Goal: Contribute content: Contribute content

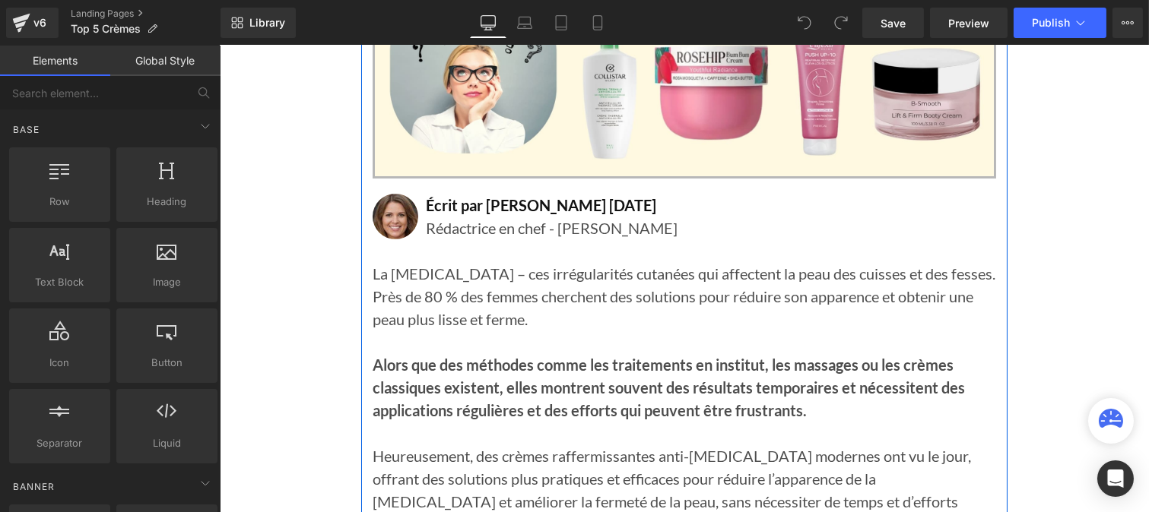
scroll to position [439, 0]
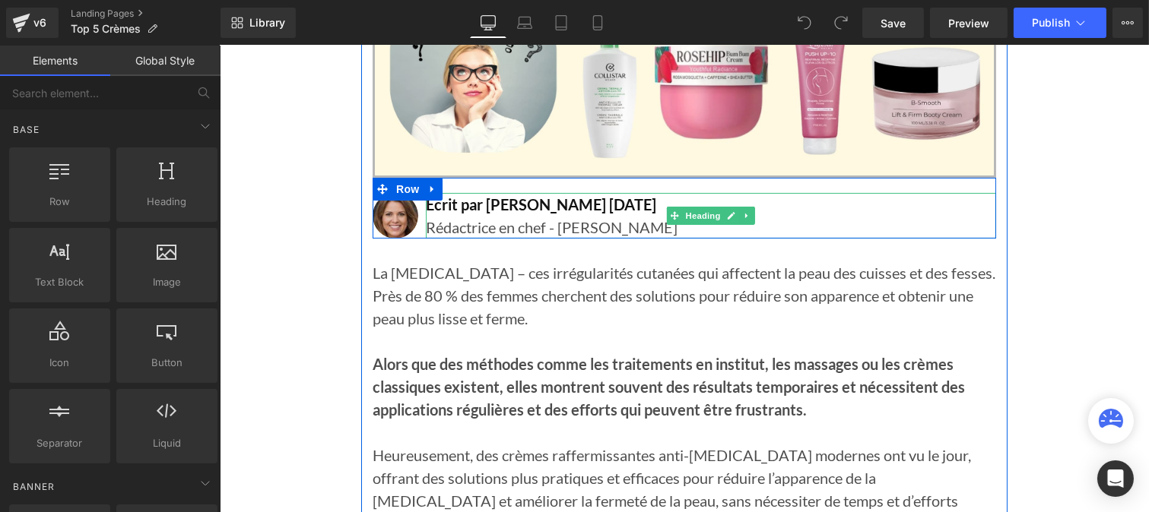
click at [576, 199] on span "Écrit par Lisa Martin 18 juillet 2025" at bounding box center [540, 204] width 230 height 18
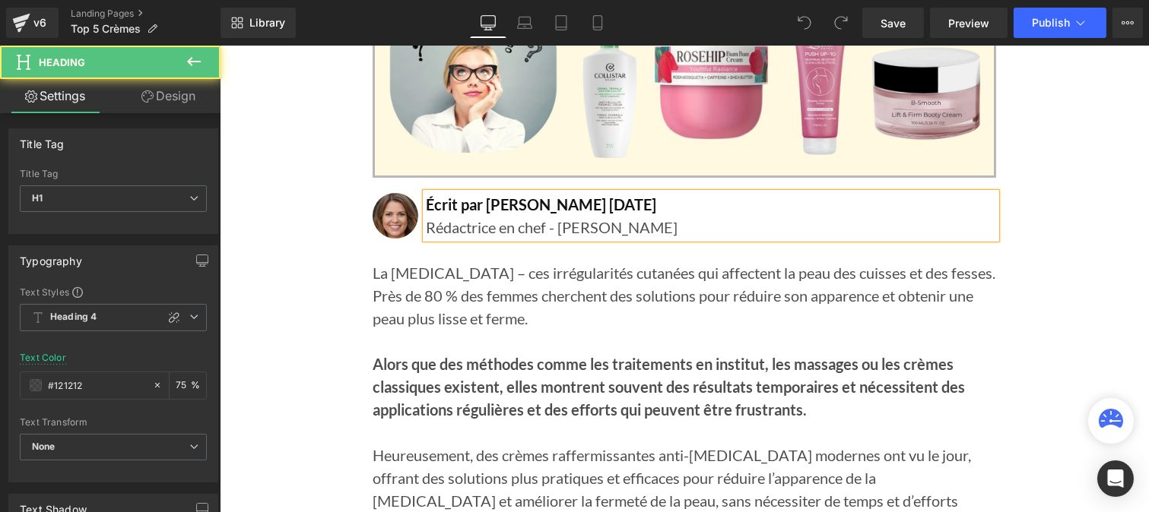
click at [572, 199] on span "Écrit par Lisa Martin 18 juillet 2025" at bounding box center [540, 204] width 230 height 18
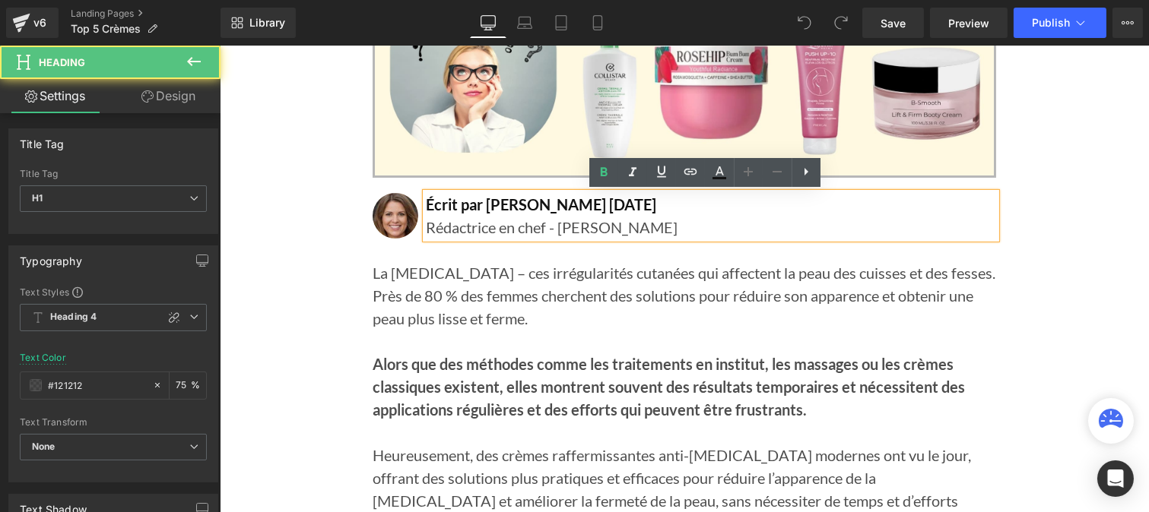
click at [575, 201] on span "Écrit par Lisa Martin 18 juillet 2025" at bounding box center [540, 204] width 230 height 18
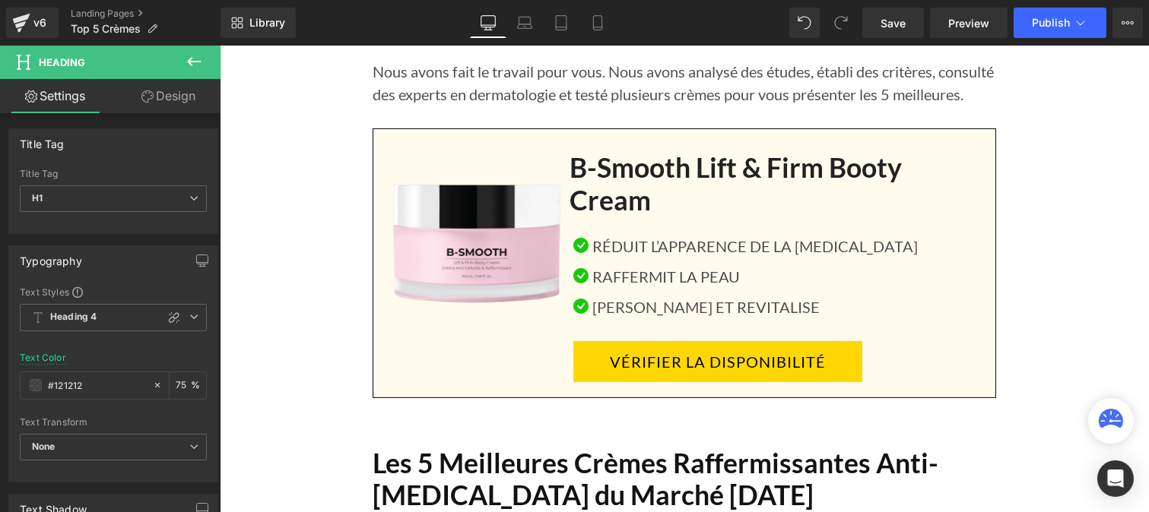
scroll to position [937, 0]
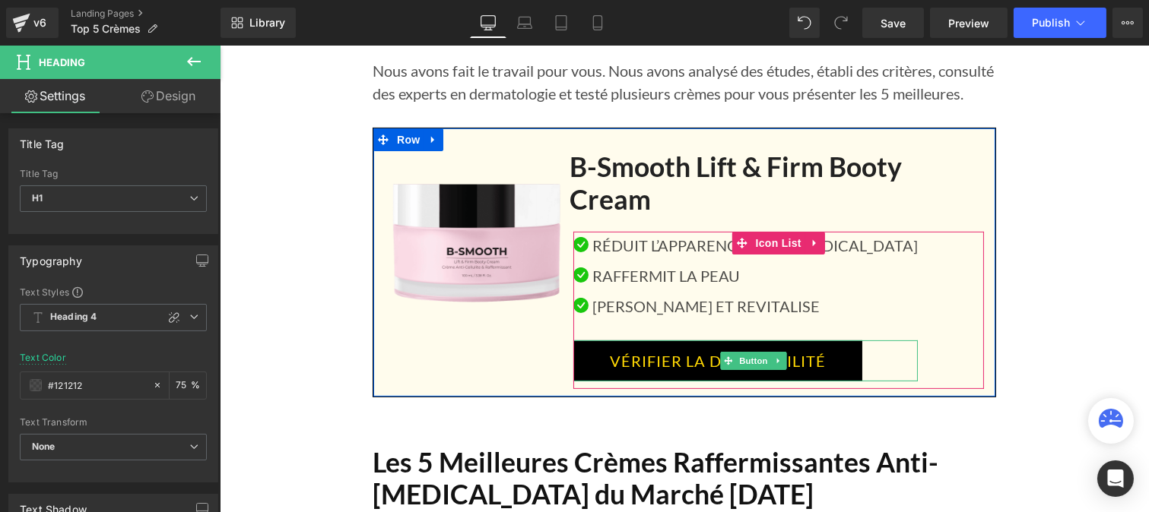
click at [652, 354] on link "VÉRIFIER LA DISPONIBILITÉ" at bounding box center [716, 361] width 289 height 41
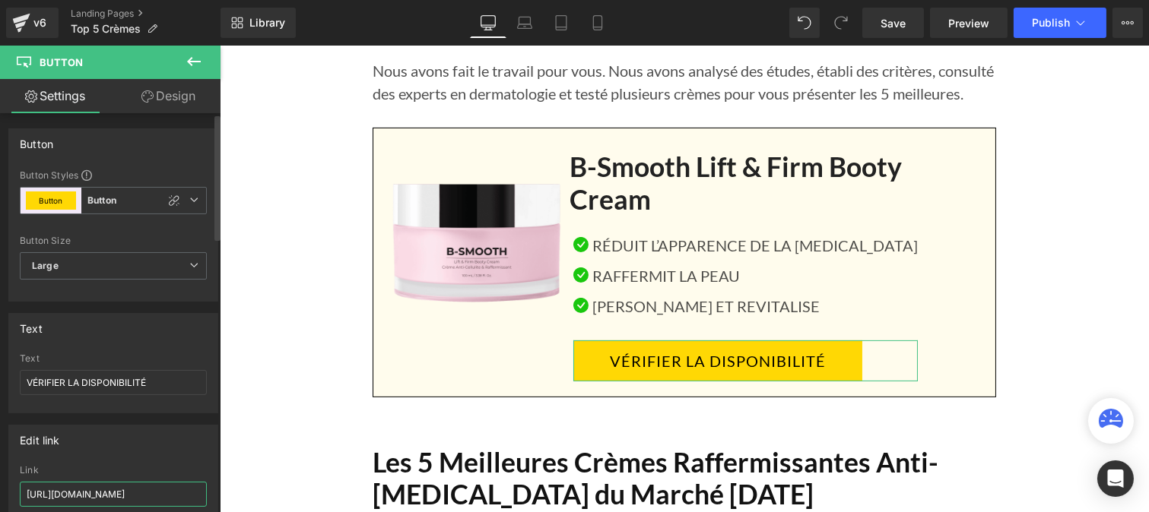
click at [115, 493] on input "https://benuvi.com/pages/creme-raffermissante" at bounding box center [113, 494] width 187 height 25
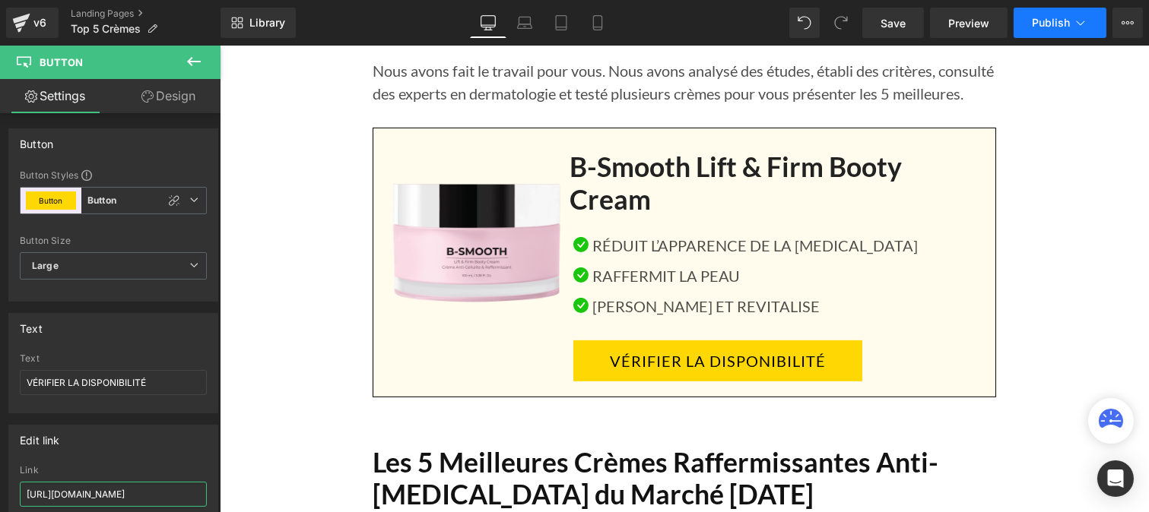
type input "https://benuvi.com/products/creme-raffermissante-offre"
click at [1042, 27] on span "Publish" at bounding box center [1051, 23] width 38 height 12
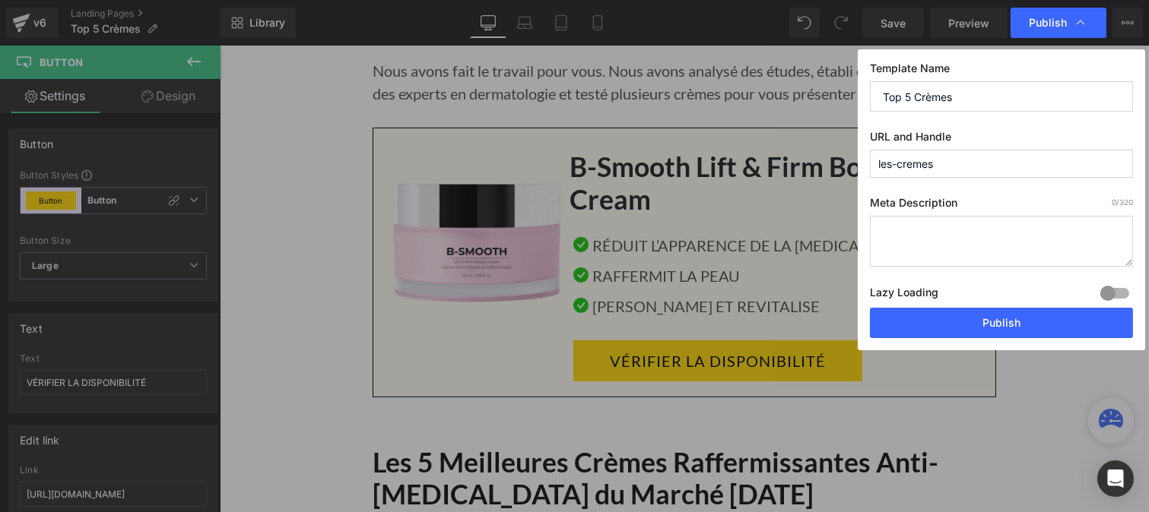
scroll to position [0, 0]
click at [956, 321] on button "Publish" at bounding box center [1001, 323] width 263 height 30
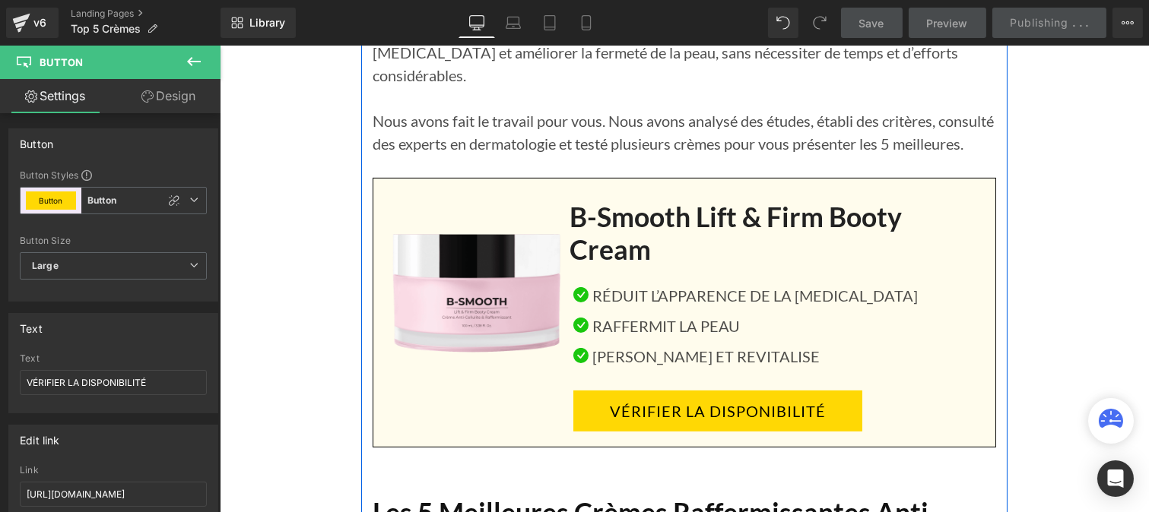
scroll to position [888, 0]
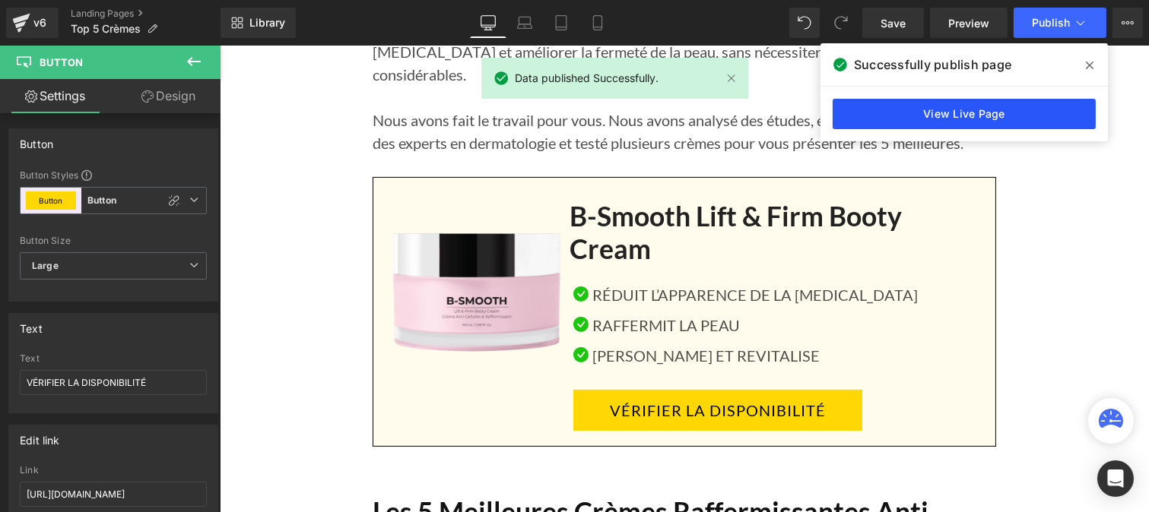
click at [884, 112] on link "View Live Page" at bounding box center [963, 114] width 263 height 30
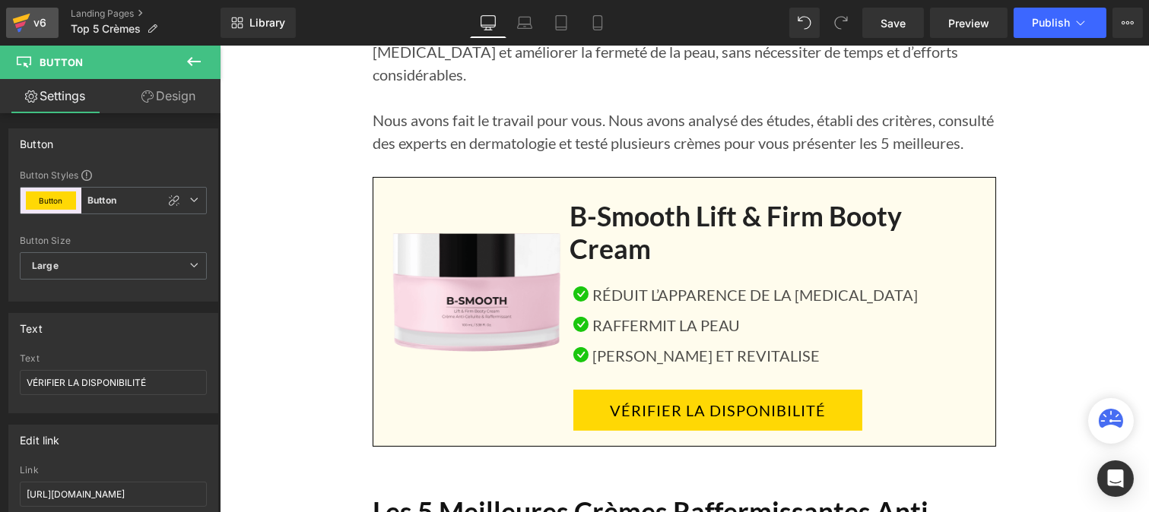
click at [40, 21] on div "v6" at bounding box center [39, 23] width 19 height 20
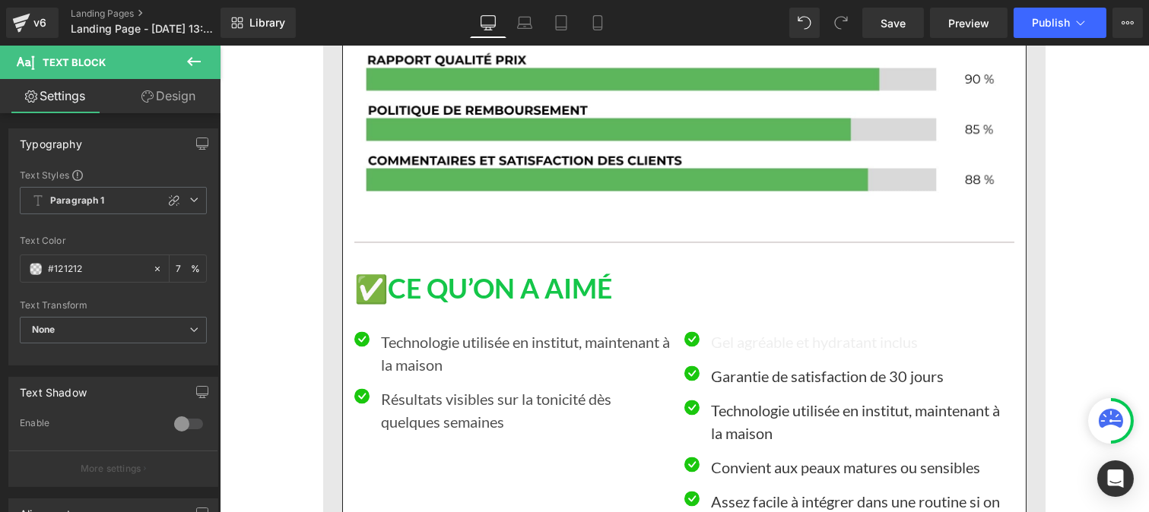
type input "75"
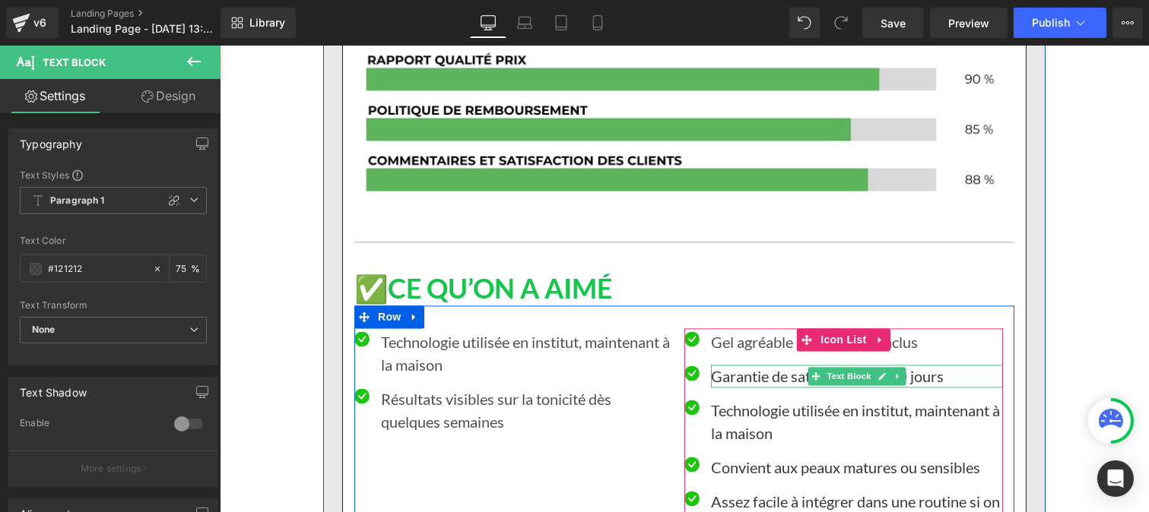
click at [736, 365] on p "Garantie de satisfaction de 30 jours" at bounding box center [856, 376] width 292 height 23
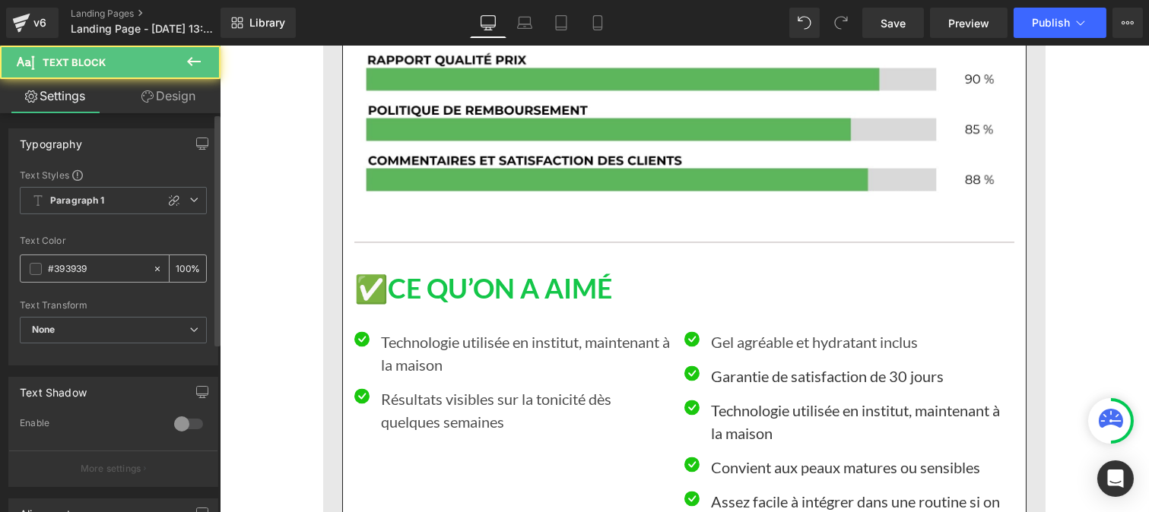
click at [101, 265] on input "#393939" at bounding box center [96, 269] width 97 height 17
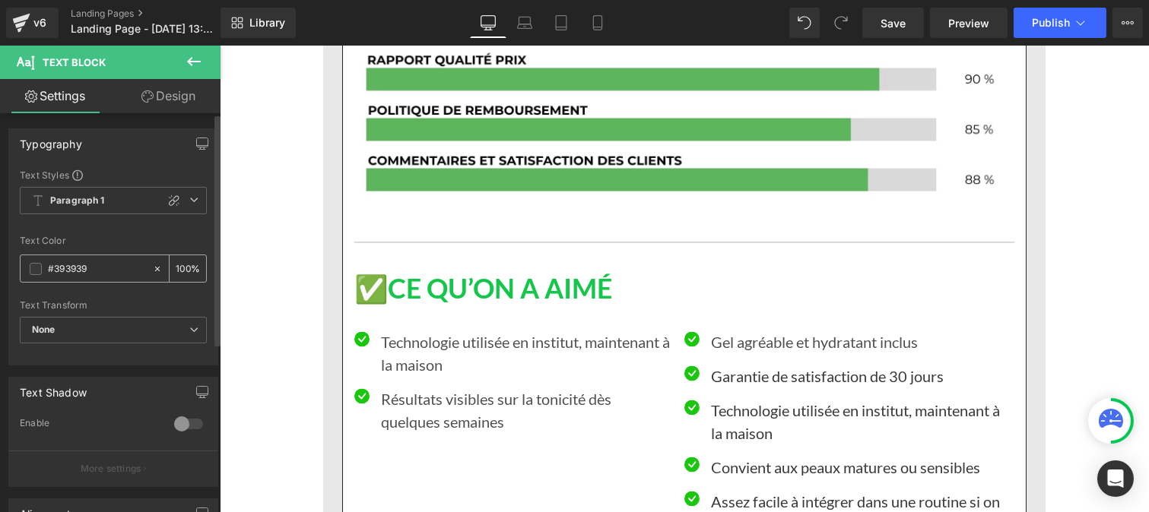
paste input "121212"
type input "#121212"
click at [179, 263] on input "100" at bounding box center [183, 268] width 15 height 17
type input "0"
type input "75"
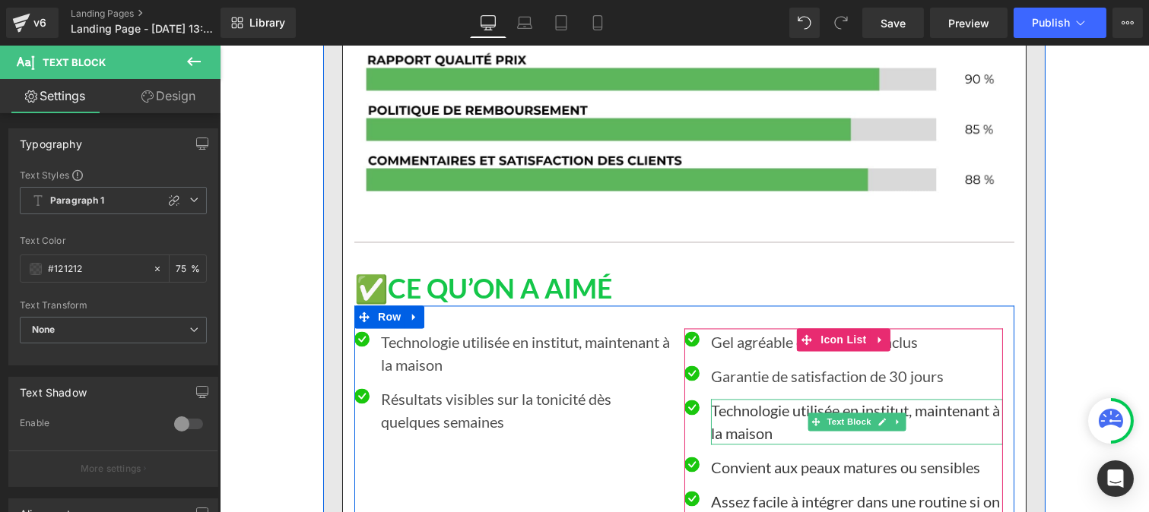
click at [744, 406] on p "Technologie utilisée en institut, maintenant à la maison" at bounding box center [856, 422] width 292 height 46
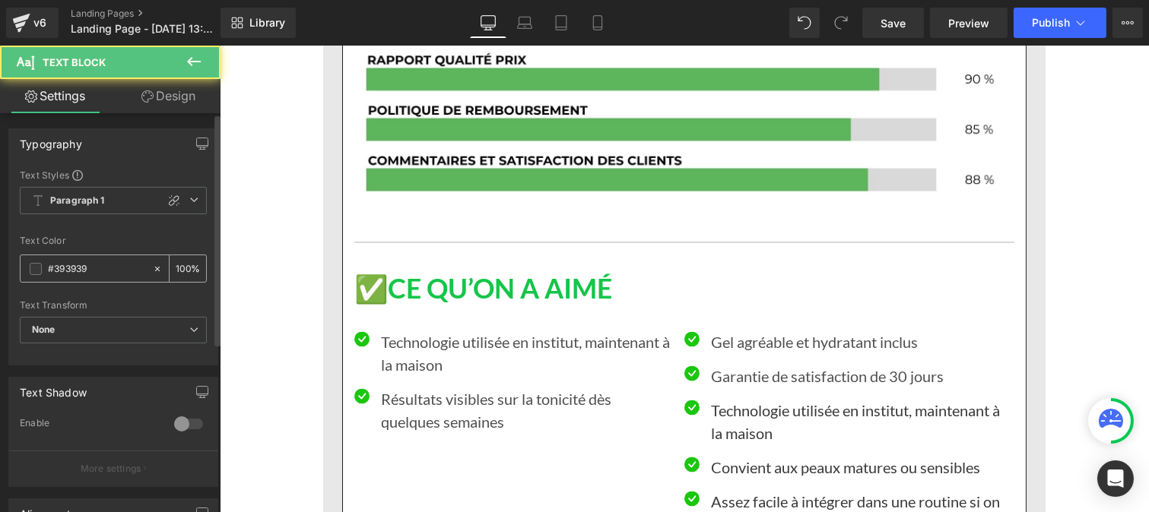
click at [109, 269] on input "#393939" at bounding box center [96, 269] width 97 height 17
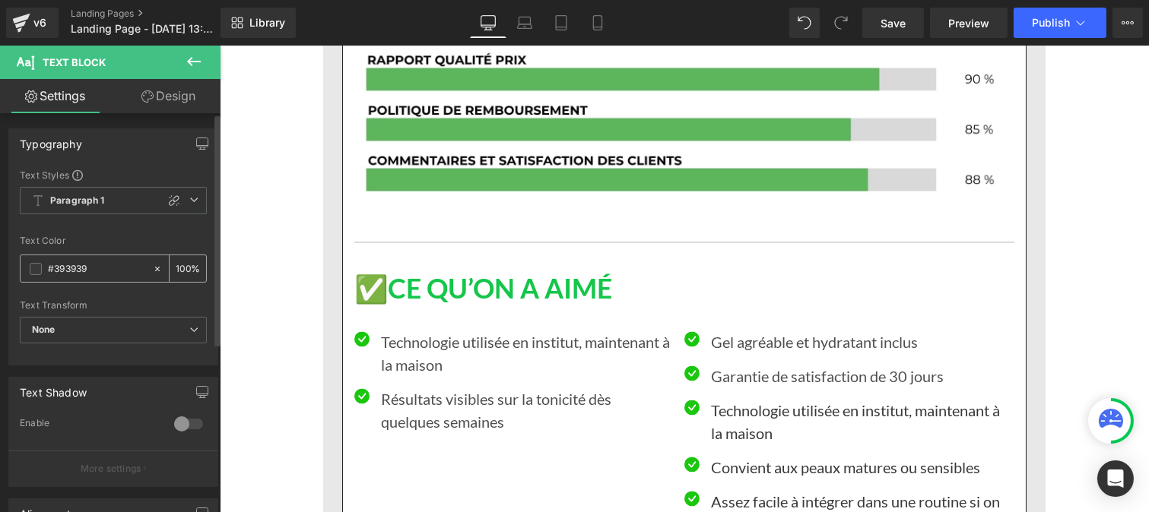
paste input "121212"
type input "#121212"
click at [183, 268] on input "100" at bounding box center [183, 268] width 15 height 17
type input "1"
type input "75"
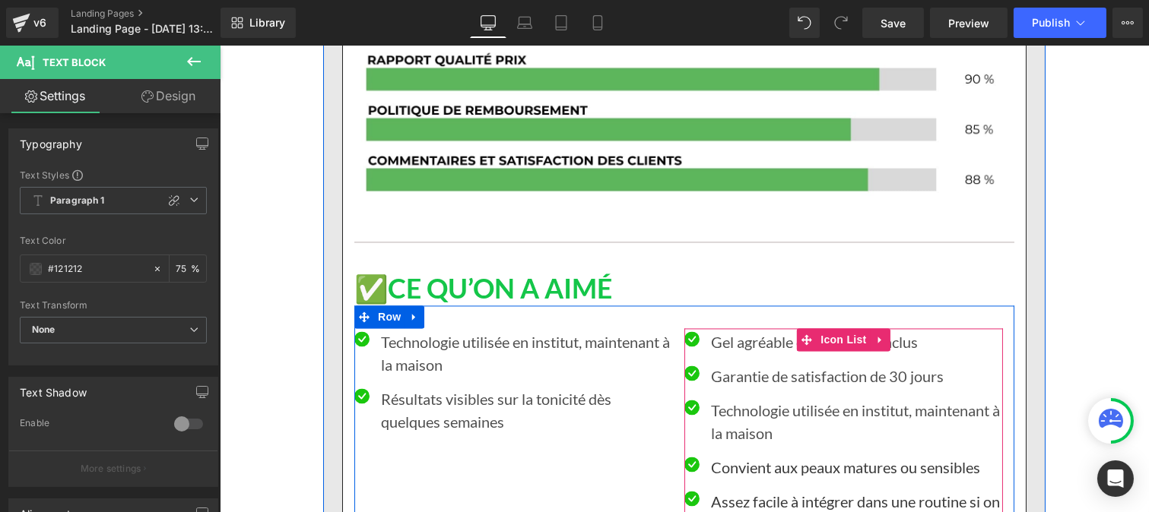
click at [731, 456] on p "Convient aux peaux matures ou sensibles" at bounding box center [856, 467] width 292 height 23
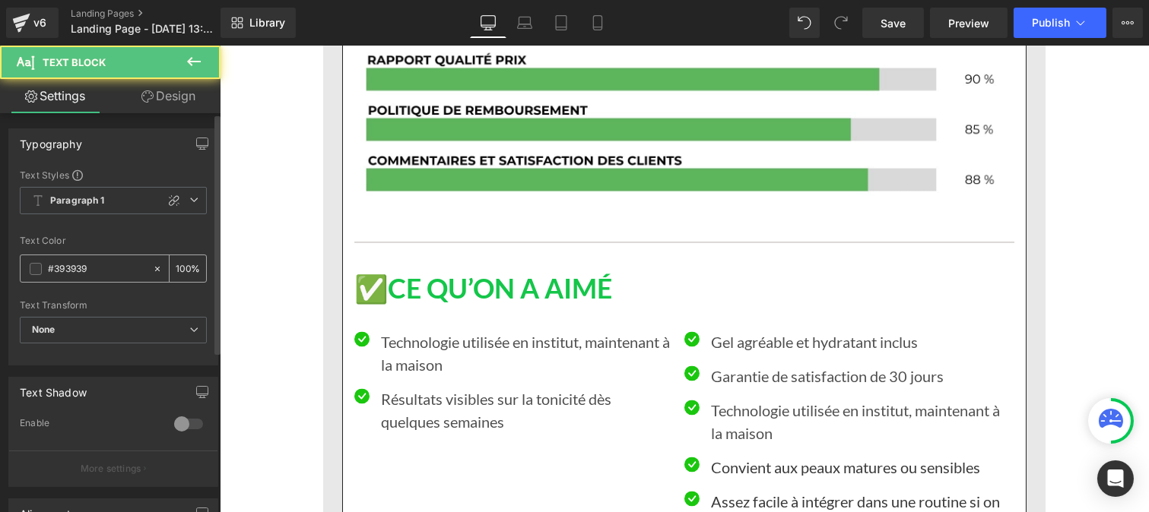
click at [90, 265] on input "#393939" at bounding box center [96, 269] width 97 height 17
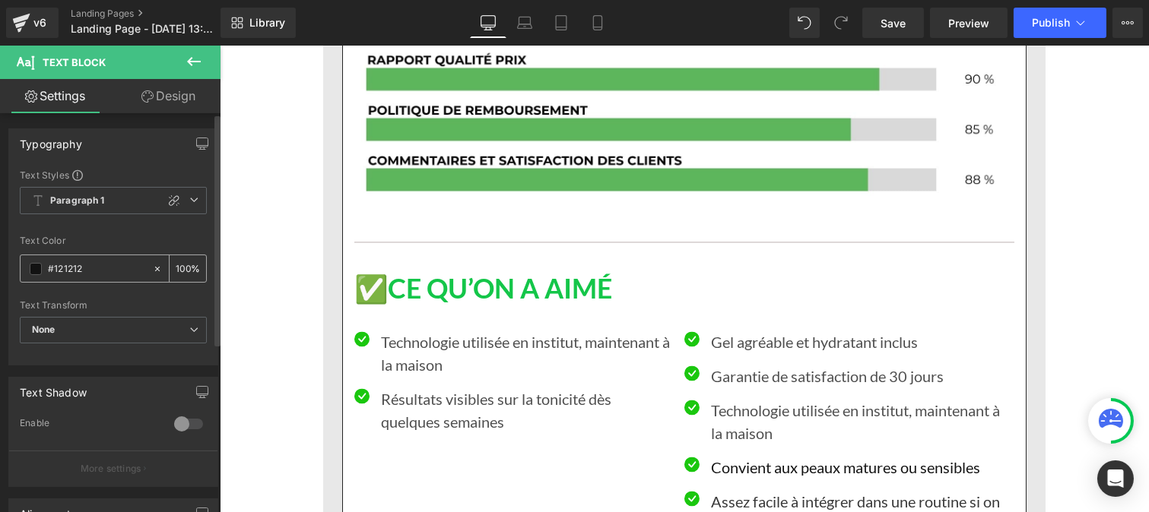
type input "#121212"
click at [181, 264] on input "100" at bounding box center [183, 268] width 15 height 17
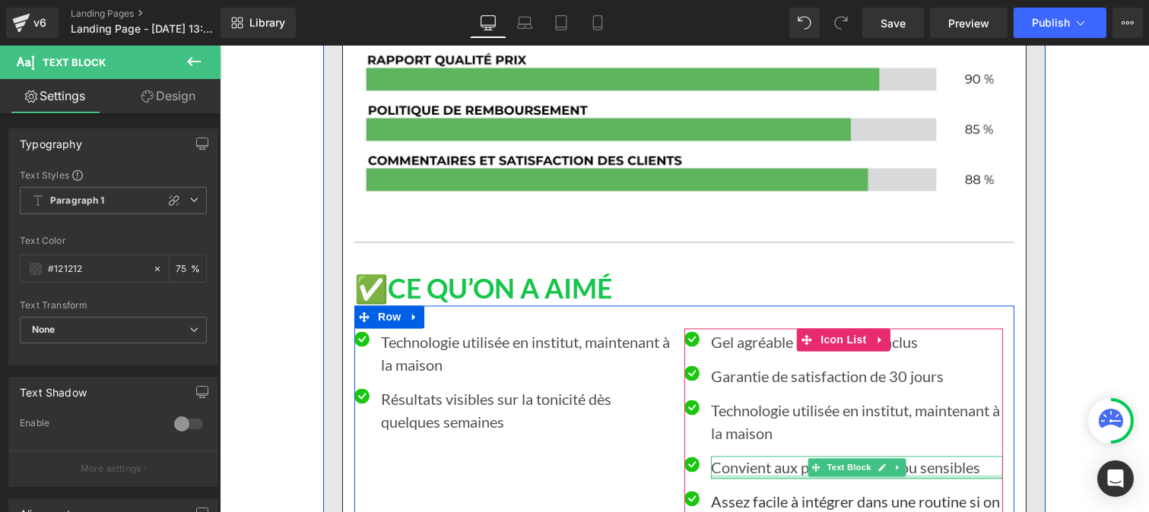
click at [737, 475] on div at bounding box center [856, 477] width 292 height 4
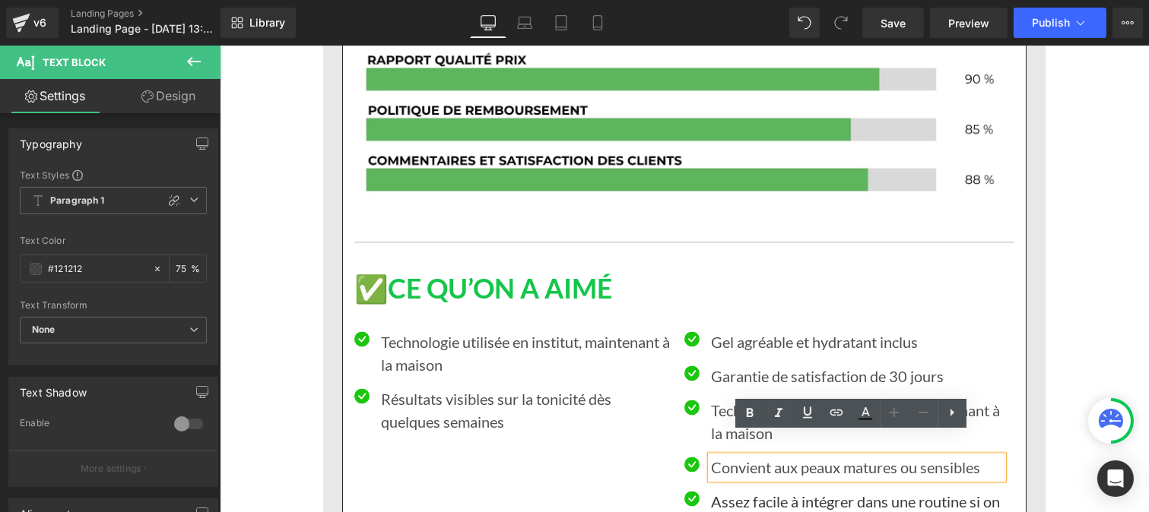
type input "75"
click at [734, 456] on p "Convient aux peaux matures ou sensibles" at bounding box center [856, 467] width 292 height 23
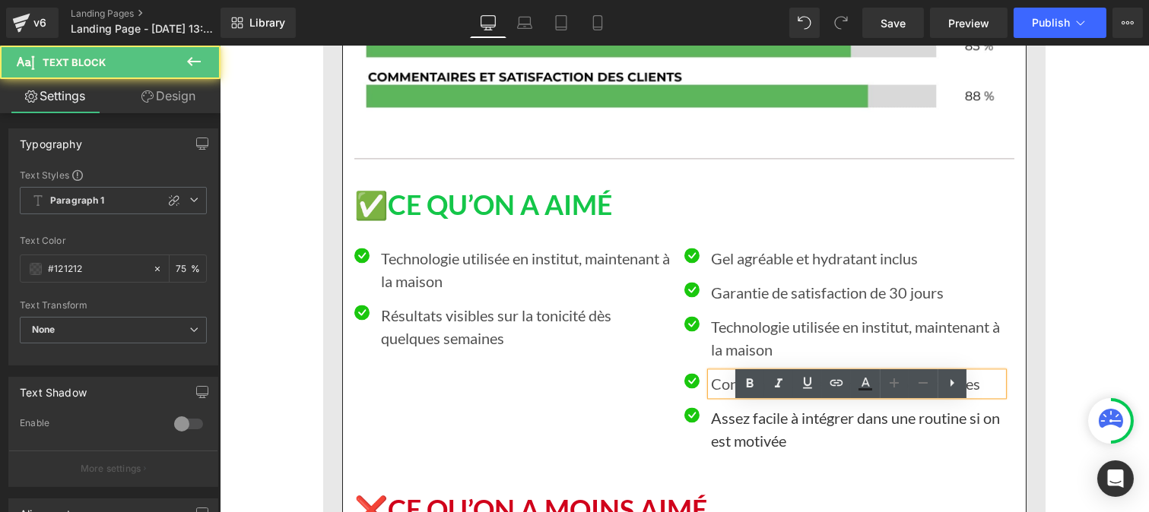
scroll to position [5825, 0]
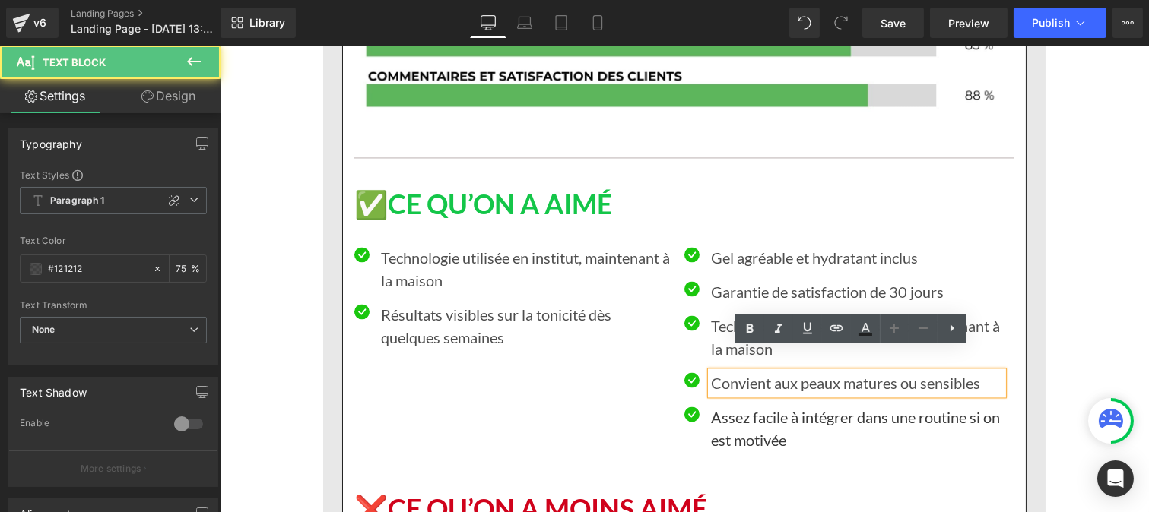
click at [723, 406] on p "Assez facile à intégrer dans une routine si on est motivée" at bounding box center [856, 429] width 292 height 46
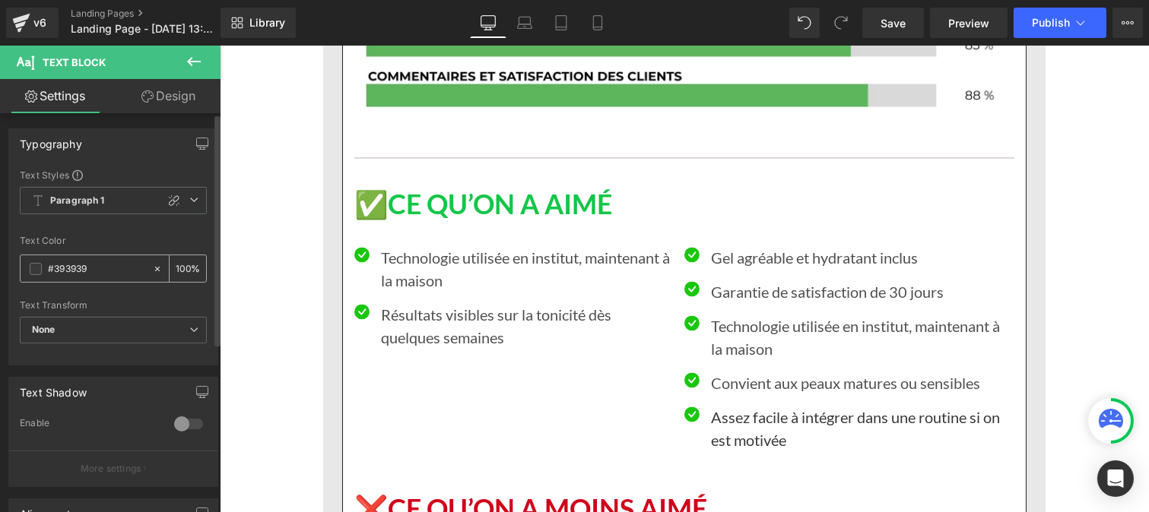
click at [97, 275] on input "#393939" at bounding box center [96, 269] width 97 height 17
type input "#121212"
click at [184, 268] on div "100 %" at bounding box center [188, 268] width 36 height 27
click at [184, 267] on div "100 %" at bounding box center [188, 268] width 36 height 27
click at [183, 265] on input "100" at bounding box center [183, 268] width 15 height 17
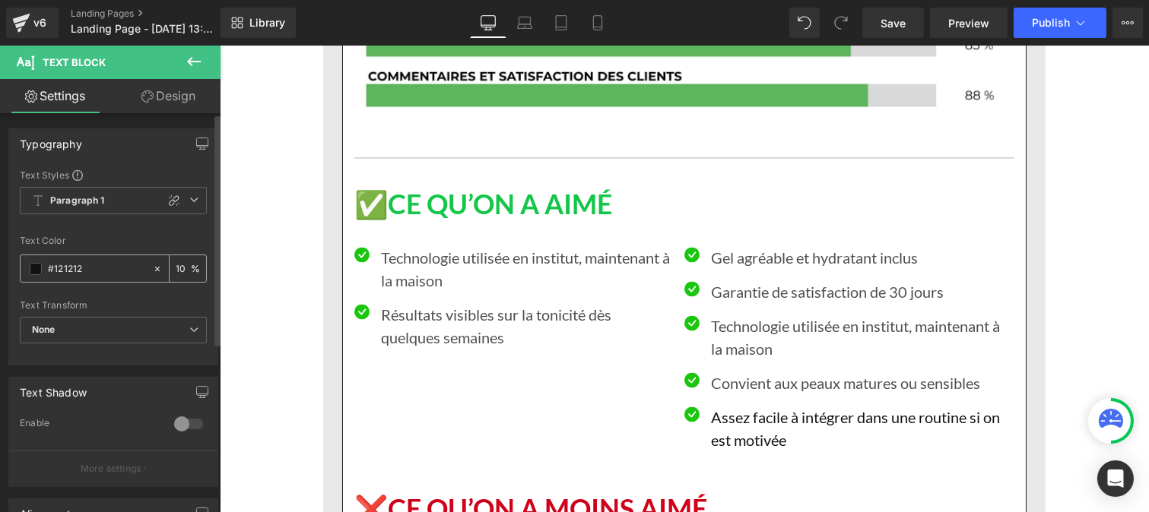
type input "1"
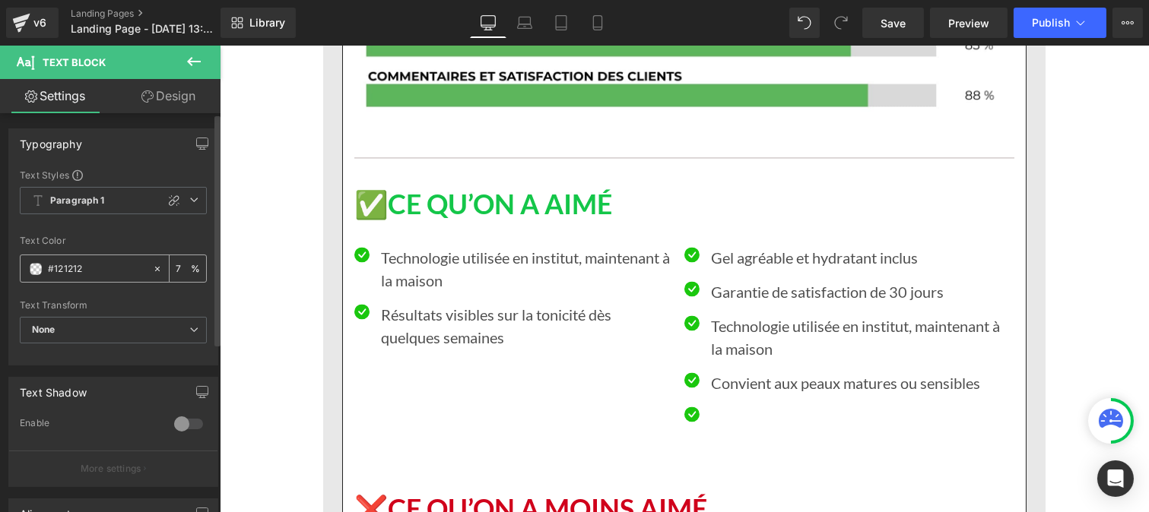
type input "75"
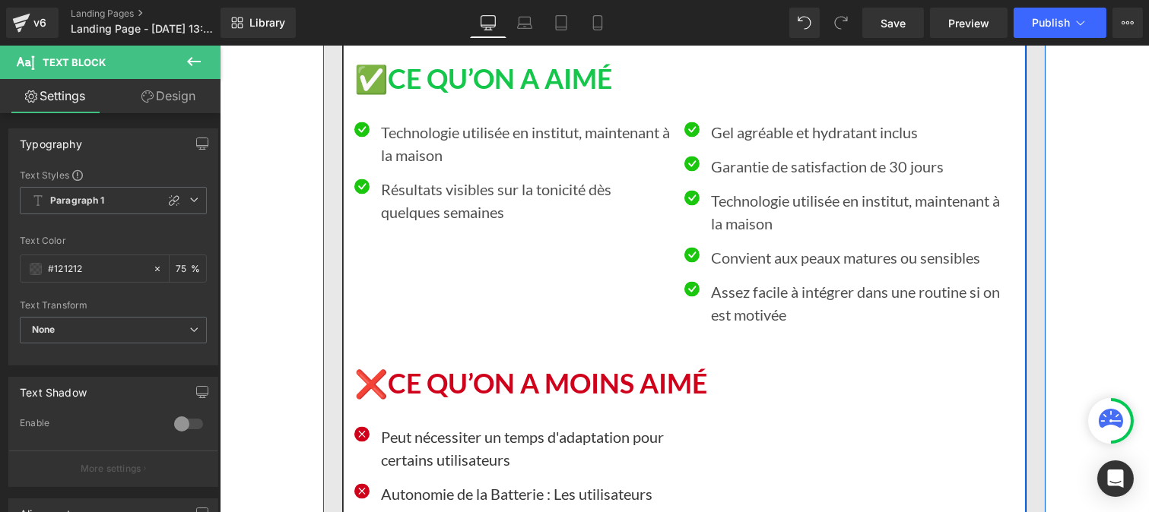
scroll to position [6057, 0]
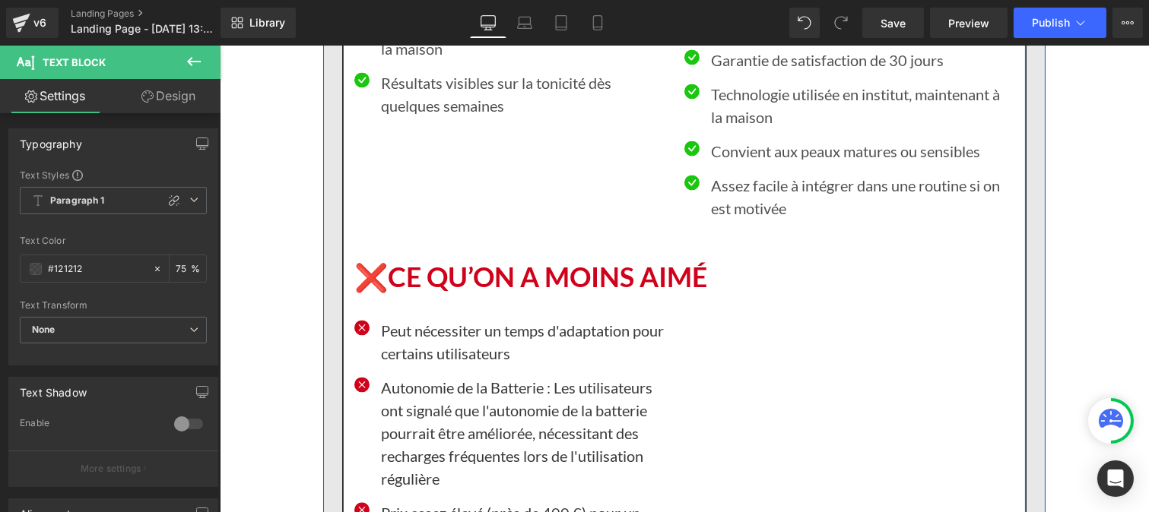
click at [434, 319] on p "Peut nécessiter un temps d'adaptation pour certains utilisateurs" at bounding box center [526, 342] width 292 height 46
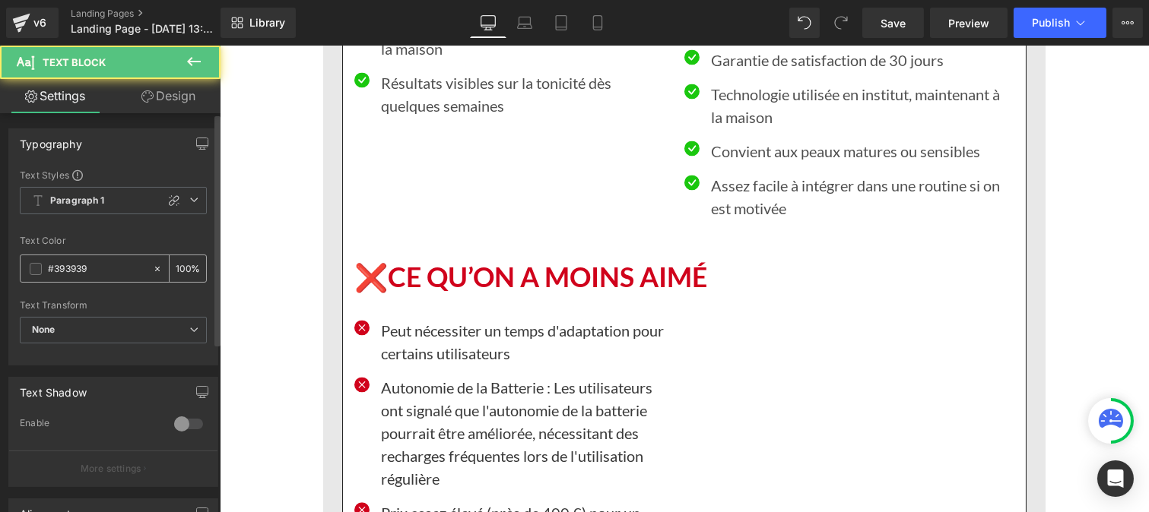
click at [97, 261] on input "#393939" at bounding box center [96, 269] width 97 height 17
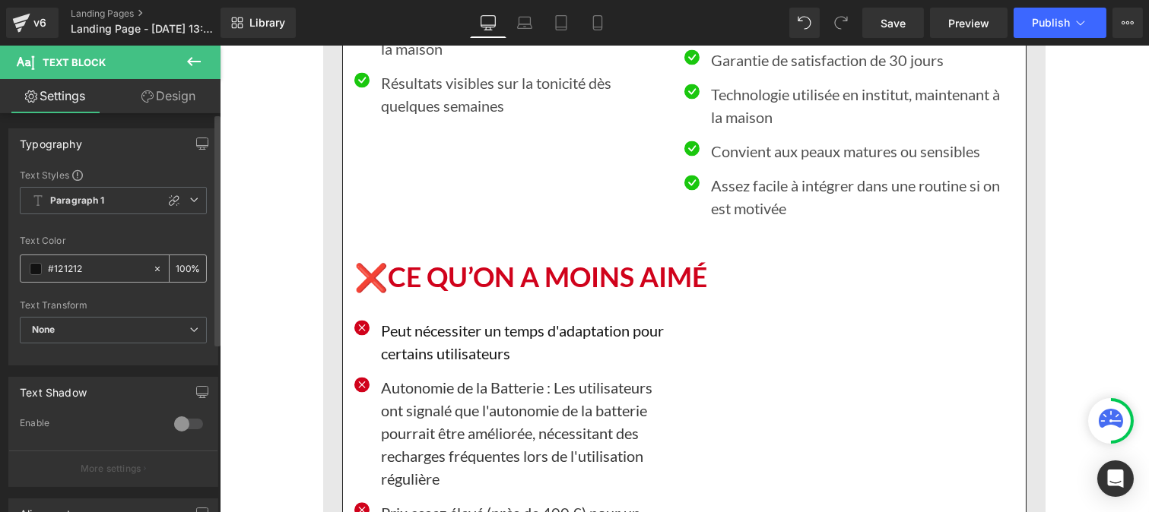
type input "#121212"
click at [182, 265] on input "100" at bounding box center [183, 268] width 15 height 17
type input "1"
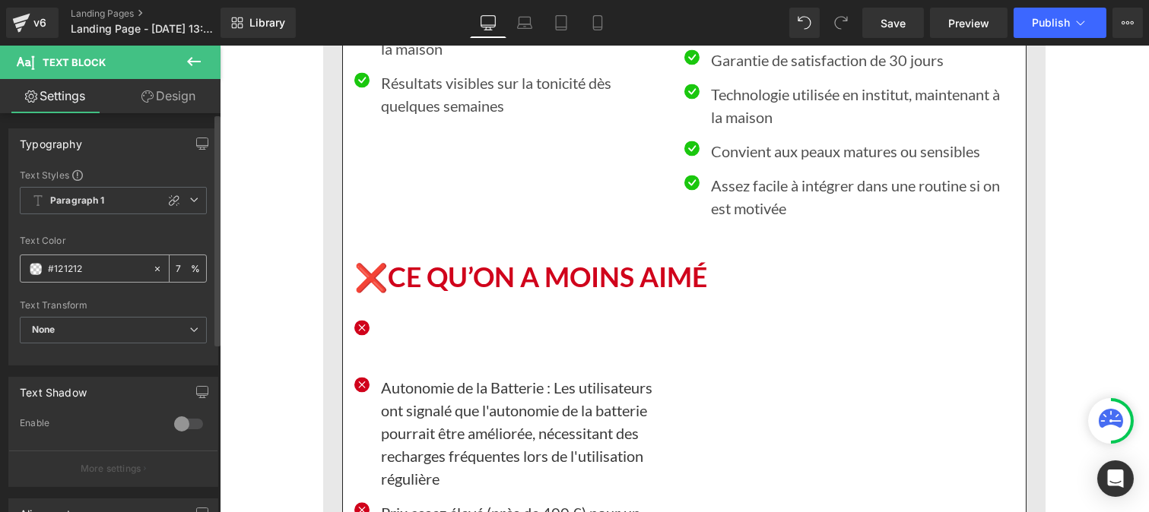
type input "75"
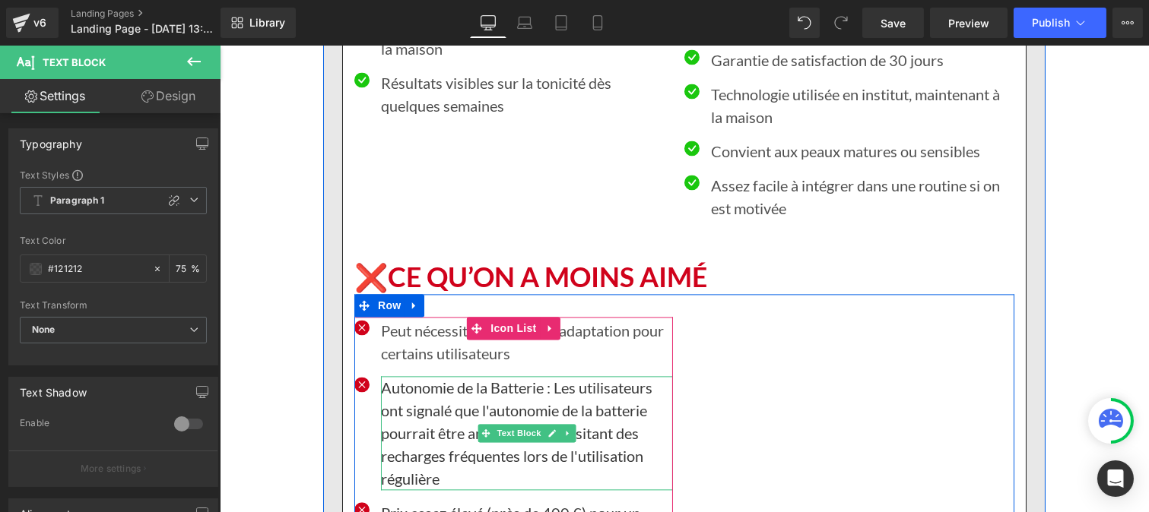
click at [436, 408] on p "Autonomie de la Batterie : Les utilisateurs ont signalé que l'autonomie de la b…" at bounding box center [526, 433] width 292 height 114
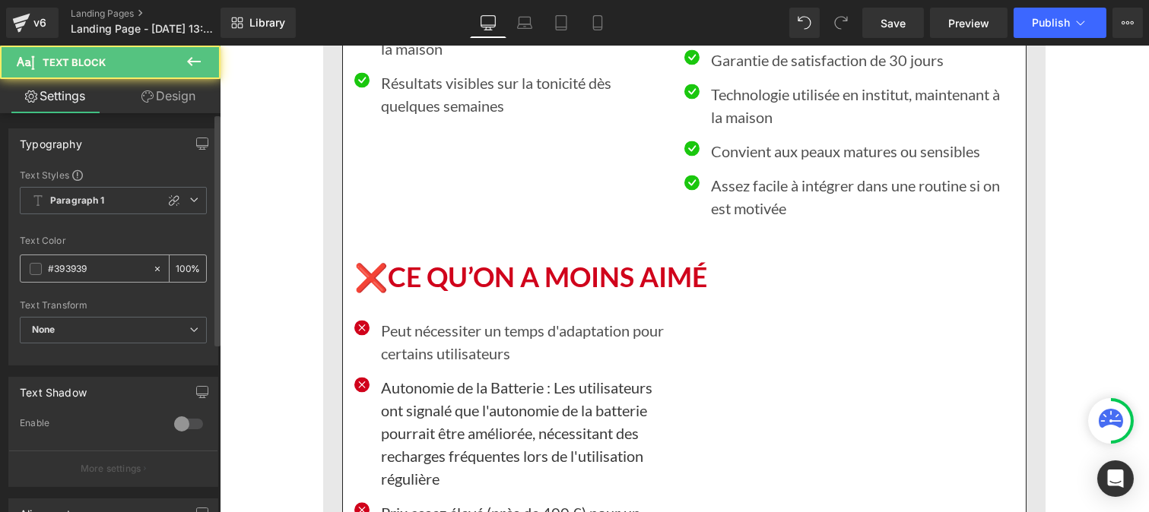
click at [109, 261] on input "#393939" at bounding box center [96, 269] width 97 height 17
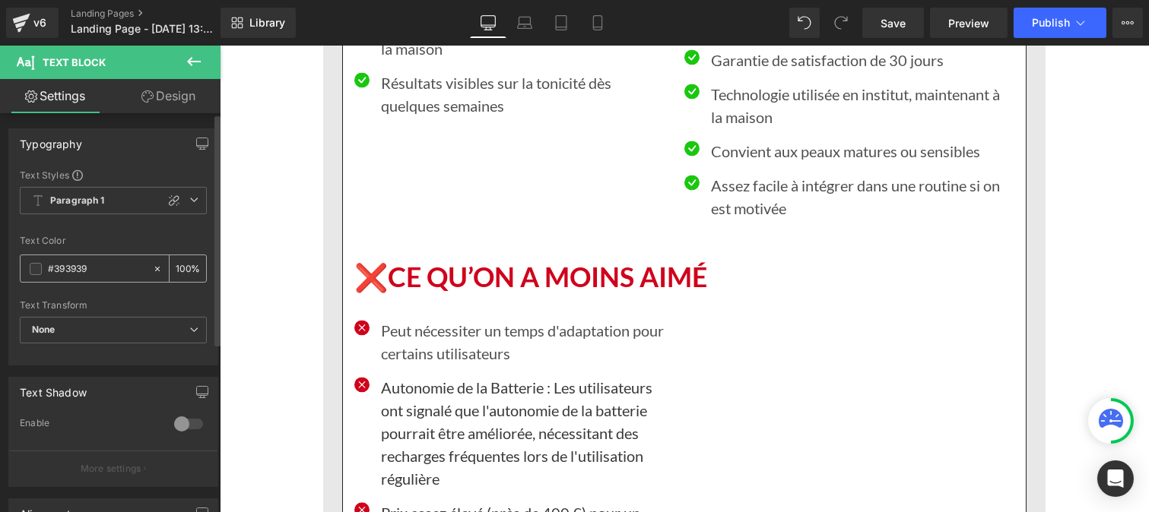
paste input "121212"
type input "#121212"
click at [183, 271] on input "100" at bounding box center [183, 268] width 15 height 17
type input "1"
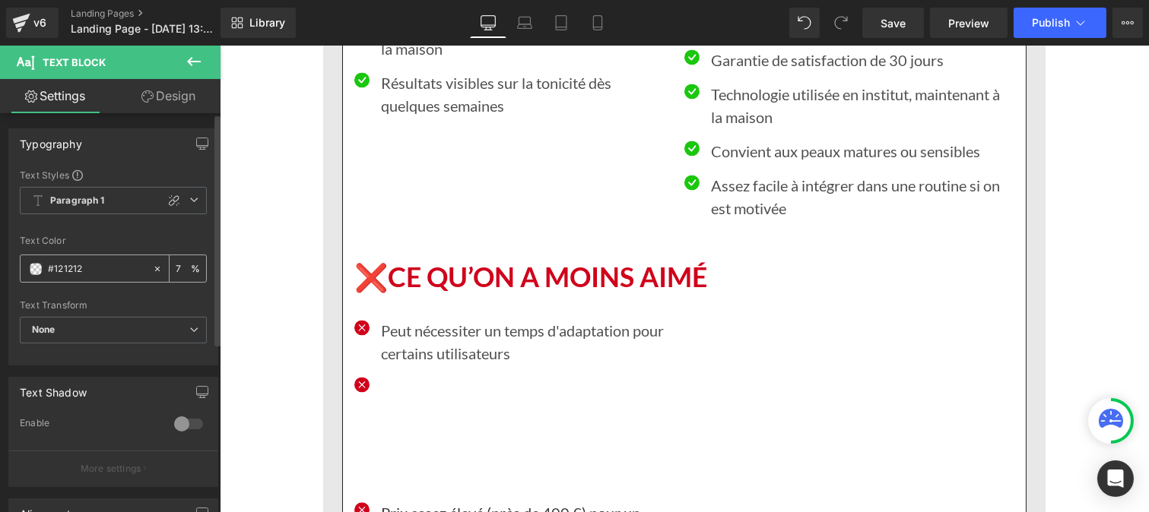
type input "75"
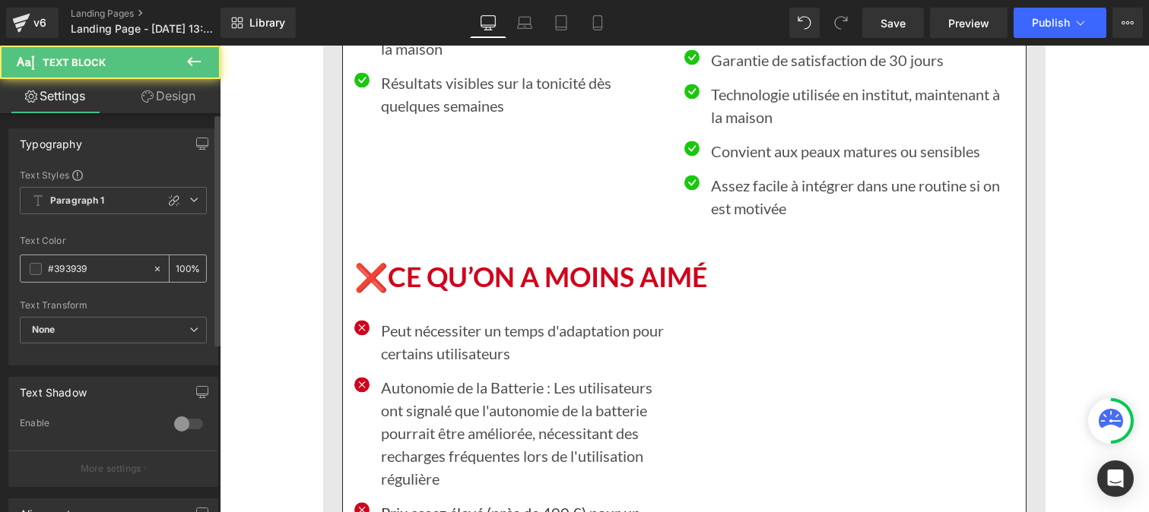
click at [96, 277] on input "#393939" at bounding box center [96, 269] width 97 height 17
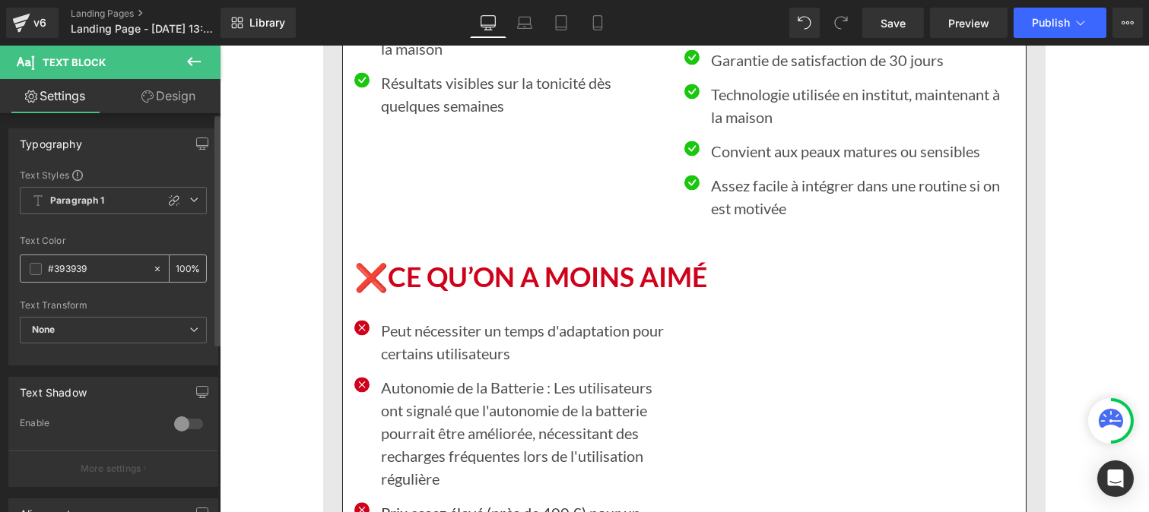
paste input "121212"
type input "#121212"
click at [183, 271] on input "100" at bounding box center [183, 268] width 15 height 17
type input "1"
type input "75"
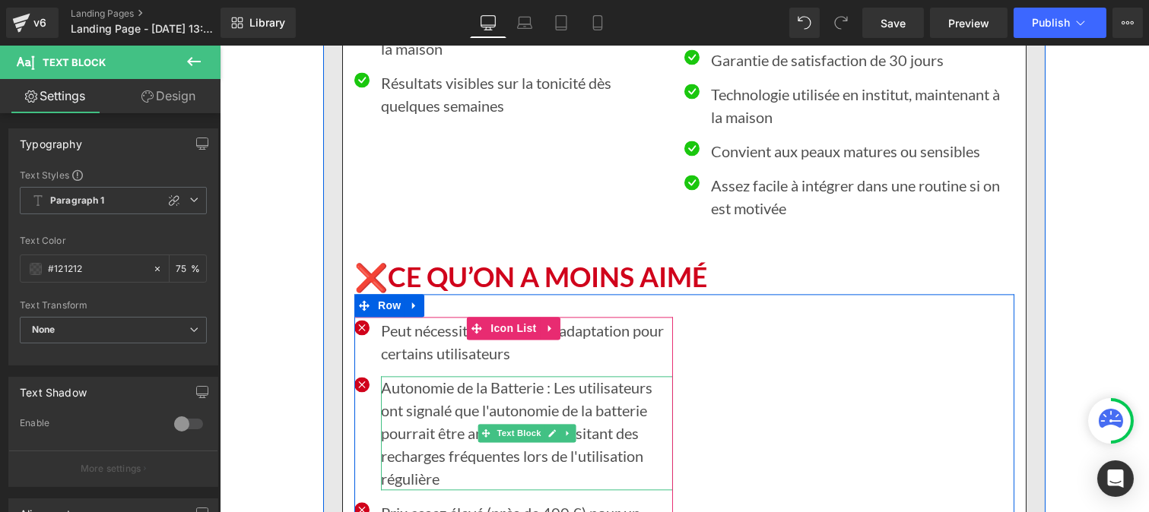
scroll to position [6248, 0]
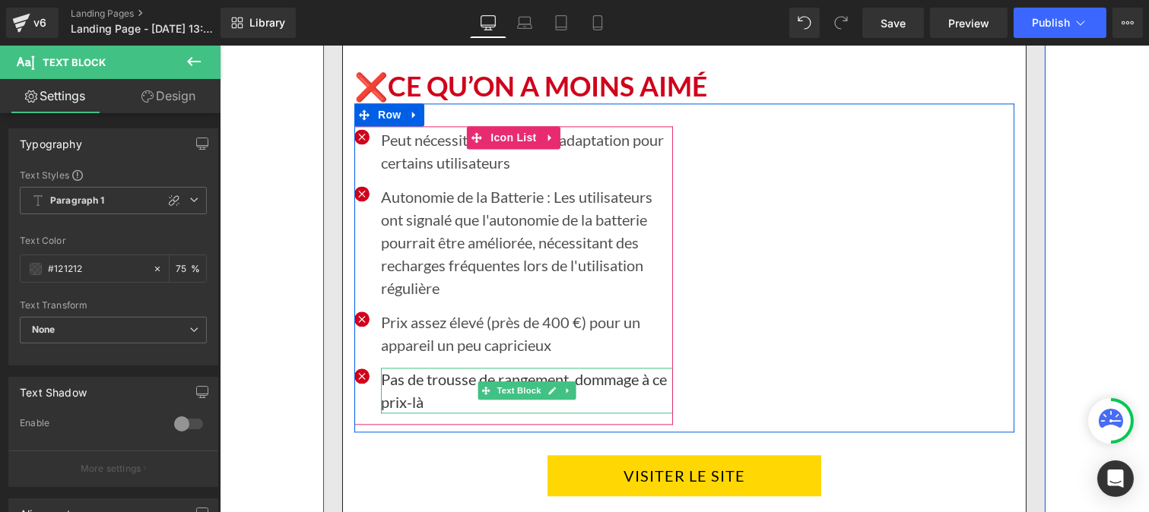
click at [422, 370] on p "Pas de trousse de rangement, dommage à ce prix-là" at bounding box center [526, 391] width 292 height 46
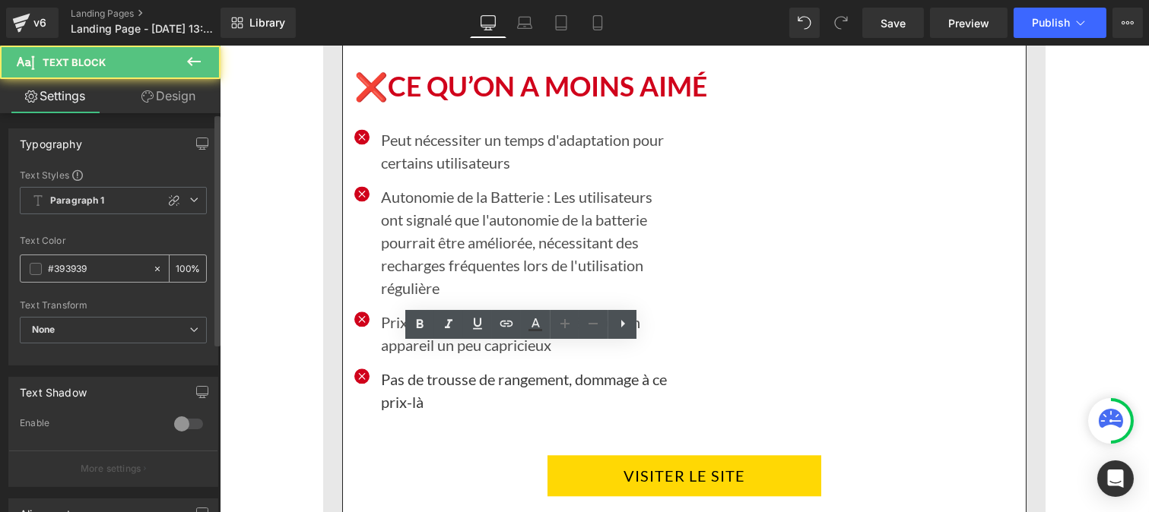
click at [102, 263] on input "#393939" at bounding box center [96, 269] width 97 height 17
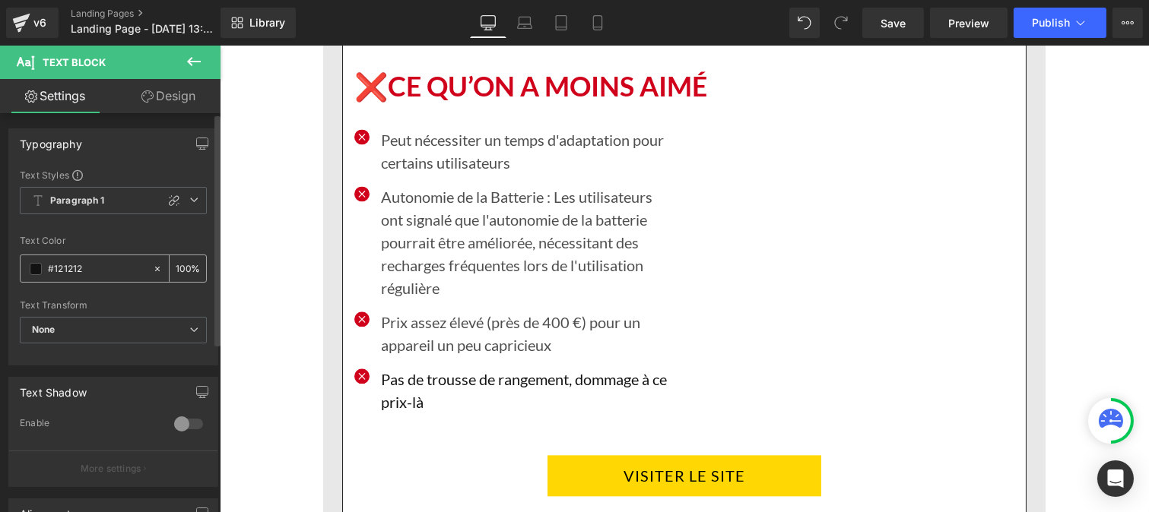
type input "#121212"
click at [185, 265] on div "100 %" at bounding box center [188, 268] width 36 height 27
click at [184, 262] on input "100" at bounding box center [183, 268] width 15 height 17
type input "1"
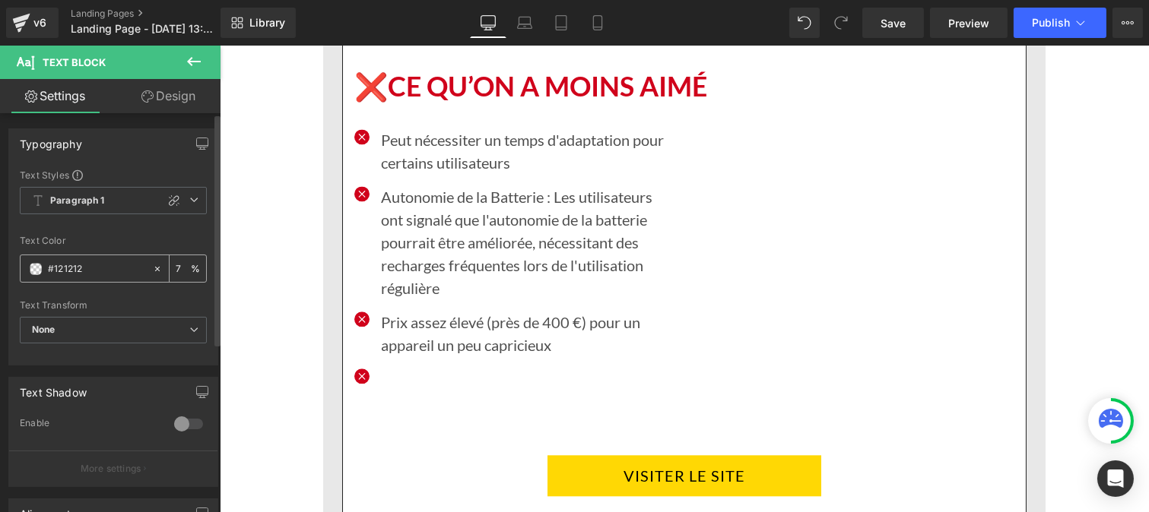
type input "75"
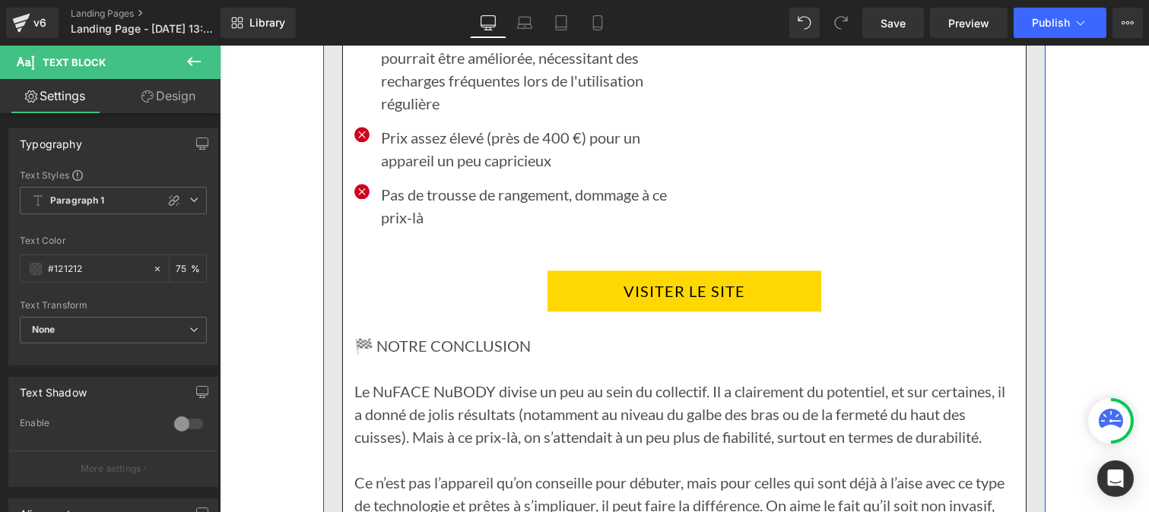
scroll to position [6436, 0]
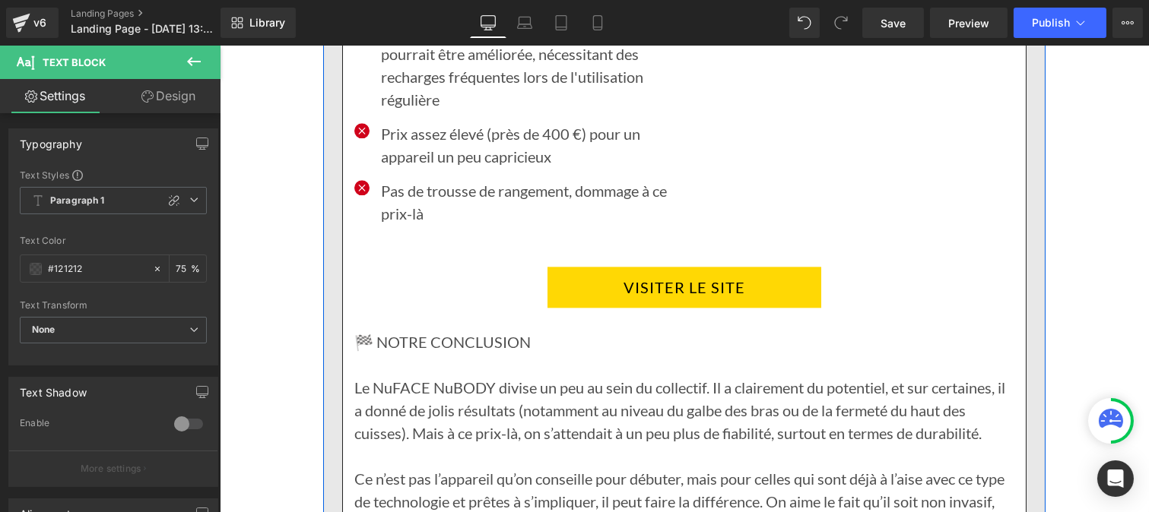
click at [453, 403] on p "Le NuFACE NuBODY divise un peu au sein du collectif. Il a clairement du potenti…" at bounding box center [684, 410] width 660 height 68
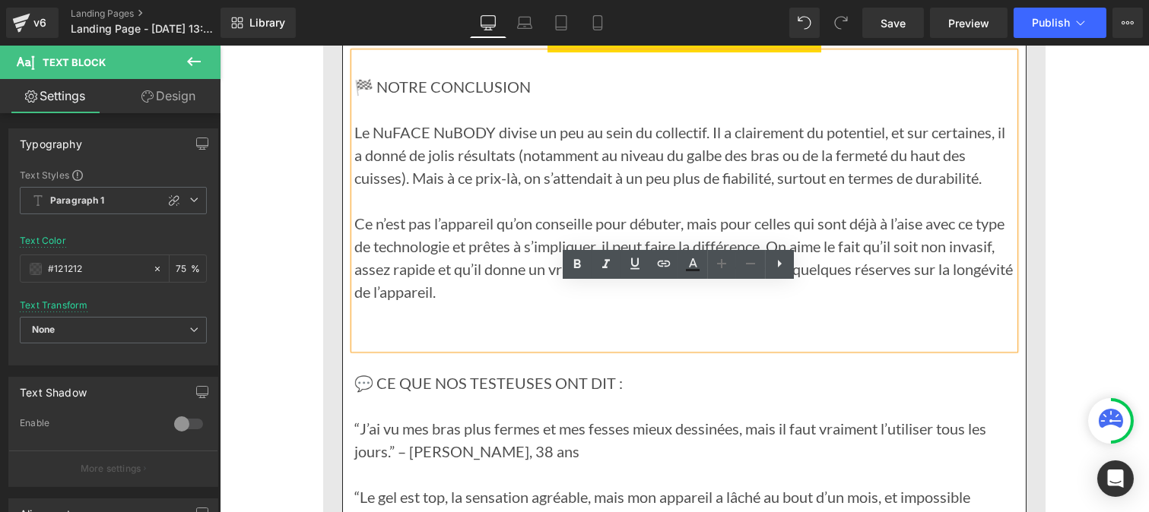
scroll to position [6696, 0]
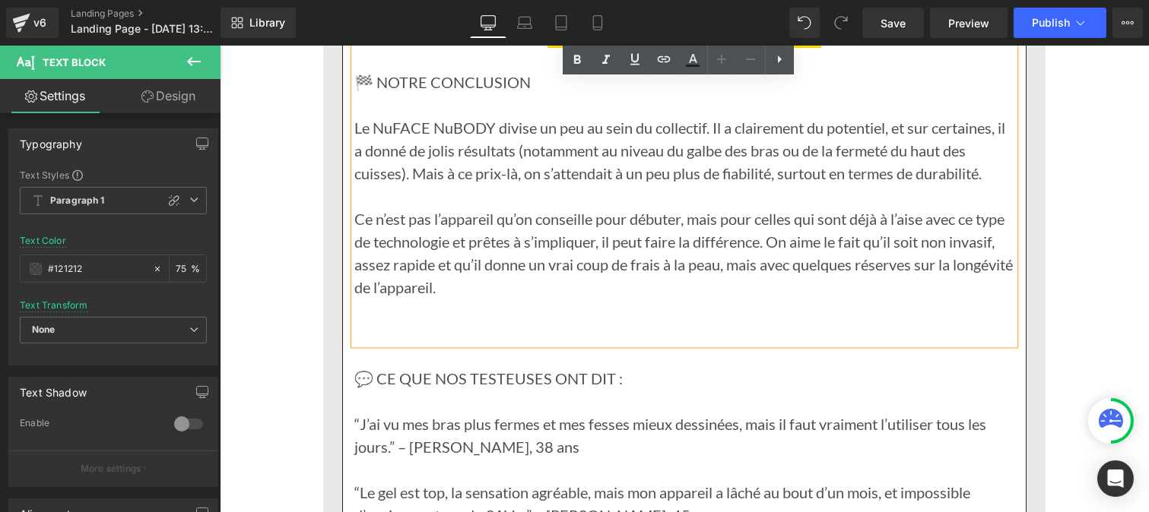
click at [453, 413] on p "“J’ai vu mes bras plus fermes et mes fesses mieux dessinées, mais il faut vraim…" at bounding box center [684, 436] width 660 height 46
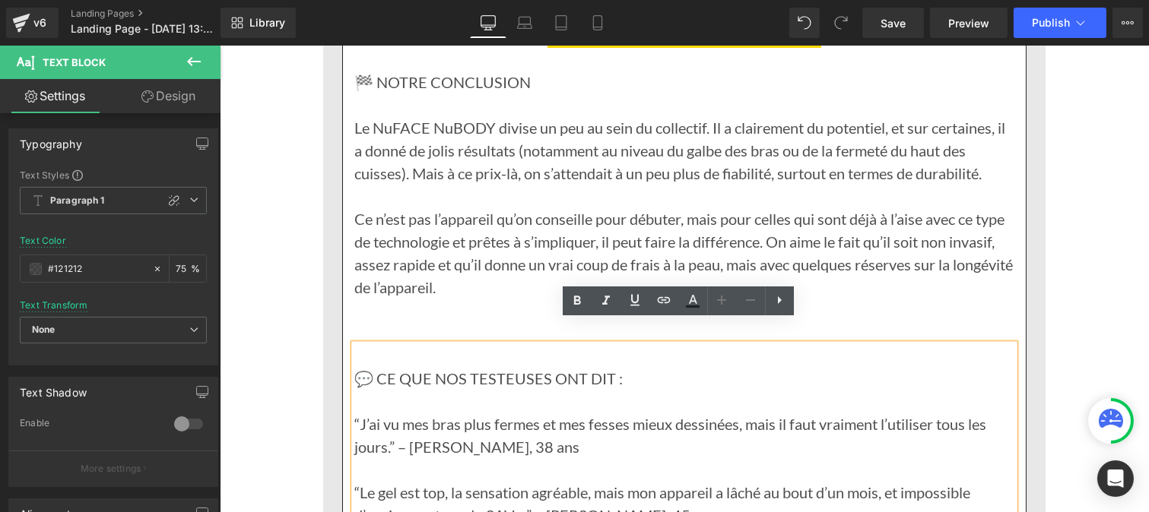
click at [414, 367] on p "💬 CE QUE NOS TESTEUSES ONT DIT :" at bounding box center [684, 378] width 660 height 23
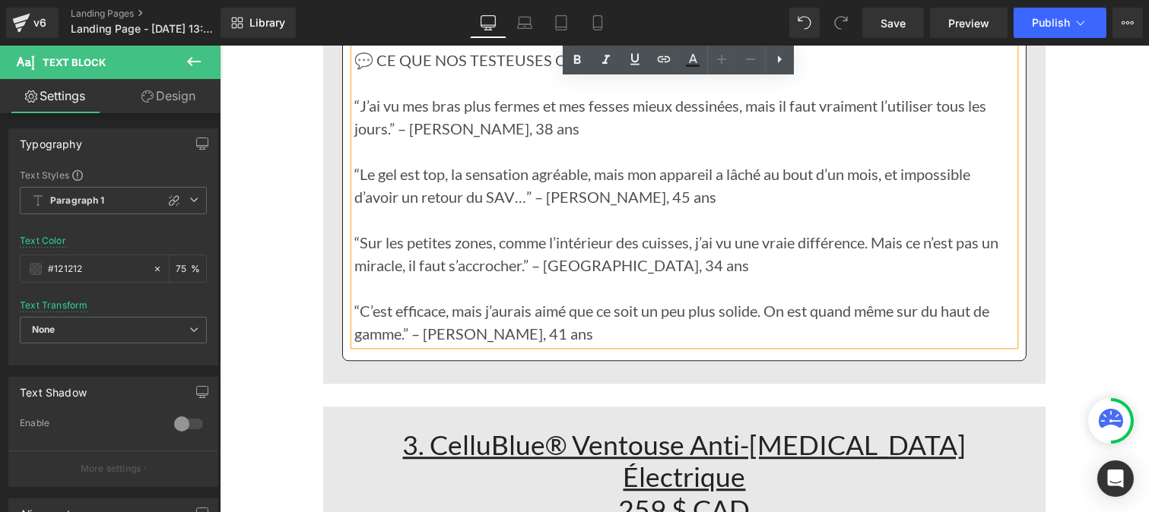
scroll to position [7016, 0]
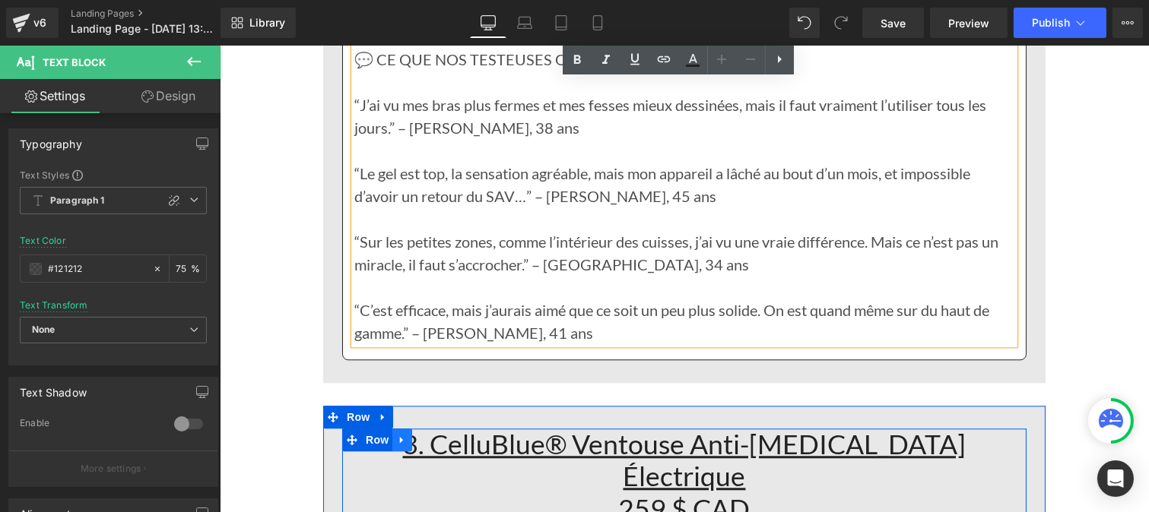
click at [396, 434] on icon at bounding box center [401, 439] width 11 height 11
click at [394, 441] on h1 "3. CelluBlue® Ventouse Anti-Cellulite Électrique 259 $ CAD" at bounding box center [683, 477] width 661 height 97
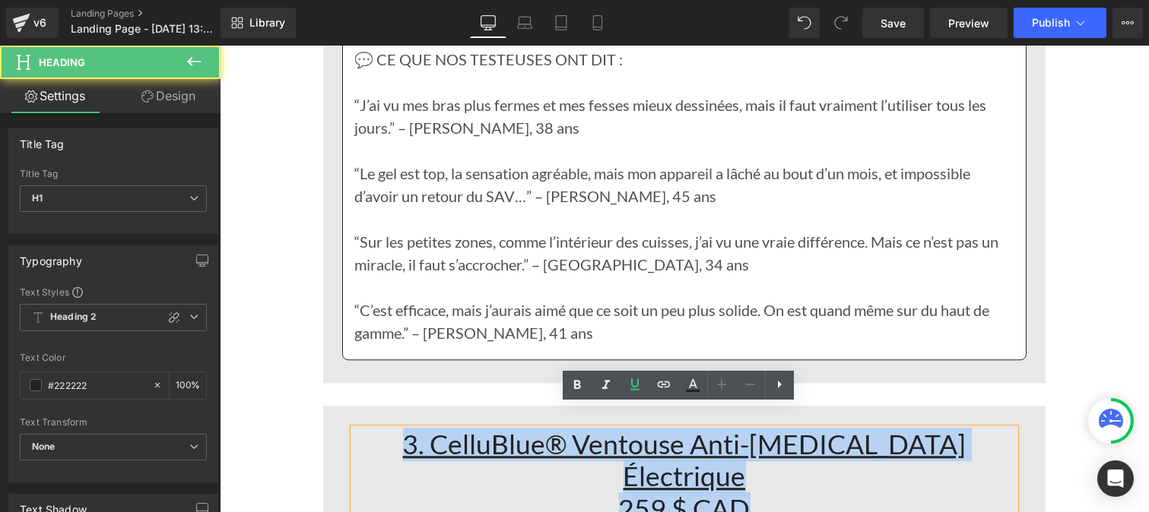
drag, startPoint x: 394, startPoint y: 432, endPoint x: 767, endPoint y: 458, distance: 374.2
click at [767, 458] on h1 "3. CelluBlue® Ventouse Anti-Cellulite Électrique 259 $ CAD" at bounding box center [683, 477] width 661 height 97
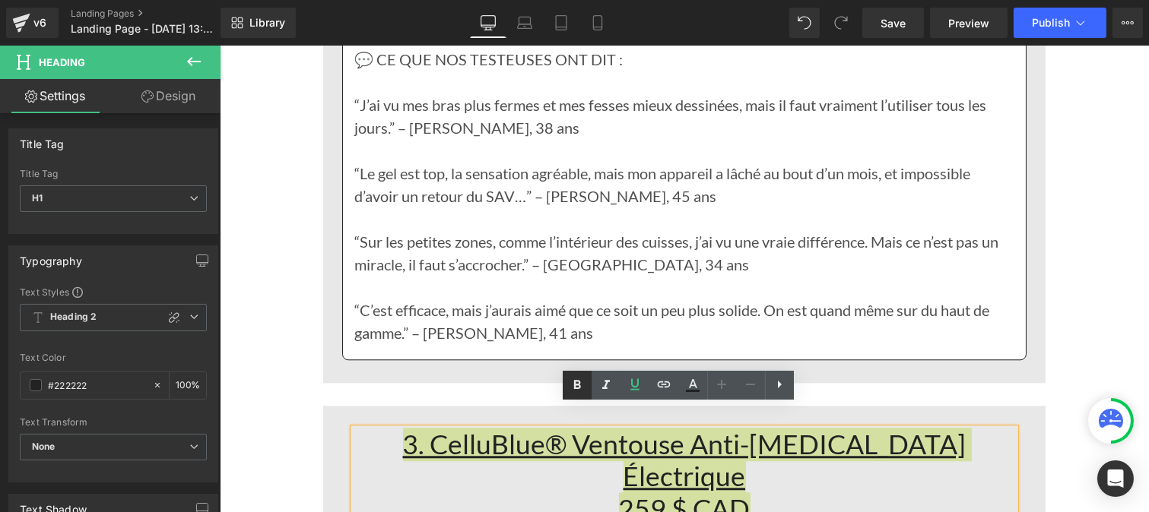
click at [569, 384] on icon at bounding box center [577, 385] width 18 height 18
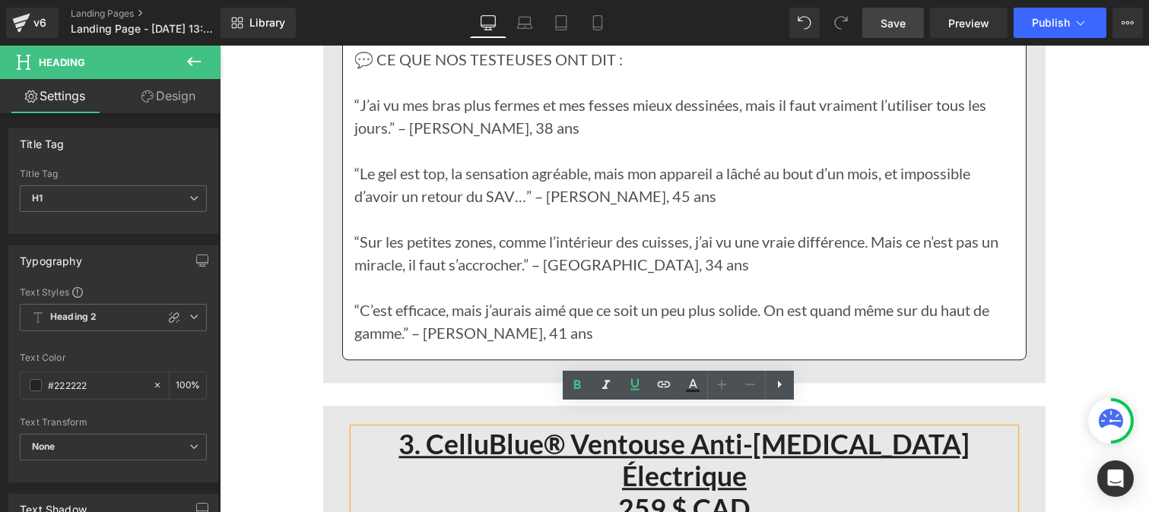
click at [888, 24] on span "Save" at bounding box center [892, 23] width 25 height 16
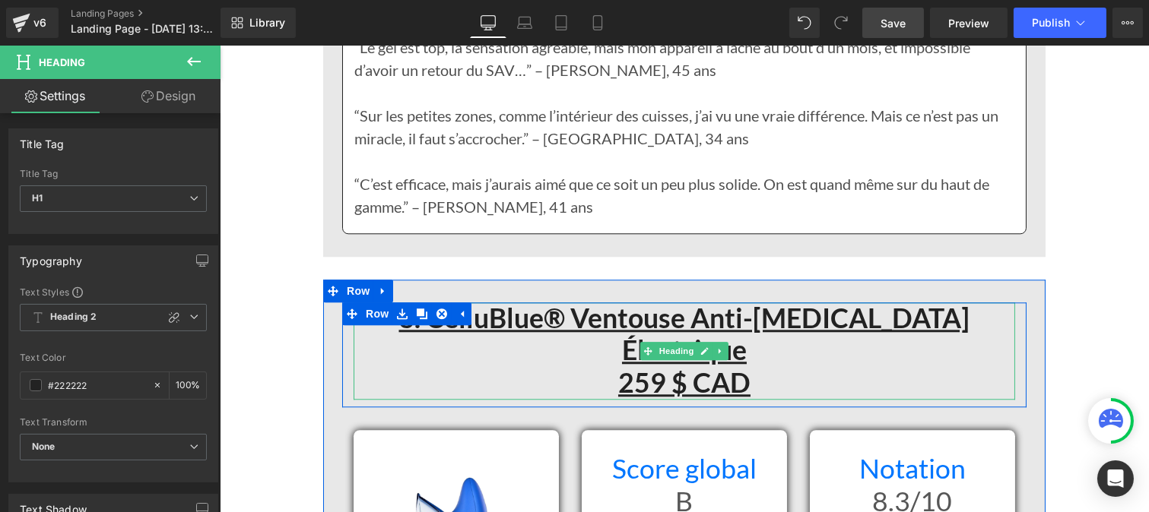
scroll to position [7150, 0]
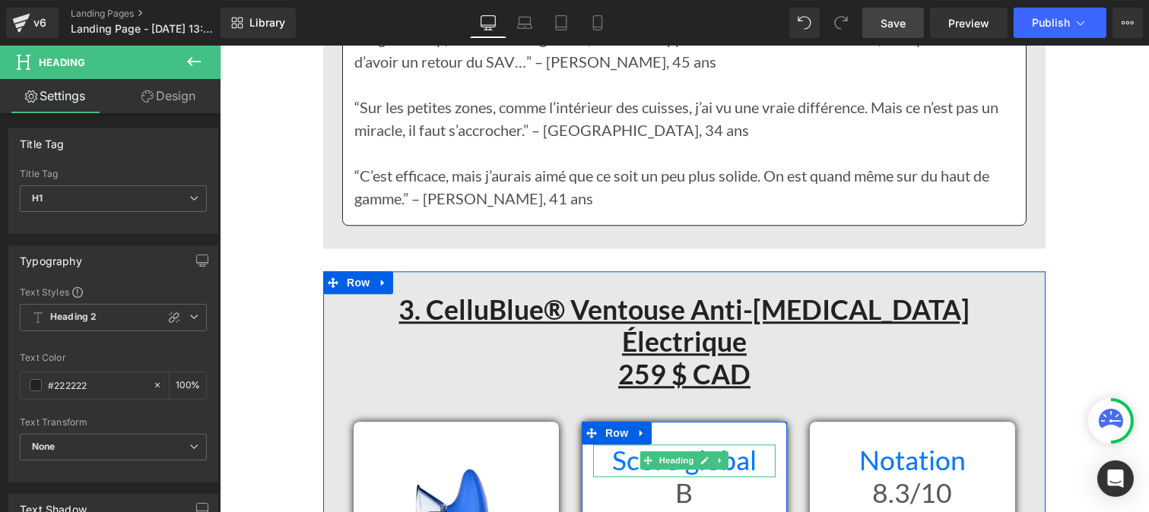
click at [613, 445] on h1 "Score global" at bounding box center [683, 461] width 182 height 33
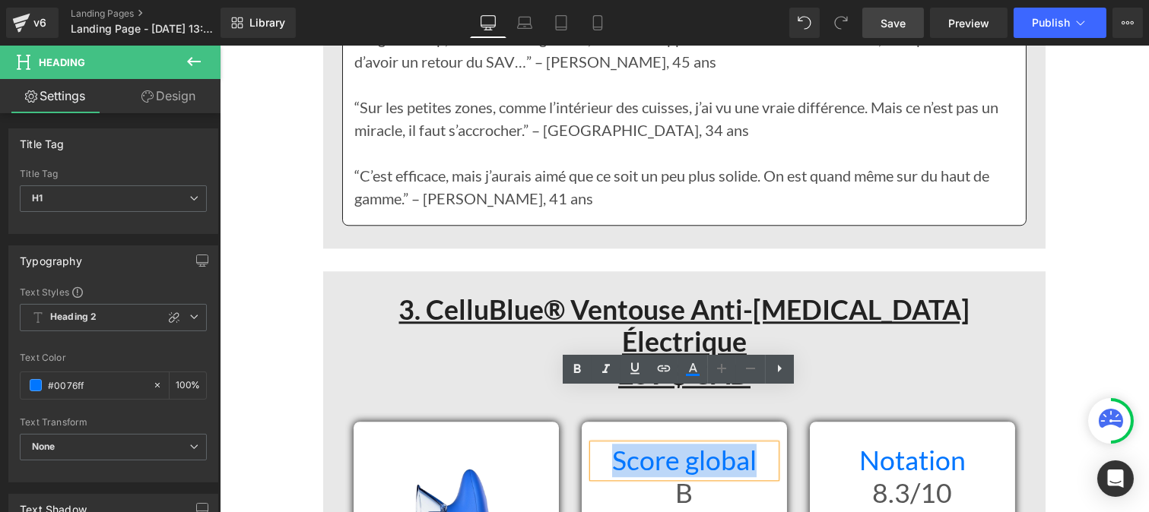
drag, startPoint x: 607, startPoint y: 403, endPoint x: 766, endPoint y: 401, distance: 158.9
click at [766, 445] on h1 "Score global" at bounding box center [683, 461] width 182 height 33
click at [571, 366] on icon at bounding box center [577, 369] width 18 height 18
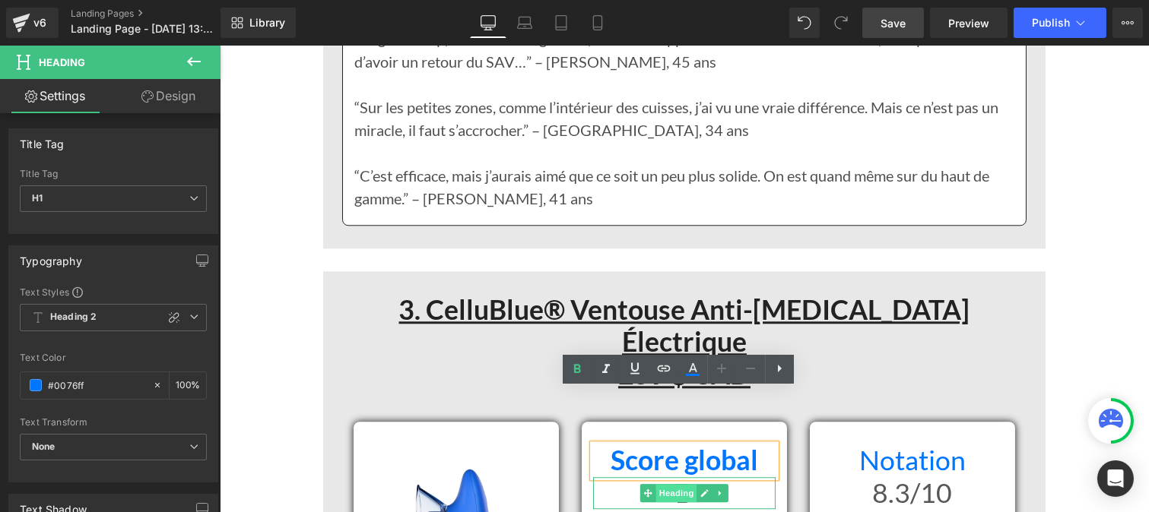
click at [655, 484] on span "Heading" at bounding box center [675, 493] width 41 height 18
click at [609, 477] on h1 "B" at bounding box center [683, 493] width 182 height 33
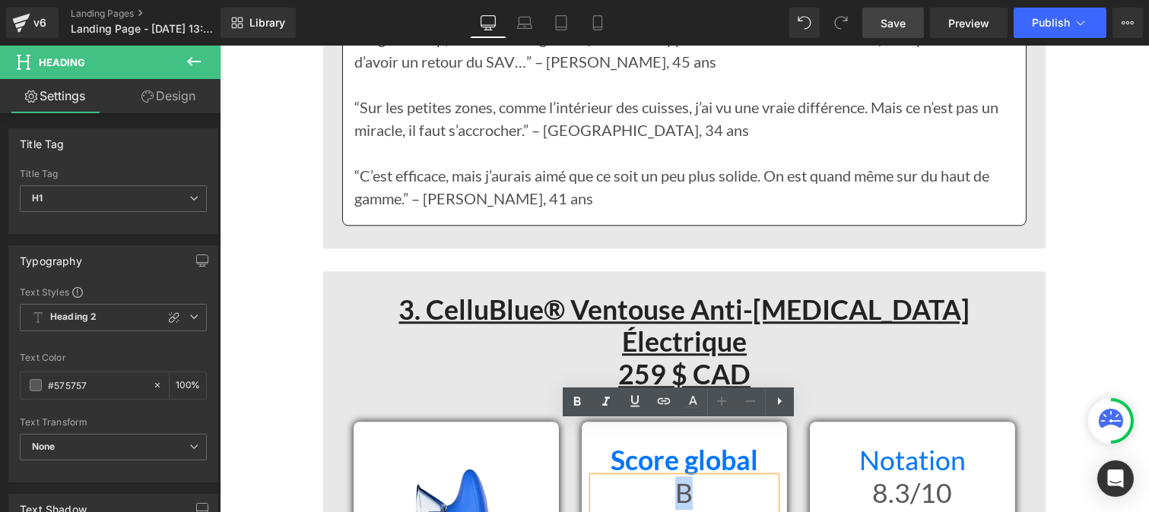
drag, startPoint x: 609, startPoint y: 436, endPoint x: 649, endPoint y: 421, distance: 42.8
click at [713, 477] on h1 "B" at bounding box center [683, 493] width 182 height 33
click at [572, 401] on icon at bounding box center [577, 402] width 18 height 18
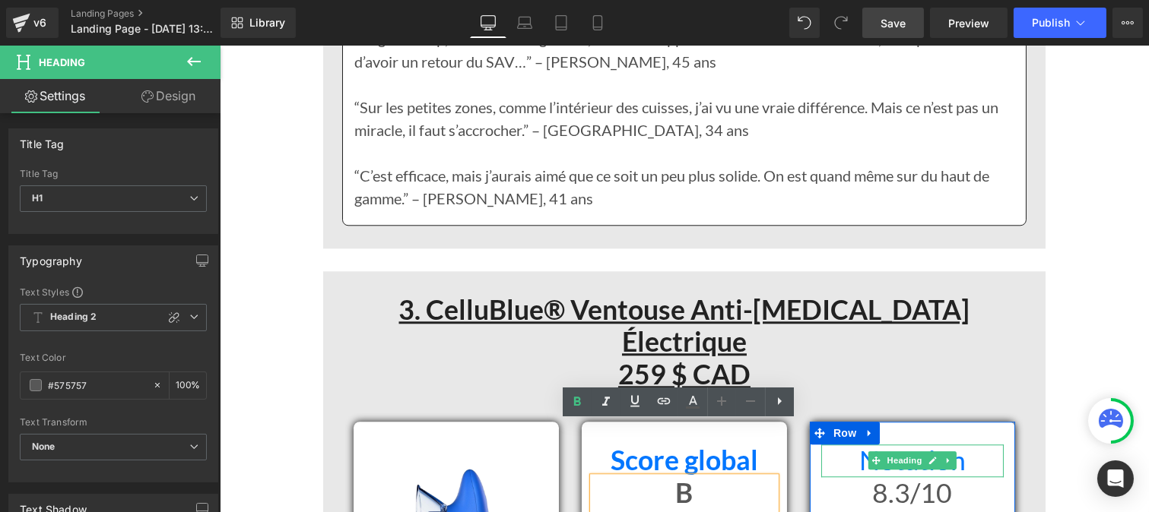
click at [849, 445] on h1 "Notation" at bounding box center [911, 461] width 182 height 33
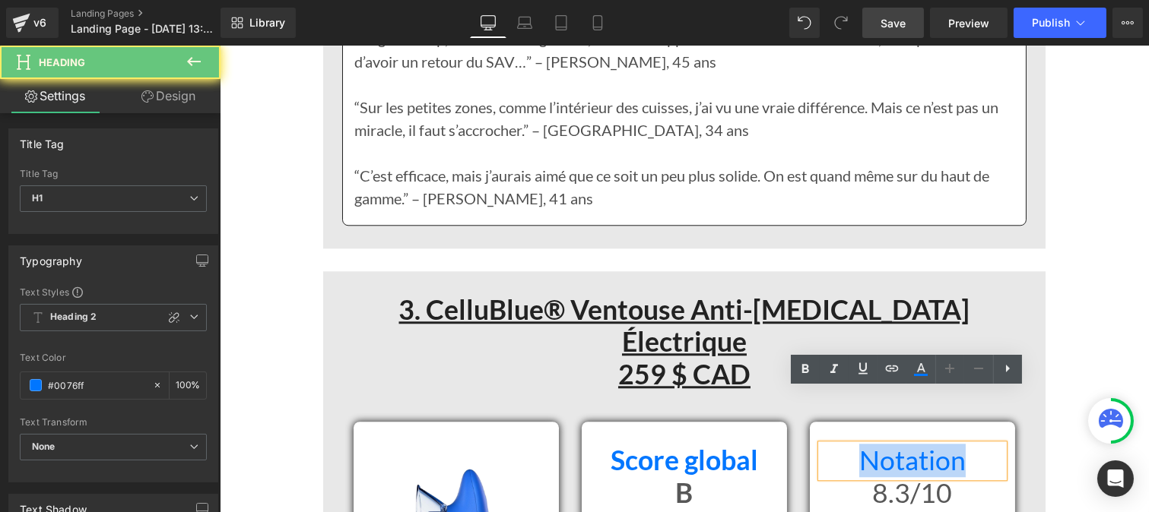
drag, startPoint x: 851, startPoint y: 403, endPoint x: 962, endPoint y: 404, distance: 111.0
click at [962, 445] on h1 "Notation" at bounding box center [911, 461] width 182 height 33
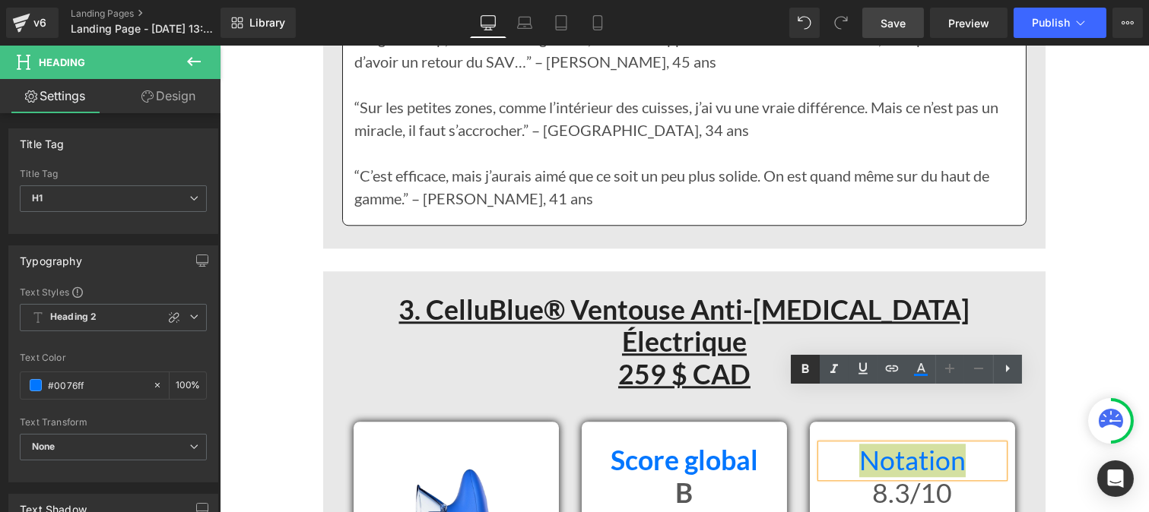
click at [806, 369] on icon at bounding box center [805, 368] width 7 height 9
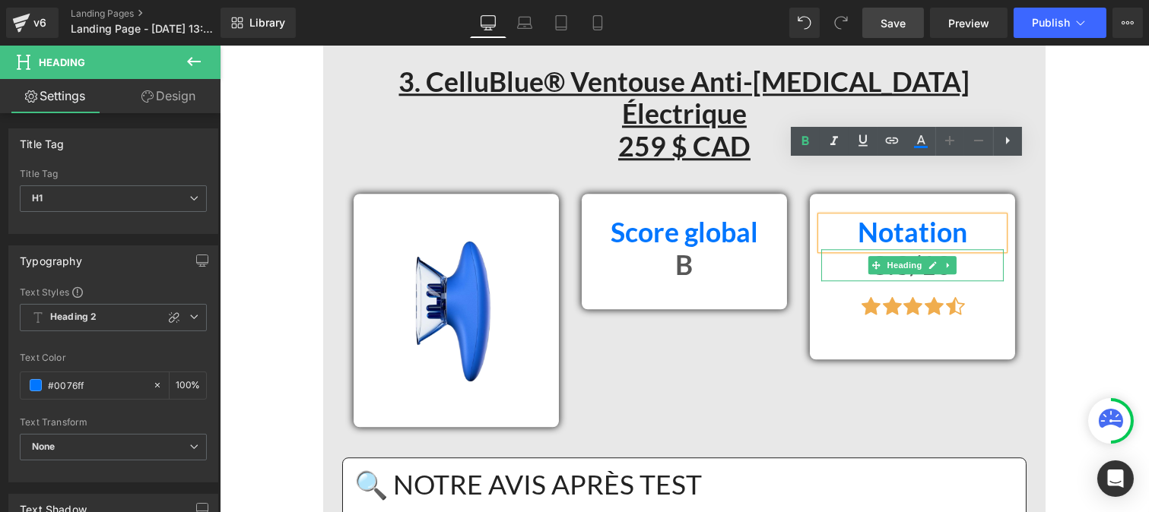
click at [858, 249] on h1 "8.3/10" at bounding box center [911, 265] width 182 height 33
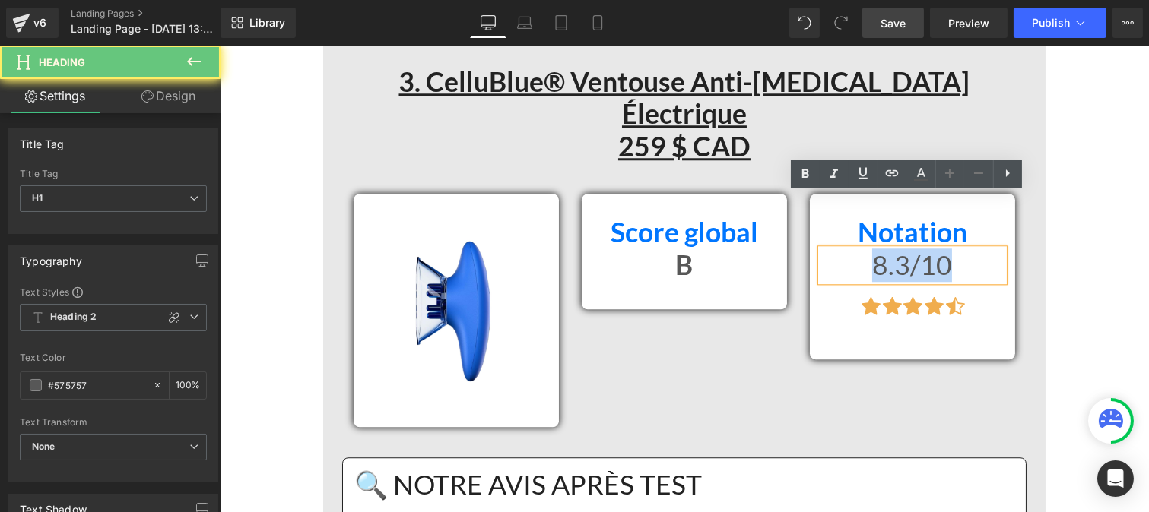
drag, startPoint x: 901, startPoint y: 208, endPoint x: 980, endPoint y: 214, distance: 79.4
click at [980, 249] on h1 "8.3/10" at bounding box center [911, 265] width 182 height 33
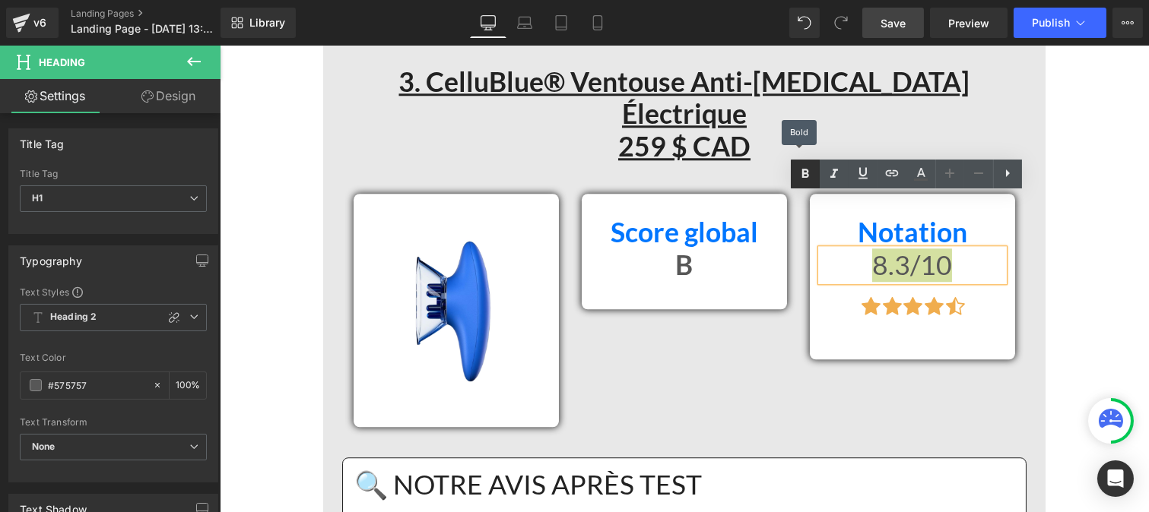
click at [816, 186] on link at bounding box center [805, 174] width 29 height 29
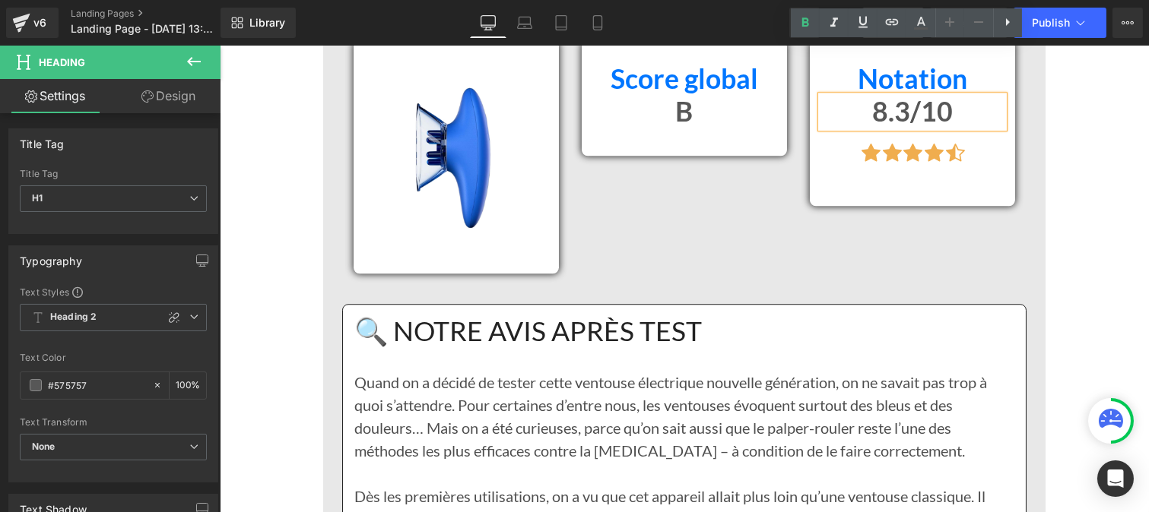
scroll to position [7533, 0]
click at [542, 315] on h1 "🔍 NOTRE AVIS APRÈS TEST" at bounding box center [684, 331] width 660 height 33
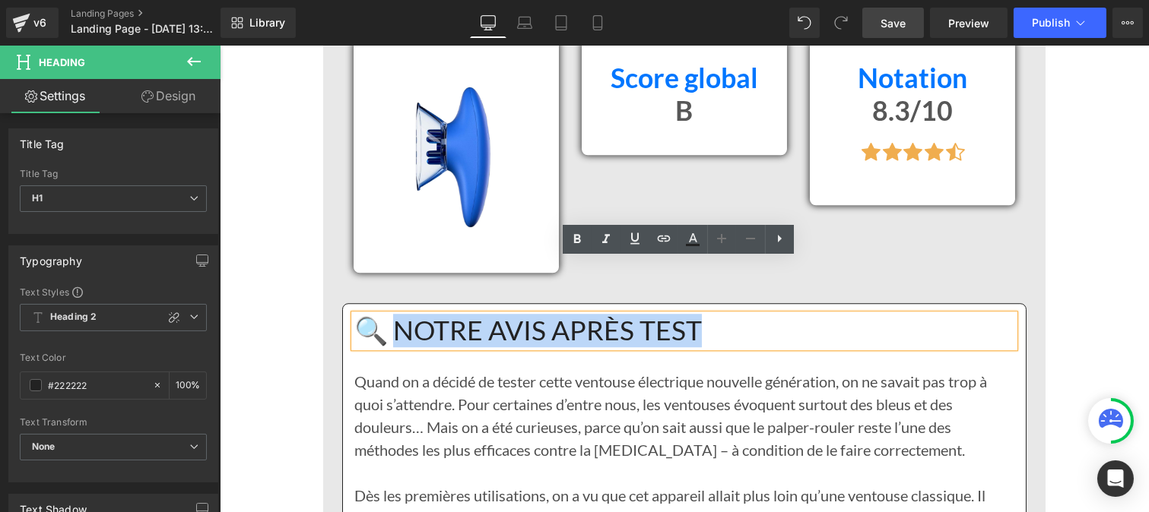
drag, startPoint x: 712, startPoint y: 282, endPoint x: 396, endPoint y: 264, distance: 316.8
click at [396, 315] on h1 "🔍 NOTRE AVIS APRÈS TEST" at bounding box center [684, 331] width 660 height 33
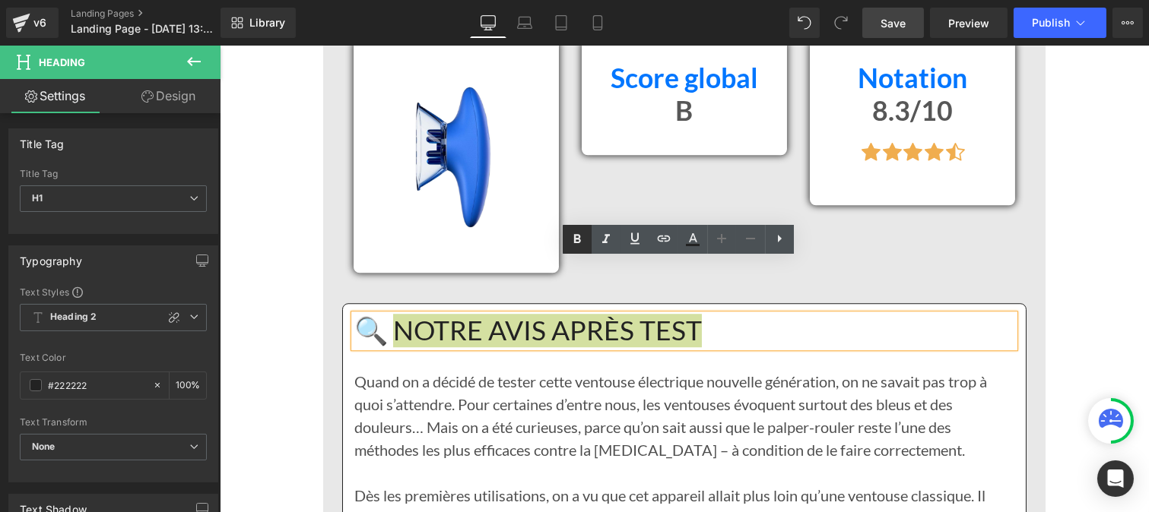
click at [576, 242] on icon at bounding box center [577, 238] width 7 height 9
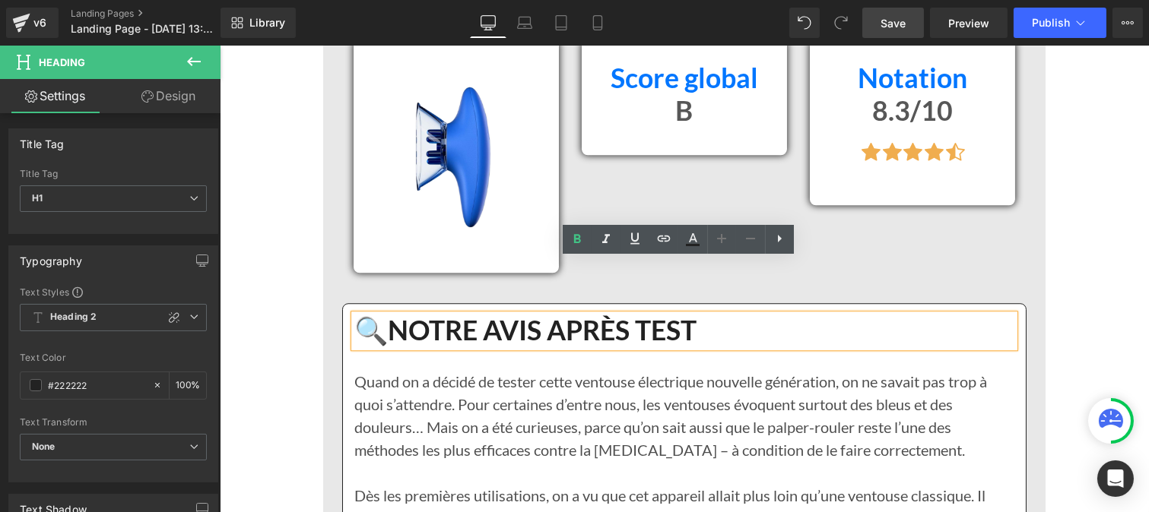
click at [508, 373] on p "Quand on a décidé de tester cette ventouse électrique nouvelle génération, on n…" at bounding box center [684, 415] width 660 height 91
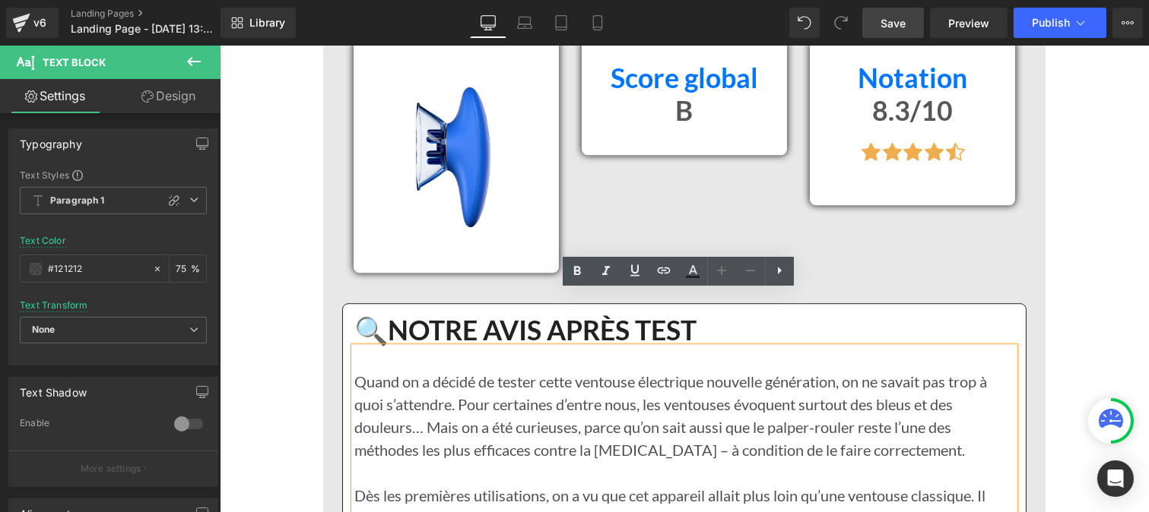
click at [457, 314] on strong "NOTRE AVIS APRÈS TEST" at bounding box center [541, 330] width 309 height 33
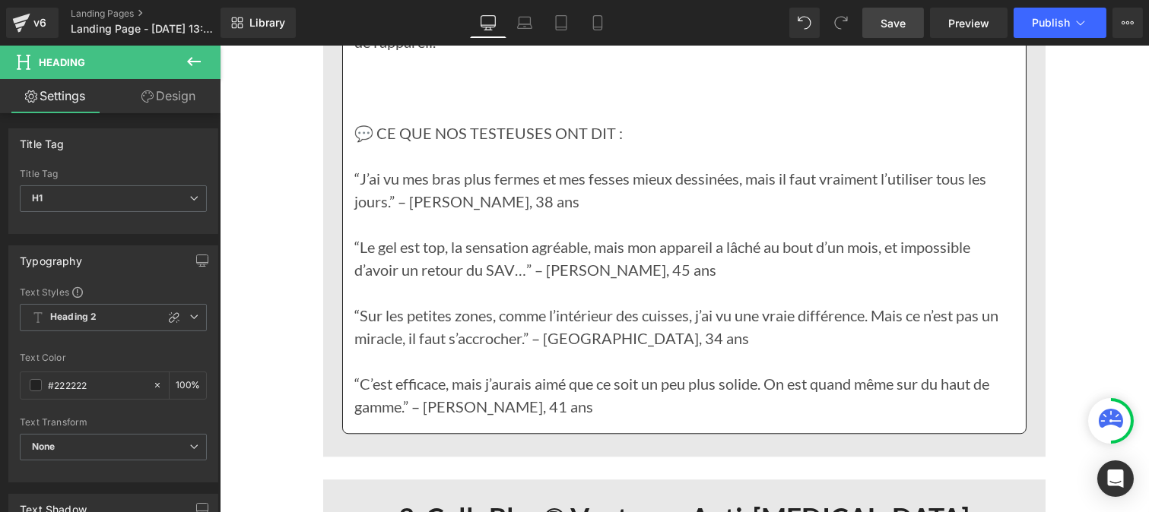
scroll to position [6941, 0]
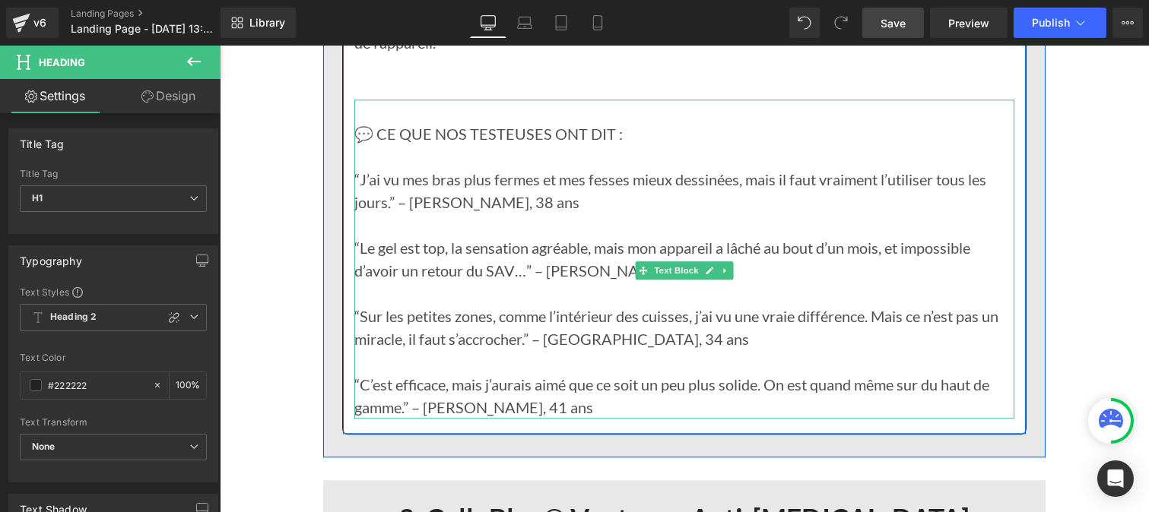
click at [429, 373] on p "“C’est efficace, mais j’aurais aimé que ce soit un peu plus solide. On est quan…" at bounding box center [684, 396] width 660 height 46
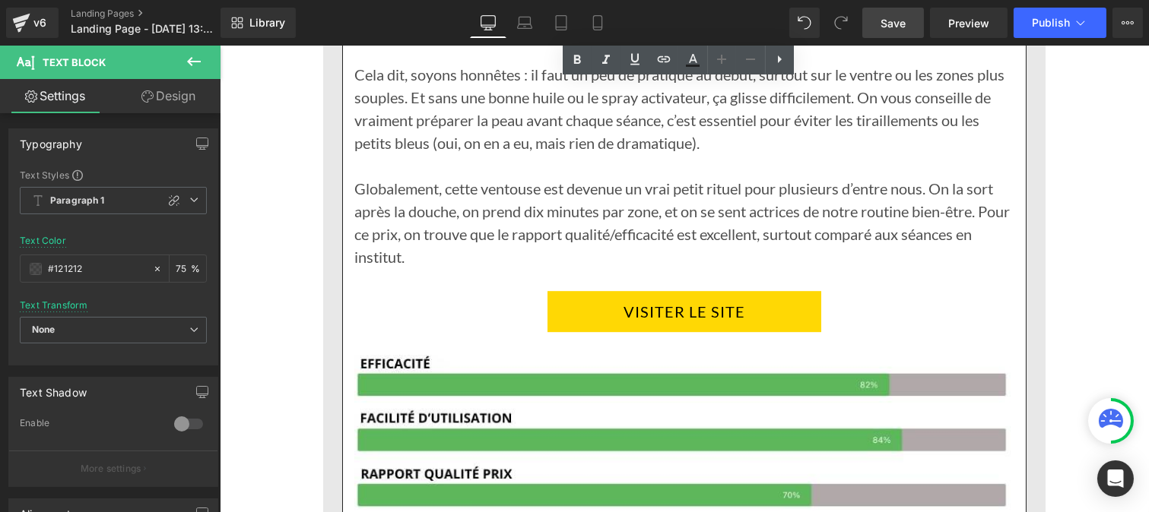
scroll to position [8206, 0]
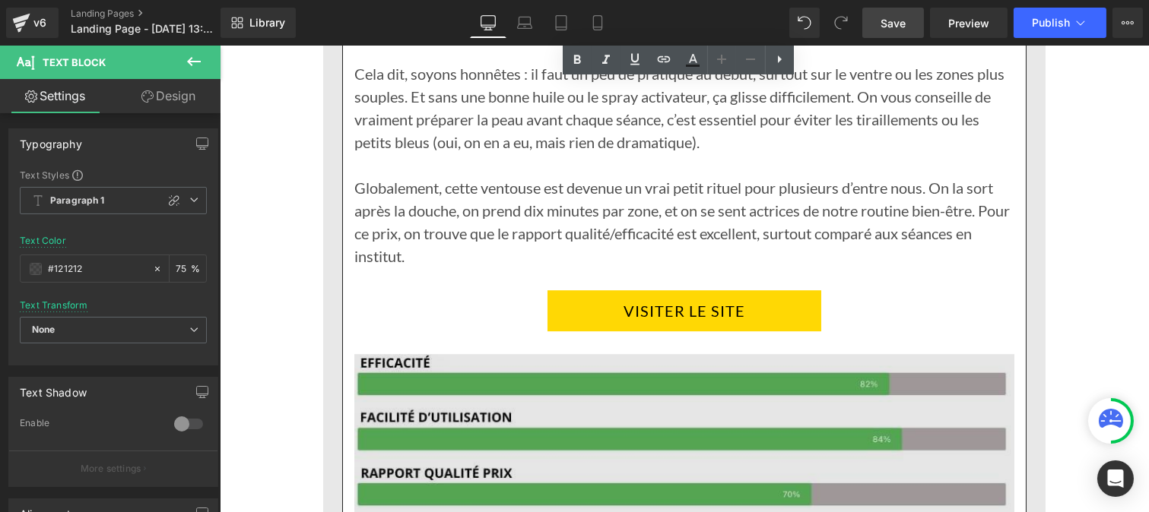
click at [621, 411] on img at bounding box center [684, 490] width 660 height 272
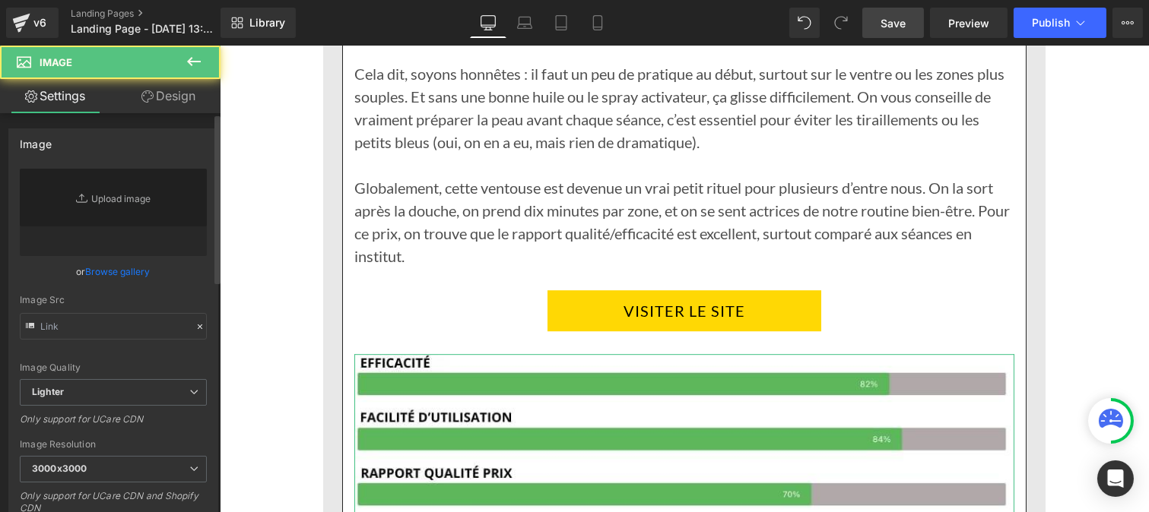
type input "https://ucarecdn.com/9305f8c4-c279-4c53-a309-cc1c9f13e9b3/-/format/auto/-/previ…"
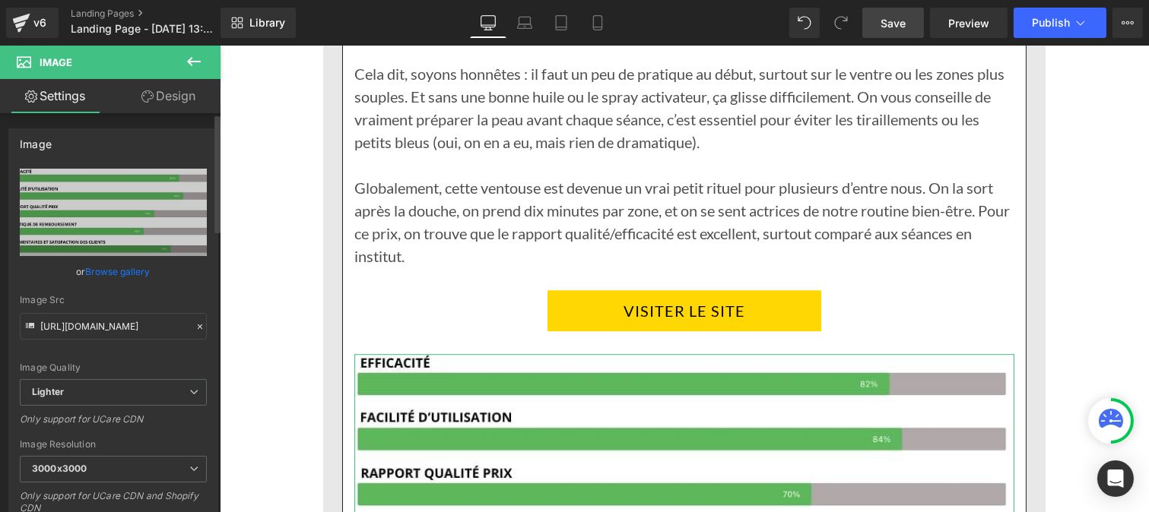
click at [195, 328] on icon at bounding box center [200, 327] width 11 height 11
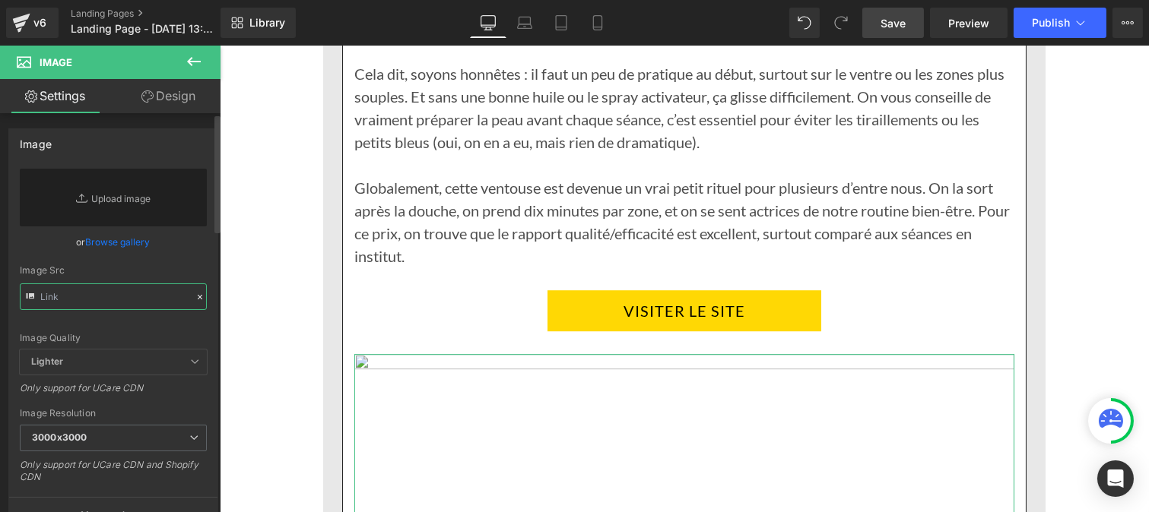
click at [122, 304] on input "text" at bounding box center [113, 297] width 187 height 27
paste input "https://cdn.shopify.com/s/files/1/0986/3672/6610/files/Pourcentage_produit_3.jp…"
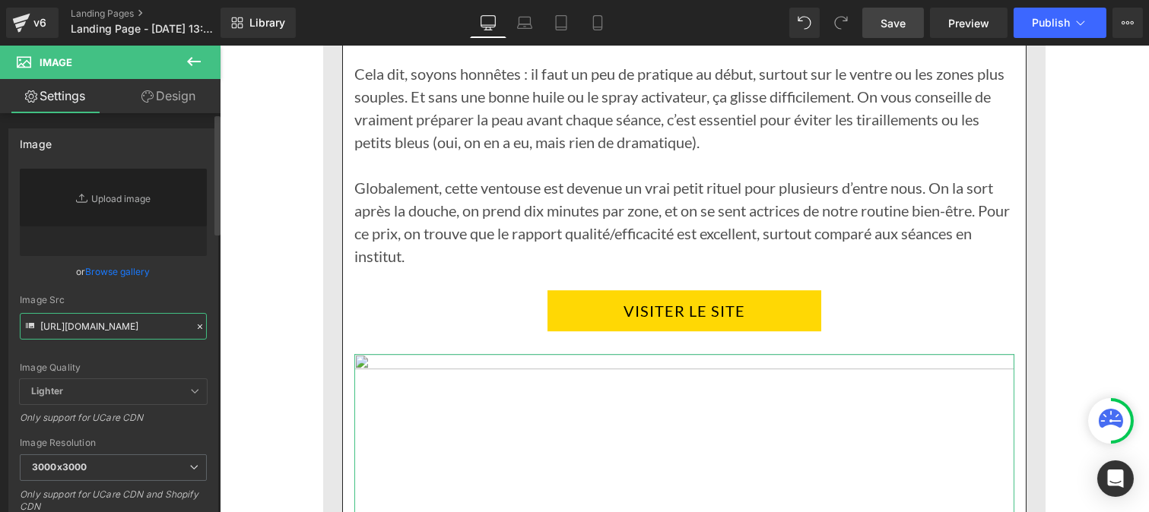
type input "https://cdn.shopify.com/s/files/1/0986/3672/6610/files/Pourcentage_produit_3_30…"
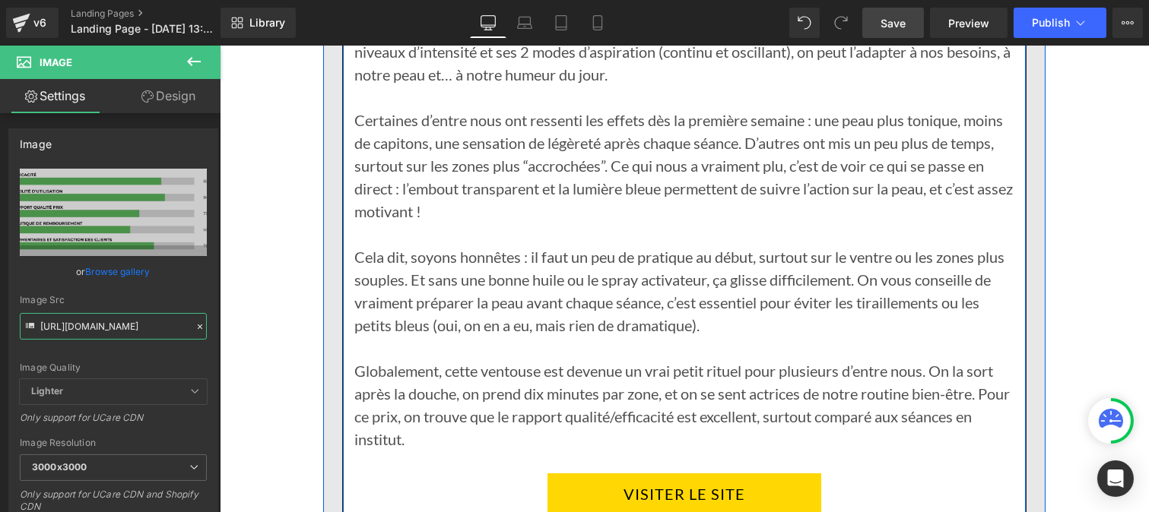
scroll to position [8022, 0]
click at [582, 360] on p "Globalement, cette ventouse est devenue un vrai petit rituel pour plusieurs d’e…" at bounding box center [684, 405] width 660 height 91
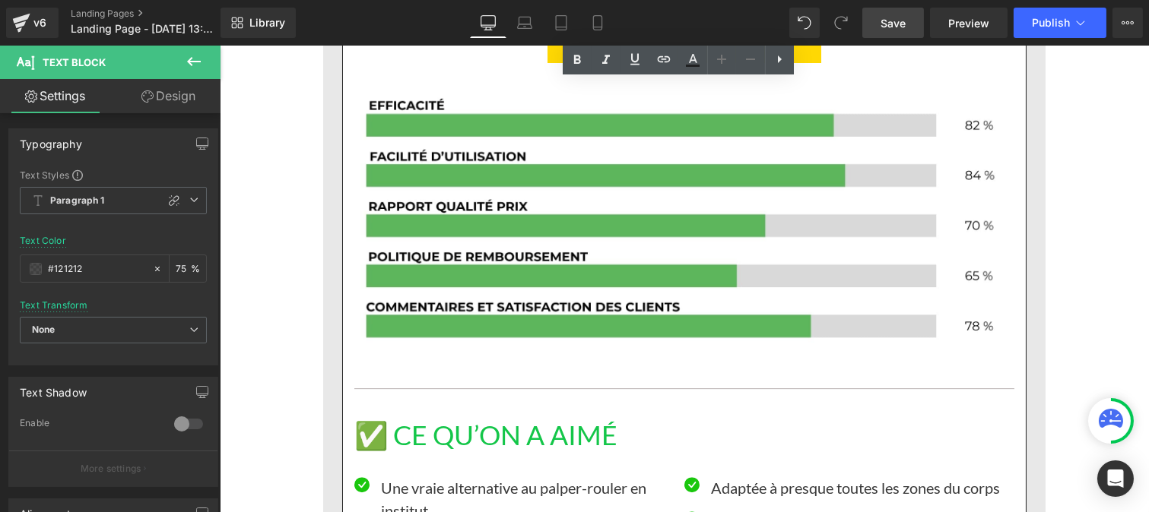
scroll to position [8566, 0]
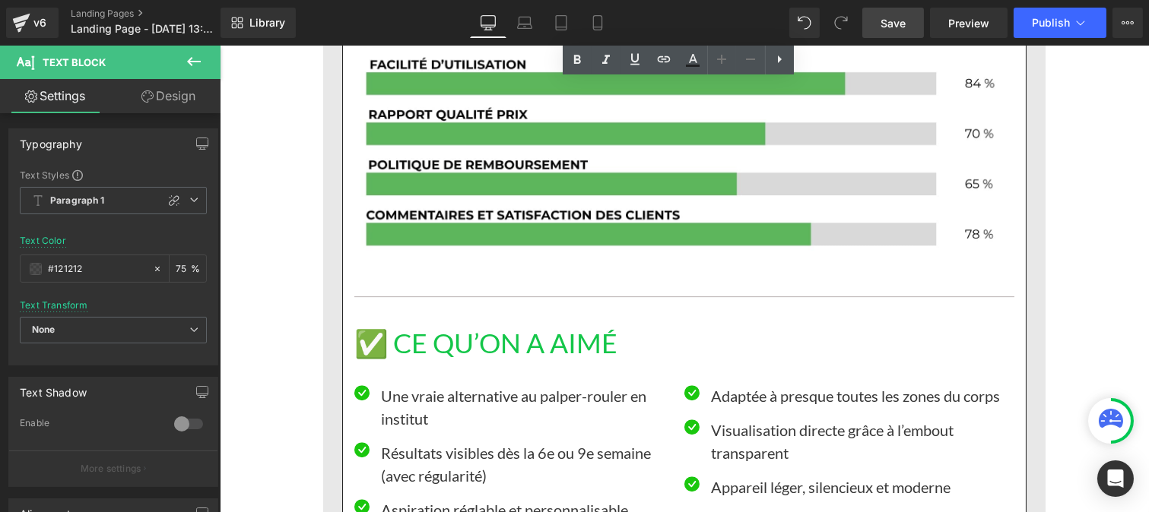
click at [510, 328] on h1 "✅ CE QU’ON A AIMÉ" at bounding box center [684, 344] width 660 height 33
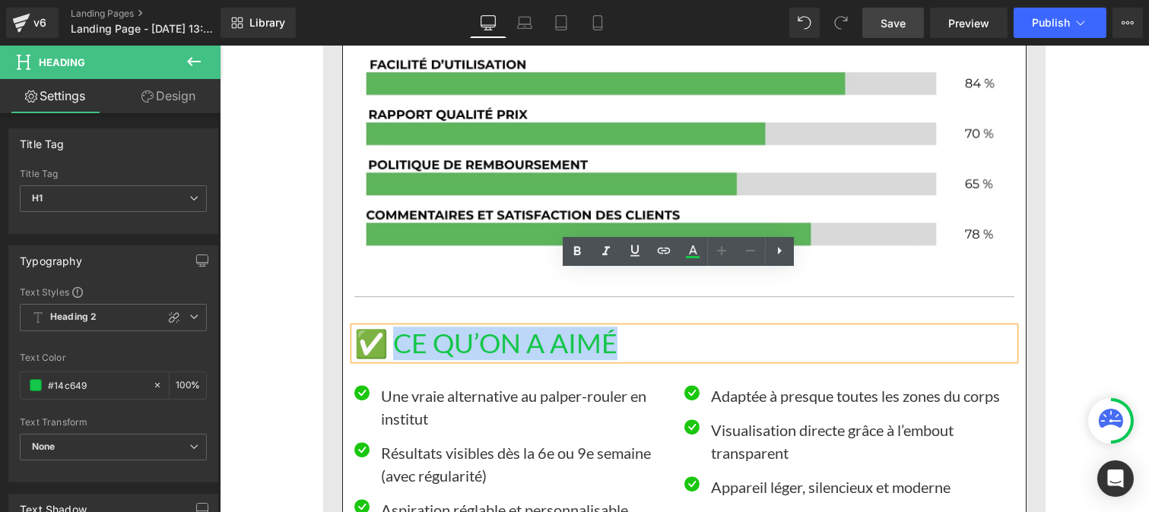
drag, startPoint x: 548, startPoint y: 274, endPoint x: 396, endPoint y: 279, distance: 152.1
click at [396, 328] on h1 "✅ CE QU’ON A AIMÉ" at bounding box center [684, 344] width 660 height 33
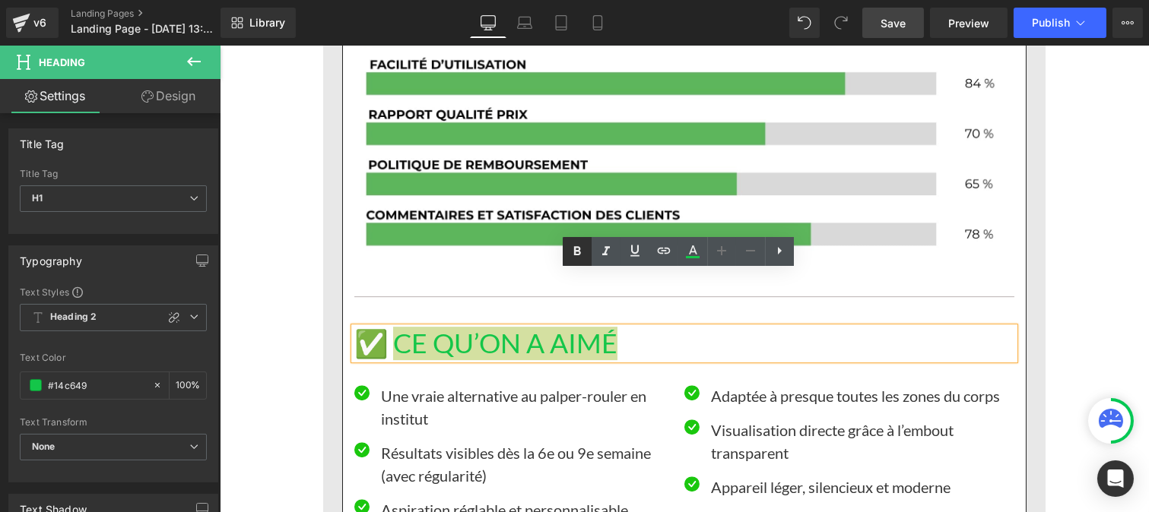
click at [575, 247] on icon at bounding box center [577, 251] width 7 height 9
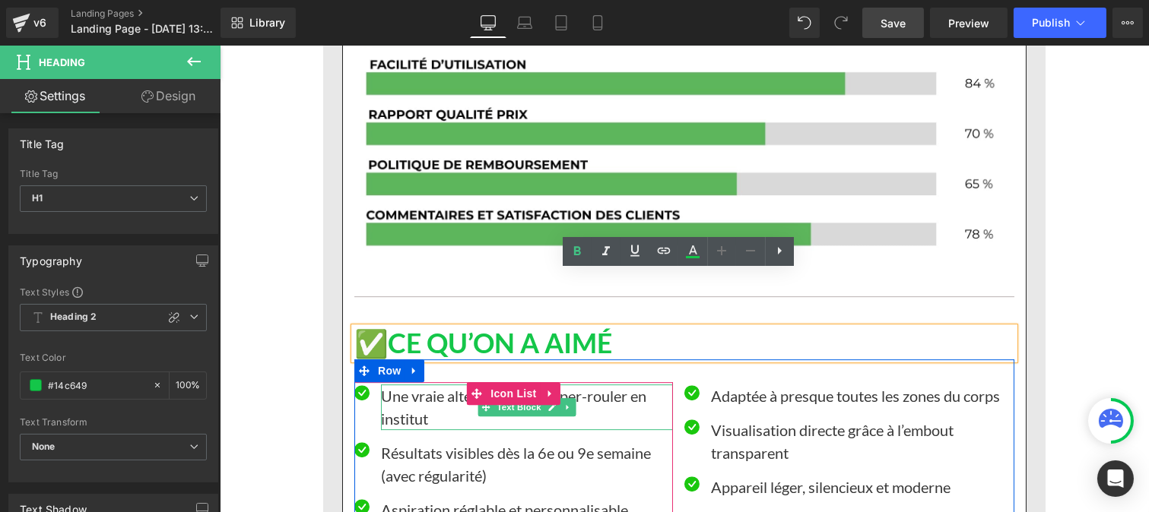
click at [414, 385] on p "Une vraie alternative au palper-rouler en institut" at bounding box center [526, 408] width 292 height 46
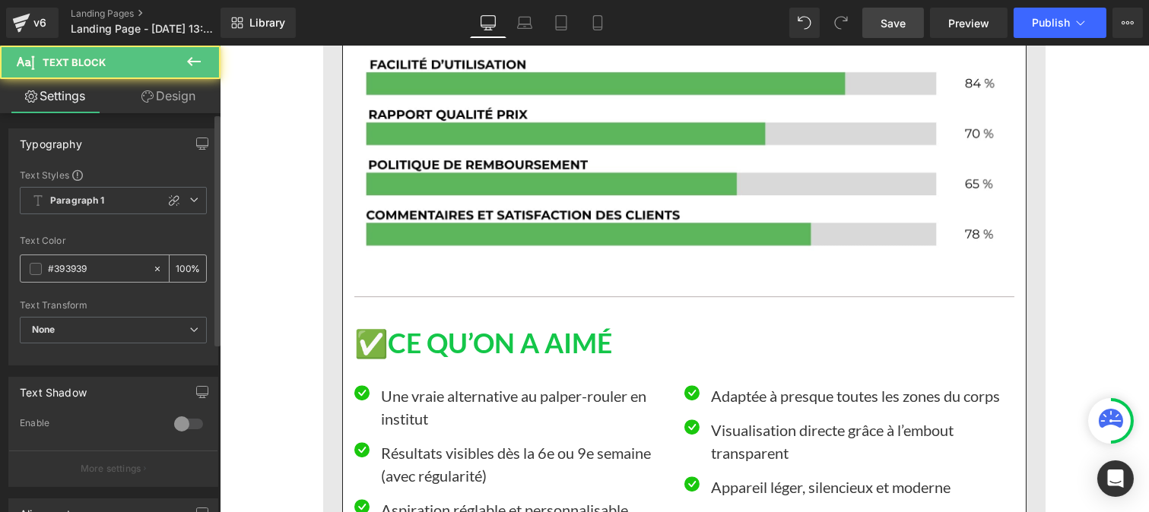
click at [103, 271] on input "#393939" at bounding box center [96, 269] width 97 height 17
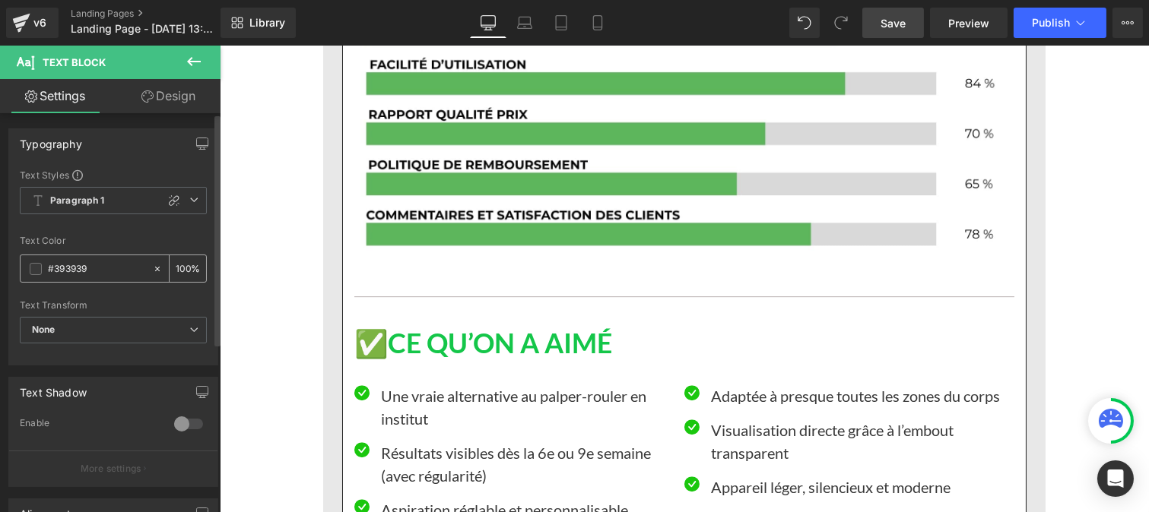
type input "https://cdn.shopify.com/s/files/1/0986/3672/6610/files/Pourcentage_produit_3.jp…"
type input "0"
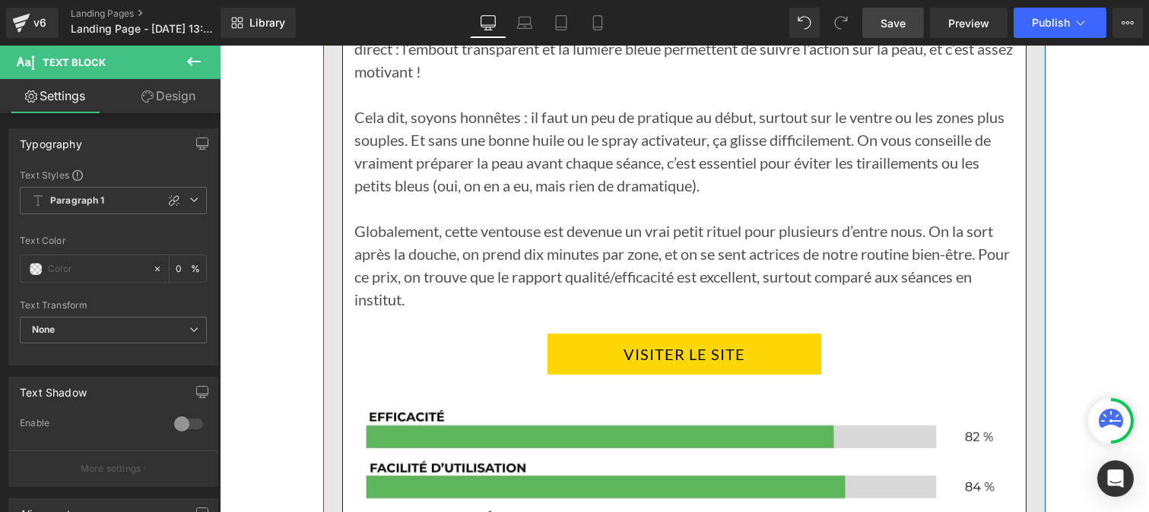
scroll to position [8161, 0]
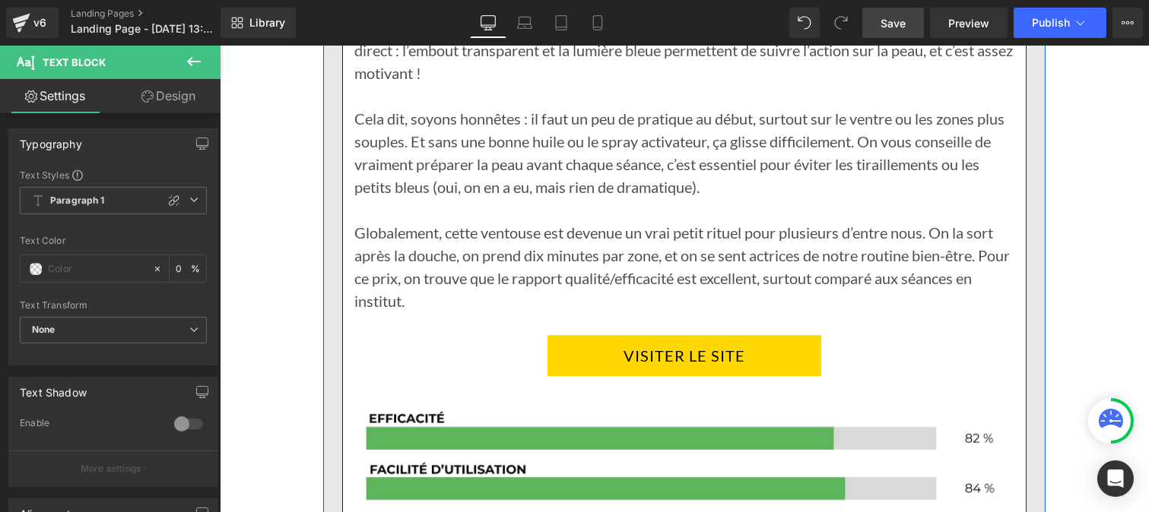
click at [443, 221] on p "Globalement, cette ventouse est devenue un vrai petit rituel pour plusieurs d’e…" at bounding box center [684, 266] width 660 height 91
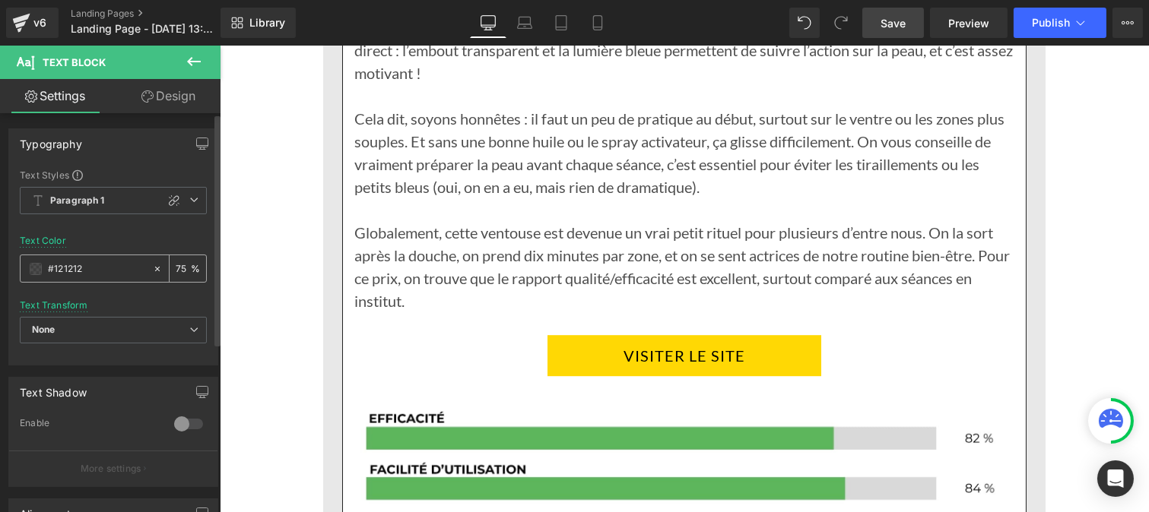
click at [92, 271] on input "#121212" at bounding box center [96, 269] width 97 height 17
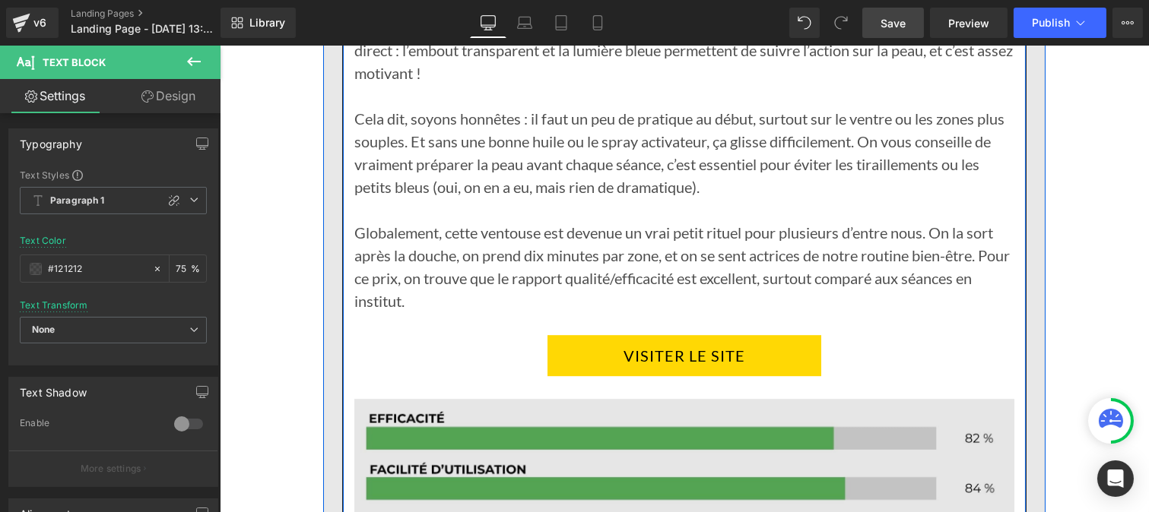
scroll to position [8488, 0]
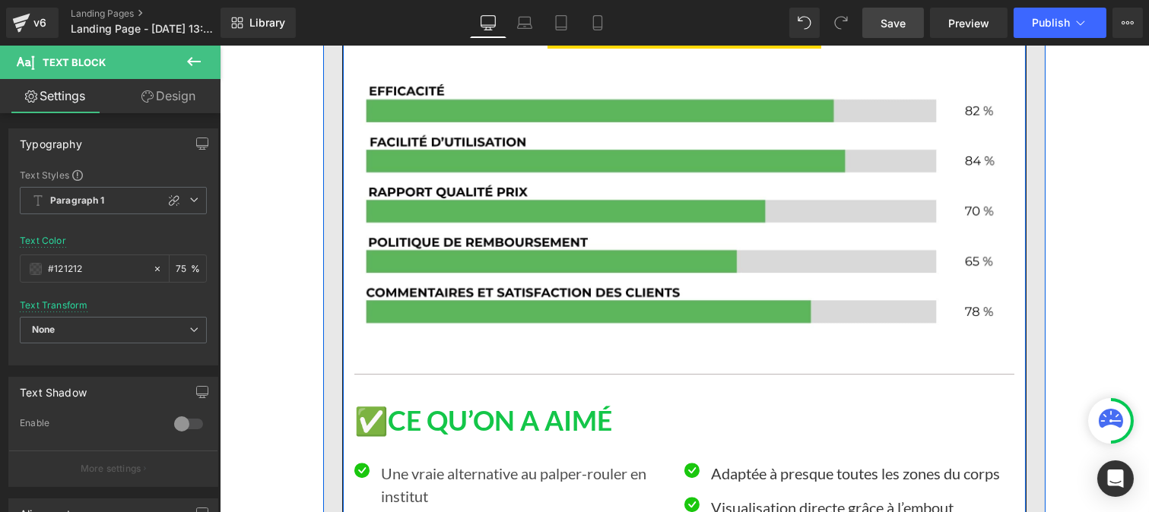
click at [417, 462] on p "Une vraie alternative au palper-rouler en institut" at bounding box center [526, 485] width 292 height 46
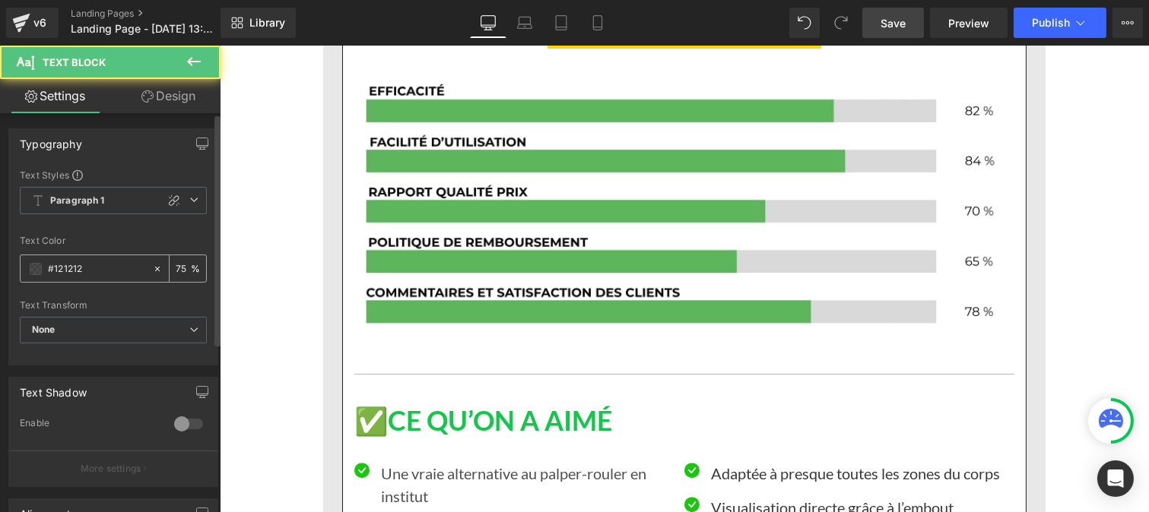
click at [93, 272] on input "#121212" at bounding box center [96, 269] width 97 height 17
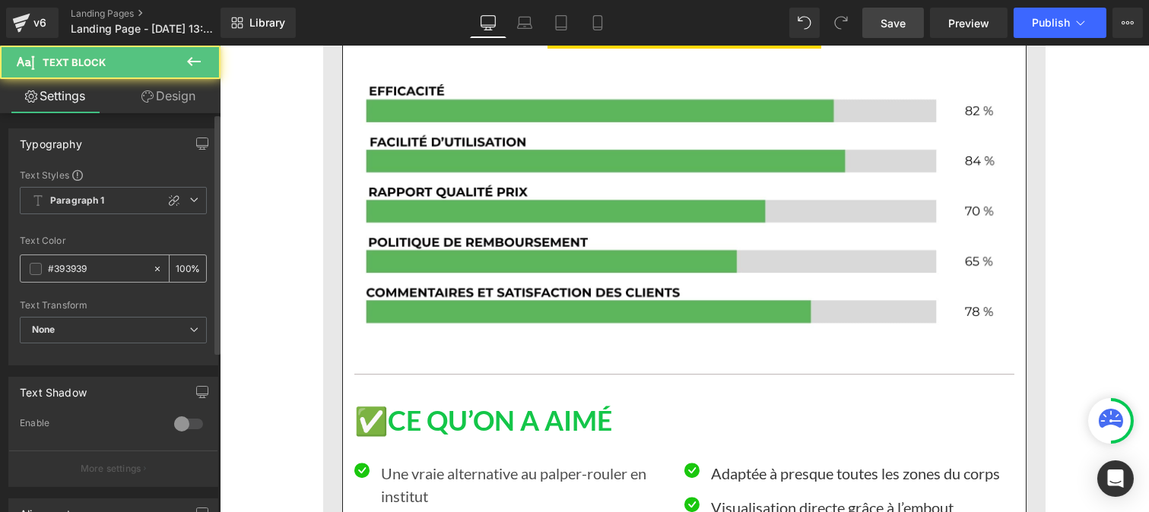
click at [94, 267] on input "#393939" at bounding box center [96, 269] width 97 height 17
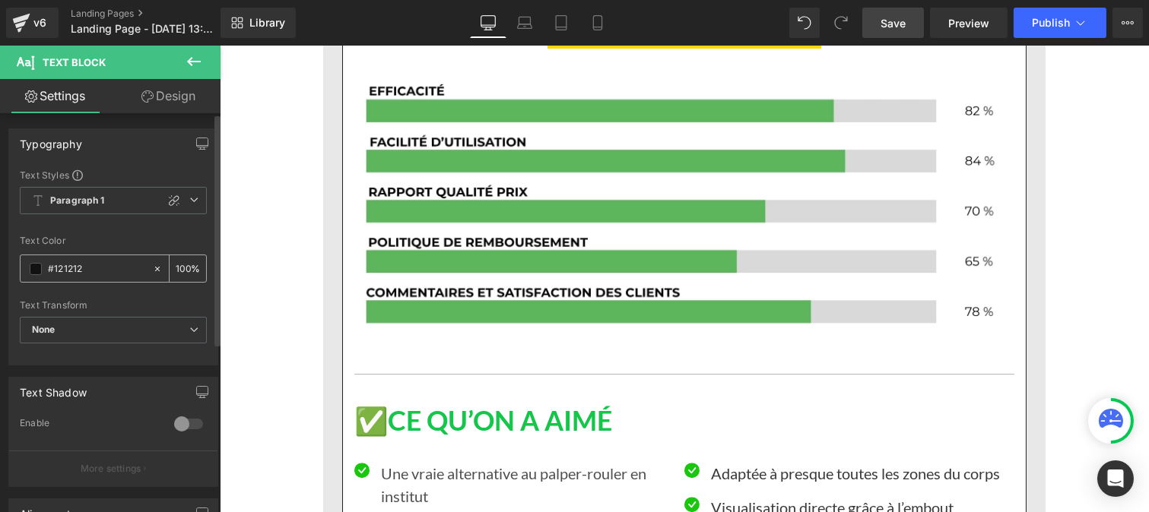
type input "#121212"
click at [182, 267] on input "100" at bounding box center [183, 268] width 15 height 17
type input "1"
type input "75"
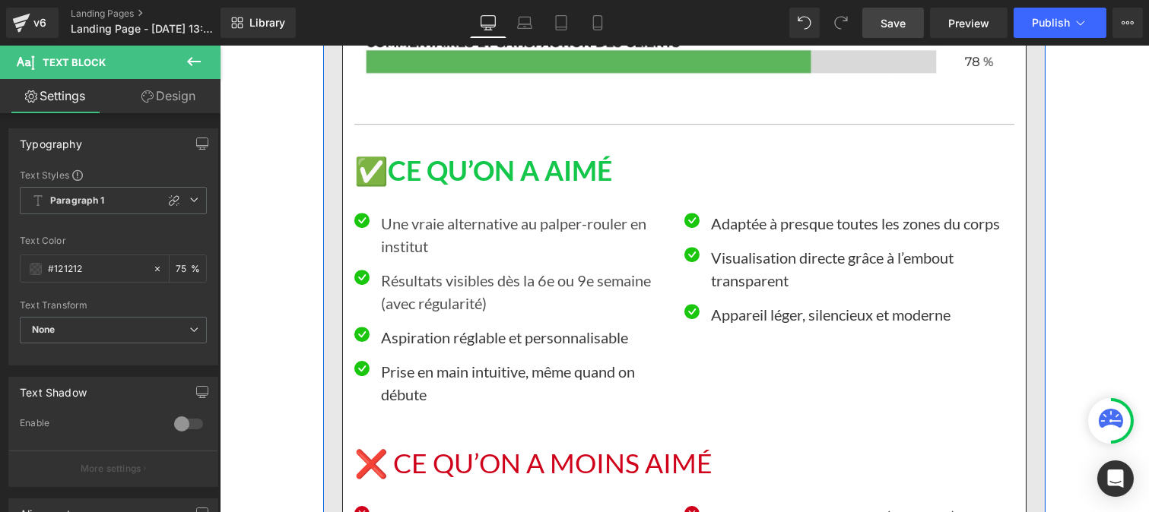
scroll to position [8739, 0]
click at [219, 46] on div at bounding box center [219, 46] width 0 height 0
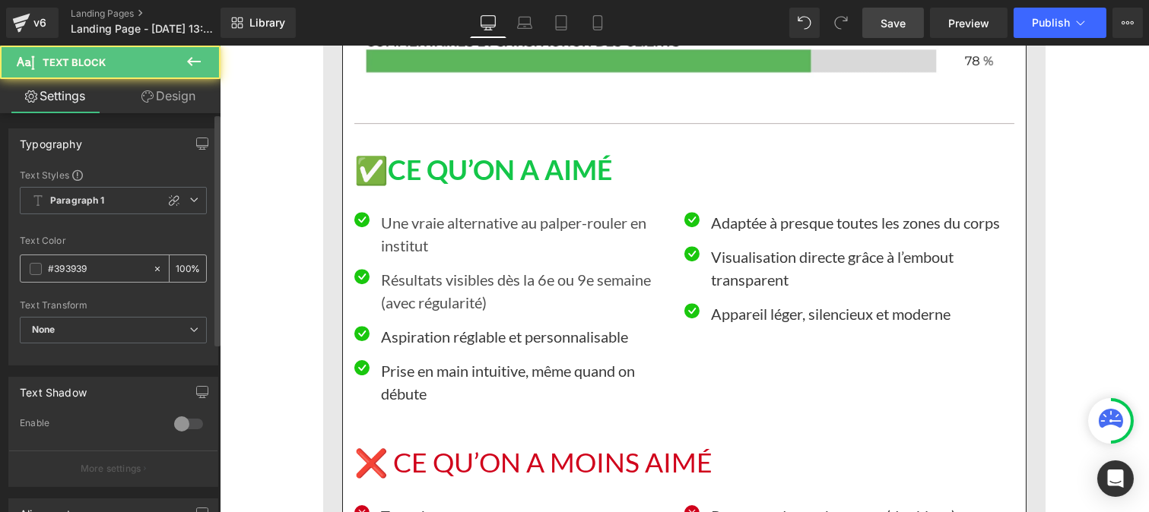
click at [93, 267] on input "#393939" at bounding box center [96, 269] width 97 height 17
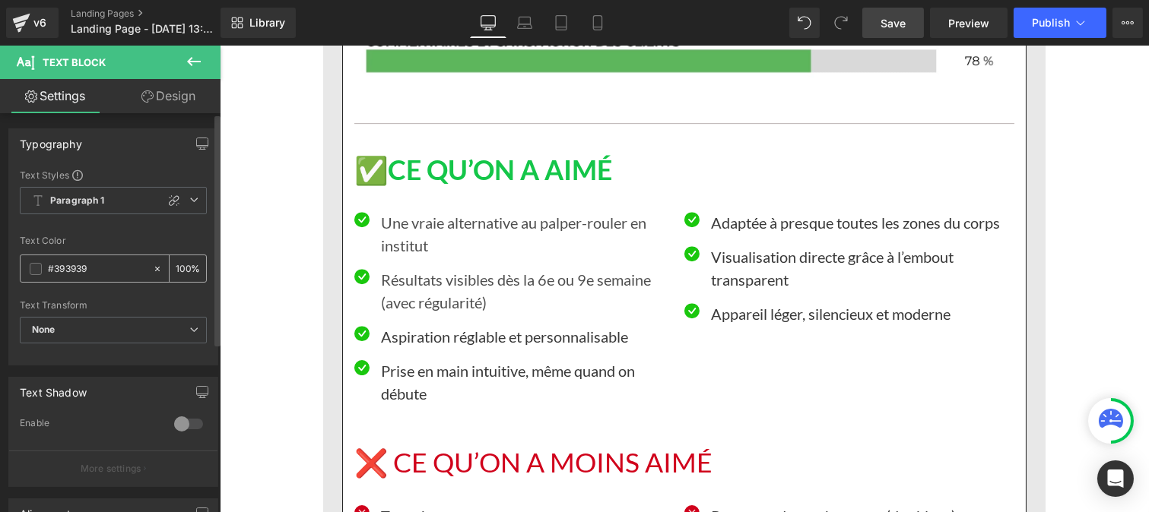
paste input "121212"
type input "#121212"
click at [184, 262] on input "100" at bounding box center [183, 268] width 15 height 17
type input "1"
type input "75"
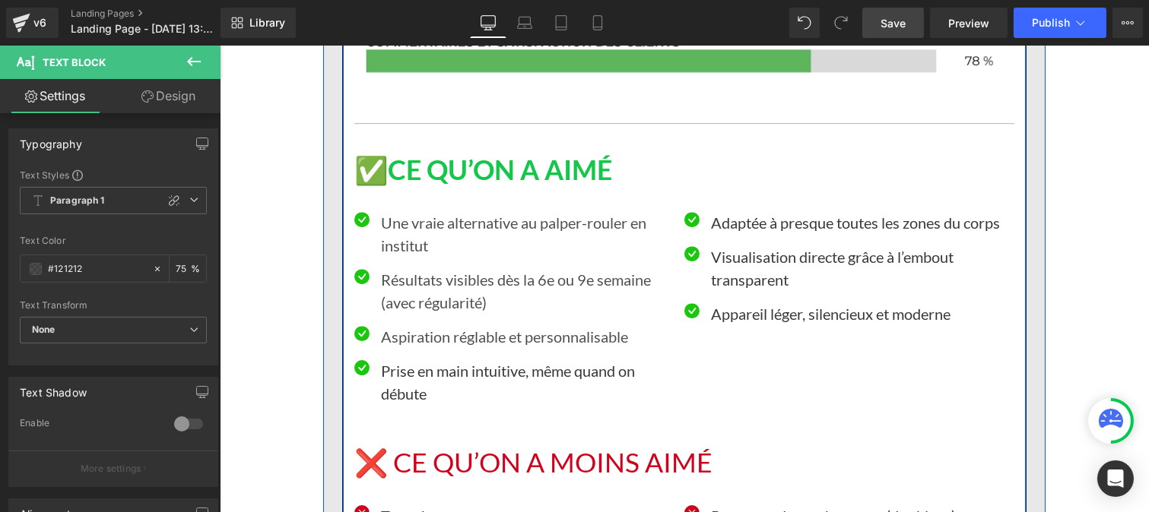
click at [387, 360] on p "Prise en main intuitive, même quand on débute" at bounding box center [526, 383] width 292 height 46
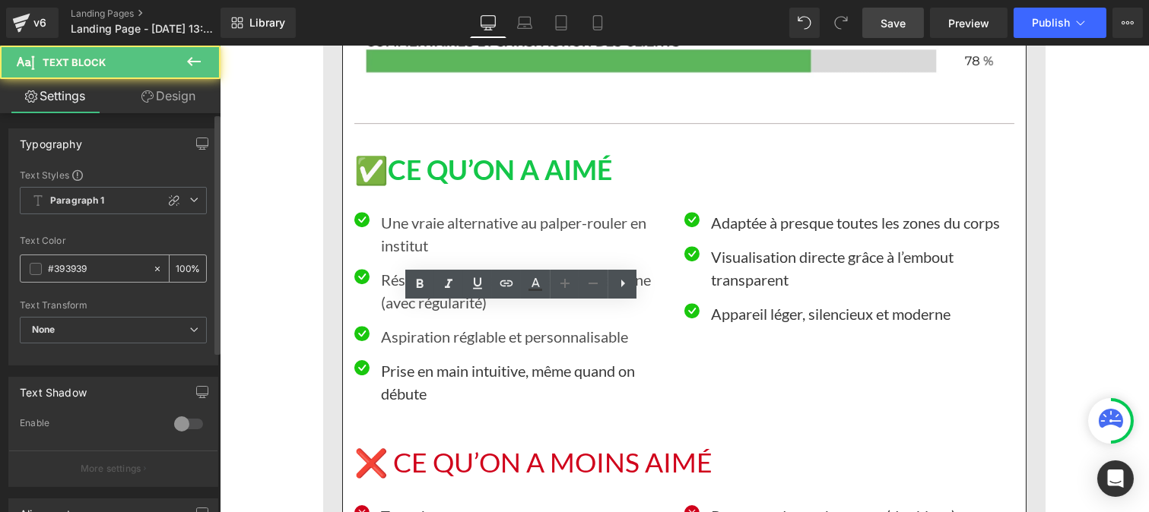
click at [88, 268] on input "#393939" at bounding box center [96, 269] width 97 height 17
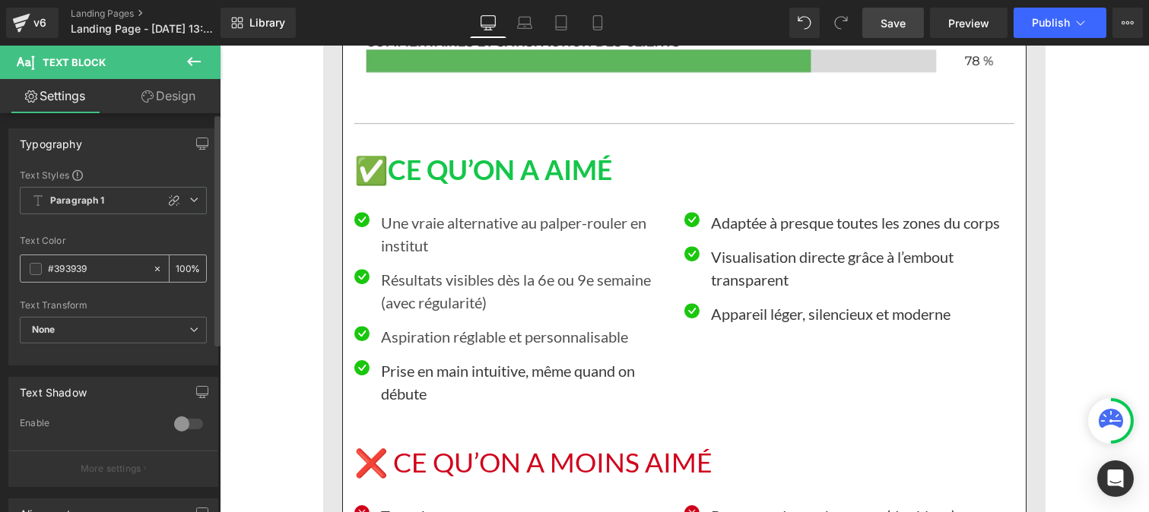
paste input "121212"
type input "#121212"
click at [182, 264] on input "100" at bounding box center [183, 268] width 15 height 17
type input "1"
type input "75"
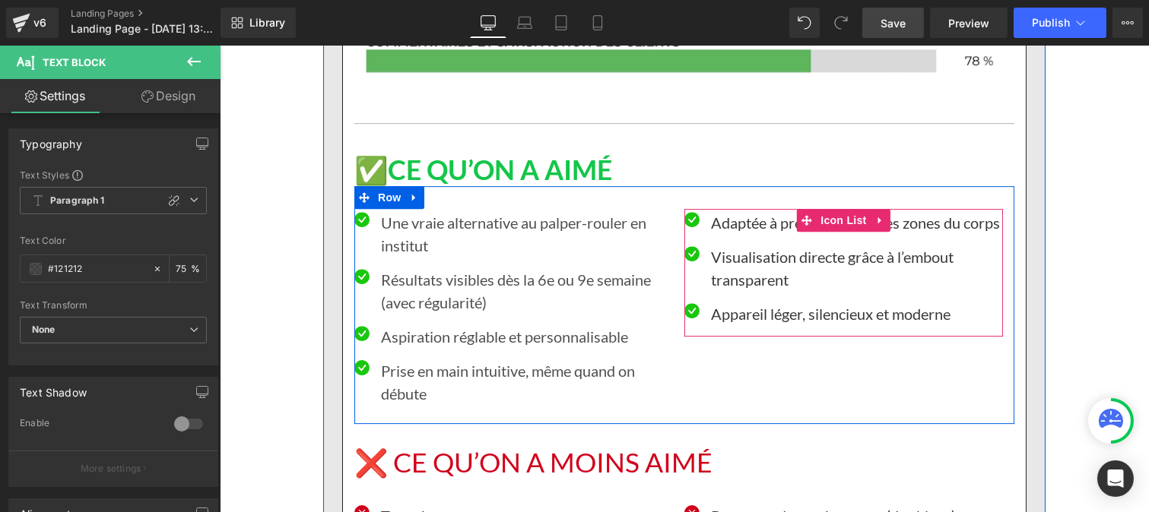
click at [718, 211] on p "Adaptée à presque toutes les zones du corps" at bounding box center [856, 222] width 292 height 23
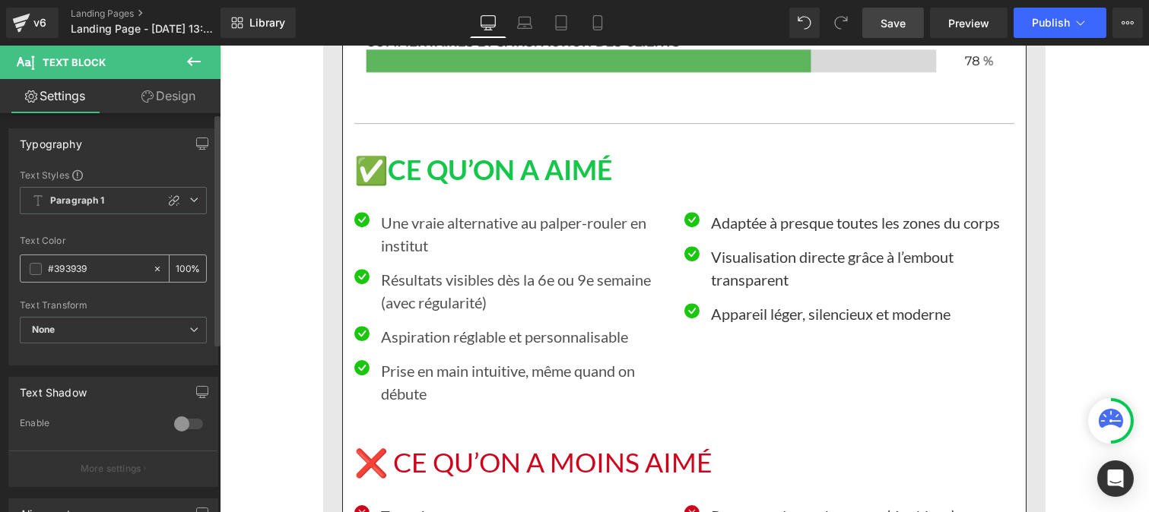
click at [102, 275] on input "#393939" at bounding box center [96, 269] width 97 height 17
type input "#121212"
click at [181, 270] on input "100" at bounding box center [183, 268] width 15 height 17
type input "0"
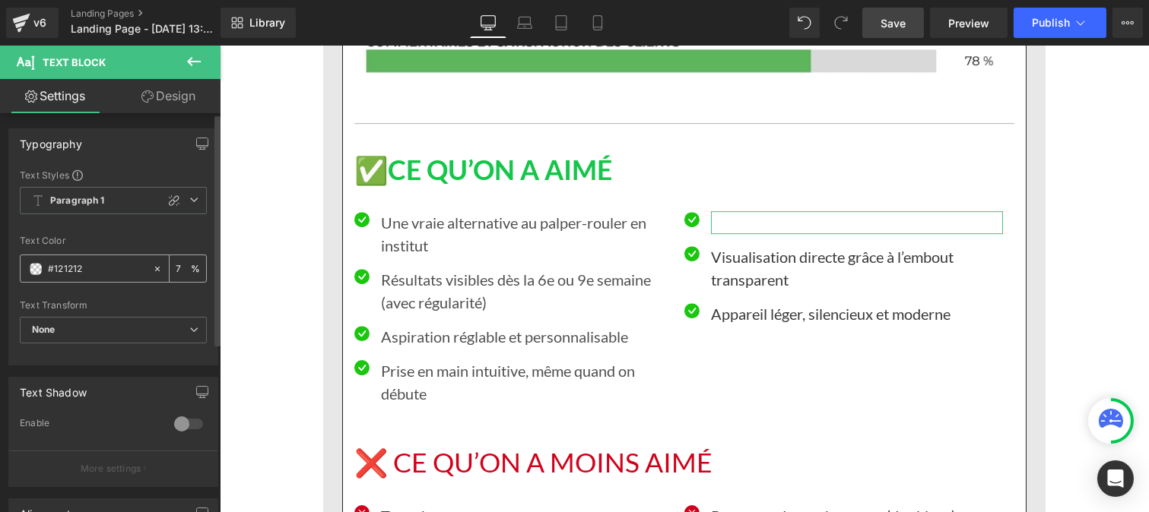
type input "75"
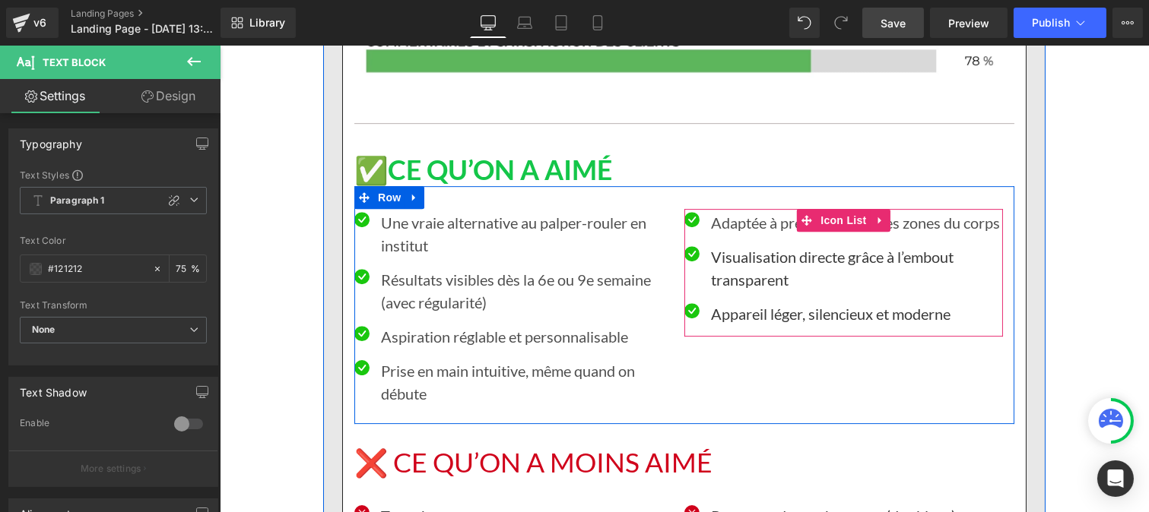
click at [725, 246] on p "Visualisation directe grâce à l’embout transparent" at bounding box center [856, 269] width 292 height 46
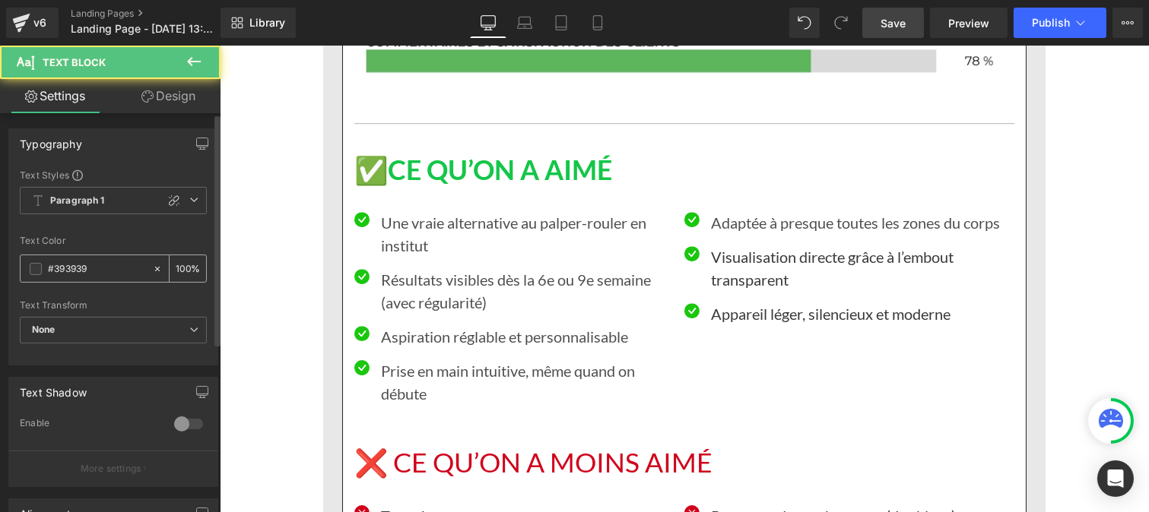
click at [106, 268] on input "#393939" at bounding box center [96, 269] width 97 height 17
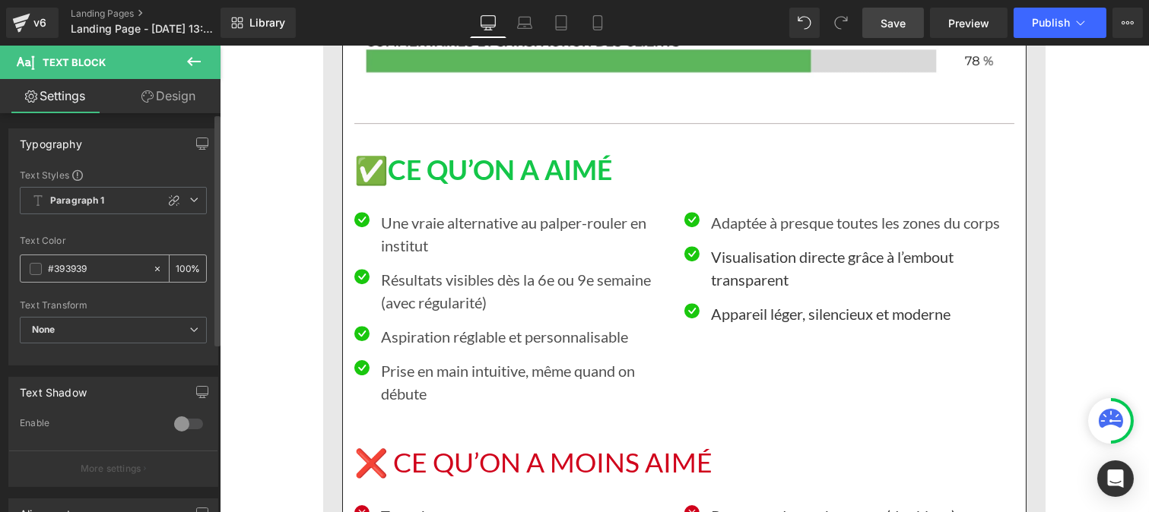
paste input "121212"
type input "#121212"
click at [180, 261] on input "100" at bounding box center [183, 268] width 15 height 17
type input "0"
type input "75"
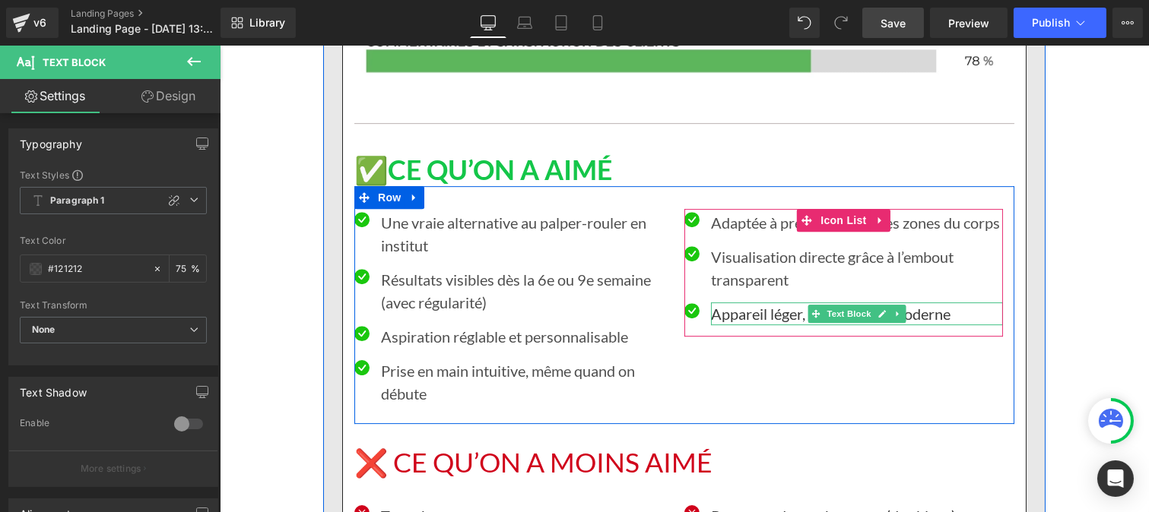
click at [721, 303] on p "Appareil léger, silencieux et moderne" at bounding box center [856, 314] width 292 height 23
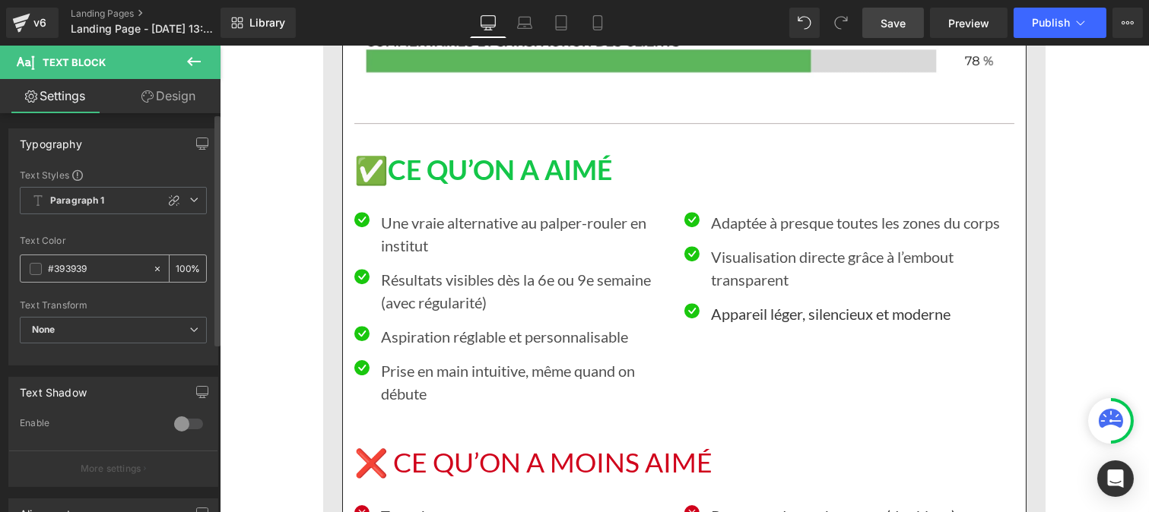
click at [100, 267] on input "#393939" at bounding box center [96, 269] width 97 height 17
paste input "121212"
type input "#121212"
click at [185, 268] on div "100 %" at bounding box center [188, 268] width 36 height 27
click at [184, 262] on input "100" at bounding box center [183, 268] width 15 height 17
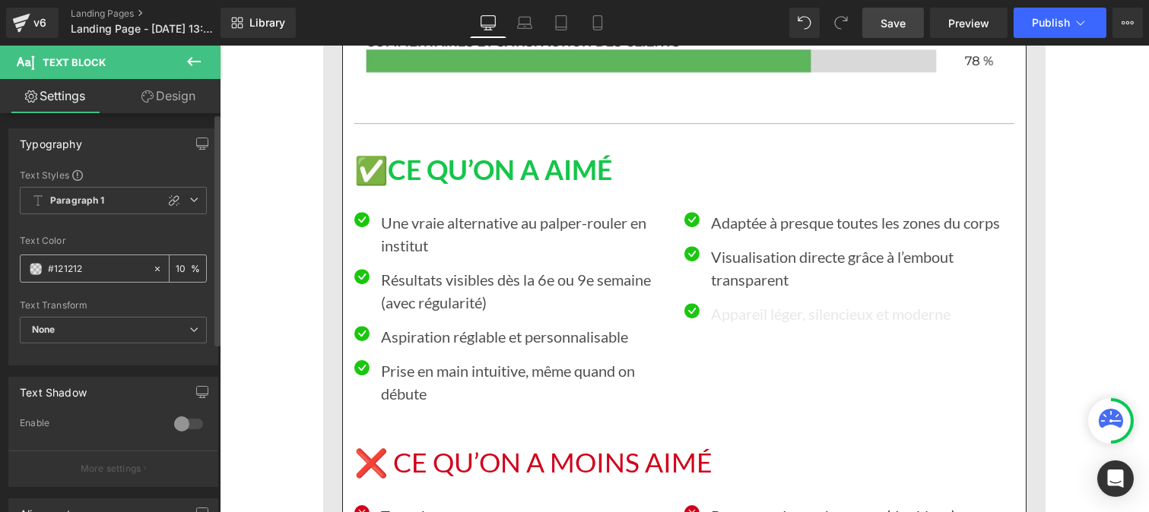
type input "1"
type input "75"
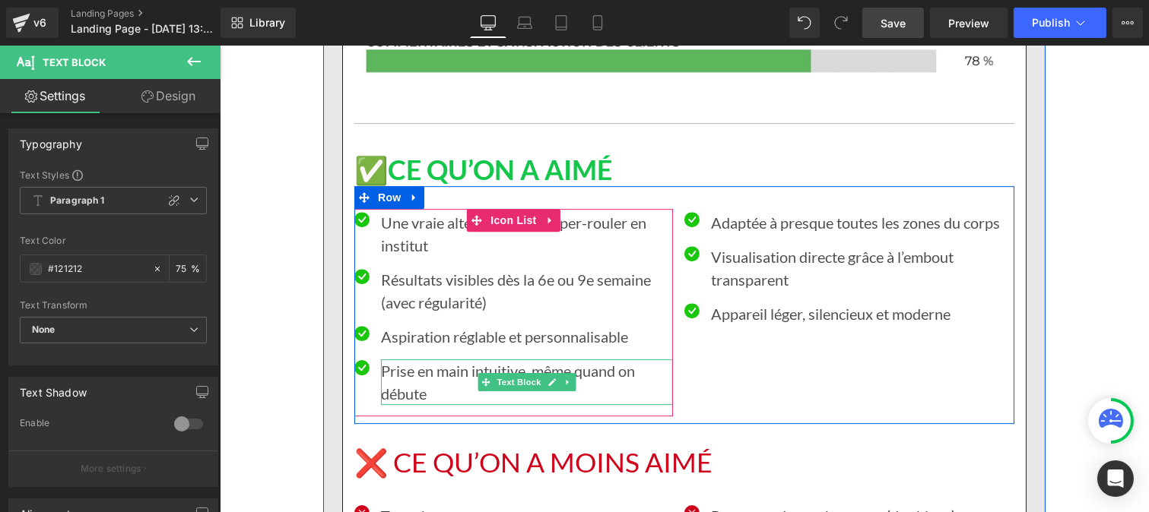
scroll to position [8815, 0]
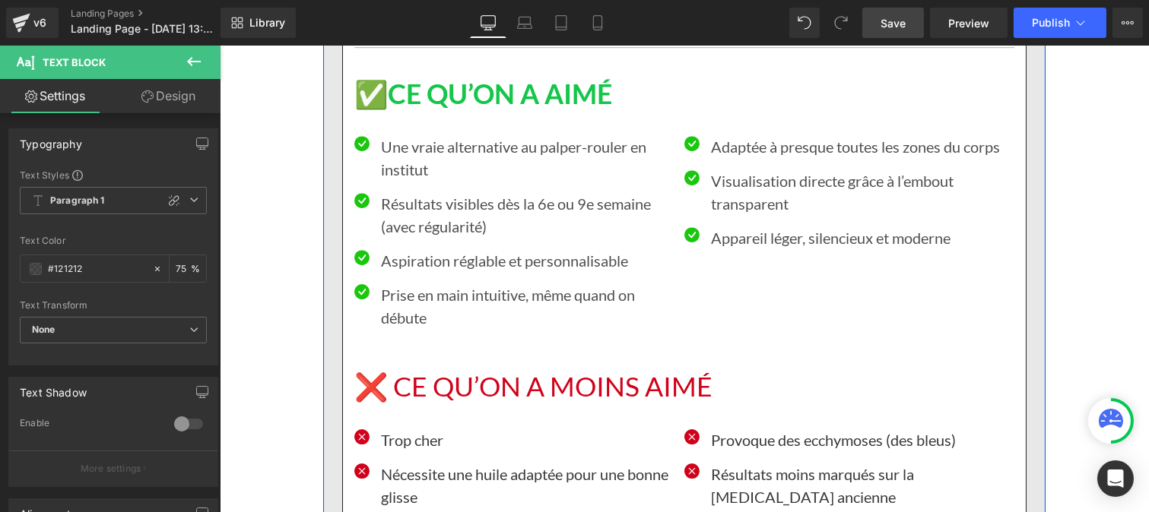
click at [410, 371] on h1 "❌ CE QU’ON A MOINS AIMÉ" at bounding box center [684, 387] width 660 height 33
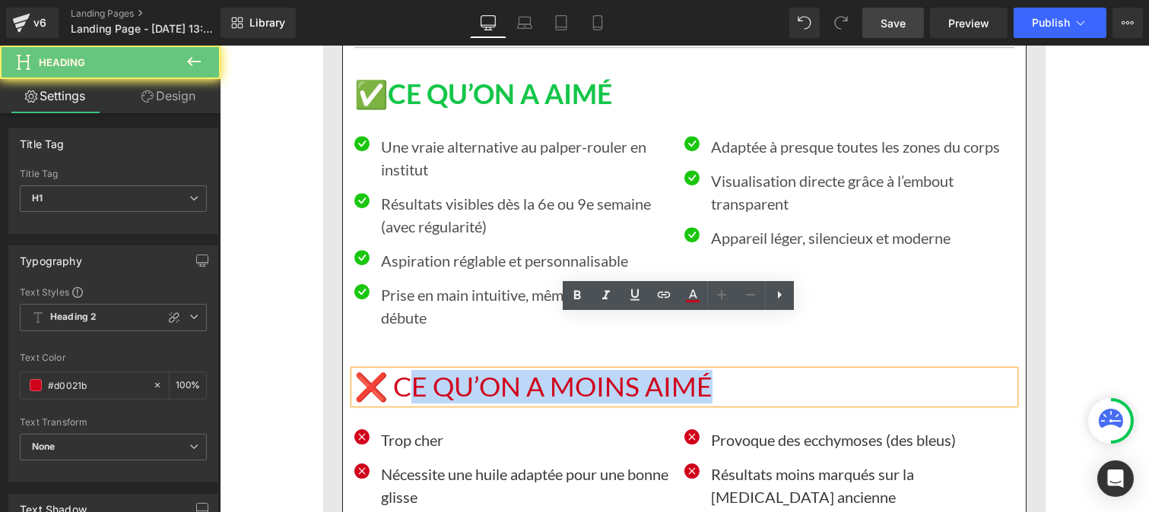
drag, startPoint x: 554, startPoint y: 333, endPoint x: 810, endPoint y: 336, distance: 255.5
click at [810, 371] on h1 "❌ CE QU’ON A MOINS AIMÉ" at bounding box center [684, 387] width 660 height 33
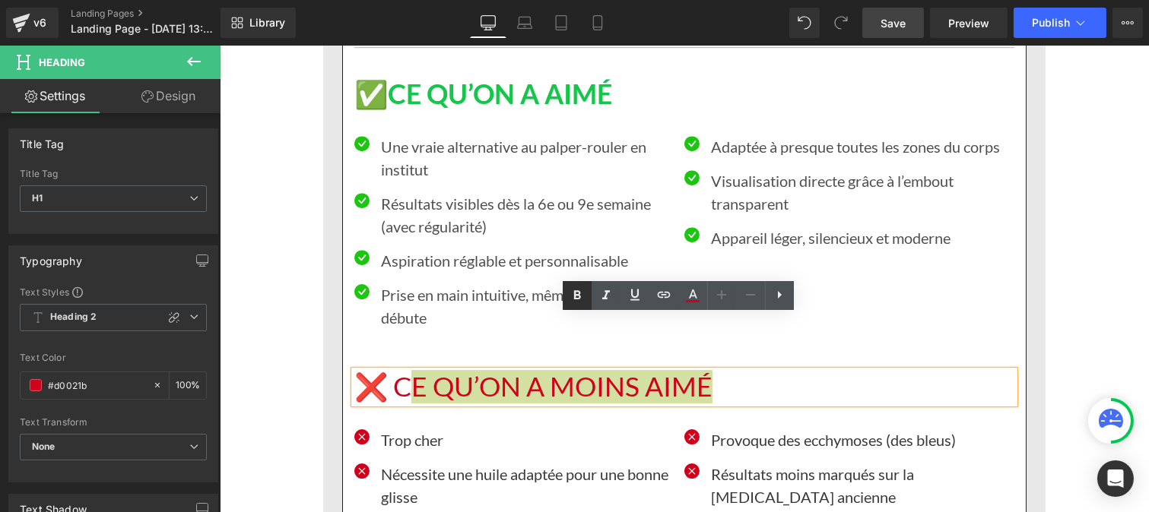
click at [583, 297] on icon at bounding box center [577, 296] width 18 height 18
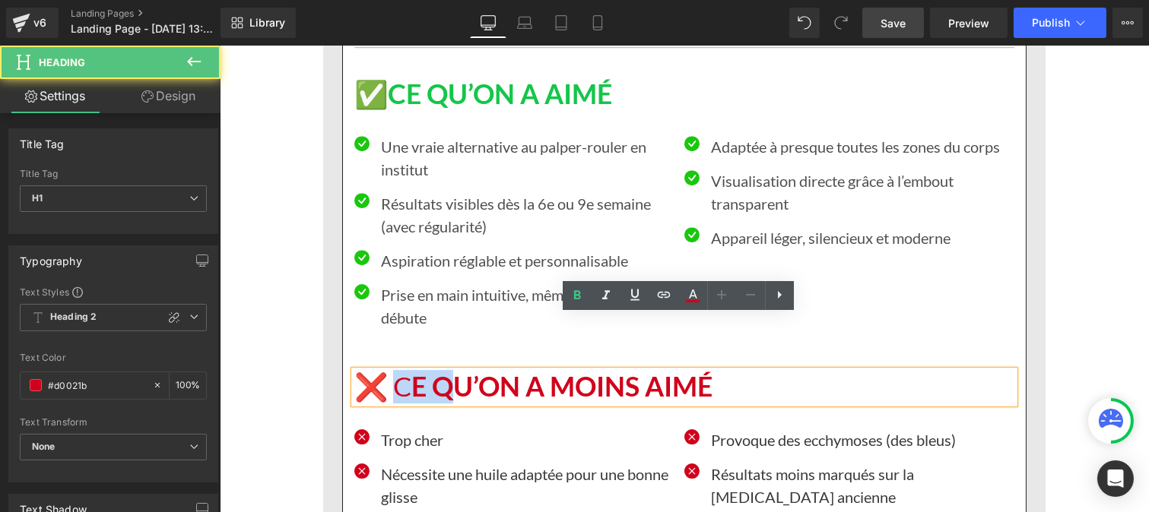
drag, startPoint x: 390, startPoint y: 336, endPoint x: 439, endPoint y: 335, distance: 49.4
click at [439, 371] on h1 "❌ C E QU’ON A MOINS AIMÉ" at bounding box center [684, 387] width 660 height 33
click at [573, 297] on icon at bounding box center [577, 296] width 18 height 18
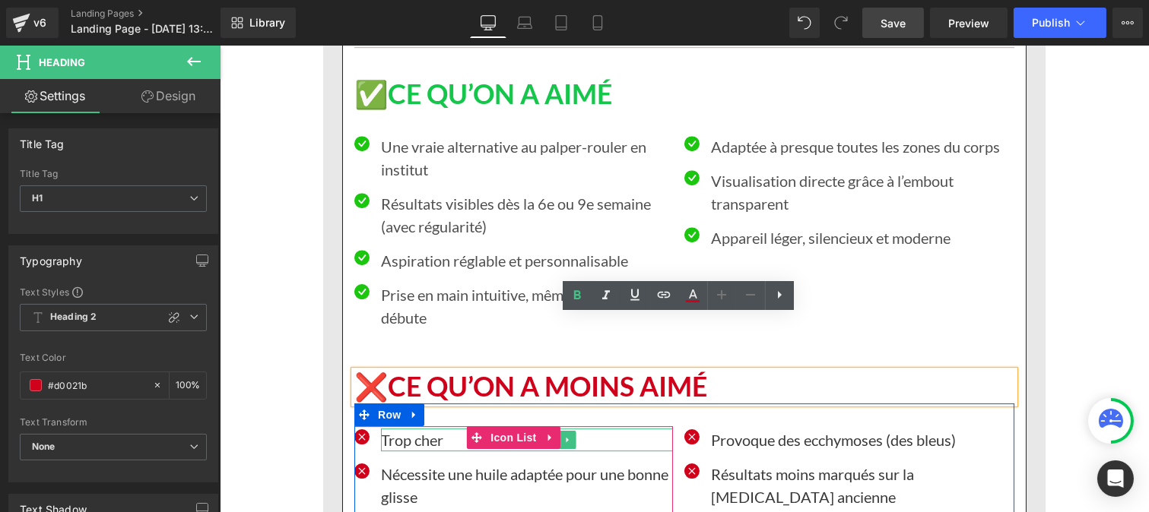
click at [397, 429] on p "Trop cher" at bounding box center [526, 440] width 292 height 23
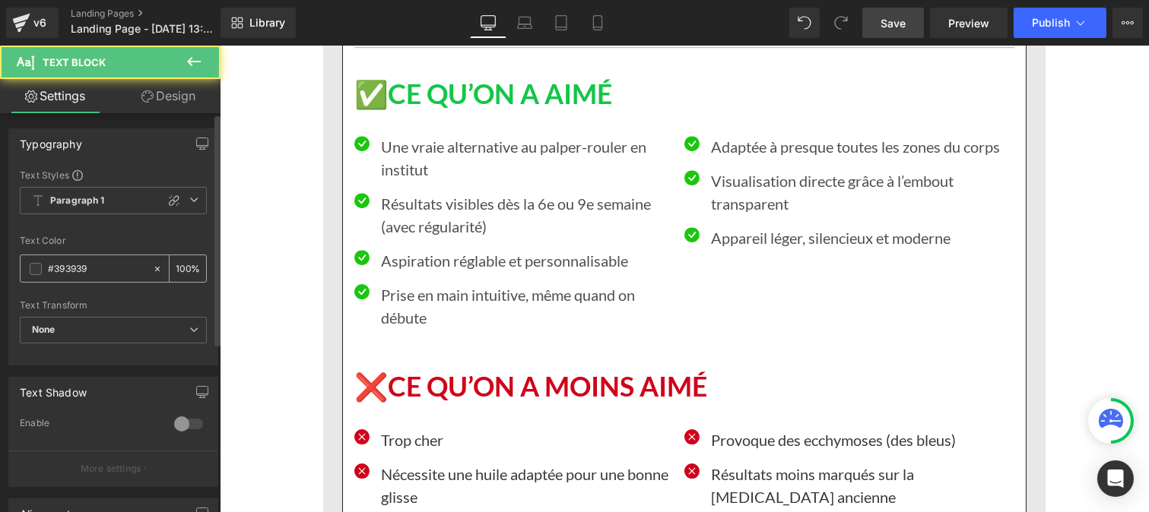
click at [107, 270] on input "#393939" at bounding box center [96, 269] width 97 height 17
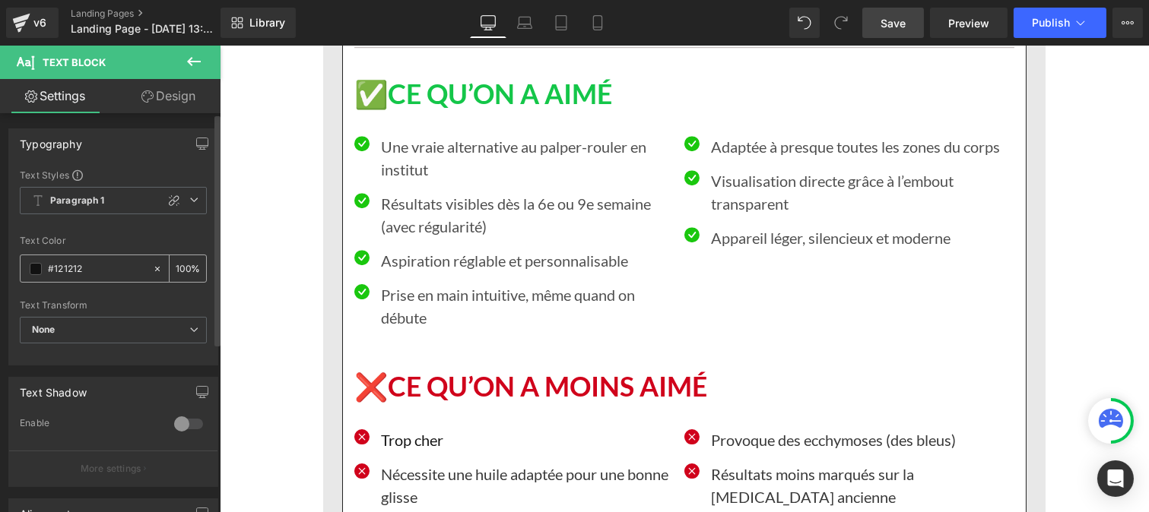
type input "#121212"
click at [180, 262] on input "100" at bounding box center [183, 268] width 15 height 17
type input "0"
type input "75"
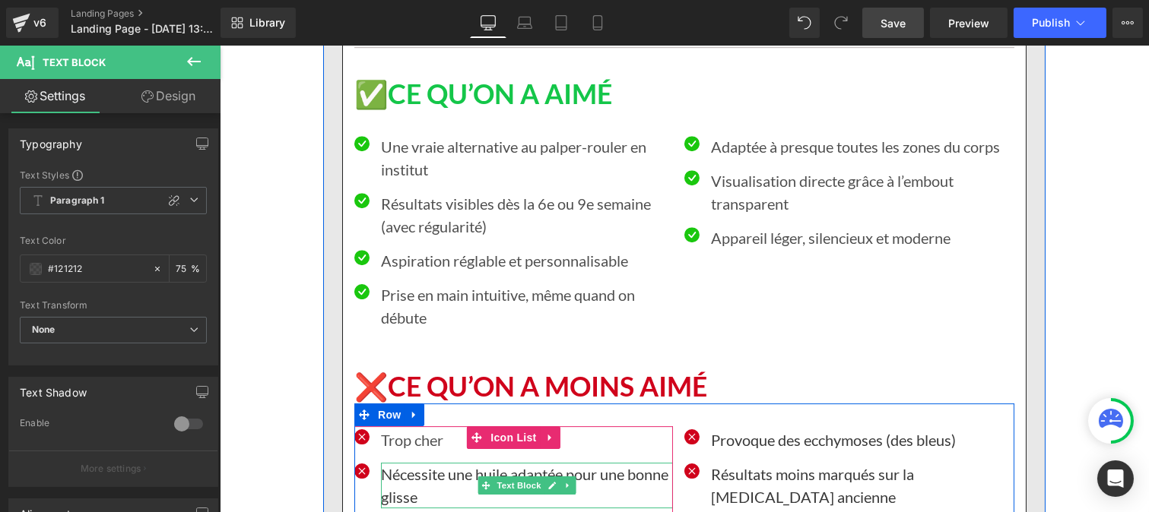
click at [417, 463] on p "Nécessite une huile adaptée pour une bonne glisse" at bounding box center [526, 486] width 292 height 46
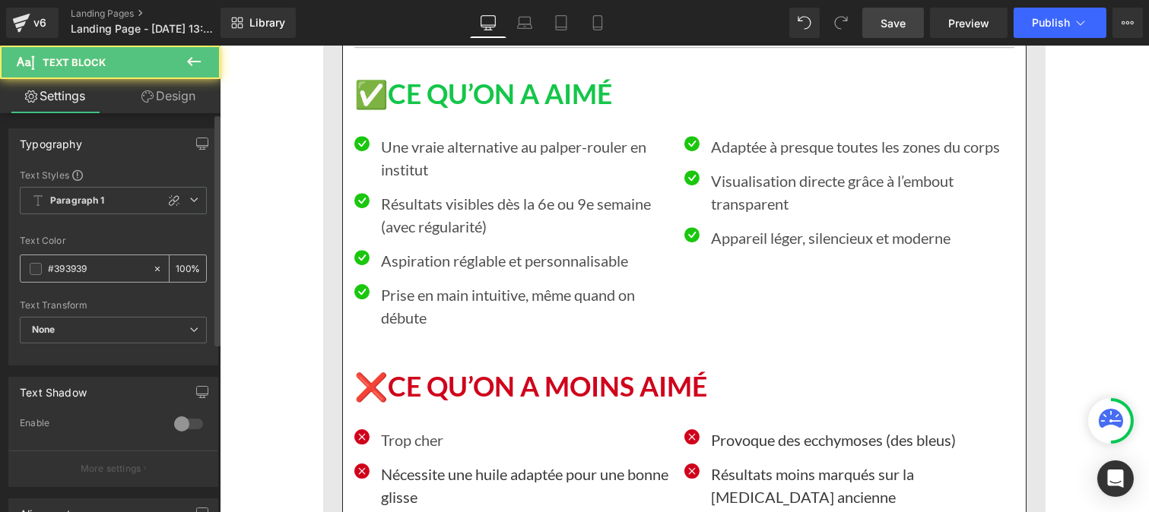
click at [97, 266] on input "#393939" at bounding box center [96, 269] width 97 height 17
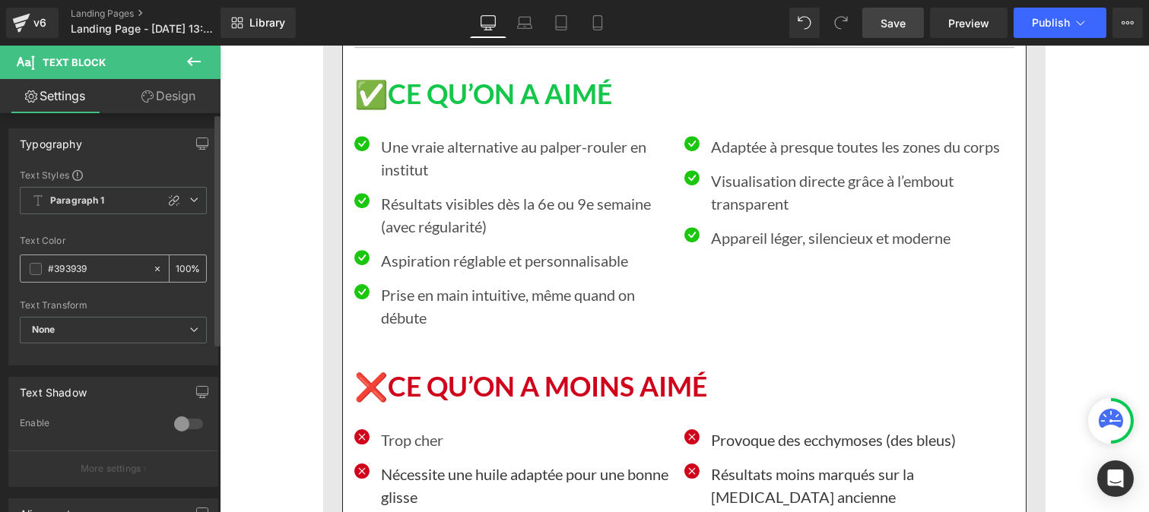
type input "#393939#121212"
type input "0"
type input "#121212"
type input "100"
type input "#121212"
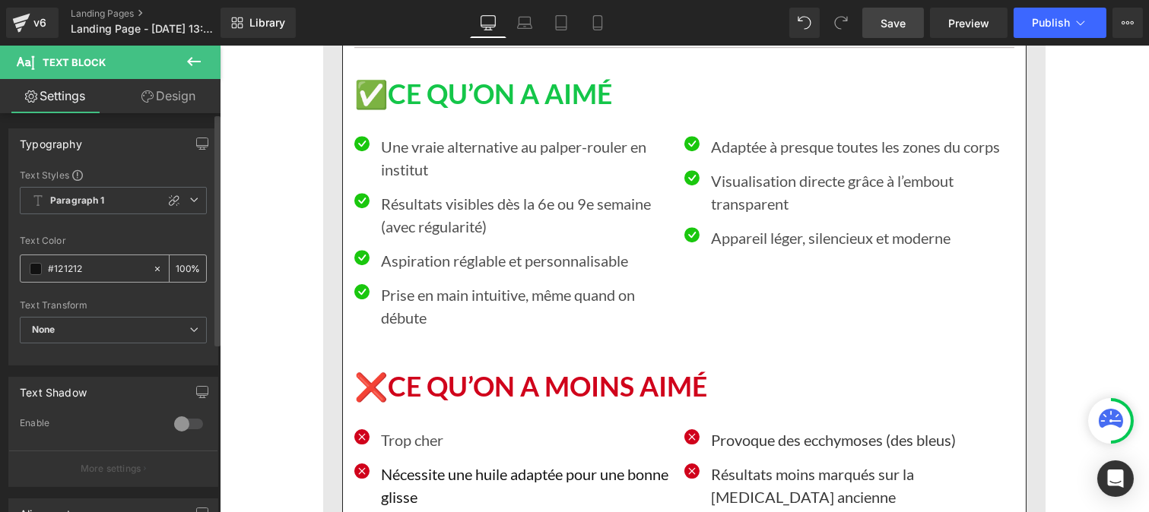
click at [182, 268] on input "100" at bounding box center [183, 268] width 15 height 17
type input "1"
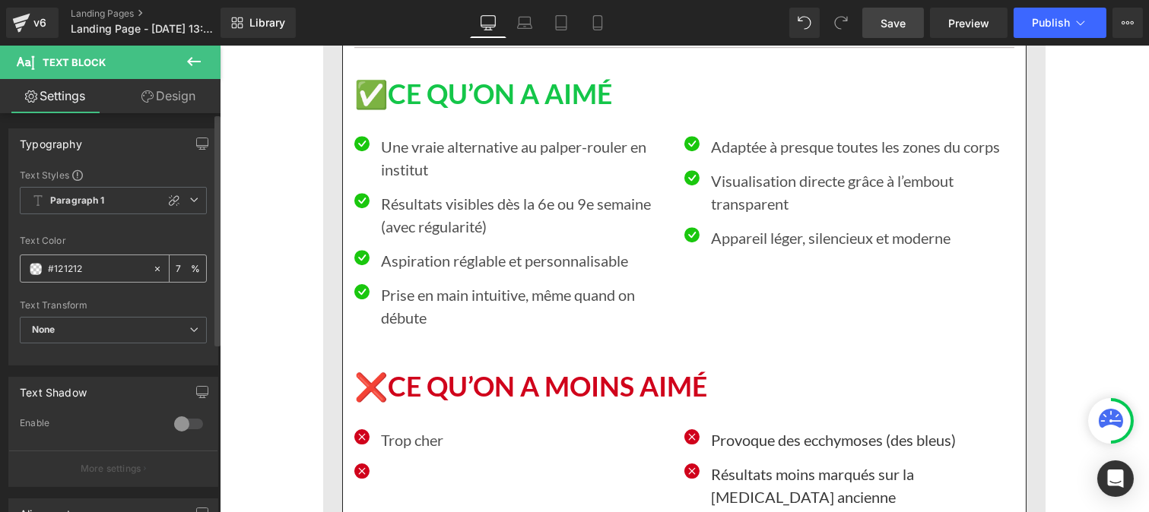
type input "75"
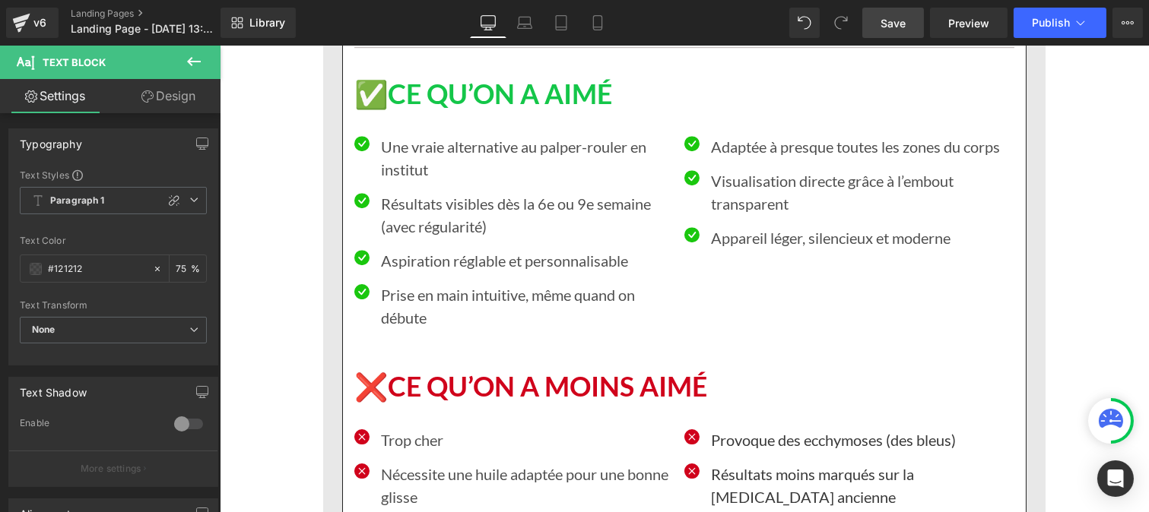
click at [219, 46] on div at bounding box center [219, 46] width 0 height 0
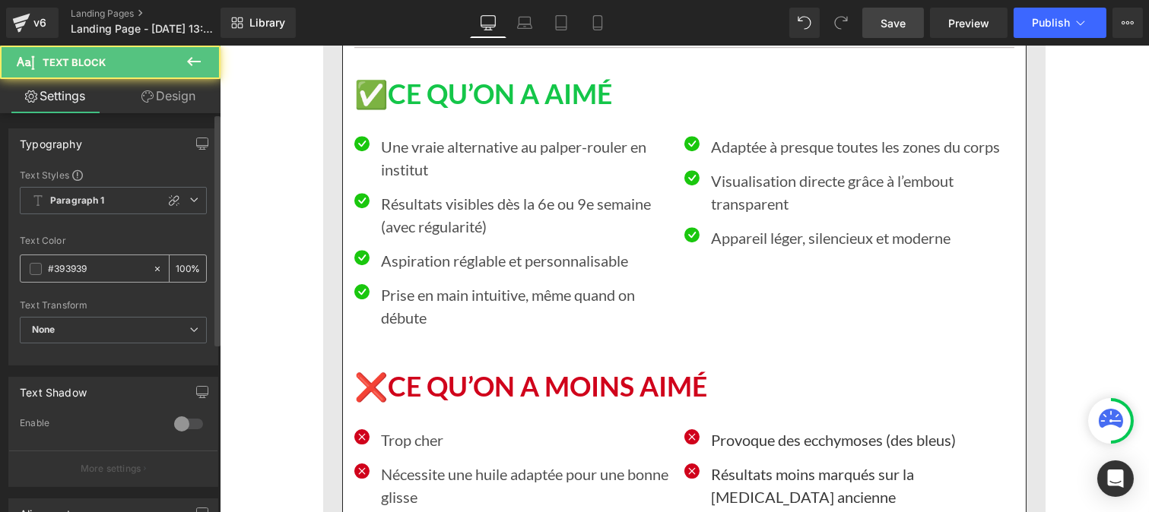
click at [107, 271] on input "#393939" at bounding box center [96, 269] width 97 height 17
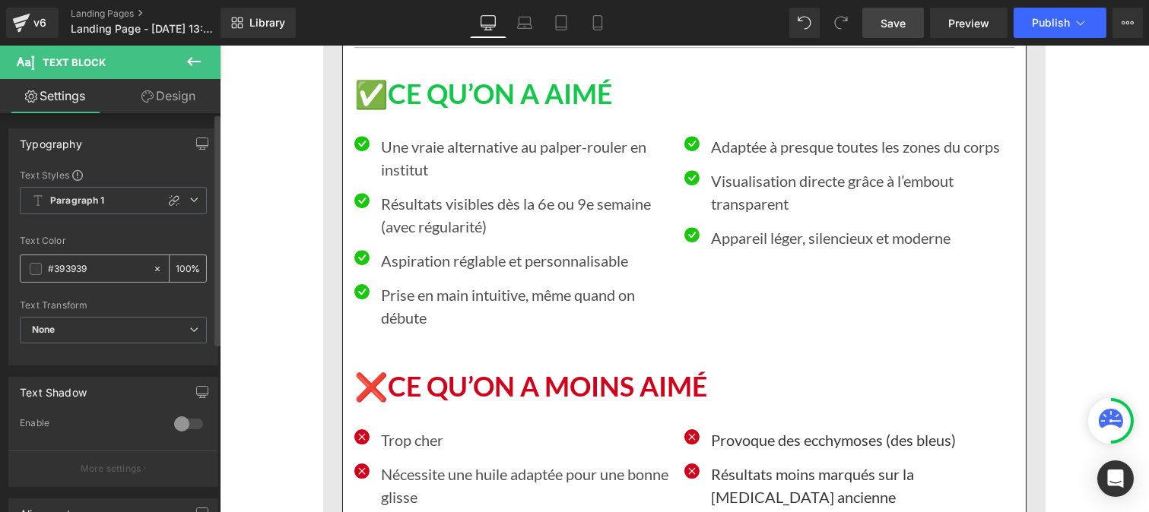
paste input "121212"
type input "#121212"
click at [184, 268] on div "100 %" at bounding box center [188, 268] width 36 height 27
click at [179, 261] on input "100" at bounding box center [183, 268] width 15 height 17
type input "0"
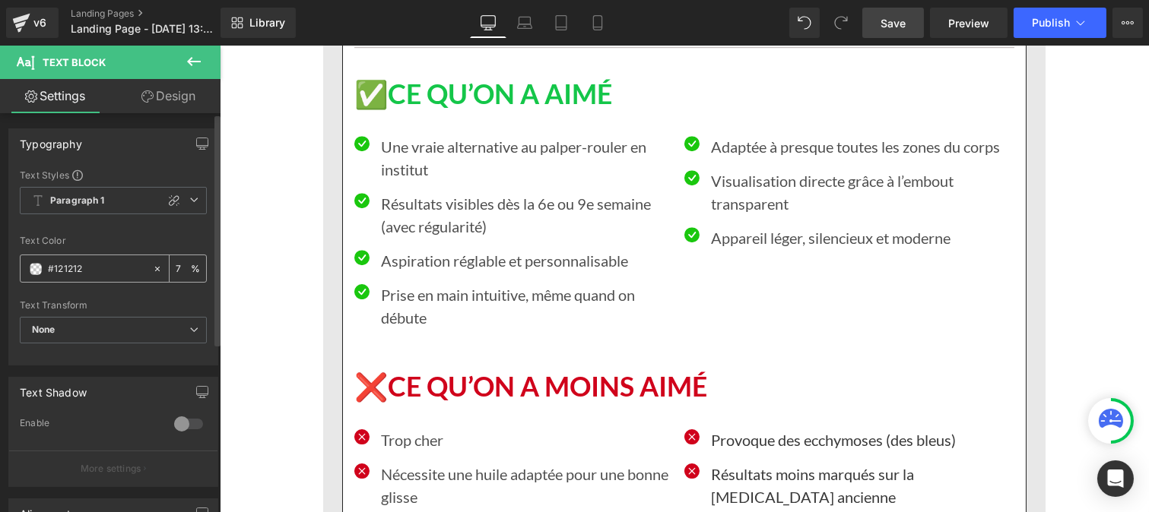
type input "75"
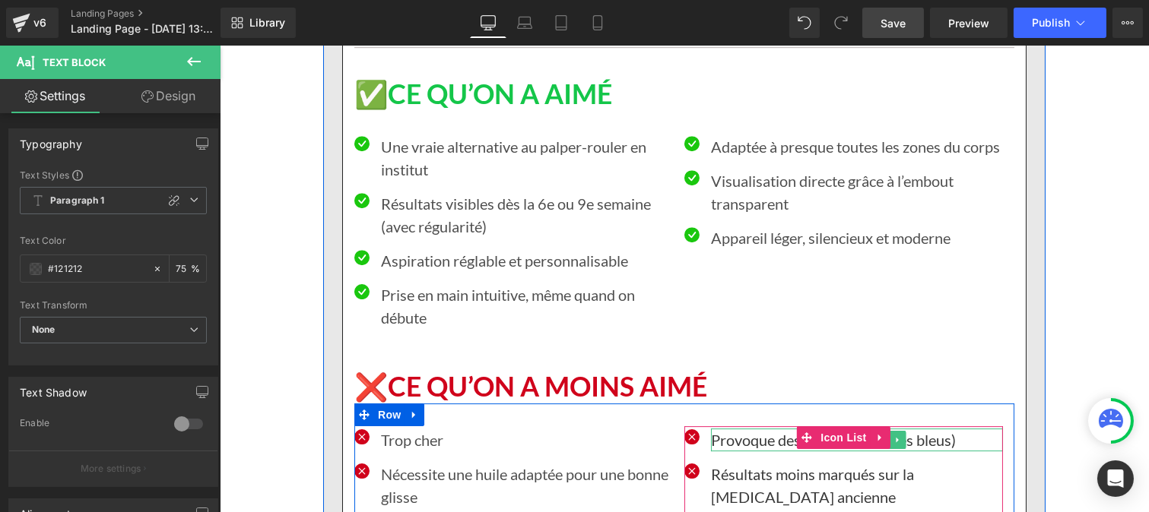
click at [743, 429] on p "Provoque des ecchymoses (des bleus)" at bounding box center [856, 440] width 292 height 23
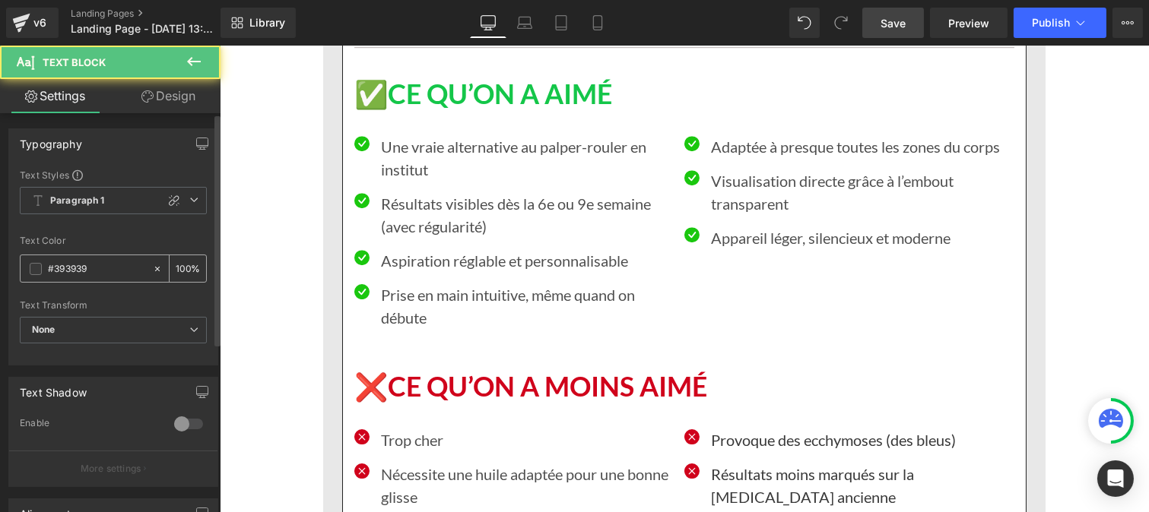
click at [95, 268] on input "#393939" at bounding box center [96, 269] width 97 height 17
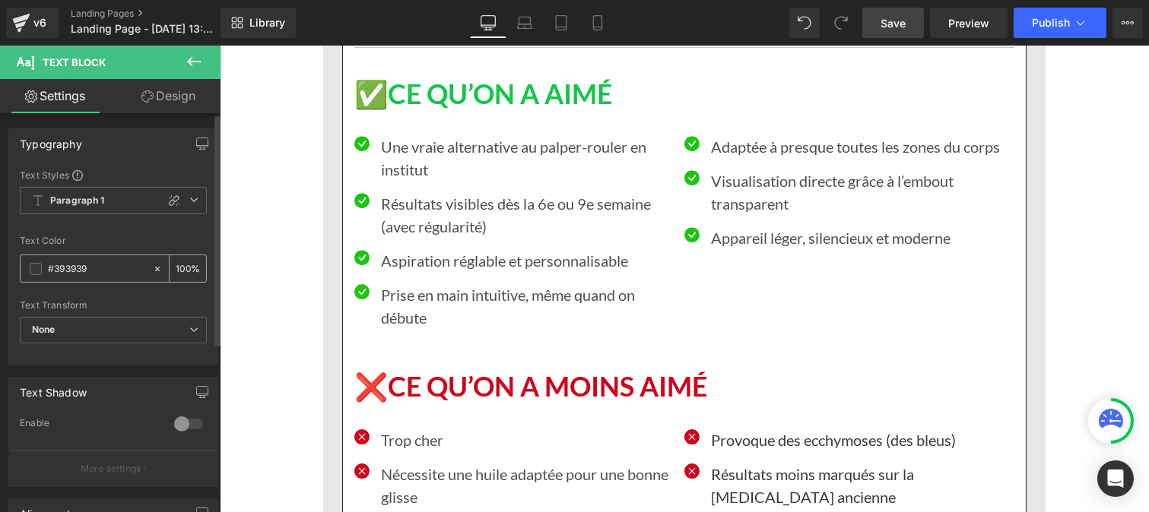
paste input "121212"
type input "#121212"
click at [185, 265] on div "100 %" at bounding box center [188, 268] width 36 height 27
click at [184, 262] on input "100" at bounding box center [183, 268] width 15 height 17
type input "1"
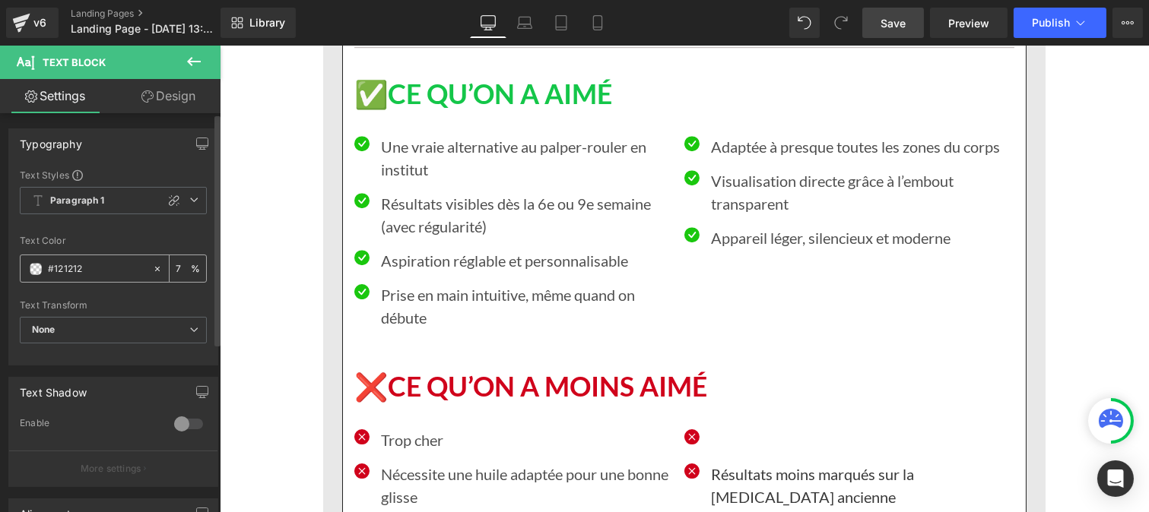
type input "75"
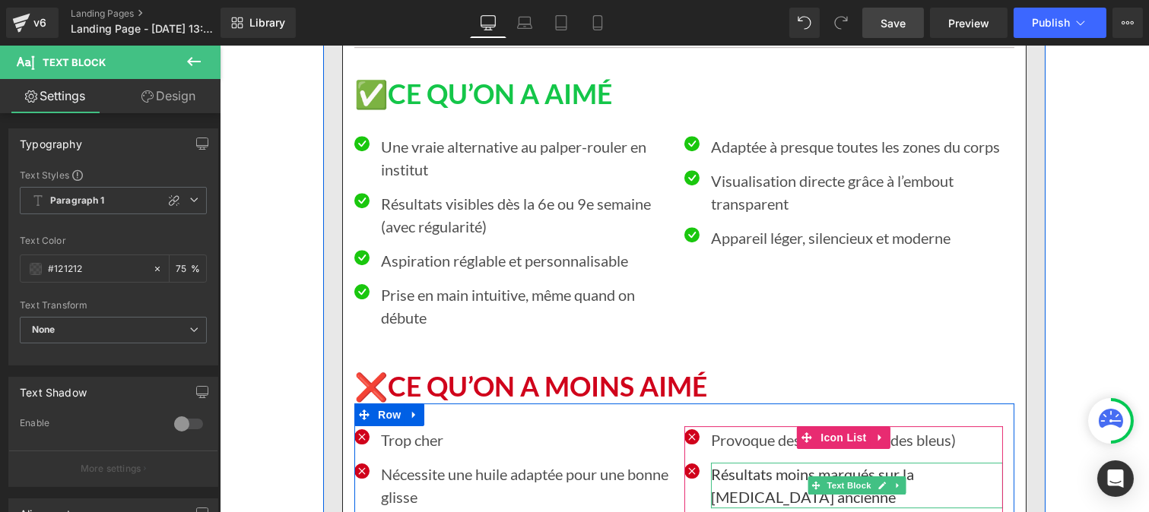
click at [736, 463] on p "Résultats moins marqués sur la [MEDICAL_DATA] ancienne" at bounding box center [856, 486] width 292 height 46
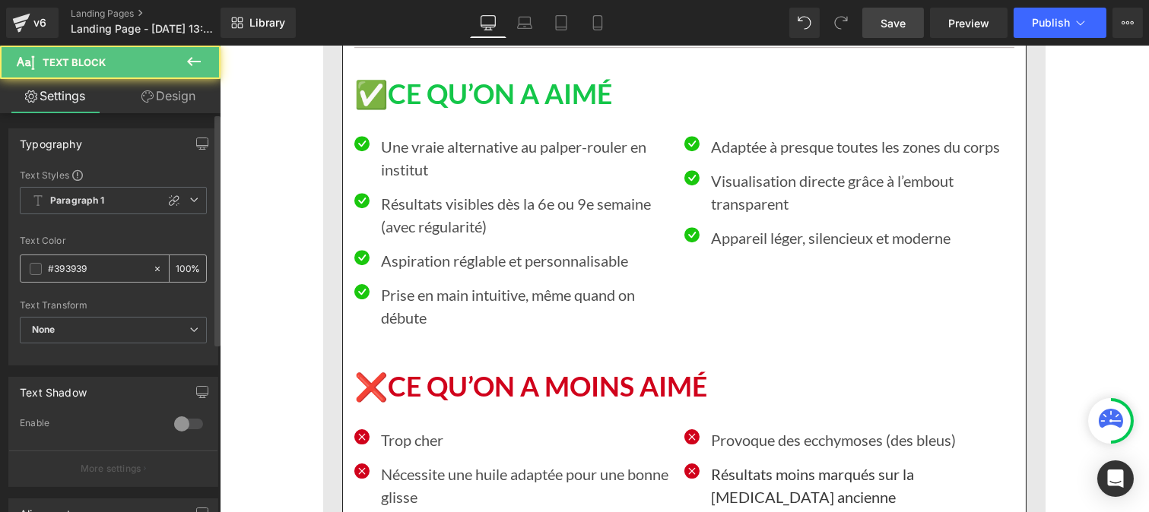
click at [102, 264] on input "#393939" at bounding box center [96, 269] width 97 height 17
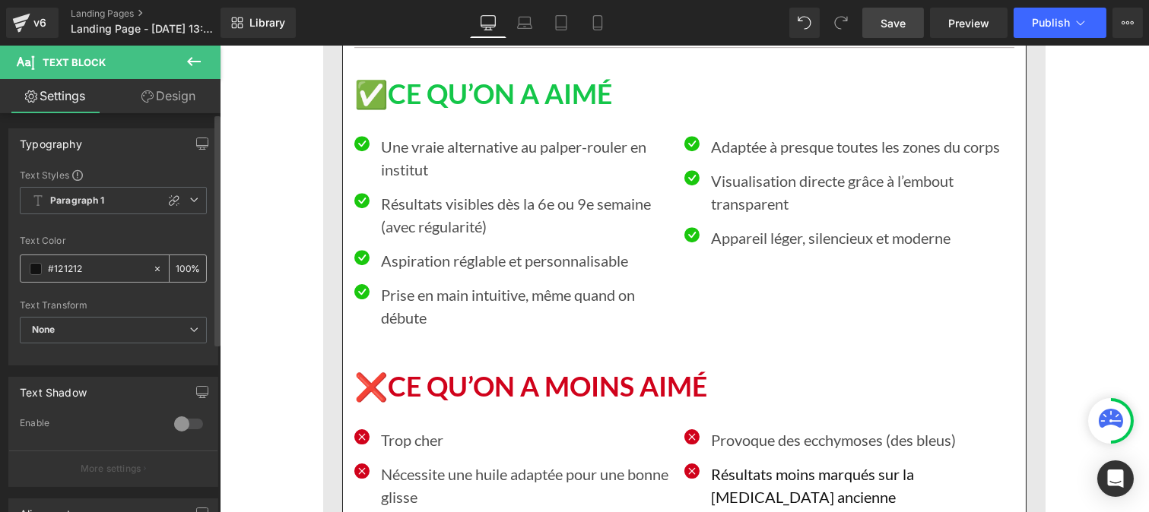
type input "#121212"
click at [184, 262] on input "100" at bounding box center [183, 268] width 15 height 17
type input "1"
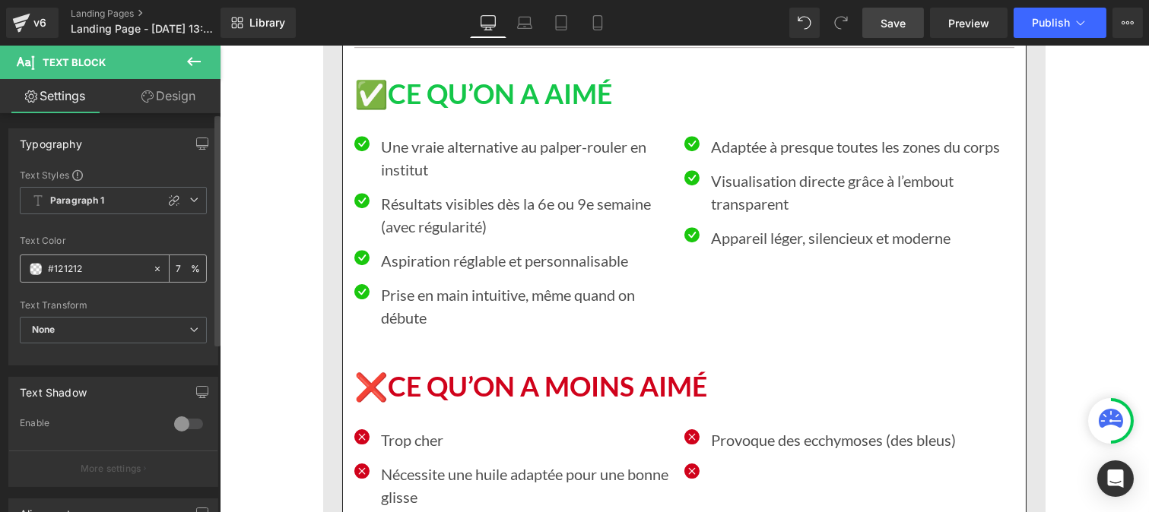
type input "75"
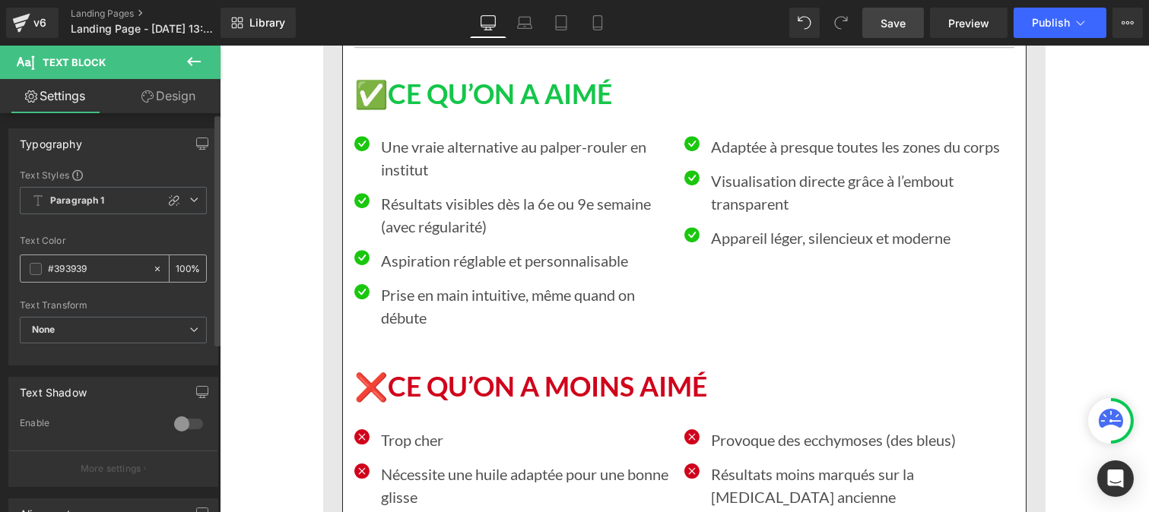
click at [101, 268] on input "#393939" at bounding box center [96, 269] width 97 height 17
paste input "121212"
type input "#121212"
click at [182, 266] on input "100" at bounding box center [183, 268] width 15 height 17
type input "1"
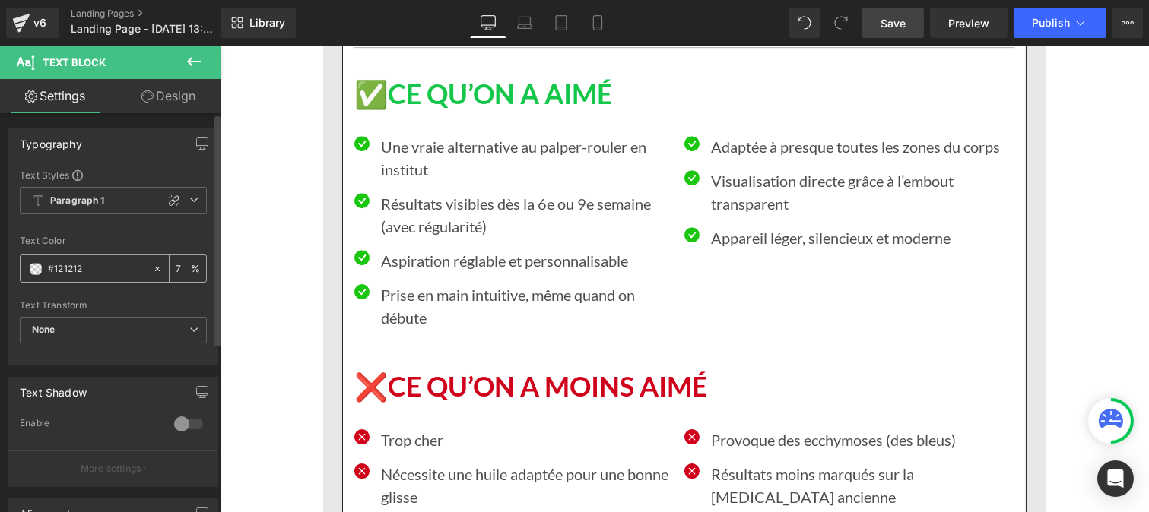
type input "75"
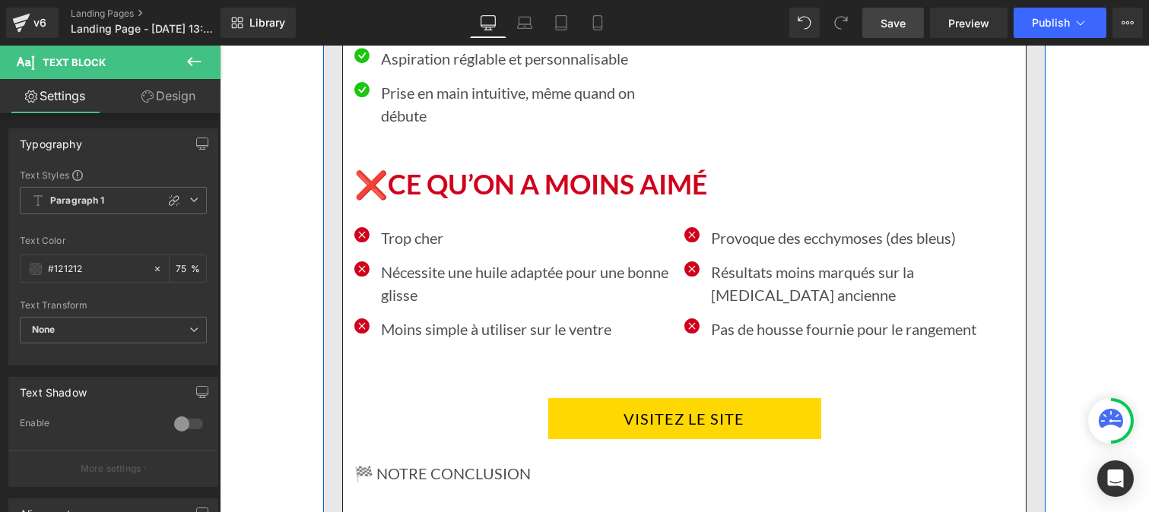
scroll to position [9018, 0]
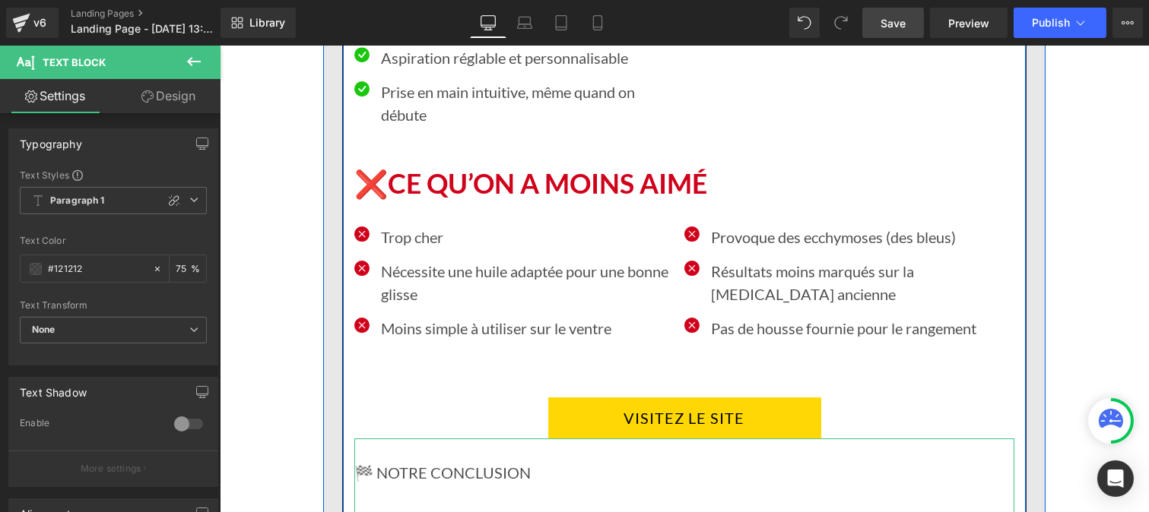
click at [433, 461] on p "🏁 NOTRE CONCLUSION" at bounding box center [684, 472] width 660 height 23
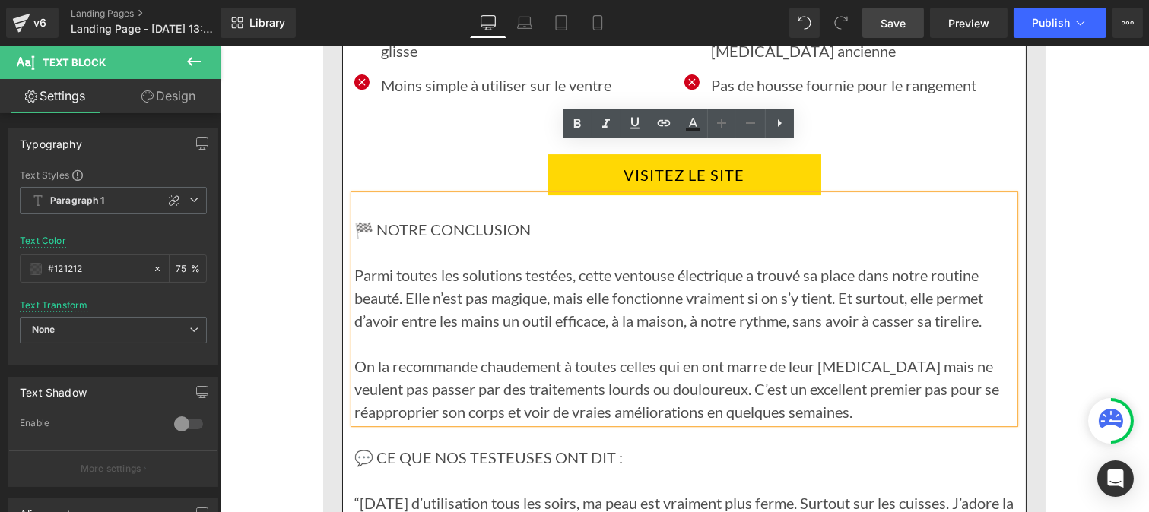
scroll to position [9262, 0]
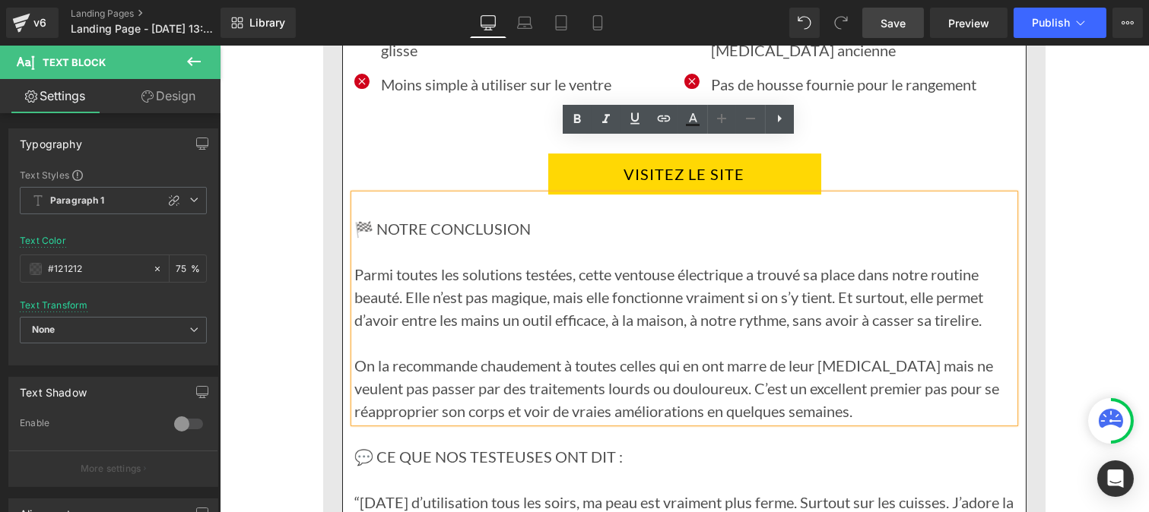
click at [406, 446] on p "💬 CE QUE NOS TESTEUSES ONT DIT :" at bounding box center [684, 457] width 660 height 23
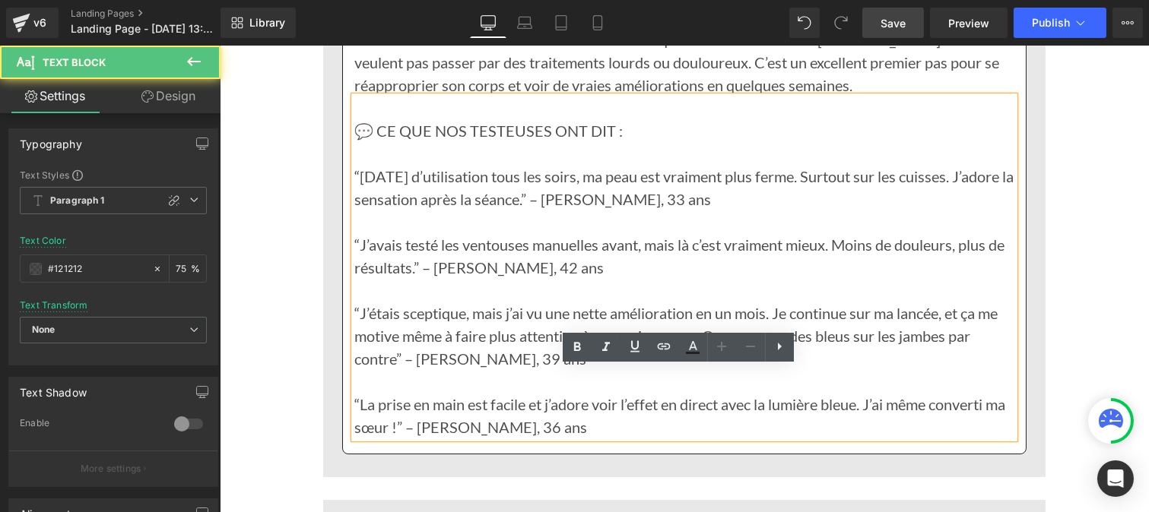
scroll to position [9597, 0]
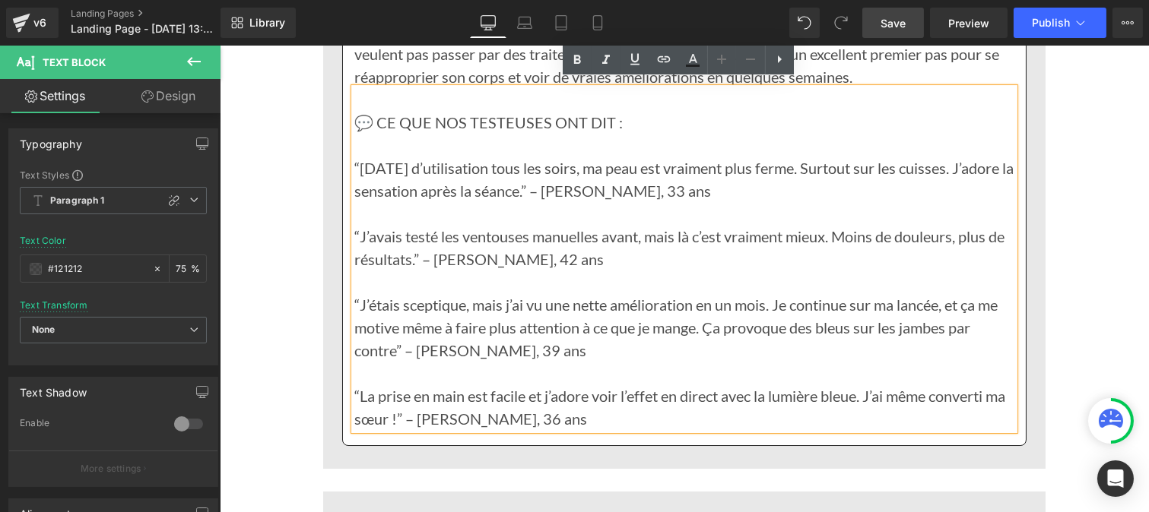
click at [412, 385] on p "“La prise en main est facile et j’adore voir l’effet en direct avec la lumière …" at bounding box center [684, 408] width 660 height 46
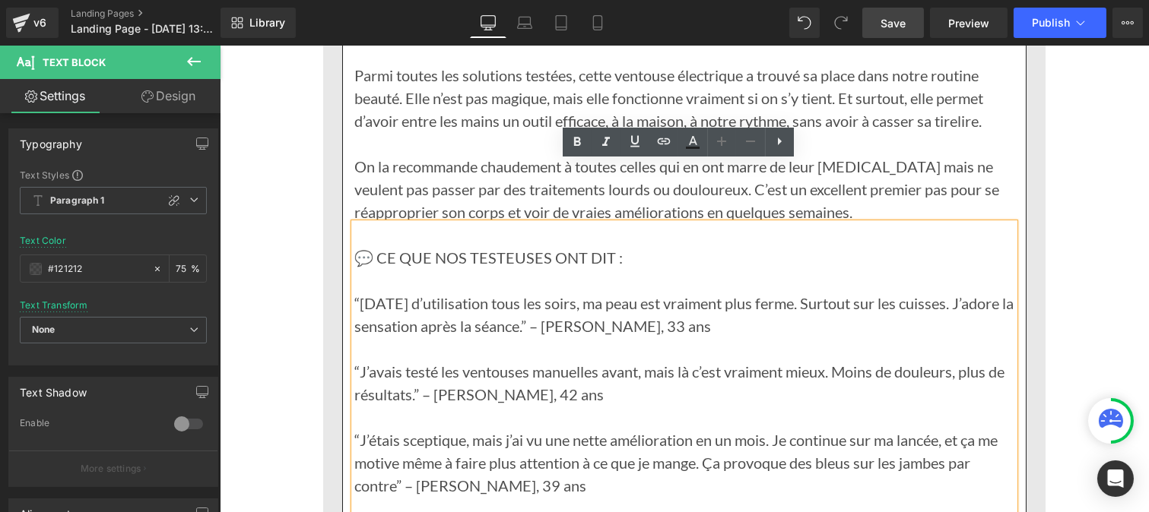
scroll to position [9461, 0]
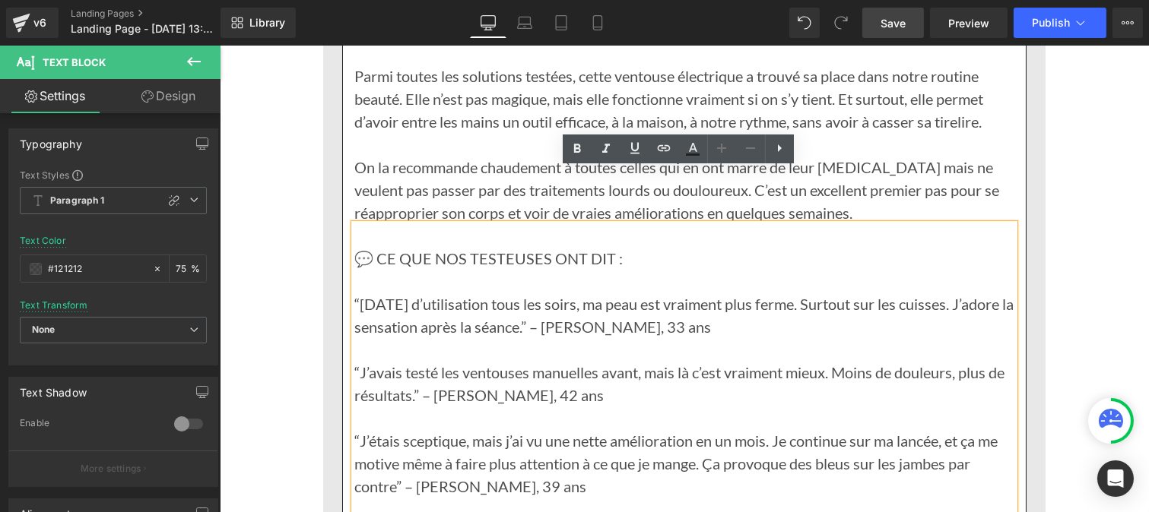
click at [897, 17] on span "Save" at bounding box center [892, 23] width 25 height 16
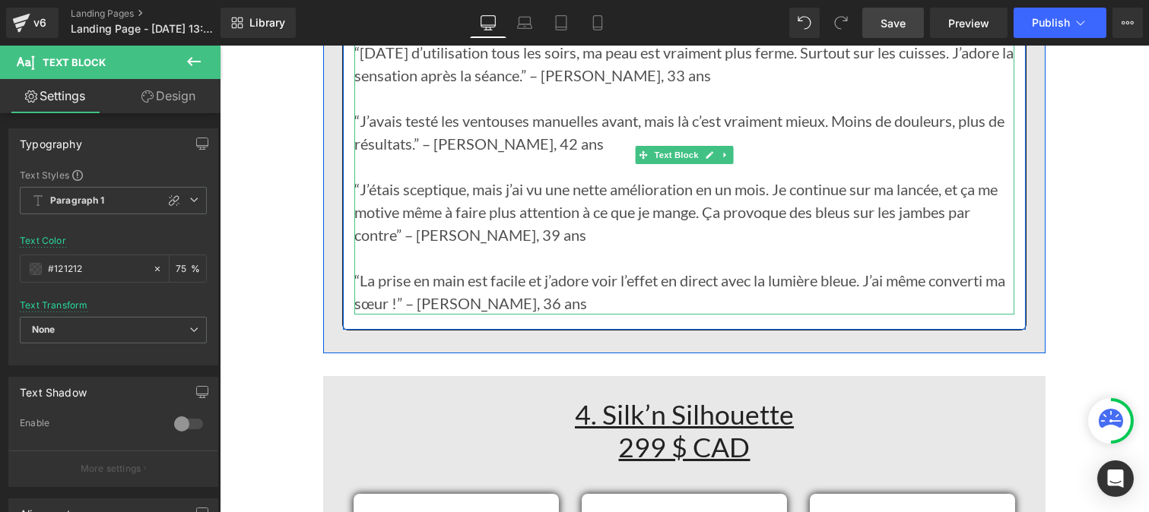
scroll to position [9713, 0]
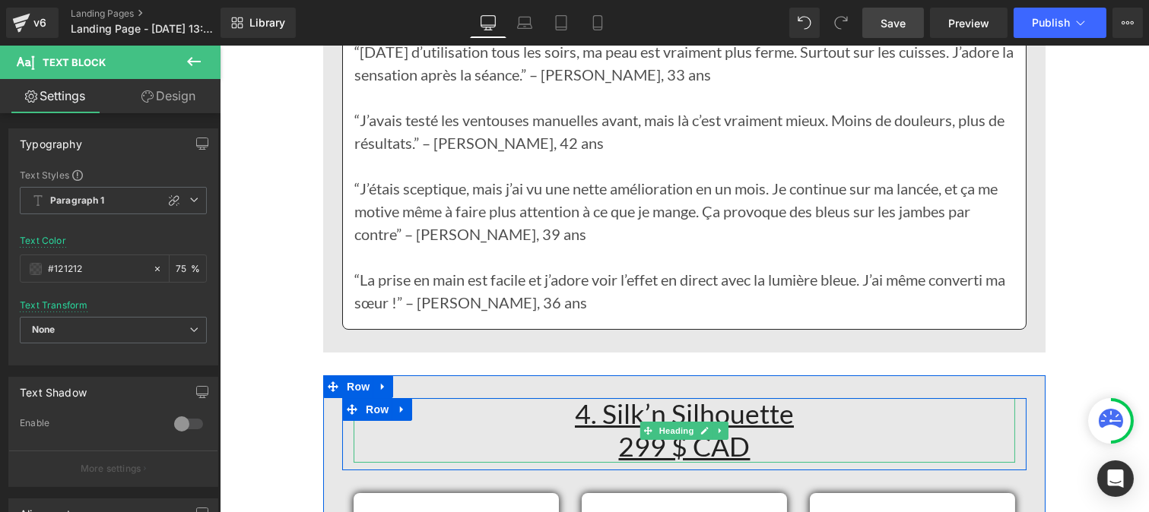
click at [565, 398] on h1 "4. Silk’n Silhouette 299 $ CAD" at bounding box center [683, 430] width 661 height 65
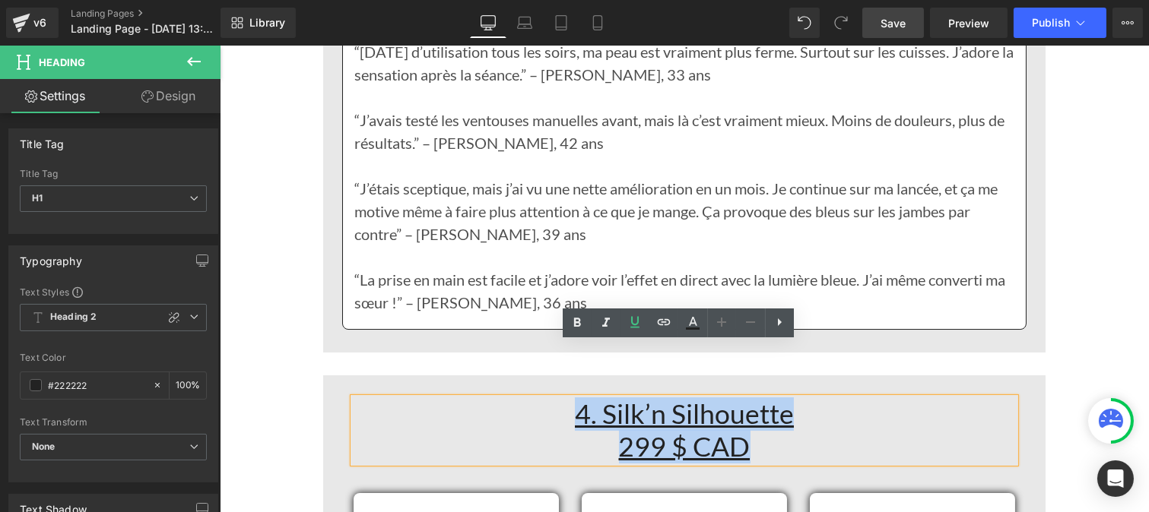
drag, startPoint x: 581, startPoint y: 369, endPoint x: 767, endPoint y: 392, distance: 187.7
click at [767, 398] on h1 "4. Silk’n Silhouette 299 $ CAD" at bounding box center [683, 430] width 661 height 65
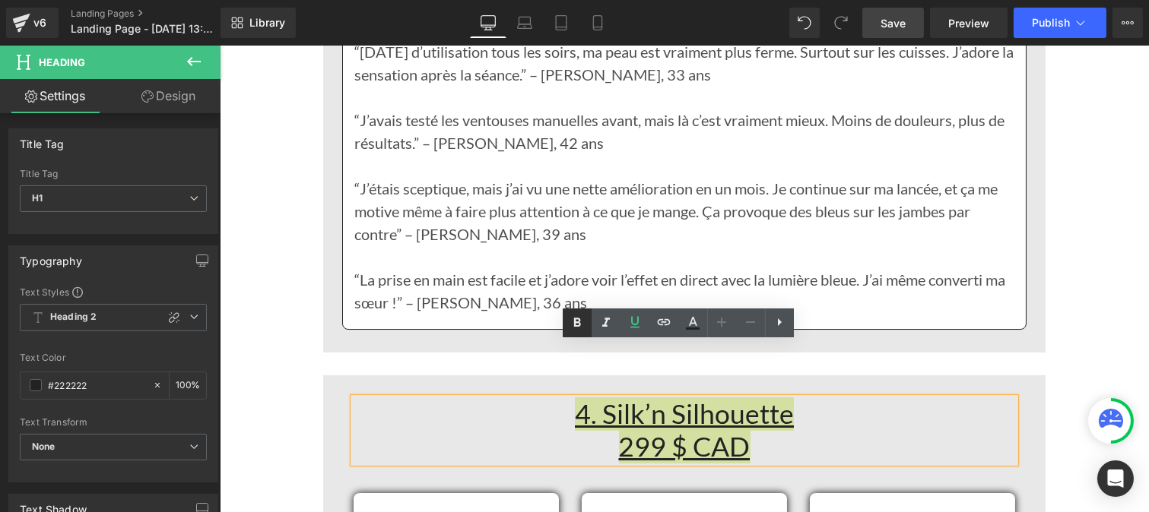
click at [576, 315] on icon at bounding box center [577, 323] width 18 height 18
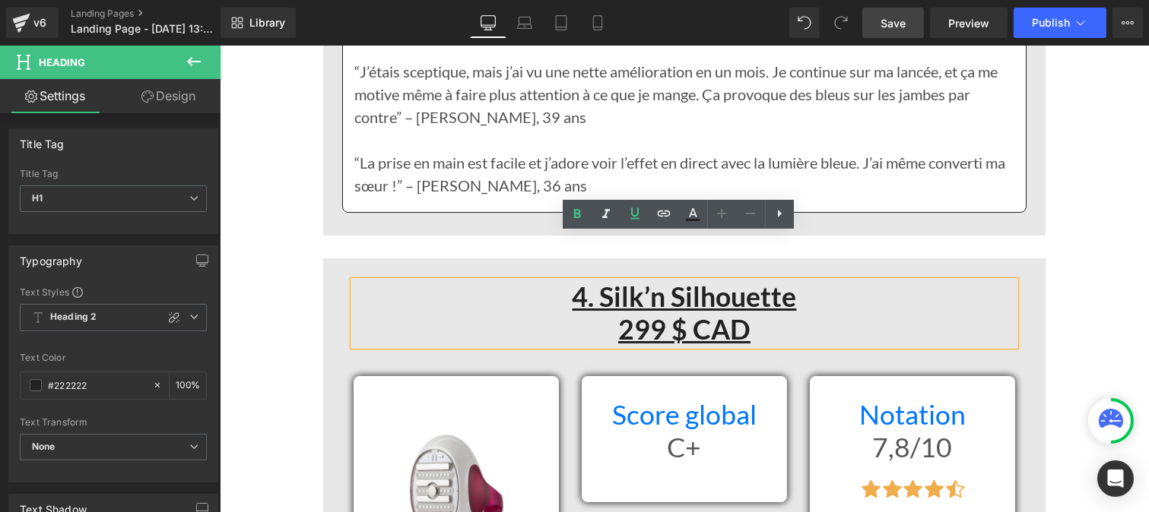
scroll to position [9831, 0]
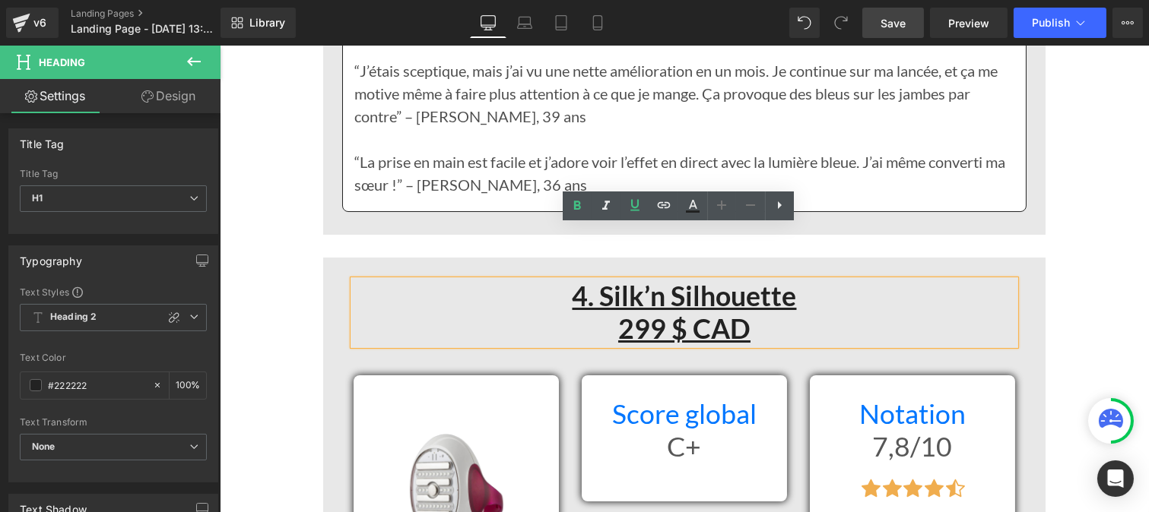
click at [604, 398] on h1 "Score global" at bounding box center [683, 414] width 182 height 33
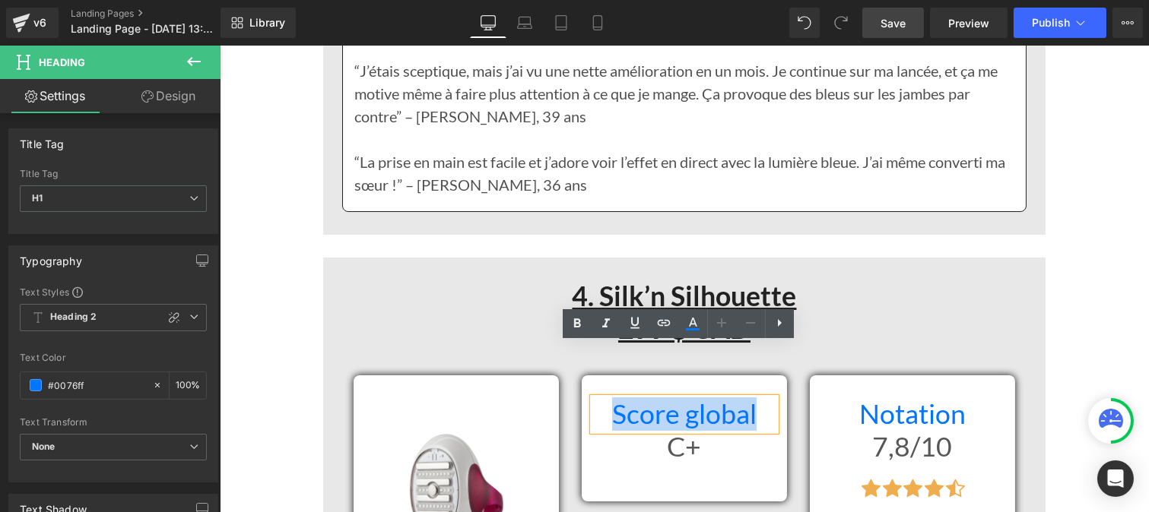
drag, startPoint x: 604, startPoint y: 365, endPoint x: 748, endPoint y: 363, distance: 143.7
click at [748, 398] on h1 "Score global" at bounding box center [683, 414] width 182 height 33
click at [572, 328] on icon at bounding box center [577, 324] width 18 height 18
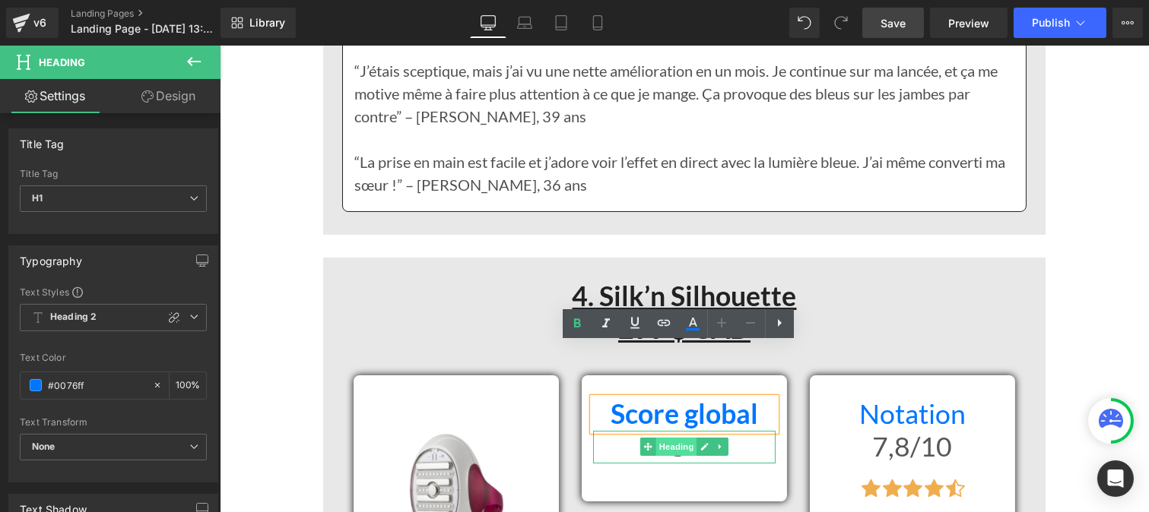
click at [655, 438] on span "Heading" at bounding box center [675, 447] width 41 height 18
click at [606, 431] on h1 "C+" at bounding box center [683, 447] width 182 height 33
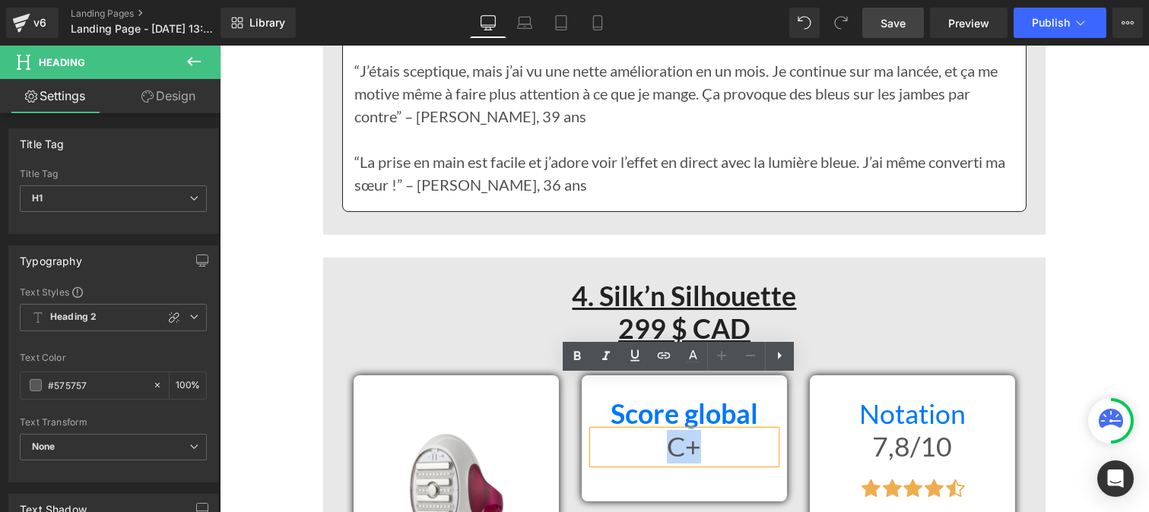
drag, startPoint x: 788, startPoint y: 404, endPoint x: 807, endPoint y: 408, distance: 19.4
click at [807, 408] on div "Image Row Score global Heading C+ Heading Row Notation Heading 7,8/10 Heading I…" at bounding box center [683, 490] width 684 height 274
click at [583, 363] on icon at bounding box center [577, 356] width 18 height 18
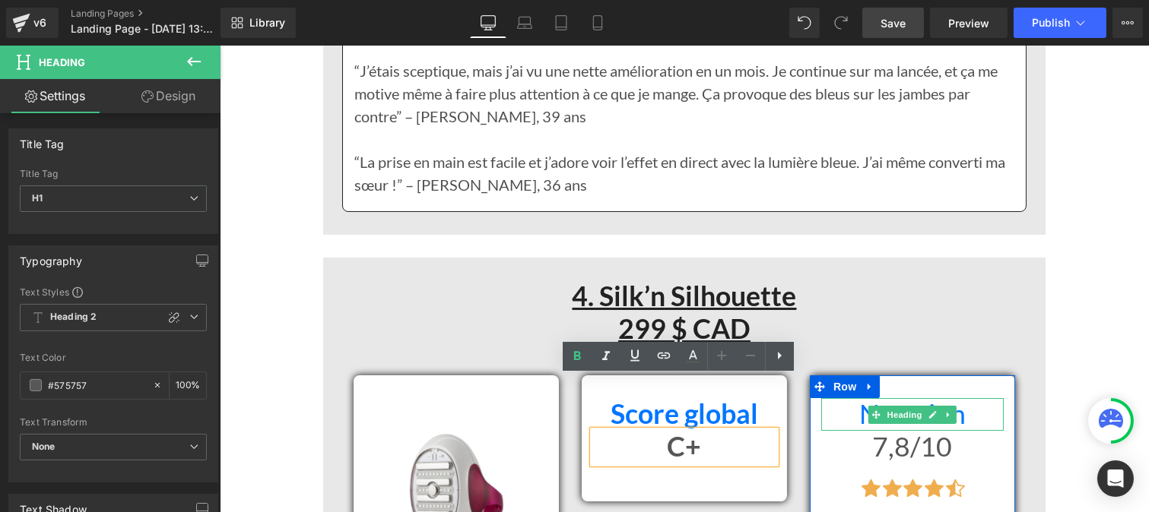
click at [846, 398] on h1 "Notation" at bounding box center [911, 414] width 182 height 33
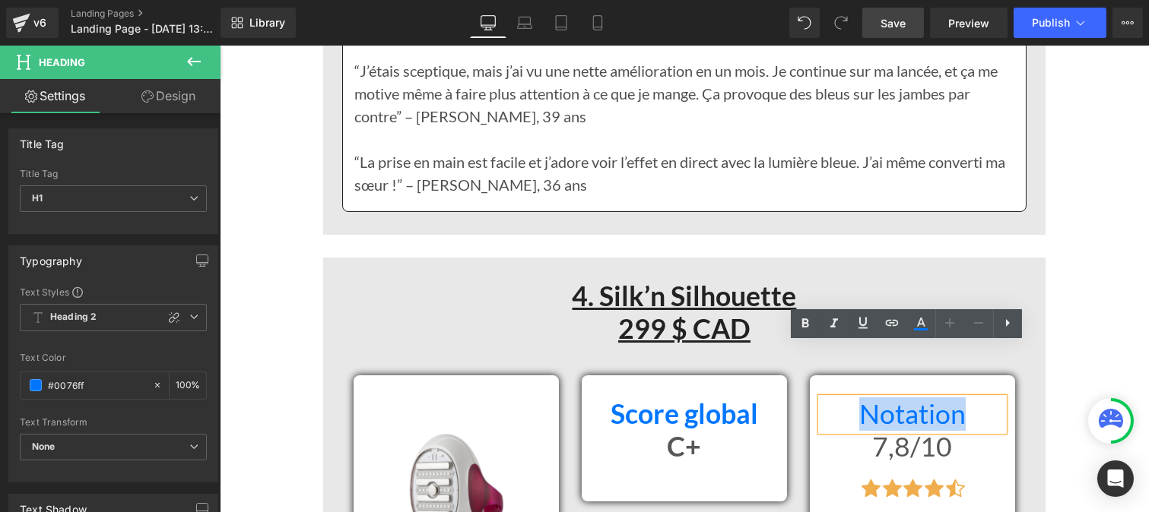
drag, startPoint x: 846, startPoint y: 360, endPoint x: 971, endPoint y: 362, distance: 124.7
click at [971, 398] on h1 "Notation" at bounding box center [911, 414] width 182 height 33
click at [804, 323] on icon at bounding box center [805, 323] width 7 height 9
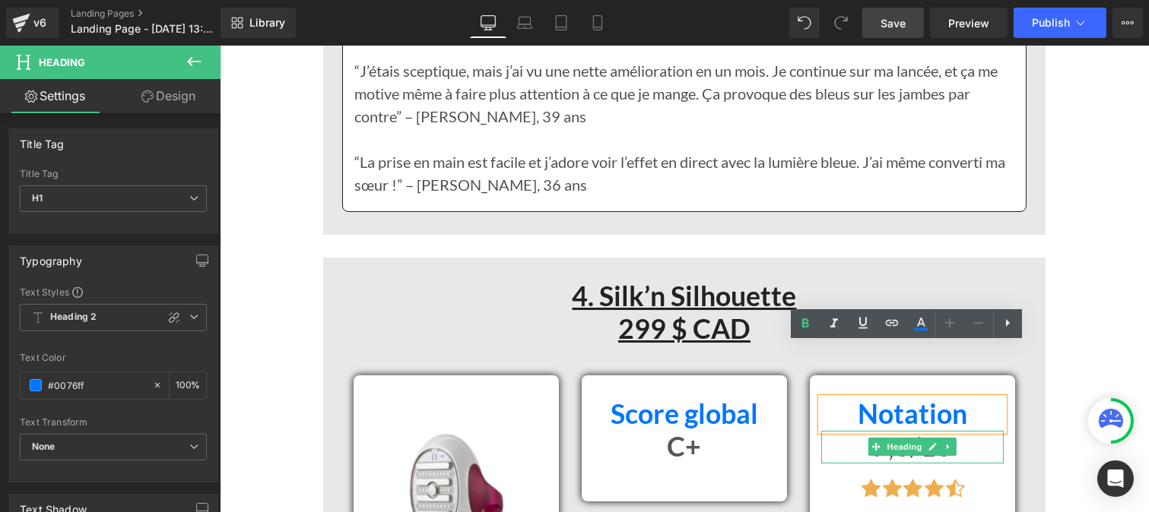
click at [851, 431] on h1 "7,8/10" at bounding box center [911, 447] width 182 height 33
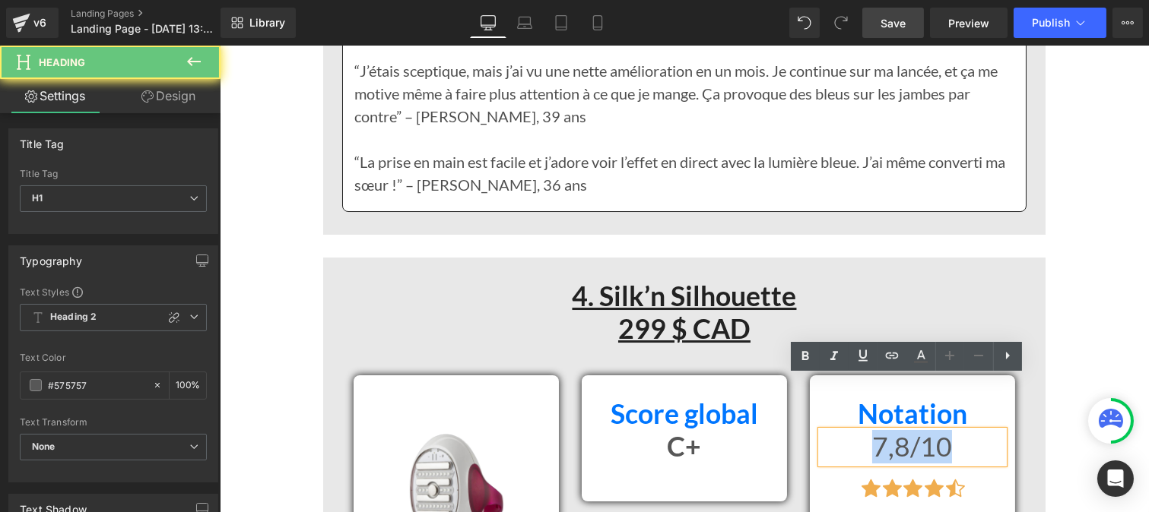
drag, startPoint x: 842, startPoint y: 391, endPoint x: 978, endPoint y: 399, distance: 136.3
click at [978, 431] on h1 "7,8/10" at bounding box center [911, 447] width 182 height 33
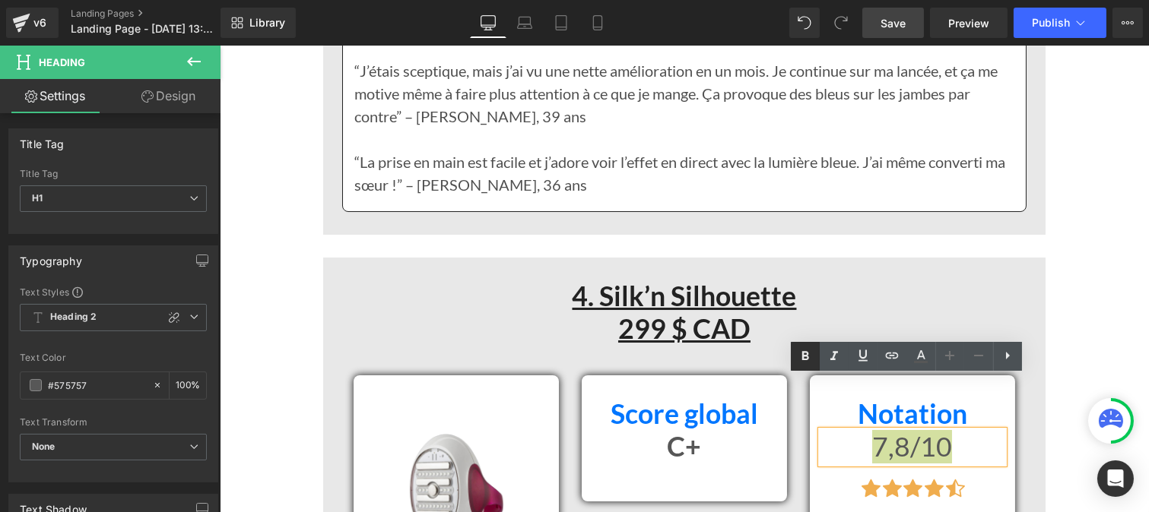
click at [798, 354] on icon at bounding box center [805, 356] width 18 height 18
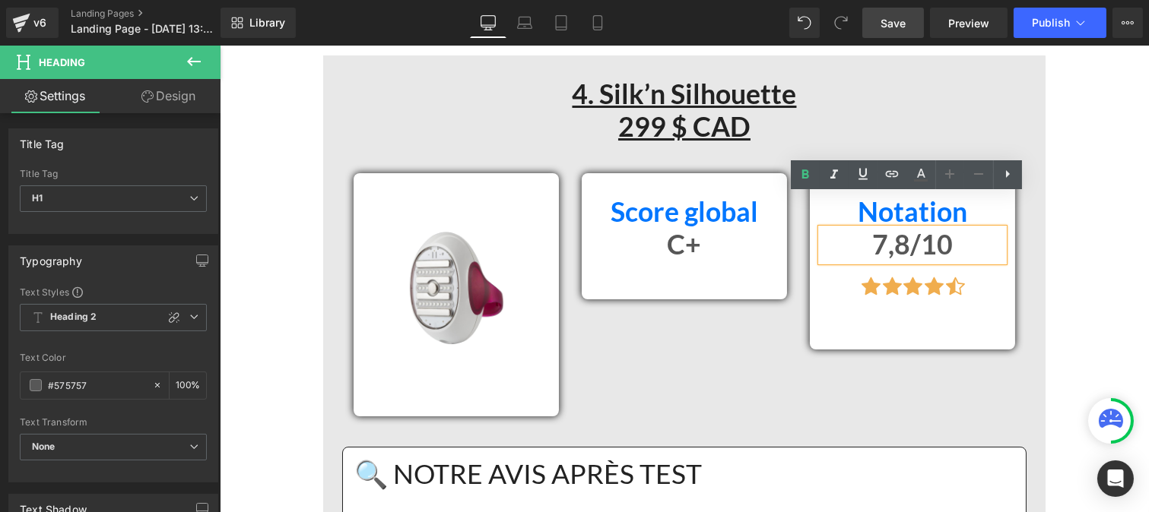
scroll to position [10034, 0]
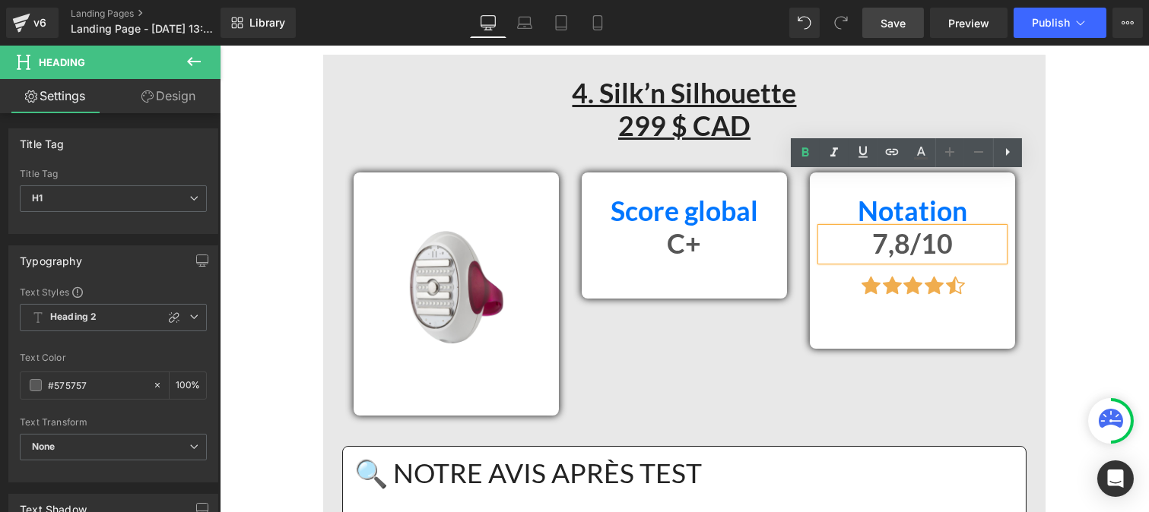
click at [592, 458] on h1 "🔍 NOTRE AVIS APRÈS TEST" at bounding box center [684, 474] width 660 height 33
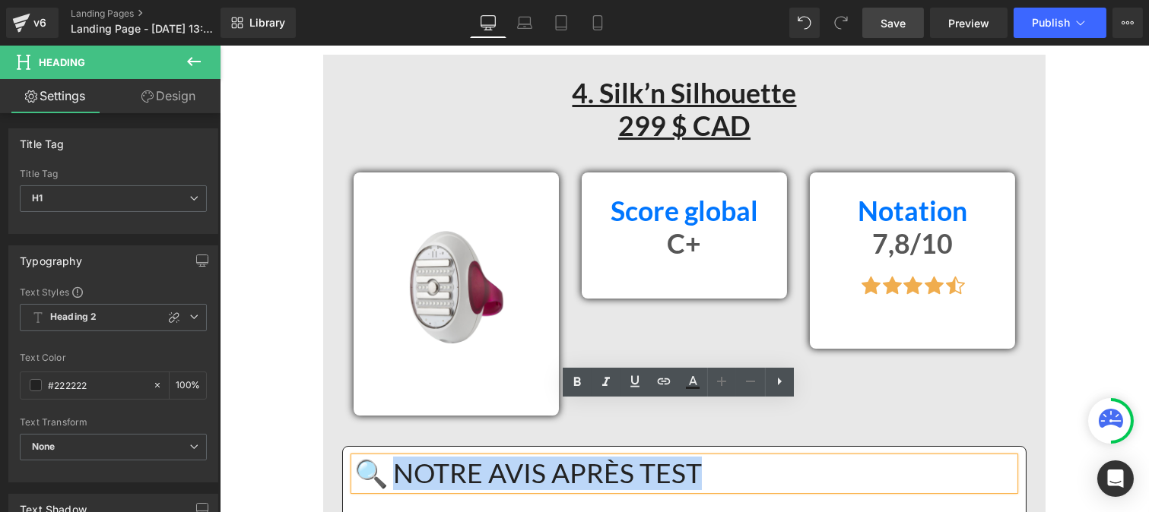
drag, startPoint x: 742, startPoint y: 423, endPoint x: 394, endPoint y: 418, distance: 348.2
click at [394, 458] on h1 "🔍 NOTRE AVIS APRÈS TEST" at bounding box center [684, 474] width 660 height 33
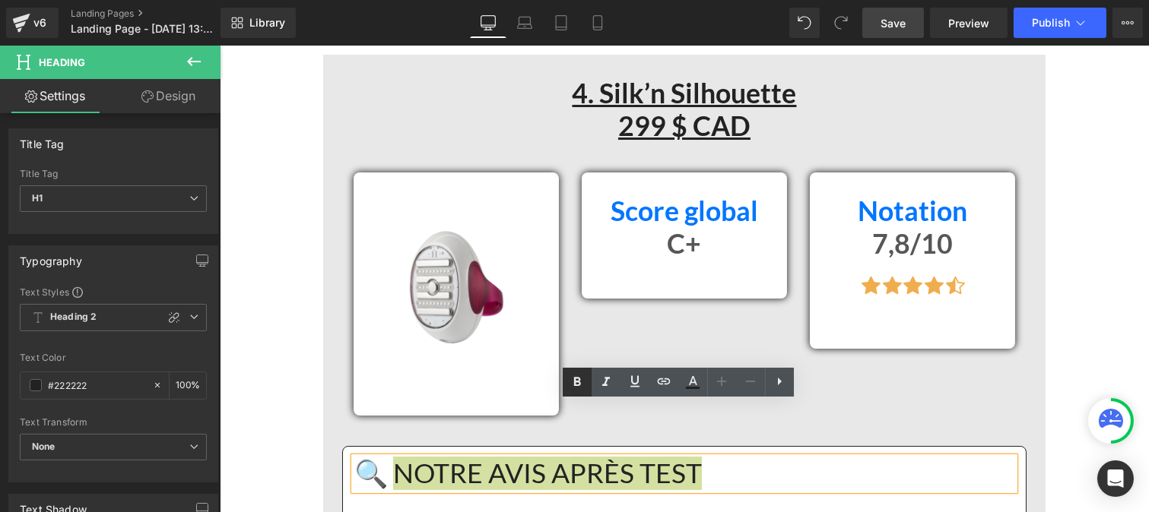
click at [576, 382] on icon at bounding box center [577, 382] width 7 height 9
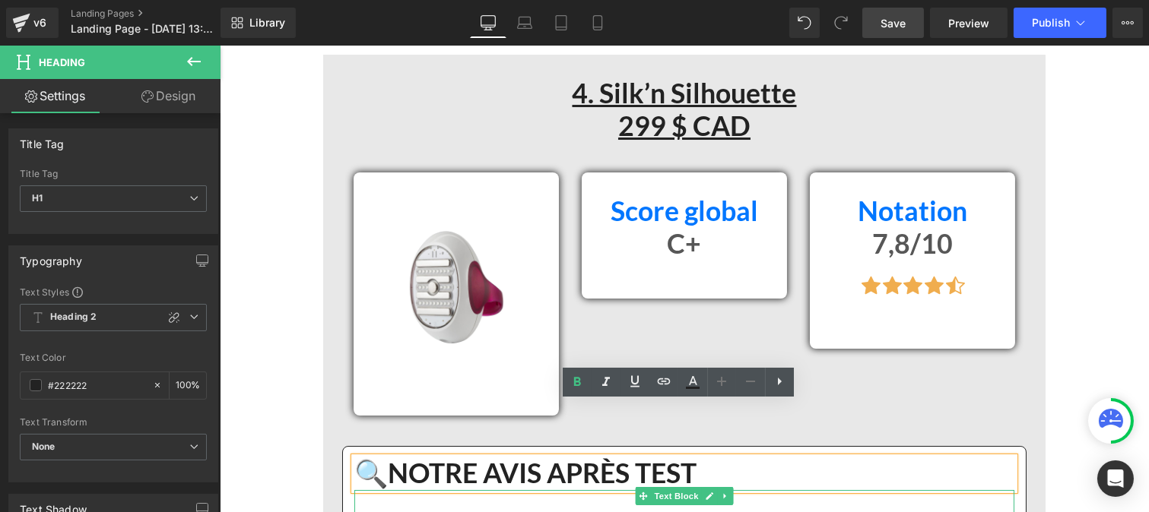
scroll to position [10175, 0]
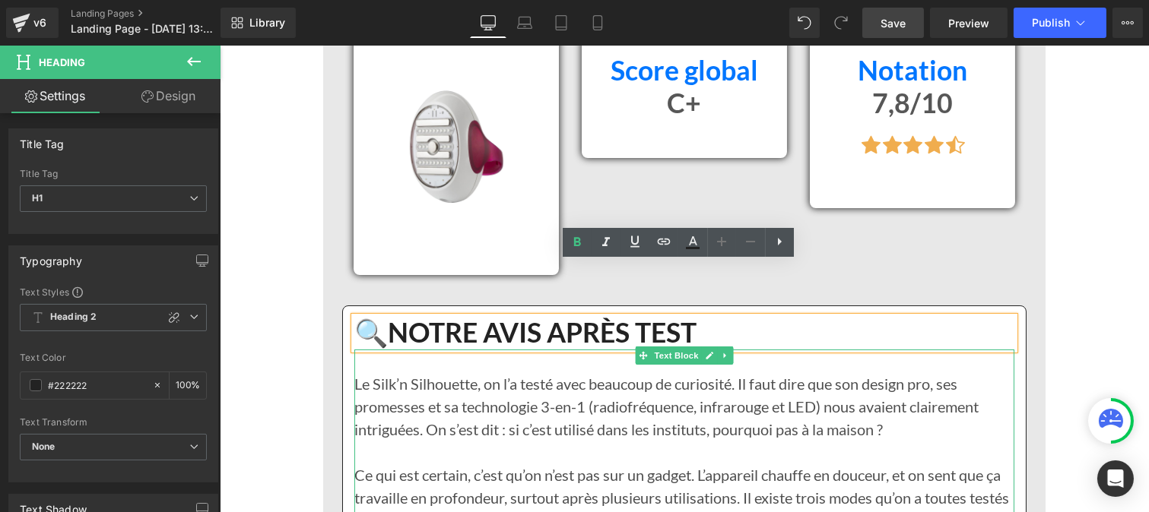
click at [492, 464] on p "Ce qui est certain, c’est qu’on n’est pas sur un gadget. L’appareil chauffe en …" at bounding box center [684, 521] width 660 height 114
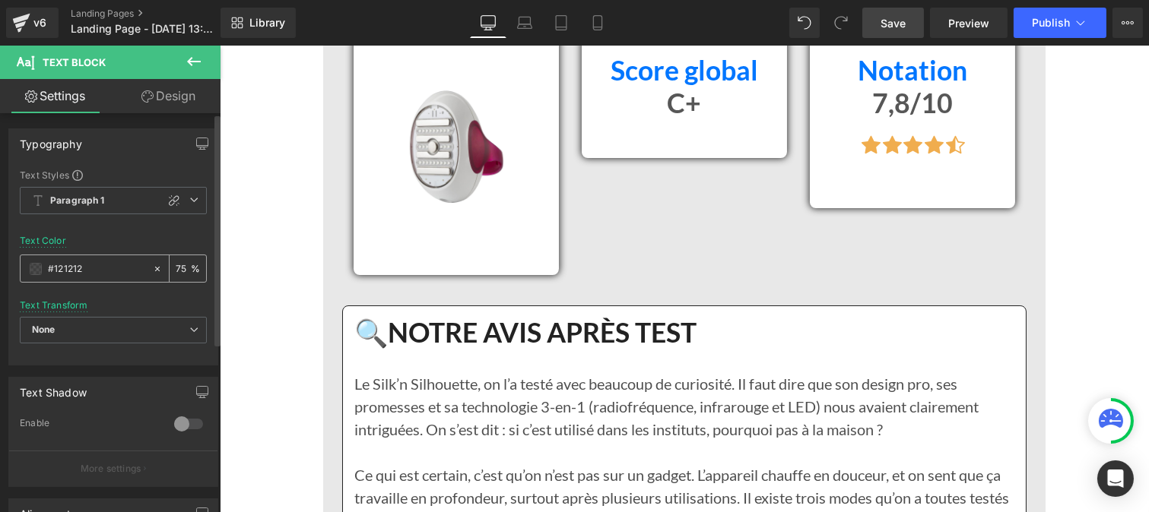
click at [103, 268] on input "#121212" at bounding box center [96, 269] width 97 height 17
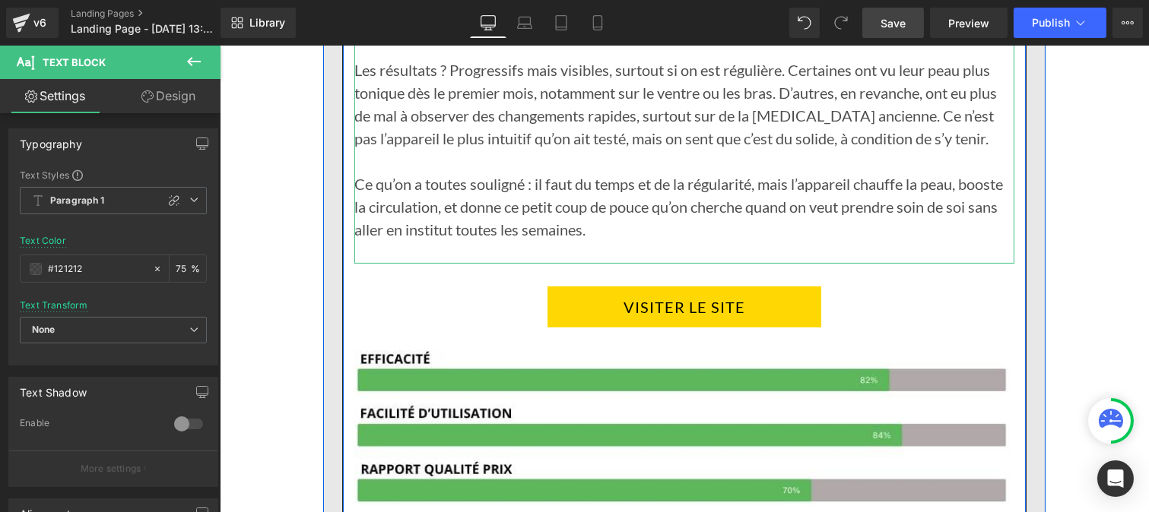
scroll to position [10832, 0]
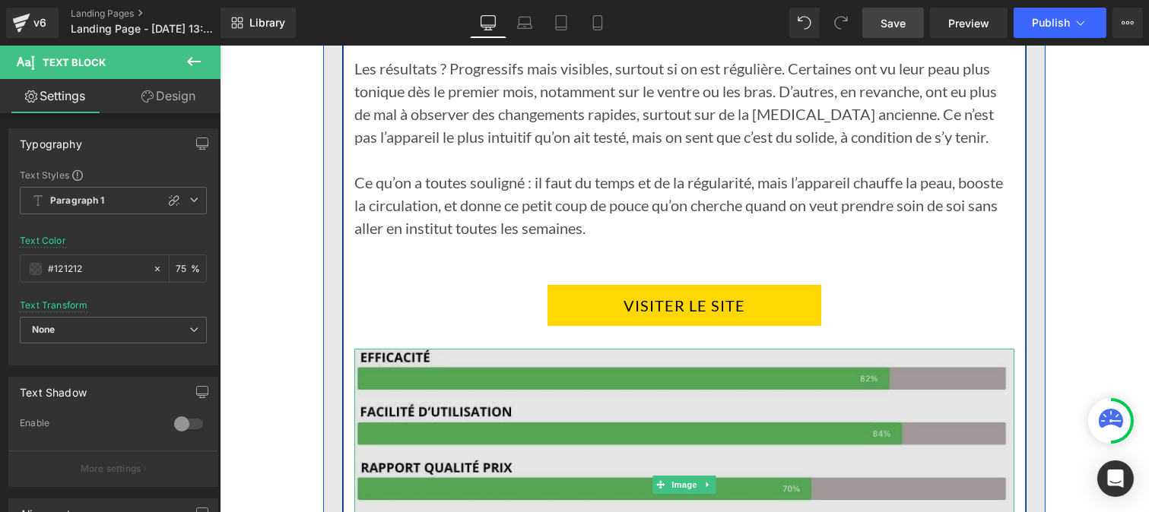
click at [546, 355] on img at bounding box center [684, 485] width 660 height 272
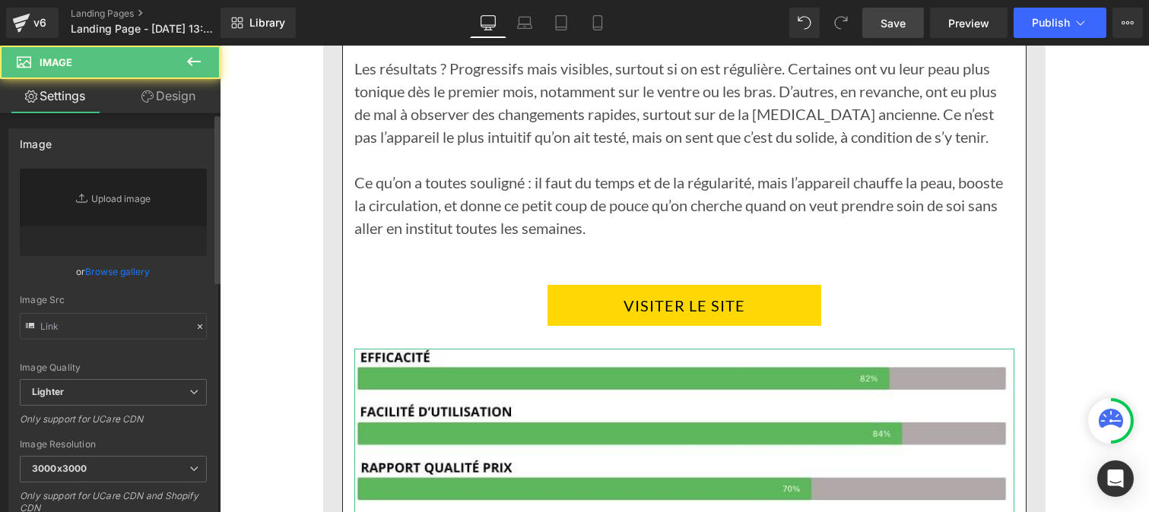
type input "https://ucarecdn.com/e76638b6-27ef-4a14-b310-0a7eb8d51cb7/-/format/auto/-/previ…"
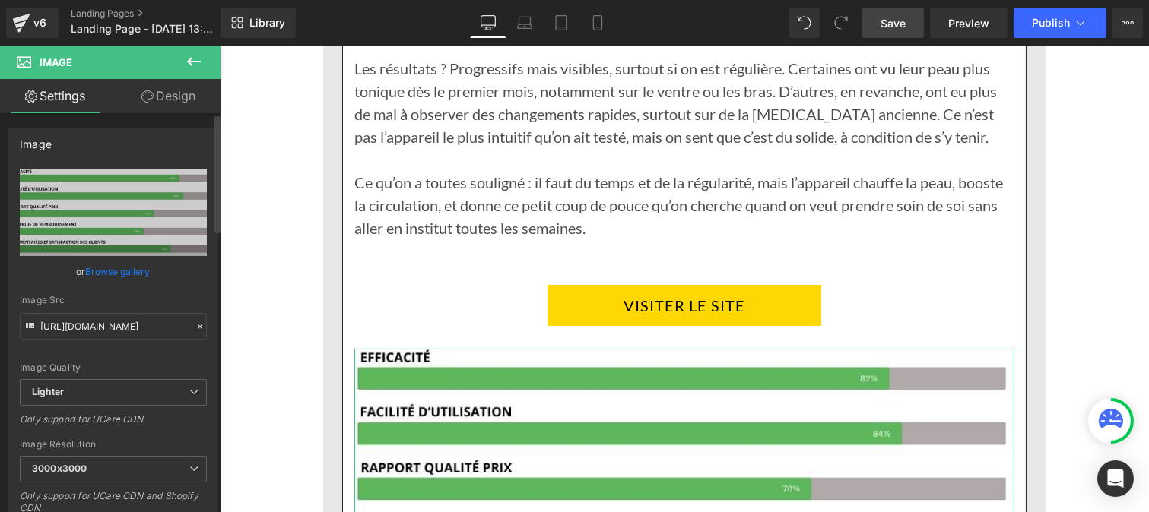
click at [195, 330] on icon at bounding box center [200, 327] width 11 height 11
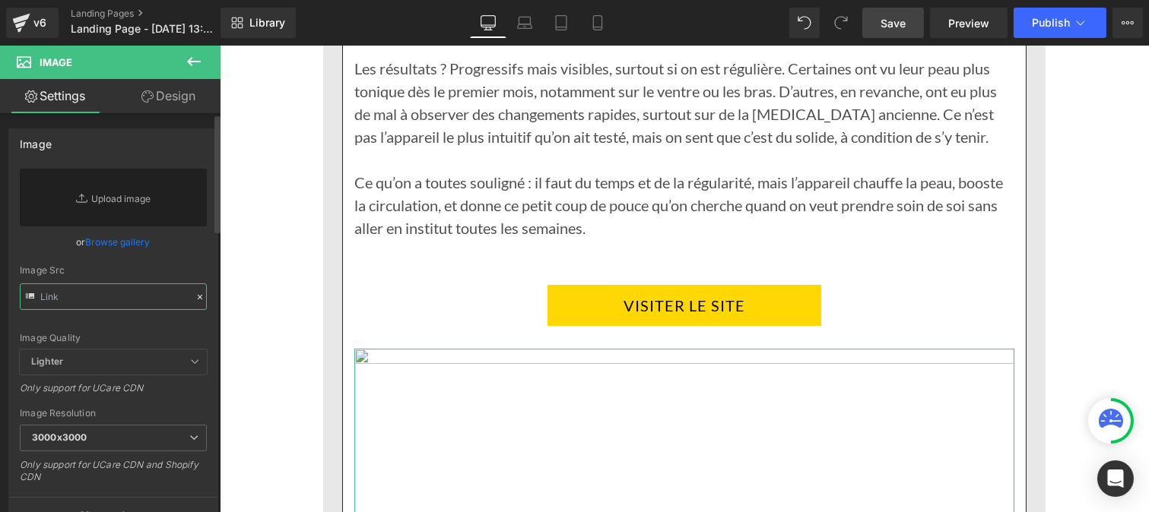
click at [86, 302] on input "text" at bounding box center [113, 297] width 187 height 27
paste input "https://cdn.shopify.com/s/files/1/0986/3672/6610/files/Pourcentage_produit_3.jp…"
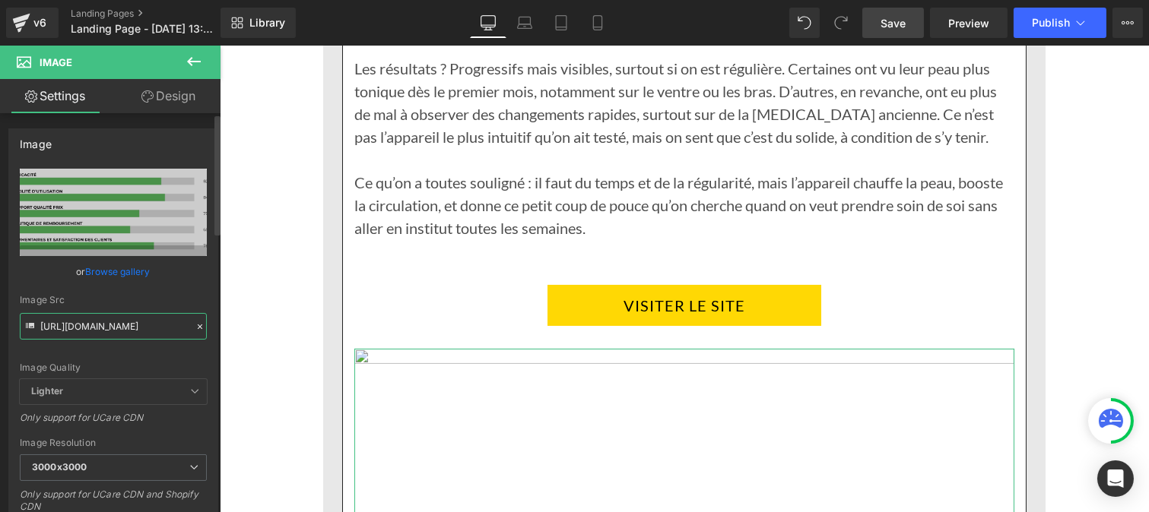
type input "https://cdn.shopify.com/s/files/1/0986/3672/6610/files/Pourcentage_produit_3_30…"
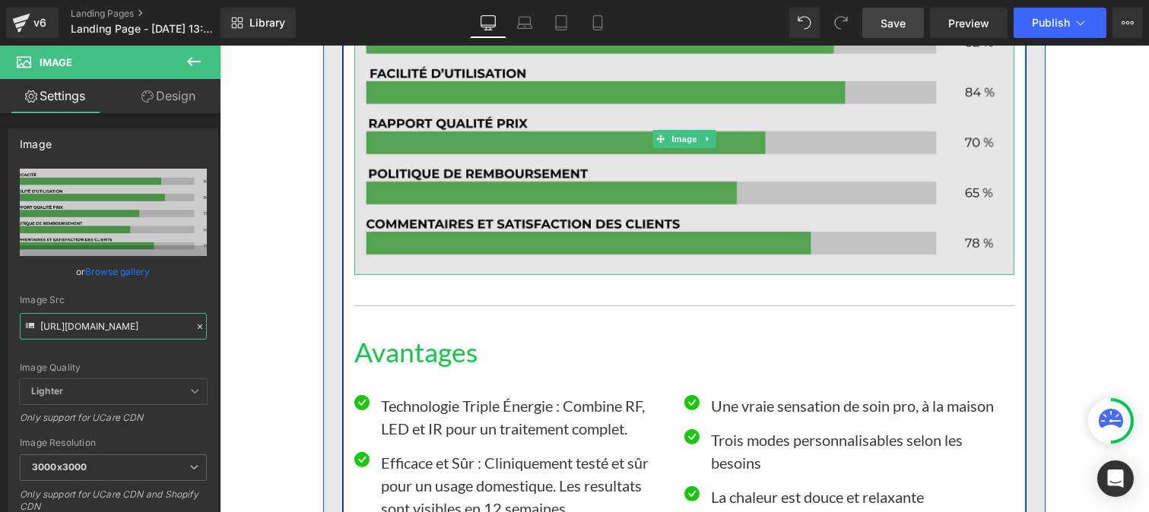
scroll to position [11180, 0]
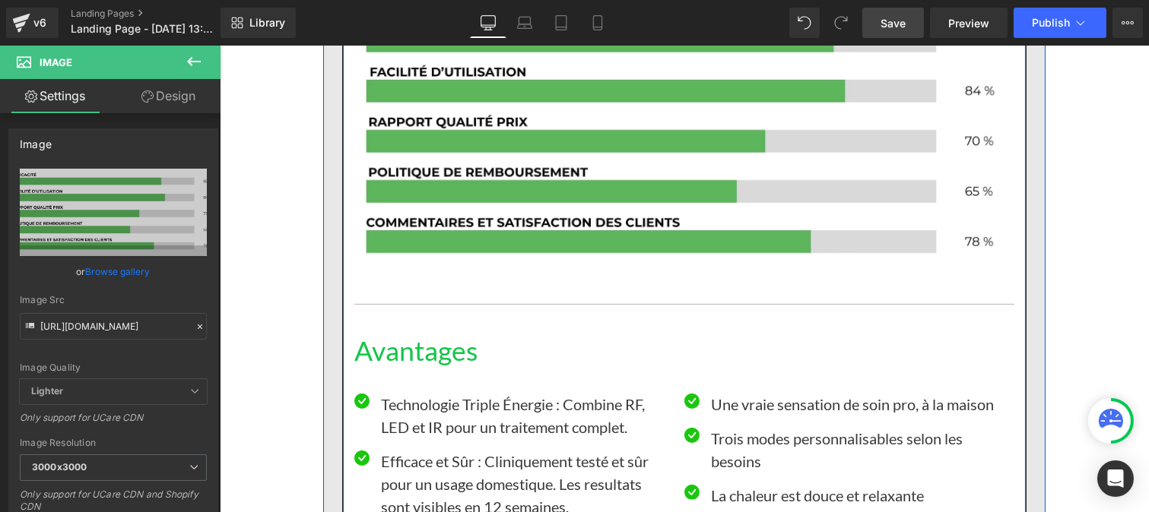
click at [446, 335] on h1 "Avantages" at bounding box center [684, 351] width 660 height 33
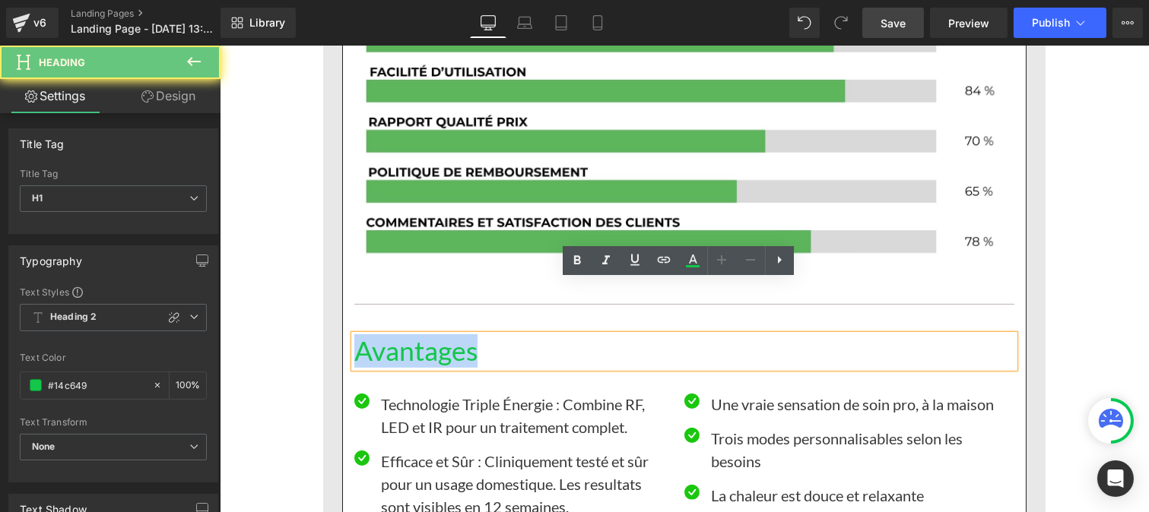
drag, startPoint x: 354, startPoint y: 292, endPoint x: 336, endPoint y: 292, distance: 17.5
click at [342, 292] on div "🔍 NOTRE AVIS APRÈS TEST Heading Le Silk’n Silhouette, on l’a testé avec beaucou…" at bounding box center [683, 428] width 683 height 2232
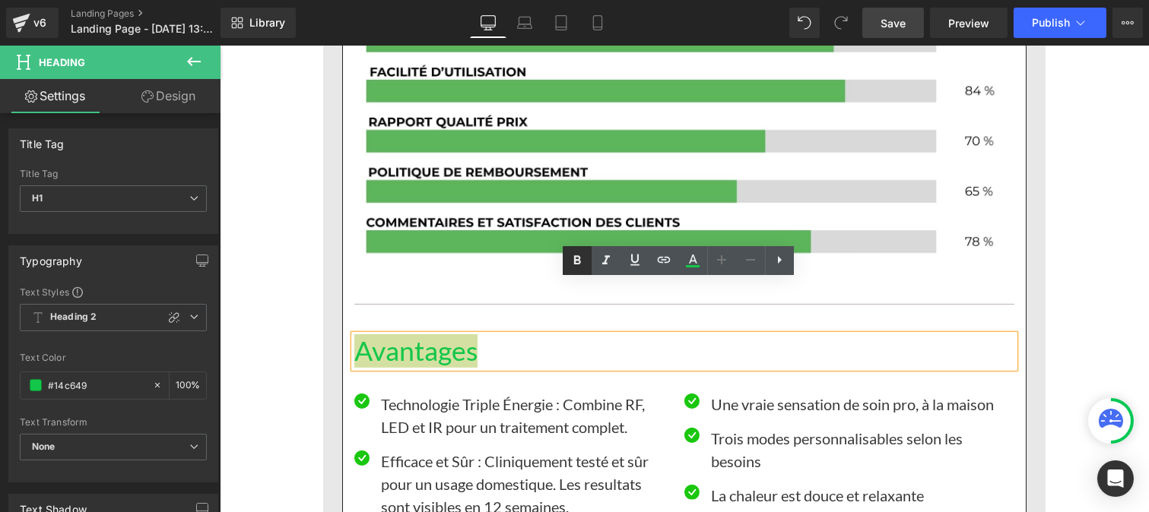
click at [576, 258] on icon at bounding box center [577, 261] width 18 height 18
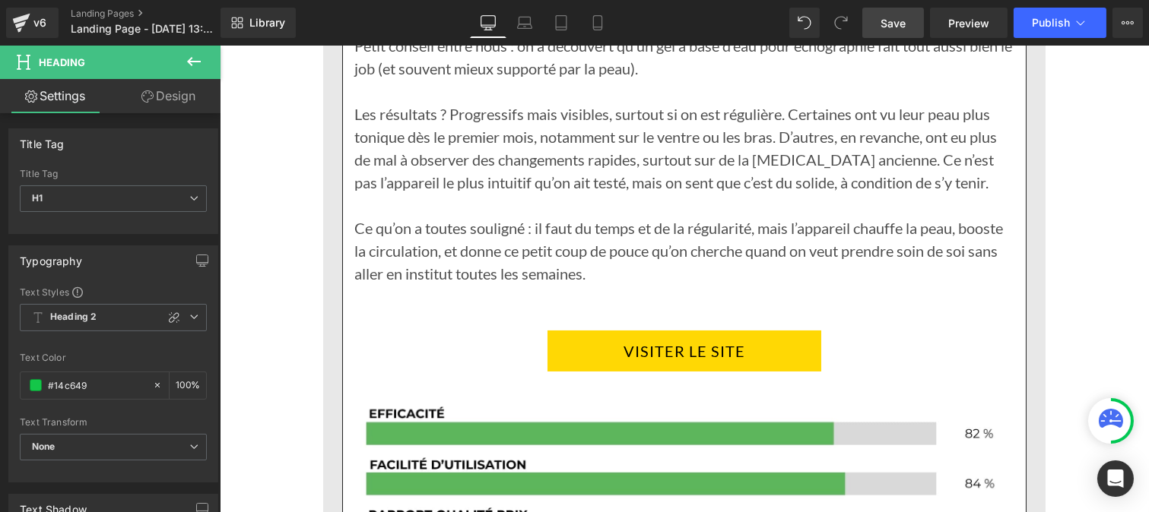
scroll to position [10756, 0]
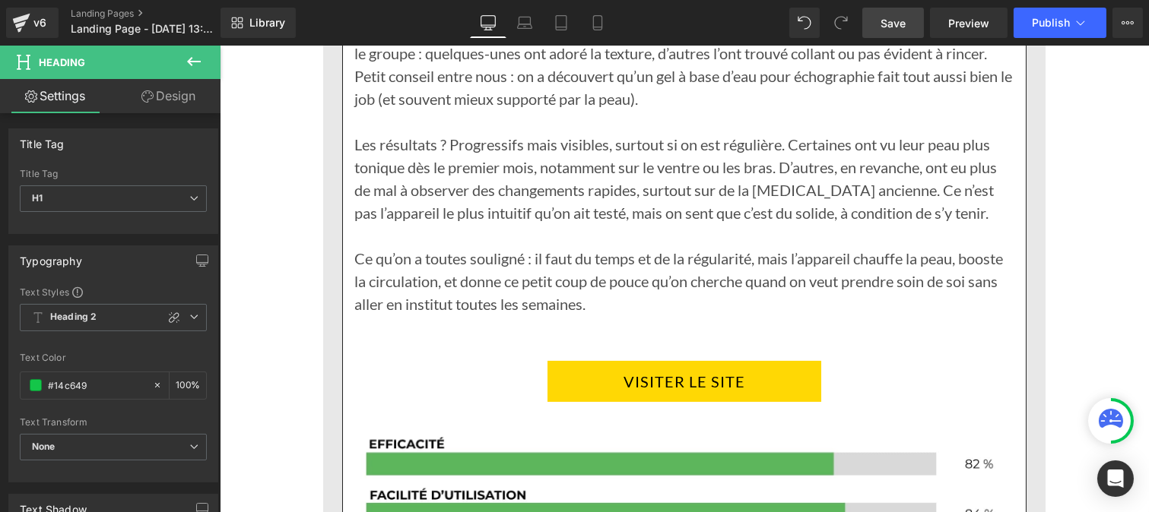
click at [462, 224] on p at bounding box center [684, 235] width 660 height 23
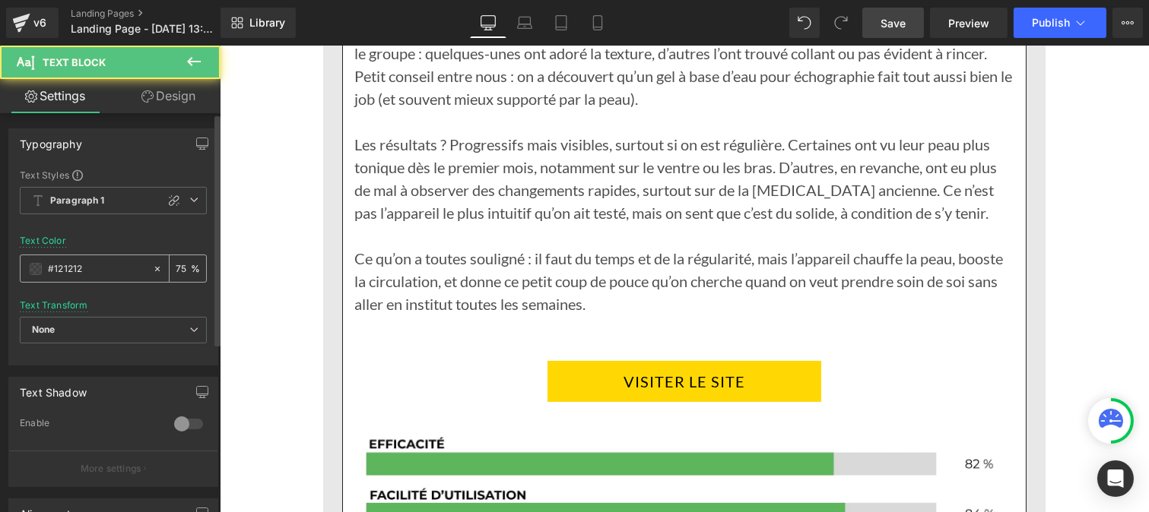
click at [100, 274] on input "#121212" at bounding box center [96, 269] width 97 height 17
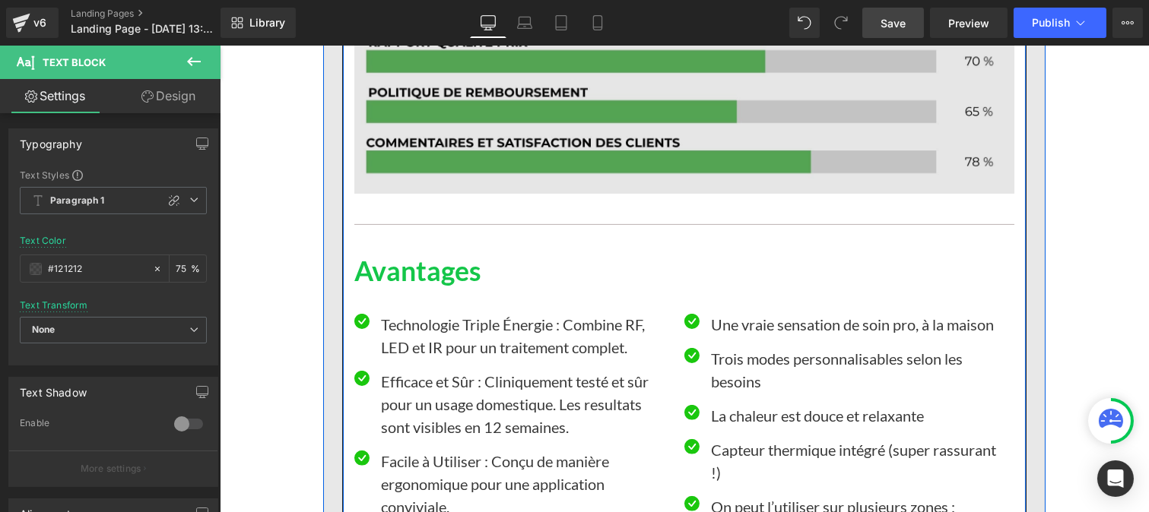
scroll to position [11260, 0]
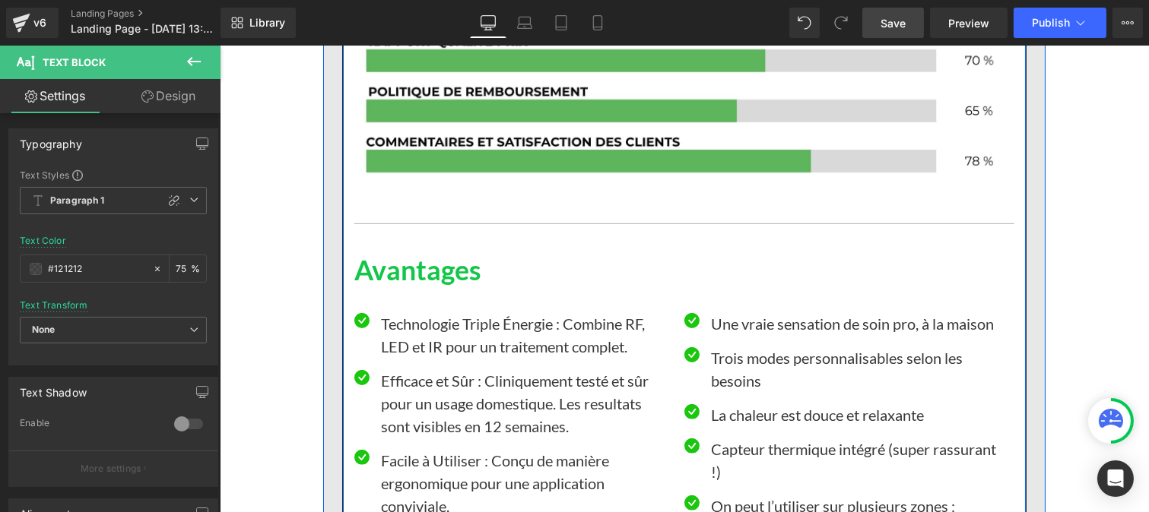
click at [440, 312] on p "Technologie Triple Énergie : Combine RF, LED et IR pour un traitement complet." at bounding box center [526, 335] width 292 height 46
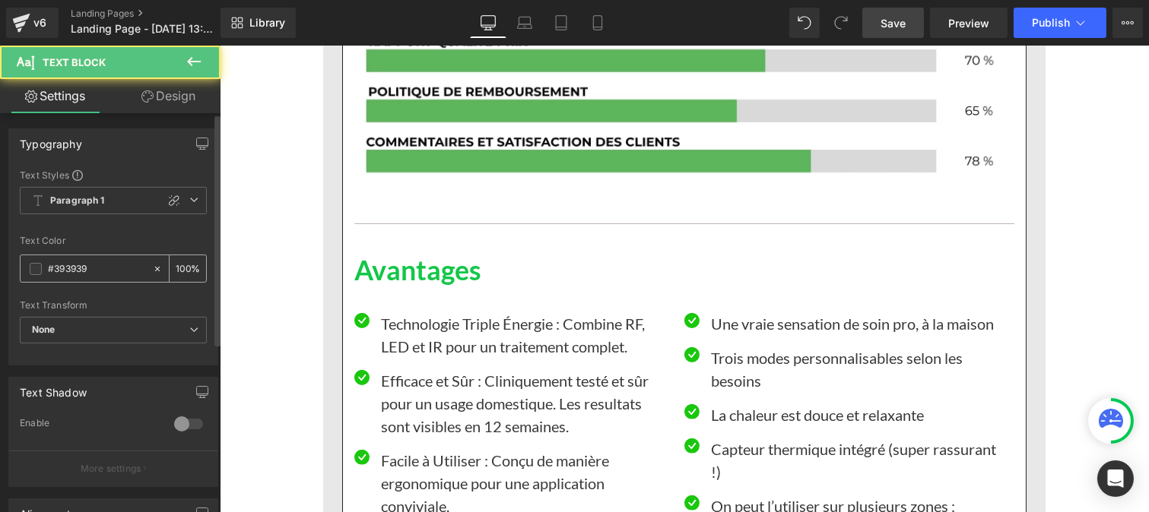
click at [85, 271] on input "#393939" at bounding box center [96, 269] width 97 height 17
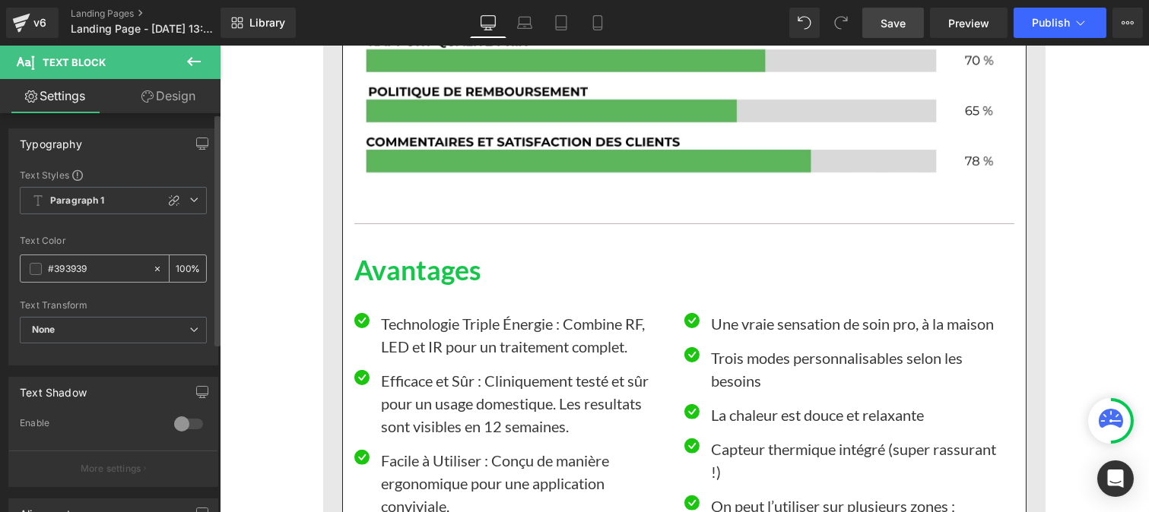
paste input "121212"
type input "#121212"
click at [186, 264] on div "100 %" at bounding box center [188, 268] width 36 height 27
click at [184, 264] on div "100 %" at bounding box center [188, 268] width 36 height 27
click at [184, 262] on input "100" at bounding box center [183, 268] width 15 height 17
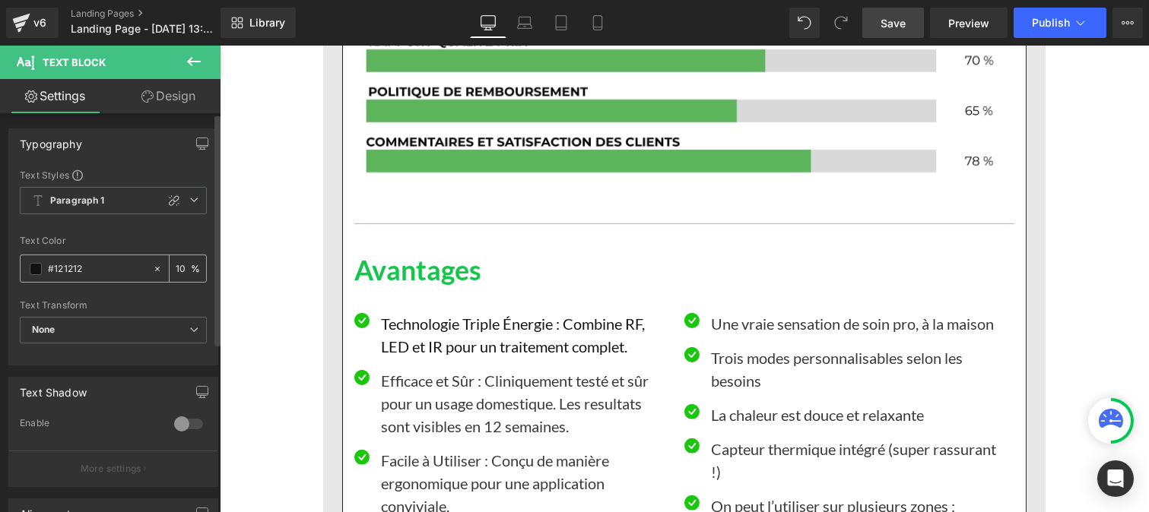
type input "1"
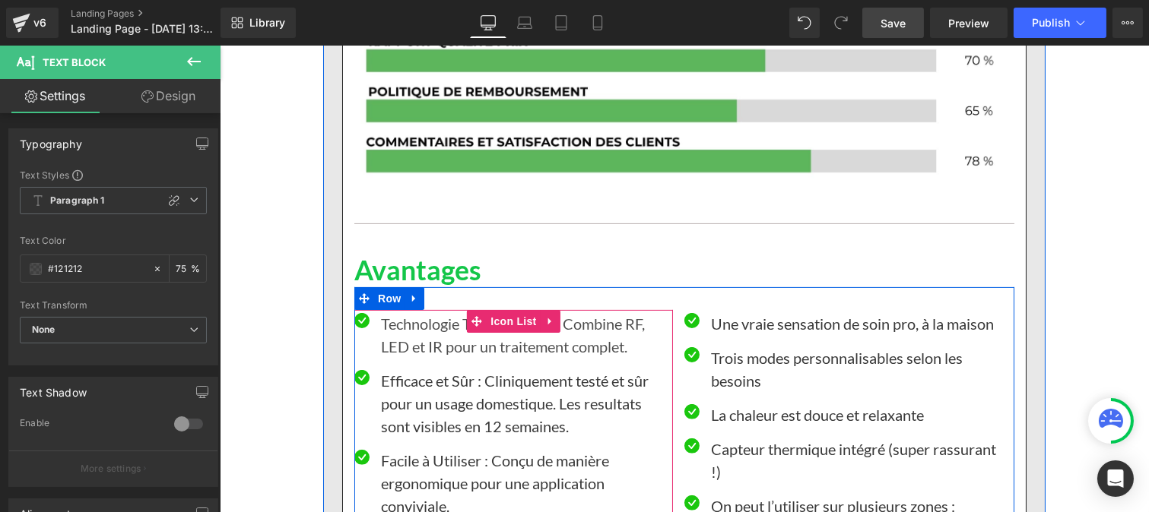
type input "75"
click at [401, 312] on p "Technologie Triple Énergie : Combine RF, LED et IR pour un traitement complet." at bounding box center [526, 335] width 292 height 46
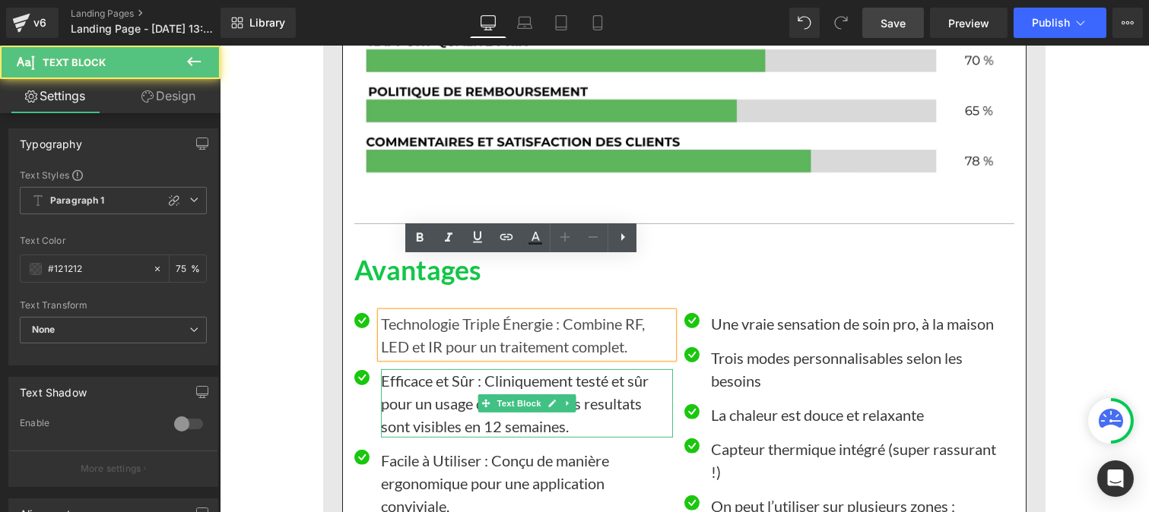
click at [412, 369] on p "Efficace et Sûr : Cliniquement testé et sûr pour un usage domestique. Les resul…" at bounding box center [526, 403] width 292 height 68
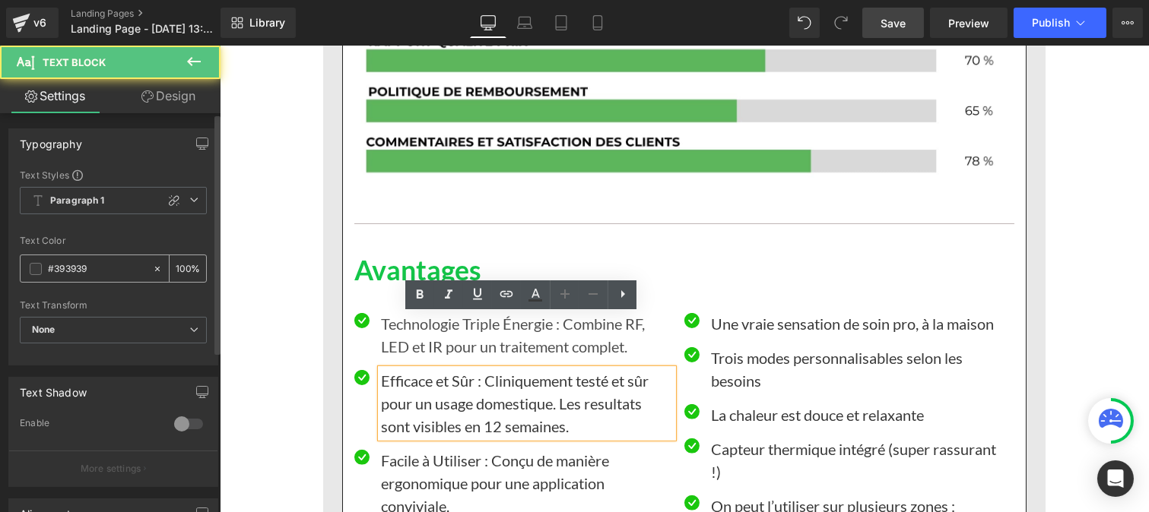
click at [86, 272] on input "#393939" at bounding box center [96, 269] width 97 height 17
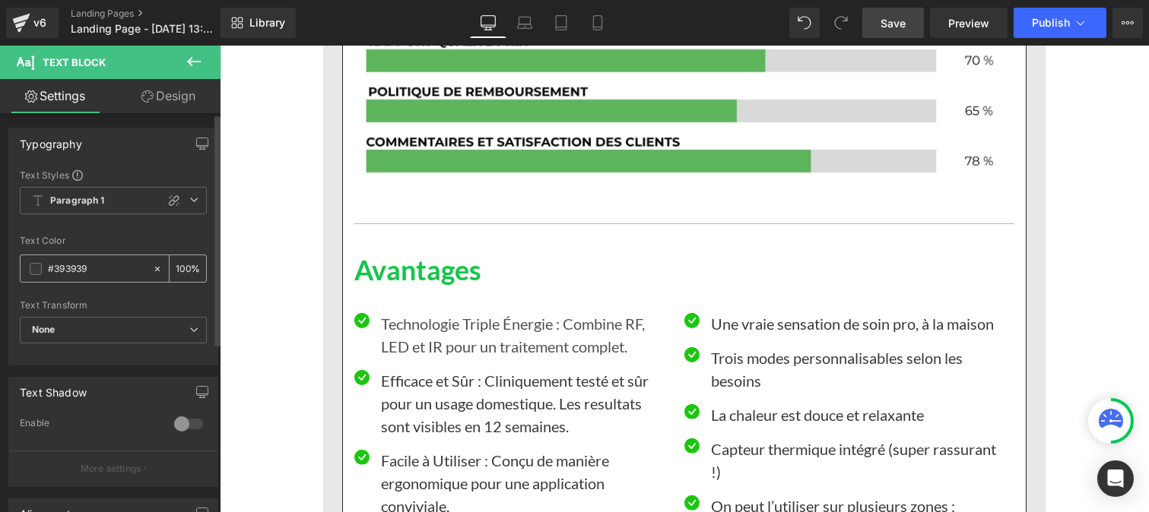
paste input "121212"
type input "#121212"
click at [180, 260] on input "100" at bounding box center [183, 268] width 15 height 17
type input "0"
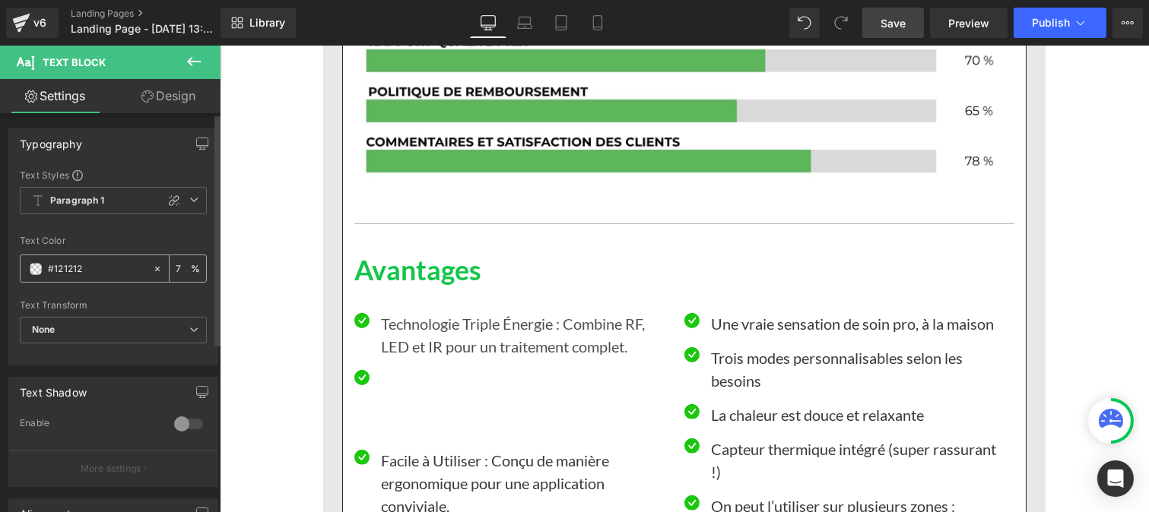
type input "75"
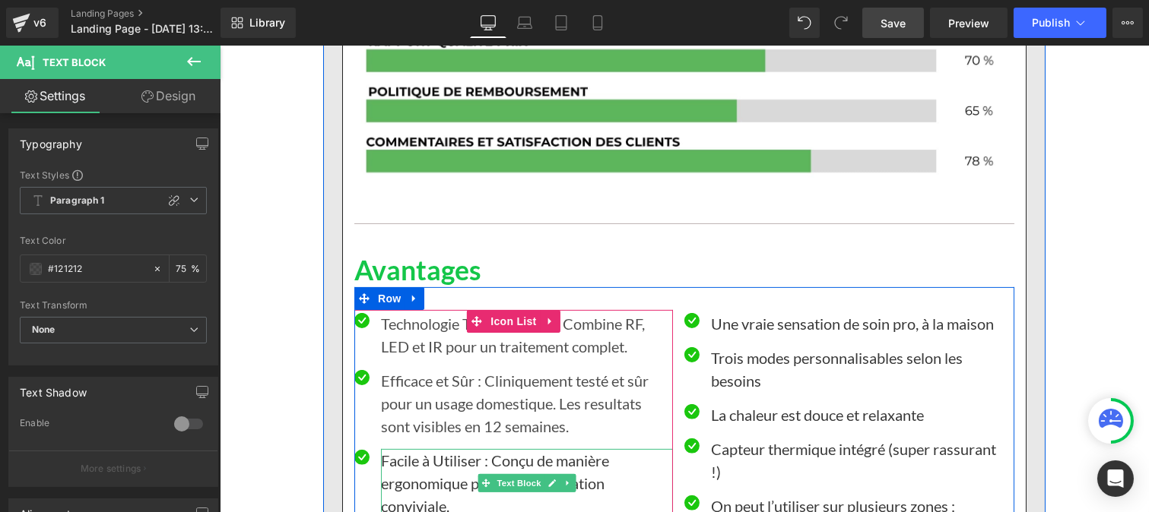
click at [423, 449] on p "Facile à Utiliser : Conçu de manière ergonomique pour une application convivial…" at bounding box center [526, 483] width 292 height 68
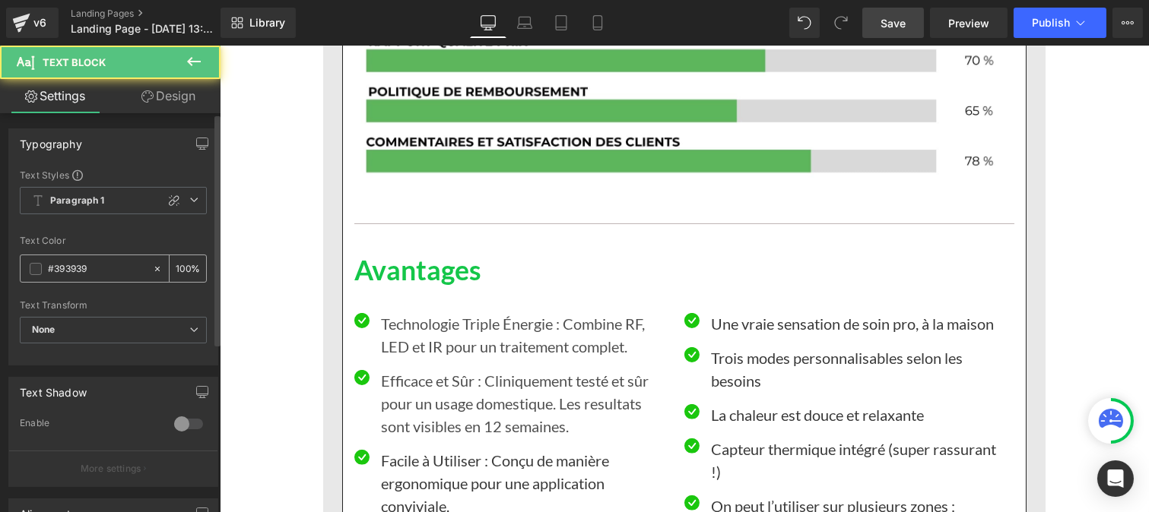
click at [91, 261] on input "#393939" at bounding box center [96, 269] width 97 height 17
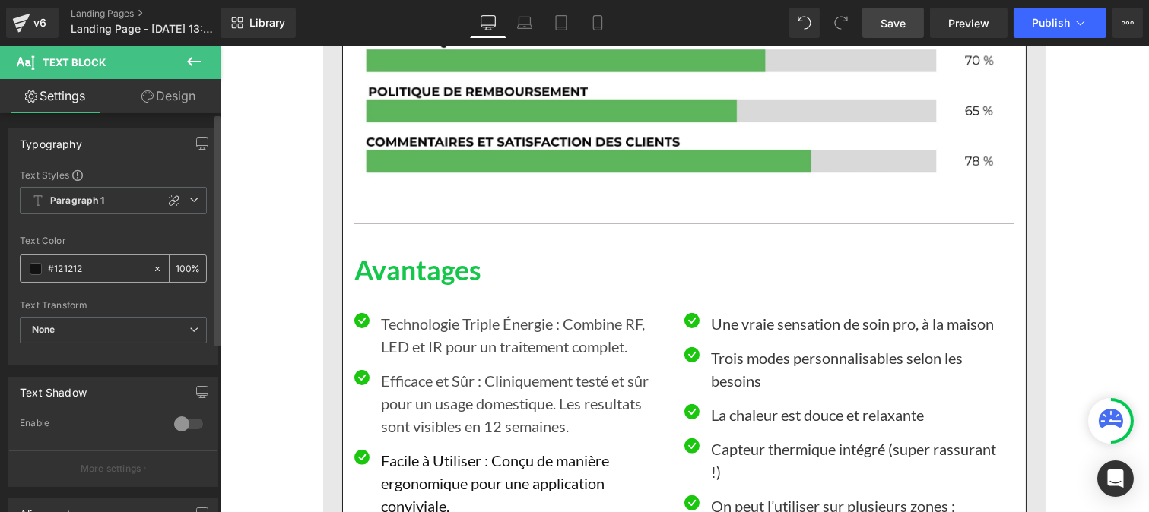
type input "#121212"
click at [180, 266] on input "100" at bounding box center [183, 268] width 15 height 17
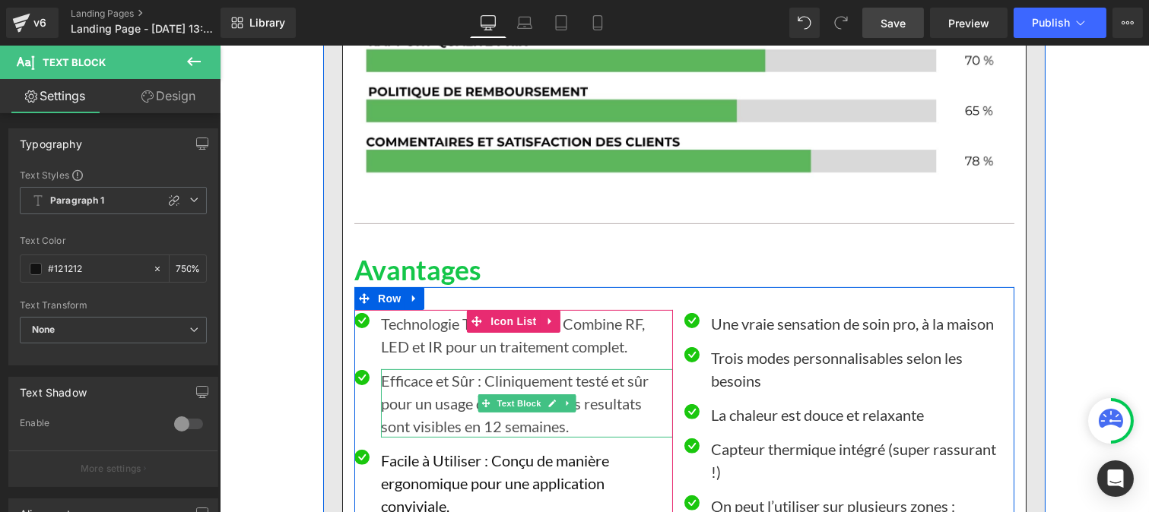
scroll to position [0, 1]
type input "75"
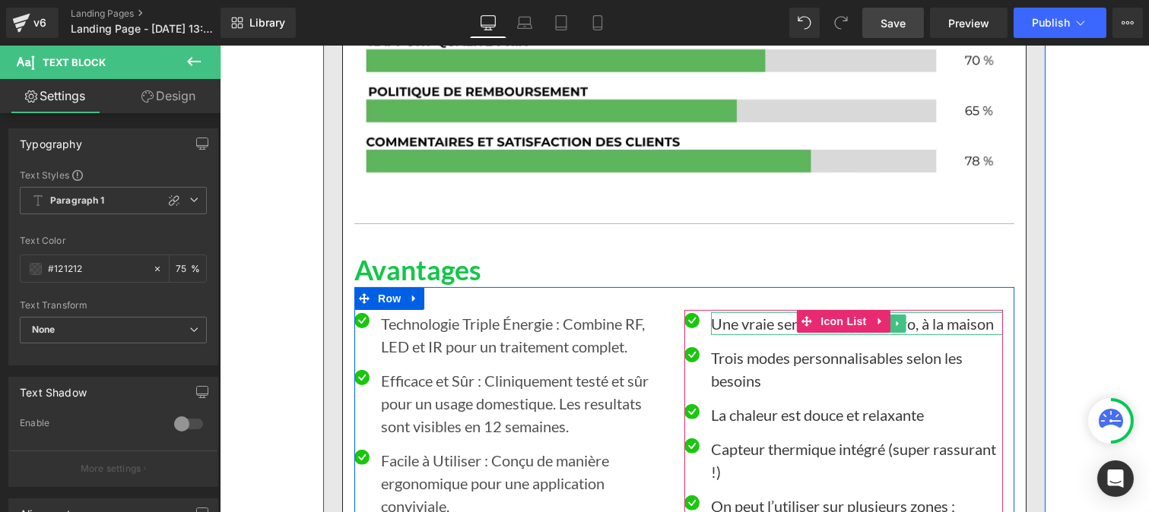
click at [749, 312] on p "Une vraie sensation de soin pro, à la maison" at bounding box center [856, 323] width 292 height 23
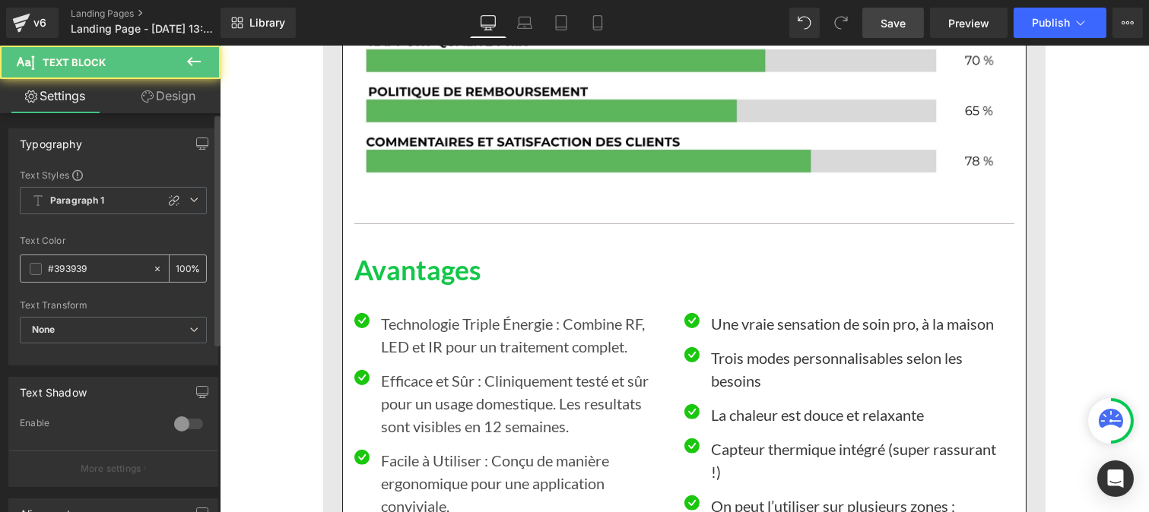
click at [95, 282] on div "#393939" at bounding box center [87, 268] width 132 height 27
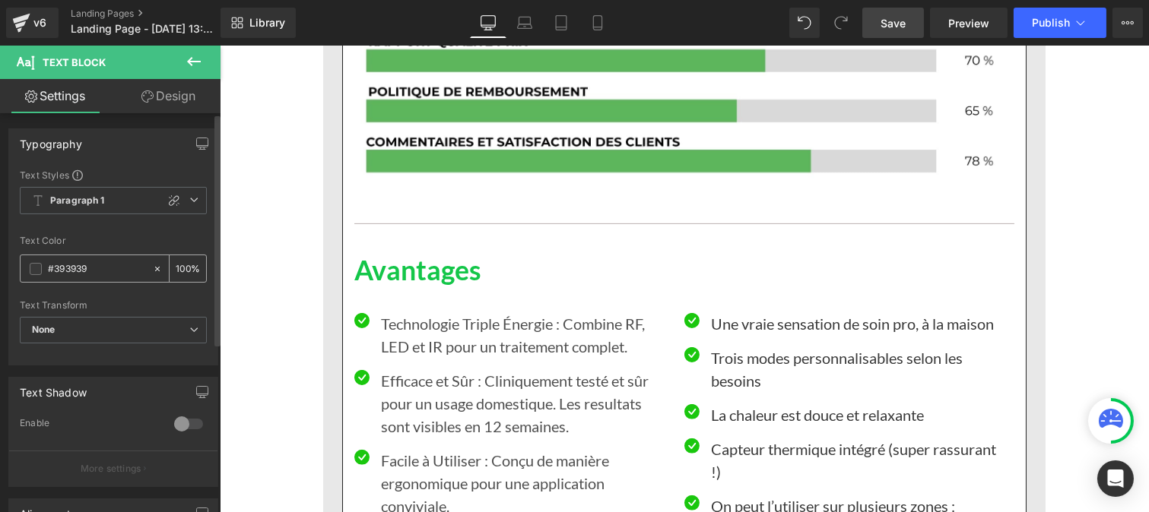
click at [92, 271] on input "#393939" at bounding box center [96, 269] width 97 height 17
paste input "121212"
type input "#121212"
click at [180, 266] on input "100" at bounding box center [183, 268] width 15 height 17
type input "0"
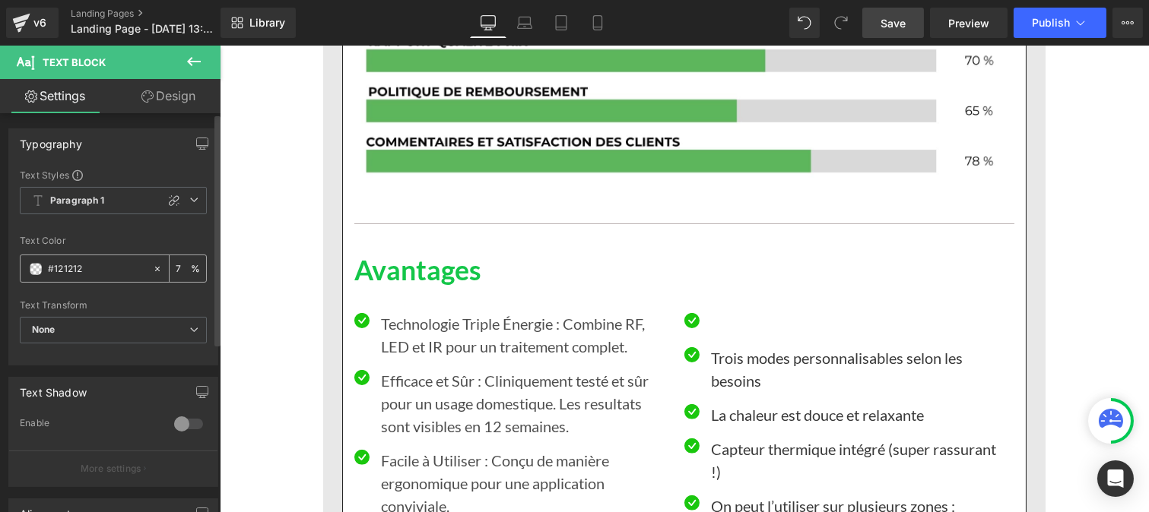
type input "75"
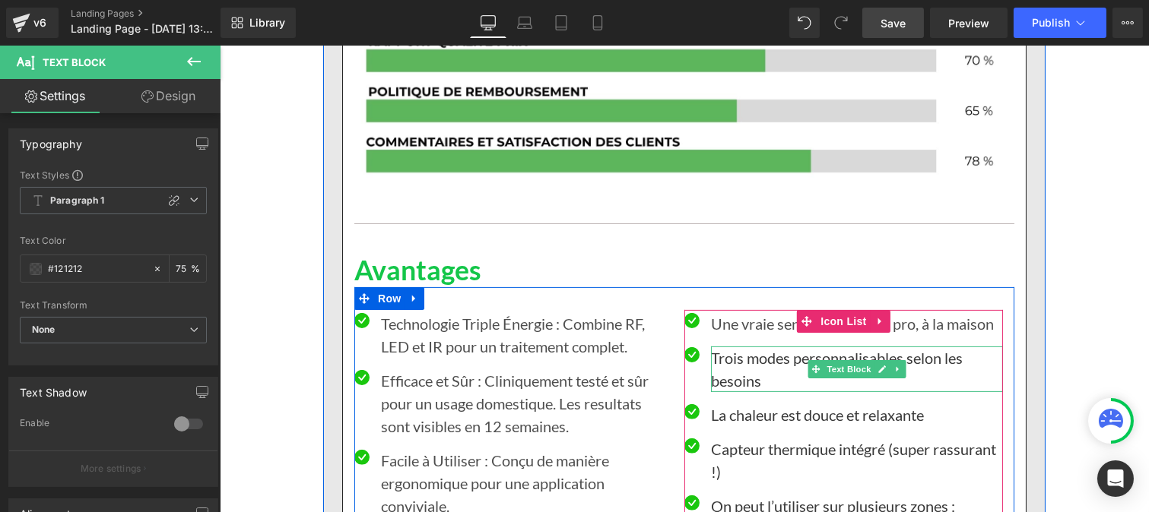
click at [733, 347] on p "Trois modes personnalisables selon les besoins" at bounding box center [856, 370] width 292 height 46
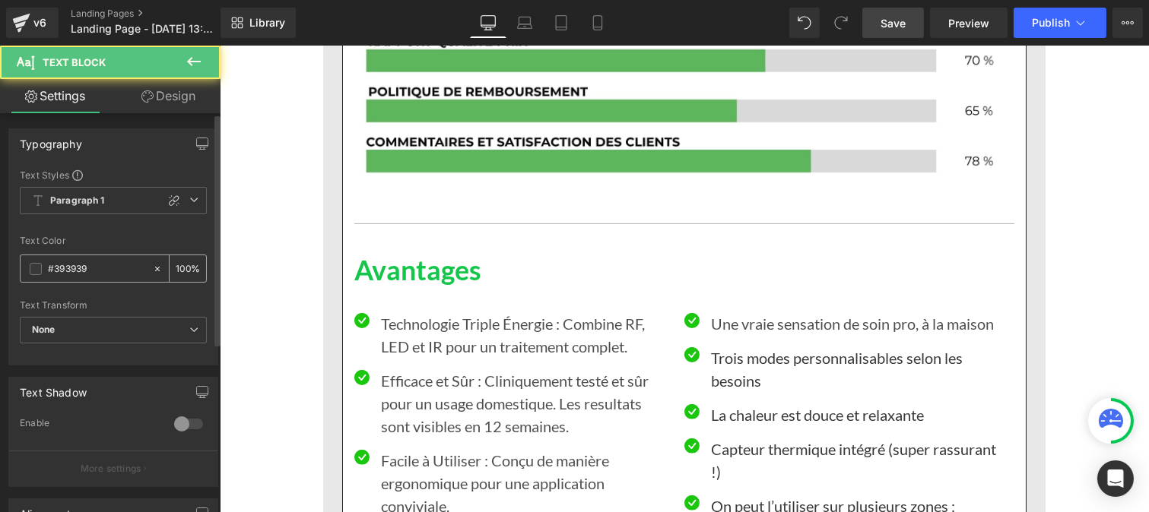
click at [106, 267] on input "#393939" at bounding box center [96, 269] width 97 height 17
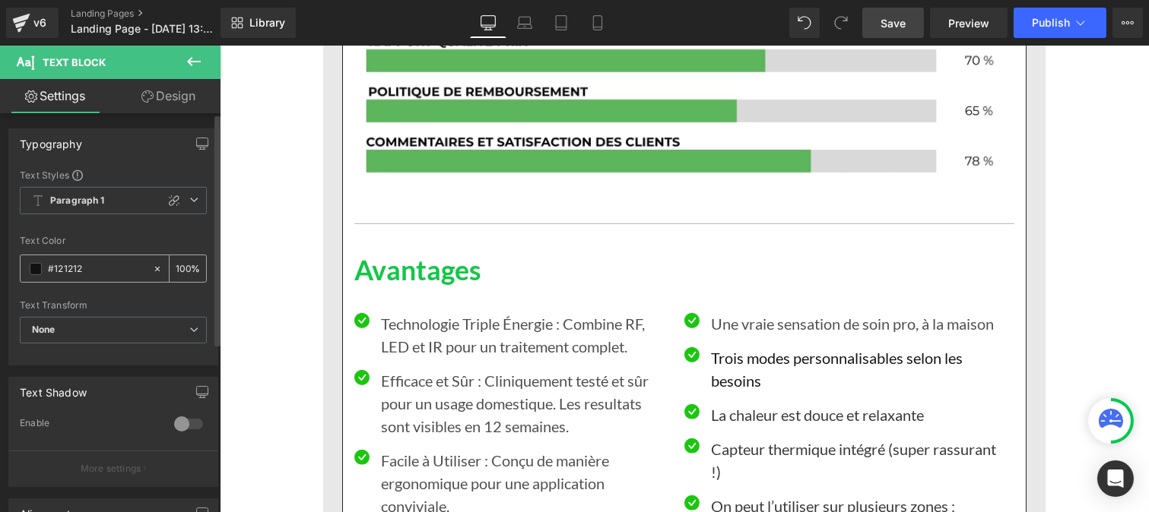
type input "#121212"
click at [183, 267] on input "100" at bounding box center [183, 268] width 15 height 17
type input "1"
type input "75"
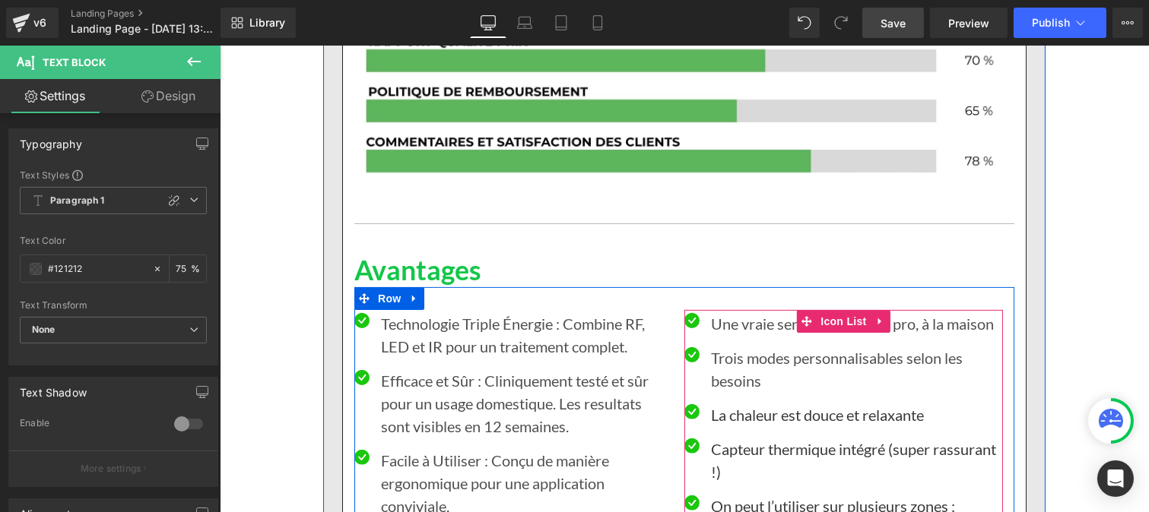
click at [721, 404] on p "La chaleur est douce et relaxante" at bounding box center [856, 415] width 292 height 23
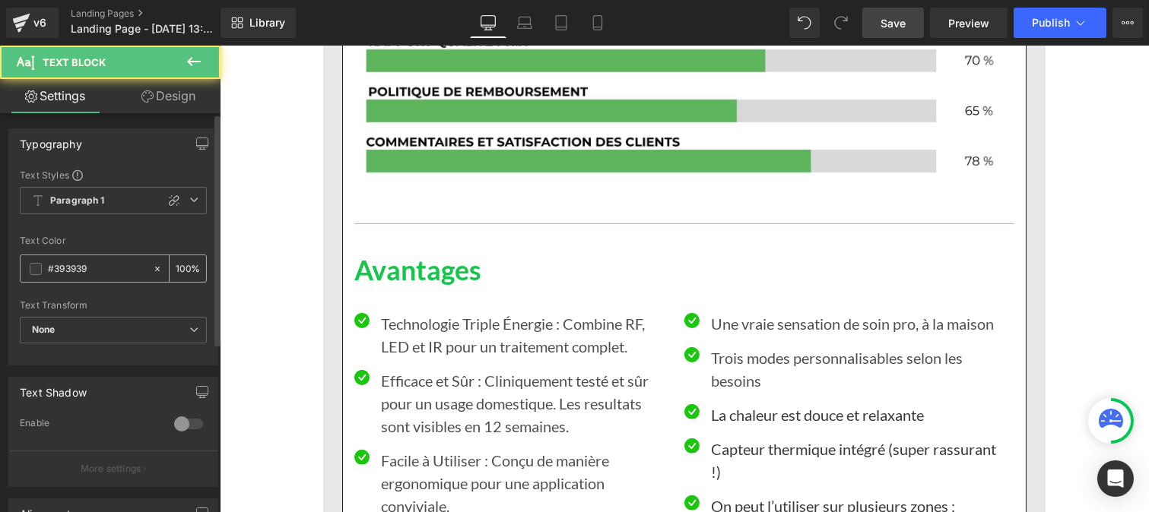
click at [105, 269] on input "#393939" at bounding box center [96, 269] width 97 height 17
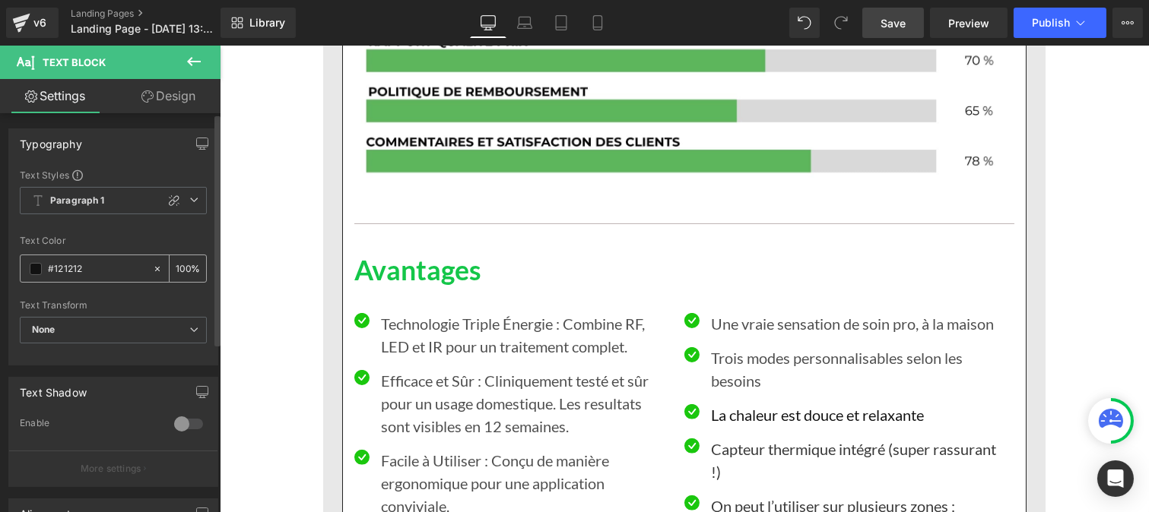
type input "#121212"
click at [186, 266] on div "100 %" at bounding box center [188, 268] width 36 height 27
click at [183, 263] on input "100" at bounding box center [183, 268] width 15 height 17
type input "1"
type input "75"
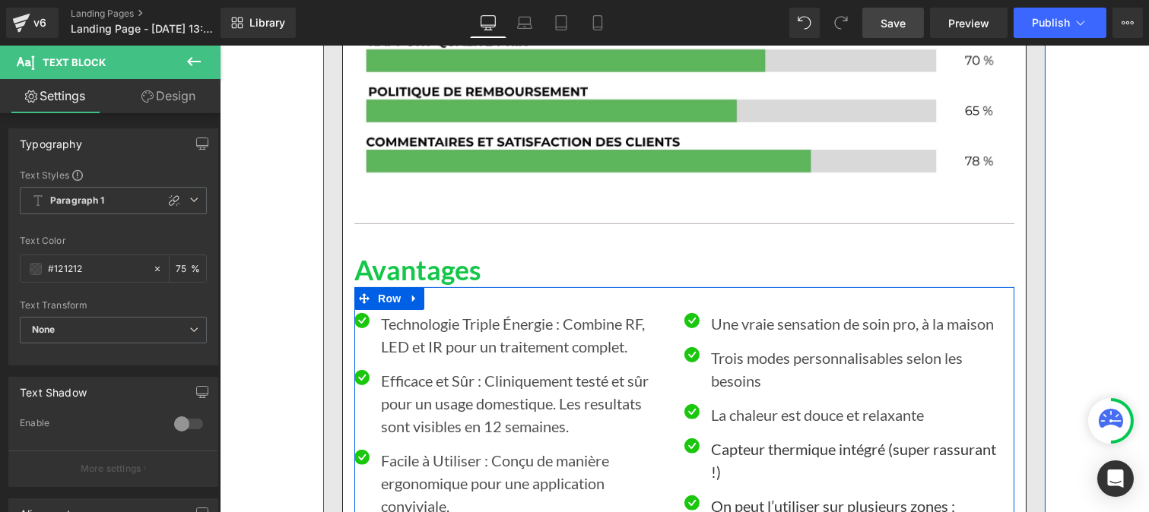
click at [728, 438] on p "Capteur thermique intégré (super rassurant !)" at bounding box center [856, 461] width 292 height 46
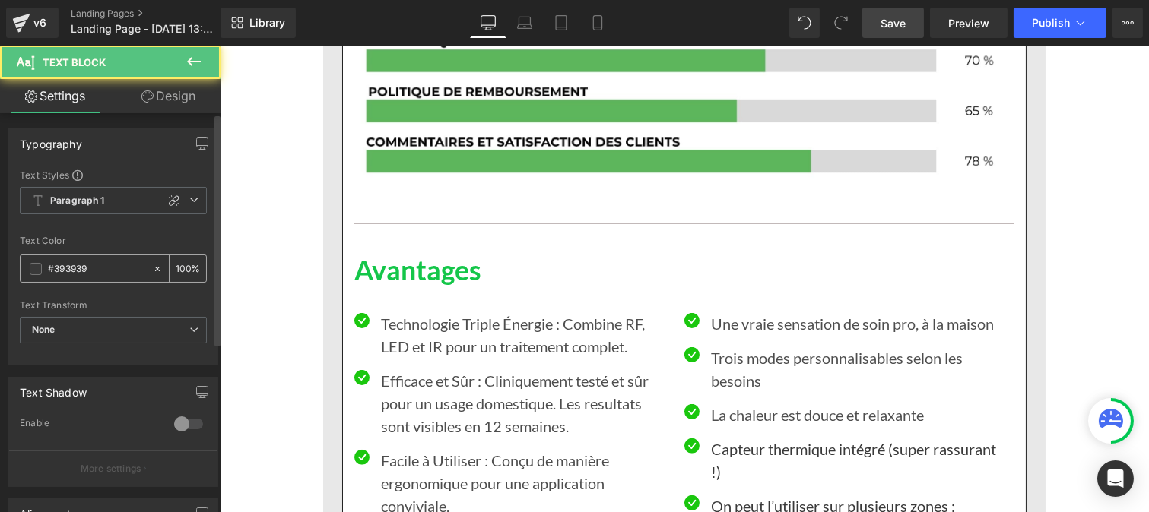
click at [95, 272] on input "#393939" at bounding box center [96, 269] width 97 height 17
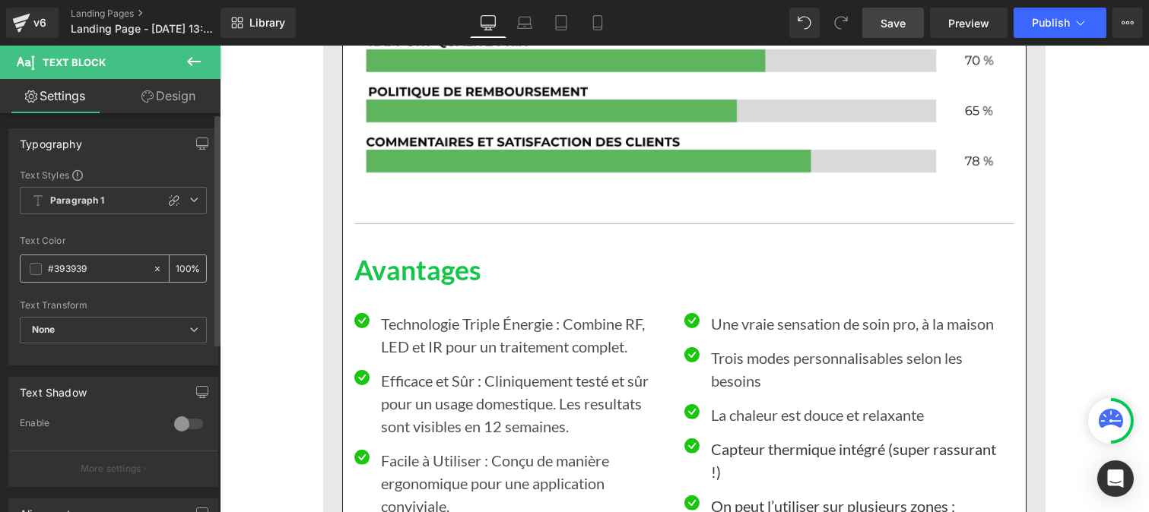
paste input "121212"
type input "#121212"
click at [183, 264] on input "100" at bounding box center [183, 268] width 15 height 17
type input "1"
type input "75"
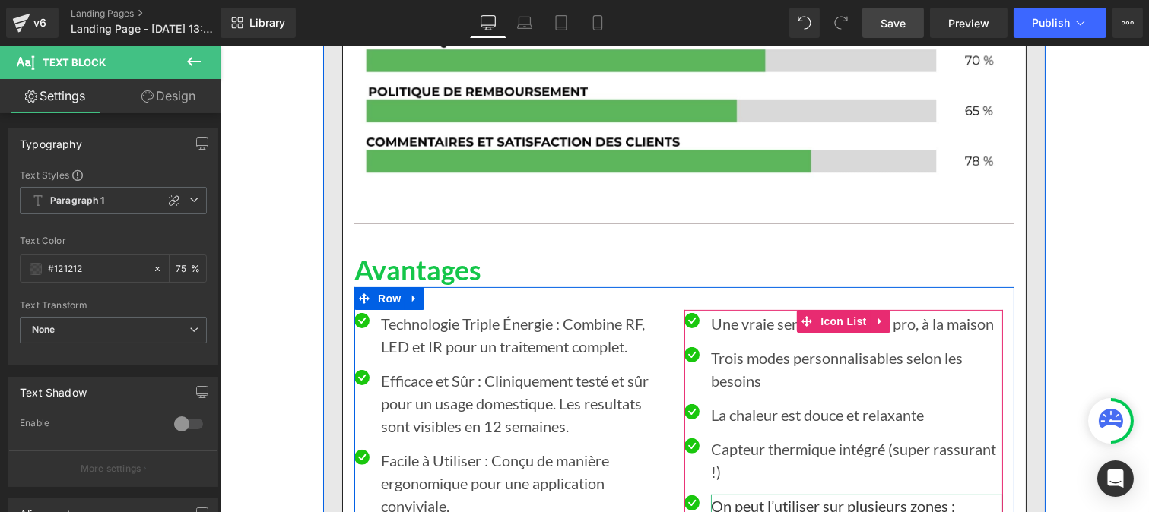
click at [731, 495] on p "On peut l’utiliser sur plusieurs zones : cuisses, ventre, bras…" at bounding box center [856, 518] width 292 height 46
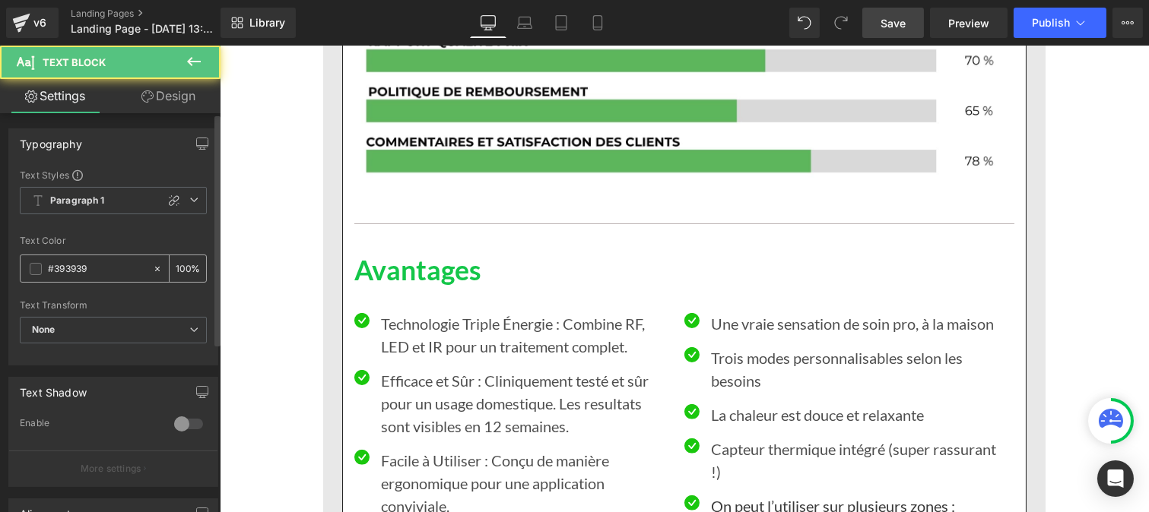
click at [132, 274] on input "#393939" at bounding box center [96, 269] width 97 height 17
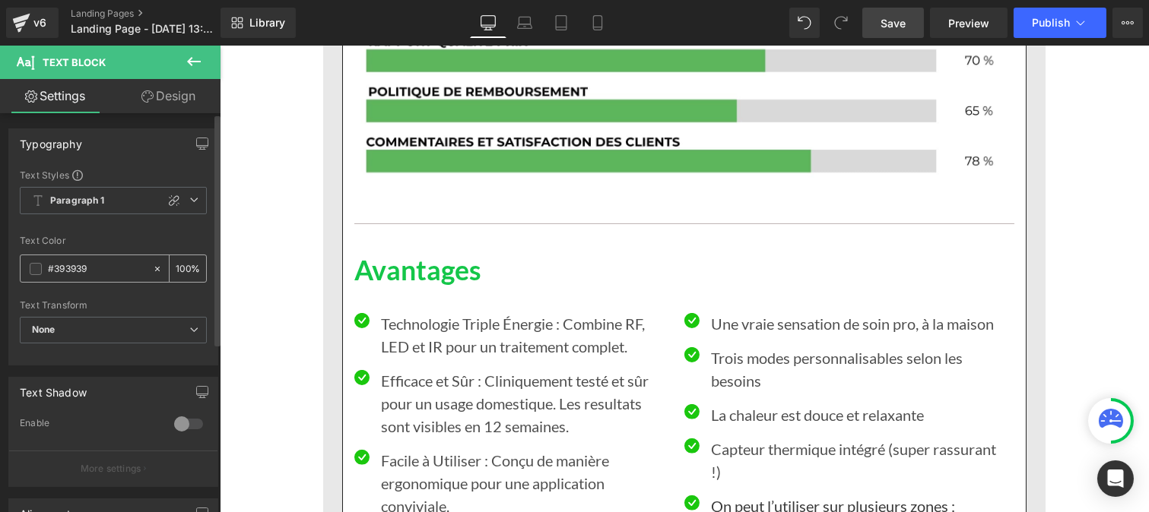
paste input "#121212"
type input "#393939#121212"
type input "0"
paste input "text"
type input "#121212"
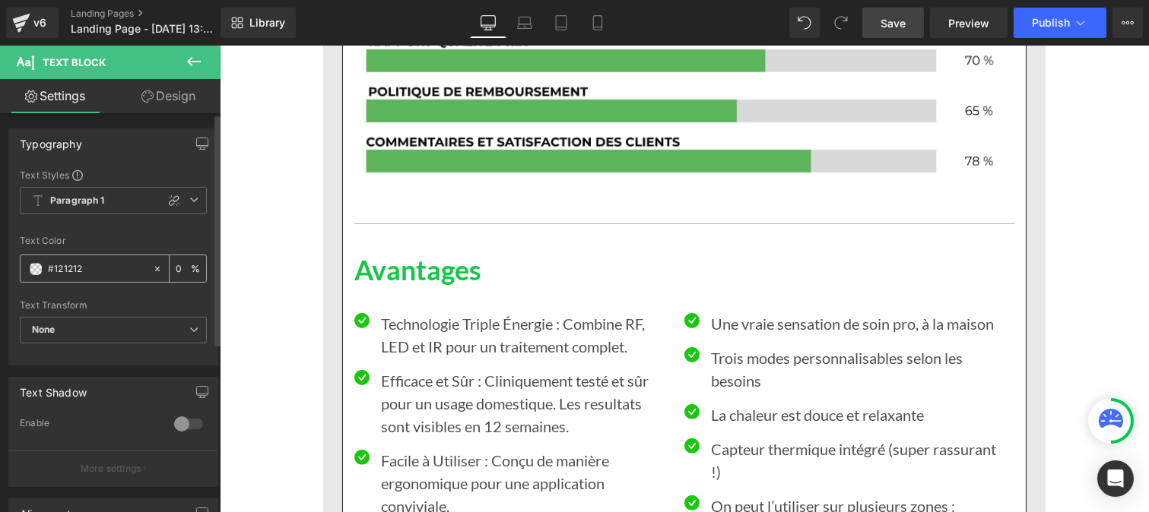
type input "100"
type input "#121212"
click at [179, 268] on input "100" at bounding box center [183, 268] width 15 height 17
type input "0"
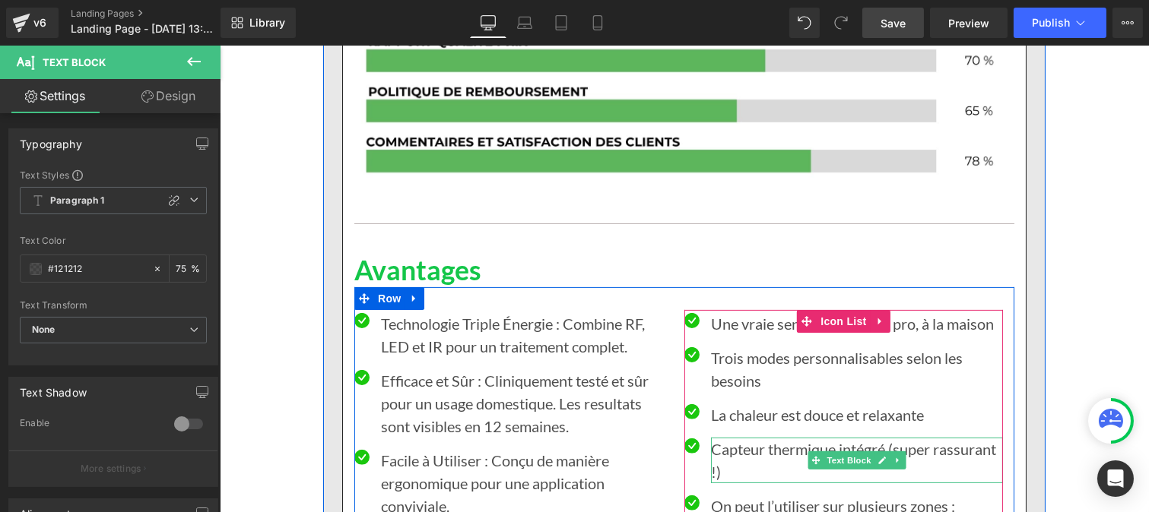
scroll to position [11359, 0]
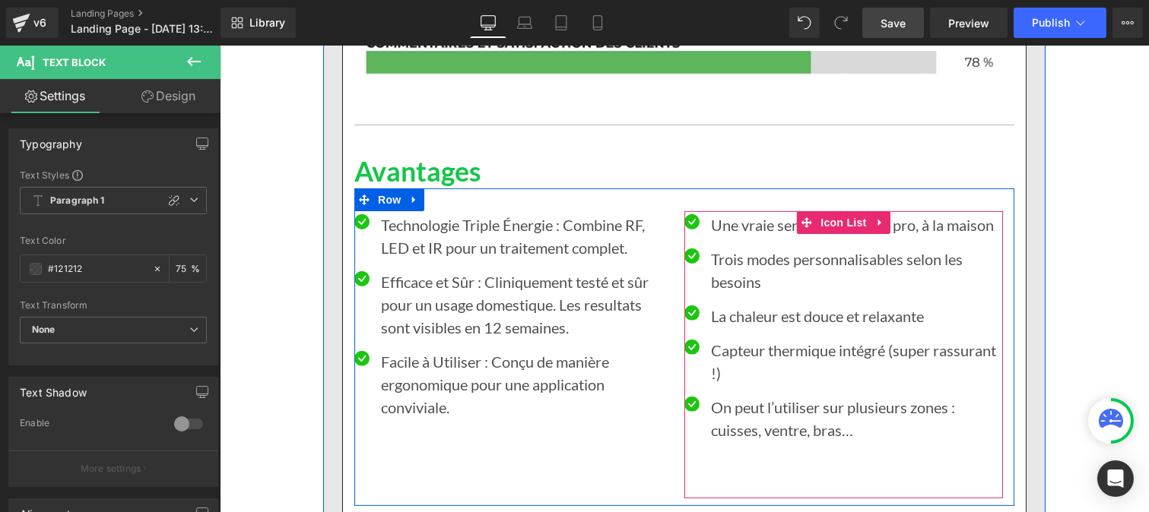
type input "75"
click at [733, 442] on p at bounding box center [856, 453] width 292 height 23
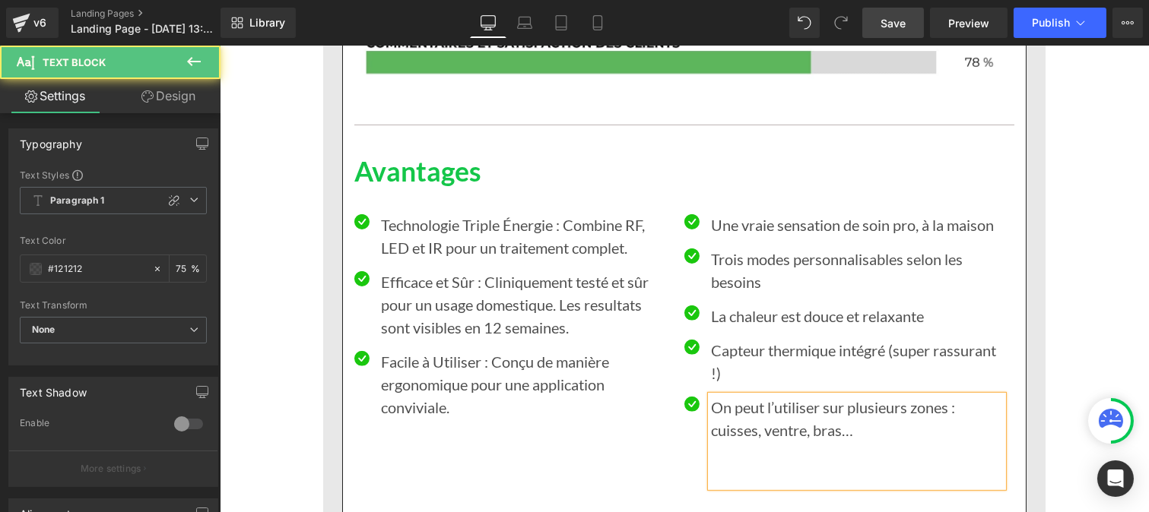
click at [733, 442] on p at bounding box center [856, 453] width 292 height 23
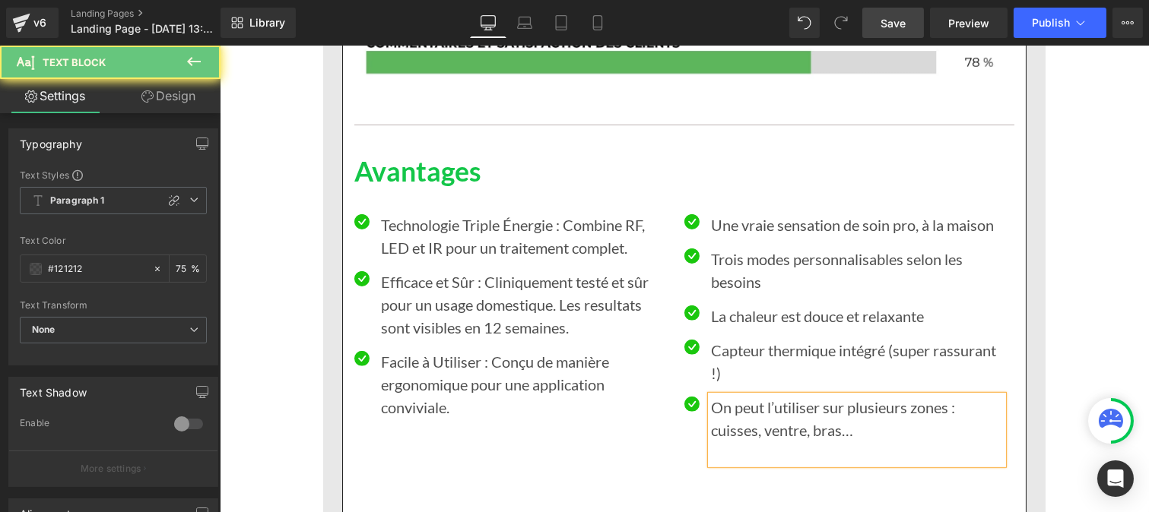
click at [733, 442] on p at bounding box center [856, 453] width 292 height 23
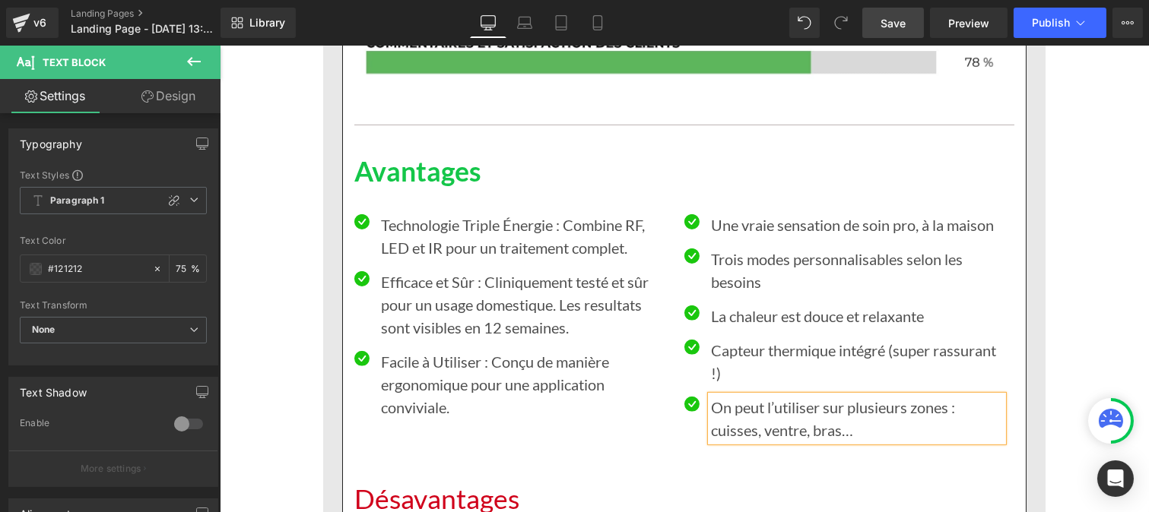
click at [431, 484] on h1 "Désavantages" at bounding box center [684, 500] width 660 height 33
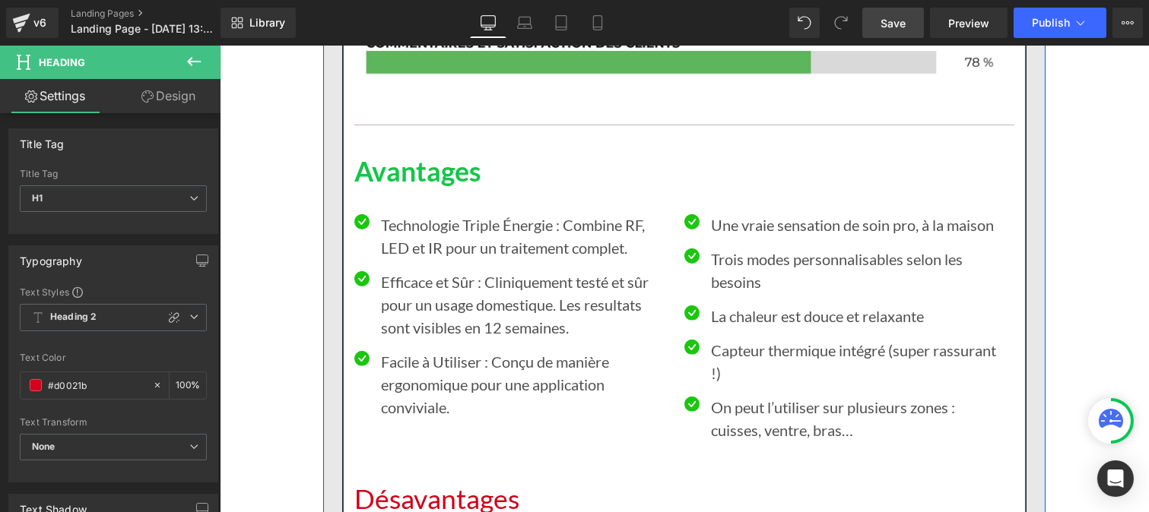
drag, startPoint x: 791, startPoint y: 503, endPoint x: 341, endPoint y: 442, distance: 454.2
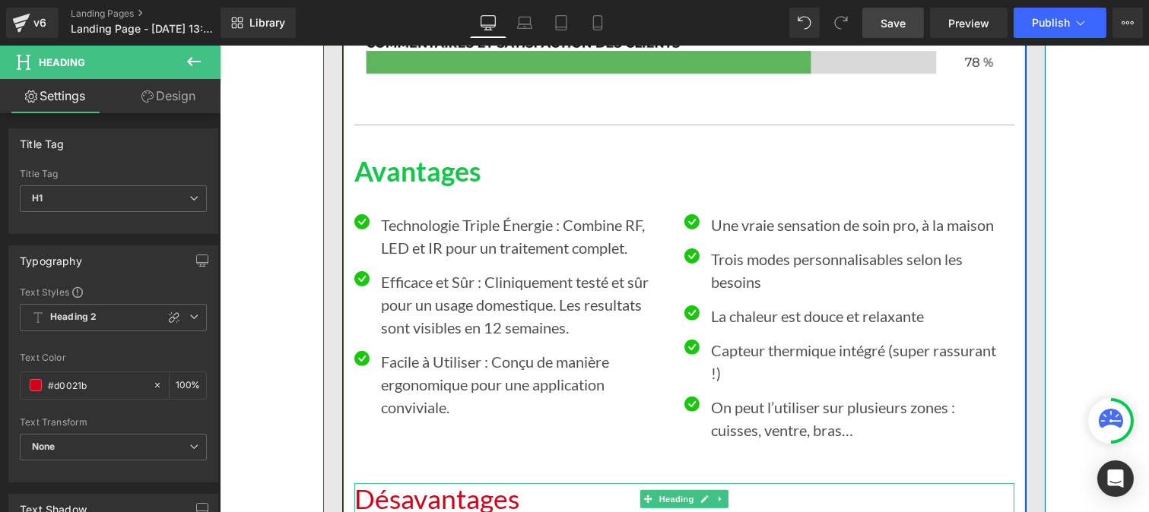
click at [363, 484] on h1 "Désavantages" at bounding box center [684, 500] width 660 height 33
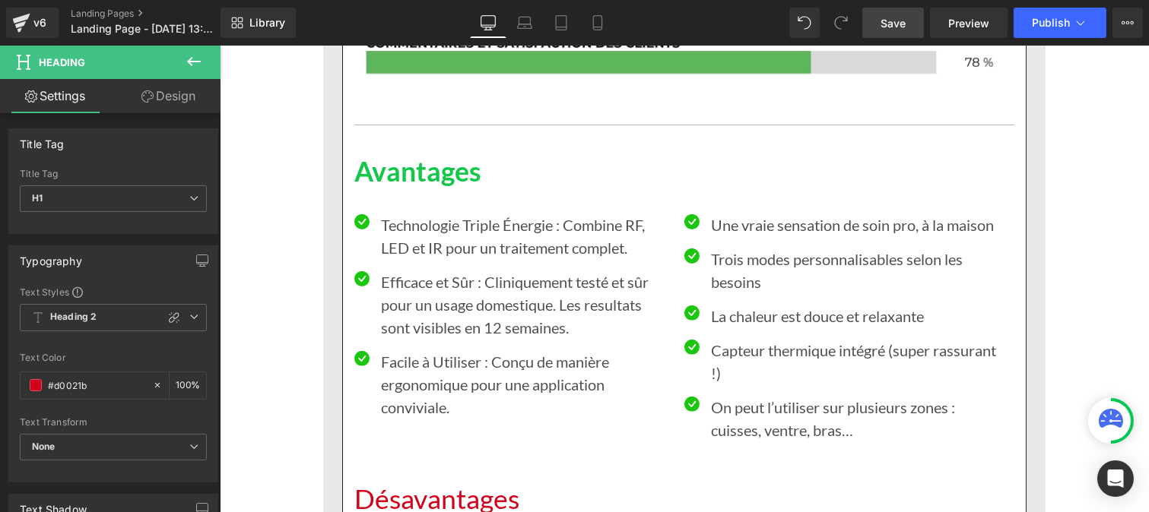
click at [356, 484] on h1 "Désavantages" at bounding box center [684, 500] width 660 height 33
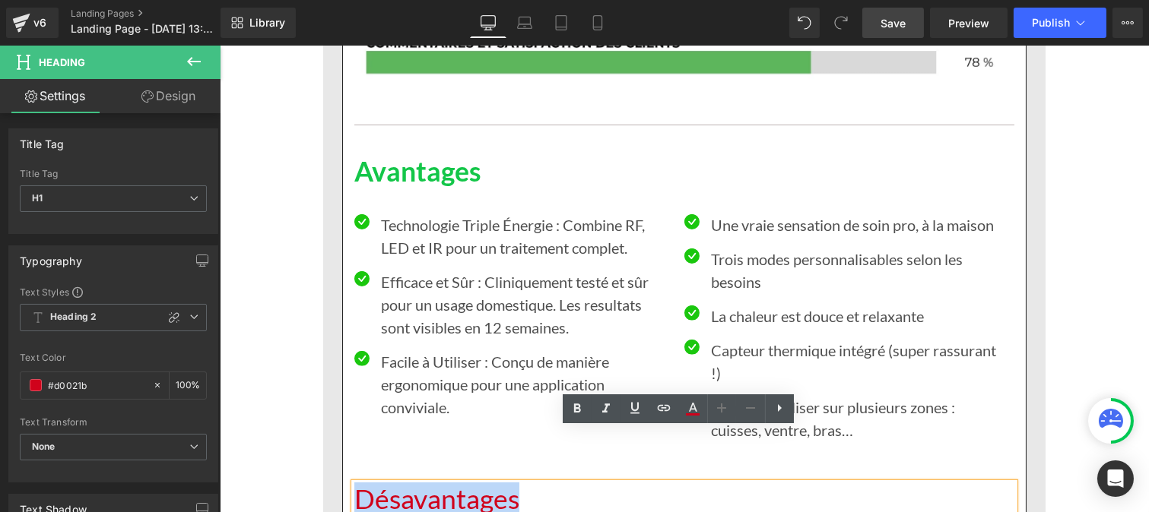
drag, startPoint x: 512, startPoint y: 445, endPoint x: 353, endPoint y: 437, distance: 159.8
click at [354, 484] on h1 "Désavantages" at bounding box center [684, 500] width 660 height 33
drag, startPoint x: 574, startPoint y: 405, endPoint x: 293, endPoint y: 381, distance: 282.4
click at [574, 405] on icon at bounding box center [577, 408] width 7 height 9
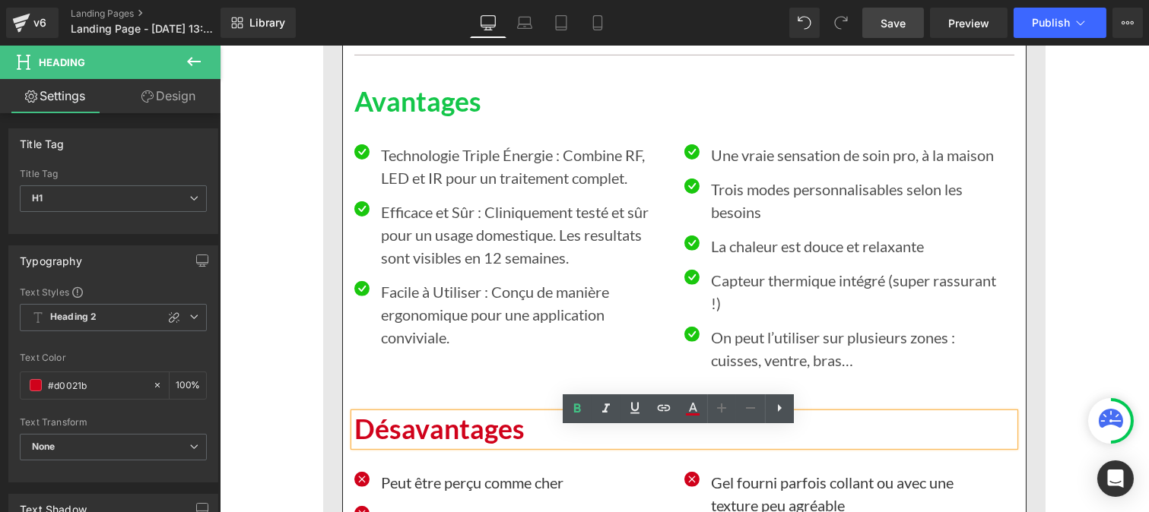
scroll to position [11433, 0]
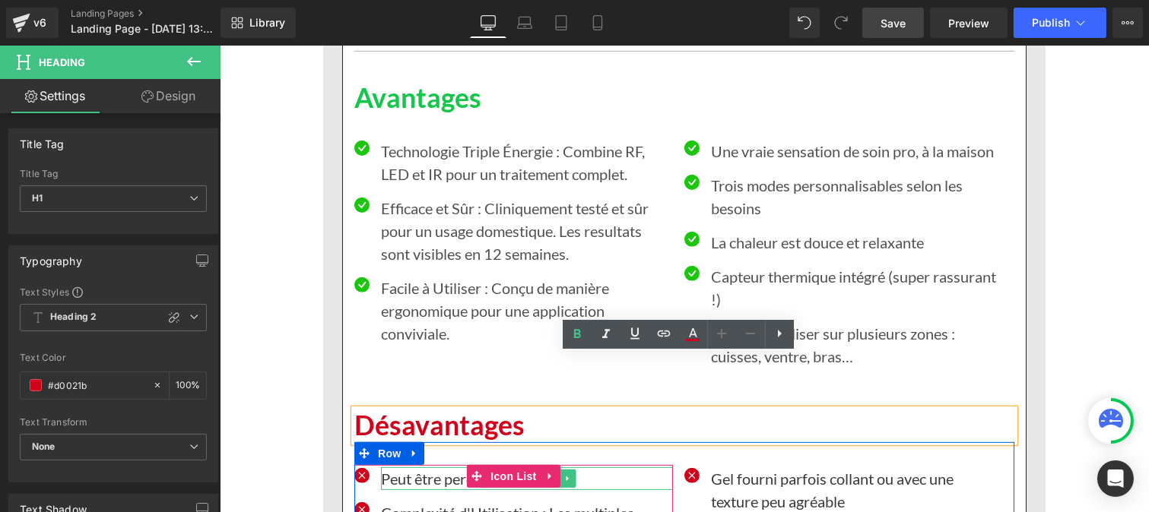
click at [399, 468] on p "Peut être perçu comme cher" at bounding box center [526, 479] width 292 height 23
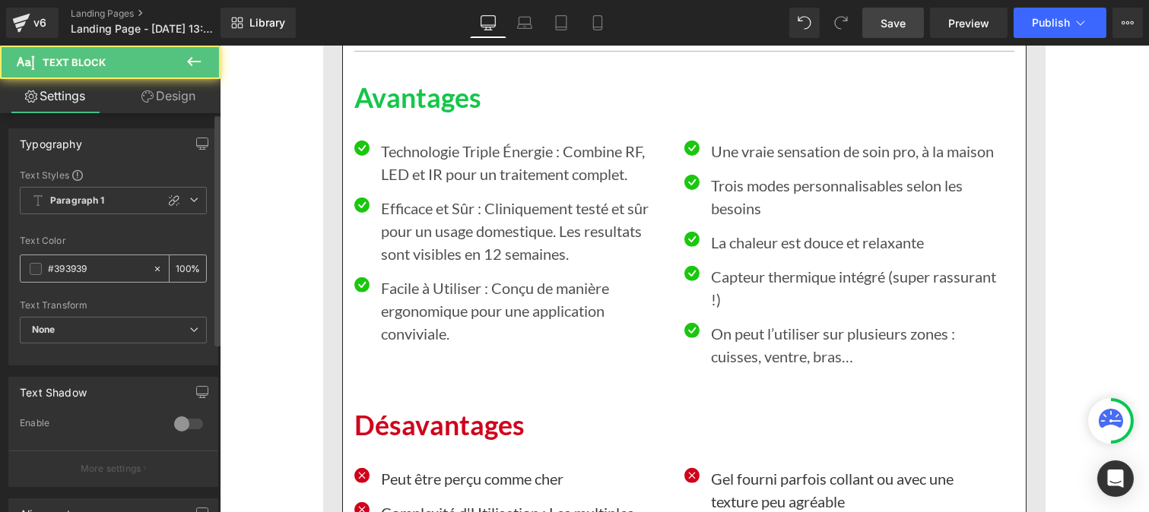
click at [96, 264] on input "#393939" at bounding box center [96, 269] width 97 height 17
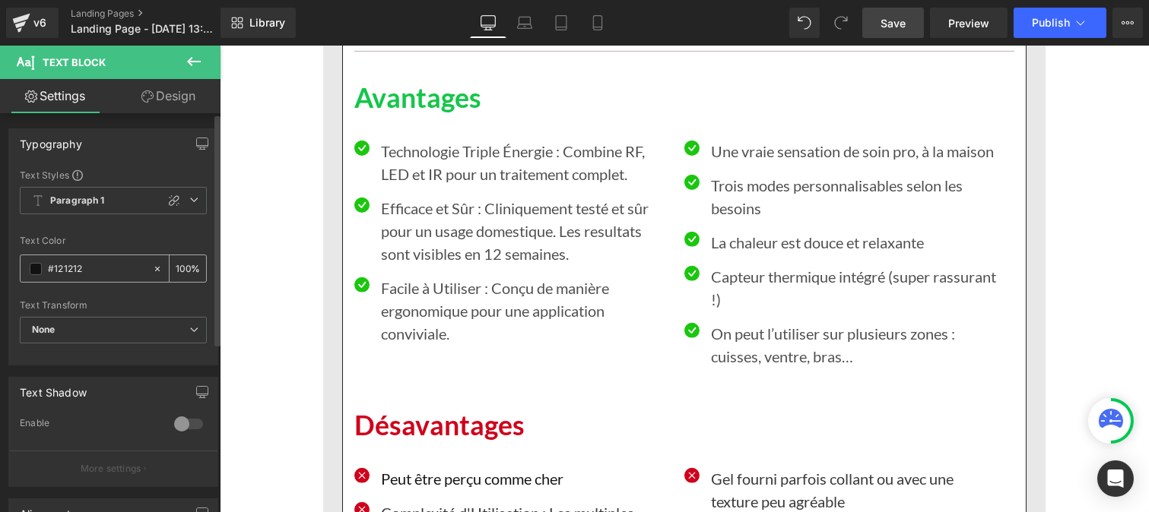
type input "#121212"
click at [182, 263] on input "100" at bounding box center [183, 268] width 15 height 17
type input "1"
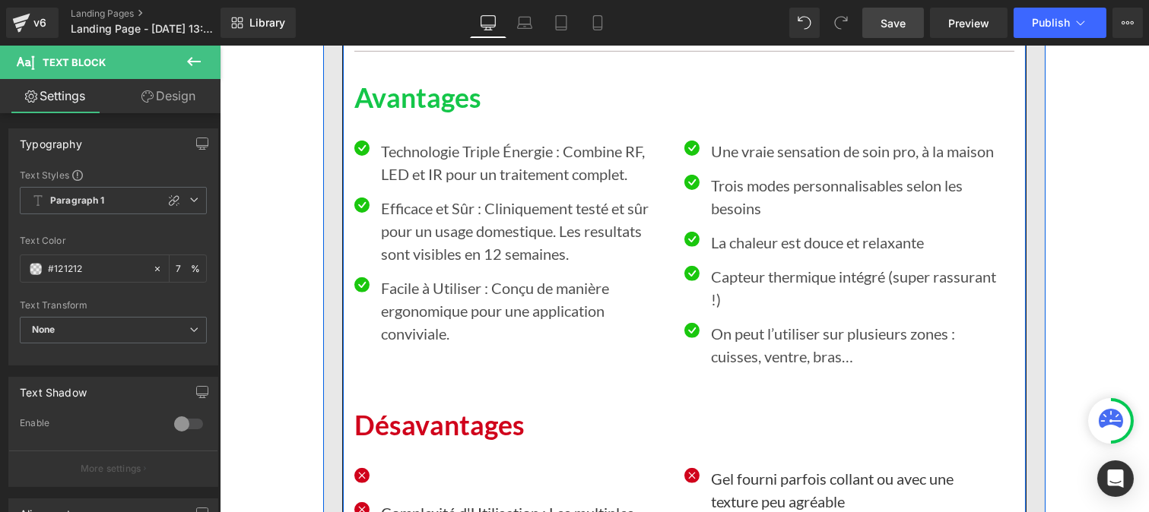
type input "75"
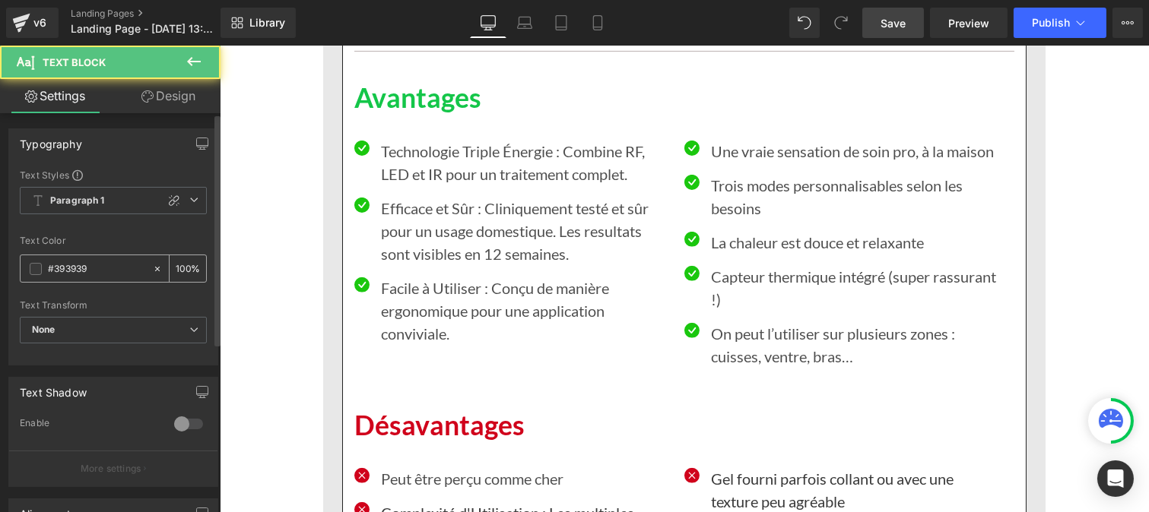
click at [99, 268] on input "#393939" at bounding box center [96, 269] width 97 height 17
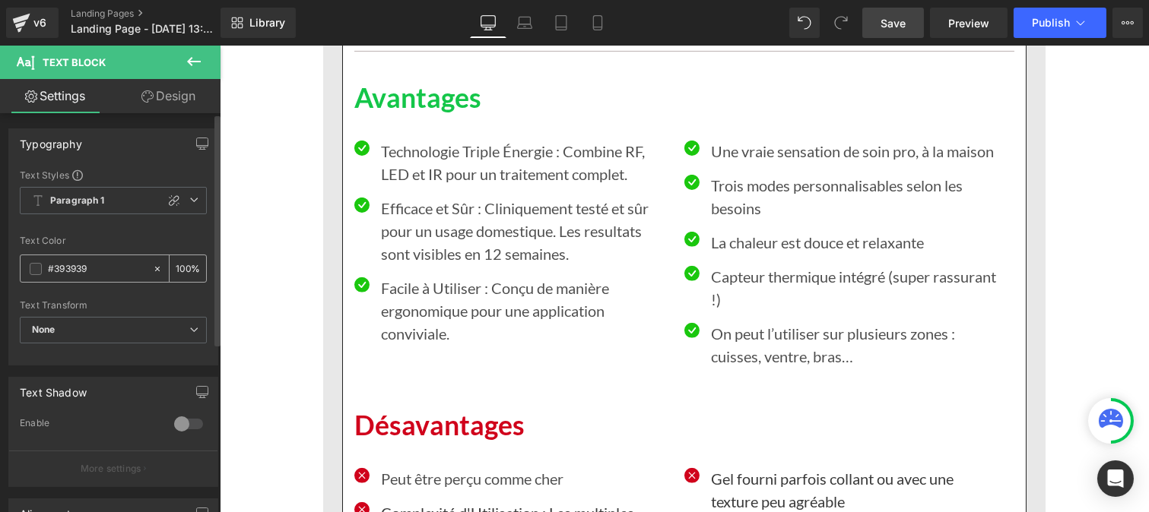
paste input "#121212"
type input "#393939#121212"
type input "0"
paste input "text"
type input "#121212"
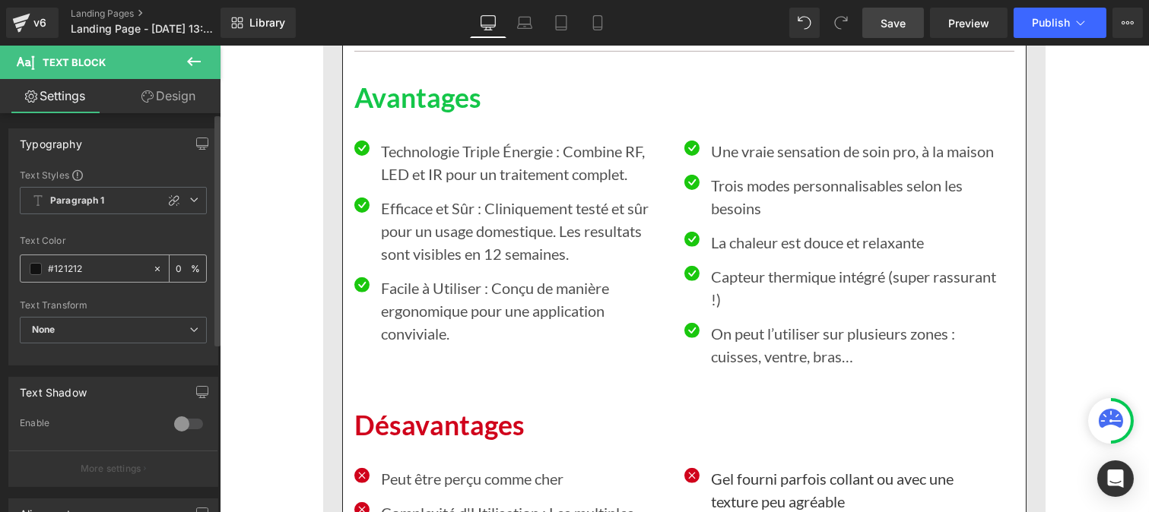
type input "100"
type input "#121212"
click at [183, 263] on input "100" at bounding box center [183, 268] width 15 height 17
type input "1"
type input "75"
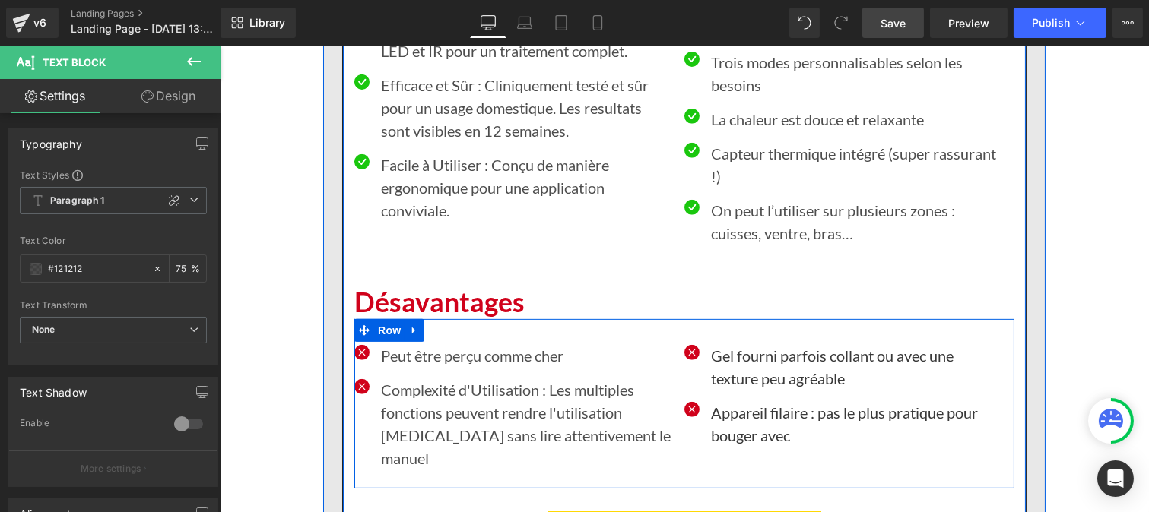
scroll to position [11557, 0]
click at [746, 344] on p "Gel fourni parfois collant ou avec une texture peu agréable" at bounding box center [856, 367] width 292 height 46
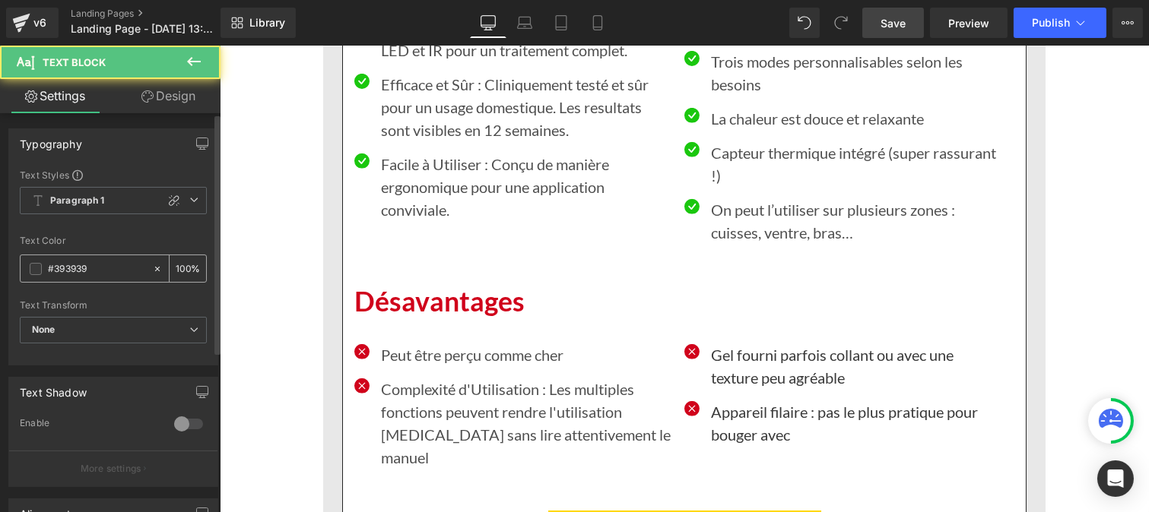
click at [95, 269] on input "#393939" at bounding box center [96, 269] width 97 height 17
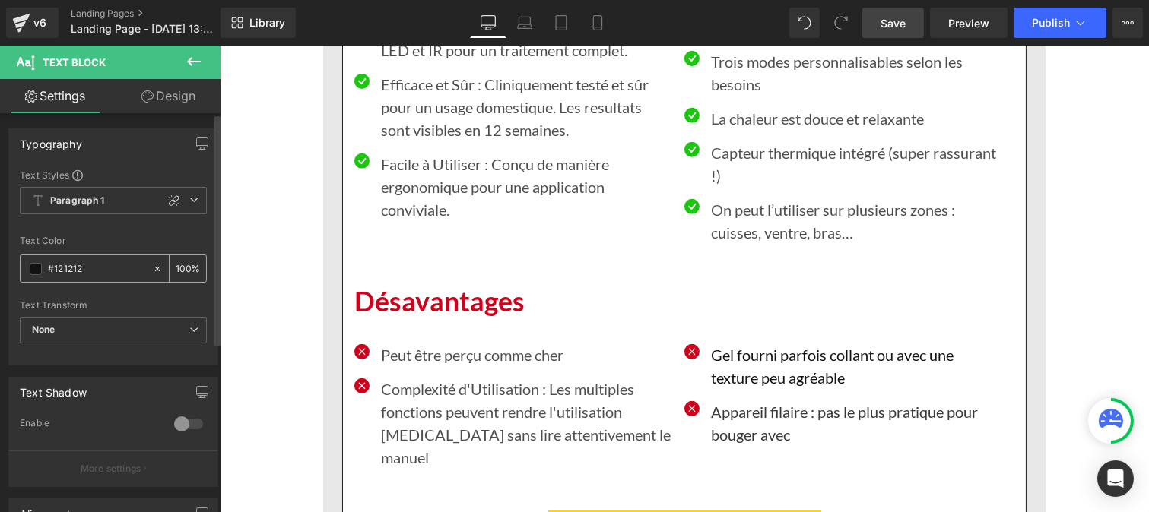
type input "#121212"
click at [183, 263] on input "100" at bounding box center [183, 268] width 15 height 17
type input "1"
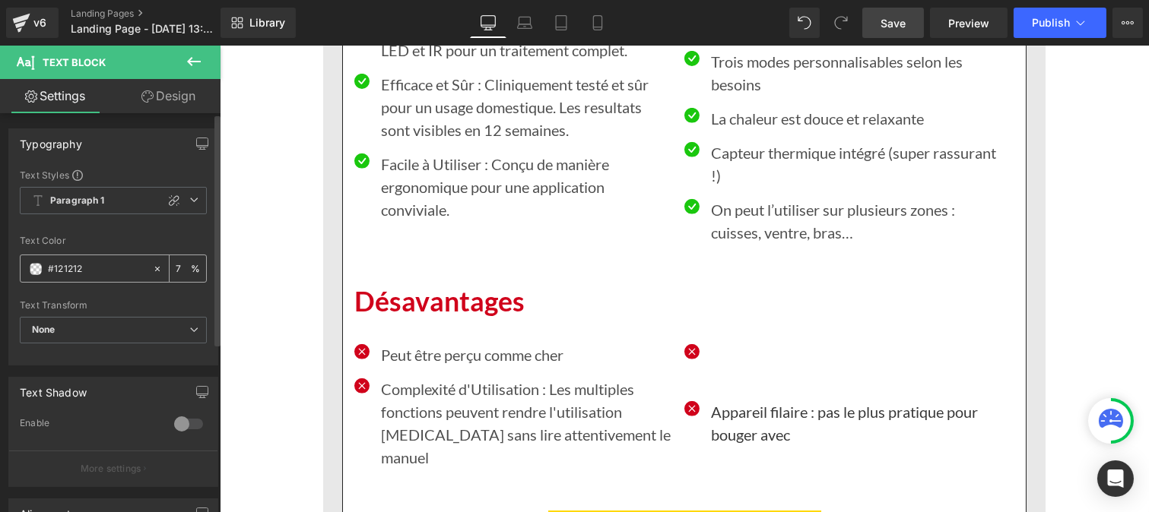
type input "75"
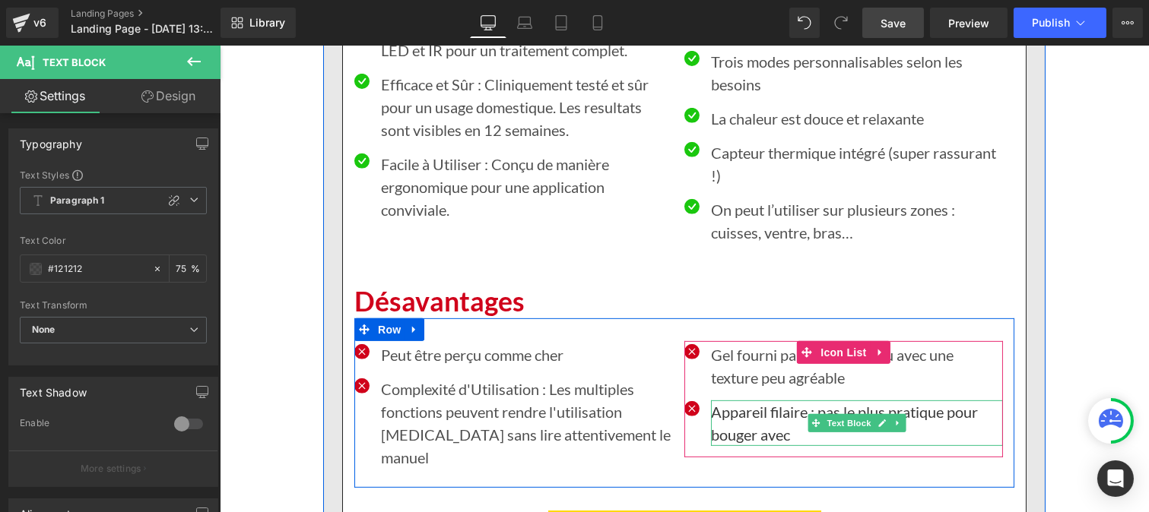
click at [740, 401] on p "Appareil filaire : pas le plus pratique pour bouger avec" at bounding box center [856, 424] width 292 height 46
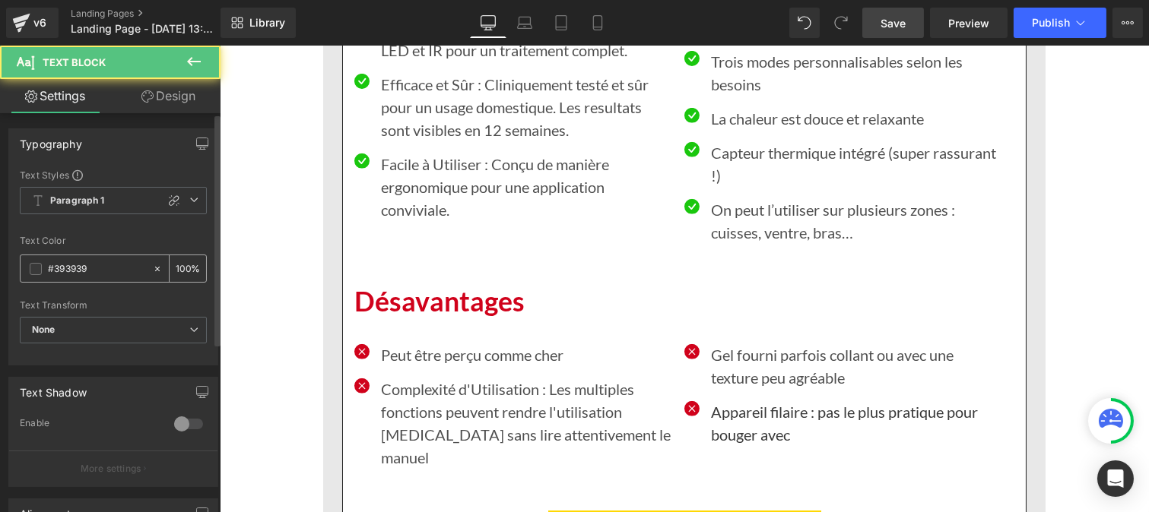
click at [105, 279] on div "#393939" at bounding box center [87, 268] width 132 height 27
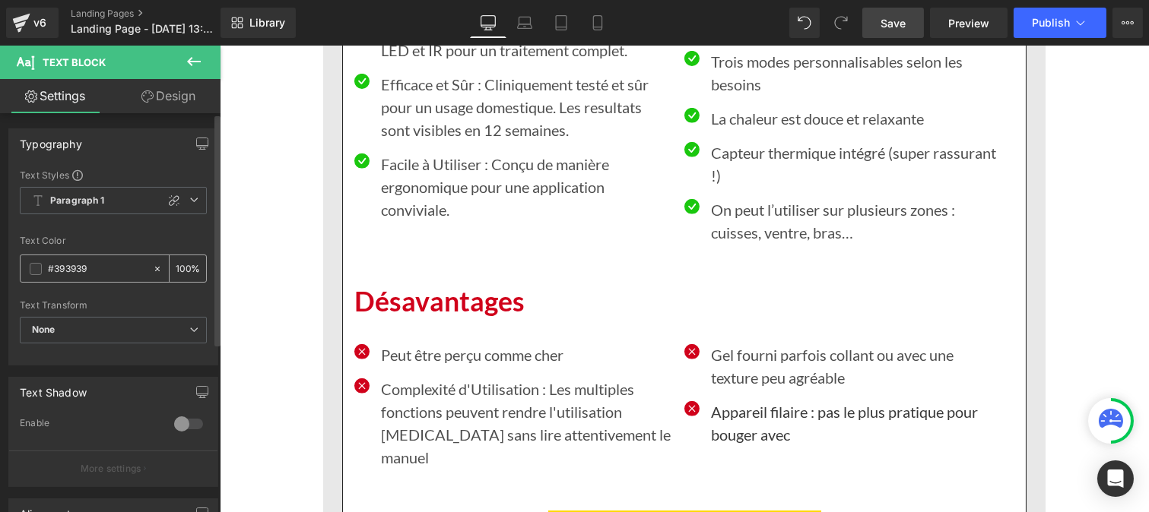
click at [97, 271] on input "#393939" at bounding box center [96, 269] width 97 height 17
paste input "121212"
type input "#121212"
click at [186, 268] on div "100 %" at bounding box center [188, 268] width 36 height 27
click at [184, 264] on div "100 %" at bounding box center [188, 268] width 36 height 27
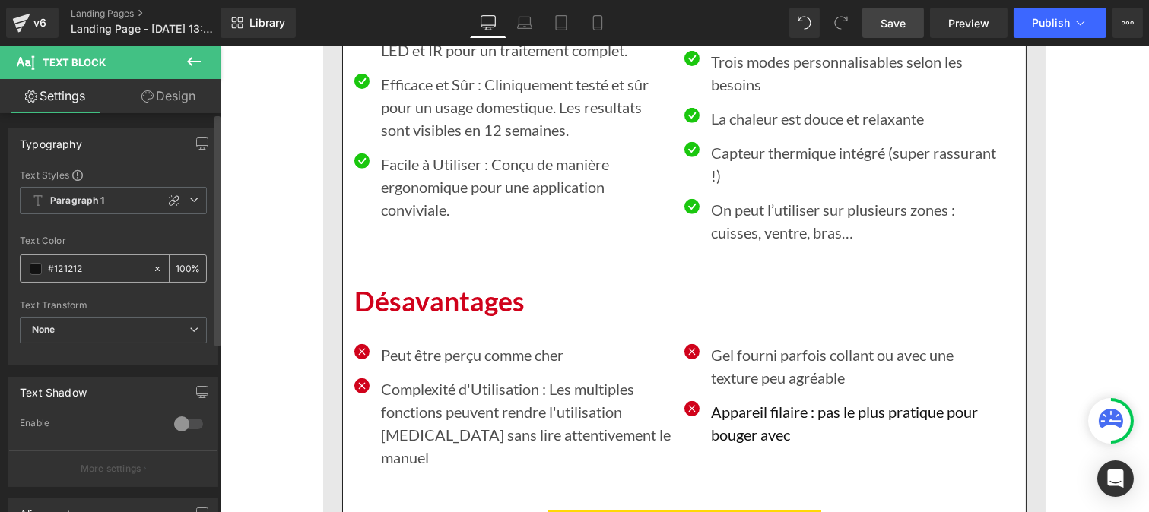
click at [183, 264] on input "100" at bounding box center [183, 268] width 15 height 17
type input "1"
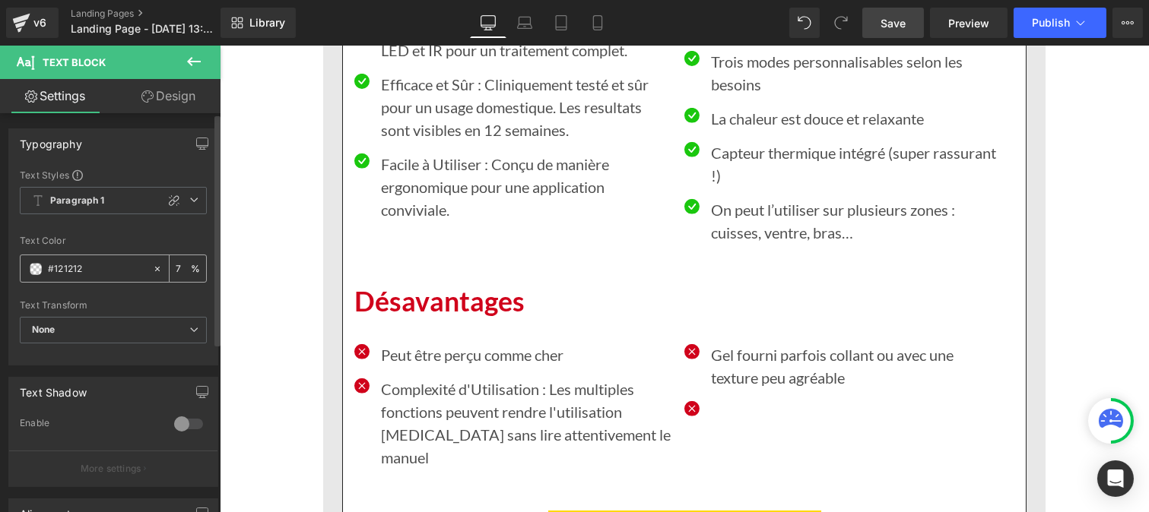
type input "75"
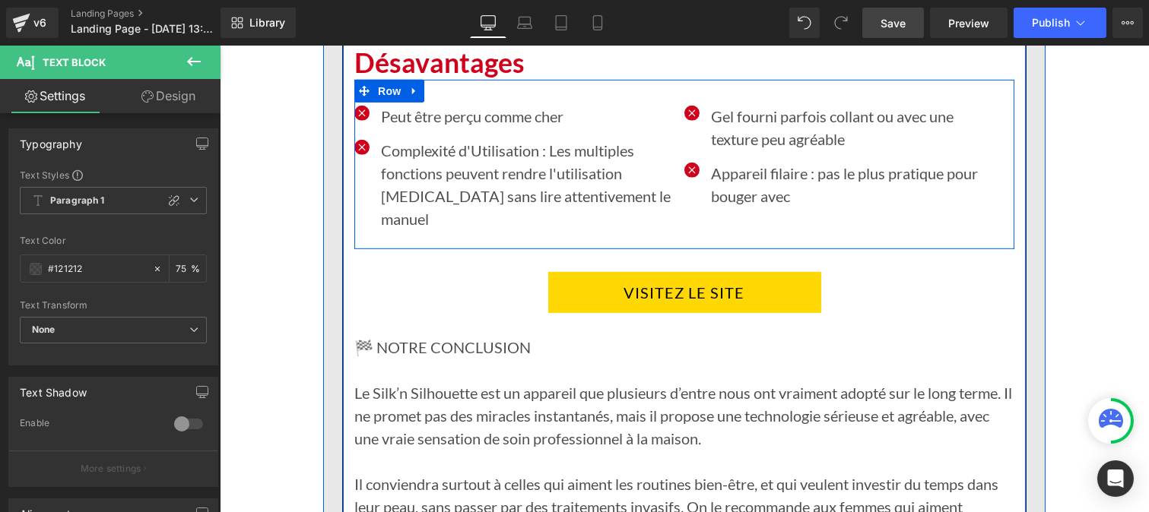
scroll to position [11796, 0]
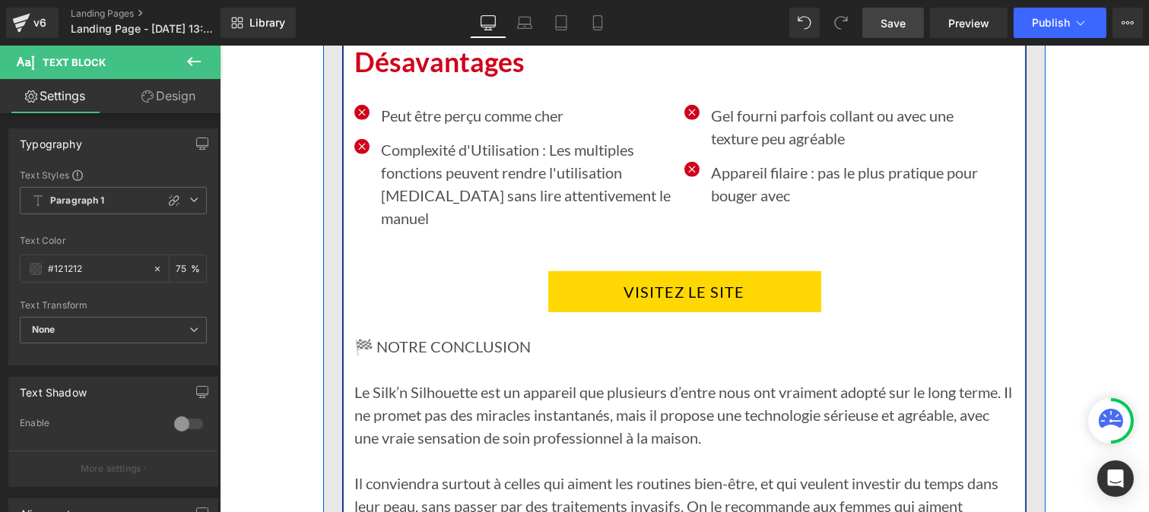
click at [496, 381] on p "Le Silk’n Silhouette est un appareil que plusieurs d’entre nous ont vraiment ad…" at bounding box center [684, 415] width 660 height 68
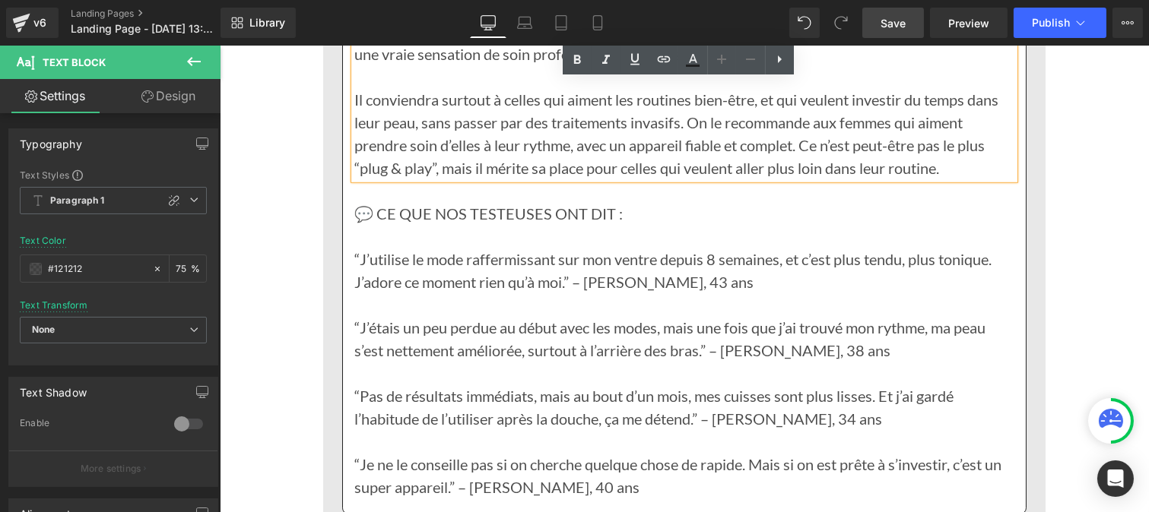
scroll to position [12174, 0]
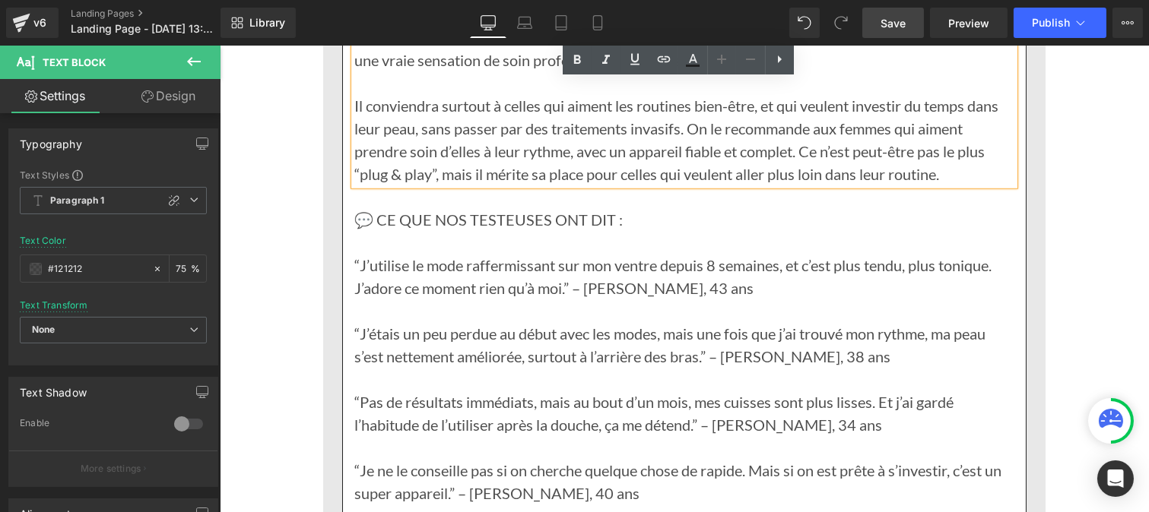
click at [496, 391] on p "“Pas de résultats immédiats, mais au bout d’un mois, mes cuisses sont plus liss…" at bounding box center [684, 414] width 660 height 46
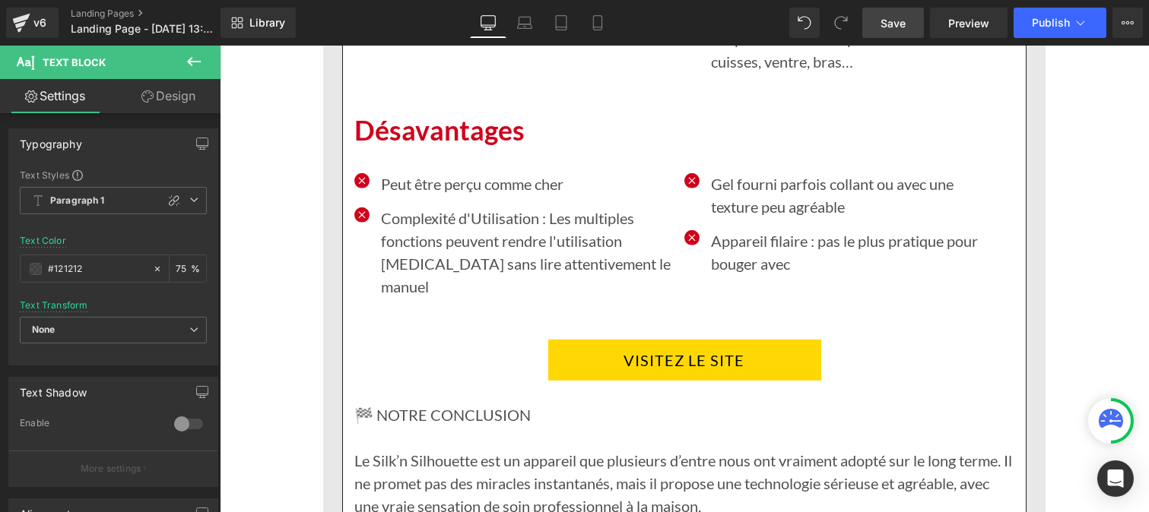
scroll to position [11742, 0]
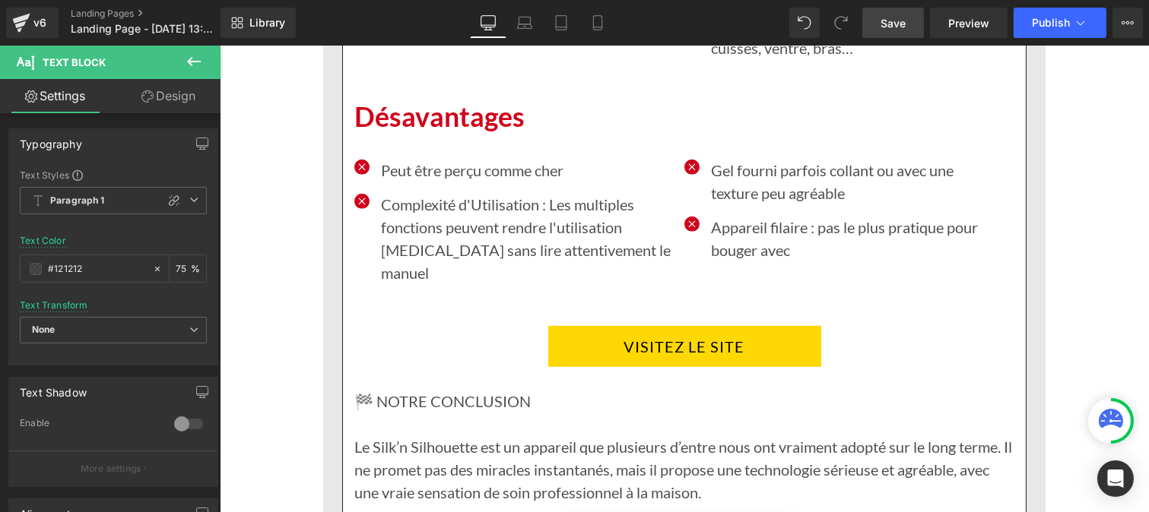
click at [427, 390] on p "🏁 NOTRE CONCLUSION" at bounding box center [684, 401] width 660 height 23
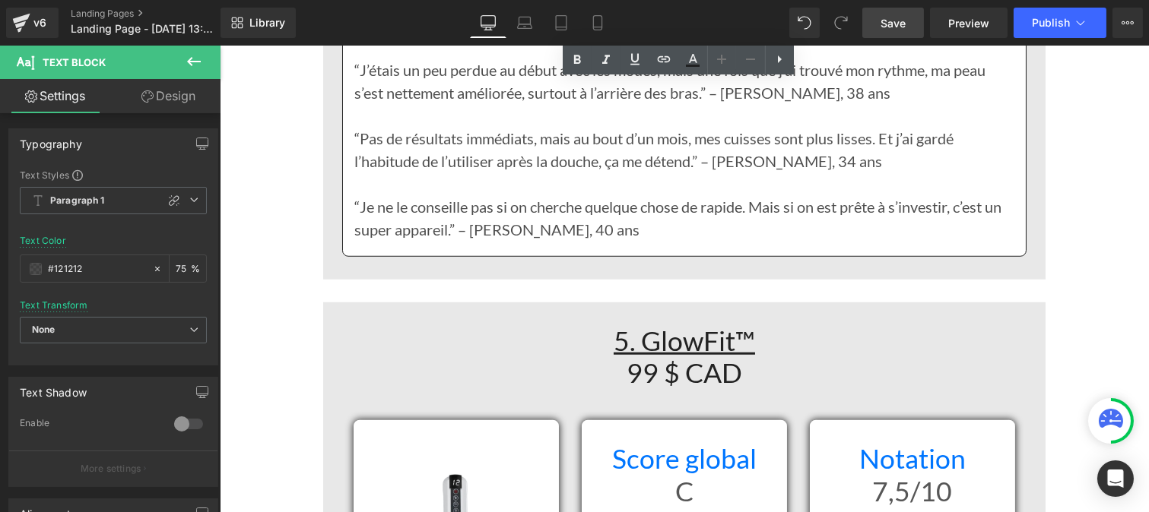
scroll to position [12440, 0]
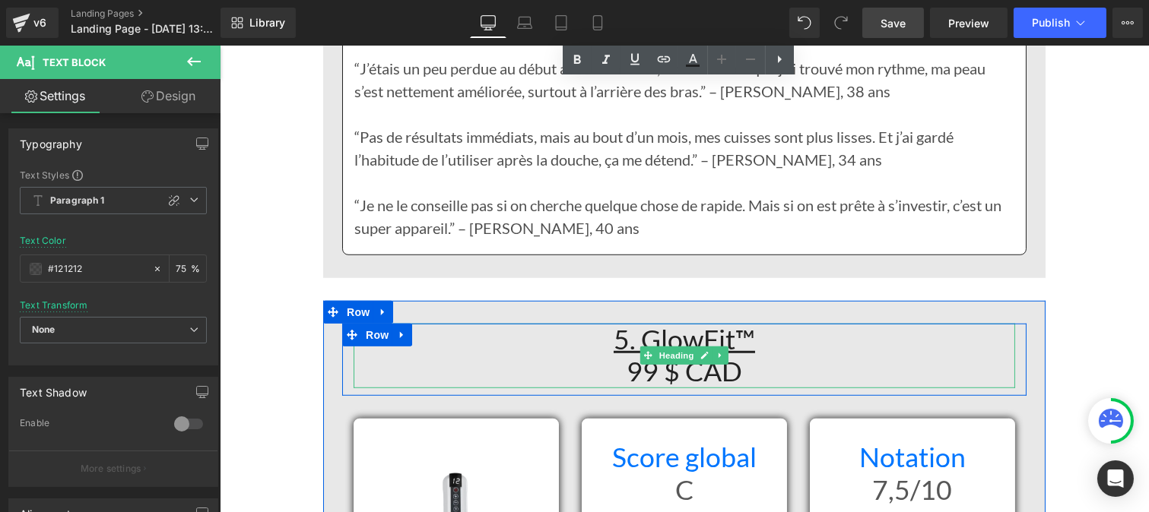
click at [595, 324] on h1 "5. GlowFit™ 99 $ CAD" at bounding box center [683, 356] width 661 height 65
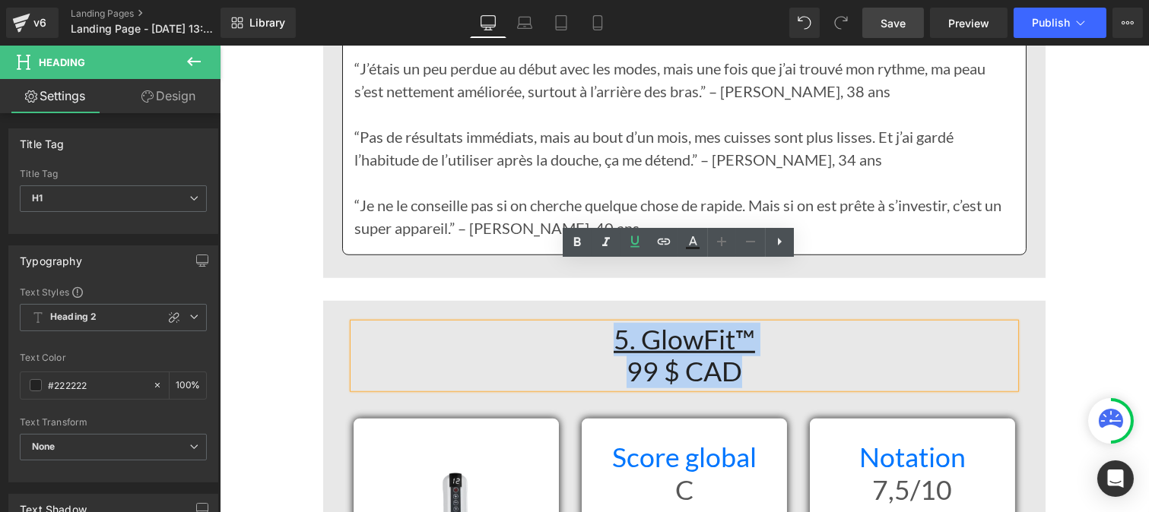
drag, startPoint x: 595, startPoint y: 280, endPoint x: 785, endPoint y: 317, distance: 194.4
click at [785, 324] on h1 "5. GlowFit™ 99 $ CAD" at bounding box center [683, 356] width 661 height 65
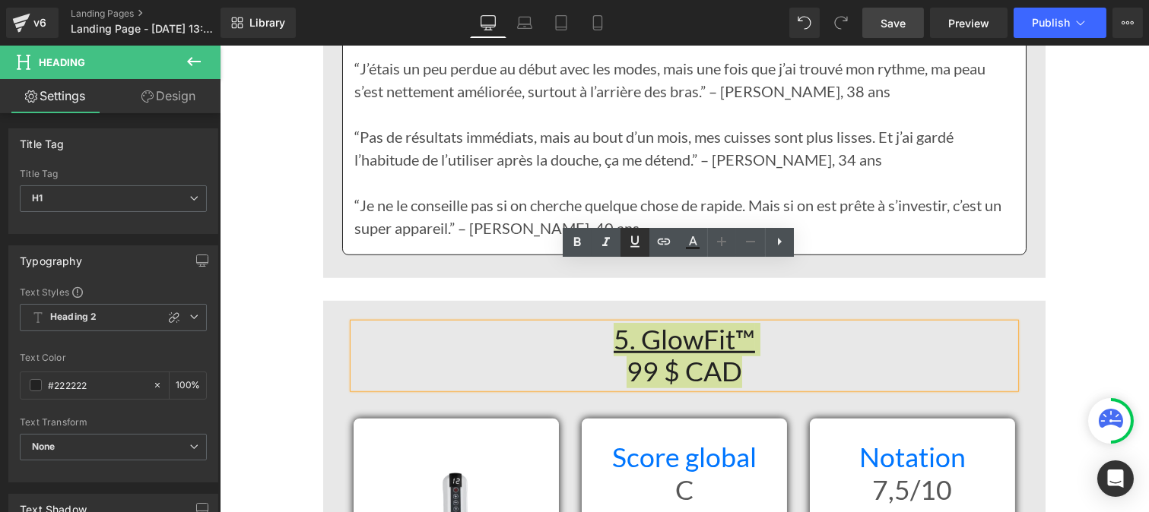
click at [630, 239] on icon at bounding box center [635, 242] width 18 height 18
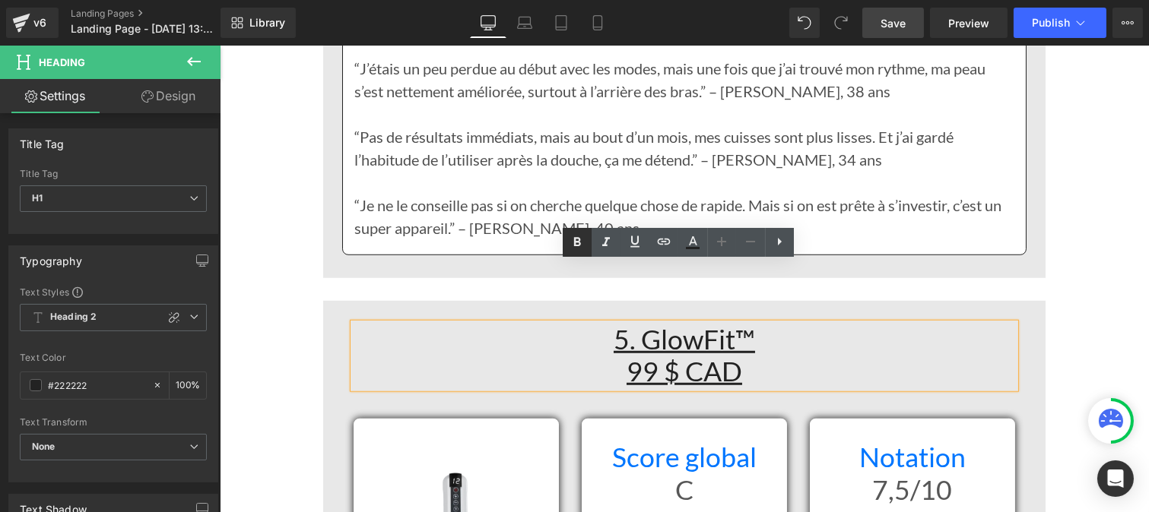
click at [578, 240] on icon at bounding box center [577, 241] width 7 height 9
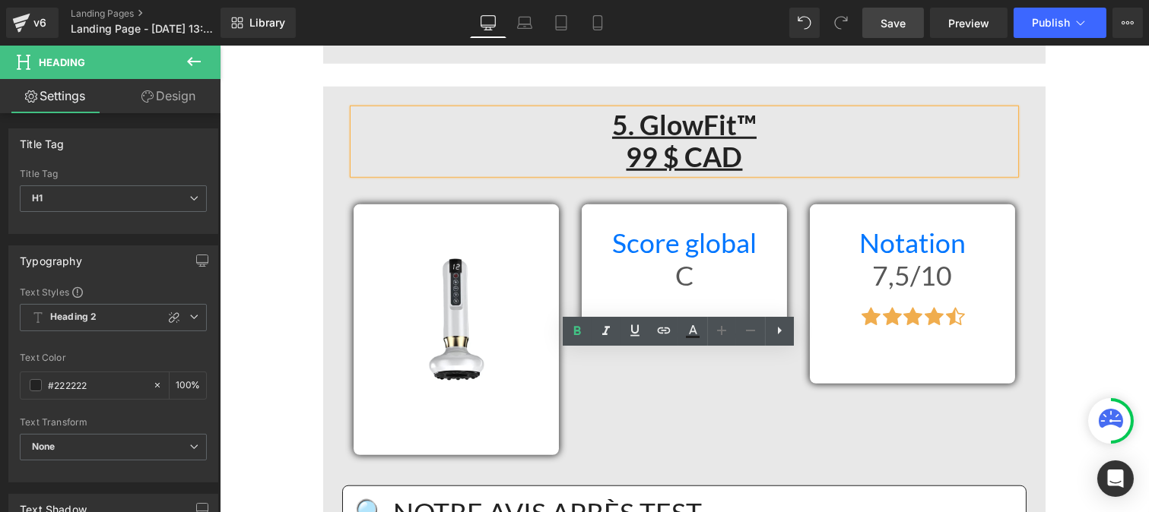
scroll to position [12659, 0]
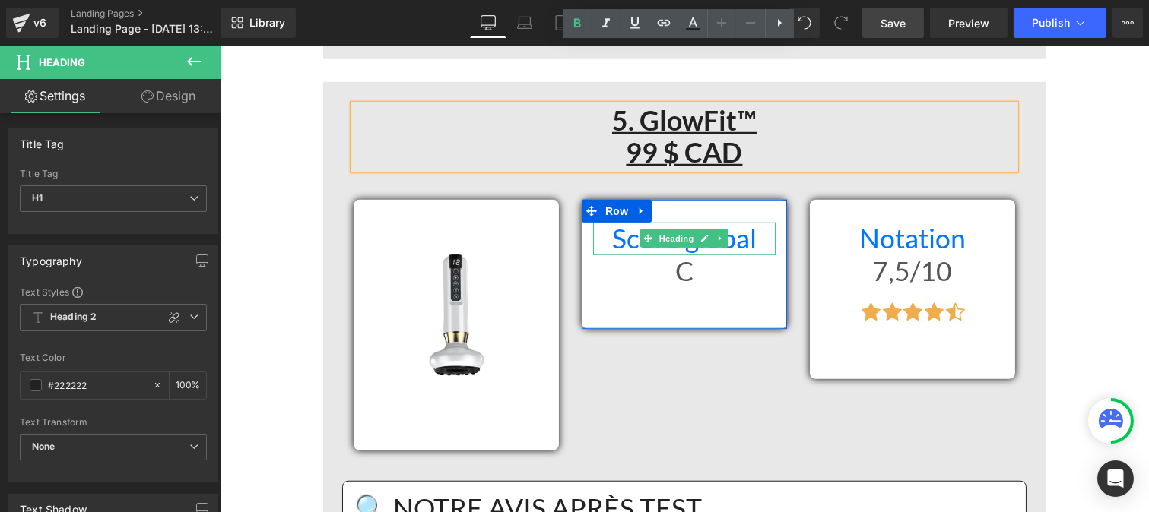
click at [600, 223] on h1 "Score global" at bounding box center [683, 239] width 182 height 33
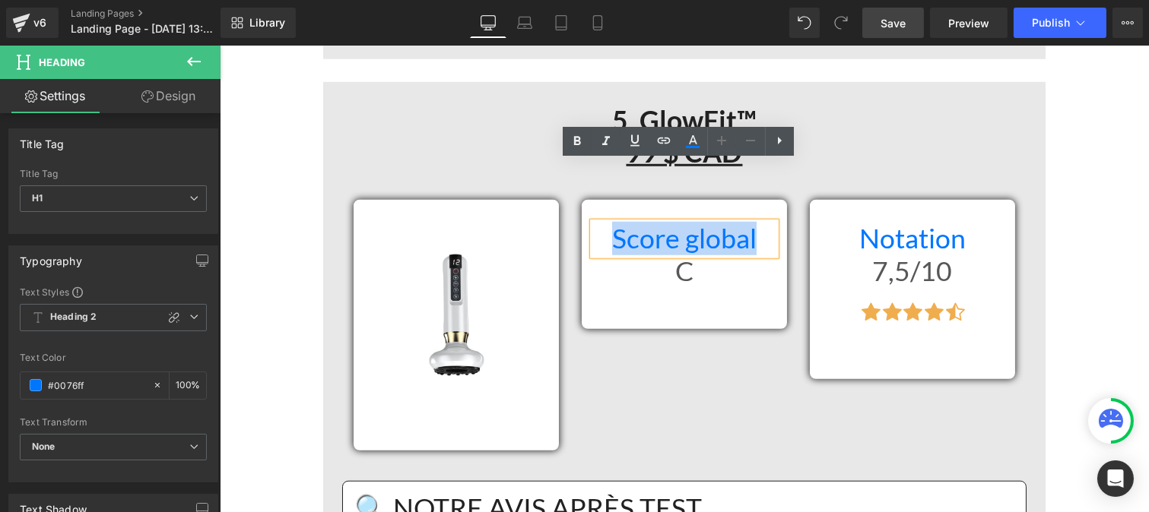
drag, startPoint x: 600, startPoint y: 177, endPoint x: 748, endPoint y: 173, distance: 148.3
click at [748, 223] on h1 "Score global" at bounding box center [683, 239] width 182 height 33
click at [575, 142] on icon at bounding box center [577, 141] width 7 height 9
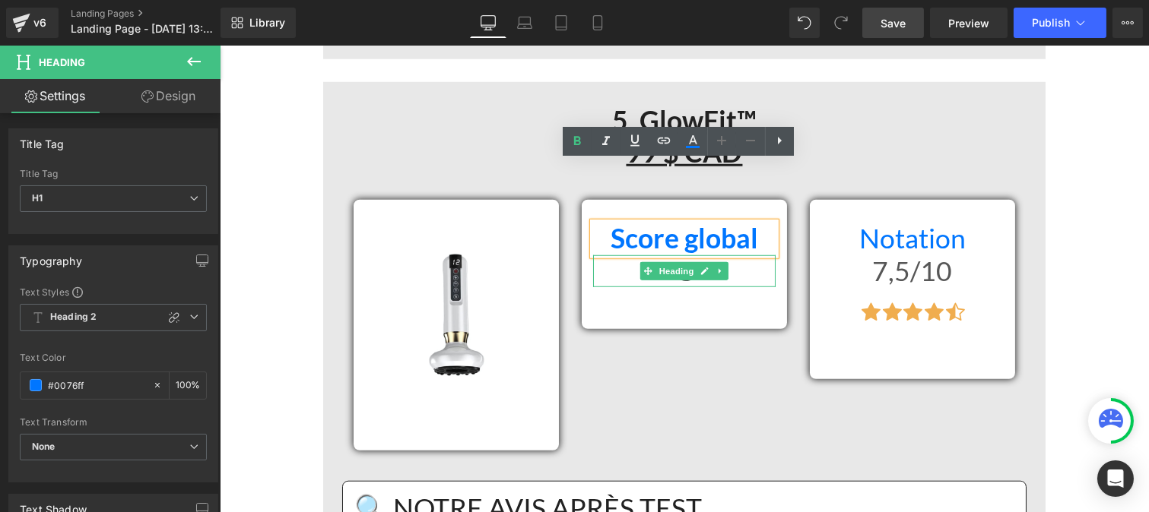
click at [606, 255] on h1 "C" at bounding box center [683, 271] width 182 height 33
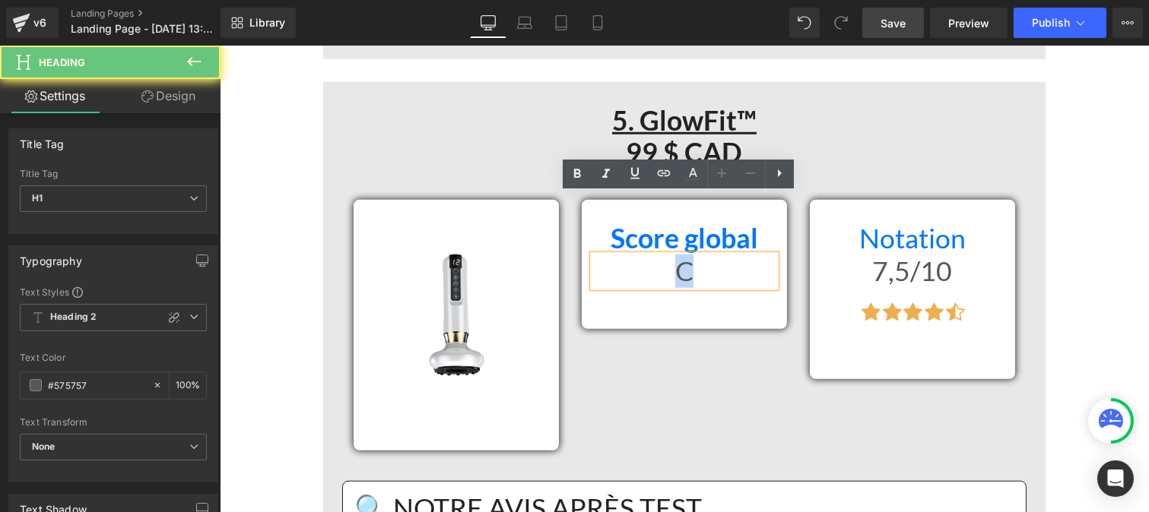
drag, startPoint x: 635, startPoint y: 208, endPoint x: 708, endPoint y: 213, distance: 73.1
click at [708, 255] on h1 "C" at bounding box center [683, 271] width 182 height 33
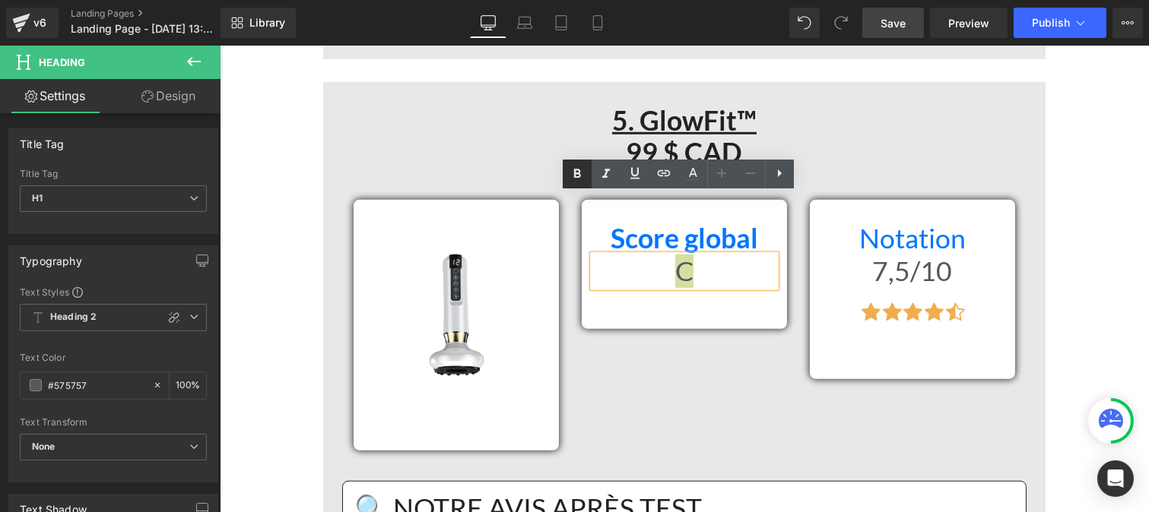
click at [579, 170] on icon at bounding box center [577, 173] width 7 height 9
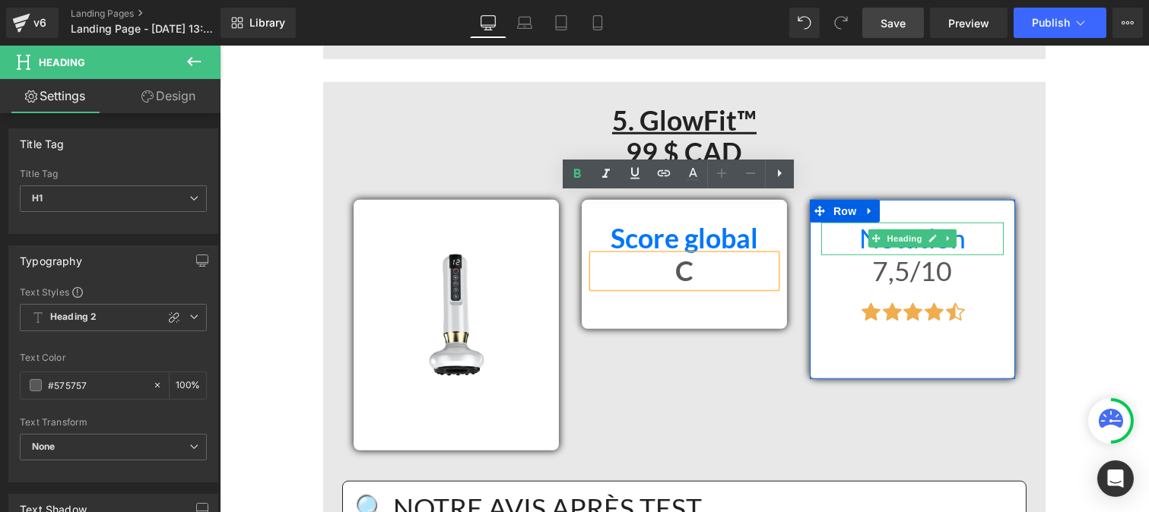
click at [845, 223] on h1 "Notation" at bounding box center [911, 239] width 182 height 33
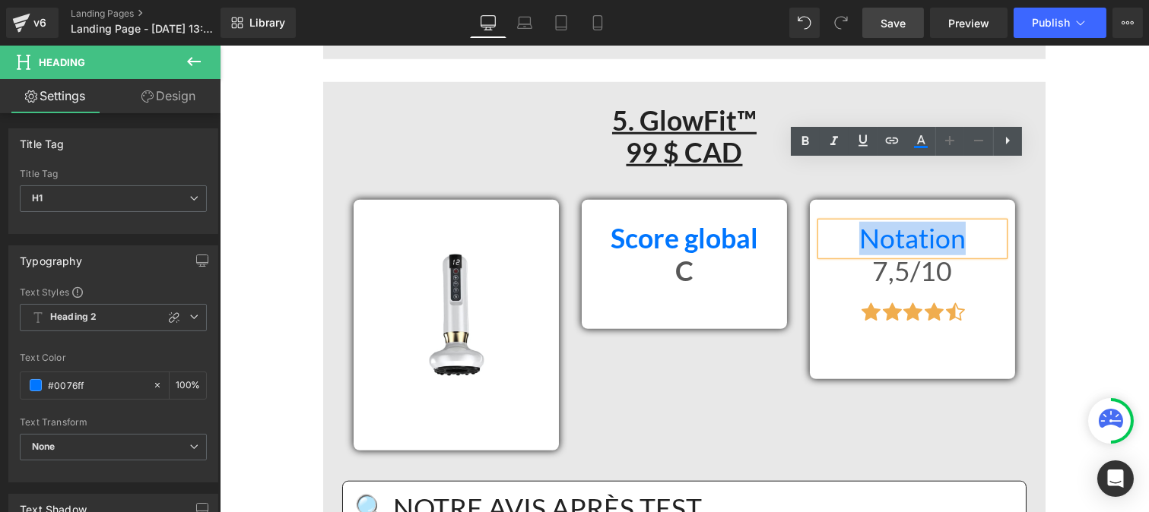
drag, startPoint x: 845, startPoint y: 180, endPoint x: 956, endPoint y: 180, distance: 111.0
click at [956, 223] on h1 "Notation" at bounding box center [911, 239] width 182 height 33
click at [806, 134] on icon at bounding box center [805, 141] width 18 height 18
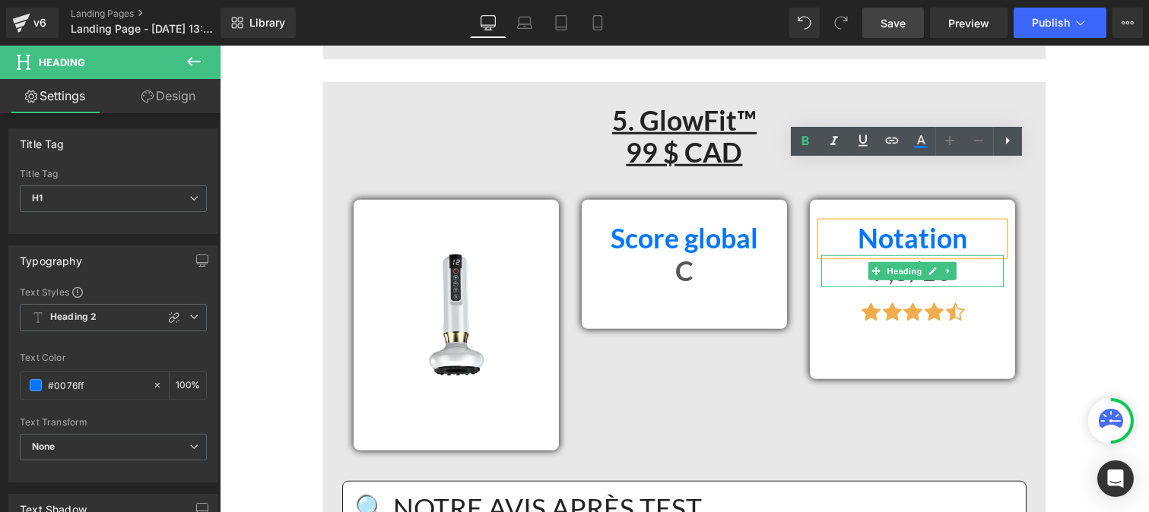
click at [843, 255] on h1 "7,5/10" at bounding box center [911, 271] width 182 height 33
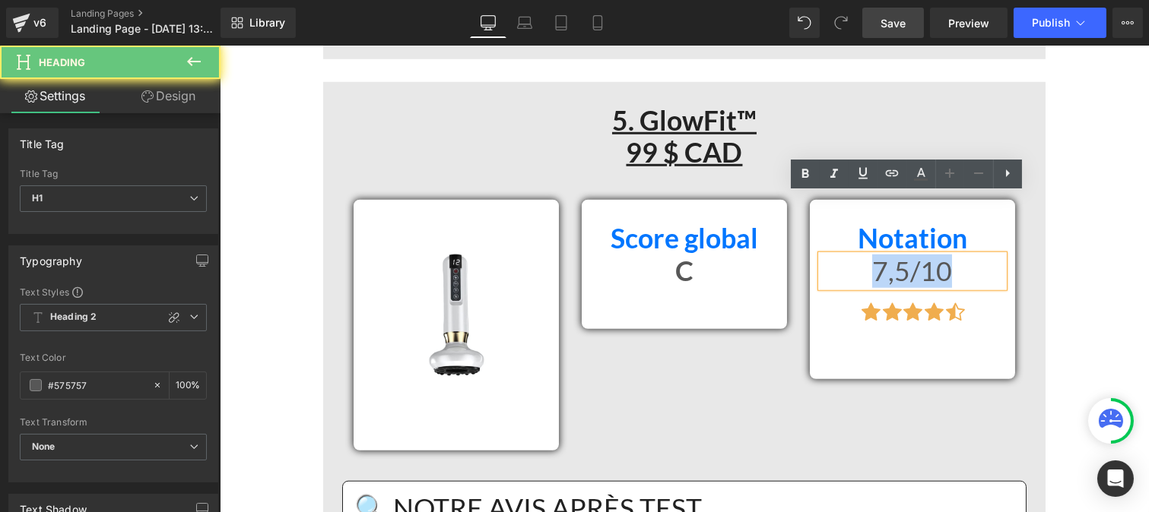
drag, startPoint x: 843, startPoint y: 207, endPoint x: 909, endPoint y: 200, distance: 66.5
click at [956, 255] on h1 "7,5/10" at bounding box center [911, 271] width 182 height 33
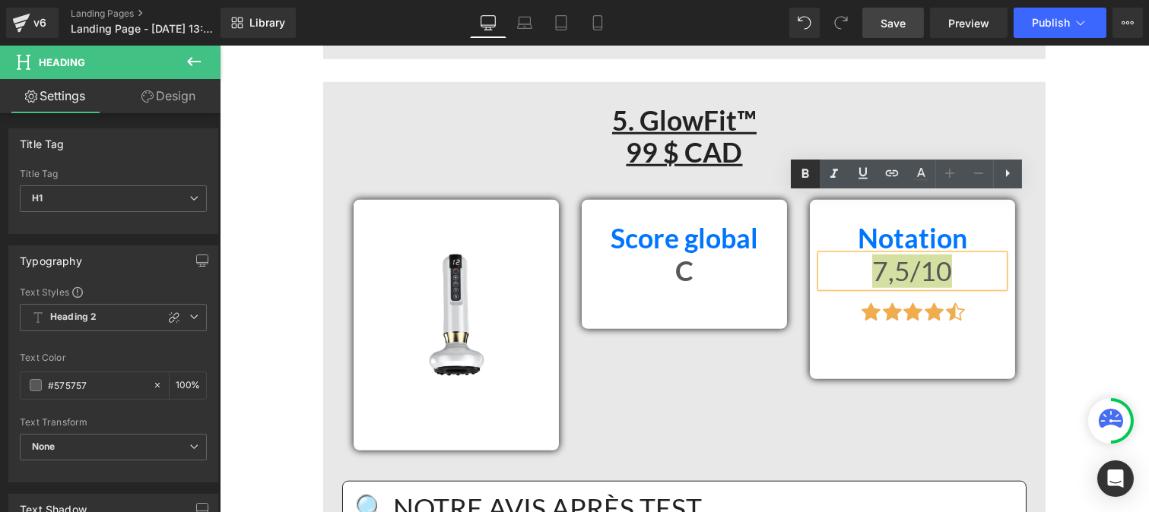
click at [808, 165] on icon at bounding box center [805, 174] width 18 height 18
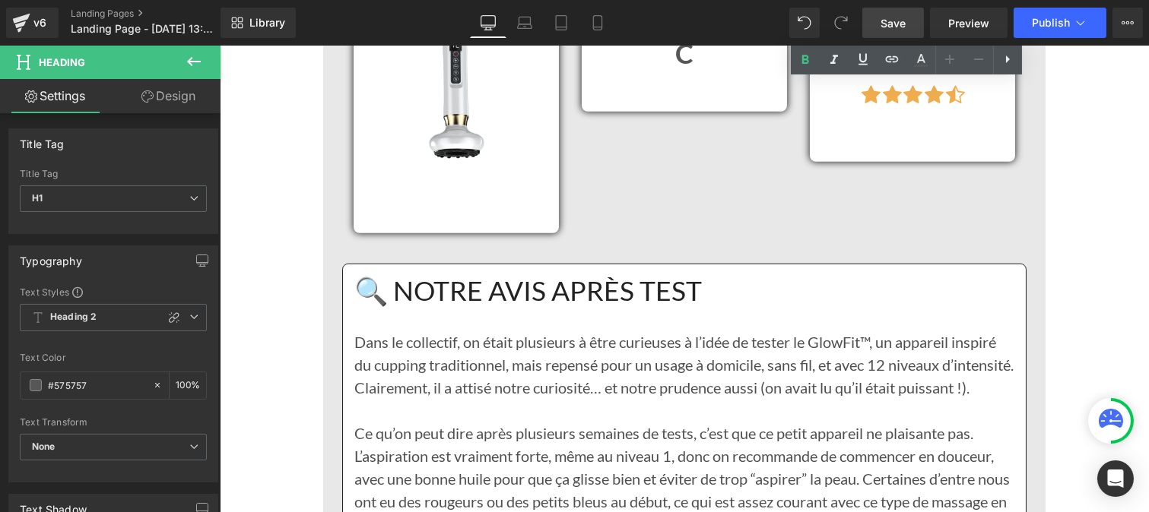
scroll to position [12878, 0]
click at [510, 274] on h1 "🔍 NOTRE AVIS APRÈS TEST" at bounding box center [684, 290] width 660 height 33
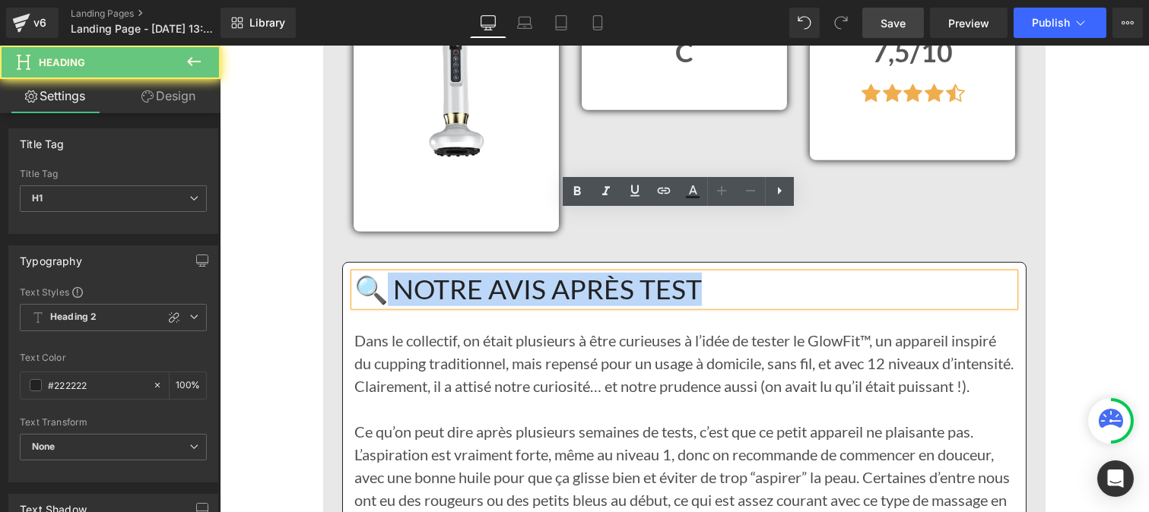
drag, startPoint x: 609, startPoint y: 214, endPoint x: 385, endPoint y: 204, distance: 223.7
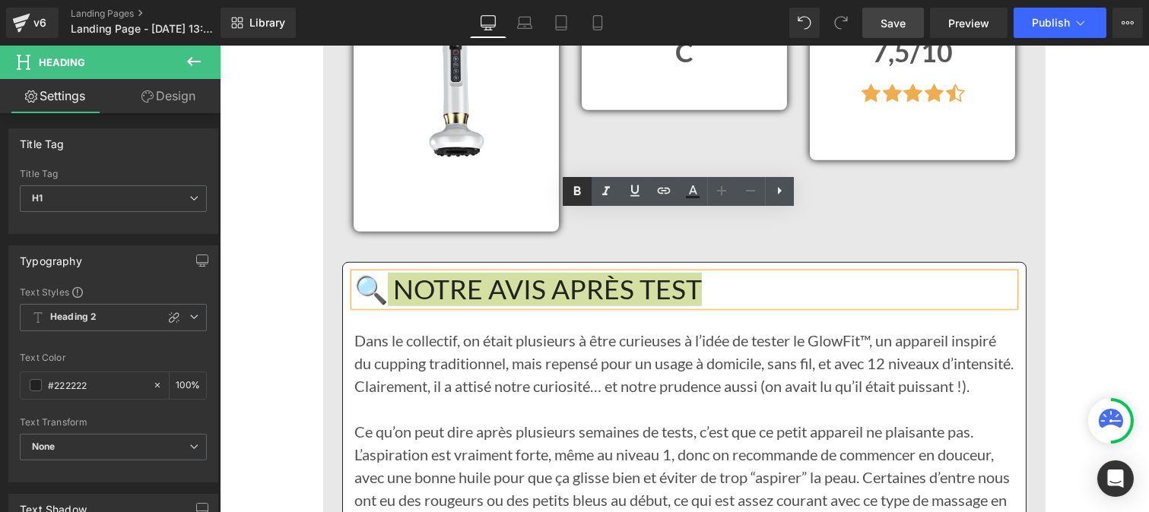
click at [572, 187] on icon at bounding box center [577, 191] width 18 height 18
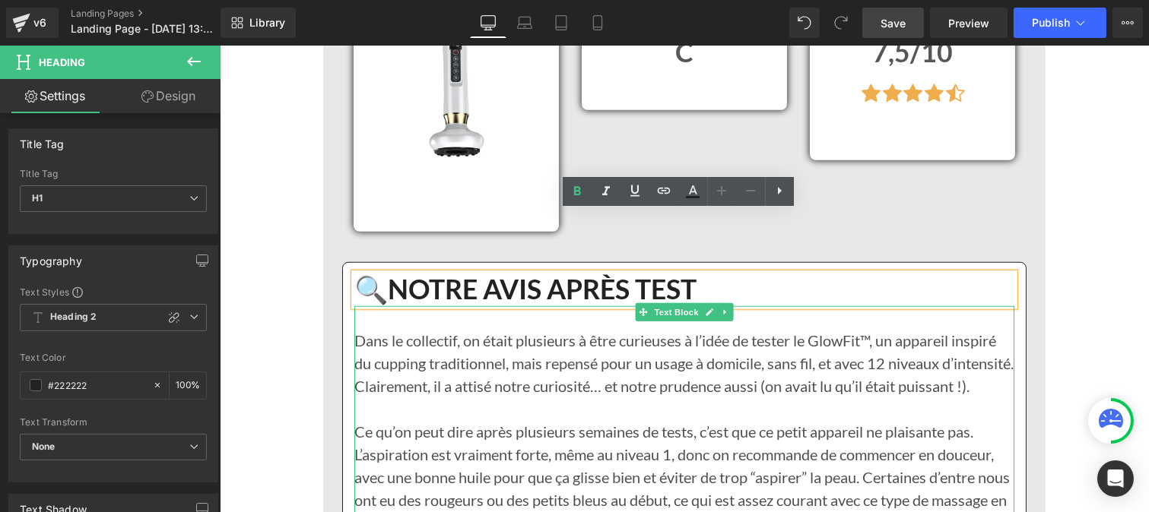
click at [412, 329] on p "Dans le collectif, on était plusieurs à être curieuses à l’idée de tester le Gl…" at bounding box center [684, 363] width 660 height 68
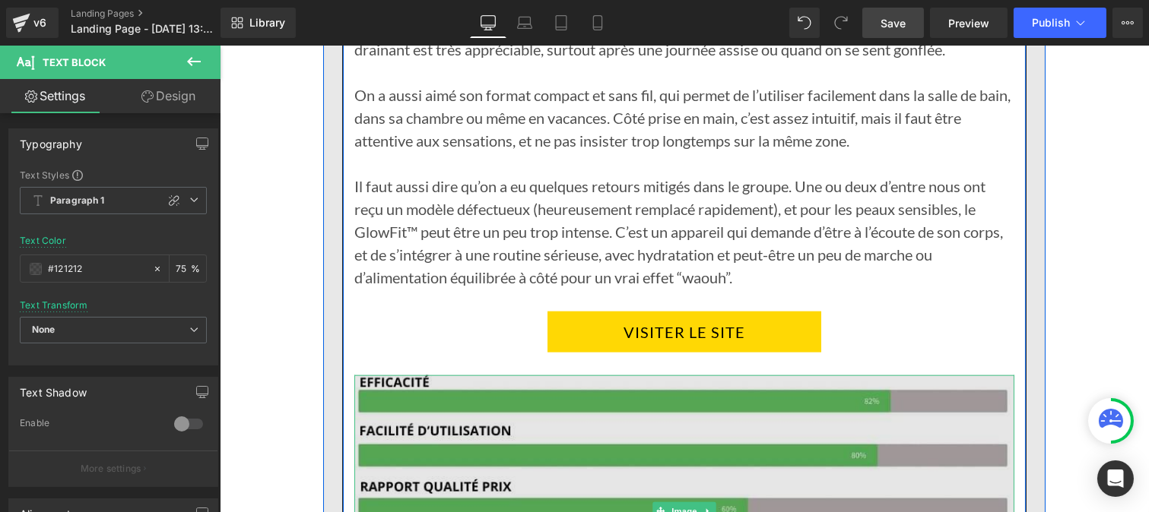
scroll to position [13765, 0]
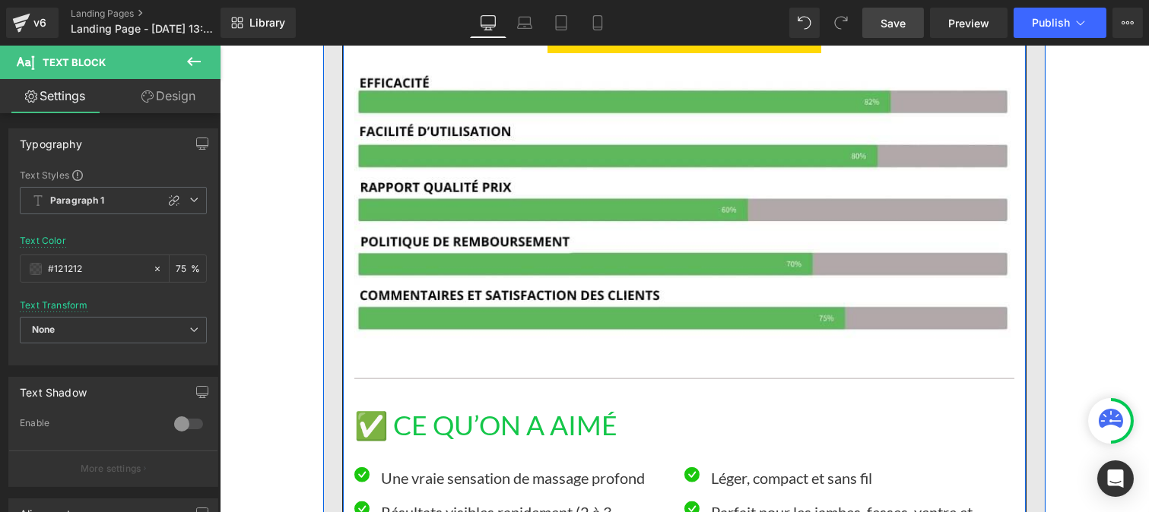
click at [493, 410] on h1 "✅ CE QU’ON A AIMÉ" at bounding box center [684, 426] width 660 height 33
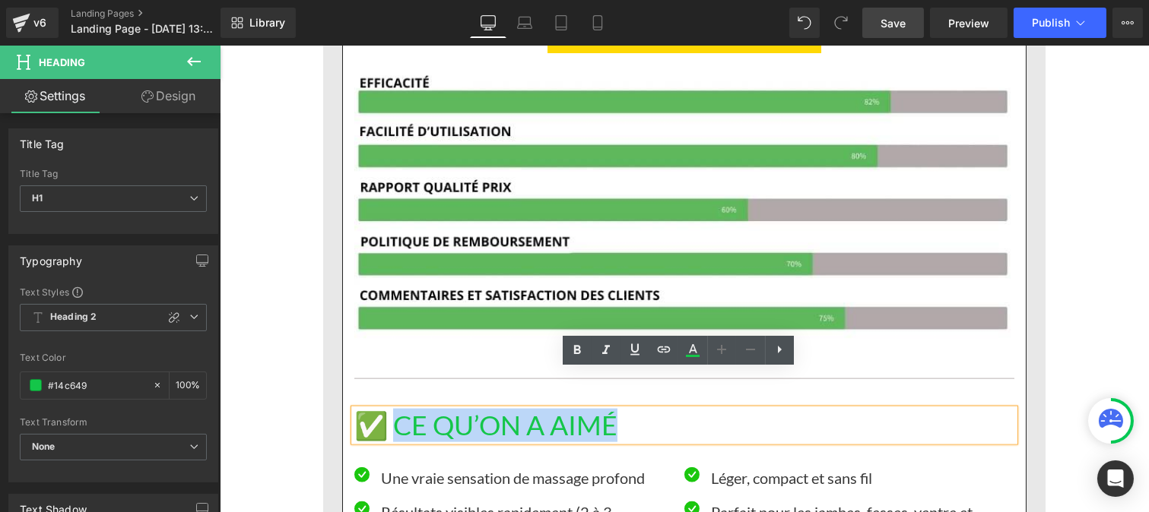
drag, startPoint x: 392, startPoint y: 389, endPoint x: 678, endPoint y: 385, distance: 286.7
click at [678, 410] on h1 "✅ CE QU’ON A AIMÉ" at bounding box center [684, 426] width 660 height 33
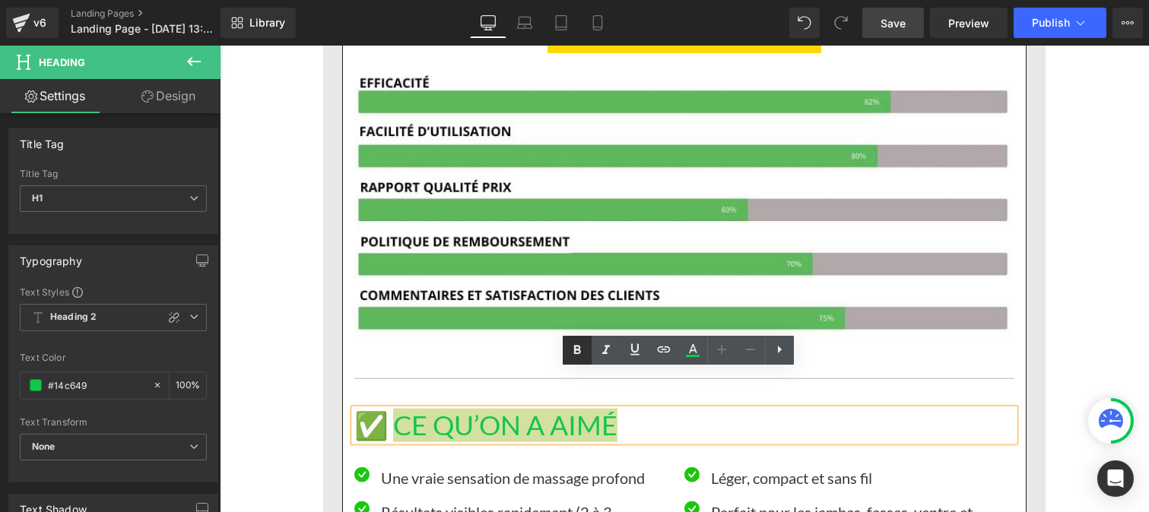
click at [568, 350] on icon at bounding box center [577, 350] width 18 height 18
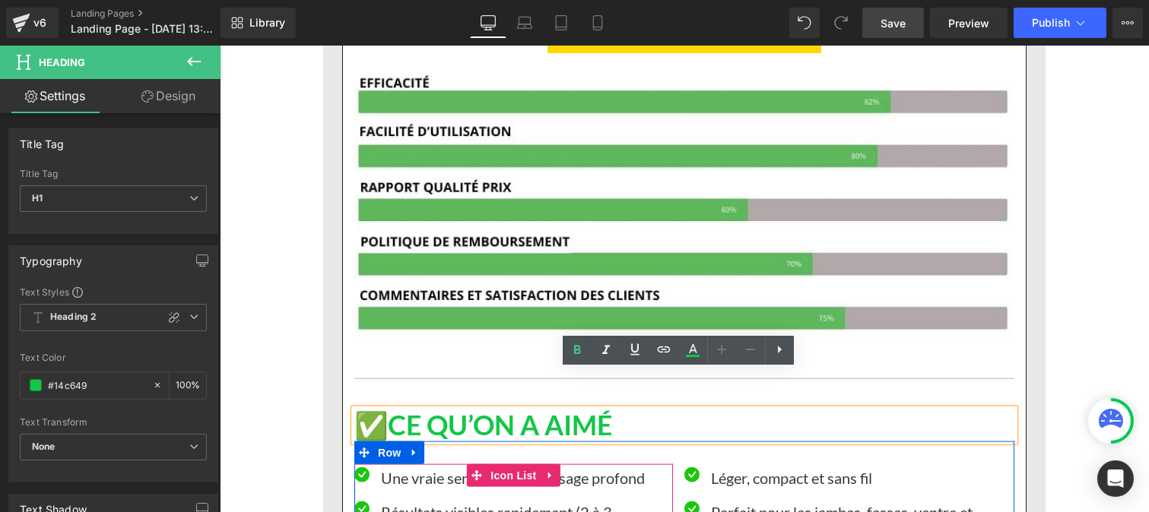
click at [436, 467] on p "Une vraie sensation de massage profond" at bounding box center [526, 478] width 292 height 23
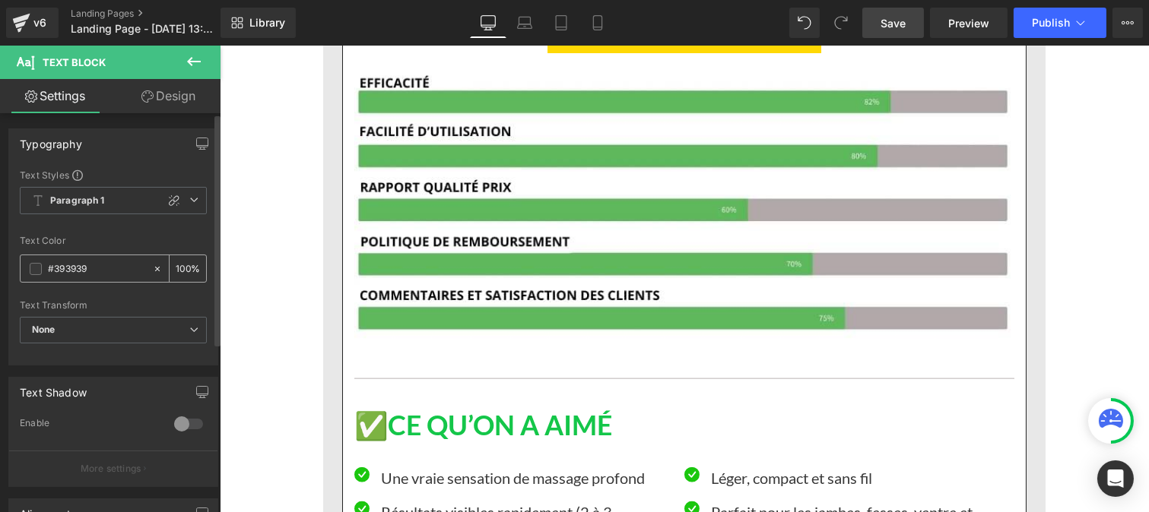
click at [99, 270] on input "#393939" at bounding box center [96, 269] width 97 height 17
type input "#121212"
click at [183, 264] on input "100" at bounding box center [183, 268] width 15 height 17
type input "1"
type input "75"
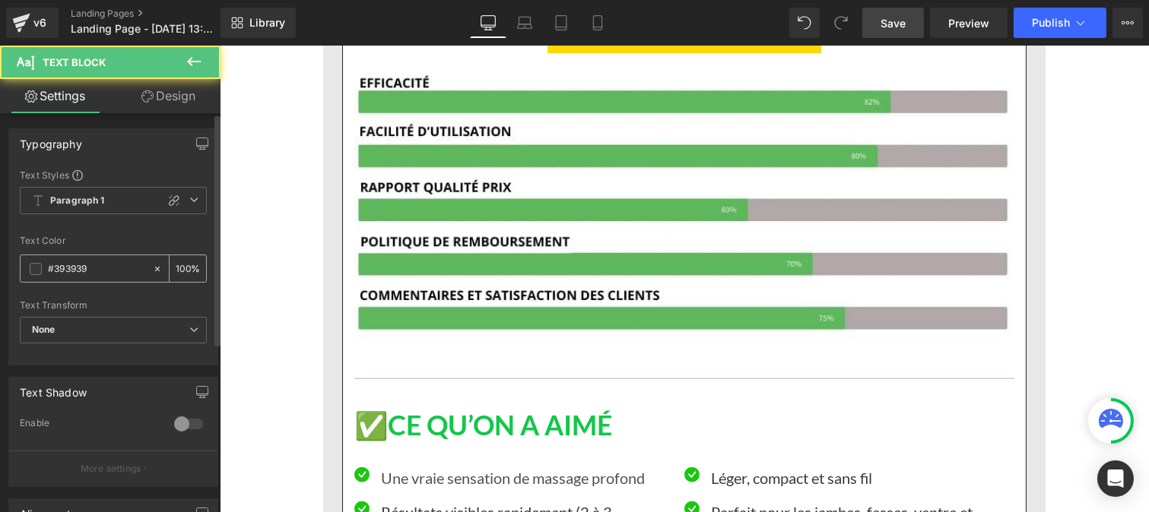
click at [110, 270] on input "#393939" at bounding box center [96, 269] width 97 height 17
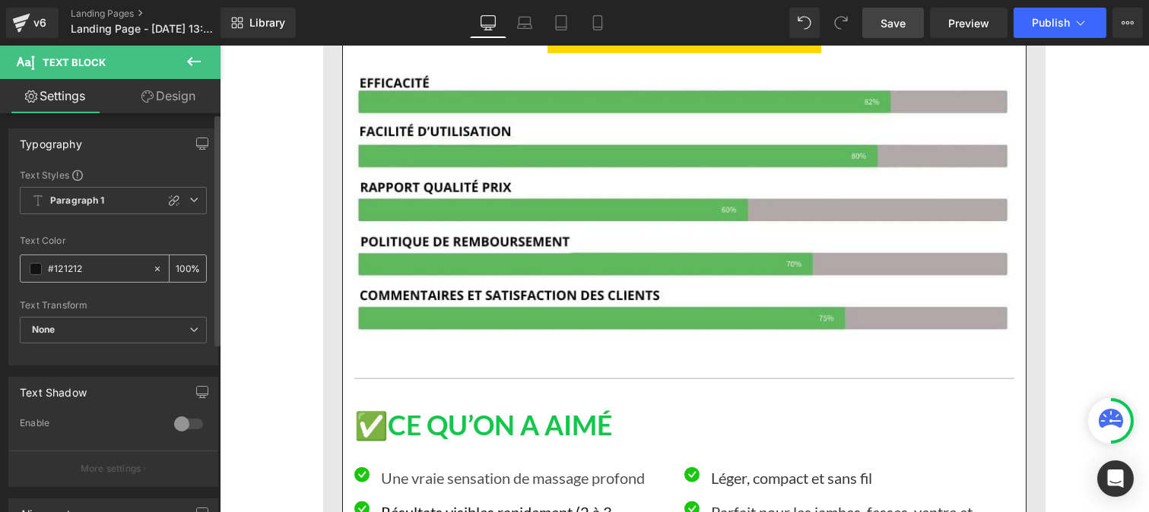
type input "#121212"
click at [182, 268] on input "100" at bounding box center [183, 268] width 15 height 17
type input "1"
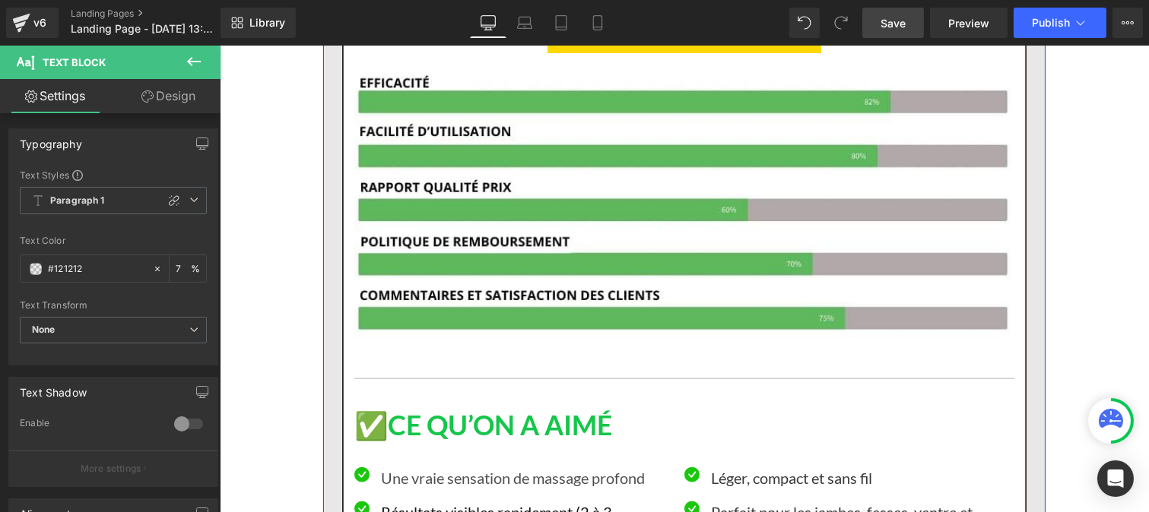
scroll to position [0, 0]
type input "75"
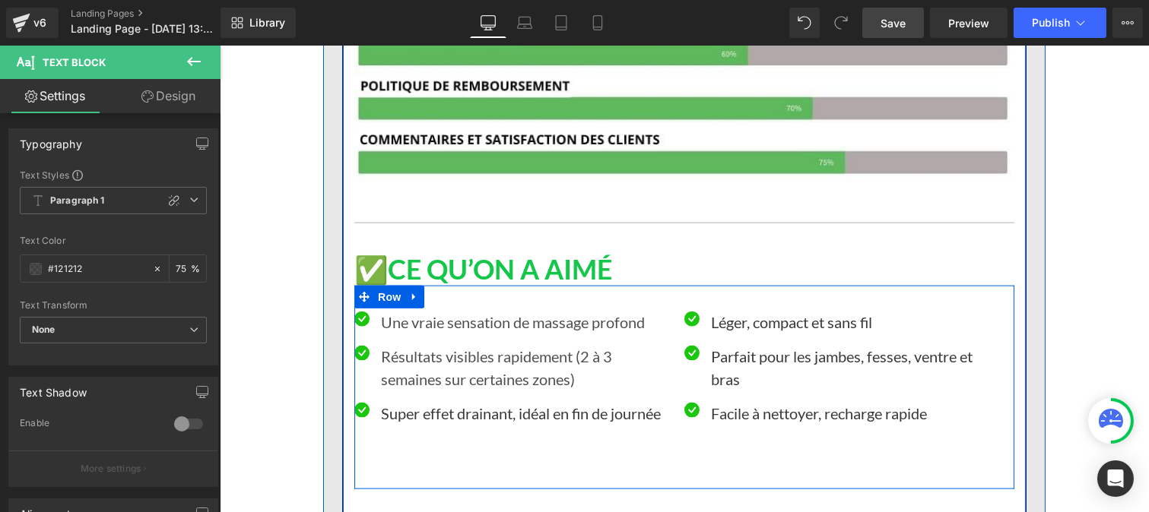
scroll to position [13921, 0]
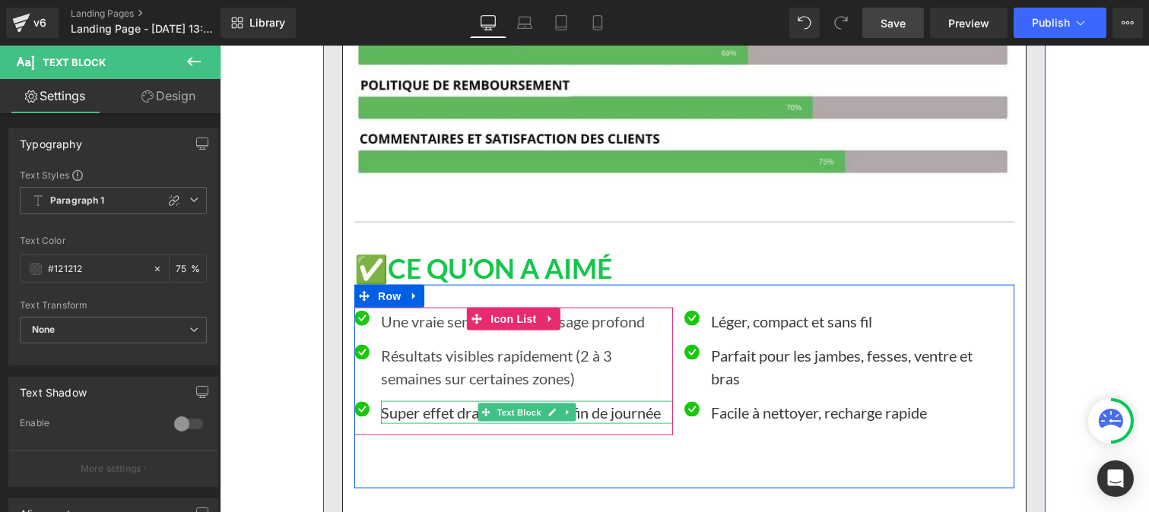
click at [421, 401] on p "Super effet drainant, idéal en fin de journée" at bounding box center [526, 412] width 292 height 23
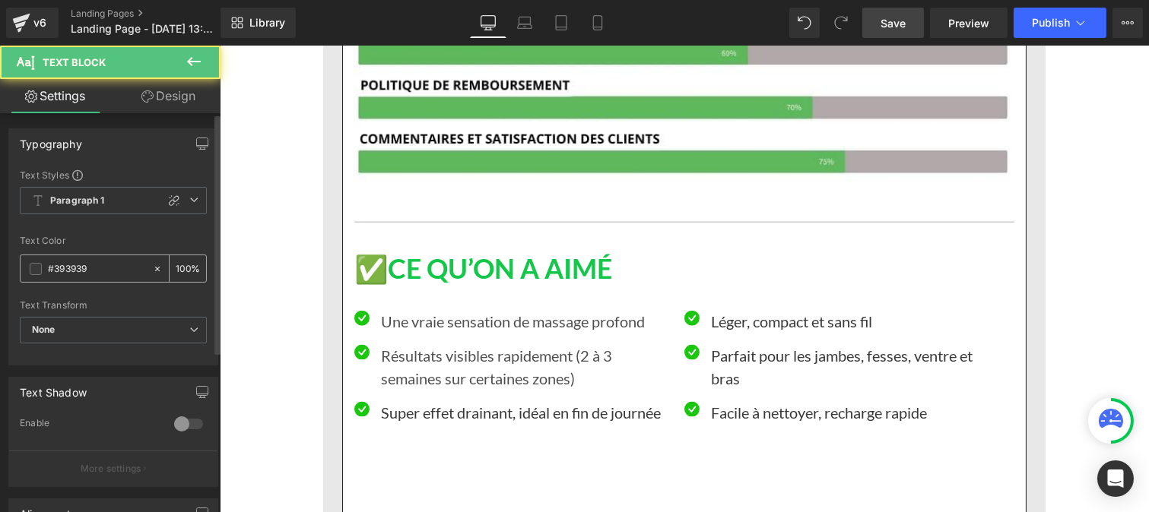
click at [101, 262] on input "#393939" at bounding box center [96, 269] width 97 height 17
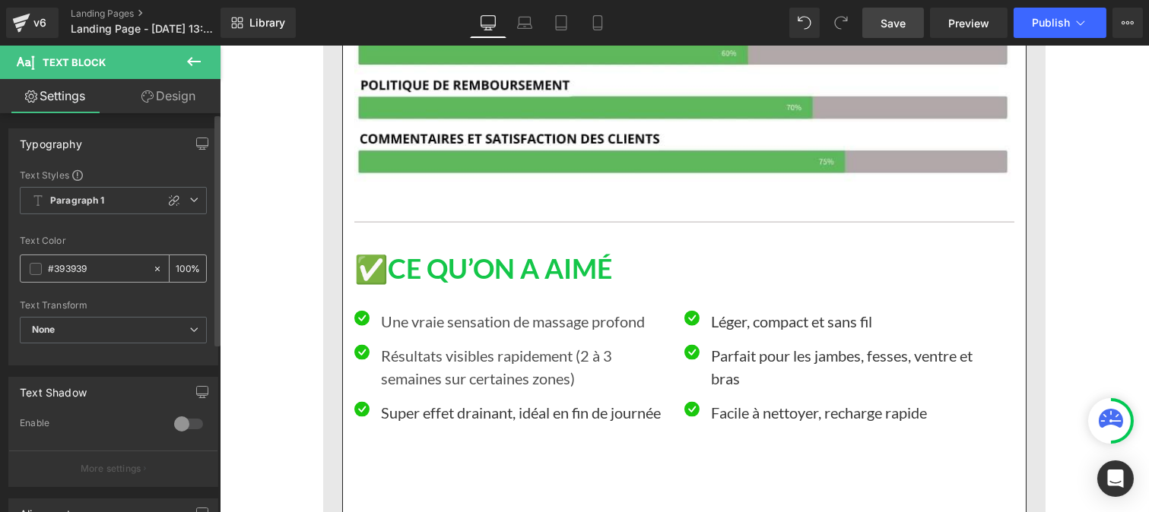
paste input "121212"
type input "#121212"
click at [183, 264] on input "100" at bounding box center [183, 268] width 15 height 17
type input "1"
type input "75"
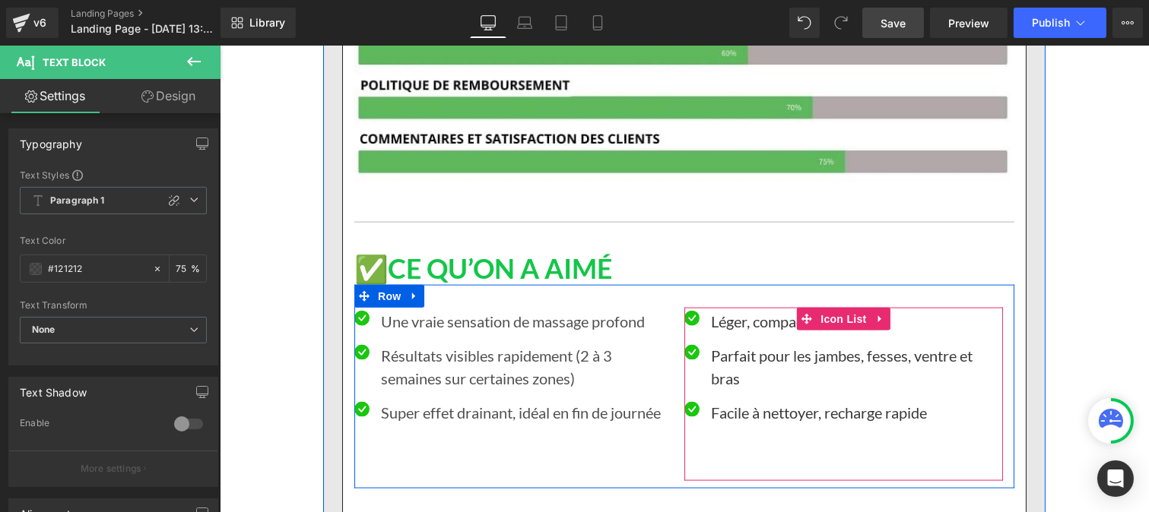
click at [734, 310] on p "Léger, compact et sans fil" at bounding box center [856, 321] width 292 height 23
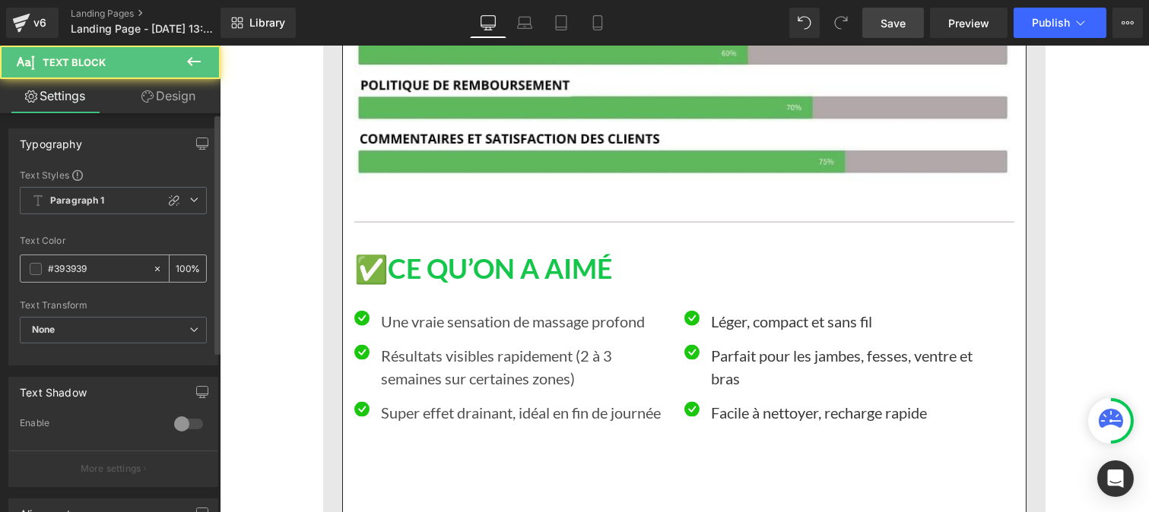
click at [99, 263] on input "#393939" at bounding box center [96, 269] width 97 height 17
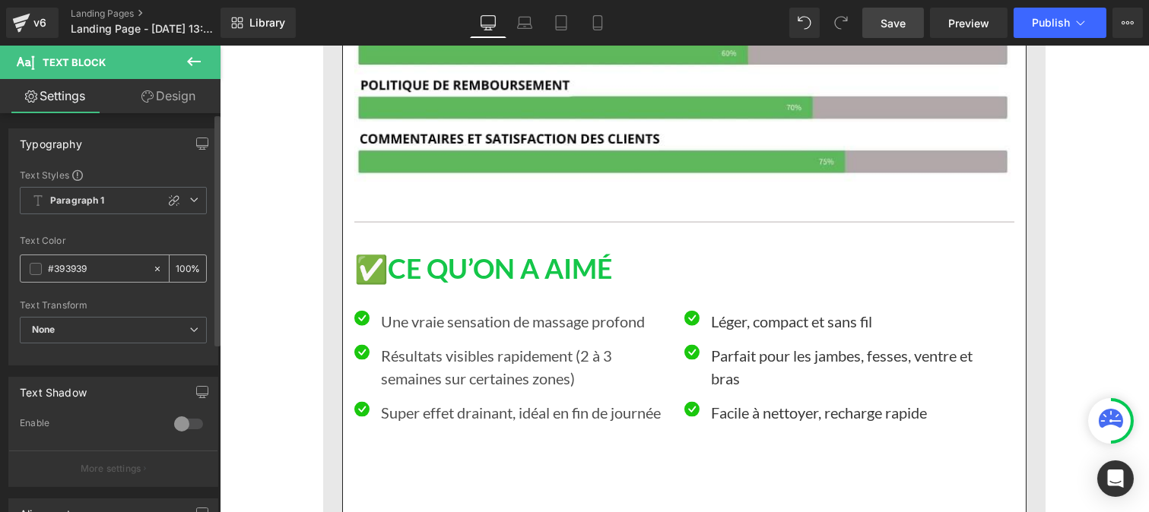
paste input "121212"
type input "#121212"
click at [181, 267] on input "100" at bounding box center [183, 268] width 15 height 17
type input "0"
type input "75"
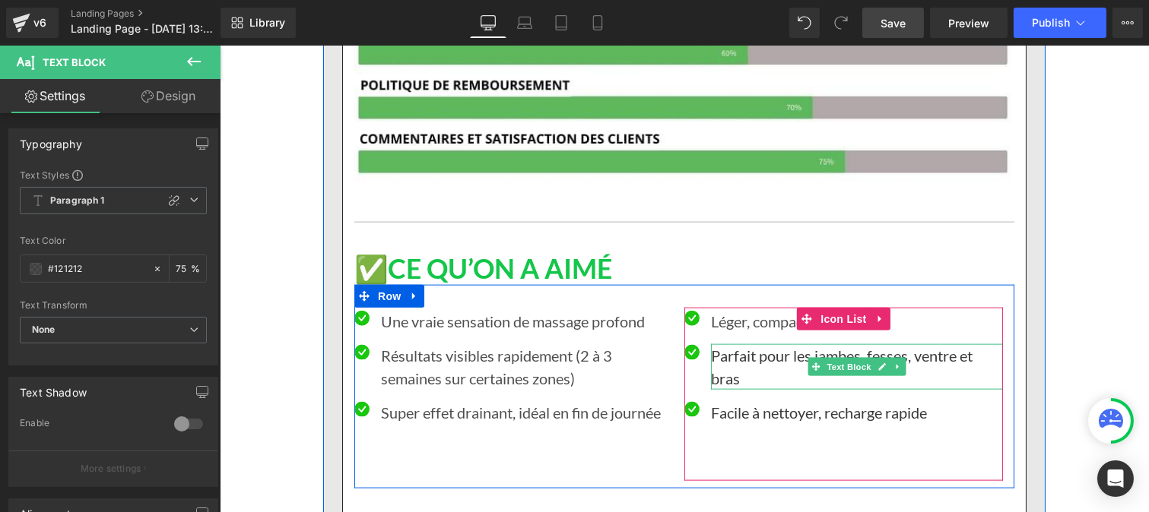
click at [719, 344] on p "Parfait pour les jambes, fesses, ventre et bras" at bounding box center [856, 367] width 292 height 46
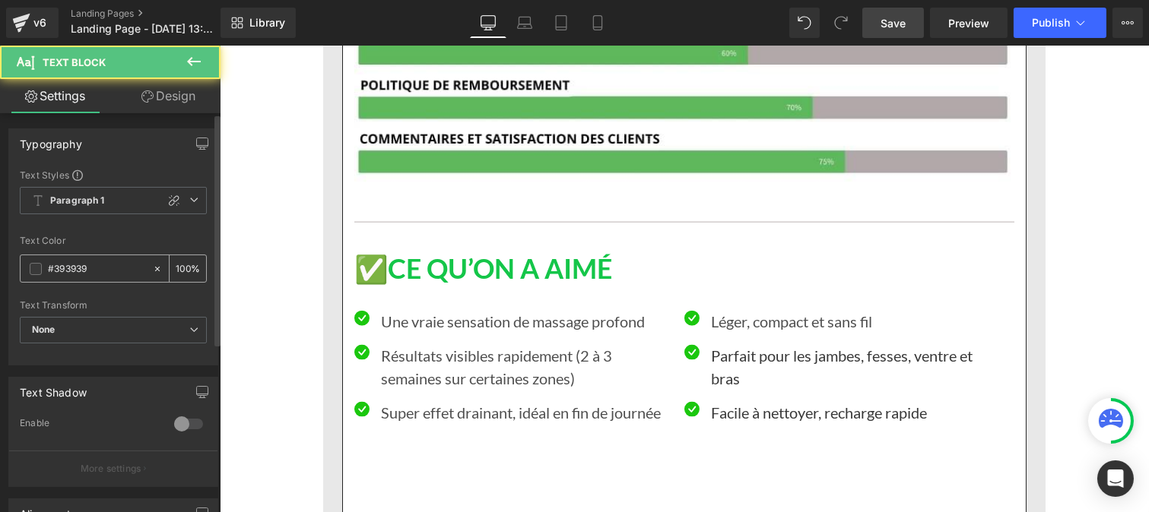
click at [87, 275] on input "#393939" at bounding box center [96, 269] width 97 height 17
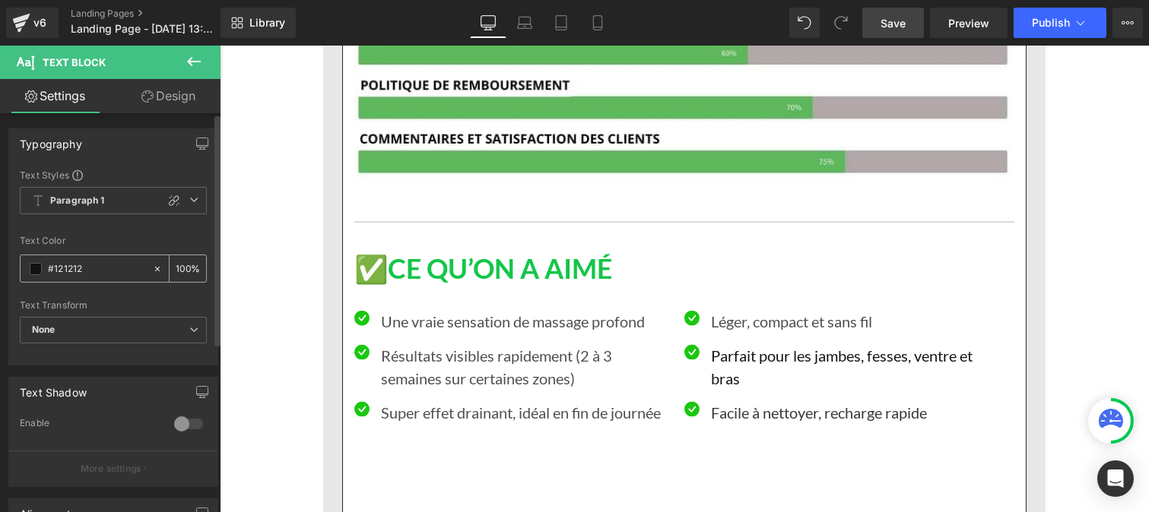
type input "#121212"
click at [180, 268] on input "100" at bounding box center [183, 268] width 15 height 17
type input "0"
type input "75"
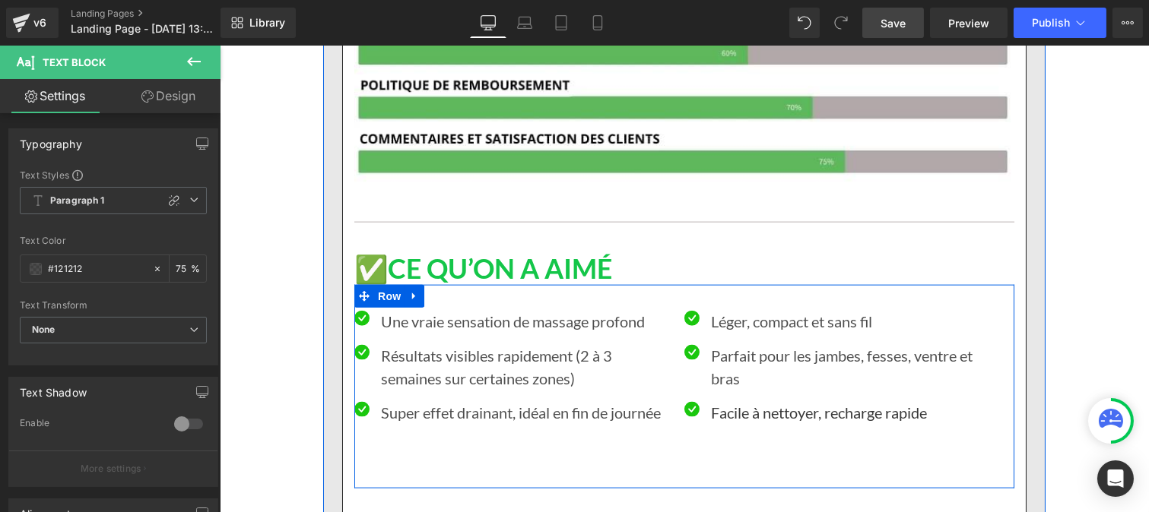
click at [731, 401] on p "Facile à nettoyer, recharge rapide" at bounding box center [856, 412] width 292 height 23
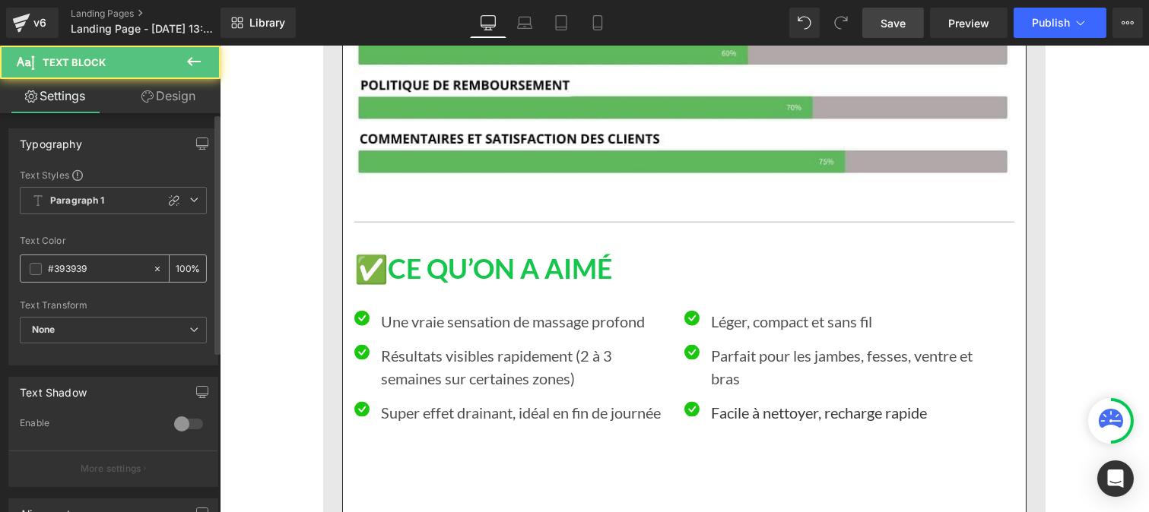
click at [87, 264] on input "#393939" at bounding box center [96, 269] width 97 height 17
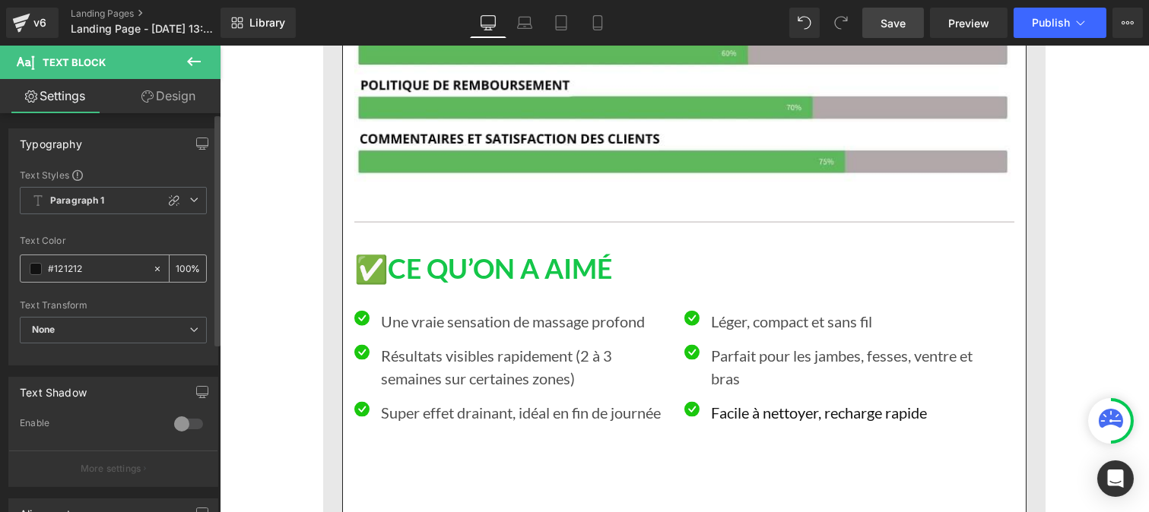
type input "#121212"
click at [183, 262] on input "100" at bounding box center [183, 268] width 15 height 17
type input "1"
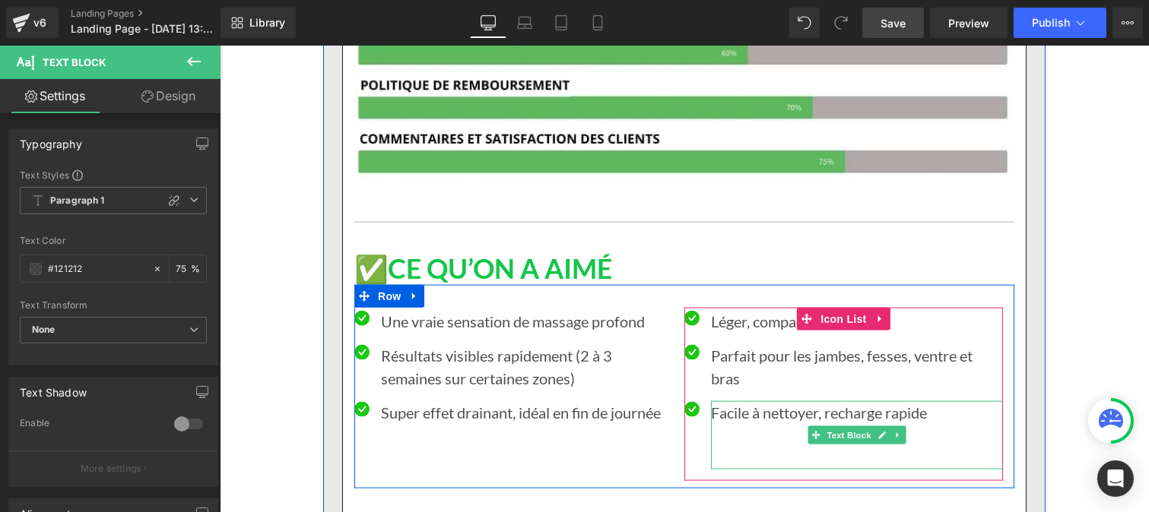
type input "75"
click at [725, 447] on p at bounding box center [856, 458] width 292 height 23
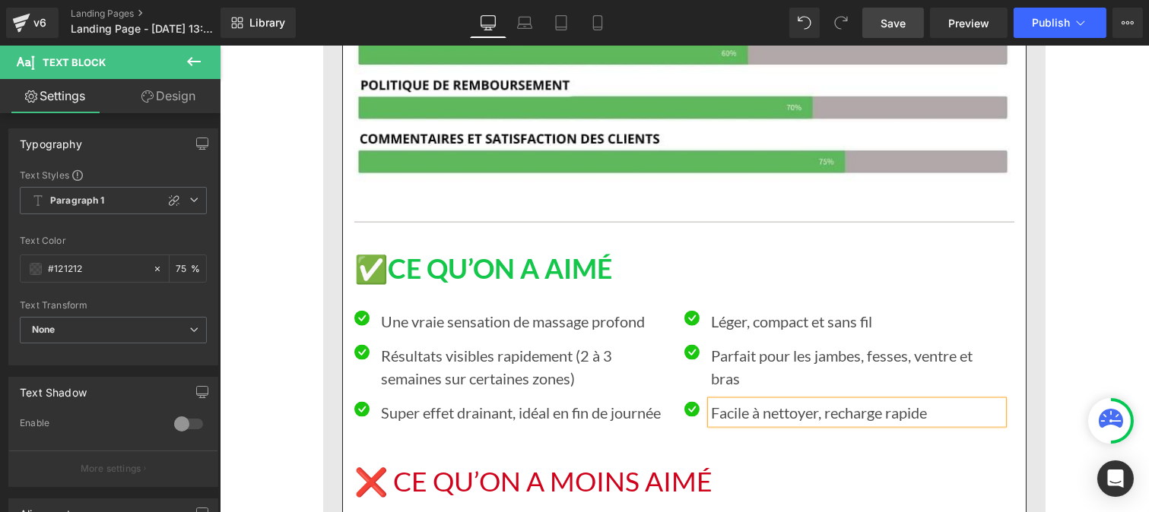
scroll to position [13984, 0]
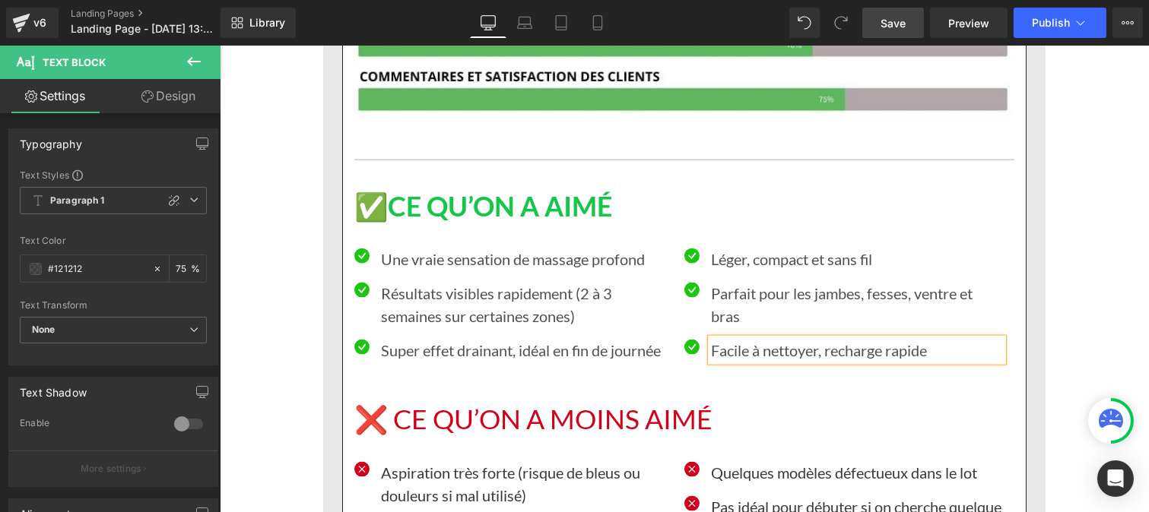
click at [582, 404] on h1 "❌ CE QU’ON A MOINS AIMÉ" at bounding box center [684, 420] width 660 height 33
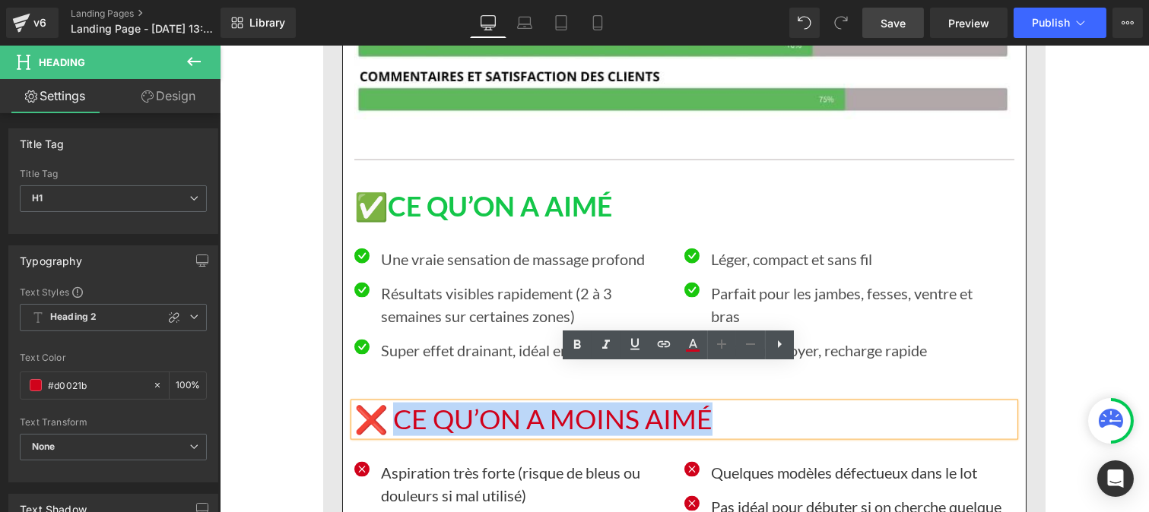
drag, startPoint x: 466, startPoint y: 386, endPoint x: 392, endPoint y: 388, distance: 73.8
click at [392, 404] on h1 "❌ CE QU’ON A MOINS AIMÉ" at bounding box center [684, 420] width 660 height 33
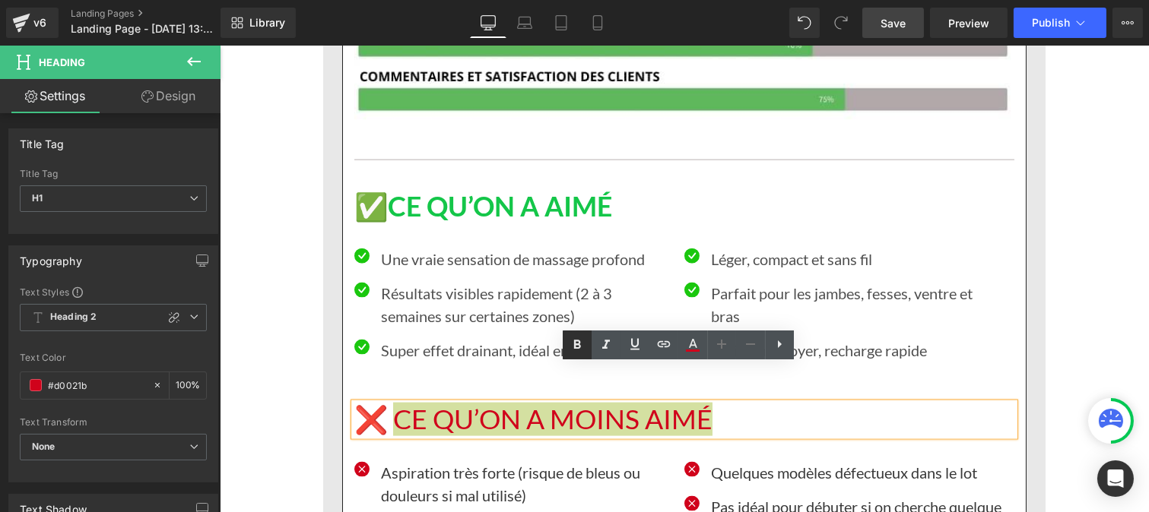
click at [572, 339] on icon at bounding box center [577, 345] width 18 height 18
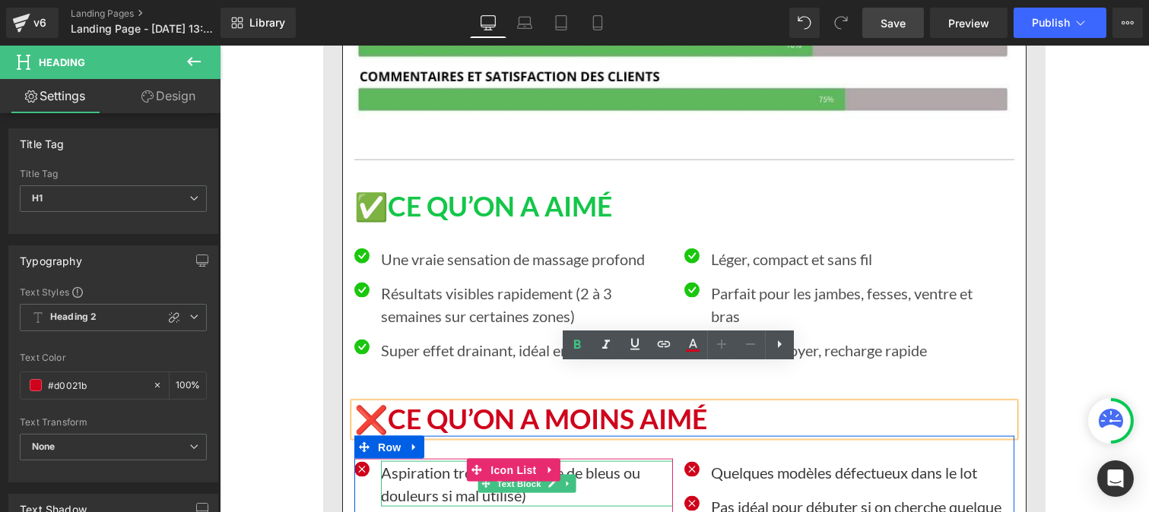
click at [420, 461] on p "Aspiration très forte (risque de bleus ou douleurs si mal utilisé)" at bounding box center [526, 484] width 292 height 46
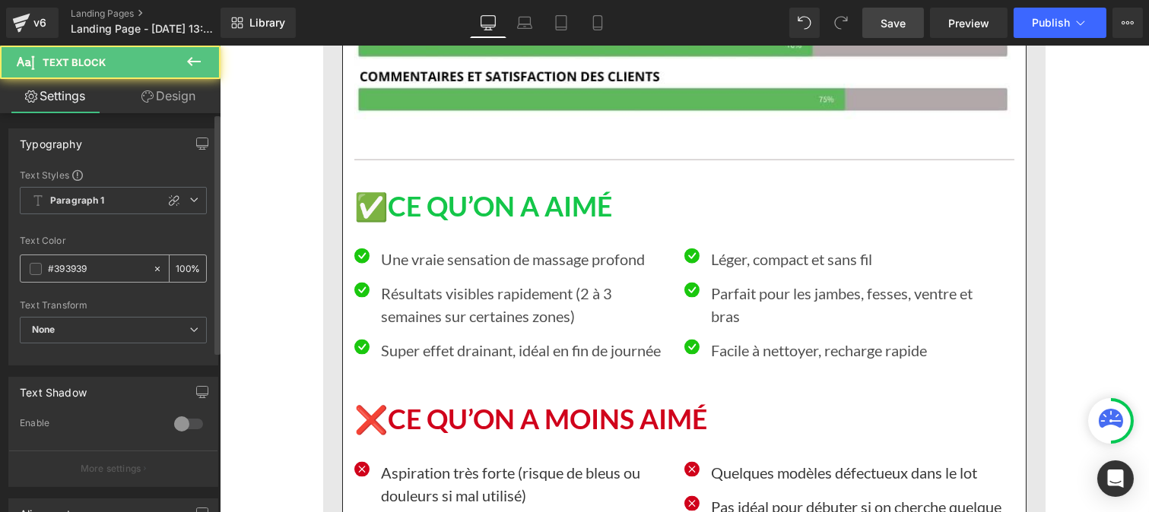
click at [106, 274] on input "#393939" at bounding box center [96, 269] width 97 height 17
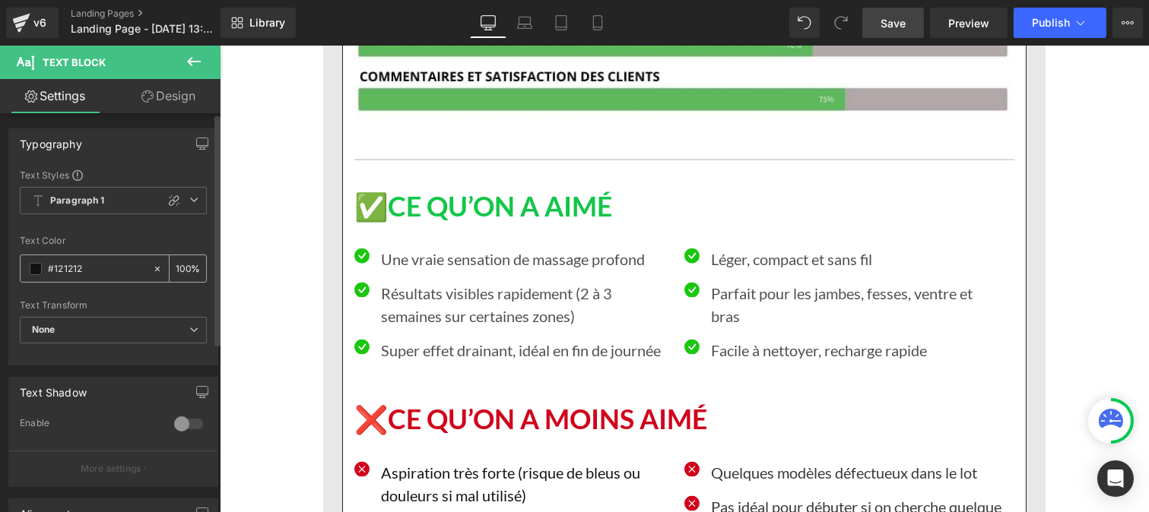
type input "#121212"
click at [186, 265] on div "100 %" at bounding box center [188, 268] width 36 height 27
click at [182, 264] on input "100" at bounding box center [183, 268] width 15 height 17
type input "1"
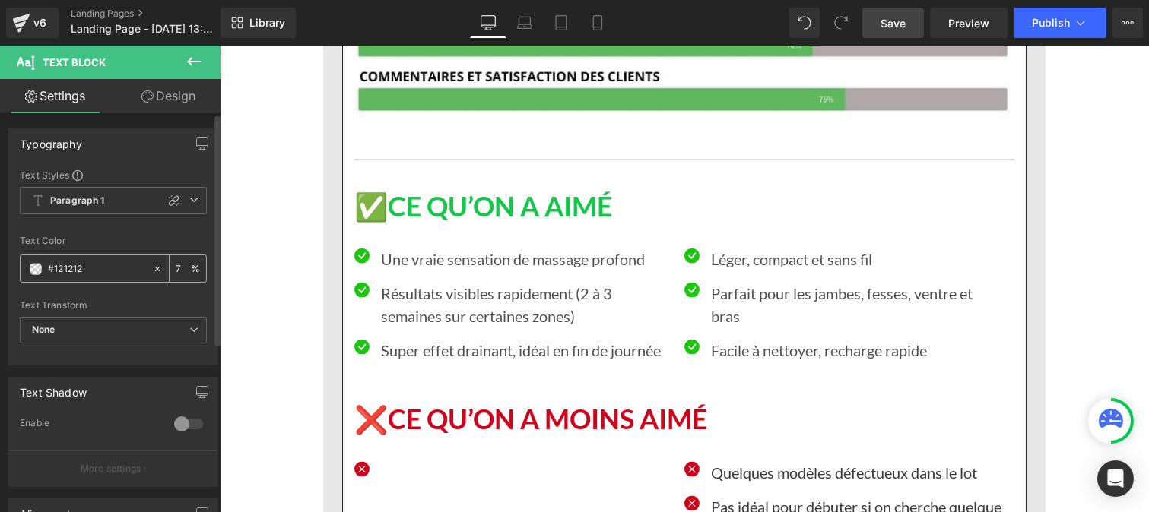
type input "75"
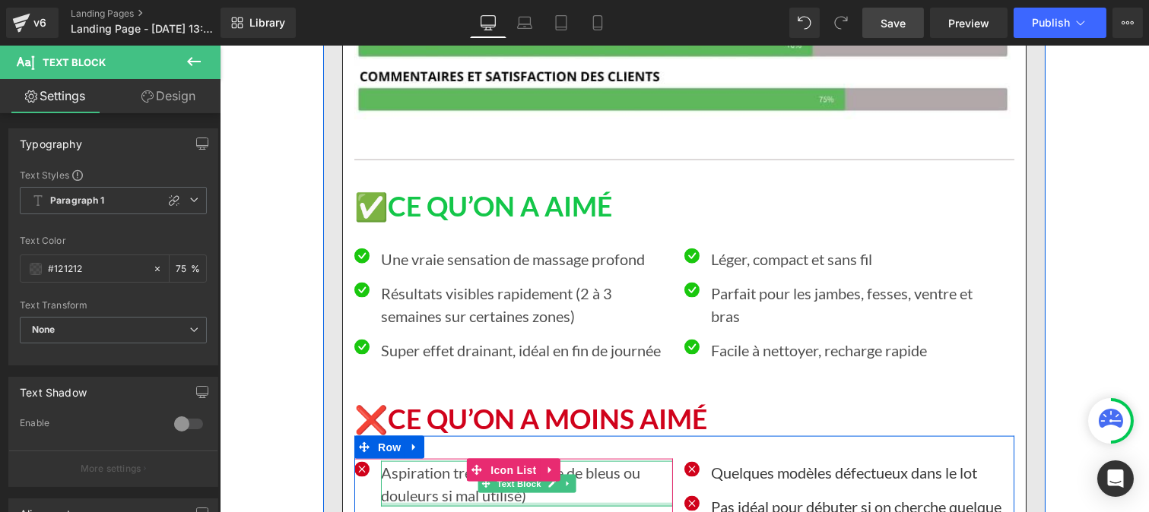
scroll to position [14104, 0]
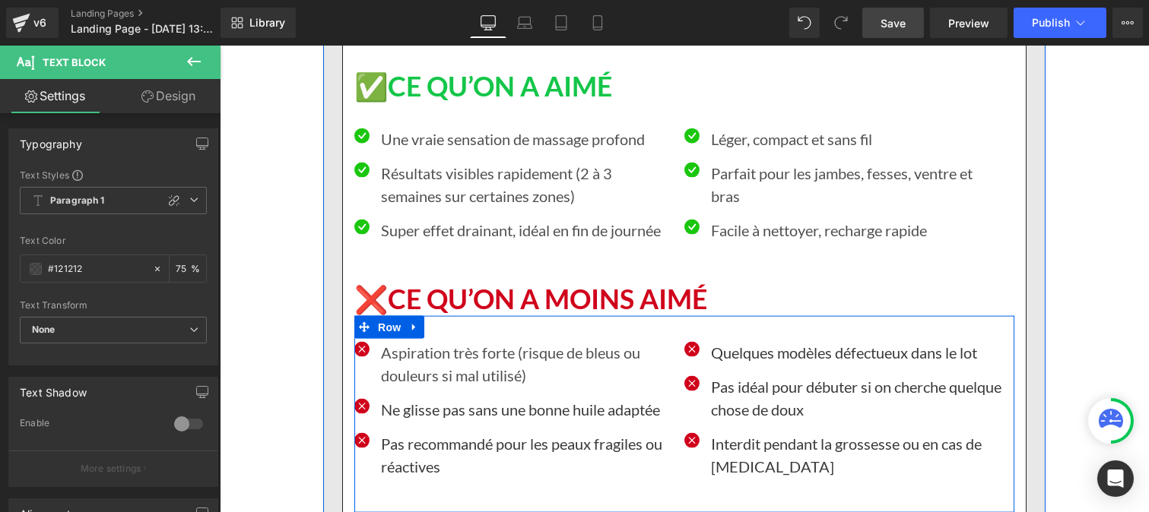
click at [402, 398] on p "Ne glisse pas sans une bonne huile adaptée" at bounding box center [526, 409] width 292 height 23
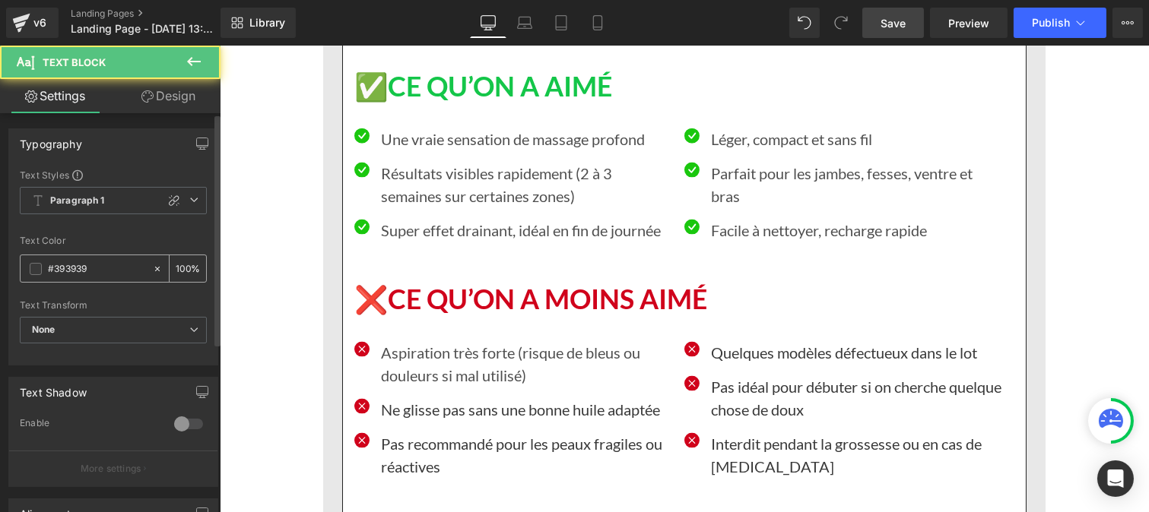
click at [96, 272] on input "#393939" at bounding box center [96, 269] width 97 height 17
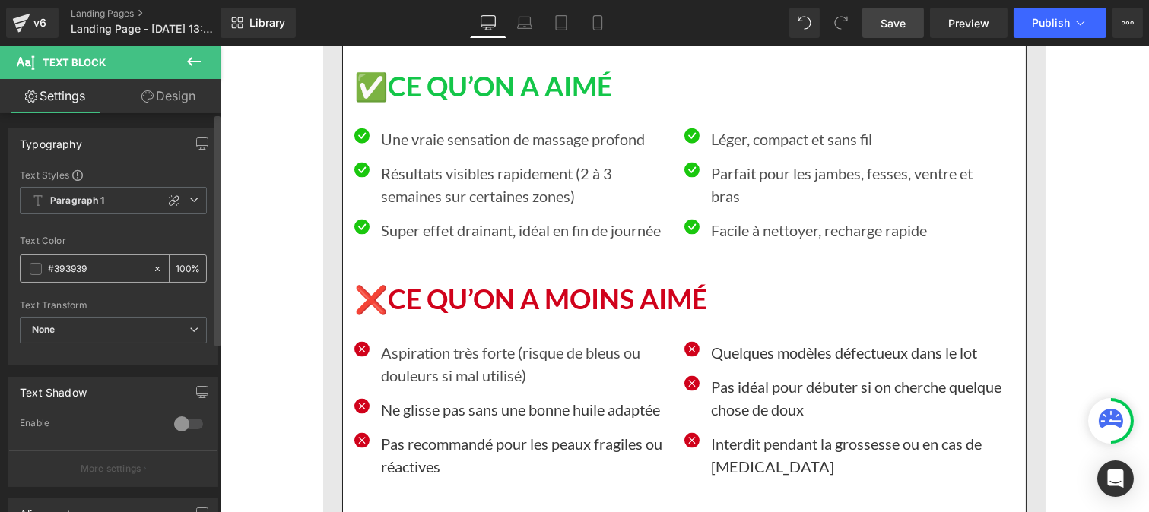
paste input "121212"
type input "#121212"
click at [184, 268] on div "100 %" at bounding box center [188, 268] width 36 height 27
click at [180, 266] on input "100" at bounding box center [183, 268] width 15 height 17
type input "0"
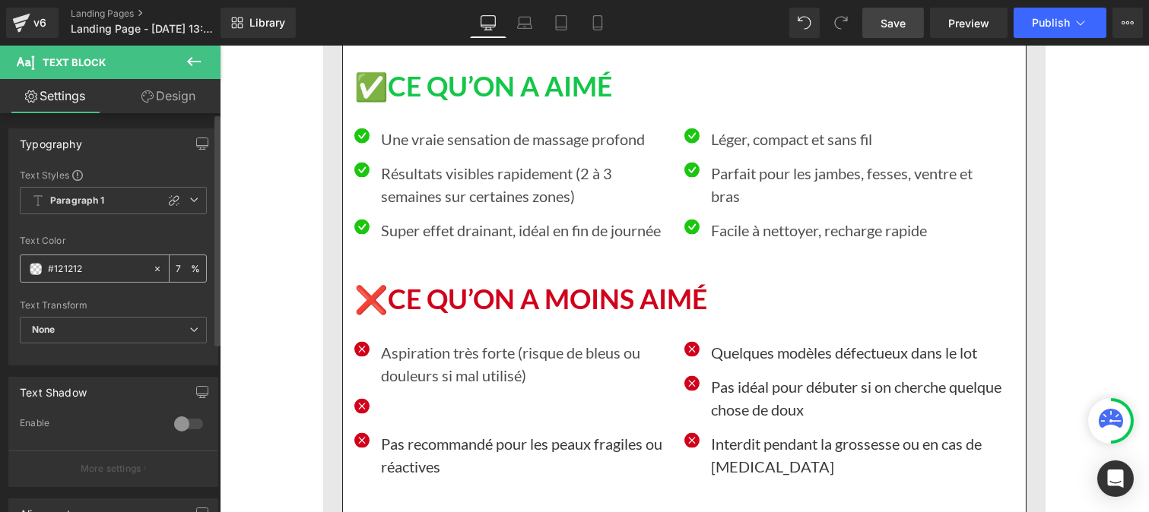
type input "75"
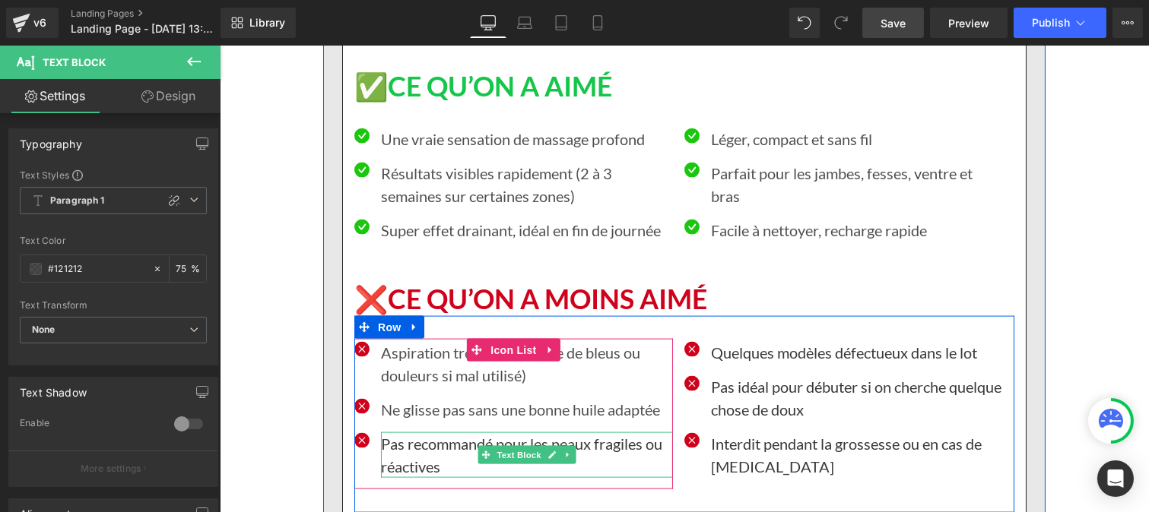
click at [432, 433] on p "Pas recommandé pour les peaux fragiles ou réactives" at bounding box center [526, 456] width 292 height 46
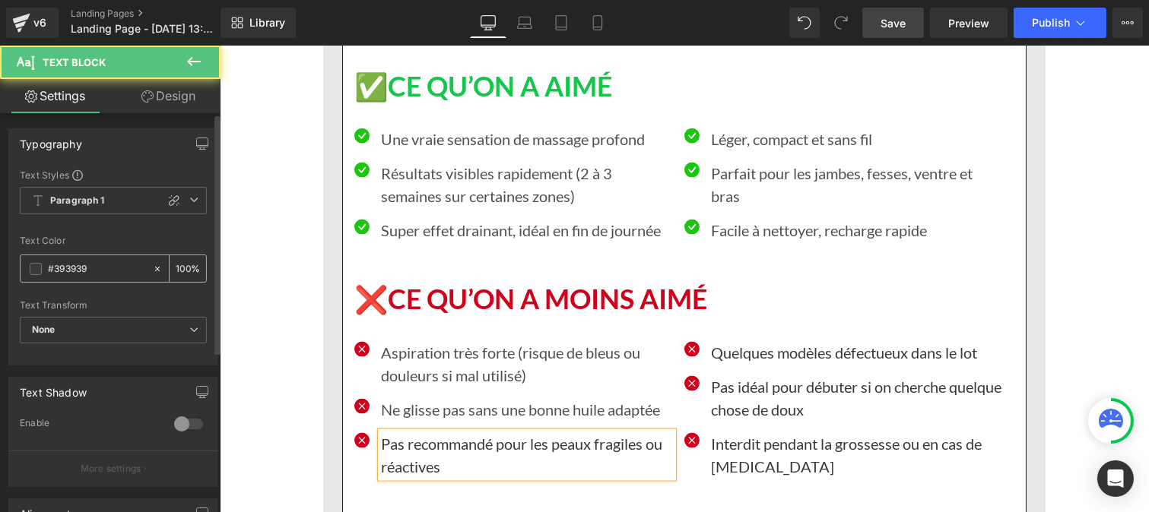
click at [106, 271] on input "#393939" at bounding box center [96, 269] width 97 height 17
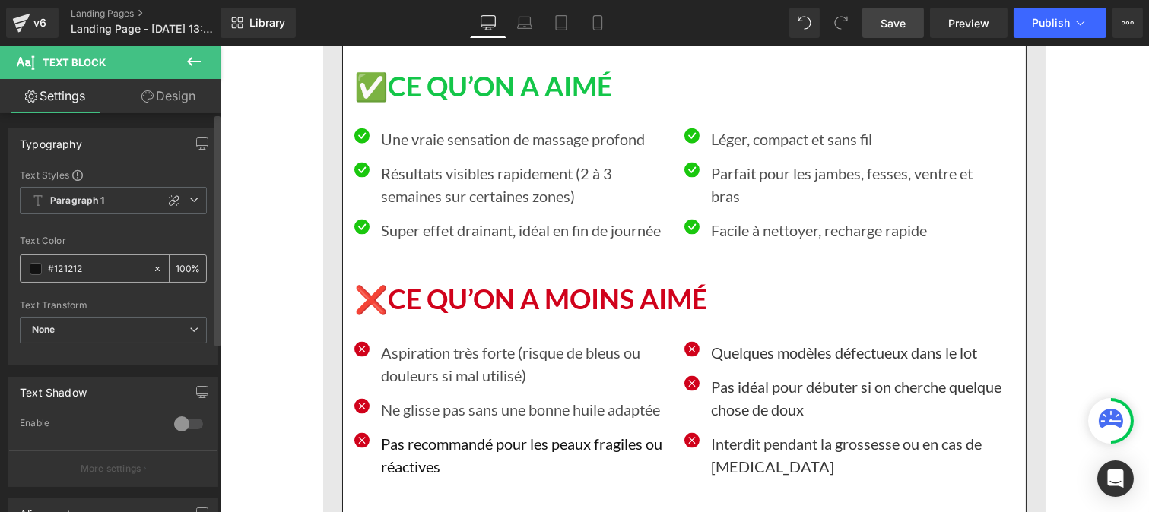
type input "#121212"
click at [185, 262] on div "100 %" at bounding box center [188, 268] width 36 height 27
click at [183, 264] on input "100" at bounding box center [183, 268] width 15 height 17
type input "1"
type input "75"
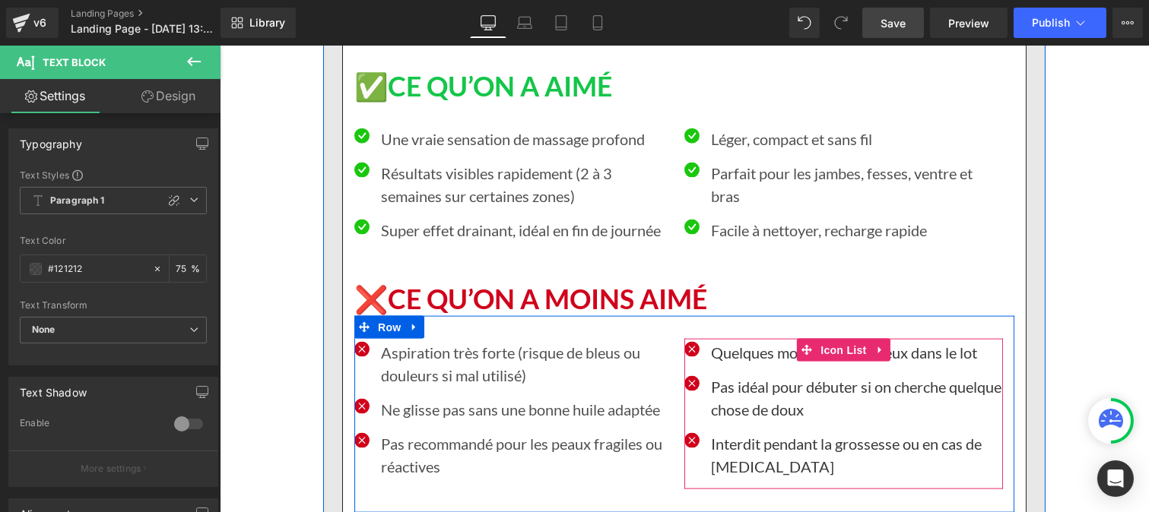
click at [734, 341] on p "Quelques modèles défectueux dans le lot" at bounding box center [856, 352] width 292 height 23
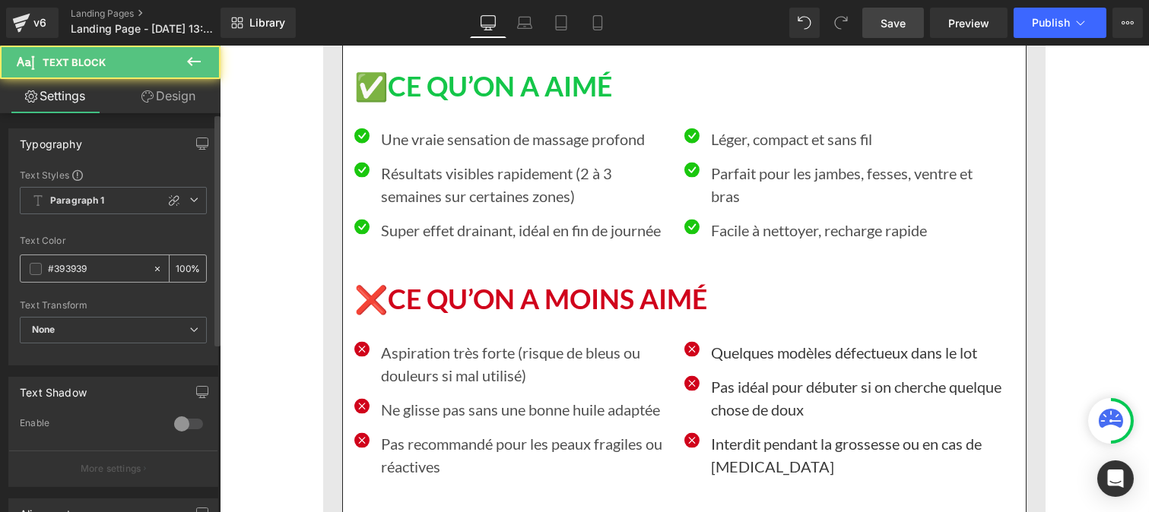
click at [118, 262] on input "#393939" at bounding box center [96, 269] width 97 height 17
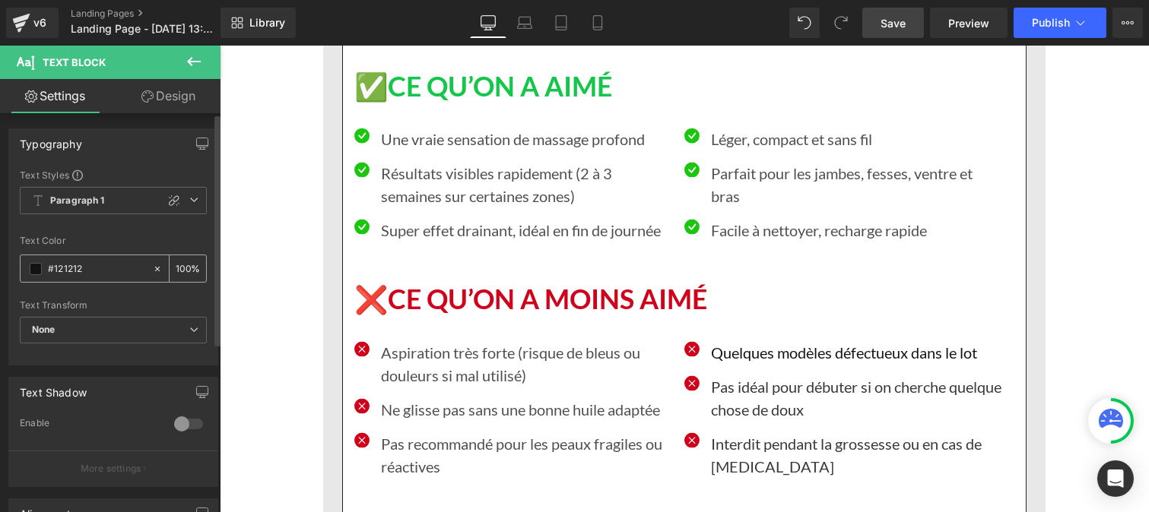
type input "#121212"
click at [182, 264] on input "100" at bounding box center [183, 268] width 15 height 17
type input "1"
type input "75"
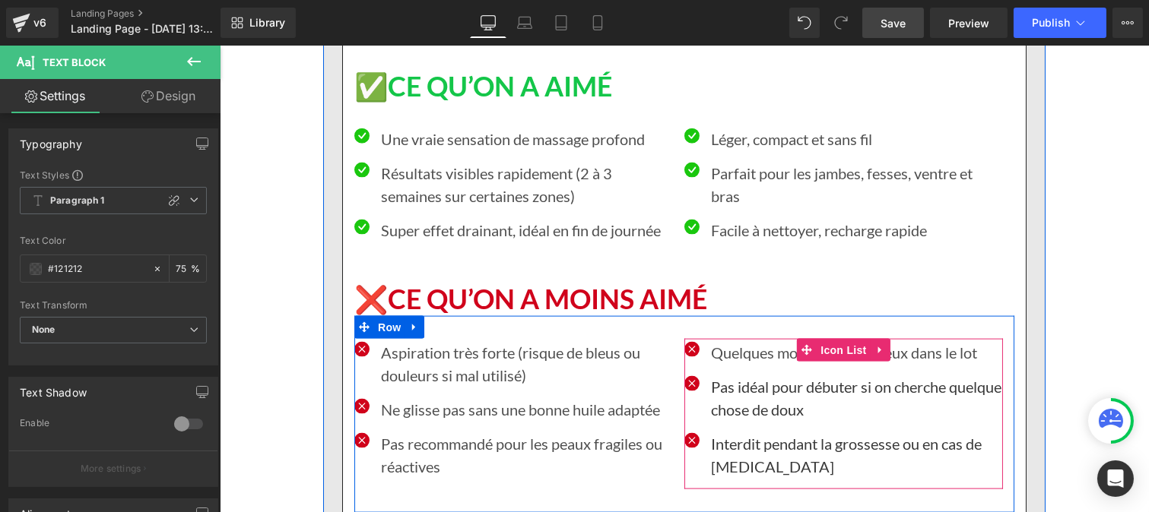
click at [742, 376] on p "Pas idéal pour débuter si on cherche quelque chose de doux" at bounding box center [856, 399] width 292 height 46
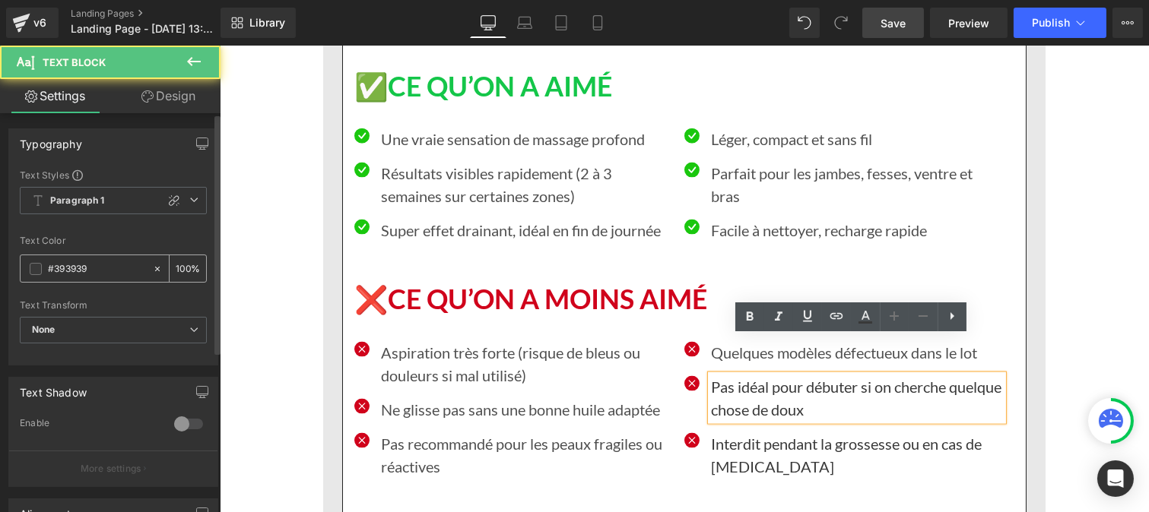
click at [107, 271] on input "#393939" at bounding box center [96, 269] width 97 height 17
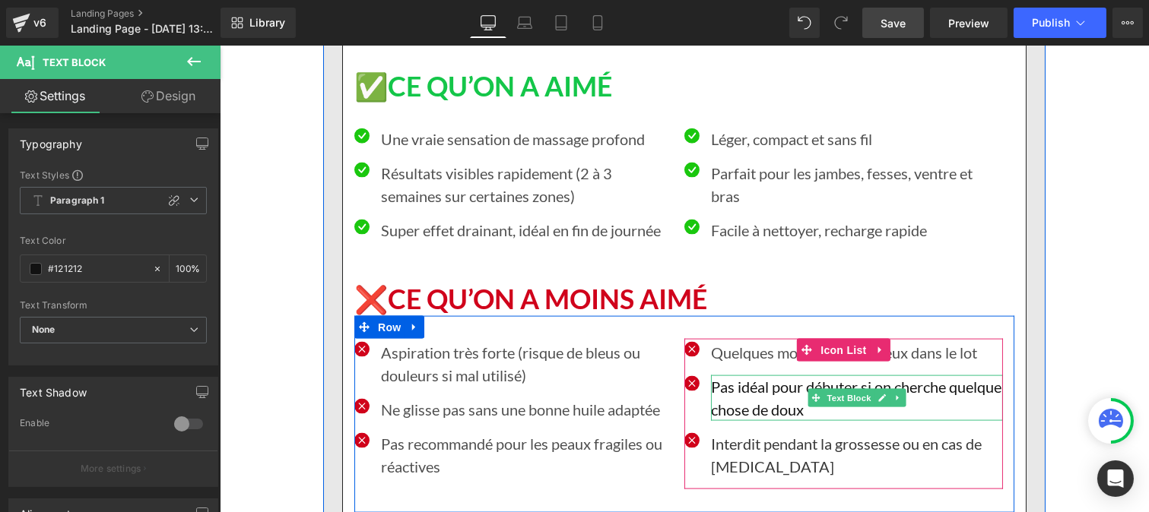
type input "#121212"
click at [714, 376] on p "Pas idéal pour débuter si on cherche quelque chose de doux" at bounding box center [856, 399] width 292 height 46
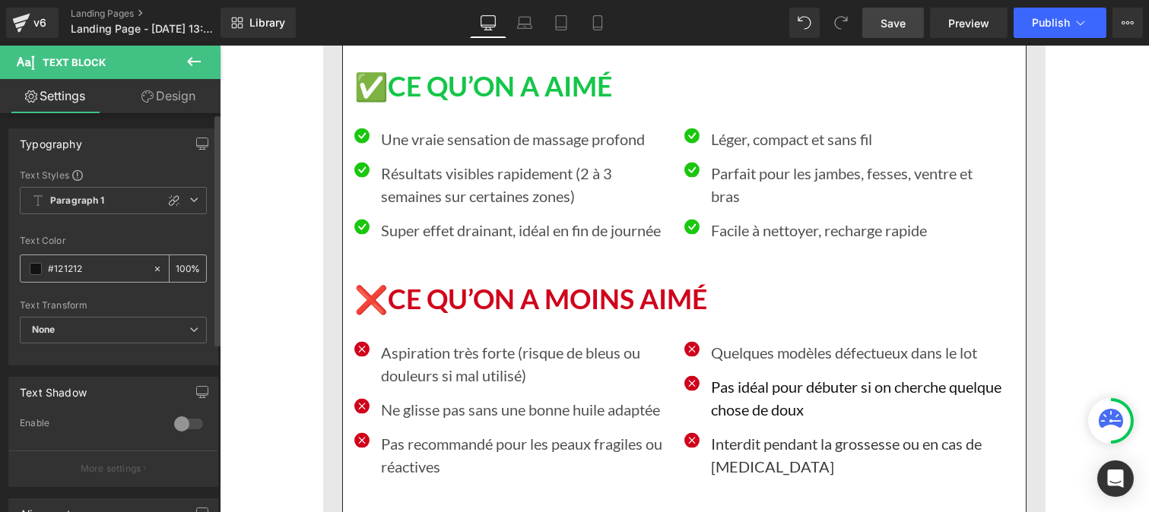
click at [183, 262] on input "100" at bounding box center [183, 268] width 15 height 17
type input "1"
type input "75"
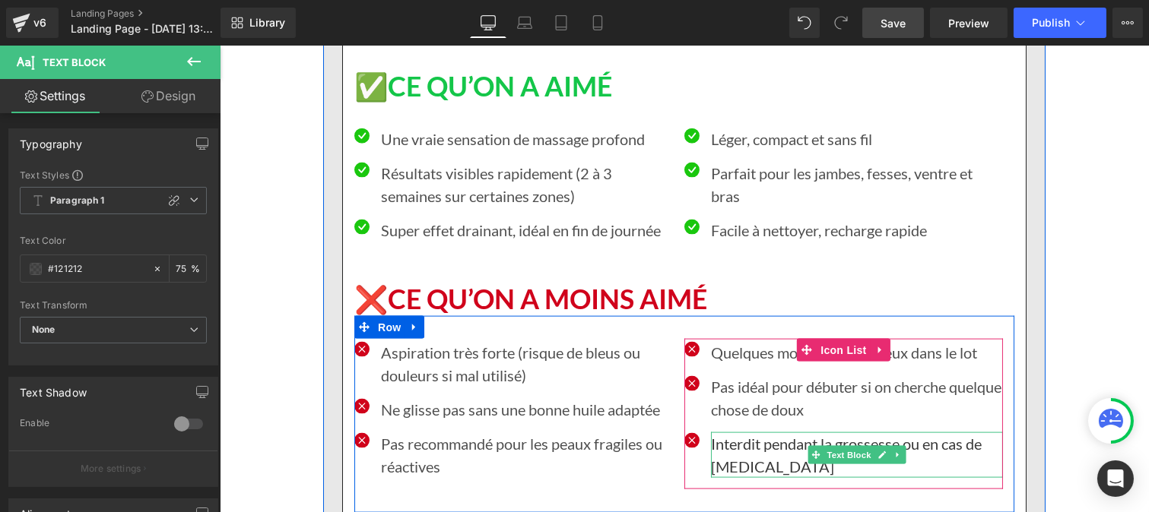
click at [712, 433] on p "Interdit pendant la grossesse ou en cas de [MEDICAL_DATA]" at bounding box center [856, 456] width 292 height 46
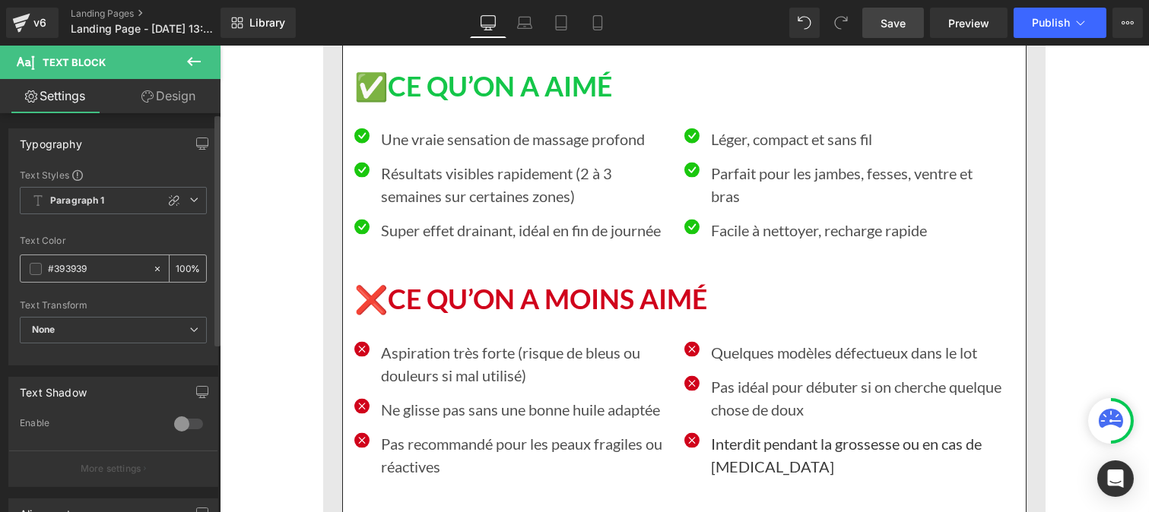
click at [95, 267] on input "#393939" at bounding box center [96, 269] width 97 height 17
type input "#121212"
click at [183, 266] on input "100" at bounding box center [183, 268] width 15 height 17
type input "1"
type input "75"
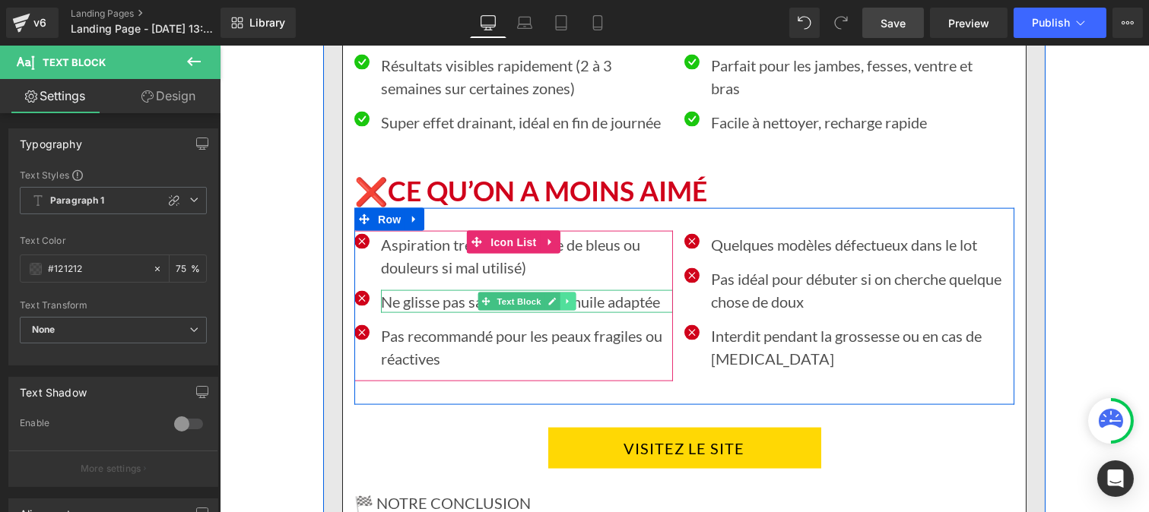
scroll to position [14214, 0]
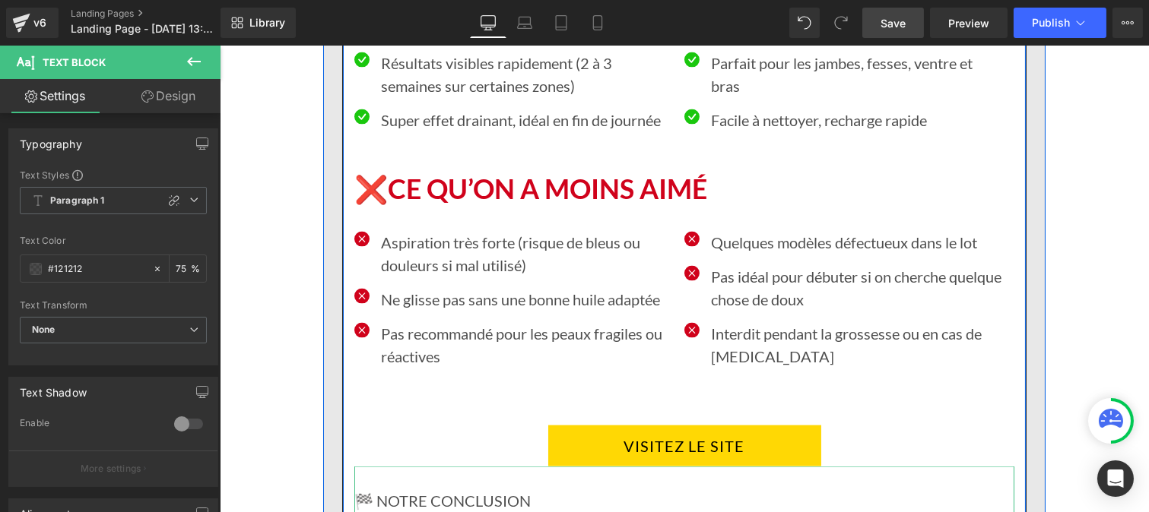
click at [451, 490] on p "🏁 NOTRE CONCLUSION" at bounding box center [684, 501] width 660 height 23
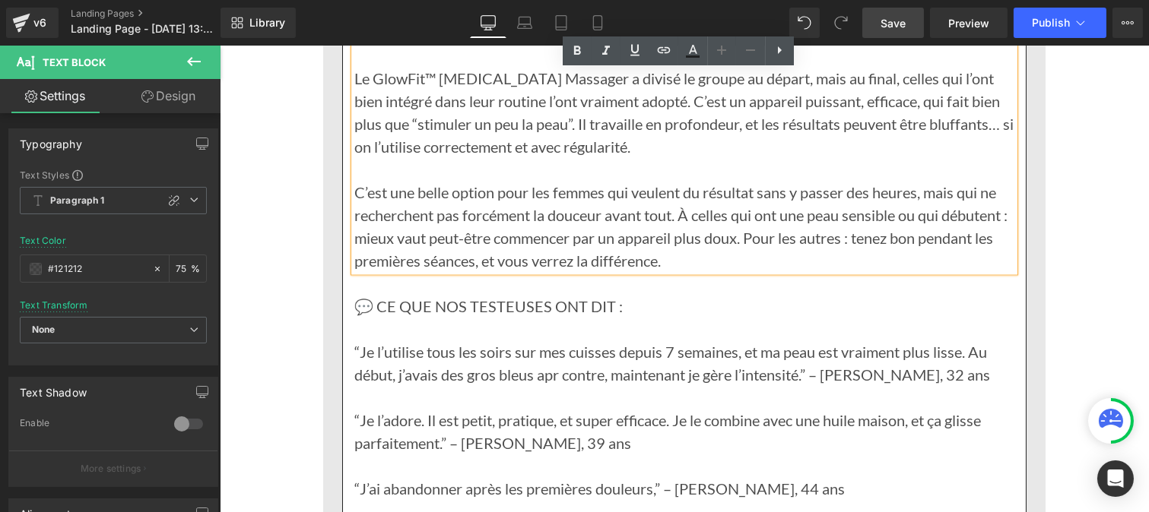
scroll to position [14685, 0]
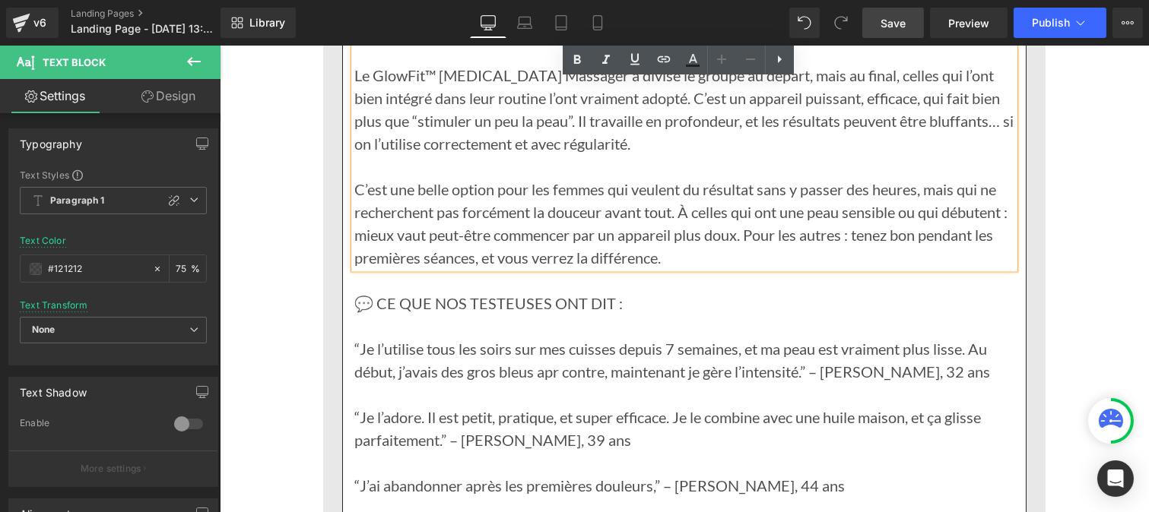
click at [442, 406] on p "“Je l’adore. Il est petit, pratique, et super efficace. Je le combine avec une …" at bounding box center [684, 429] width 660 height 46
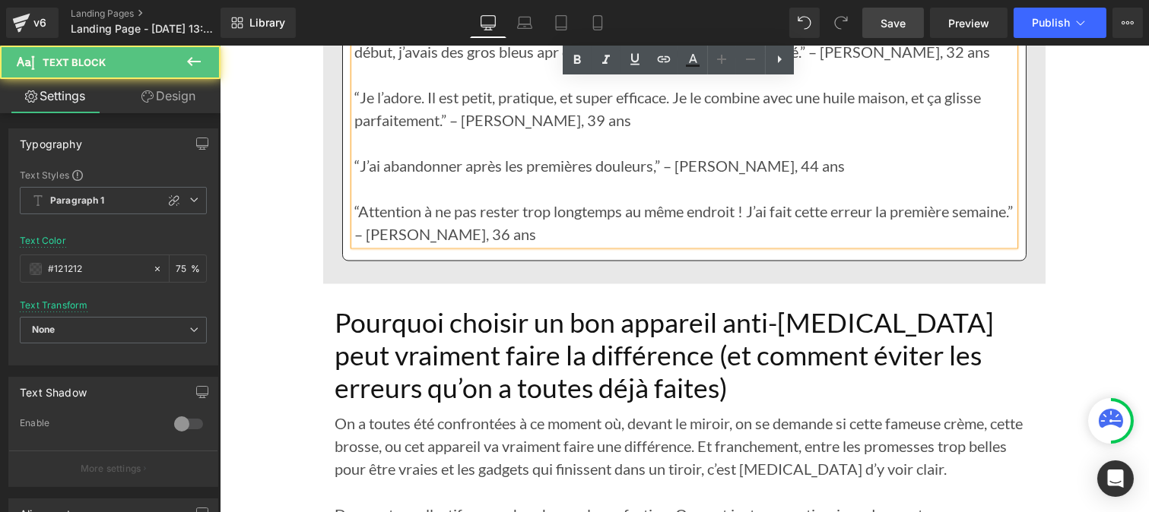
scroll to position [15006, 0]
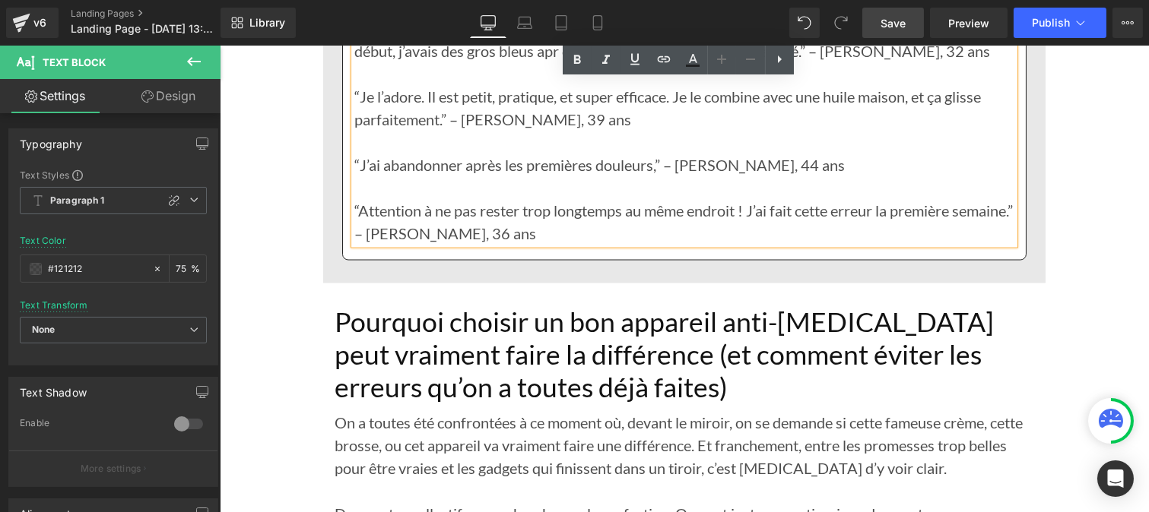
click at [410, 307] on h1 "Pourquoi choisir un bon appareil anti-[MEDICAL_DATA] peut vraiment faire la dif…" at bounding box center [683, 354] width 699 height 97
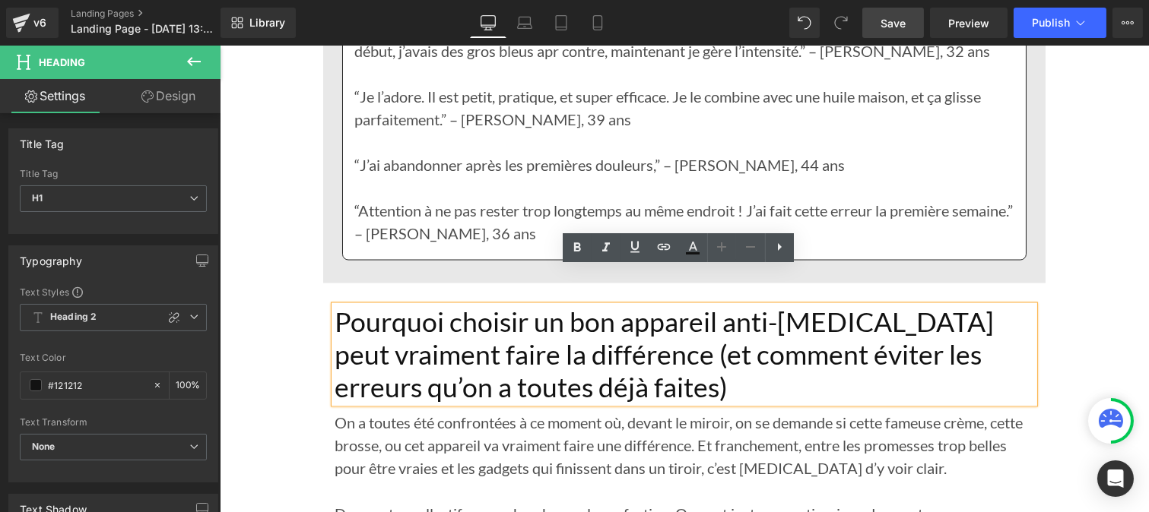
drag, startPoint x: 588, startPoint y: 322, endPoint x: 375, endPoint y: 268, distance: 219.6
click at [334, 306] on div "Pourquoi choisir un bon appareil anti-[MEDICAL_DATA] peut vraiment faire la dif…" at bounding box center [683, 354] width 699 height 97
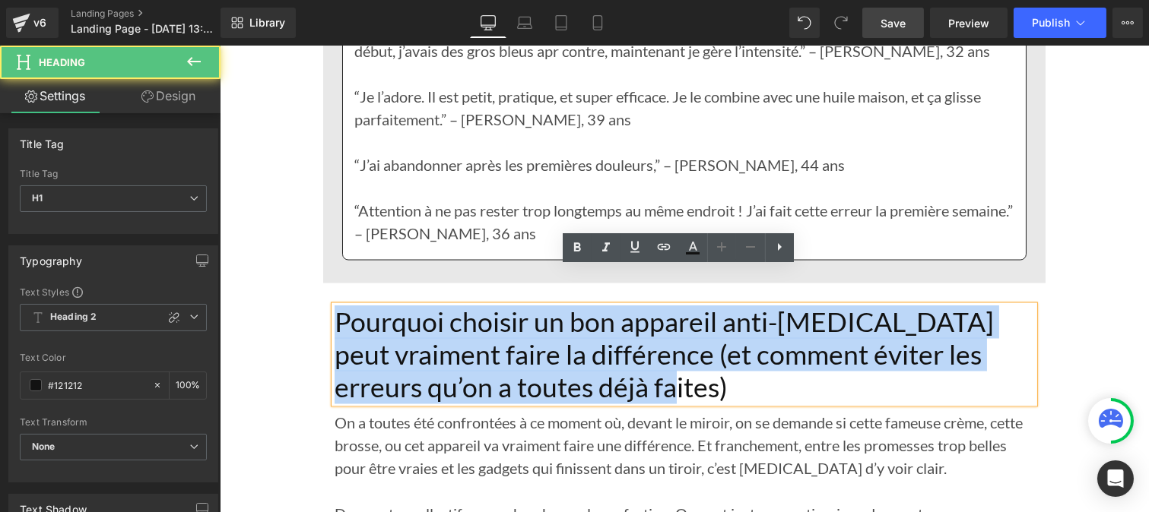
drag, startPoint x: 648, startPoint y: 356, endPoint x: 329, endPoint y: 287, distance: 325.8
click at [334, 306] on h1 "Pourquoi choisir un bon appareil anti-[MEDICAL_DATA] peut vraiment faire la dif…" at bounding box center [683, 354] width 699 height 97
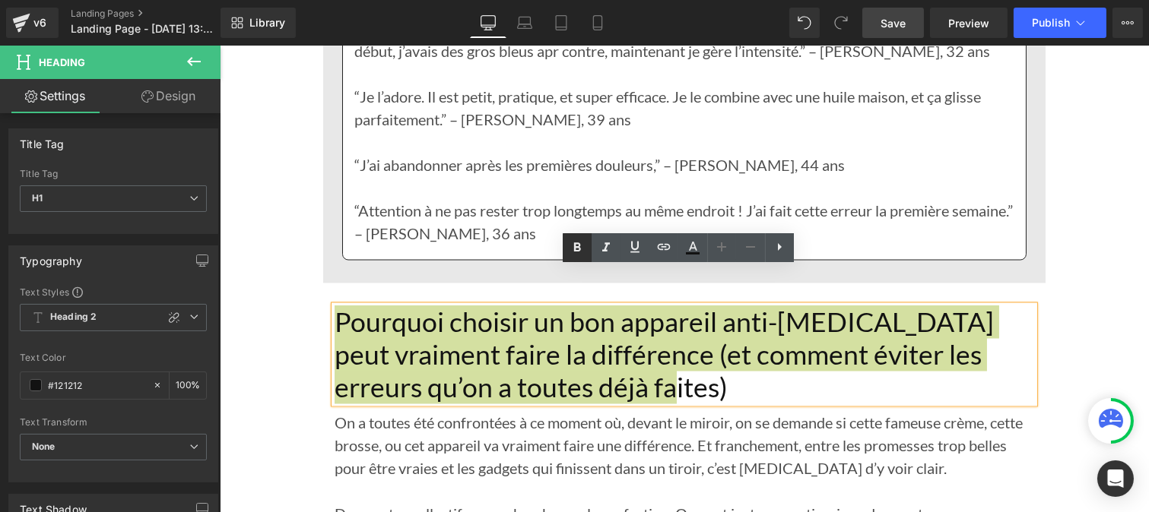
click at [584, 249] on icon at bounding box center [577, 248] width 18 height 18
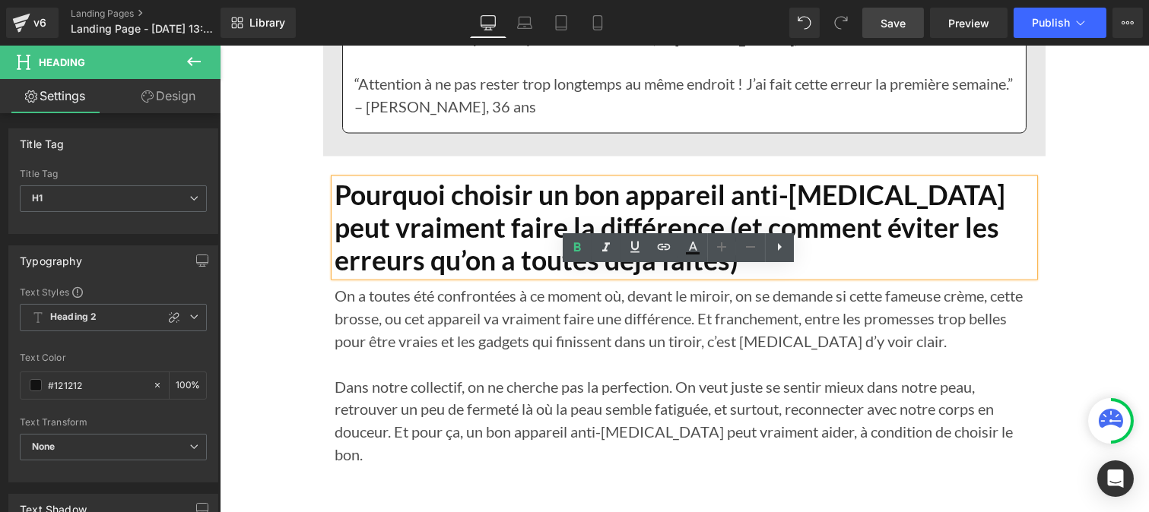
scroll to position [15138, 0]
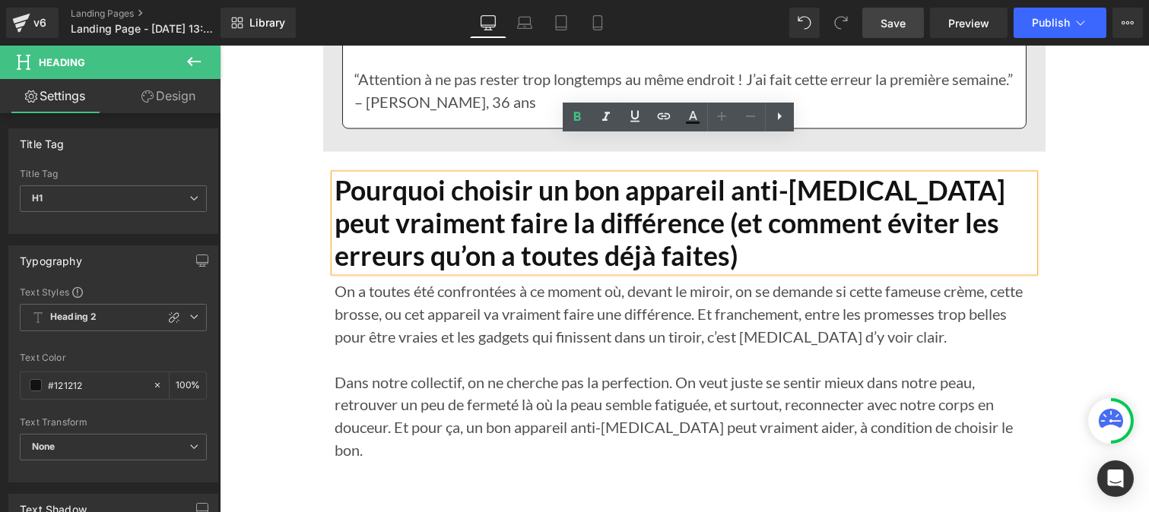
click at [437, 348] on p at bounding box center [683, 359] width 699 height 23
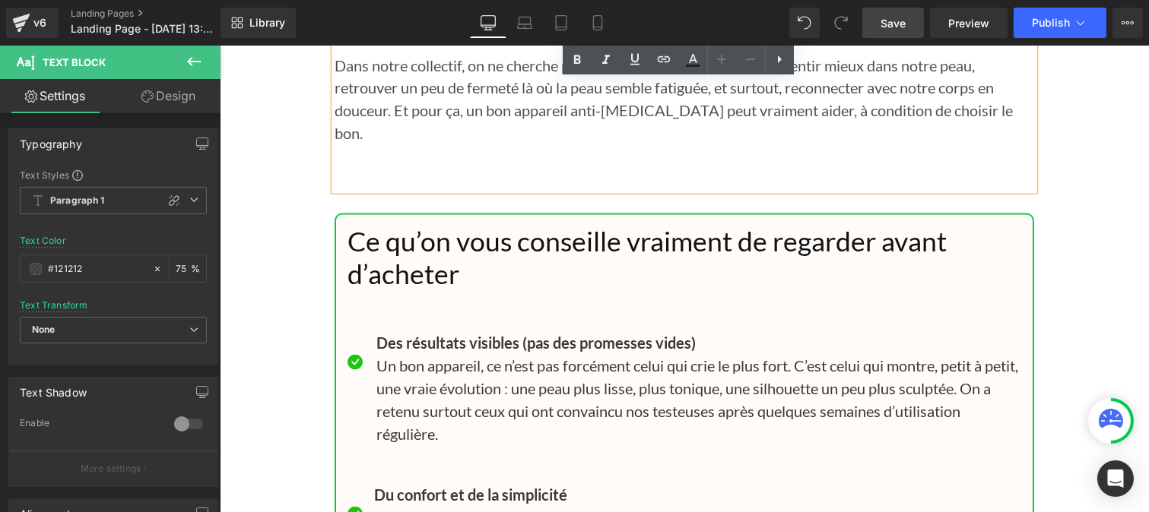
scroll to position [15456, 0]
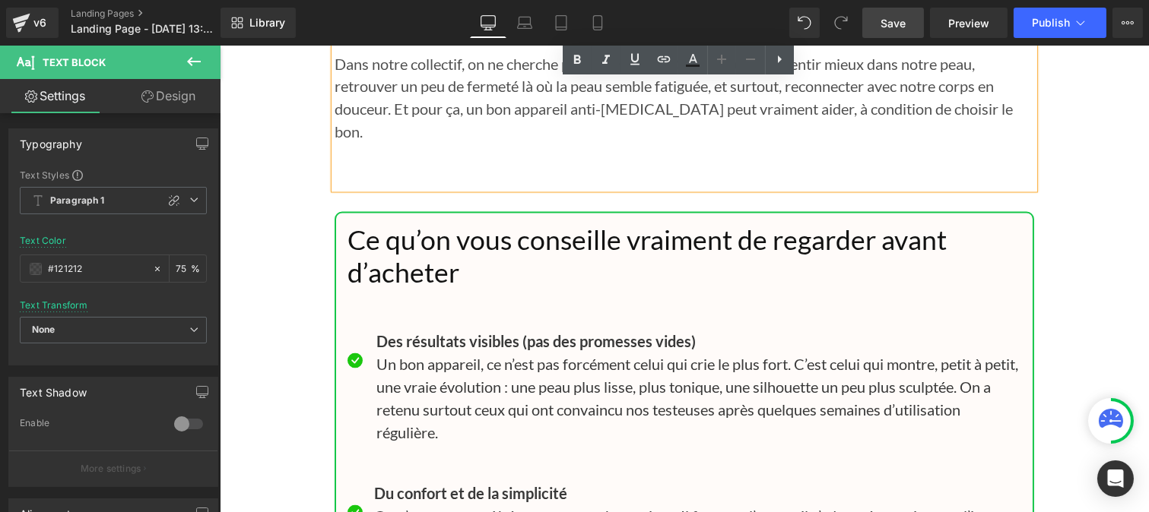
click at [423, 225] on h1 "Ce qu’on vous conseille vraiment de regarder avant d’acheter" at bounding box center [684, 257] width 674 height 65
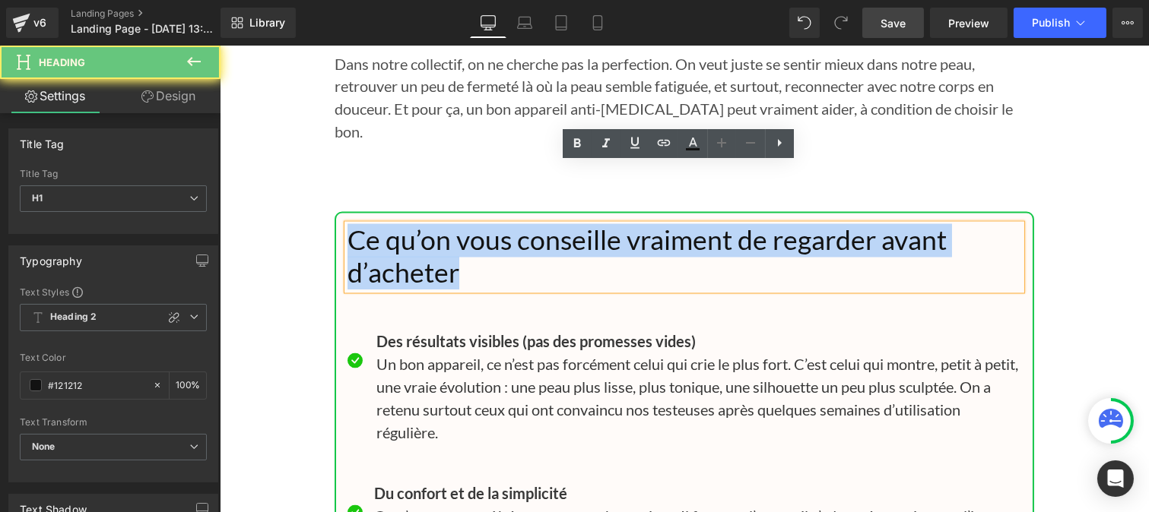
drag, startPoint x: 458, startPoint y: 217, endPoint x: 319, endPoint y: 173, distance: 146.4
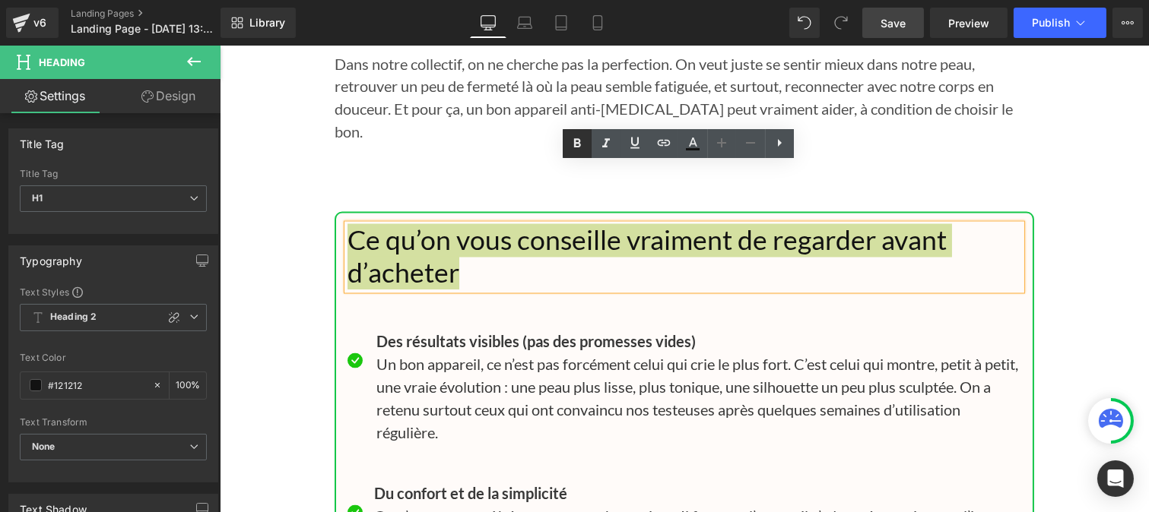
click at [576, 145] on icon at bounding box center [577, 144] width 18 height 18
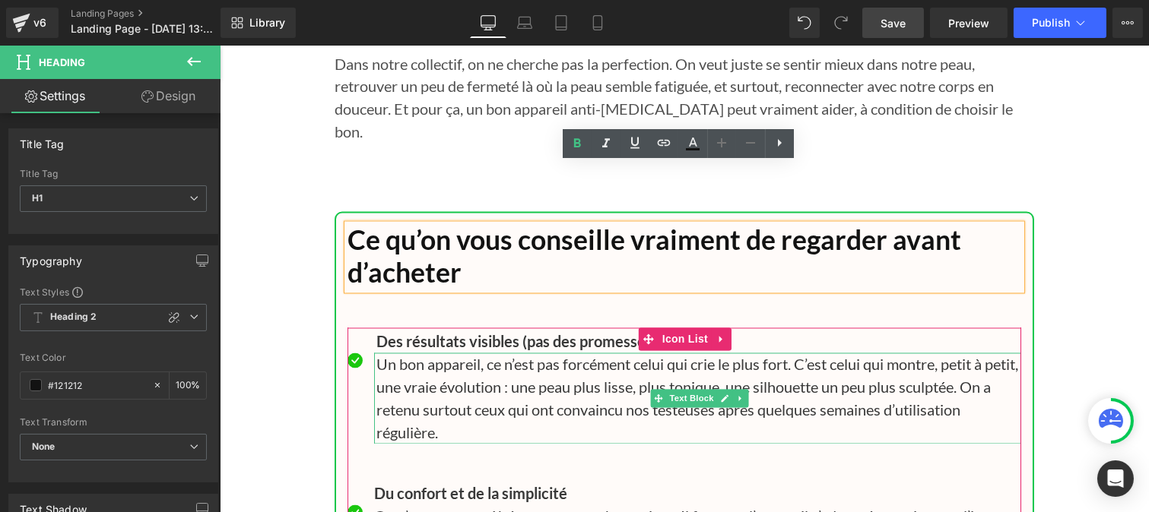
click at [474, 354] on p "Un bon appareil, ce n’est pas forcément celui qui crie le plus fort. C’est celu…" at bounding box center [698, 399] width 645 height 91
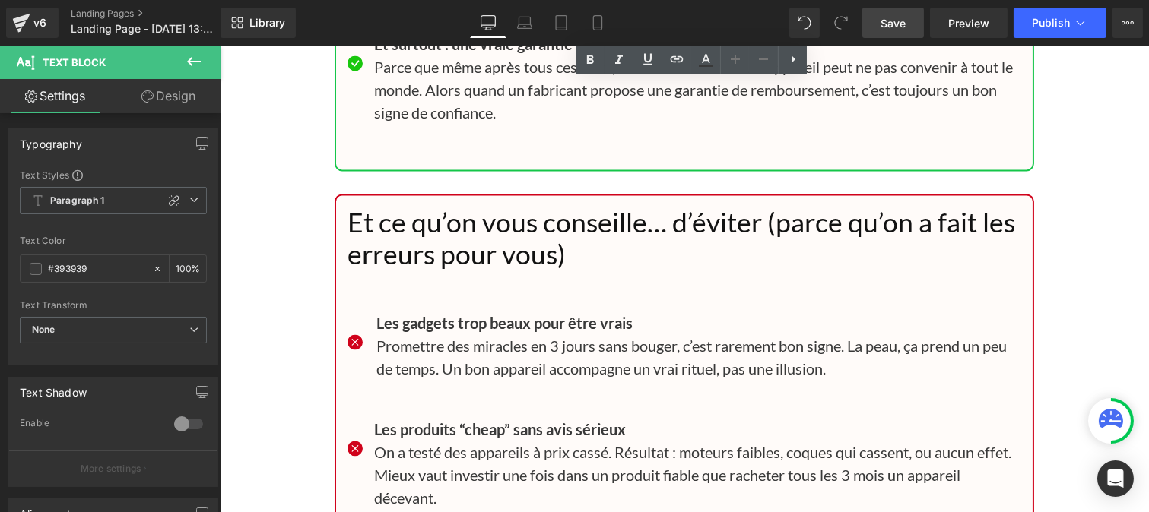
scroll to position [16346, 0]
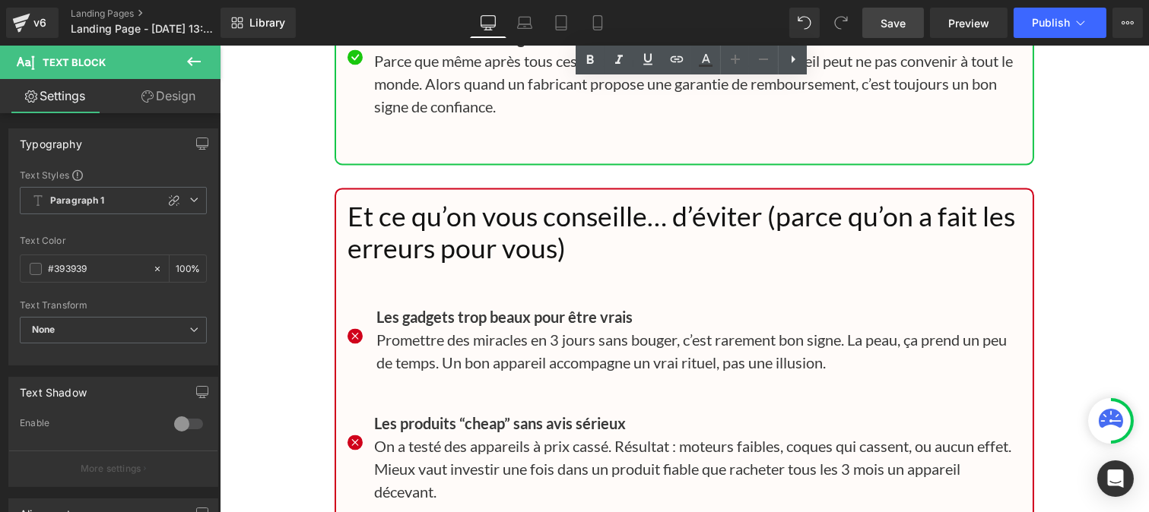
click at [424, 201] on h1 "Et ce qu’on vous conseille… d’éviter (parce qu’on a fait les erreurs pour vous)" at bounding box center [684, 233] width 674 height 65
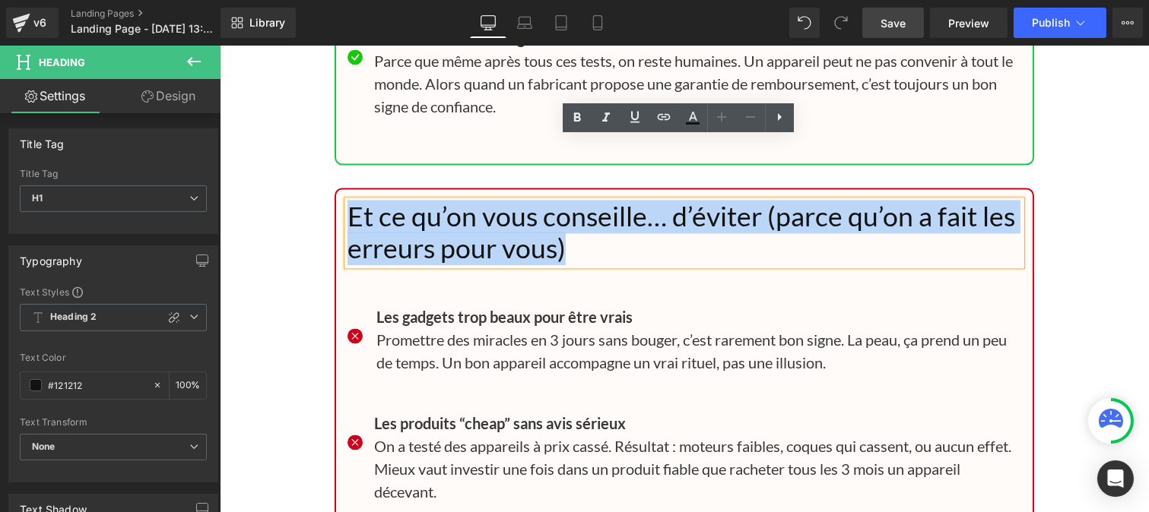
drag, startPoint x: 512, startPoint y: 168, endPoint x: 492, endPoint y: 106, distance: 64.9
click at [347, 201] on h1 "Et ce qu’on vous conseille… d’éviter (parce qu’on a fait les erreurs pour vous)" at bounding box center [684, 233] width 674 height 65
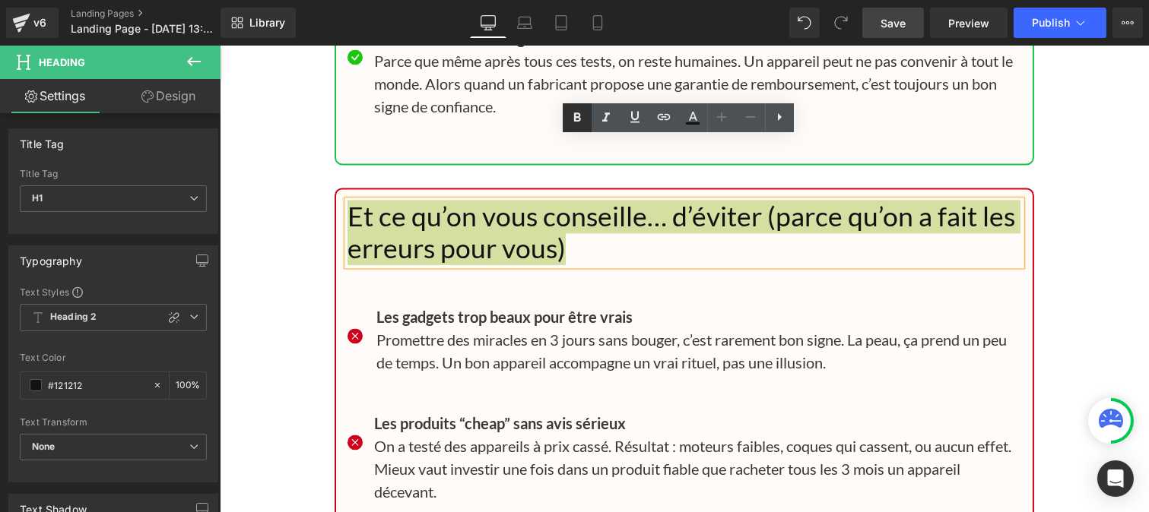
click at [580, 116] on icon at bounding box center [577, 118] width 18 height 18
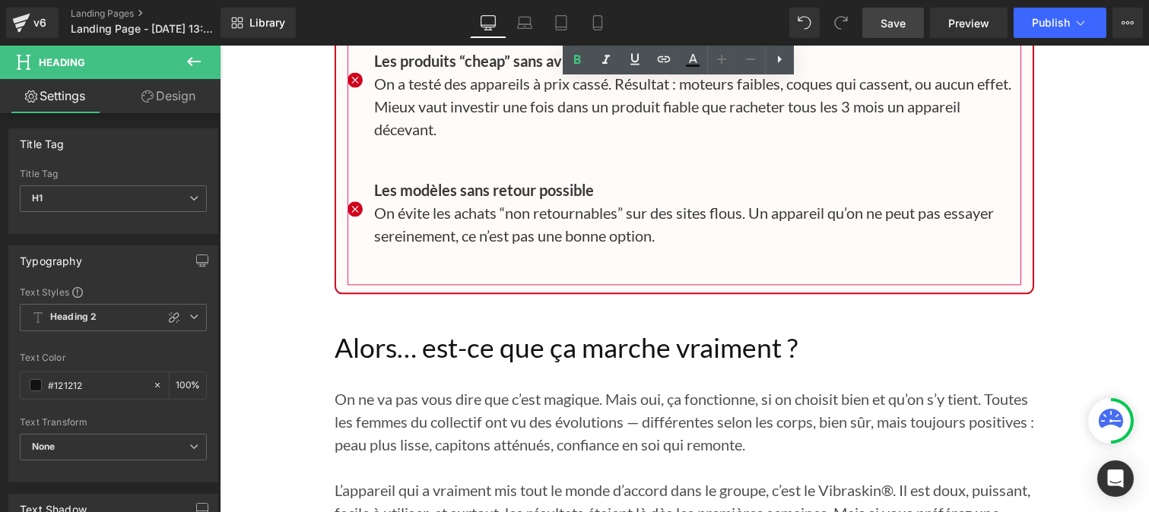
scroll to position [16709, 0]
click at [468, 331] on h1 "Alors… est-ce que ça marche vraiment ?" at bounding box center [683, 347] width 699 height 33
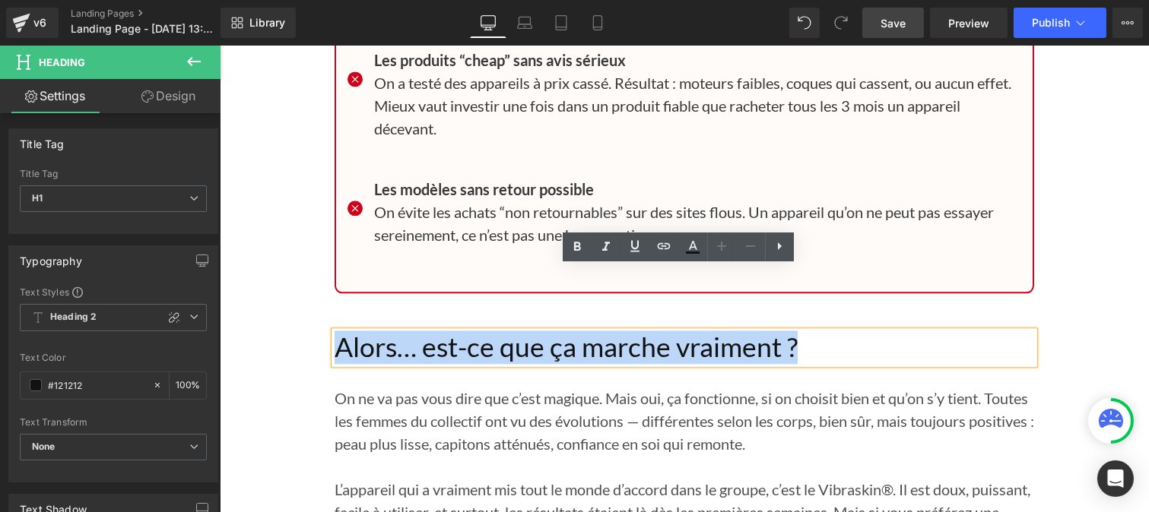
drag, startPoint x: 816, startPoint y: 295, endPoint x: 328, endPoint y: 268, distance: 488.8
click at [334, 331] on h1 "Alors… est-ce que ça marche vraiment ?" at bounding box center [683, 347] width 699 height 33
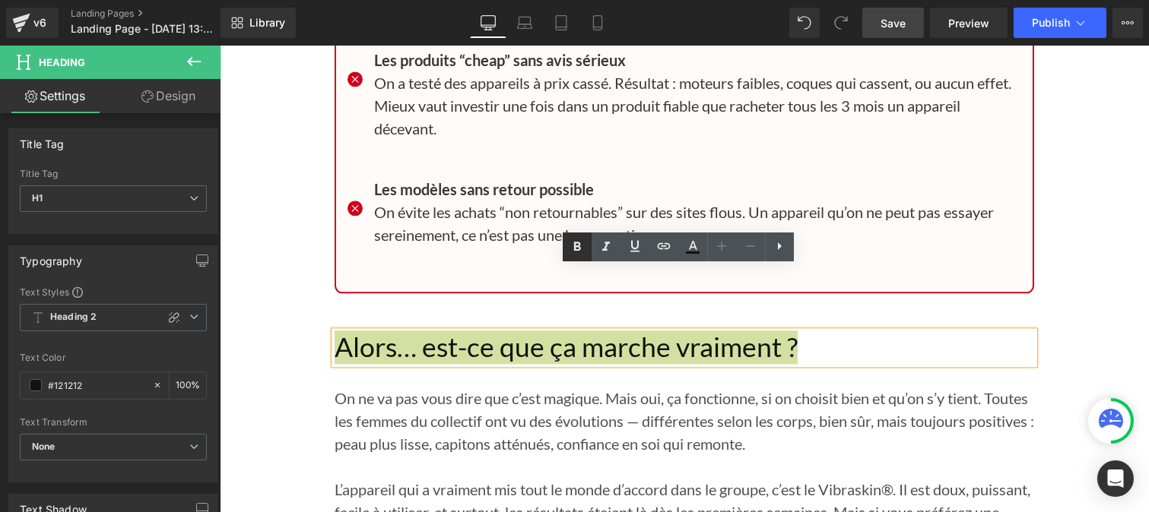
click at [581, 249] on icon at bounding box center [577, 247] width 18 height 18
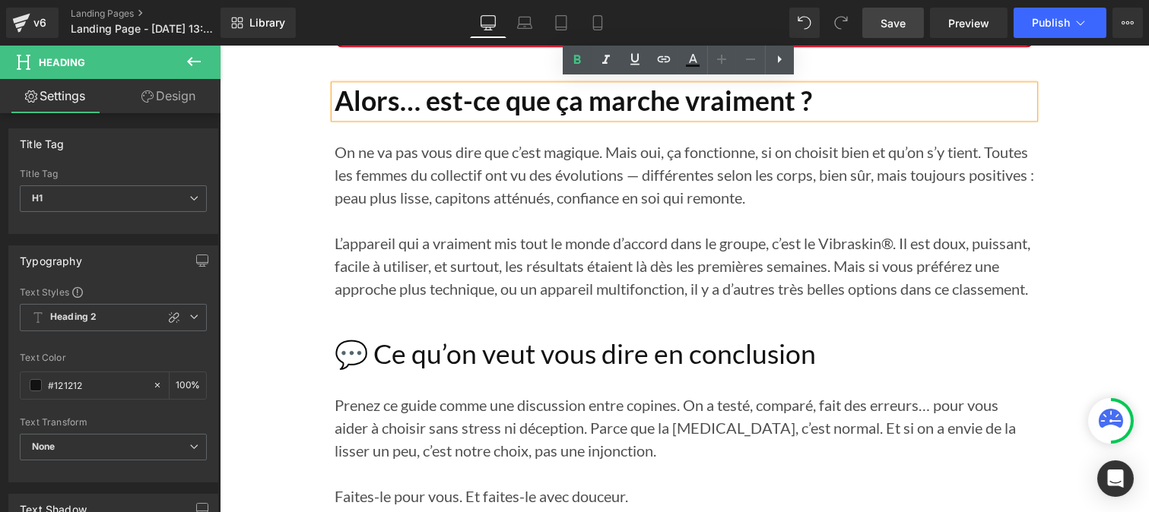
scroll to position [16956, 0]
click at [399, 338] on h1 "💬 Ce qu’on veut vous dire en conclusion" at bounding box center [683, 354] width 699 height 33
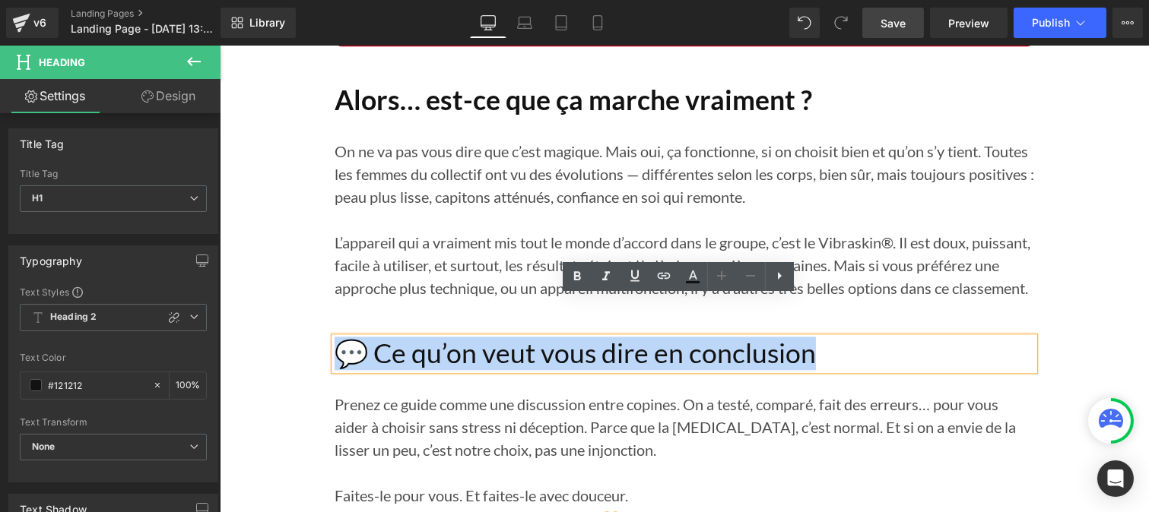
drag, startPoint x: 839, startPoint y: 315, endPoint x: 278, endPoint y: 287, distance: 561.8
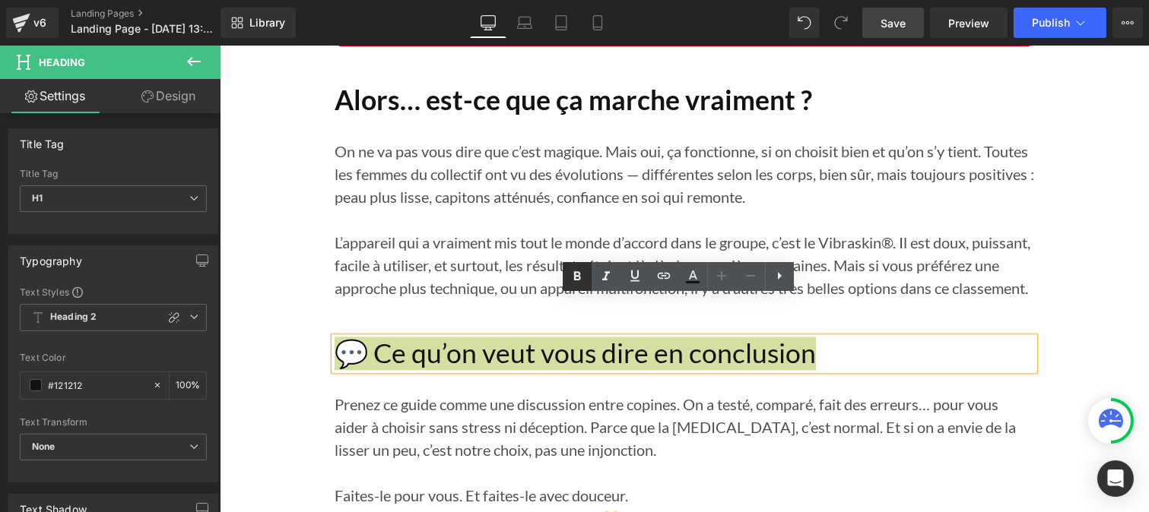
click at [579, 276] on icon at bounding box center [577, 275] width 7 height 9
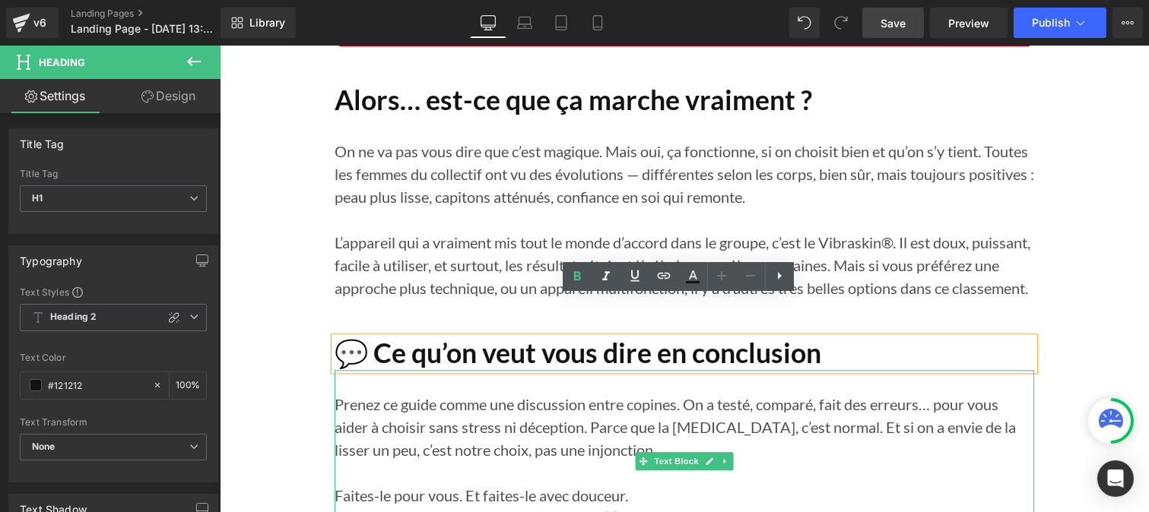
click at [422, 461] on p at bounding box center [683, 472] width 699 height 23
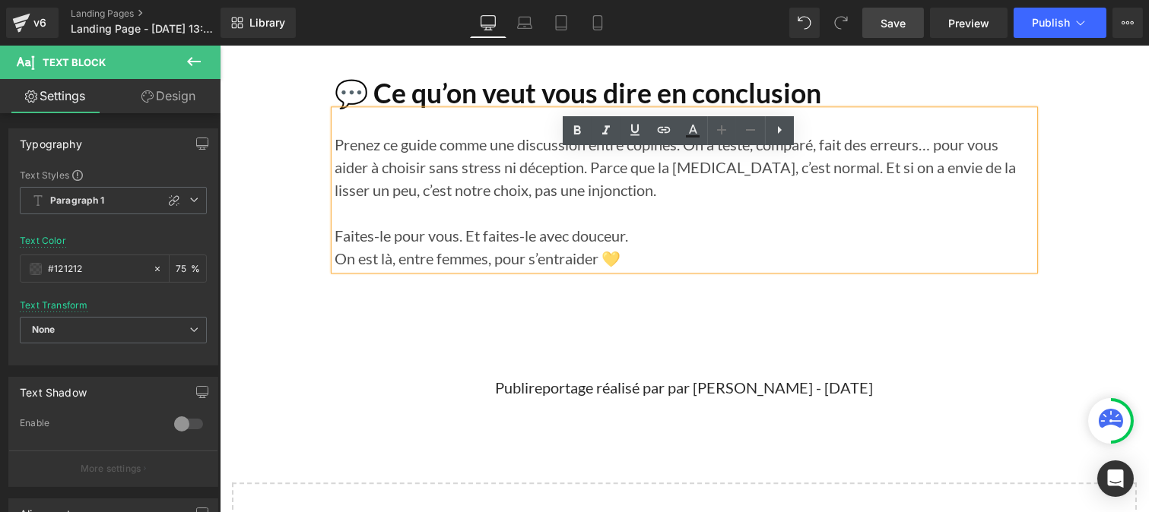
scroll to position [17226, 0]
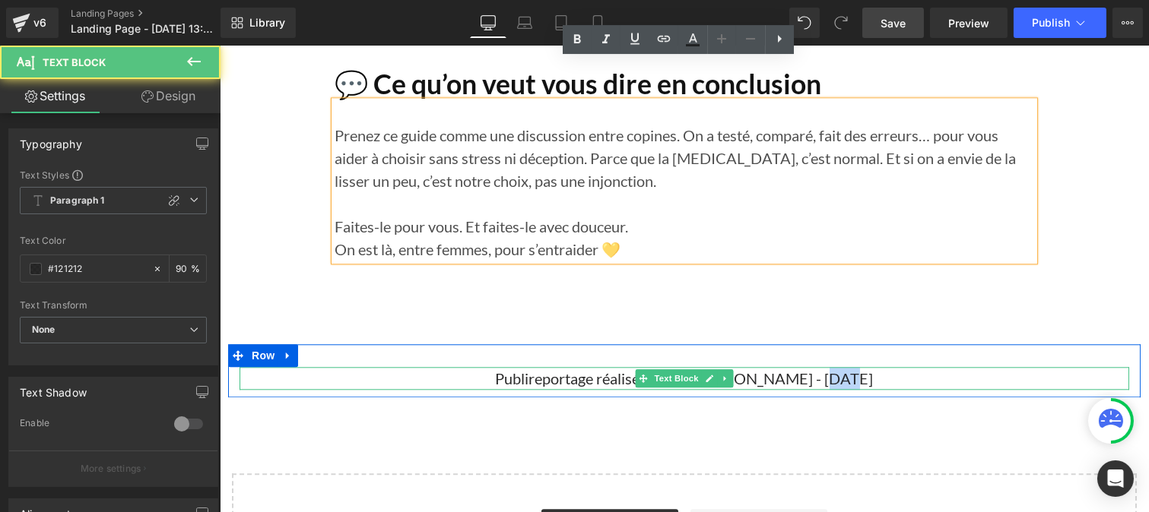
drag, startPoint x: 825, startPoint y: 336, endPoint x: 796, endPoint y: 337, distance: 28.9
click at [796, 367] on p "Publireportage réalisé par par [PERSON_NAME] - [DATE]" at bounding box center [684, 378] width 890 height 23
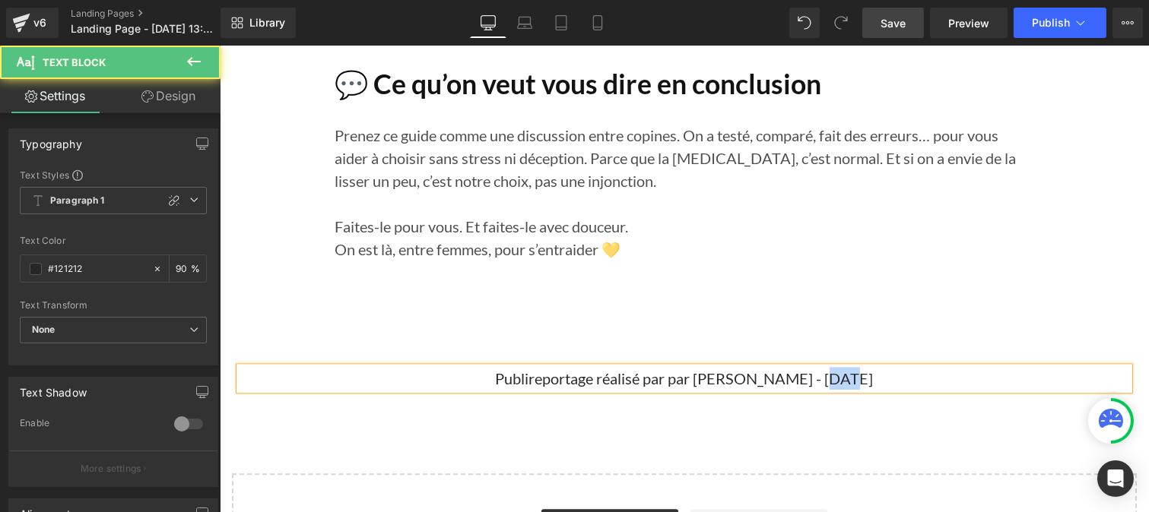
click at [826, 367] on p "Publireportage réalisé par par [PERSON_NAME] - [DATE]" at bounding box center [684, 378] width 890 height 23
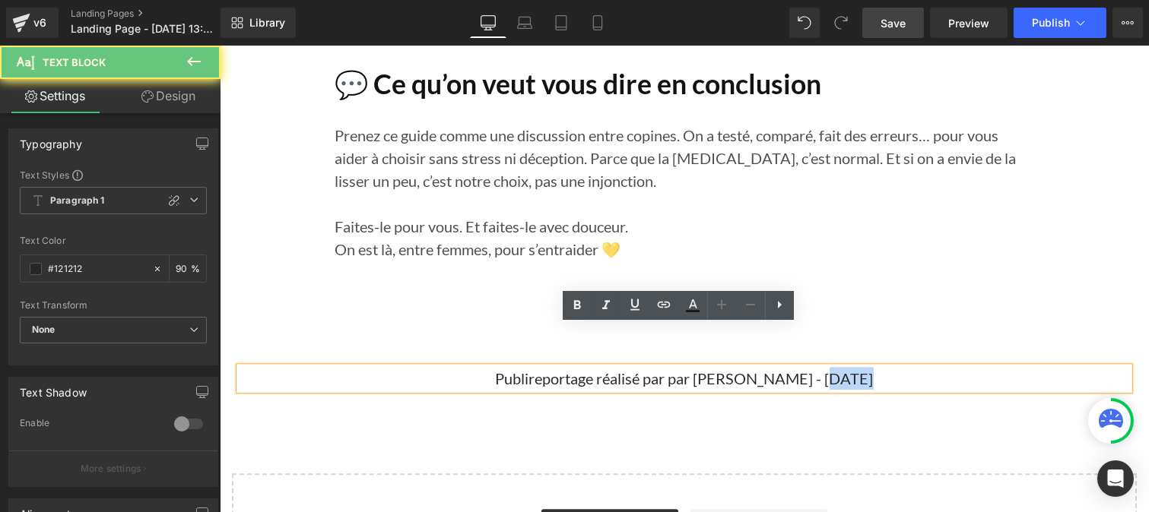
drag, startPoint x: 826, startPoint y: 338, endPoint x: 794, endPoint y: 338, distance: 32.7
click at [794, 367] on p "Publireportage réalisé par par [PERSON_NAME] - [DATE]" at bounding box center [684, 378] width 890 height 23
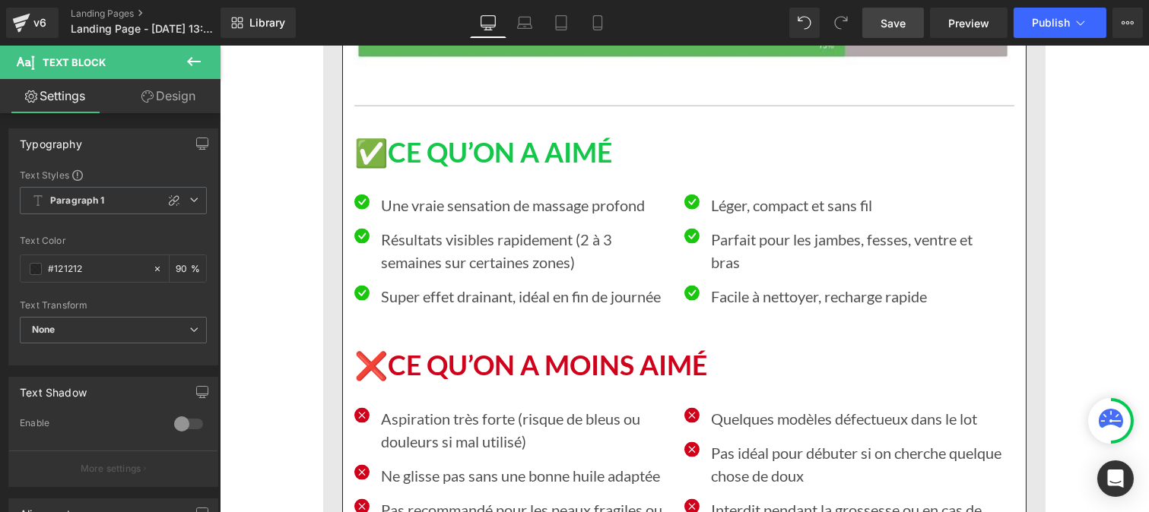
scroll to position [14030, 0]
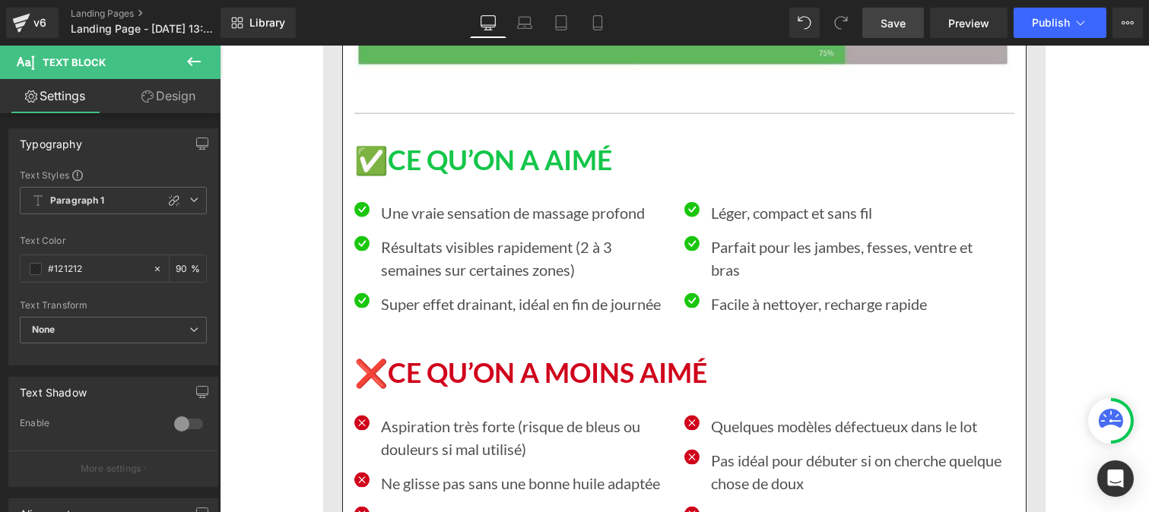
click at [886, 27] on span "Save" at bounding box center [892, 23] width 25 height 16
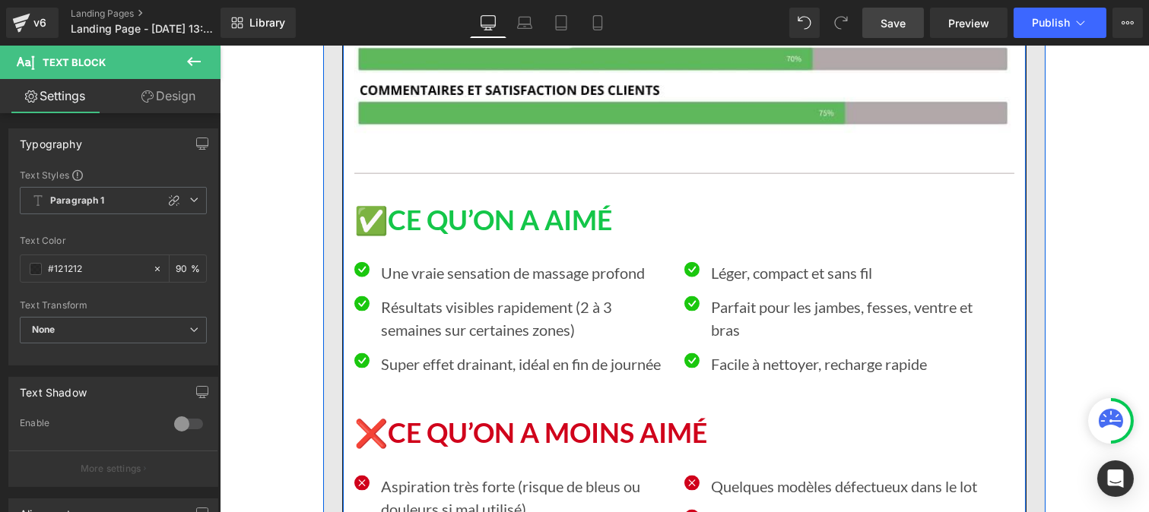
scroll to position [14088, 0]
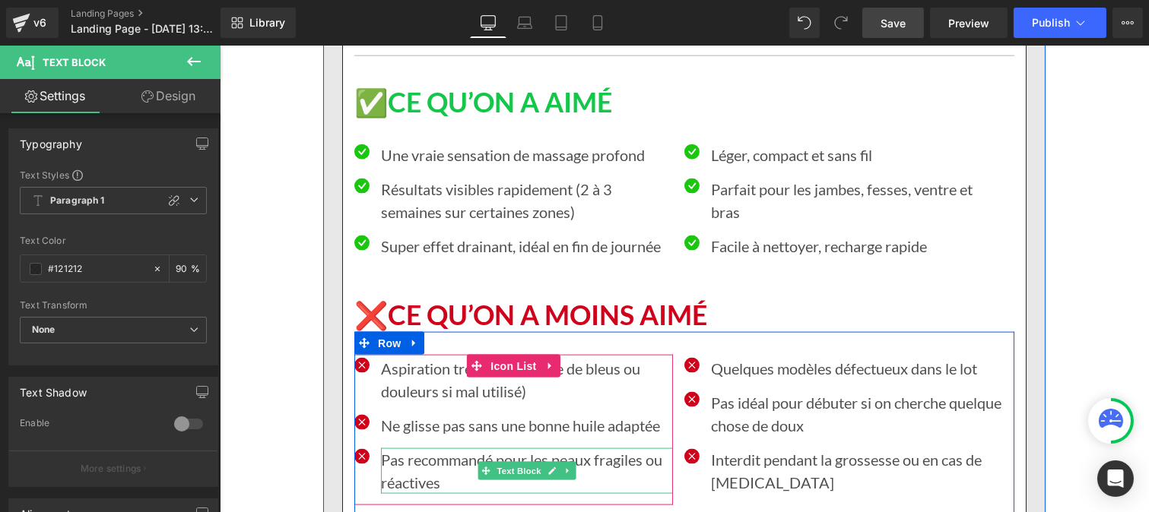
click at [397, 449] on p "Pas recommandé pour les peaux fragiles ou réactives" at bounding box center [526, 472] width 292 height 46
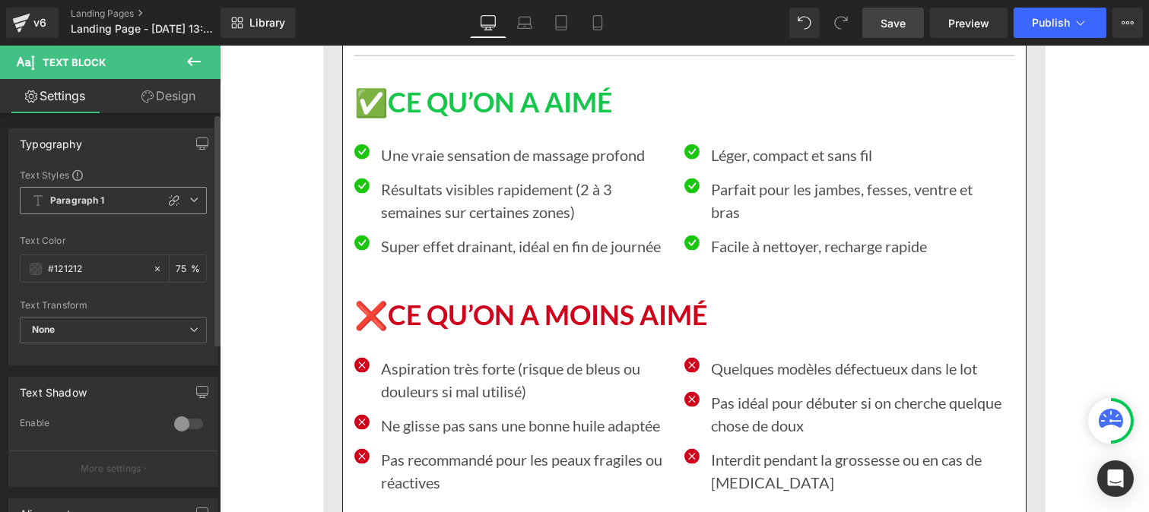
click at [95, 203] on b "Paragraph 1" at bounding box center [77, 201] width 55 height 13
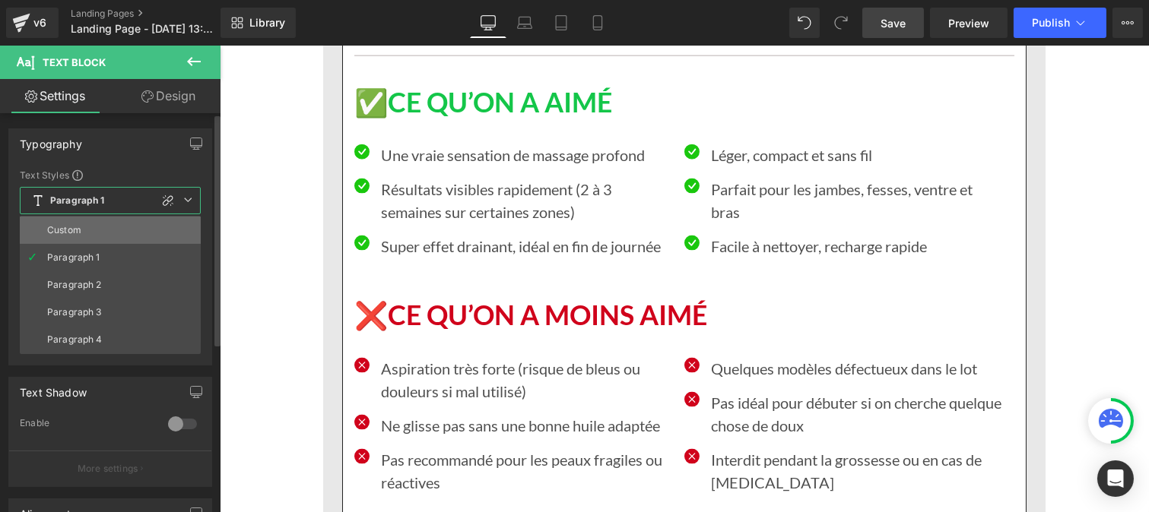
click at [84, 228] on li "Custom" at bounding box center [110, 230] width 181 height 27
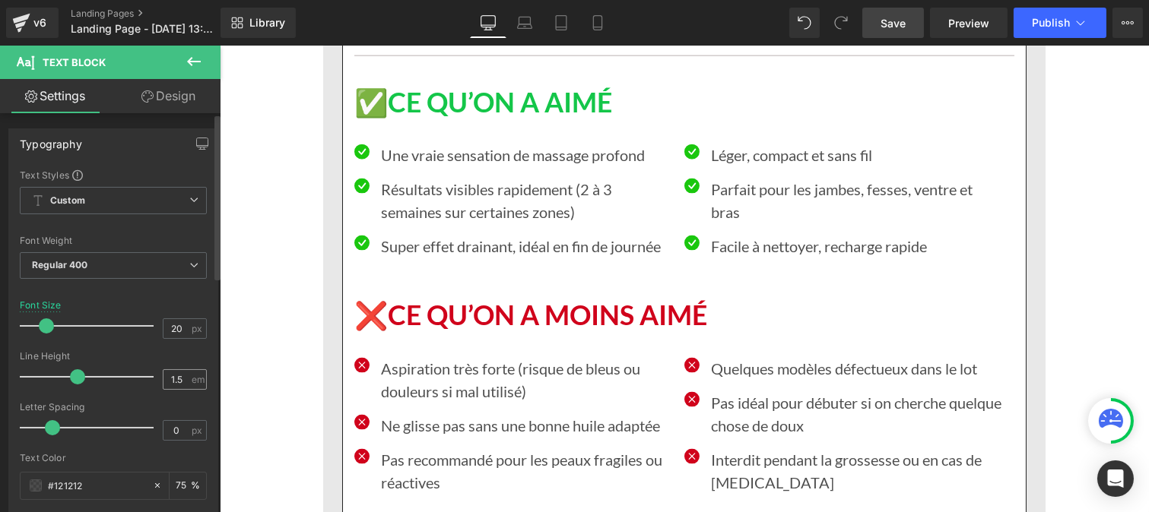
click at [185, 382] on div "1.5 em" at bounding box center [185, 379] width 44 height 21
click at [181, 379] on input "1.5" at bounding box center [176, 379] width 27 height 19
type input "1"
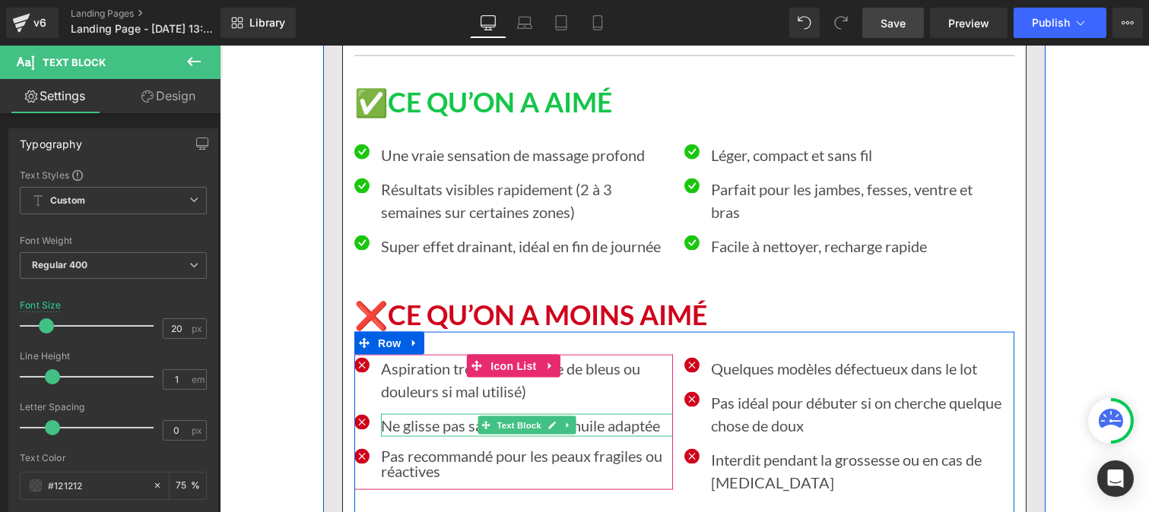
click at [427, 414] on p "Ne glisse pas sans une bonne huile adaptée" at bounding box center [526, 425] width 292 height 23
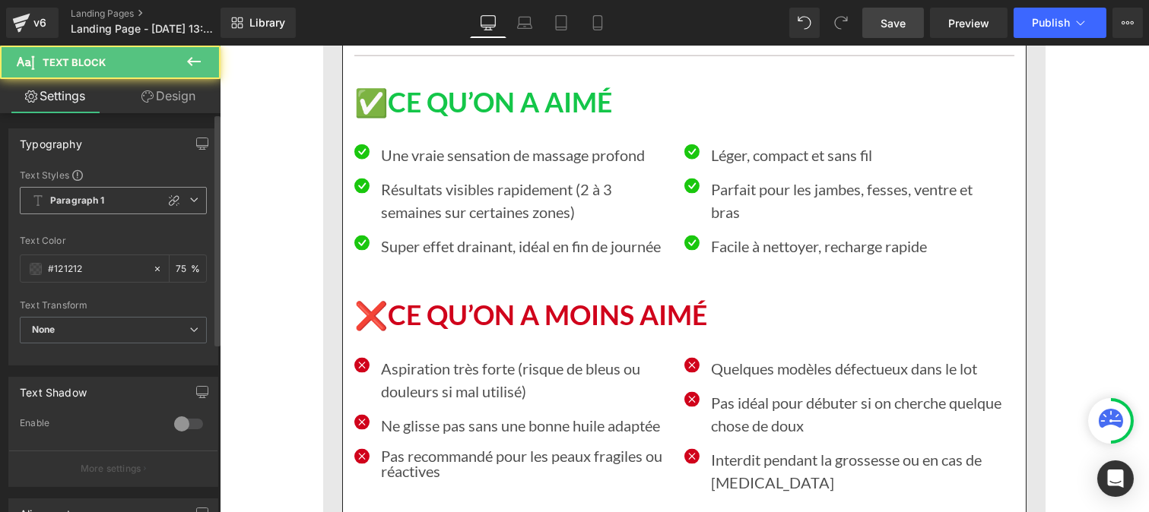
click at [90, 201] on b "Paragraph 1" at bounding box center [77, 201] width 55 height 13
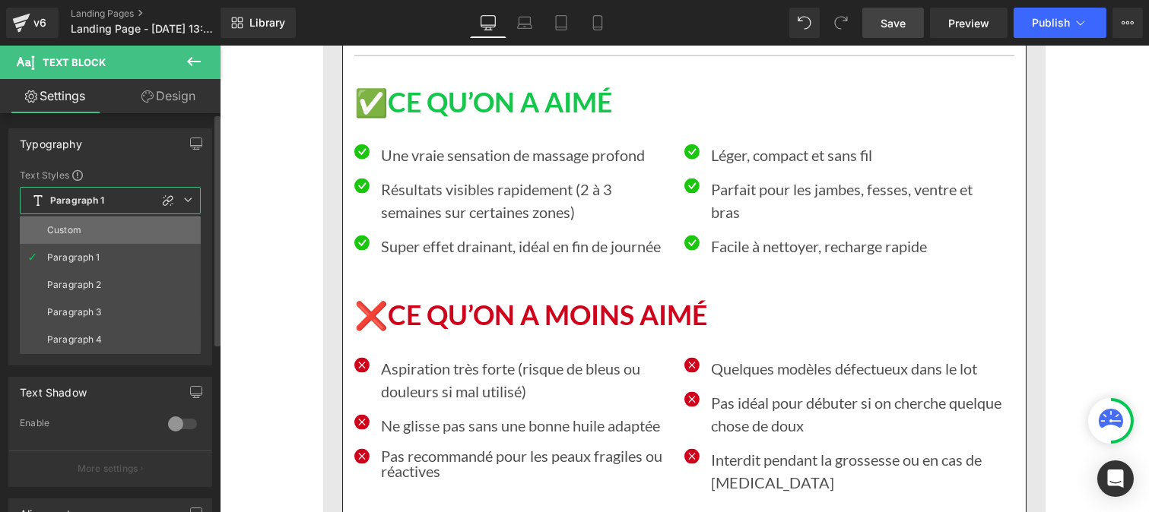
click at [82, 225] on li "Custom" at bounding box center [110, 230] width 181 height 27
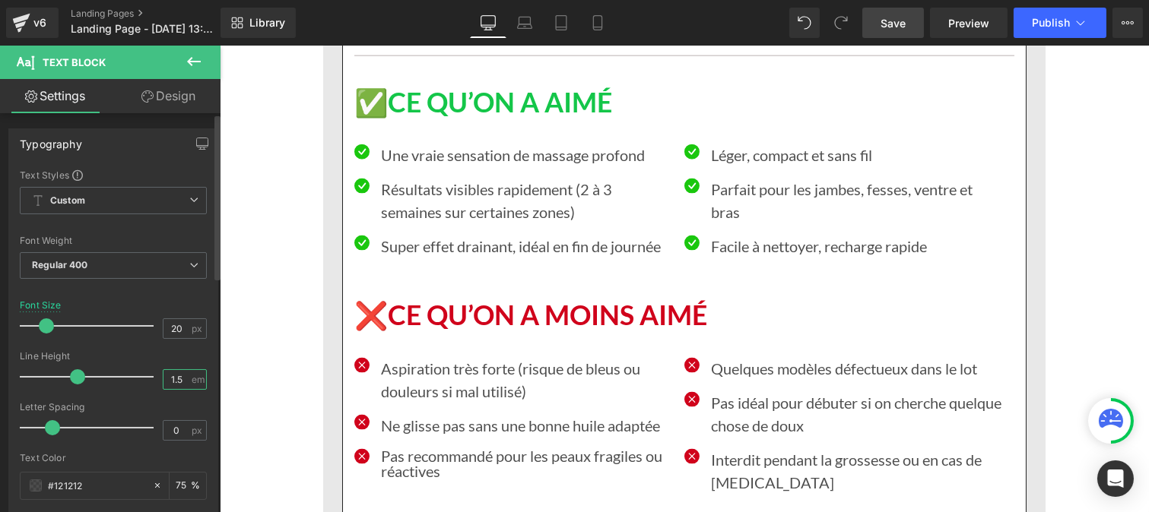
click at [183, 379] on input "1.5" at bounding box center [176, 379] width 27 height 19
type input "1"
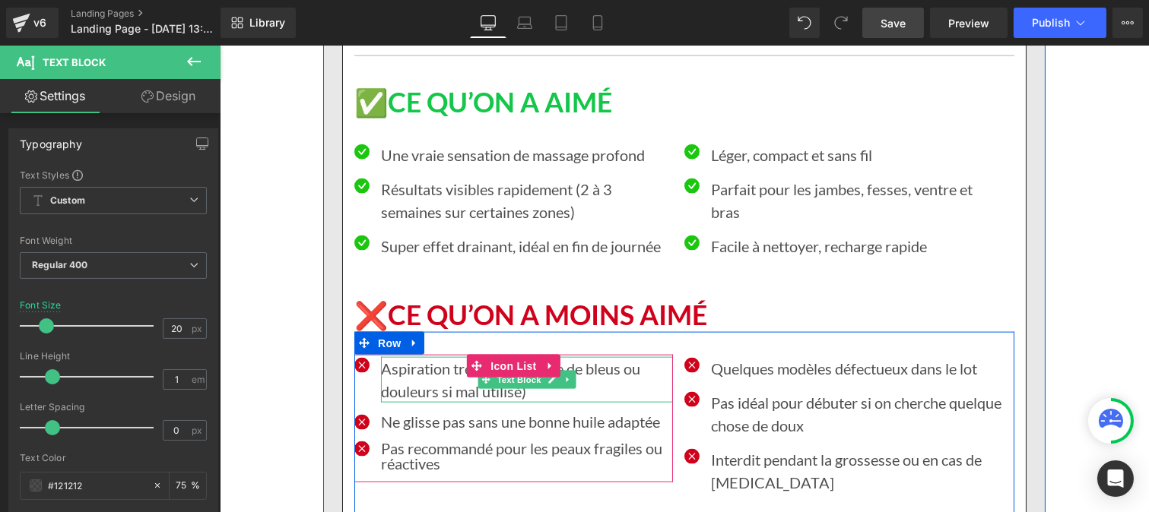
click at [401, 357] on p "Aspiration très forte (risque de bleus ou douleurs si mal utilisé)" at bounding box center [526, 380] width 292 height 46
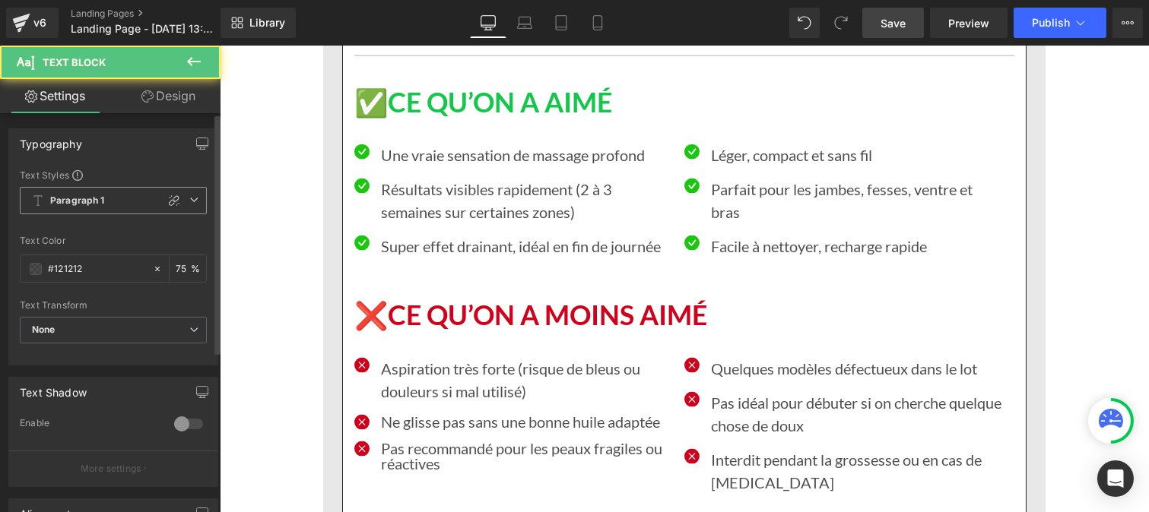
click at [97, 211] on span "Paragraph 1" at bounding box center [113, 200] width 187 height 27
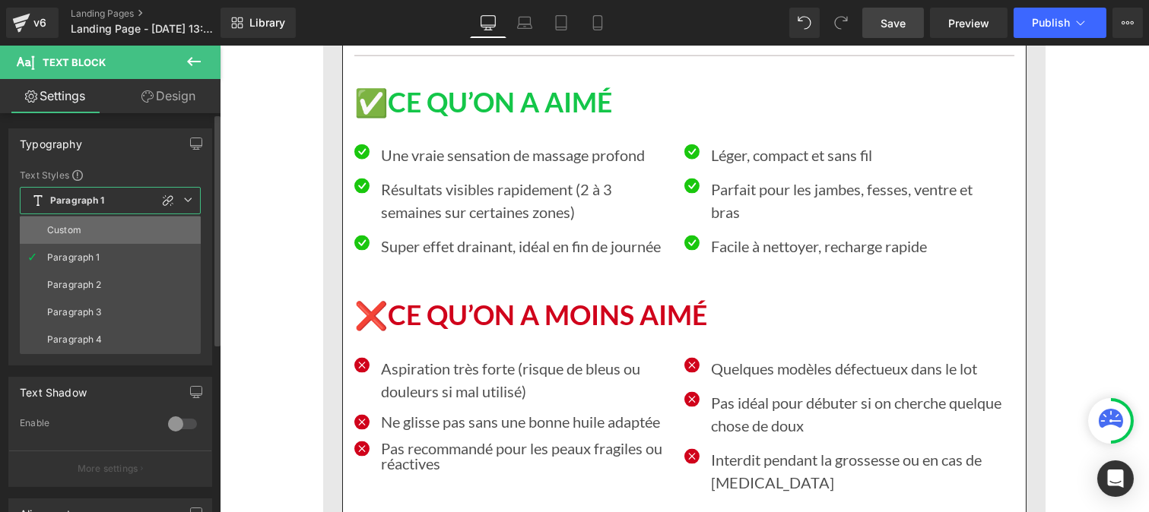
click at [93, 237] on li "Custom" at bounding box center [110, 230] width 181 height 27
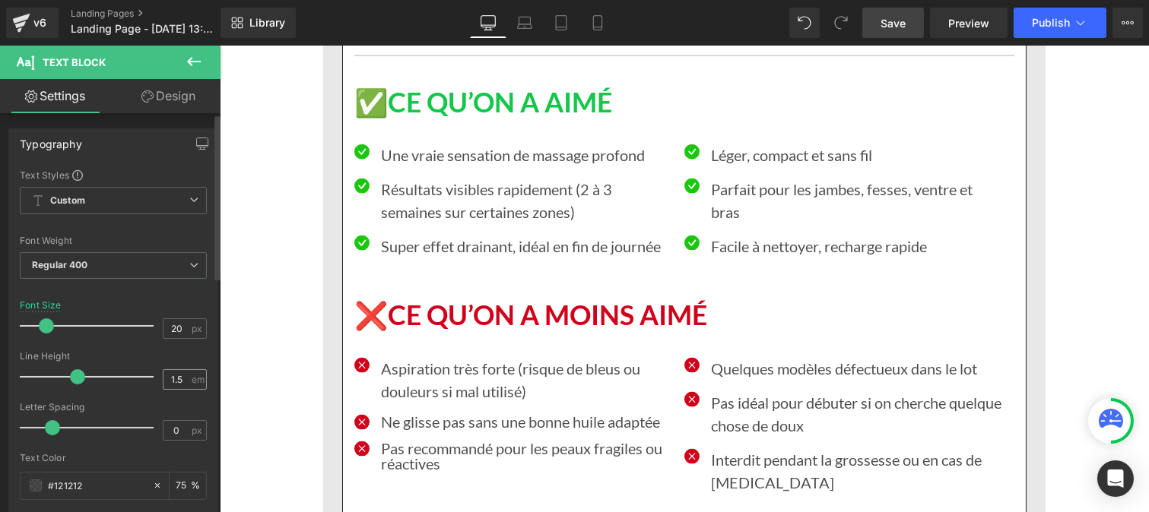
click at [189, 379] on div "1.5 em" at bounding box center [185, 379] width 44 height 21
click at [178, 379] on input "1.5" at bounding box center [176, 379] width 27 height 19
type input "1"
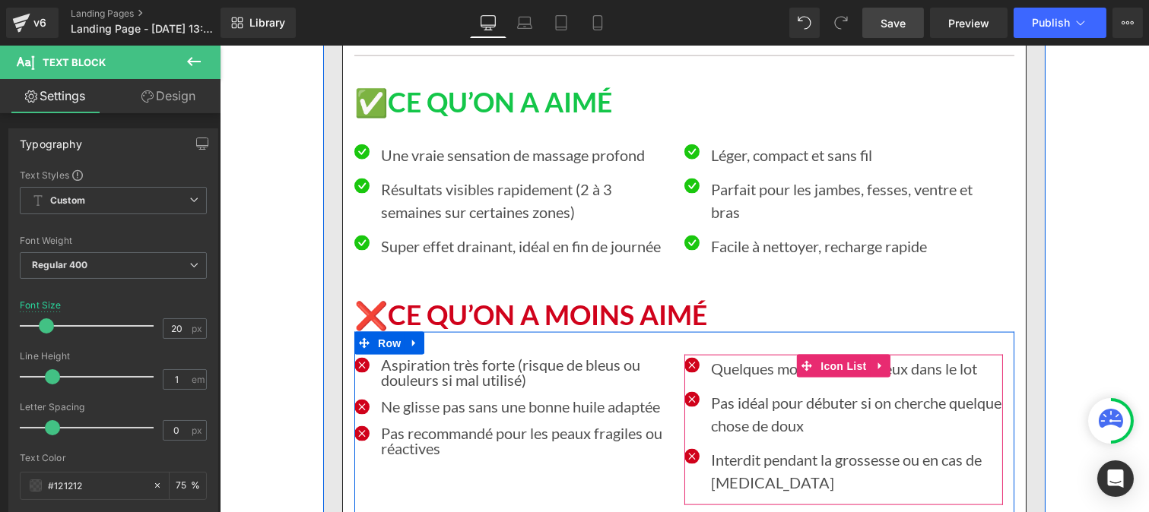
click at [740, 357] on p "Quelques modèles défectueux dans le lot" at bounding box center [856, 368] width 292 height 23
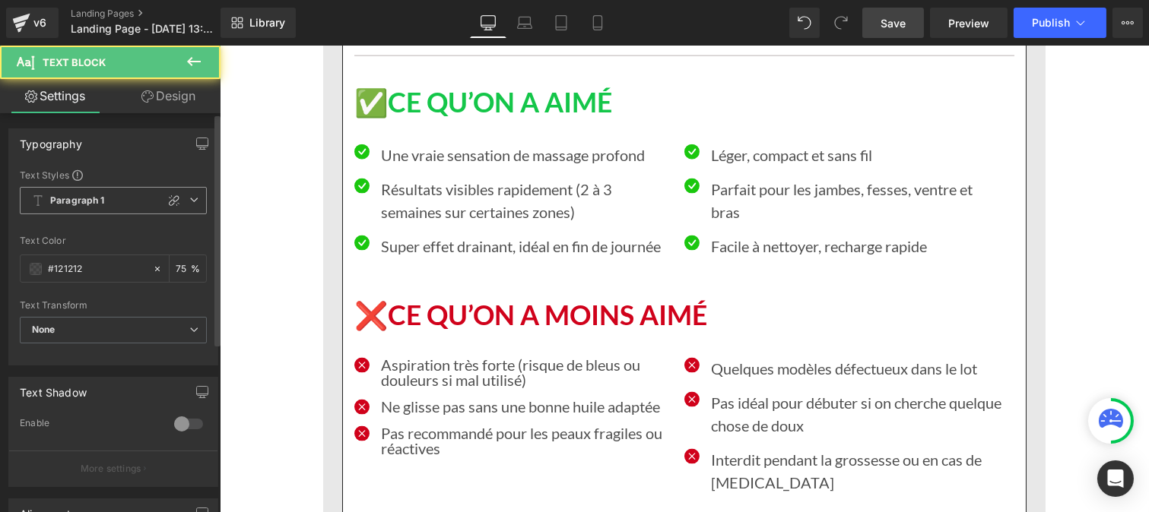
click at [84, 198] on b "Paragraph 1" at bounding box center [77, 201] width 55 height 13
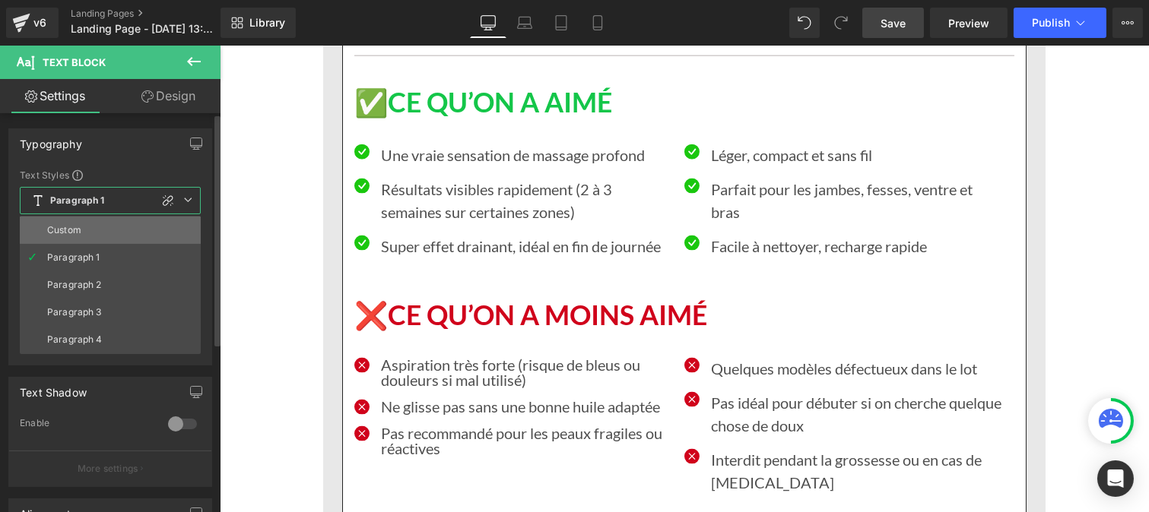
click at [80, 227] on div "Custom" at bounding box center [64, 230] width 34 height 11
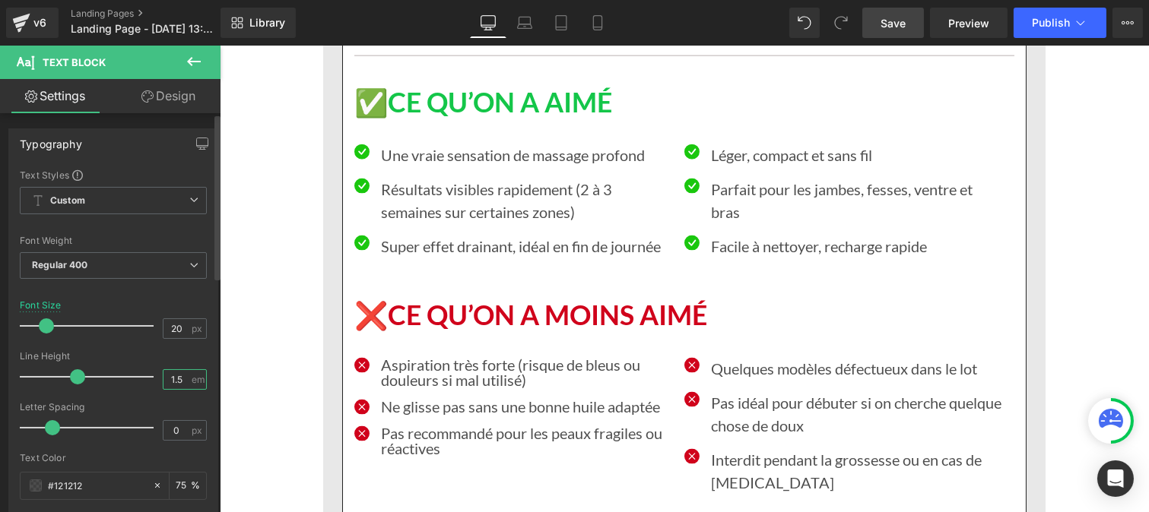
click at [177, 381] on input "1.5" at bounding box center [176, 379] width 27 height 19
type input "1"
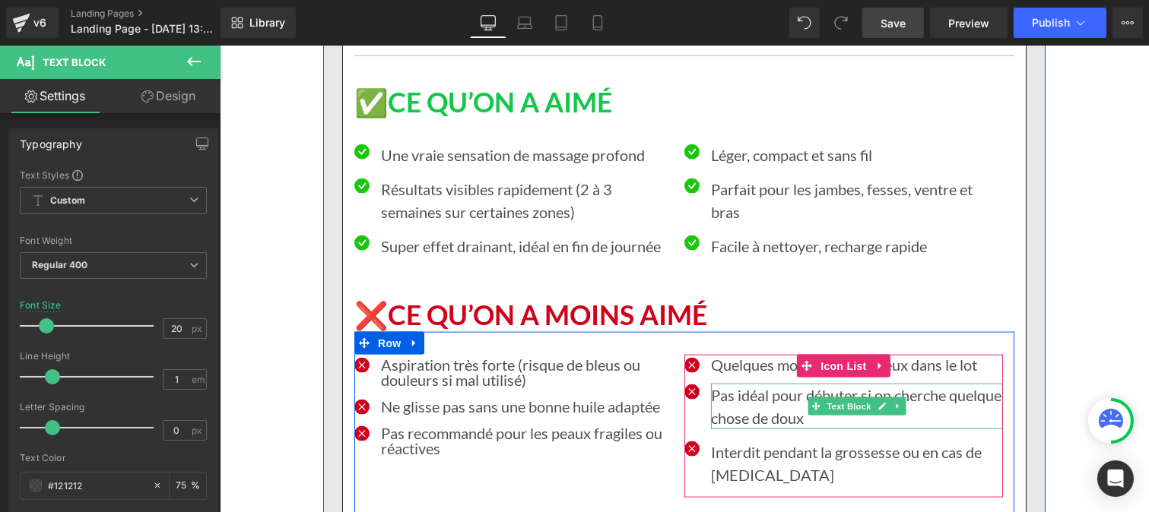
click at [728, 384] on p "Pas idéal pour débuter si on cherche quelque chose de doux" at bounding box center [856, 407] width 292 height 46
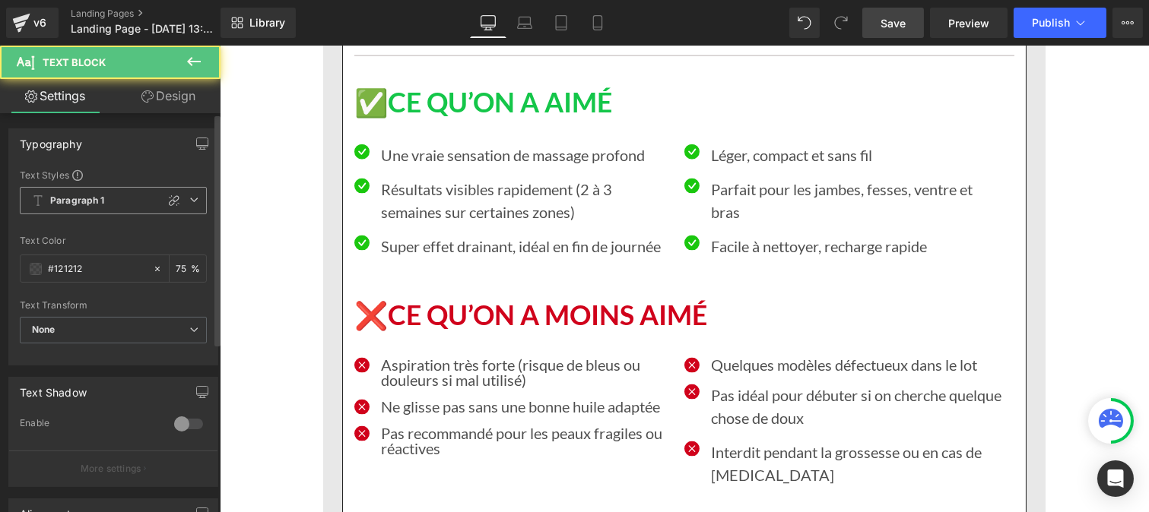
click at [89, 206] on b "Paragraph 1" at bounding box center [77, 201] width 55 height 13
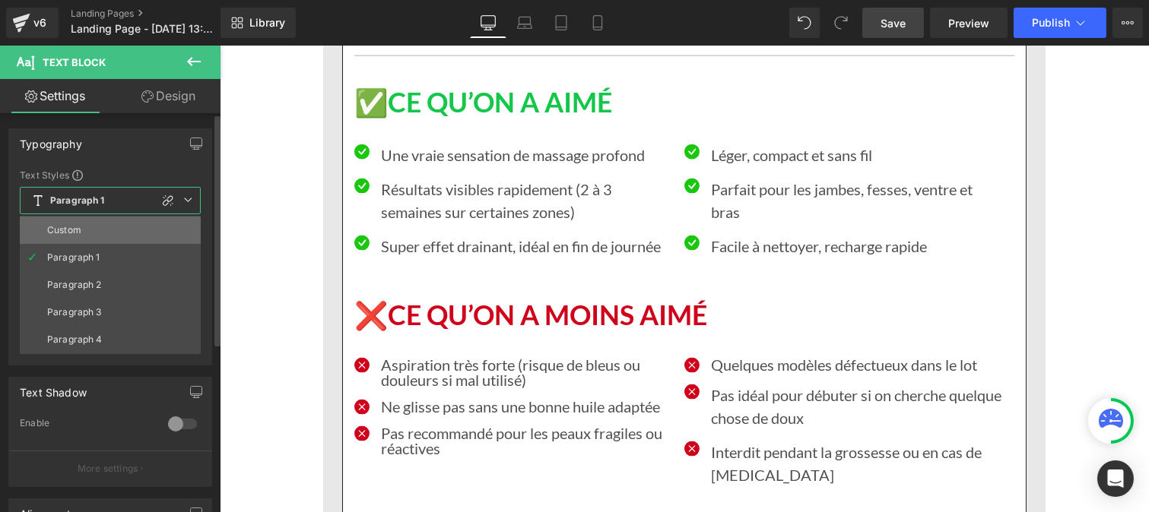
click at [87, 237] on li "Custom" at bounding box center [110, 230] width 181 height 27
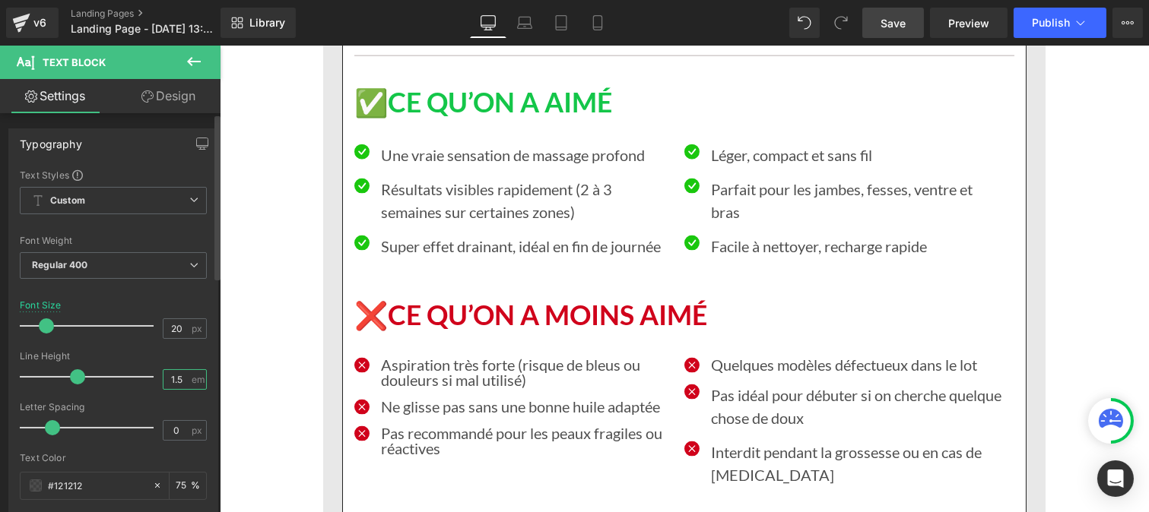
click at [181, 385] on input "1.5" at bounding box center [176, 379] width 27 height 19
type input "1"
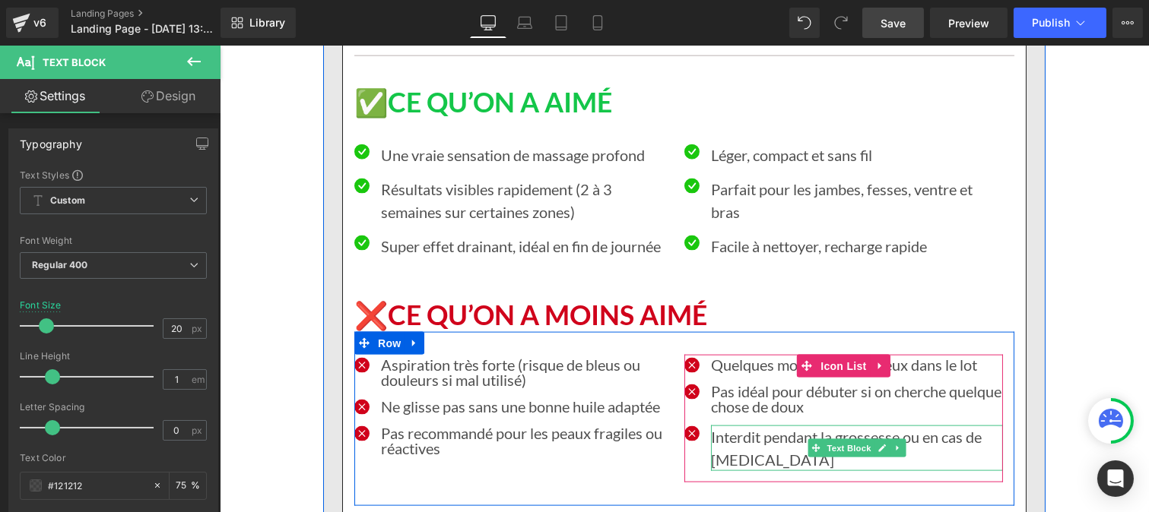
click at [733, 426] on p "Interdit pendant la grossesse ou en cas de [MEDICAL_DATA]" at bounding box center [856, 449] width 292 height 46
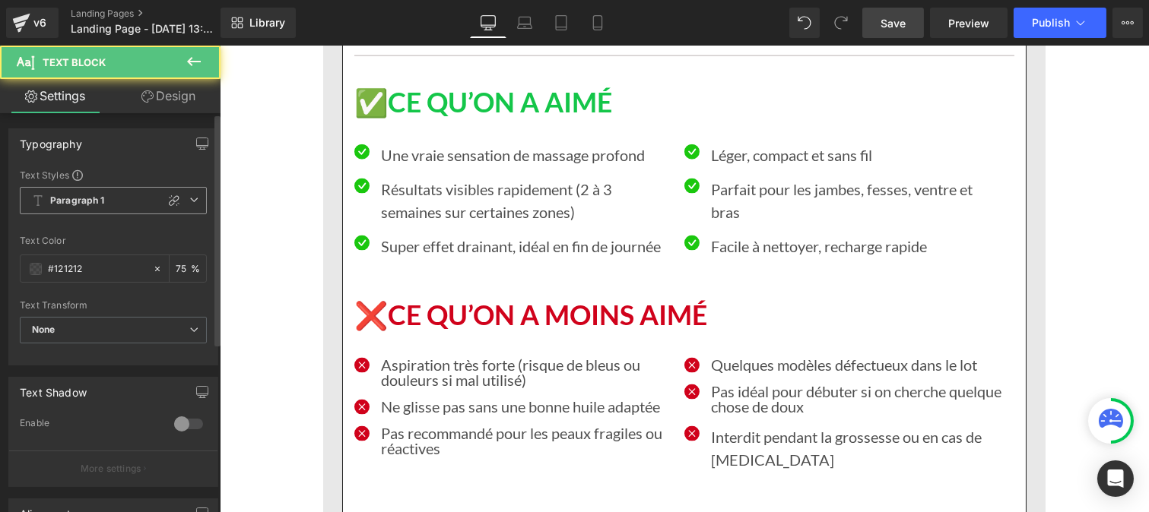
click at [58, 200] on b "Paragraph 1" at bounding box center [77, 201] width 55 height 13
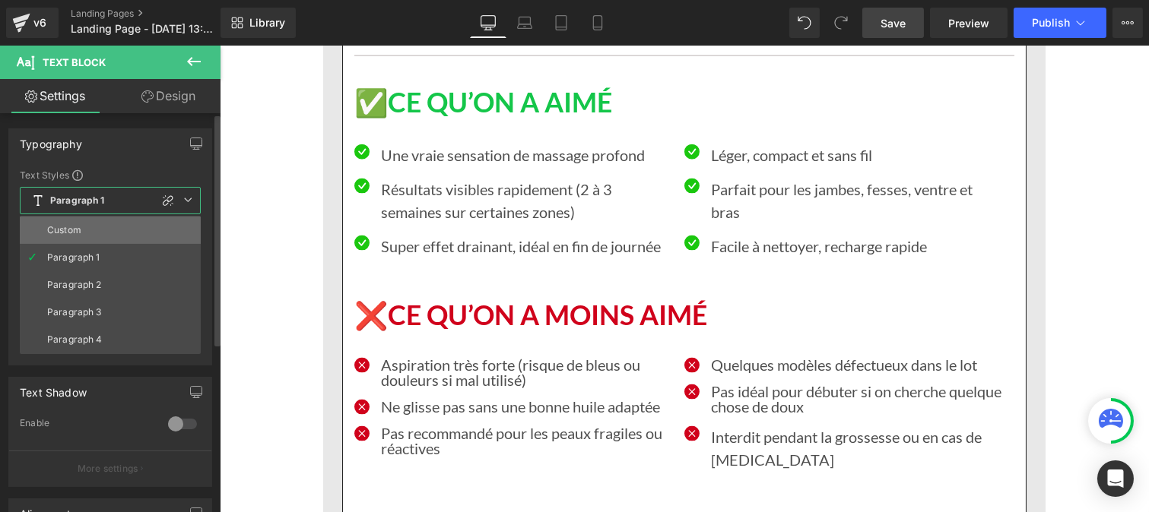
click at [92, 230] on li "Custom" at bounding box center [110, 230] width 181 height 27
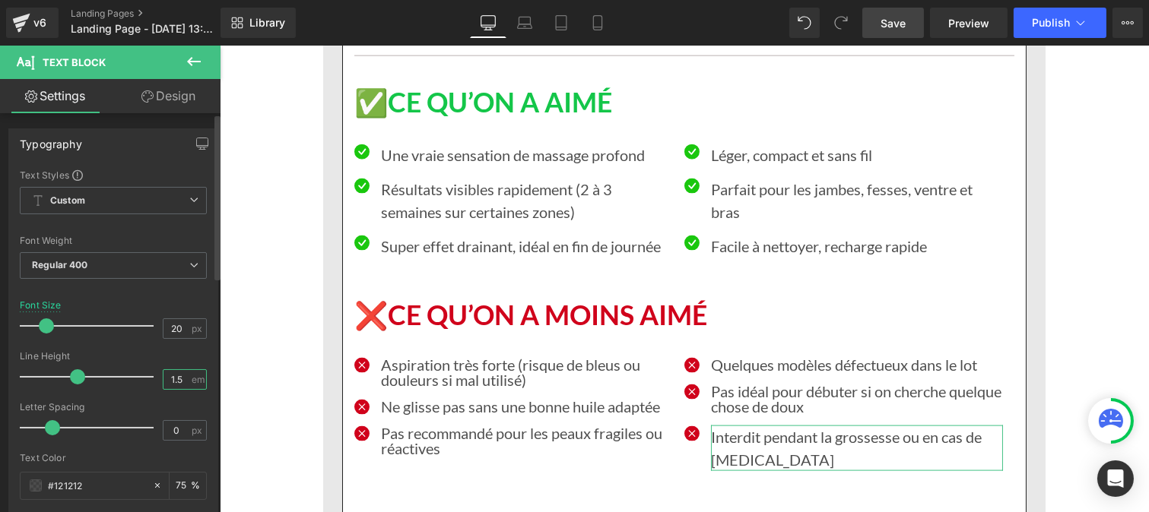
click at [176, 382] on input "1.5" at bounding box center [176, 379] width 27 height 19
type input "1"
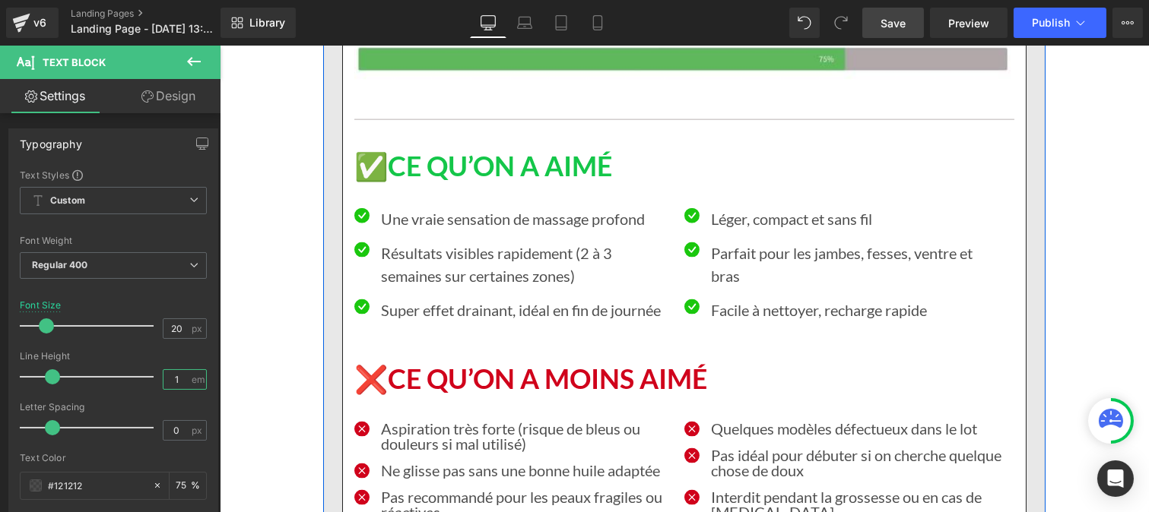
scroll to position [13915, 0]
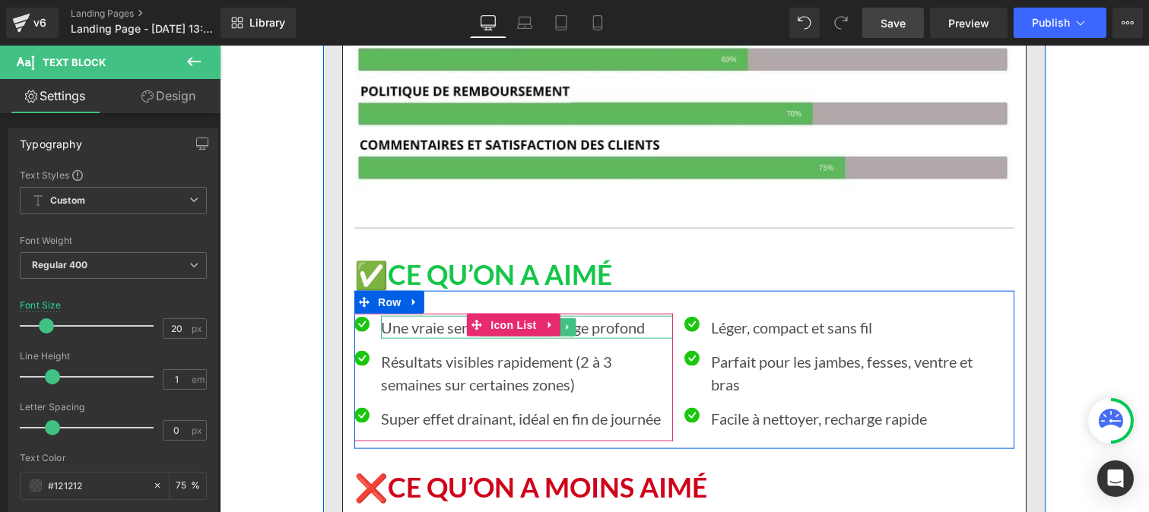
click at [404, 316] on p "Une vraie sensation de massage profond" at bounding box center [526, 327] width 292 height 23
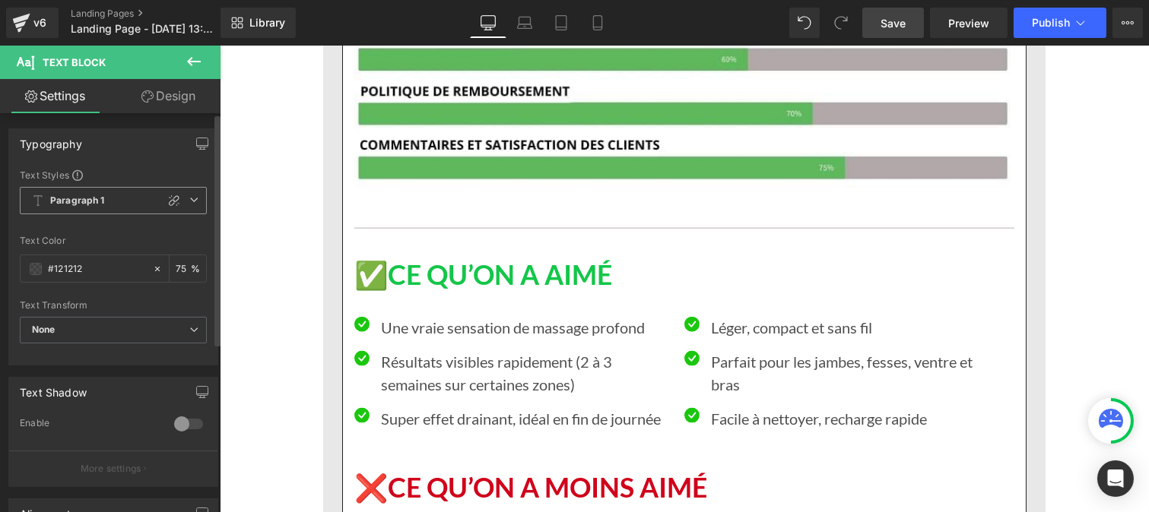
click at [100, 201] on b "Paragraph 1" at bounding box center [77, 201] width 55 height 13
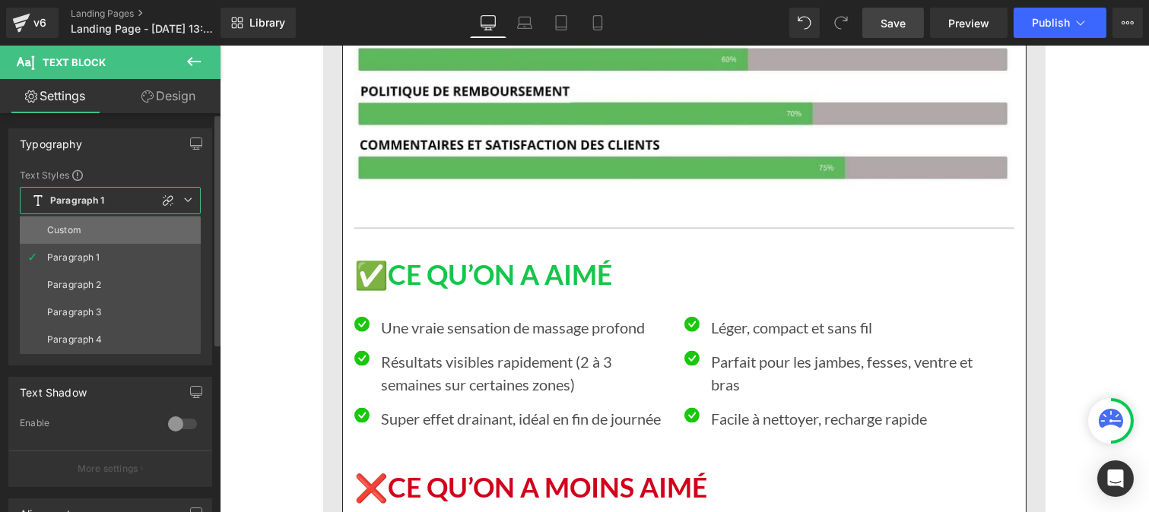
click at [99, 222] on li "Custom" at bounding box center [110, 230] width 181 height 27
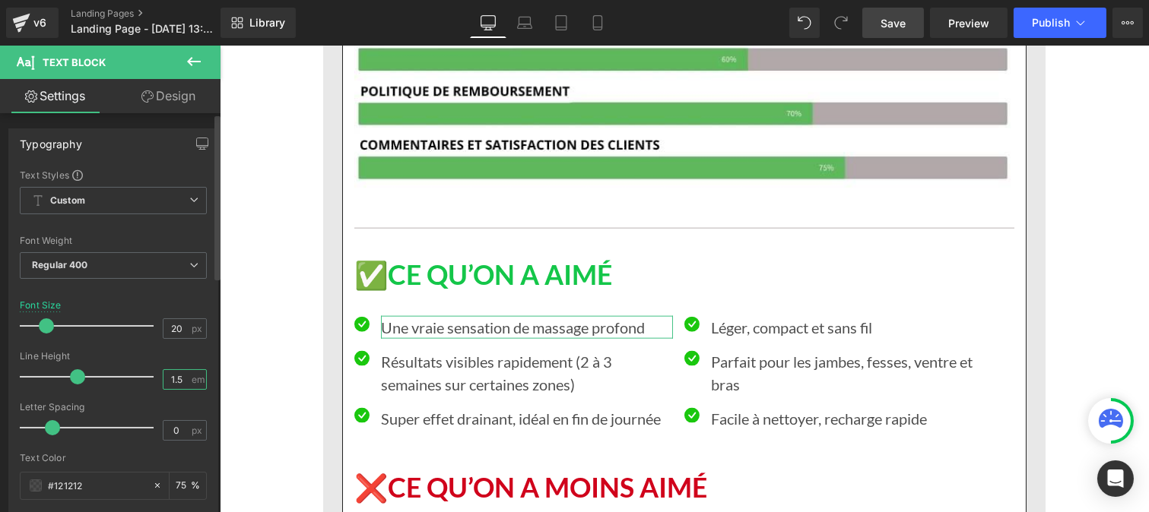
click at [182, 380] on input "1.5" at bounding box center [176, 379] width 27 height 19
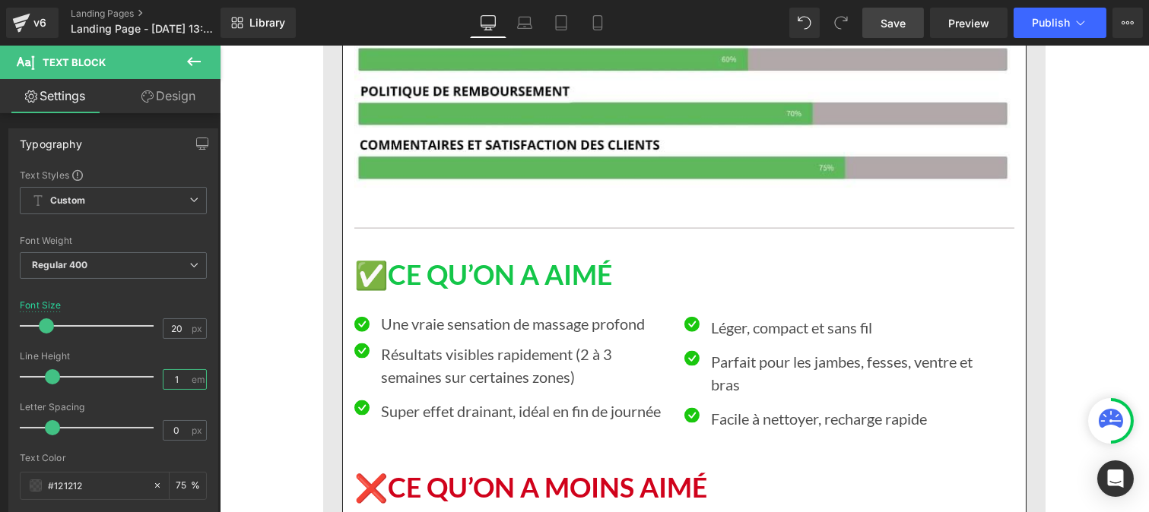
type input "1"
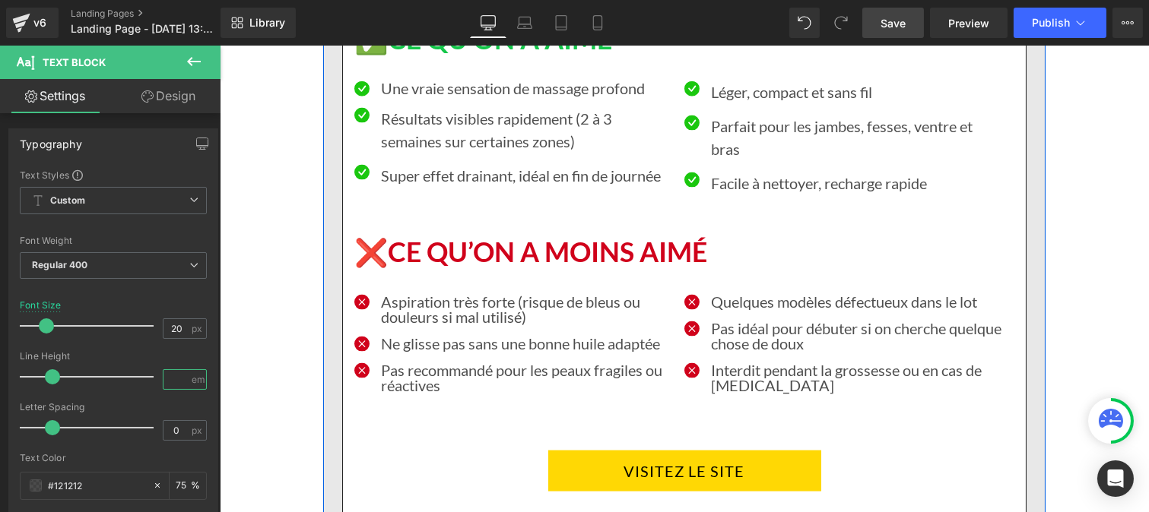
scroll to position [14142, 0]
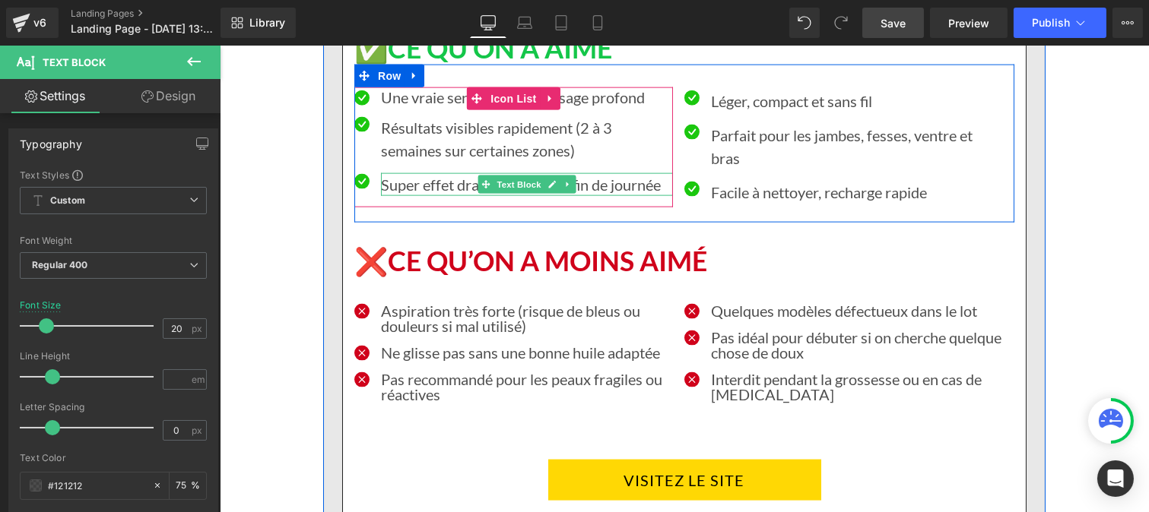
click at [442, 173] on p "Super effet drainant, idéal en fin de journée" at bounding box center [526, 184] width 292 height 23
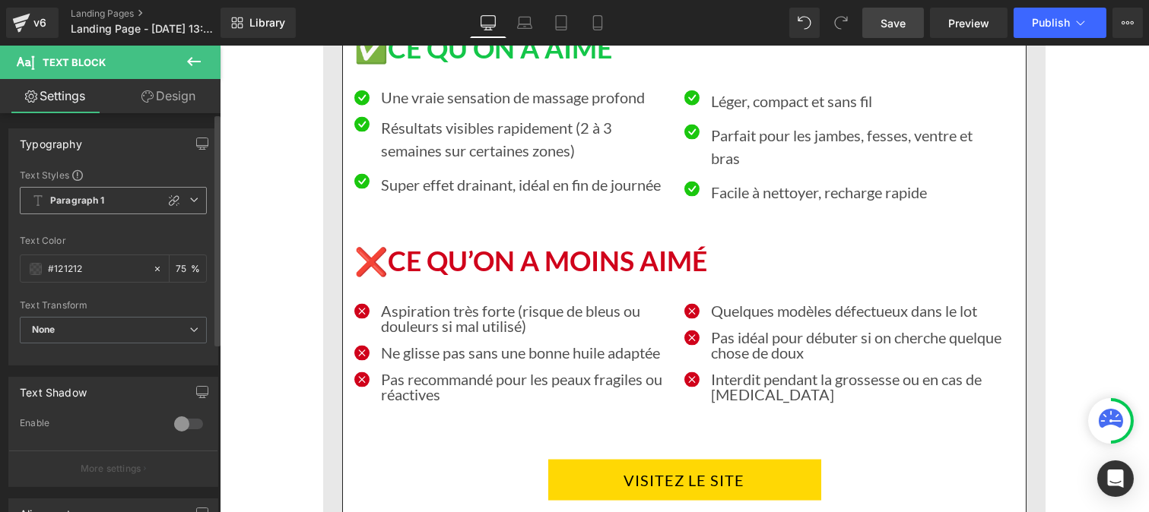
click at [96, 201] on b "Paragraph 1" at bounding box center [77, 201] width 55 height 13
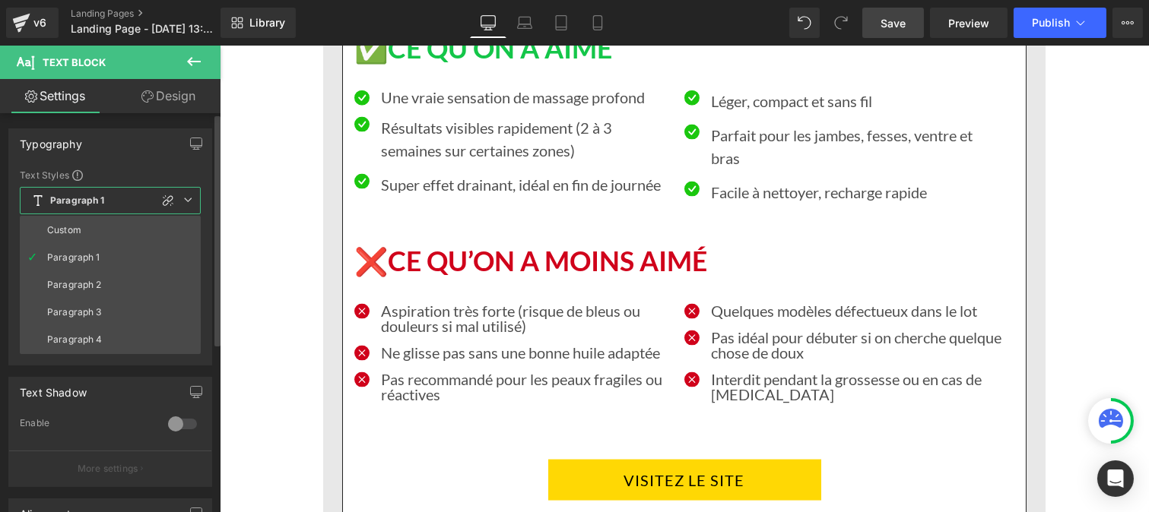
click at [90, 229] on li "Custom" at bounding box center [110, 230] width 181 height 27
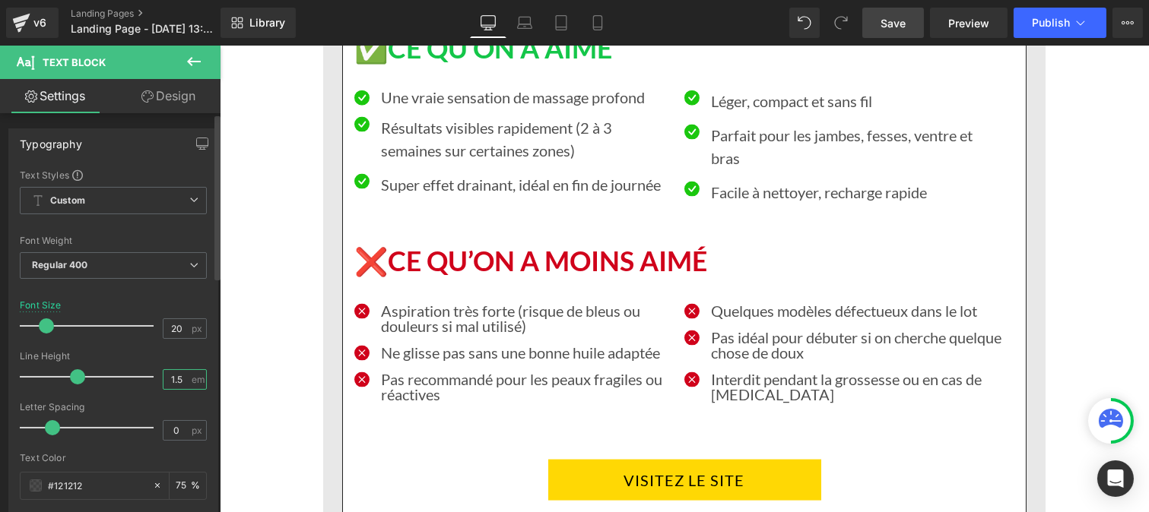
click at [181, 383] on input "1.5" at bounding box center [176, 379] width 27 height 19
type input "1"
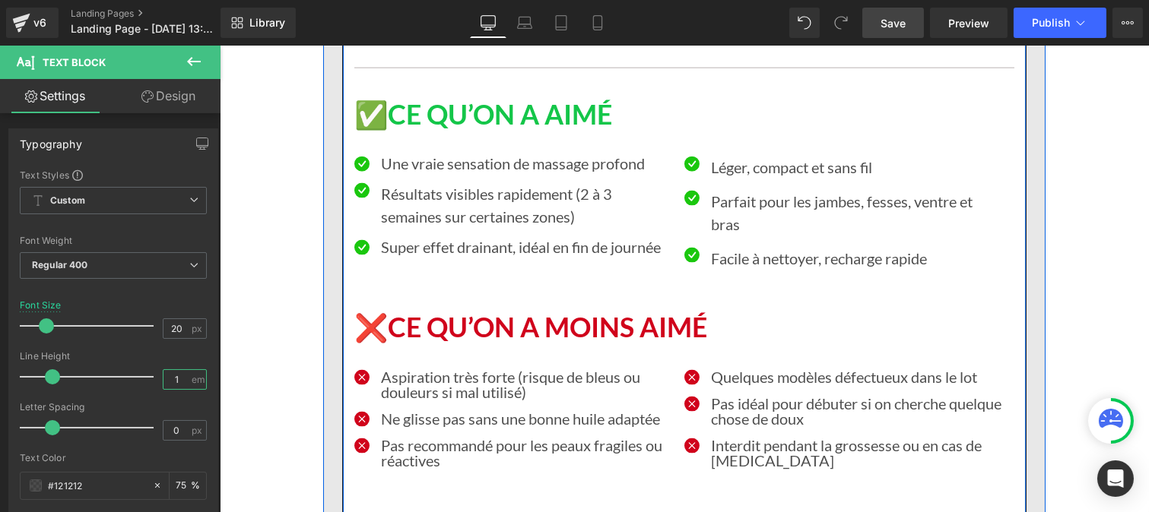
scroll to position [14075, 0]
click at [717, 248] on p "Facile à nettoyer, recharge rapide" at bounding box center [856, 259] width 292 height 23
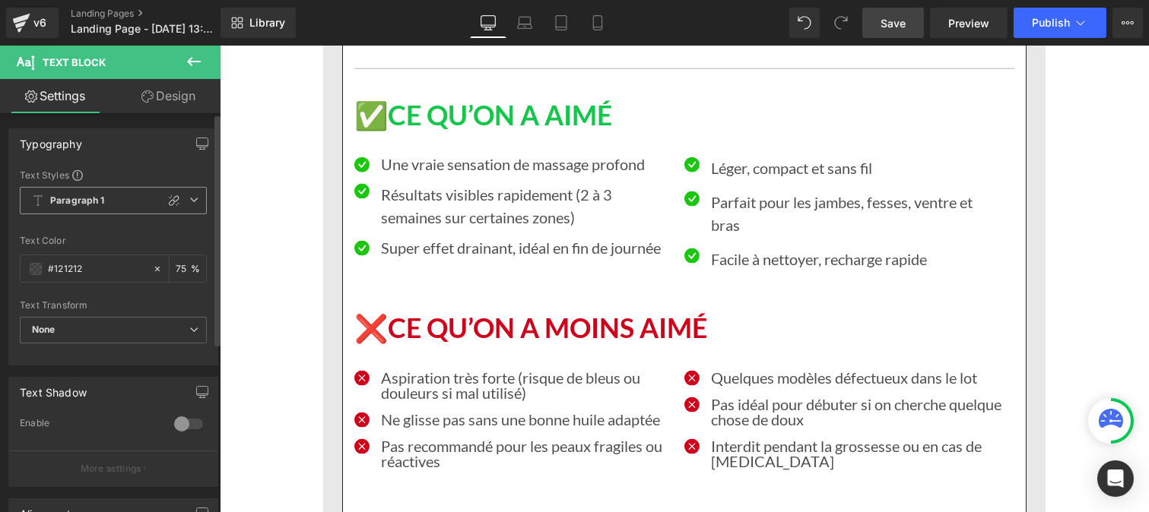
click at [105, 195] on span "Paragraph 1" at bounding box center [113, 200] width 187 height 27
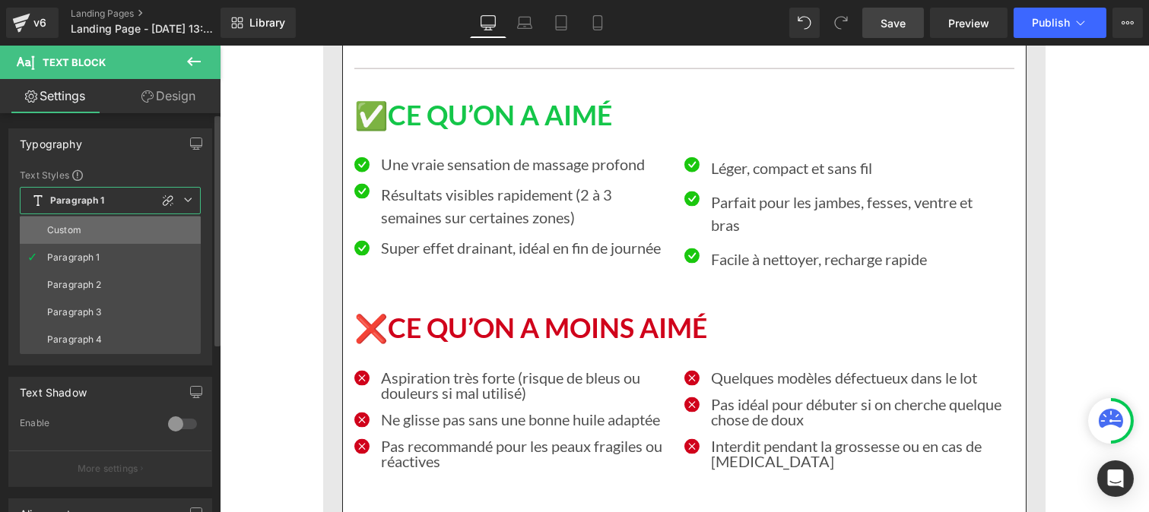
click at [94, 231] on li "Custom" at bounding box center [110, 230] width 181 height 27
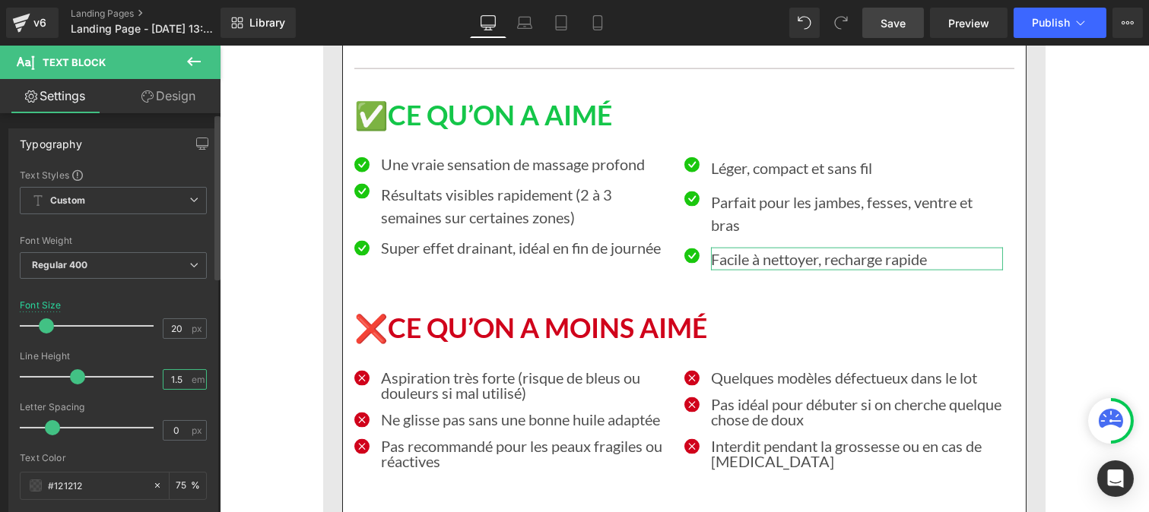
click at [182, 388] on input "1.5" at bounding box center [176, 379] width 27 height 19
type input "1"
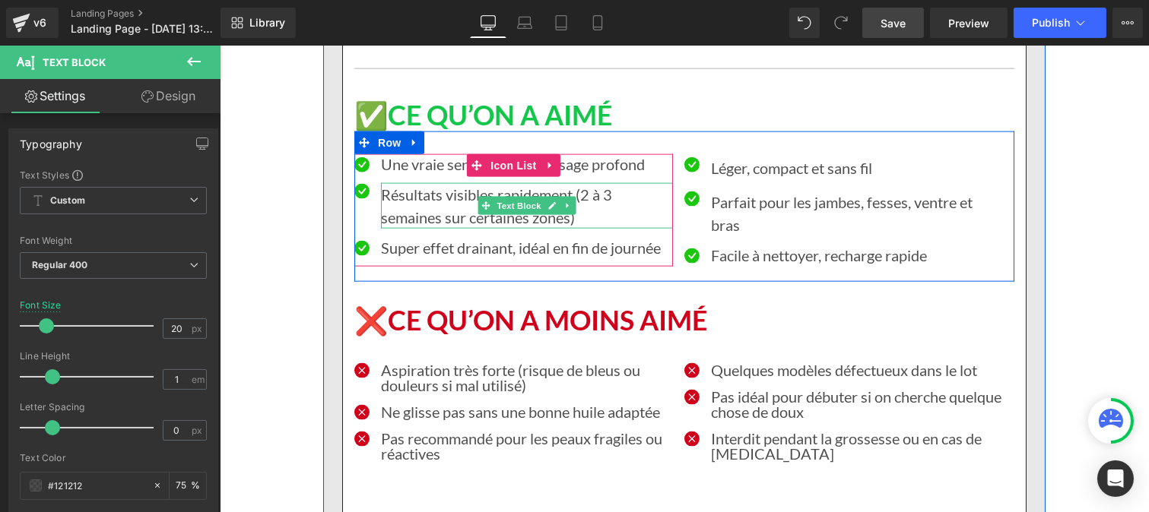
click at [401, 183] on p "Résultats visibles rapidement (2 à 3 semaines sur certaines zones)" at bounding box center [526, 206] width 292 height 46
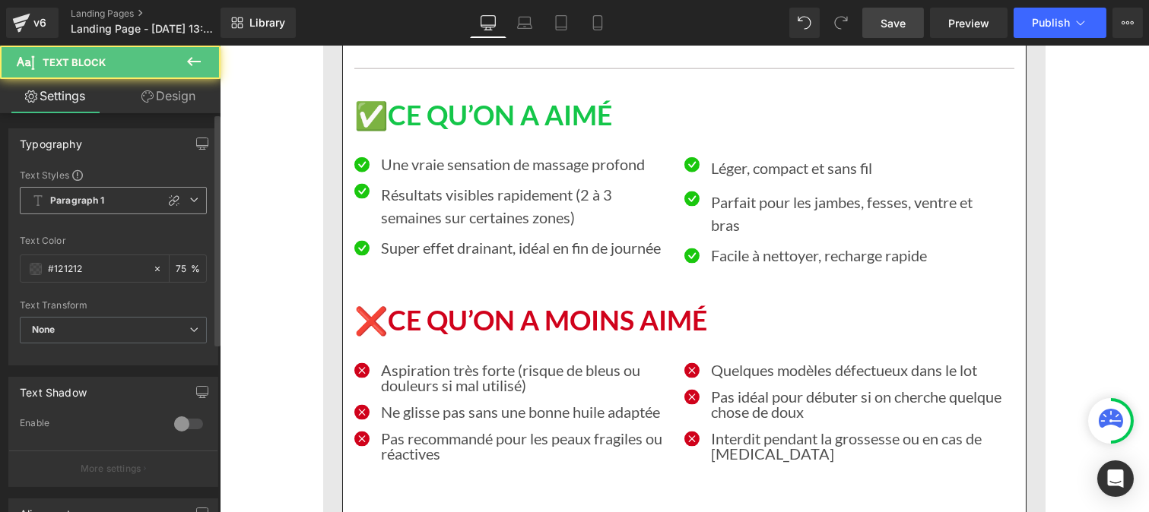
click at [55, 204] on b "Paragraph 1" at bounding box center [77, 201] width 55 height 13
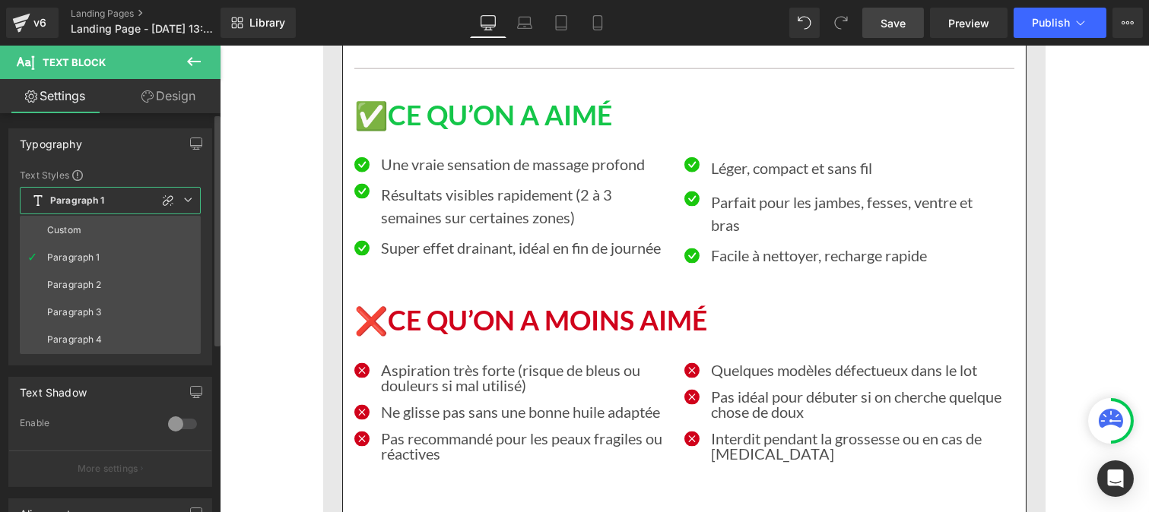
click at [61, 225] on div "Custom" at bounding box center [64, 230] width 34 height 11
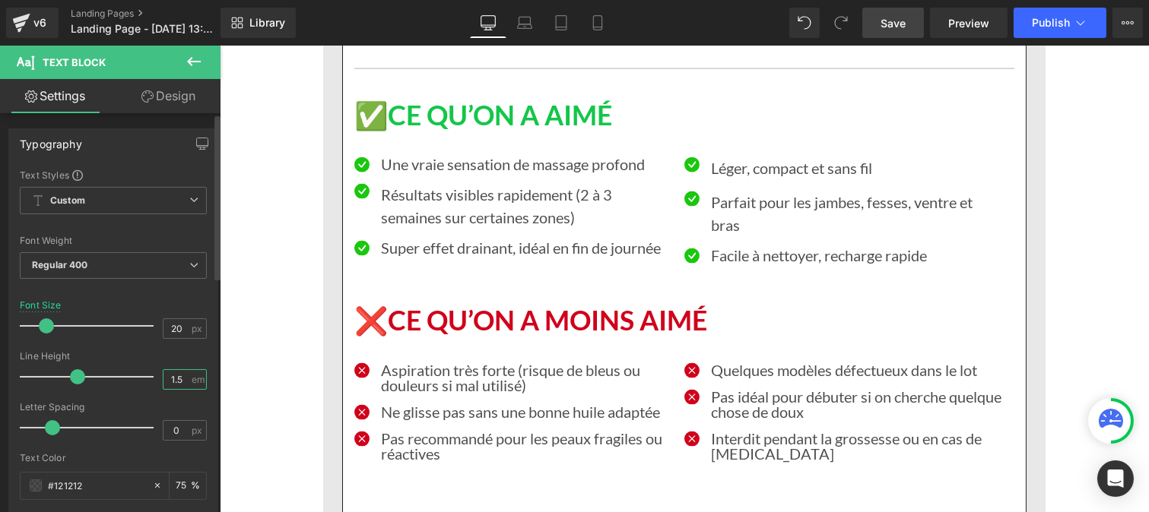
click at [179, 379] on input "1.5" at bounding box center [176, 379] width 27 height 19
type input "1"
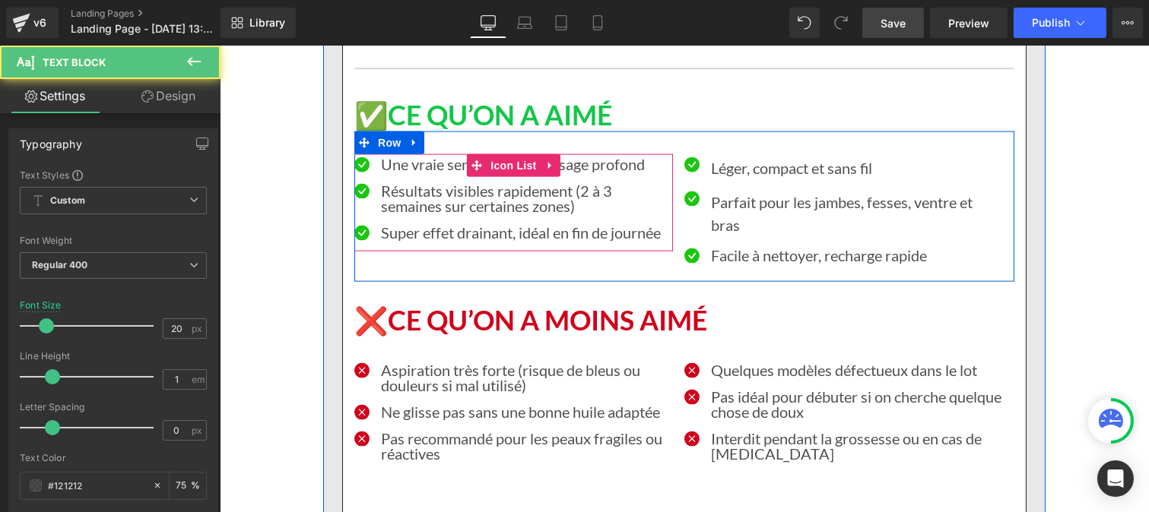
click at [219, 46] on div at bounding box center [219, 46] width 0 height 0
click at [97, 205] on span "Custom" at bounding box center [113, 200] width 187 height 27
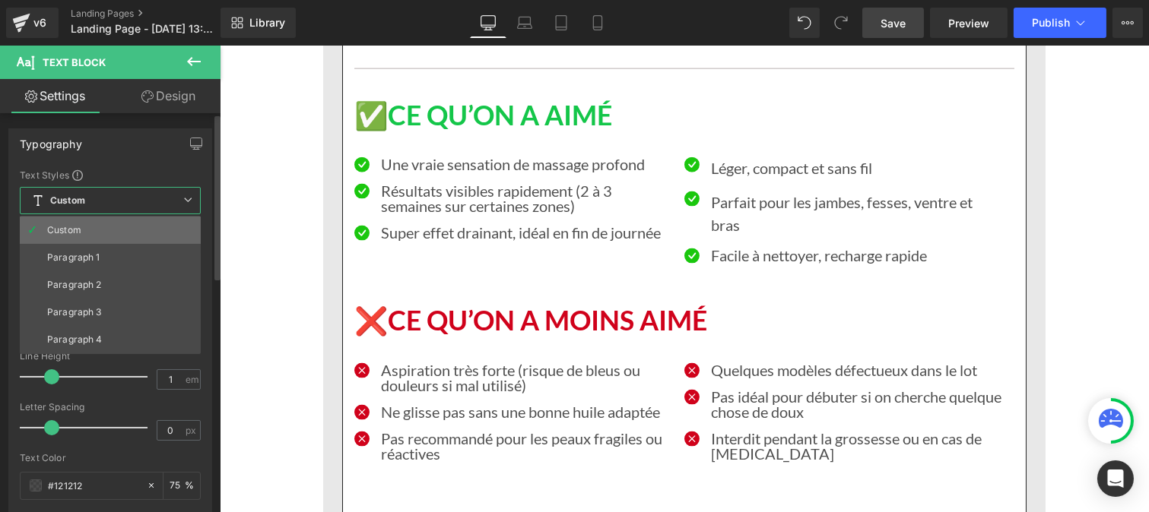
click at [76, 225] on div "Custom" at bounding box center [64, 230] width 34 height 11
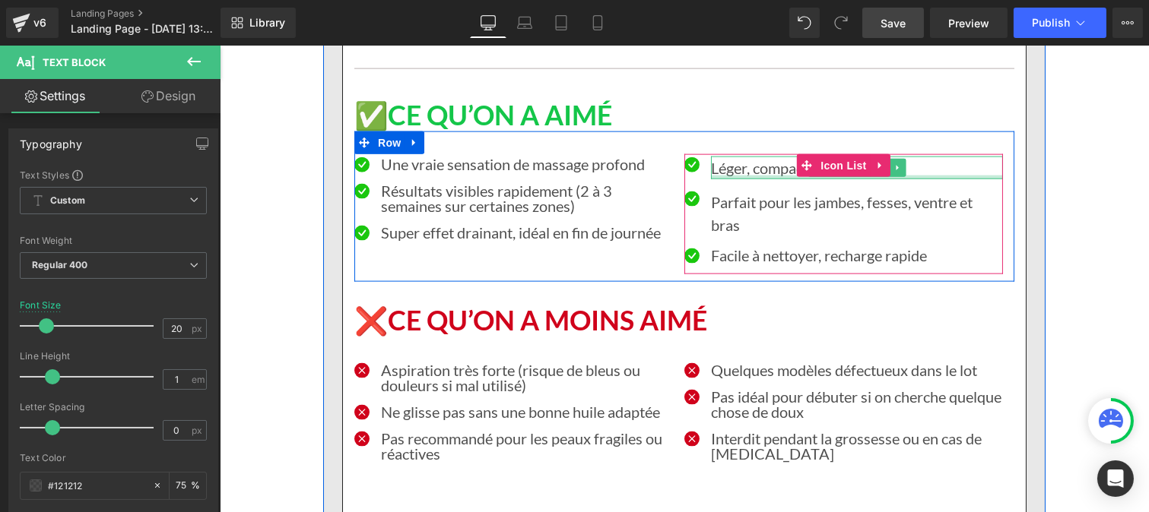
click at [736, 157] on p "Léger, compact et sans fil" at bounding box center [856, 168] width 292 height 23
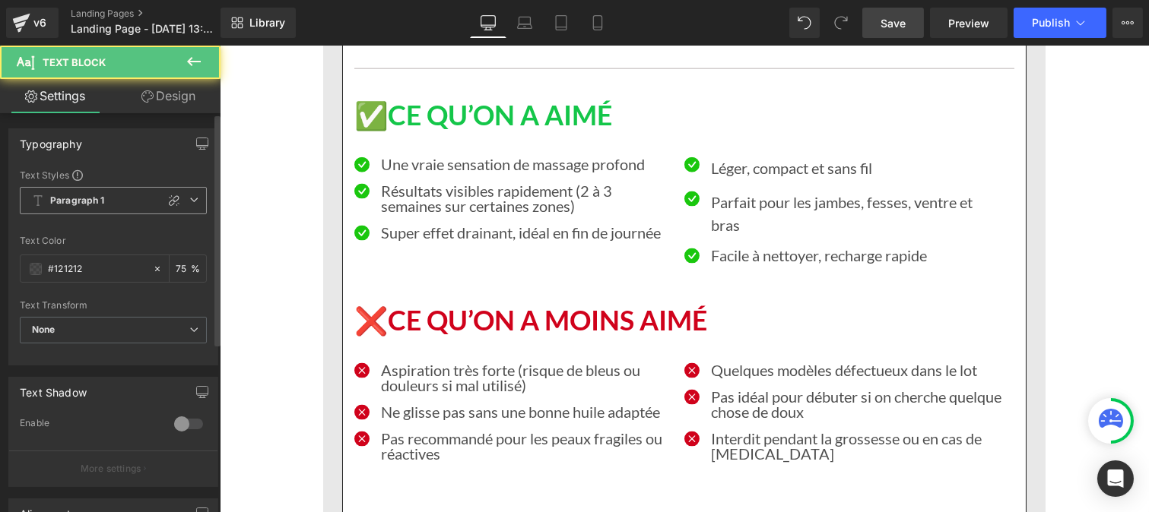
click at [86, 206] on b "Paragraph 1" at bounding box center [77, 201] width 55 height 13
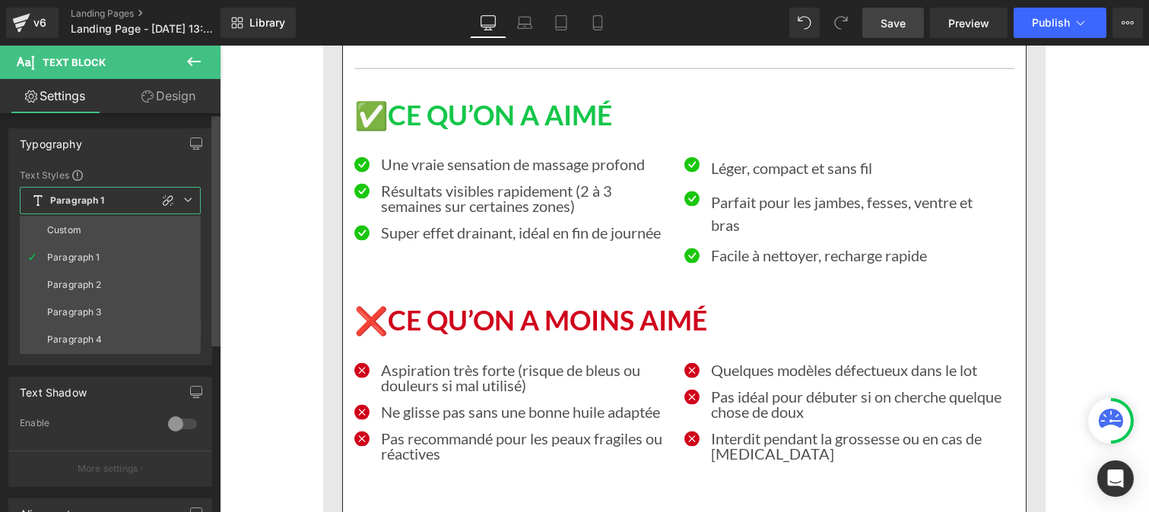
click at [85, 224] on li "Custom" at bounding box center [110, 230] width 181 height 27
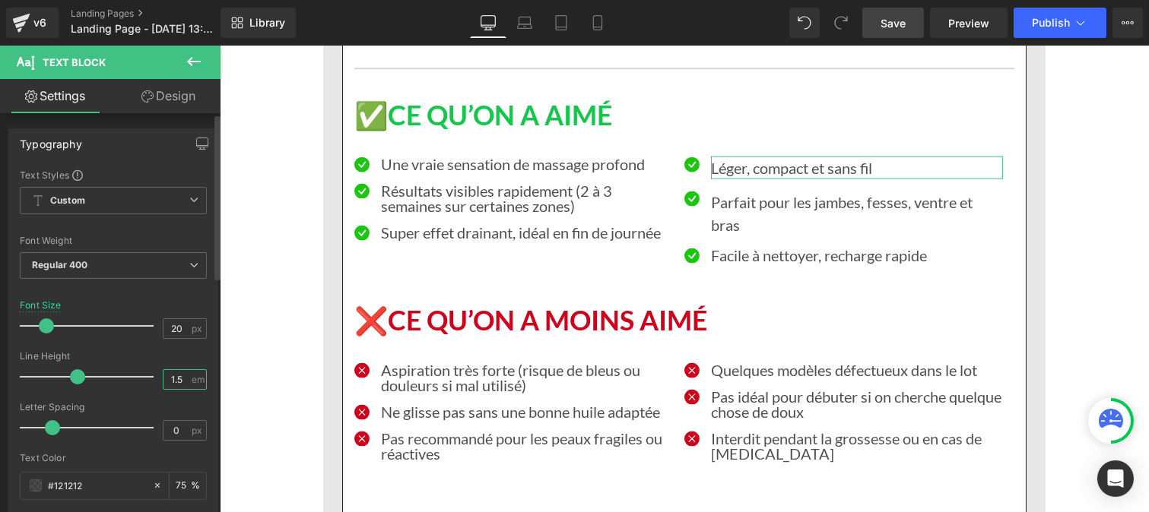
click at [179, 380] on input "1.5" at bounding box center [176, 379] width 27 height 19
type input "1"
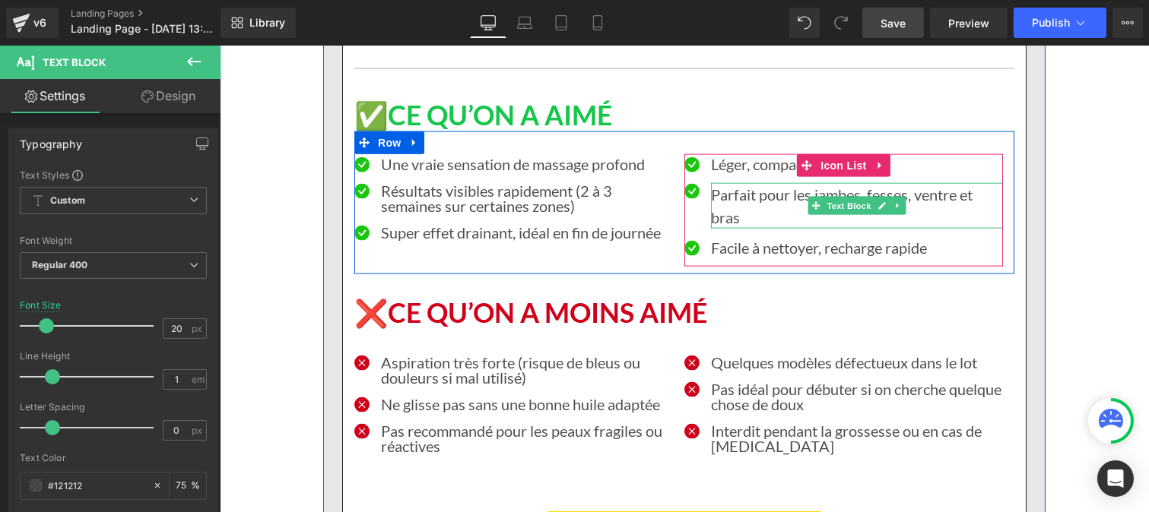
click at [755, 183] on p "Parfait pour les jambes, fesses, ventre et bras" at bounding box center [856, 206] width 292 height 46
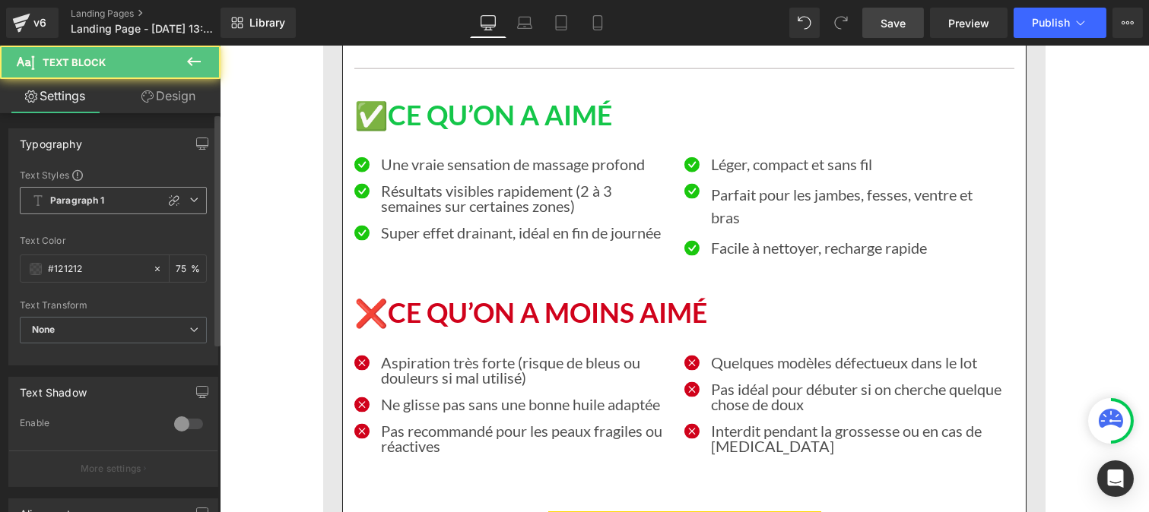
click at [81, 203] on b "Paragraph 1" at bounding box center [77, 201] width 55 height 13
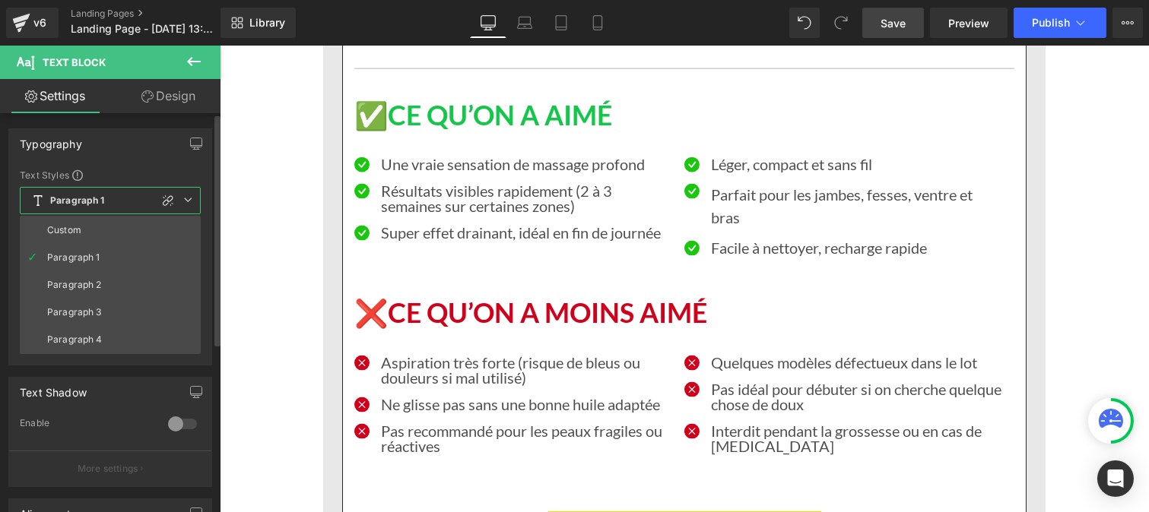
click at [97, 236] on li "Custom" at bounding box center [110, 230] width 181 height 27
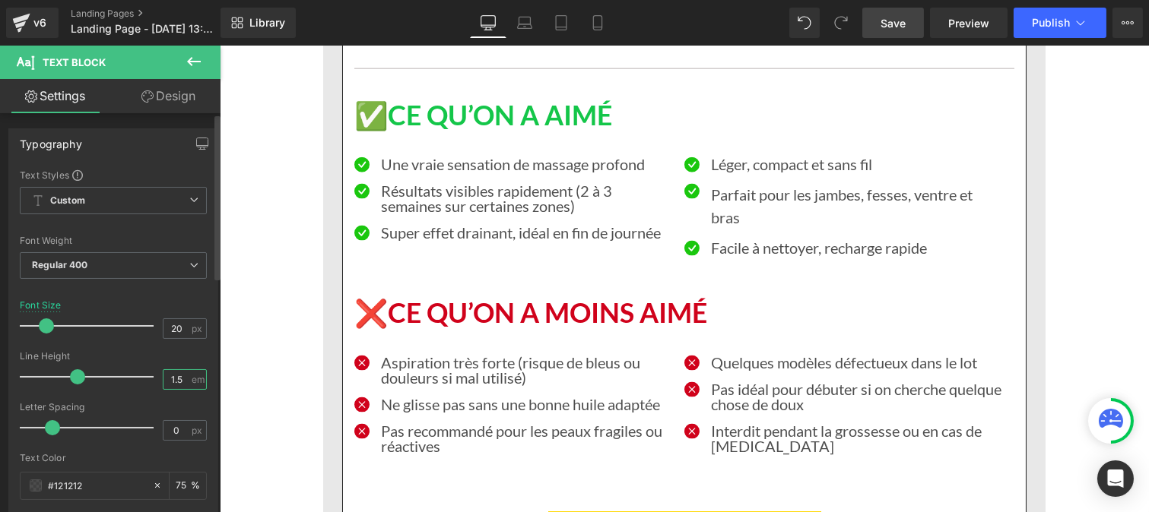
click at [178, 379] on input "1.5" at bounding box center [176, 379] width 27 height 19
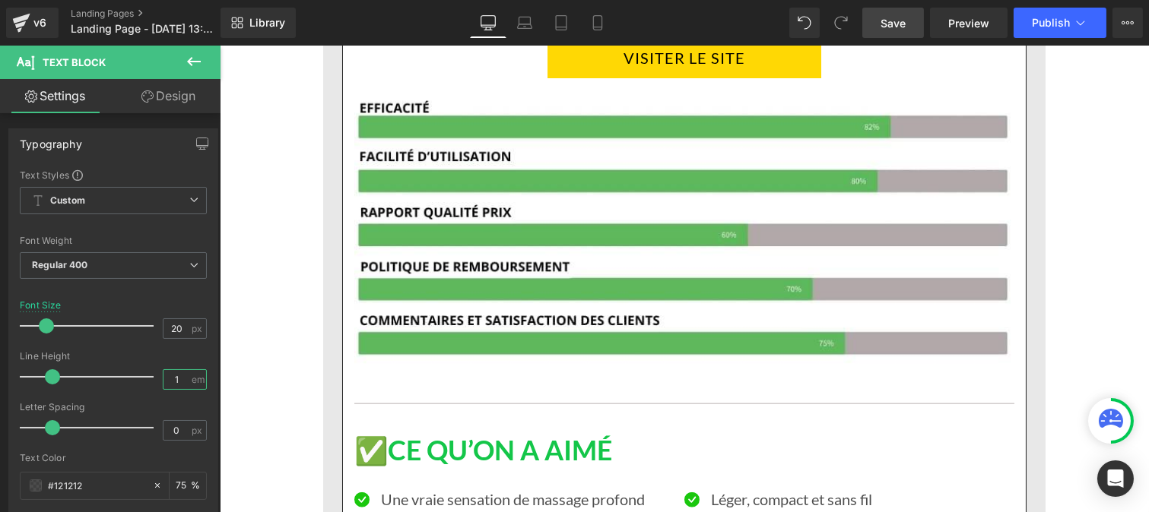
scroll to position [13533, 0]
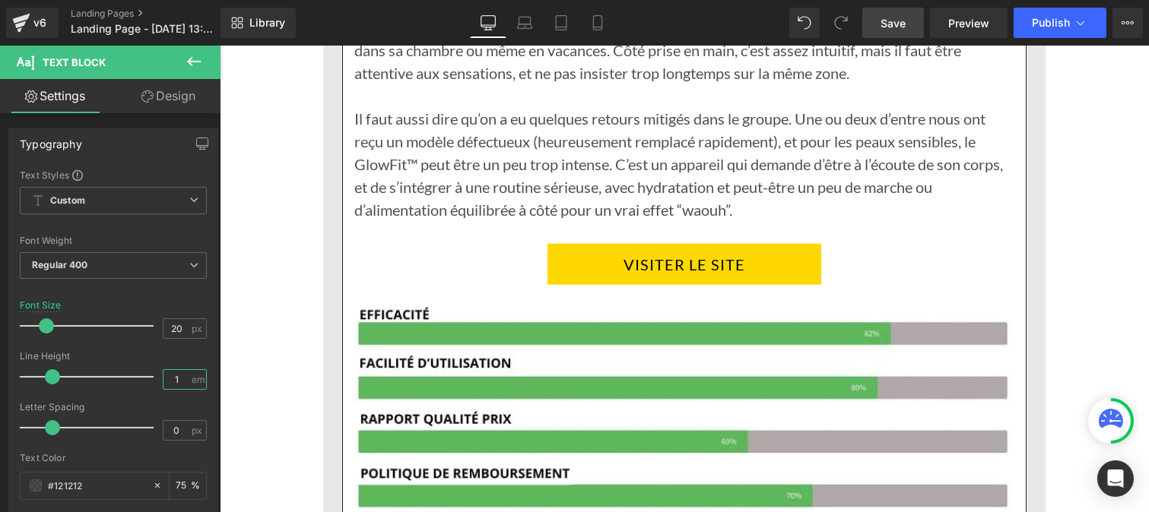
type input "1"
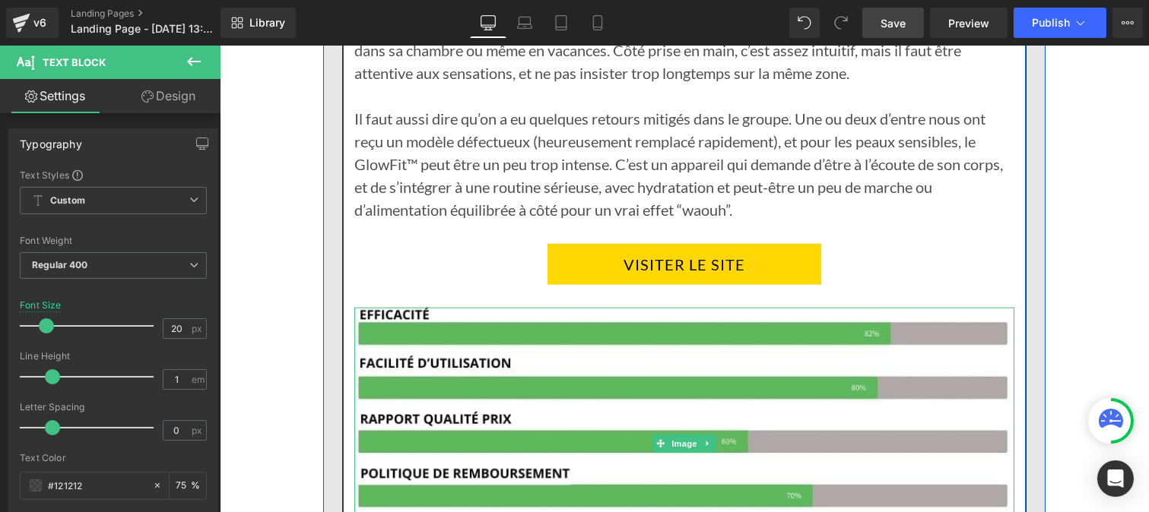
click at [581, 359] on img at bounding box center [684, 444] width 660 height 272
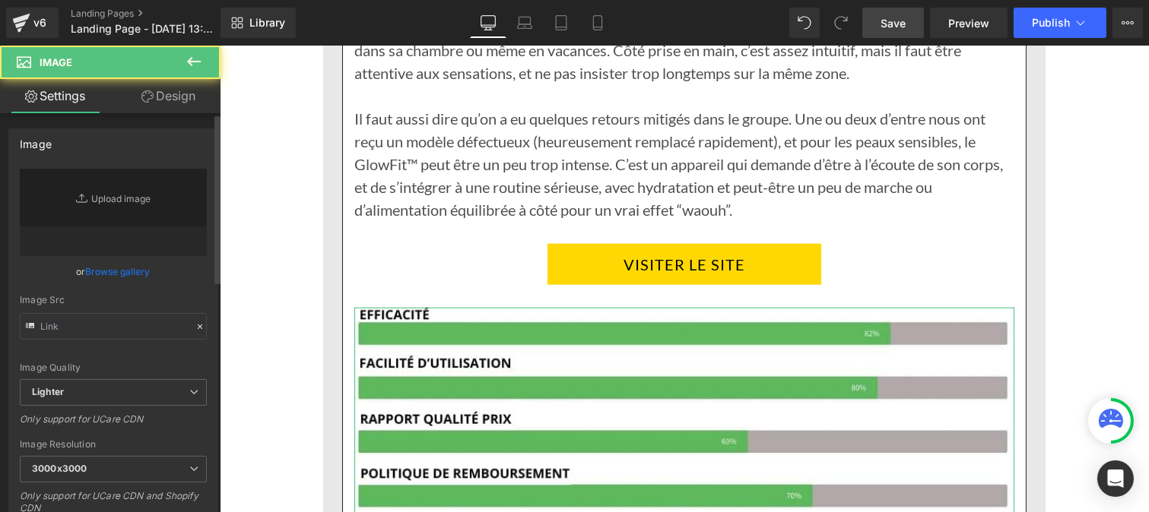
type input "https://ucarecdn.com/453cf7ba-b2e6-4551-aa3a-627d80a14485/-/format/auto/-/previ…"
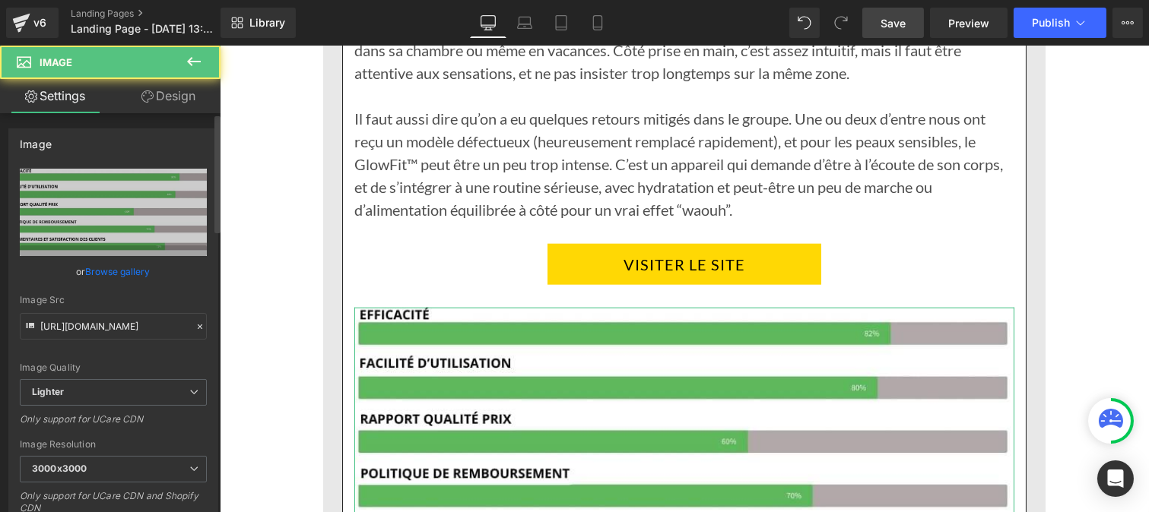
click at [195, 323] on icon at bounding box center [200, 327] width 11 height 11
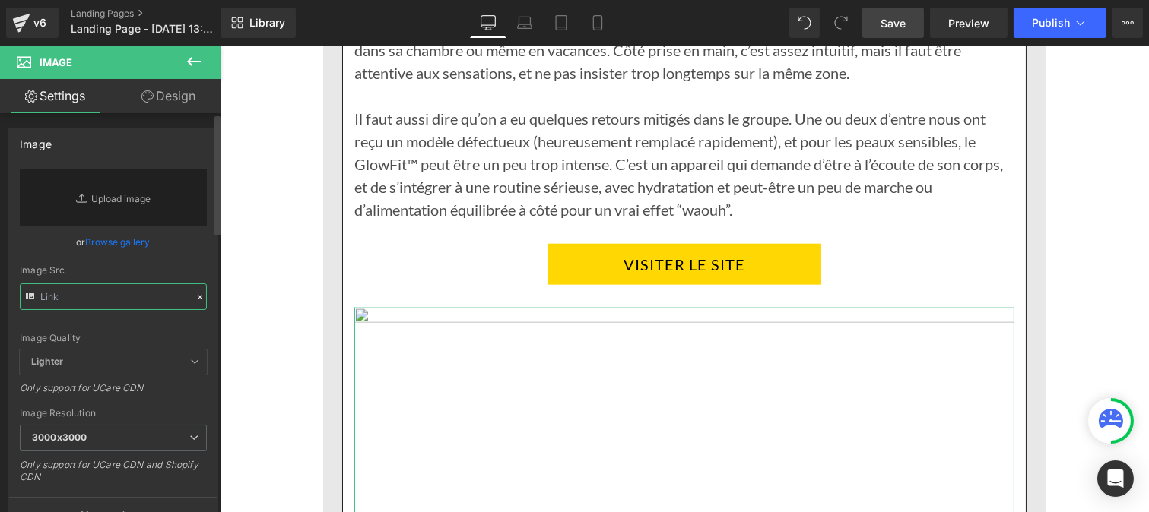
click at [132, 306] on input "text" at bounding box center [113, 297] width 187 height 27
paste input "https://cdn.shopify.com/s/files/1/0986/3672/6610/files/Pourcentage_produit_5.jp…"
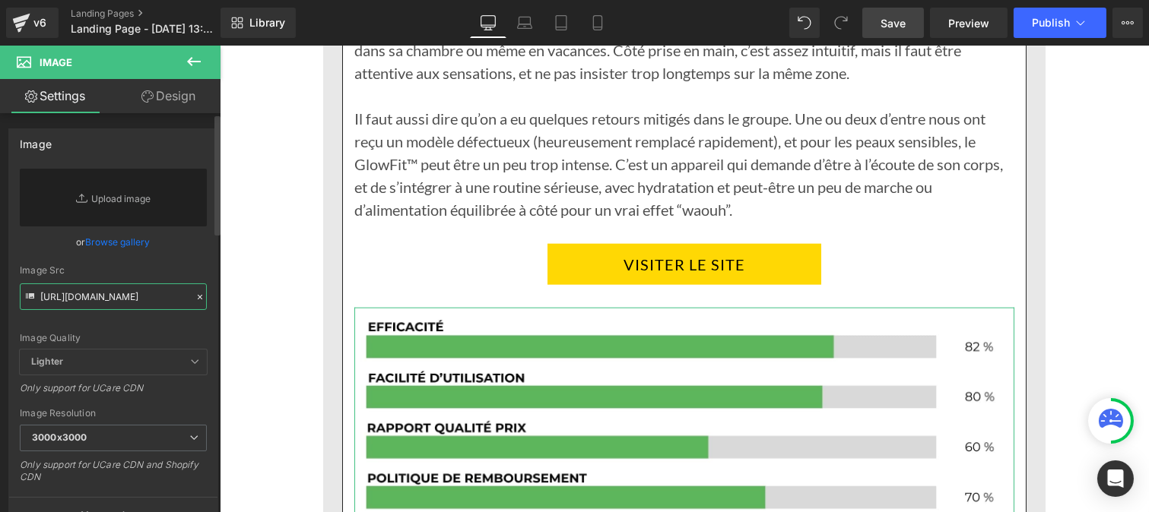
type input "https://cdn.shopify.com/s/files/1/0986/3672/6610/files/Pourcentage_produit_5_30…"
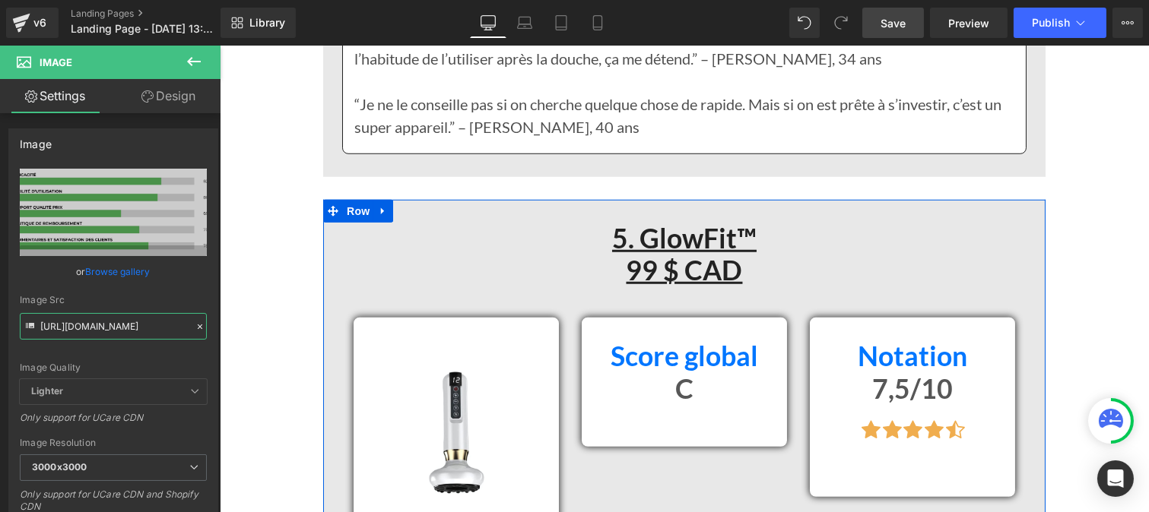
scroll to position [12539, 0]
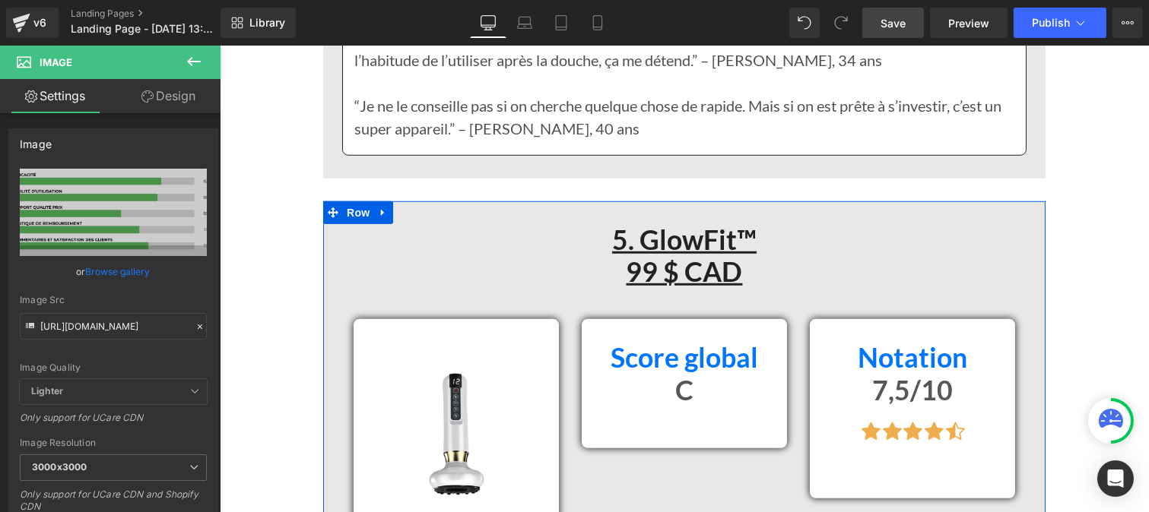
click at [625, 224] on strong "5. GlowFit™ 99 $ CAD" at bounding box center [683, 256] width 144 height 65
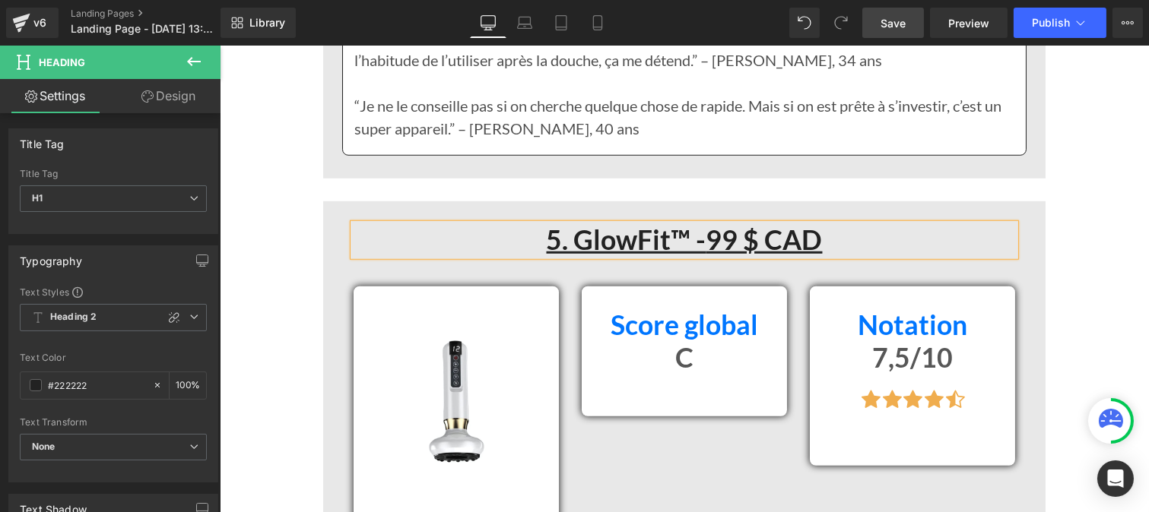
click at [693, 224] on strong "5. GlowFit™ - 99 $ CAD" at bounding box center [684, 240] width 276 height 33
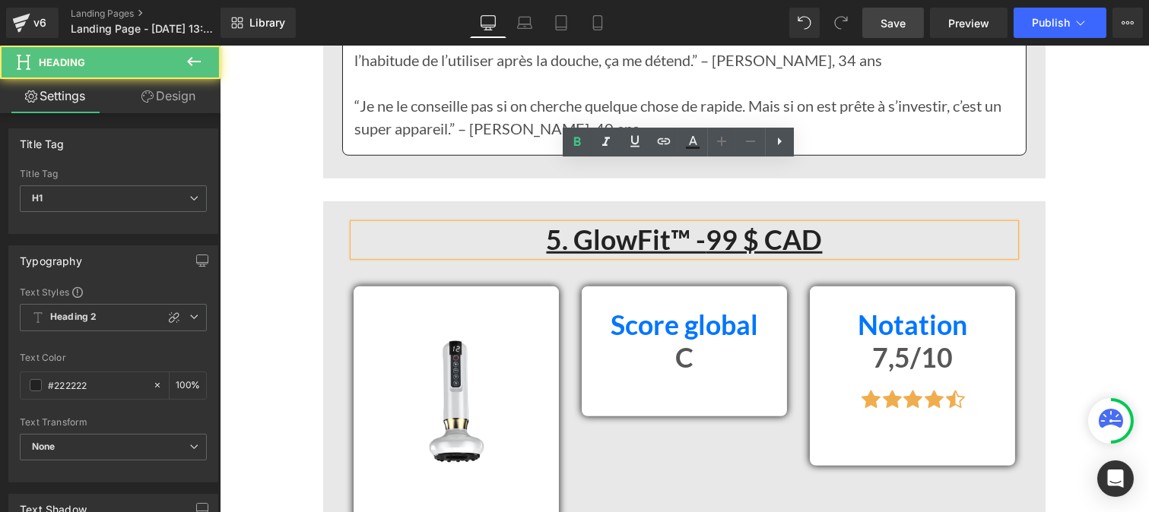
click at [687, 224] on strong "5. GlowFit™ - 99 $ CAD" at bounding box center [684, 240] width 276 height 33
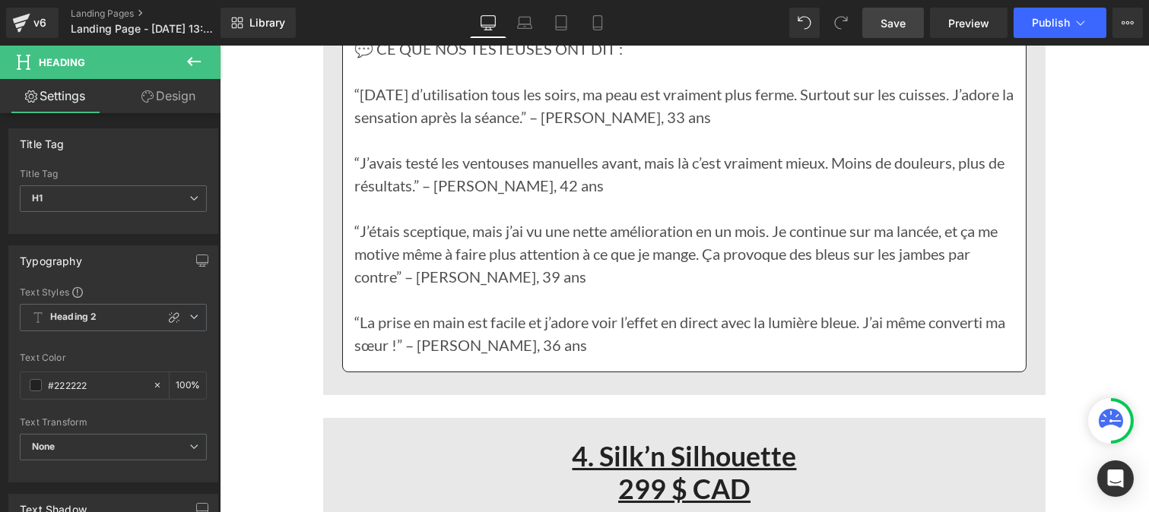
scroll to position [9884, 0]
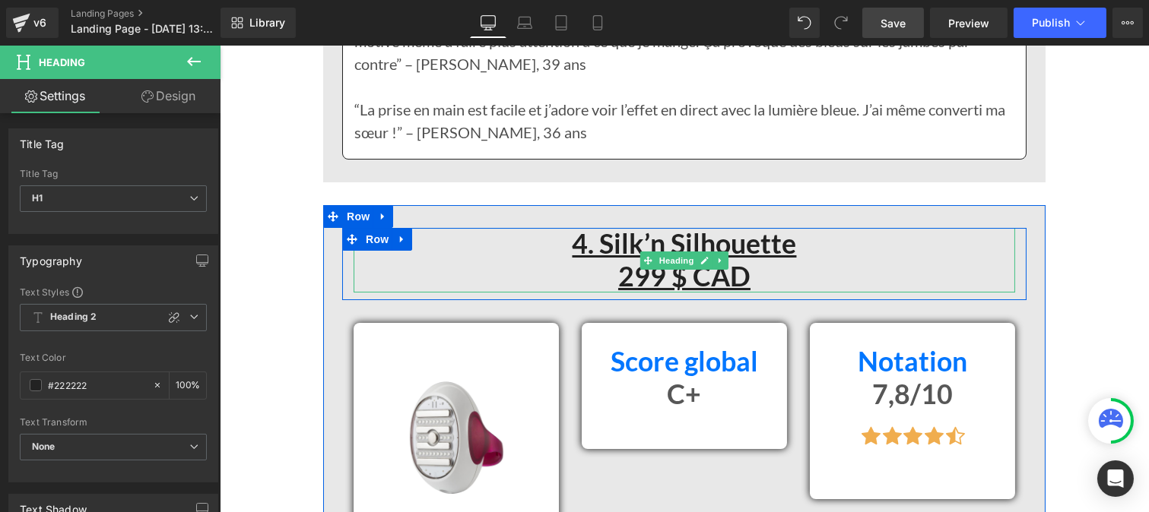
click at [611, 227] on strong "4. Silk’n Silhouette 299 $ CAD" at bounding box center [684, 259] width 224 height 65
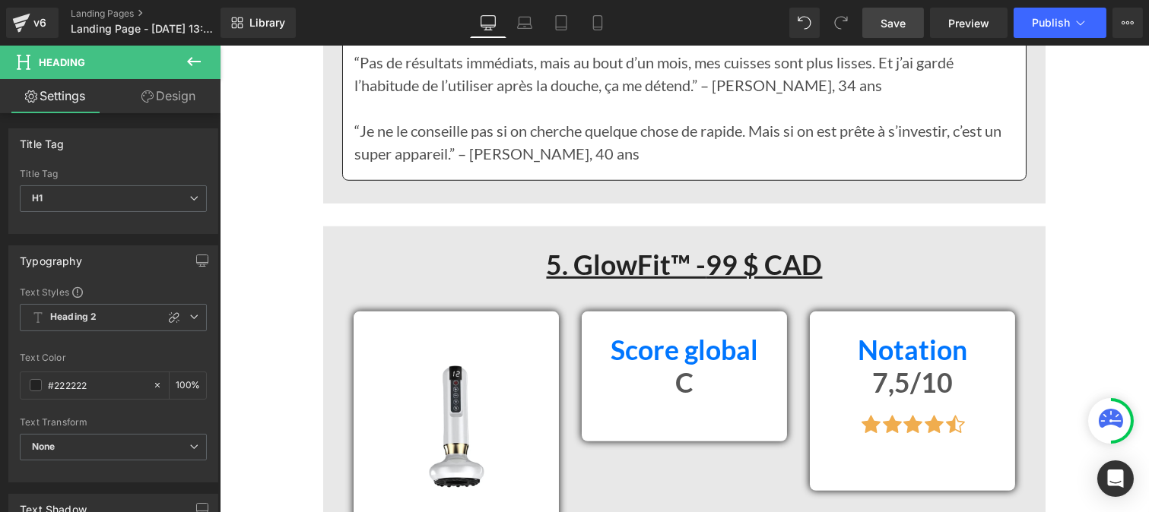
scroll to position [12515, 0]
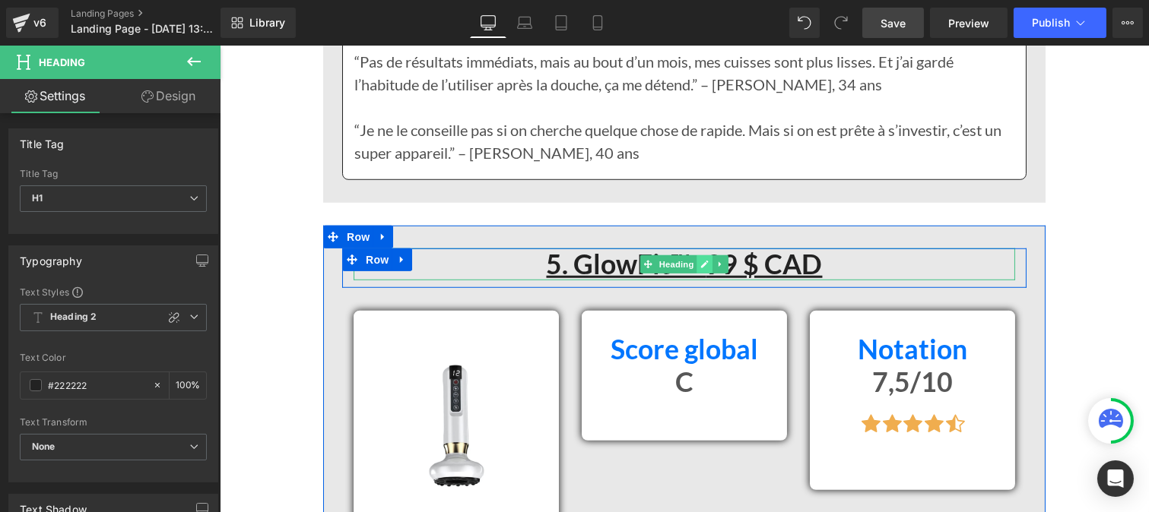
click at [699, 260] on icon at bounding box center [703, 264] width 8 height 9
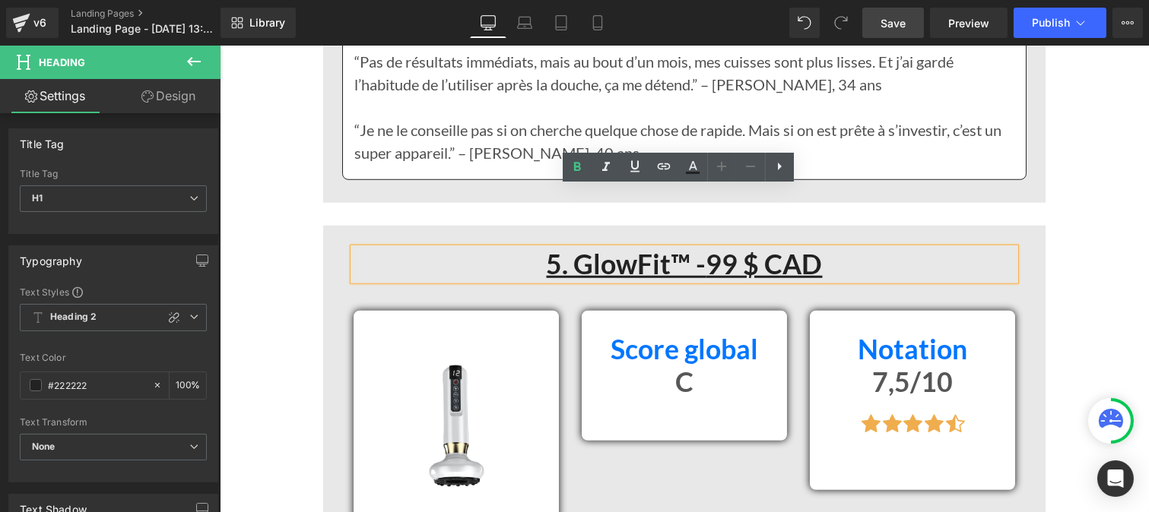
click at [696, 248] on strong "5. GlowFit™ - 99 $ CAD" at bounding box center [684, 264] width 276 height 33
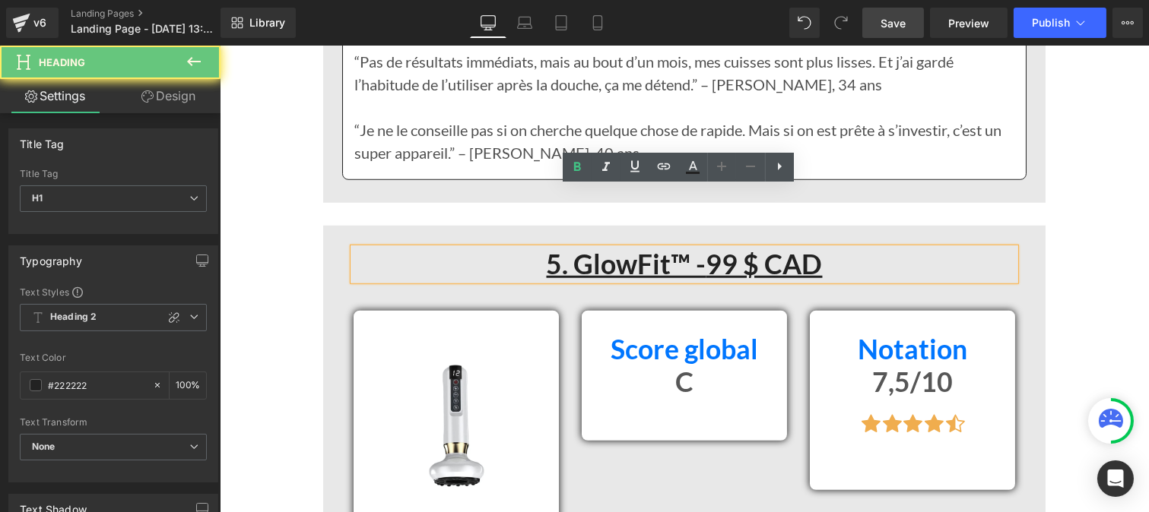
click at [696, 248] on strong "5. GlowFit™ - 99 $ CAD" at bounding box center [684, 264] width 276 height 33
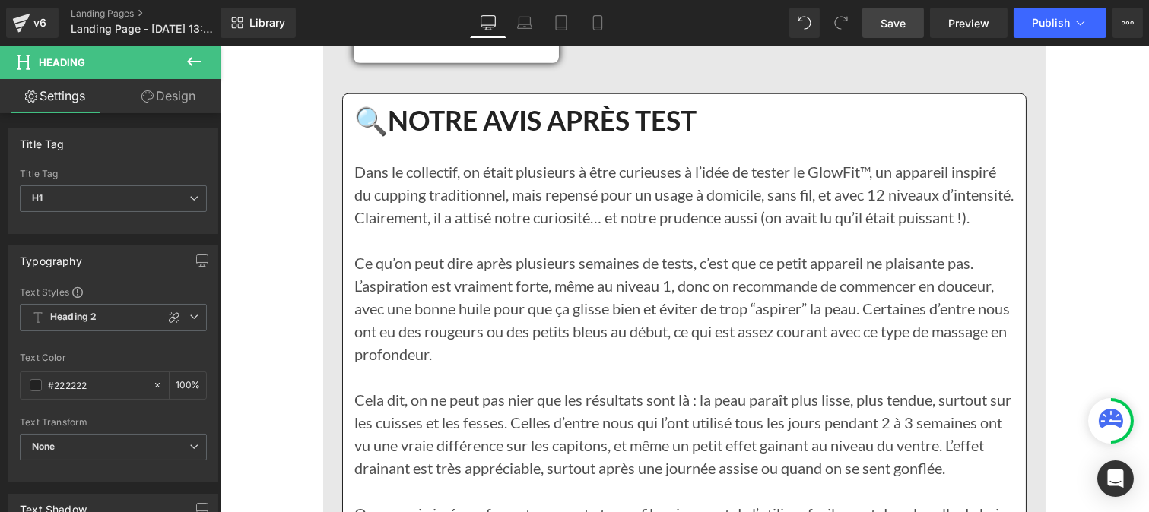
scroll to position [13047, 0]
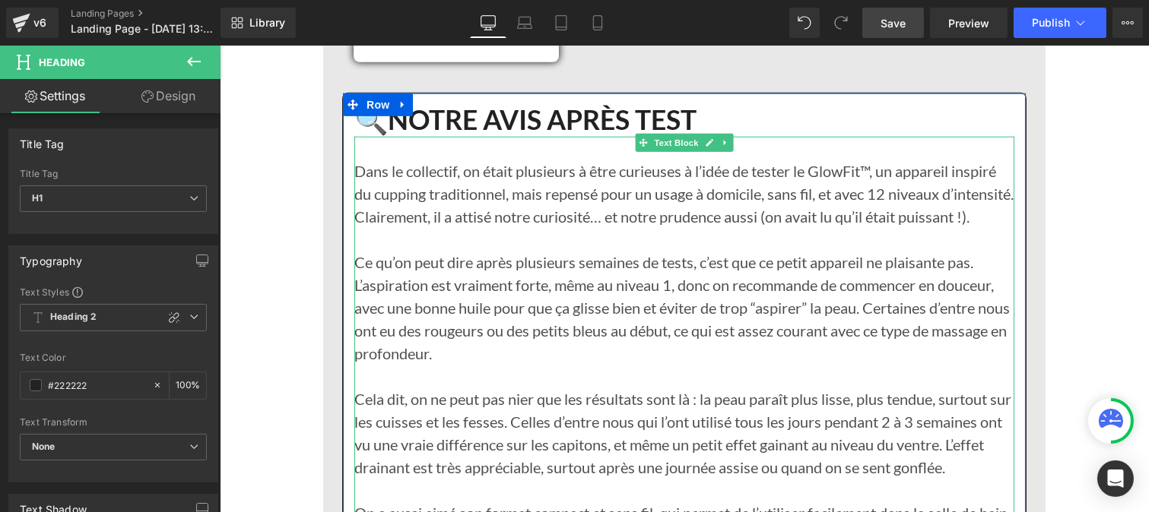
click at [640, 297] on p "Ce qu’on peut dire après plusieurs semaines de tests, c’est que ce petit appare…" at bounding box center [684, 308] width 660 height 114
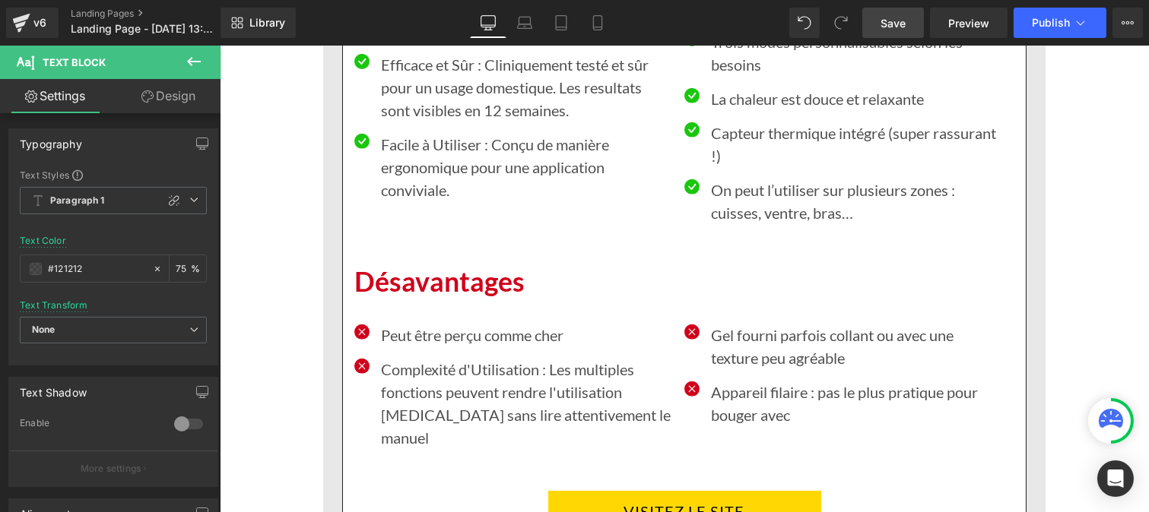
scroll to position [11576, 0]
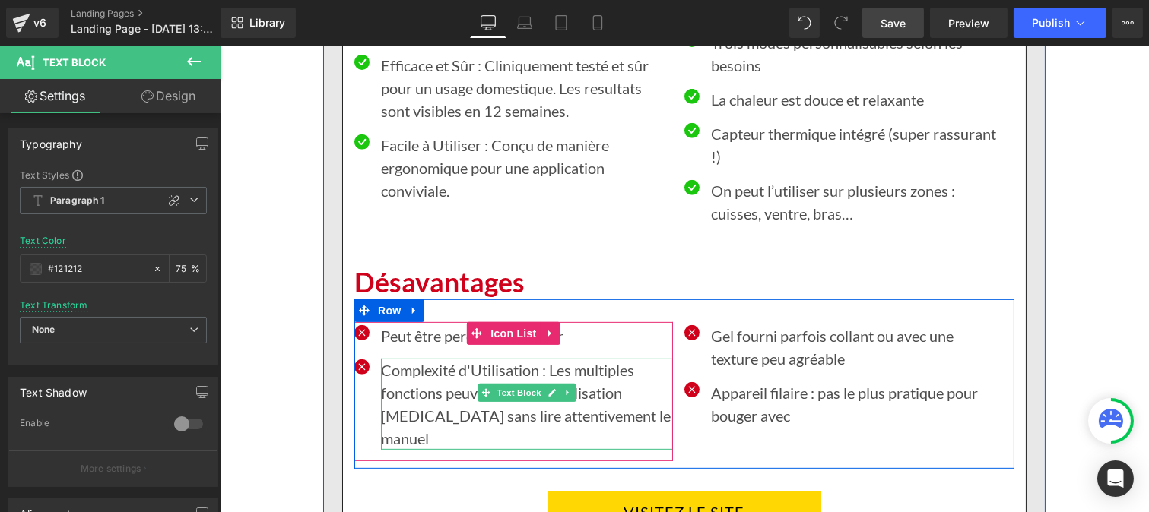
click at [446, 359] on p "Complexité d'Utilisation : Les multiples fonctions peuvent rendre l'utilisation…" at bounding box center [526, 404] width 292 height 91
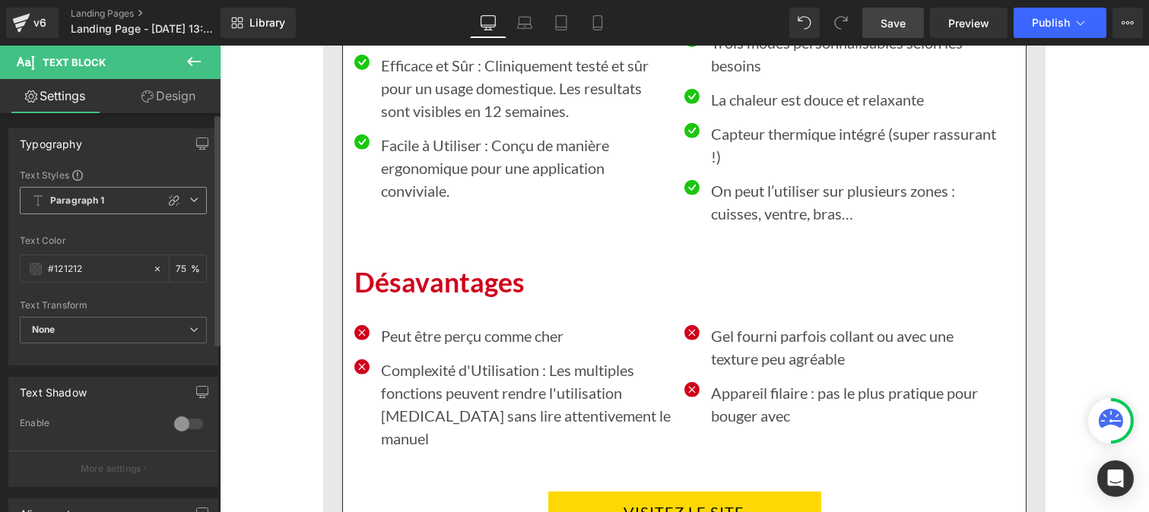
click at [95, 199] on b "Paragraph 1" at bounding box center [77, 201] width 55 height 13
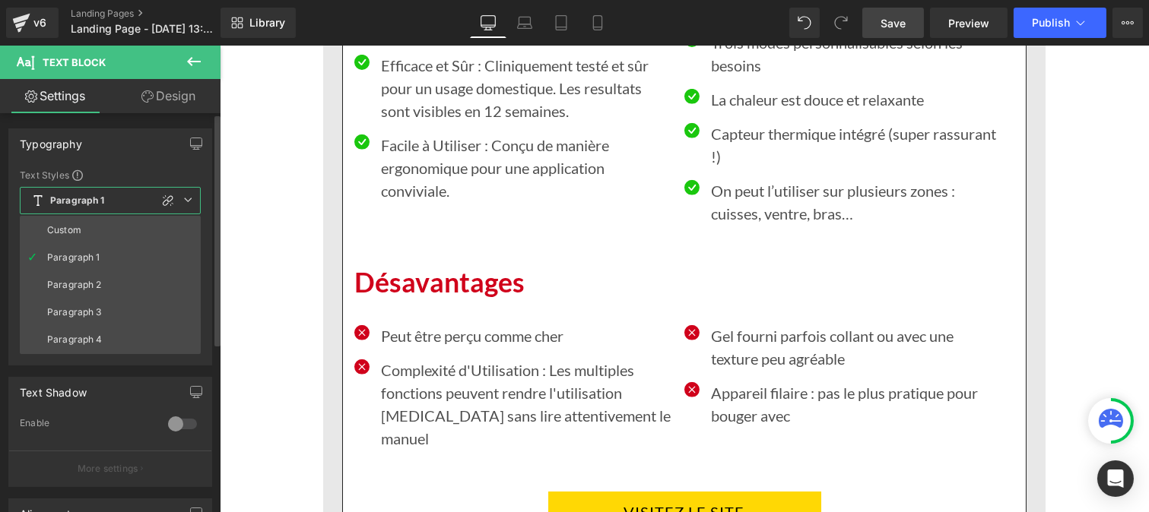
click at [93, 205] on b "Paragraph 1" at bounding box center [77, 201] width 55 height 13
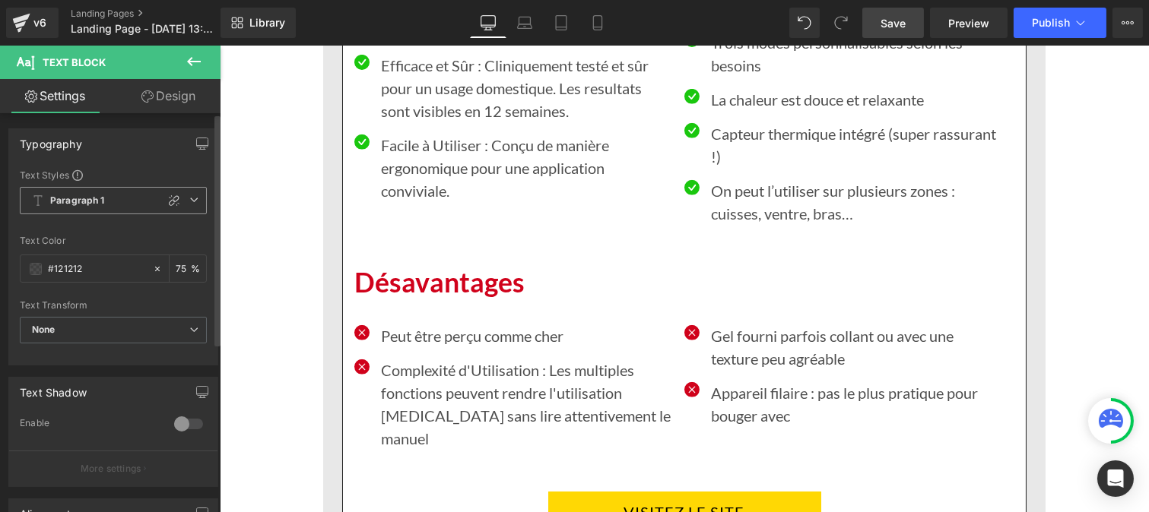
click at [104, 205] on span "Paragraph 1" at bounding box center [113, 200] width 187 height 27
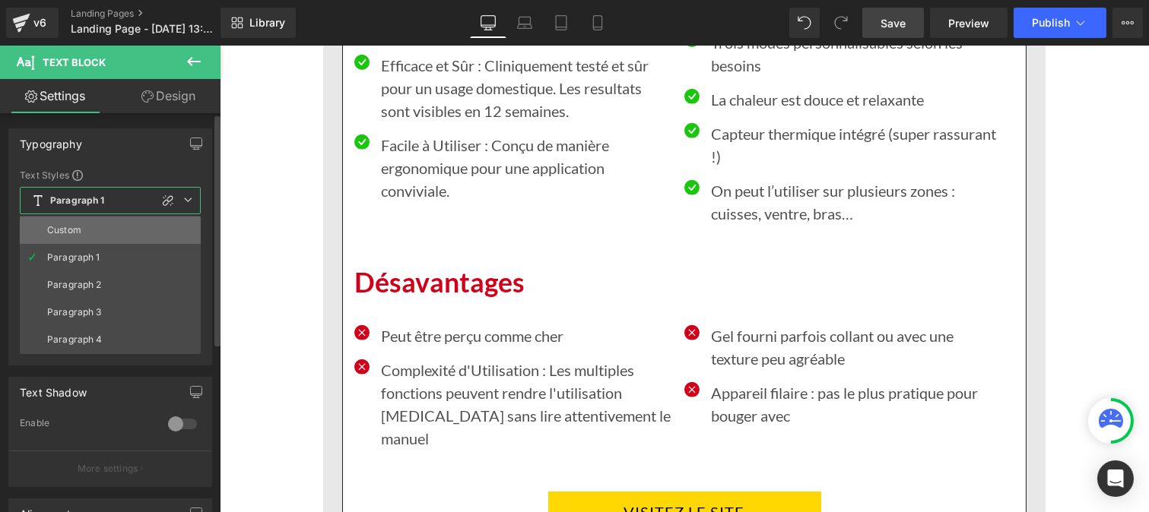
click at [92, 225] on li "Custom" at bounding box center [110, 230] width 181 height 27
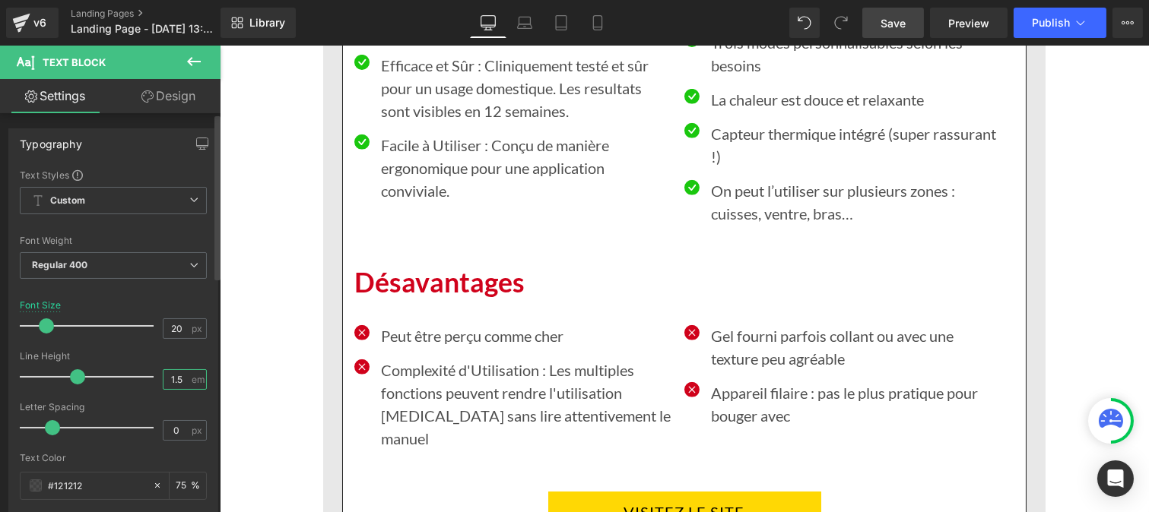
click at [177, 381] on input "1.5" at bounding box center [176, 379] width 27 height 19
type input "1"
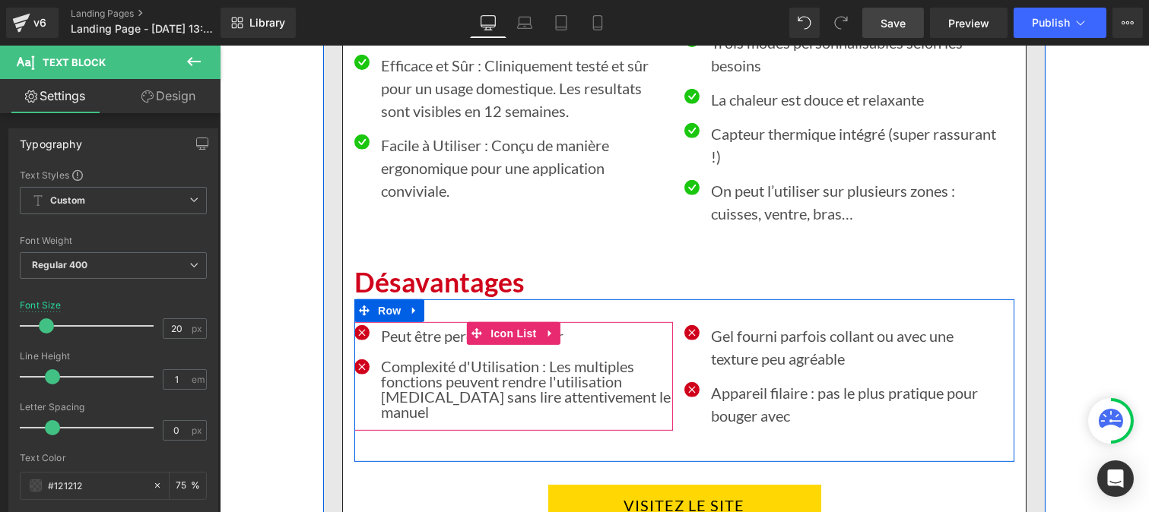
click at [421, 325] on p "Peut être perçu comme cher" at bounding box center [526, 336] width 292 height 23
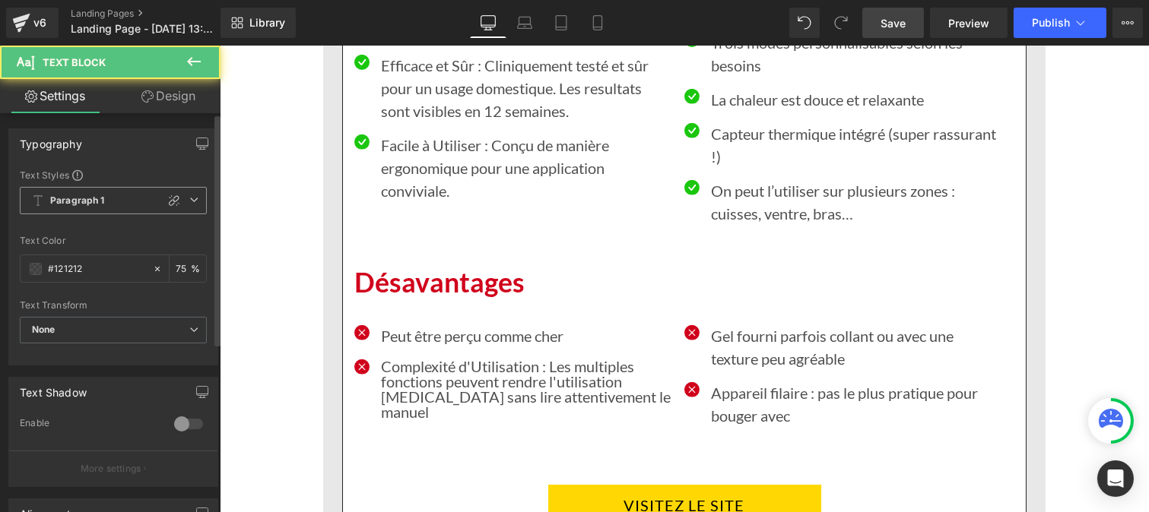
click at [87, 198] on b "Paragraph 1" at bounding box center [77, 201] width 55 height 13
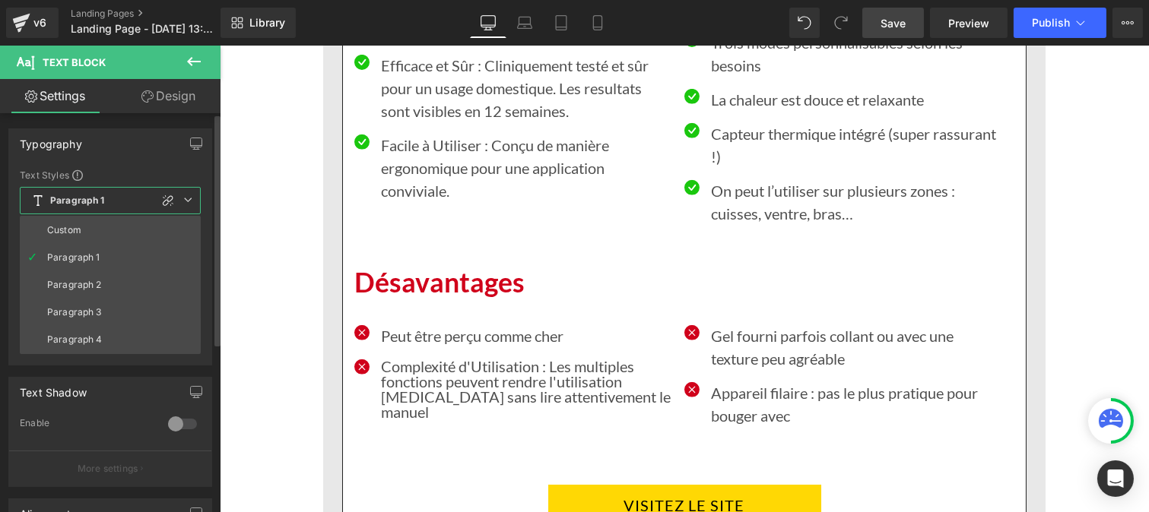
click at [81, 218] on li "Custom" at bounding box center [110, 230] width 181 height 27
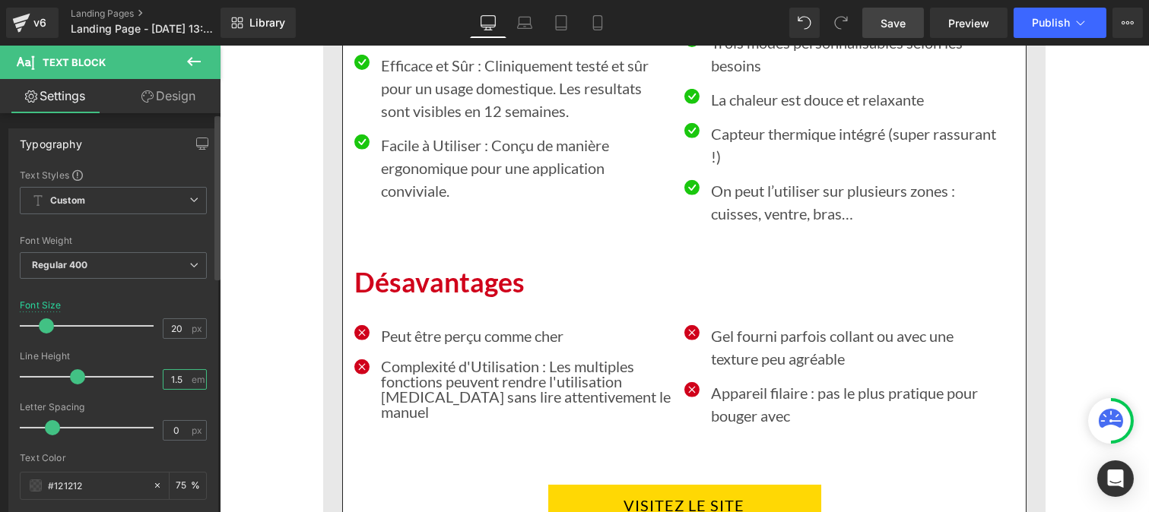
click at [181, 376] on input "1.5" at bounding box center [176, 379] width 27 height 19
type input "1"
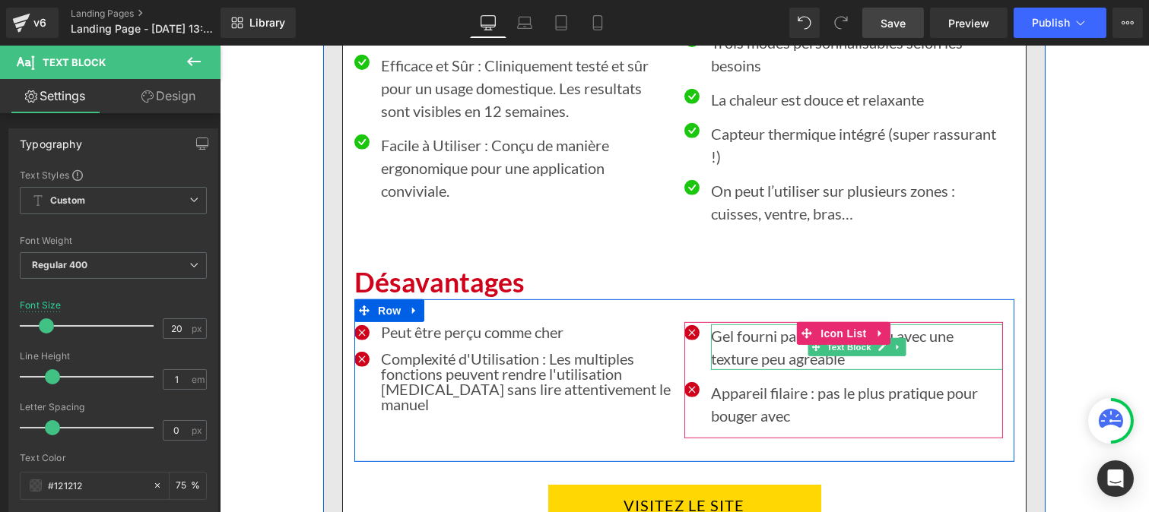
click at [732, 325] on p "Gel fourni parfois collant ou avec une texture peu agréable" at bounding box center [856, 348] width 292 height 46
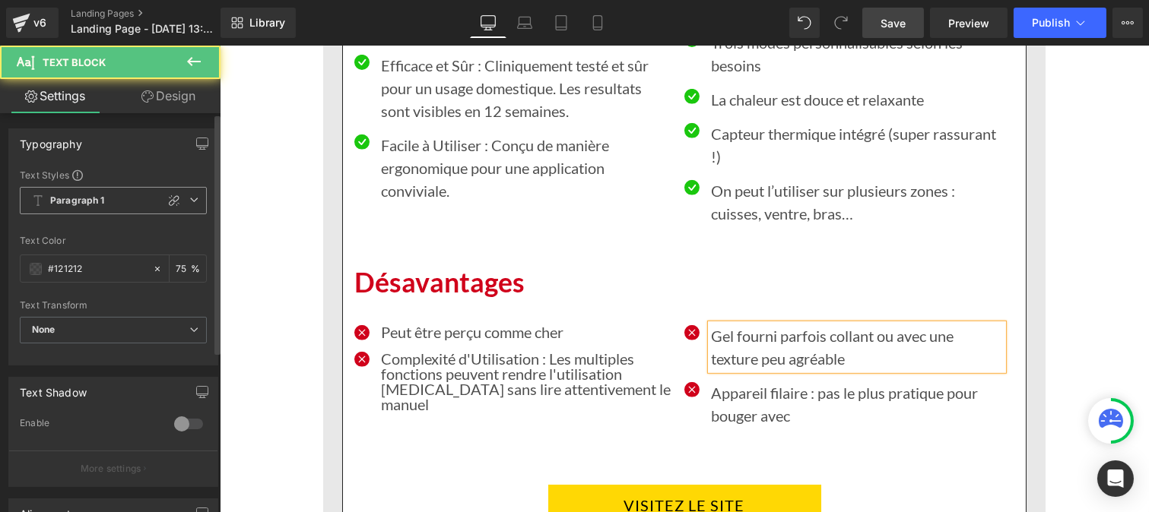
click at [78, 198] on b "Paragraph 1" at bounding box center [77, 201] width 55 height 13
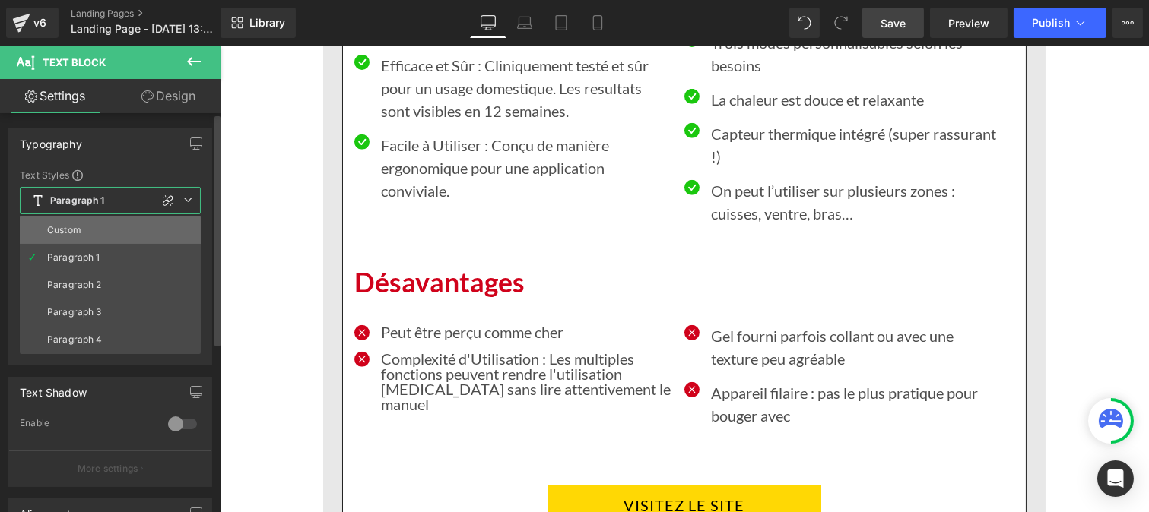
click at [75, 231] on div "Custom" at bounding box center [64, 230] width 34 height 11
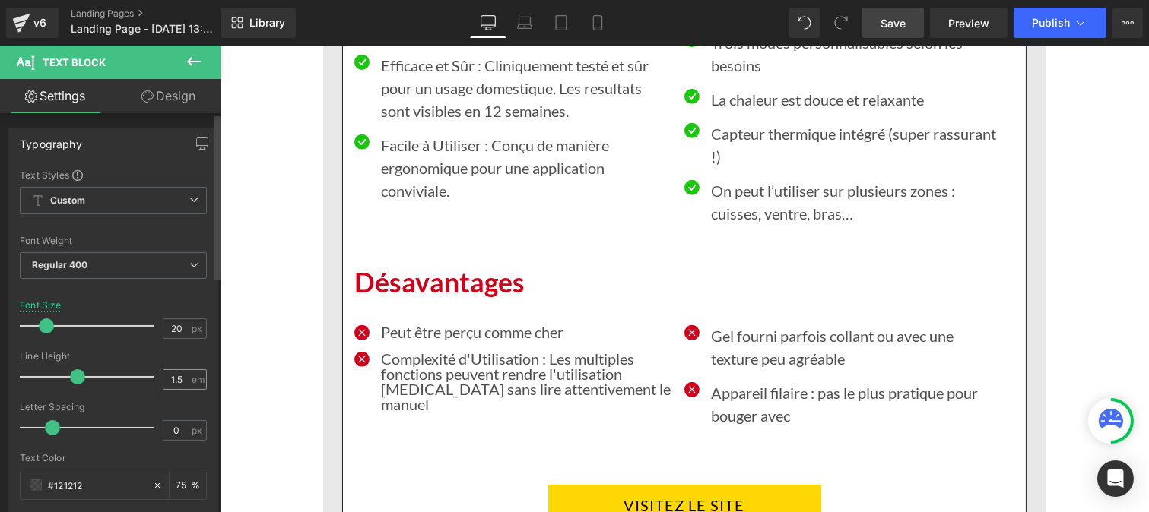
click at [185, 384] on div "1.5 em" at bounding box center [185, 379] width 44 height 21
click at [184, 380] on input "1.5" at bounding box center [176, 379] width 27 height 19
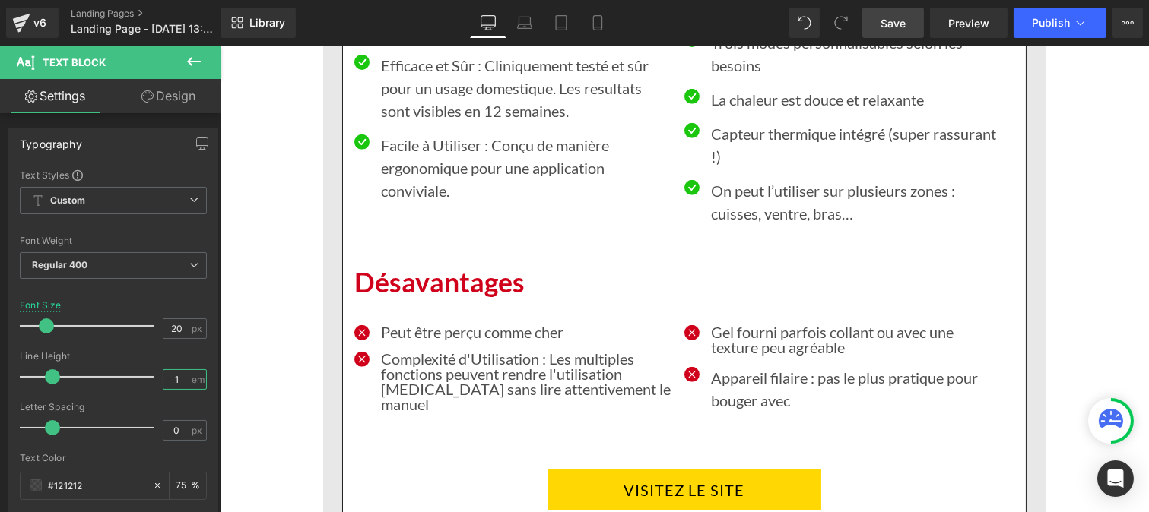
type input "1"
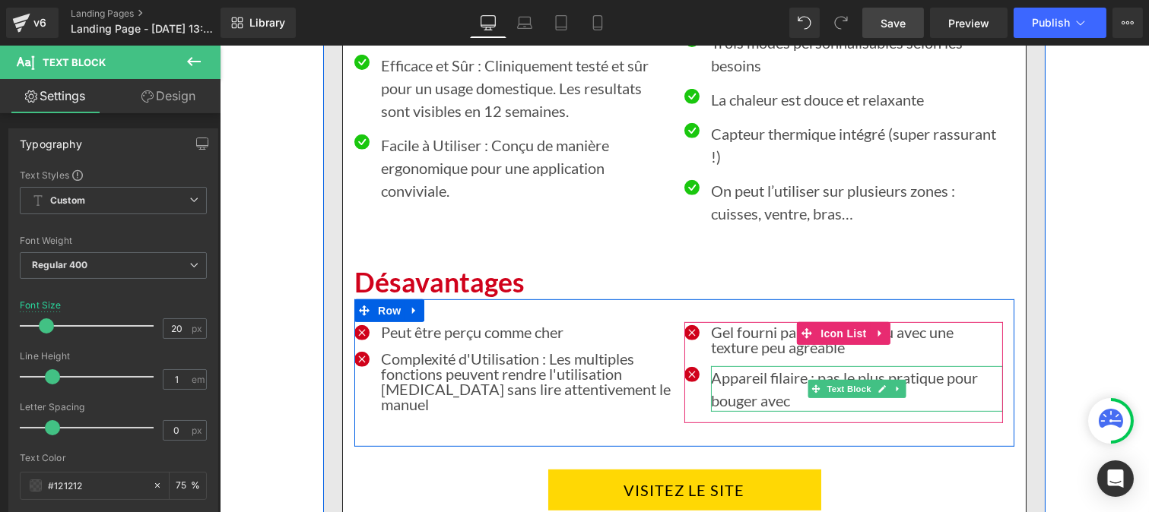
click at [718, 366] on p "Appareil filaire : pas le plus pratique pour bouger avec" at bounding box center [856, 389] width 292 height 46
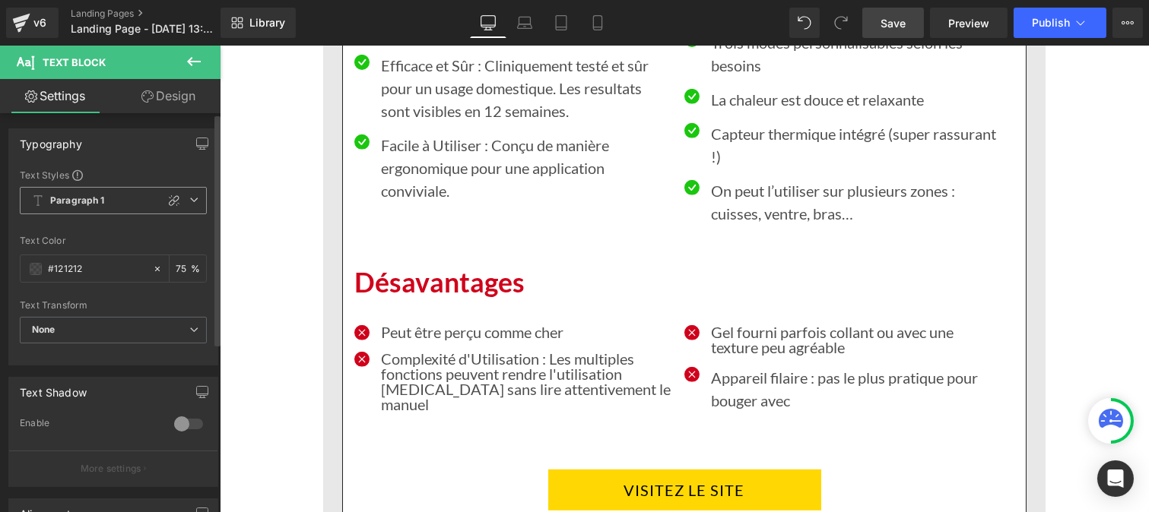
click at [91, 198] on b "Paragraph 1" at bounding box center [77, 201] width 55 height 13
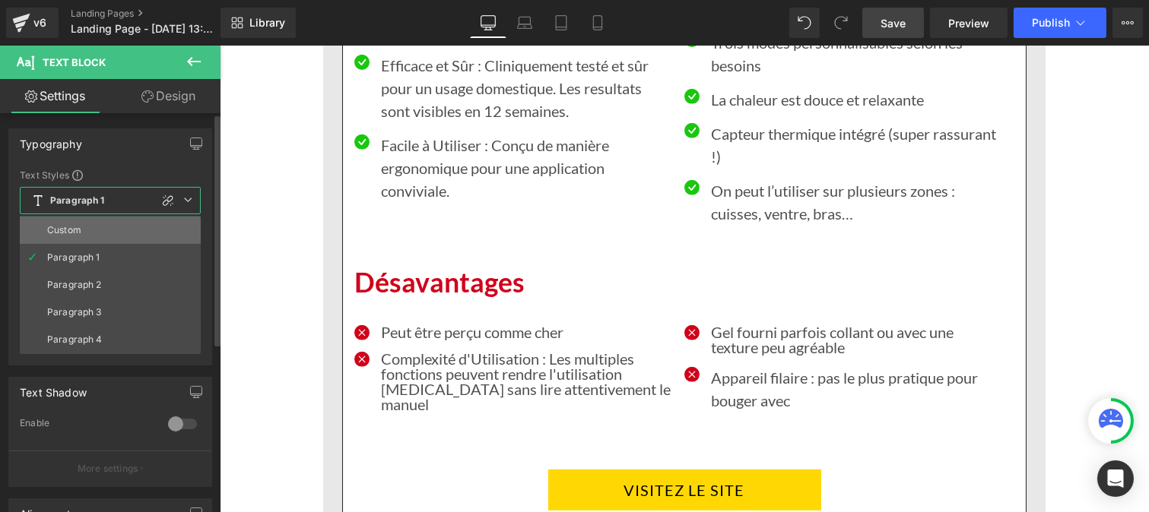
click at [89, 224] on li "Custom" at bounding box center [110, 230] width 181 height 27
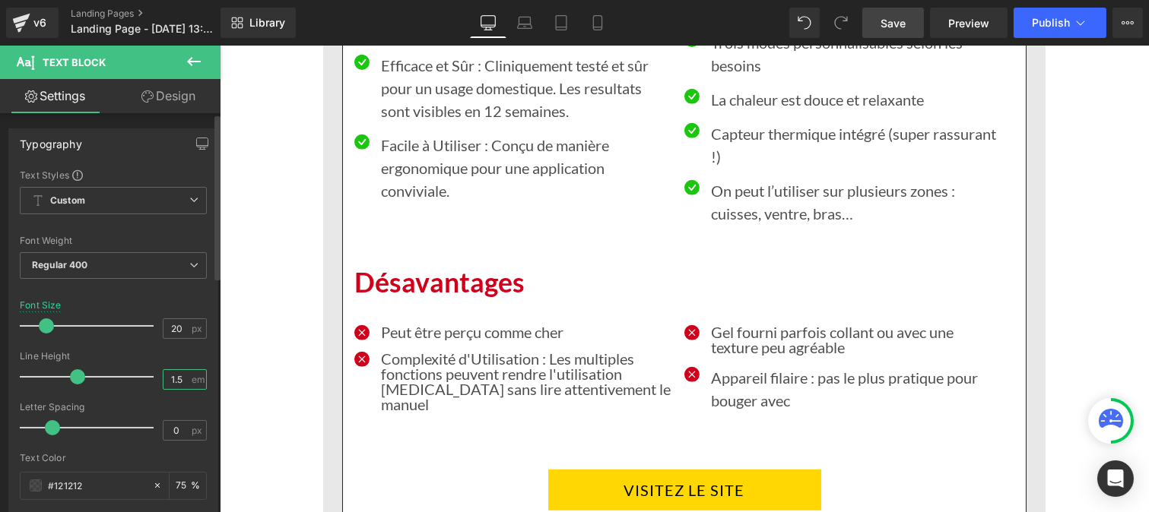
click at [184, 384] on input "1.5" at bounding box center [176, 379] width 27 height 19
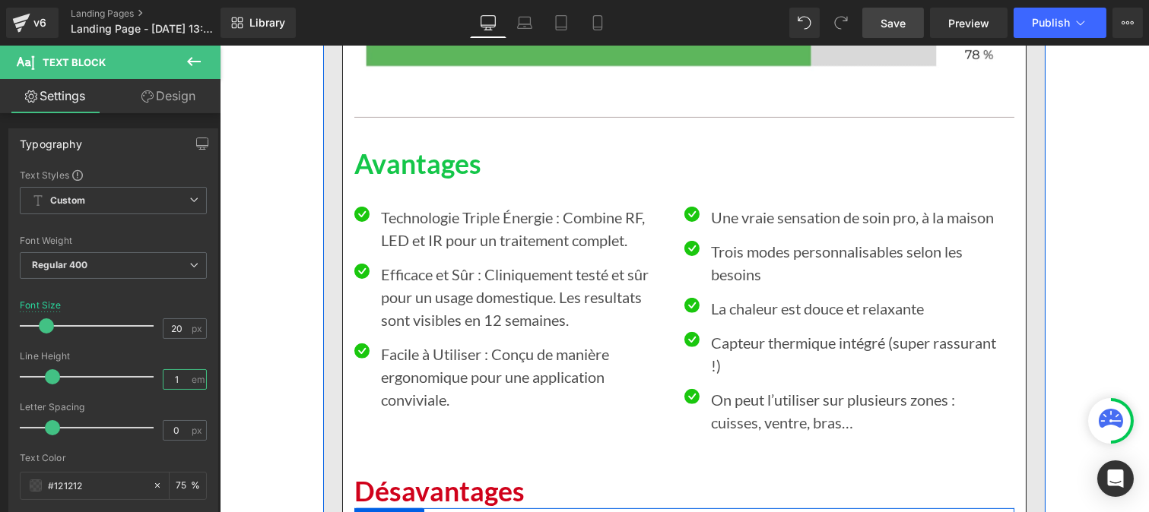
scroll to position [11366, 0]
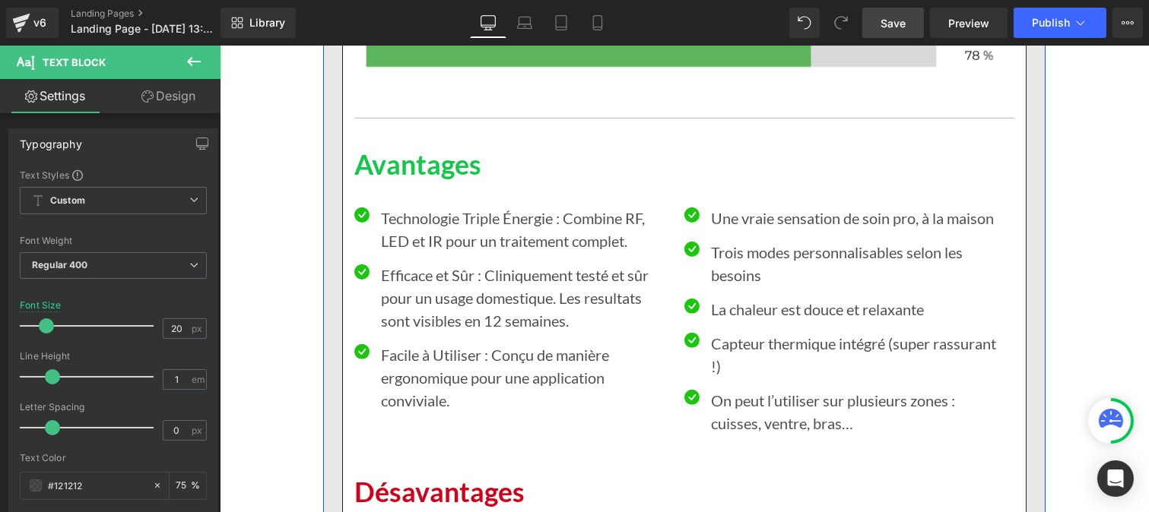
click at [411, 344] on p "Facile à Utiliser : Conçu de manière ergonomique pour une application convivial…" at bounding box center [526, 378] width 292 height 68
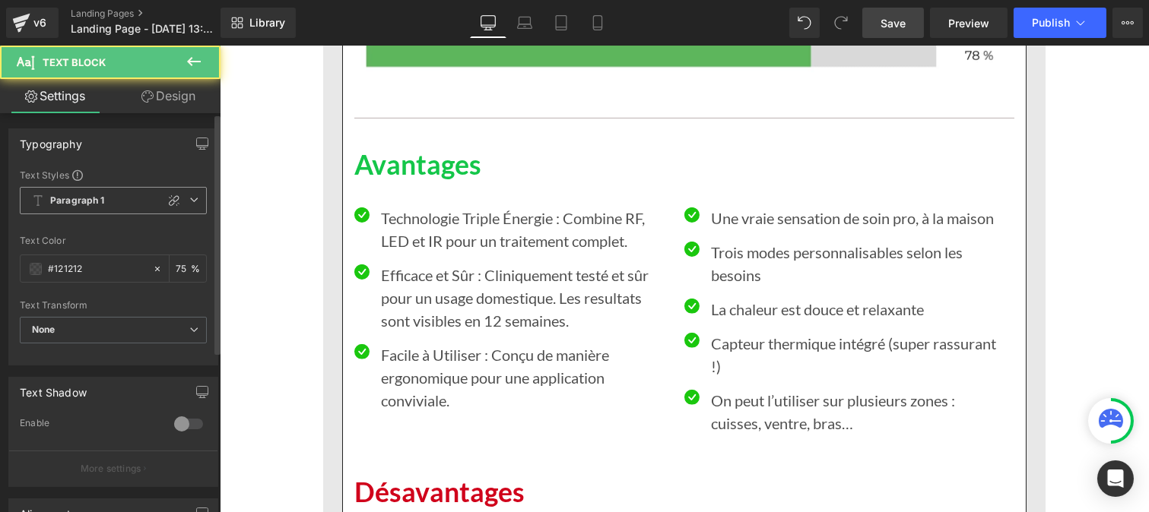
click at [81, 204] on b "Paragraph 1" at bounding box center [77, 201] width 55 height 13
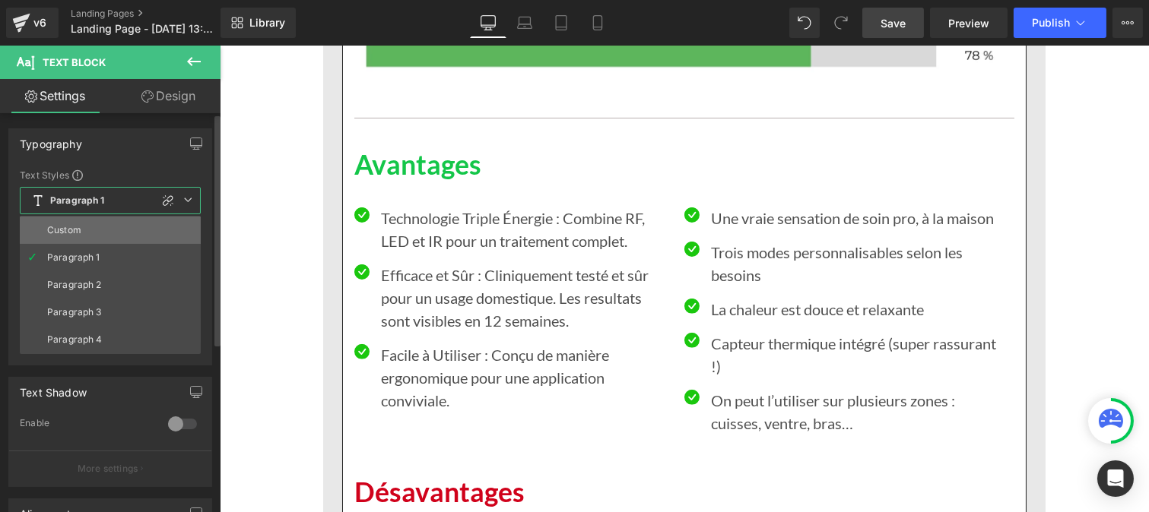
drag, startPoint x: 78, startPoint y: 224, endPoint x: 14, endPoint y: 332, distance: 126.1
click at [78, 224] on li "Custom" at bounding box center [110, 230] width 181 height 27
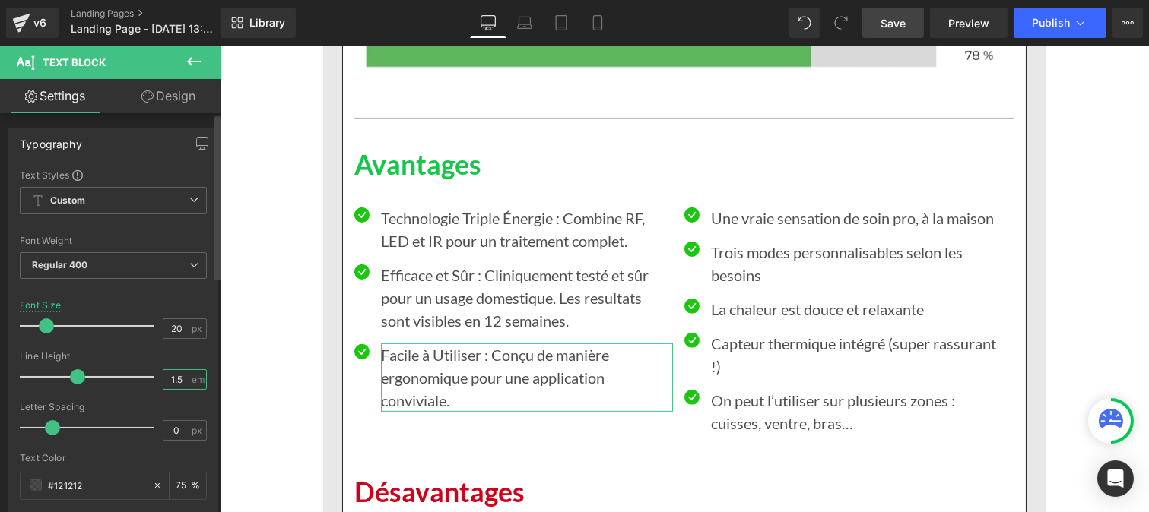
click at [180, 377] on input "1.5" at bounding box center [176, 379] width 27 height 19
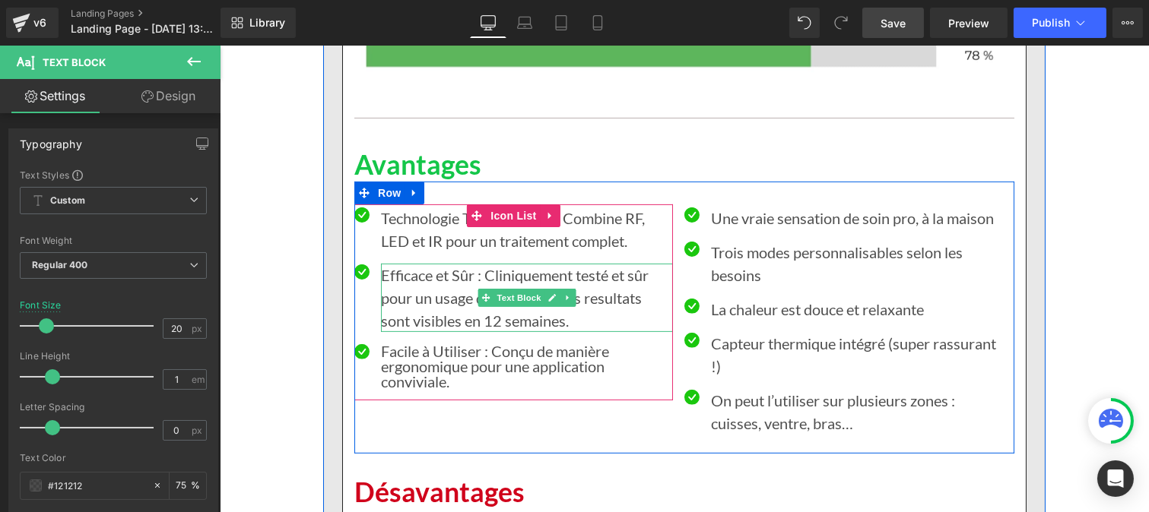
click at [409, 264] on p "Efficace et Sûr : Cliniquement testé et sûr pour un usage domestique. Les resul…" at bounding box center [526, 298] width 292 height 68
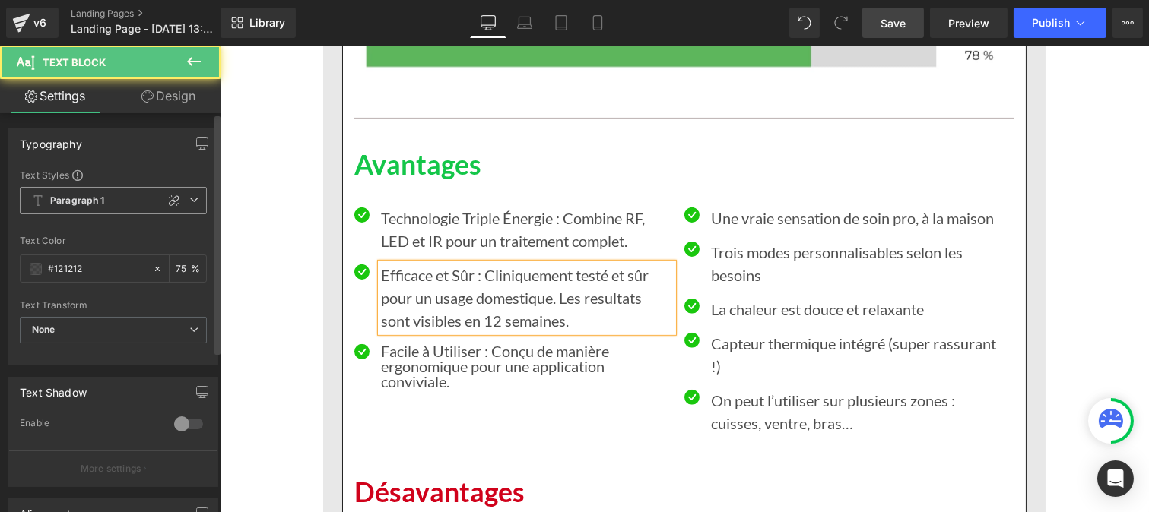
click at [86, 192] on span "Paragraph 1" at bounding box center [113, 200] width 187 height 27
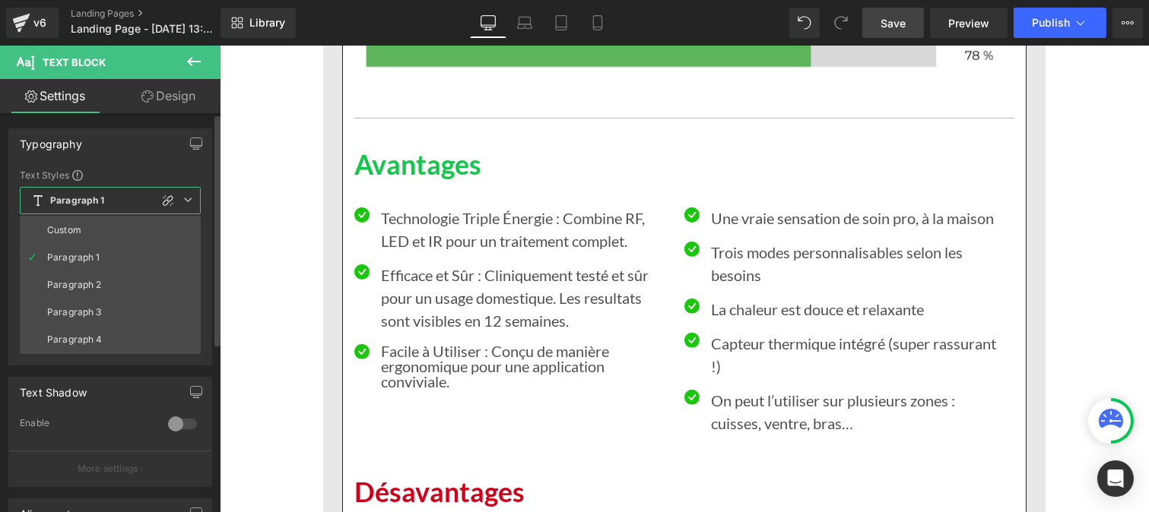
click at [84, 229] on li "Custom" at bounding box center [110, 230] width 181 height 27
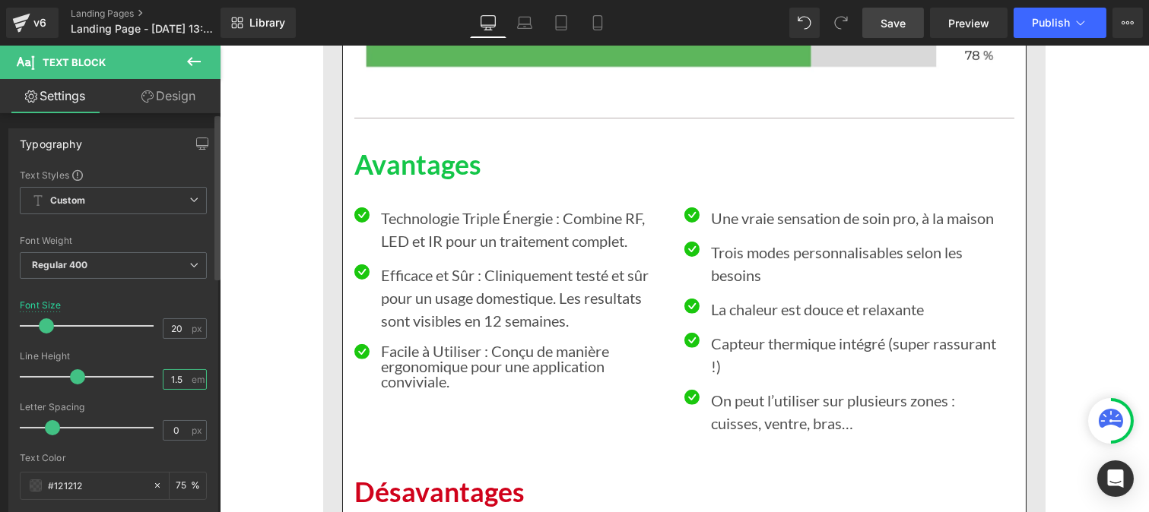
click at [184, 378] on input "1.5" at bounding box center [176, 379] width 27 height 19
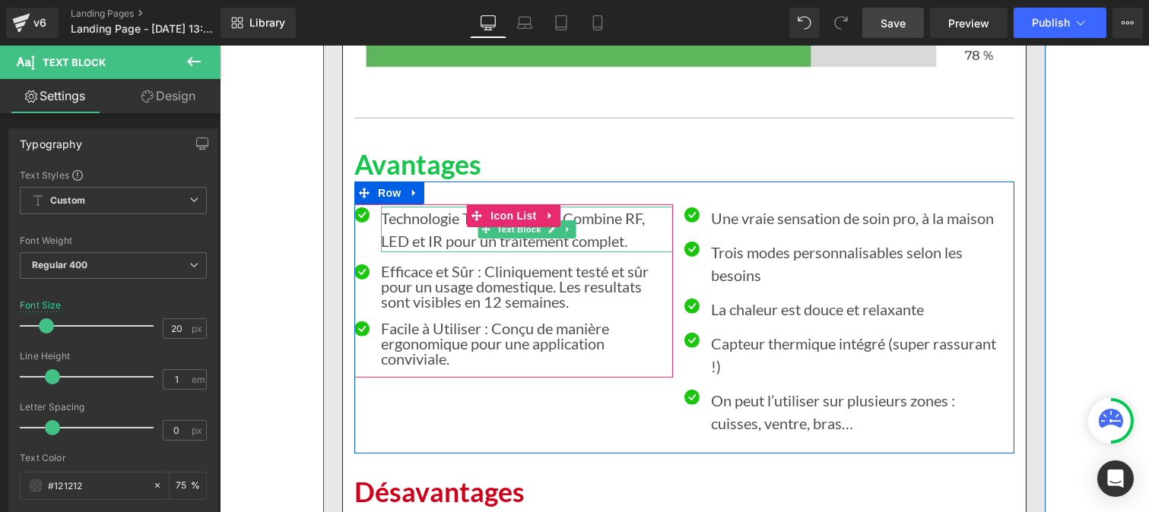
click at [408, 207] on p "Technologie Triple Énergie : Combine RF, LED et IR pour un traitement complet." at bounding box center [526, 230] width 292 height 46
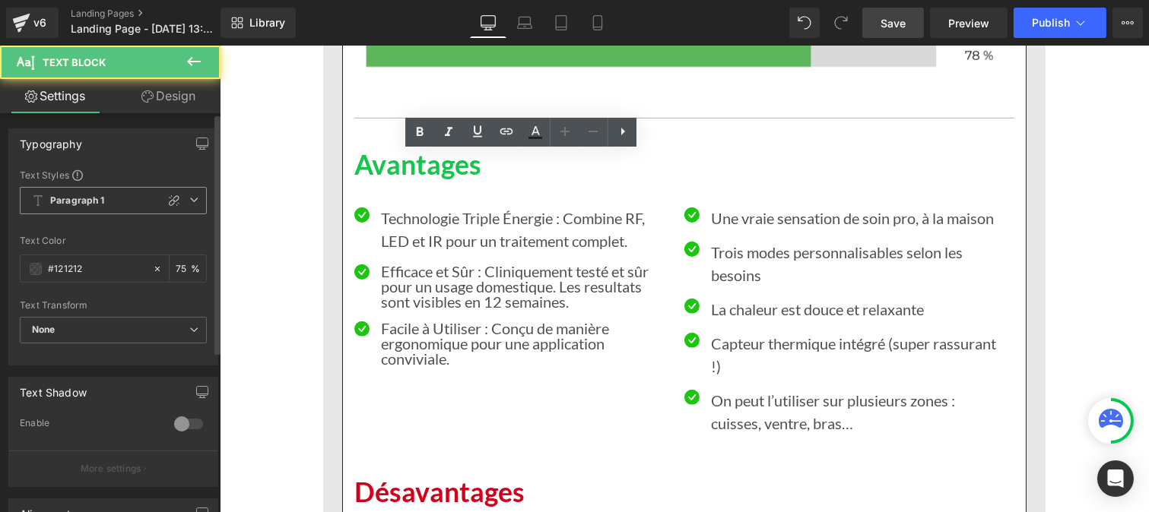
click at [100, 203] on b "Paragraph 1" at bounding box center [77, 201] width 55 height 13
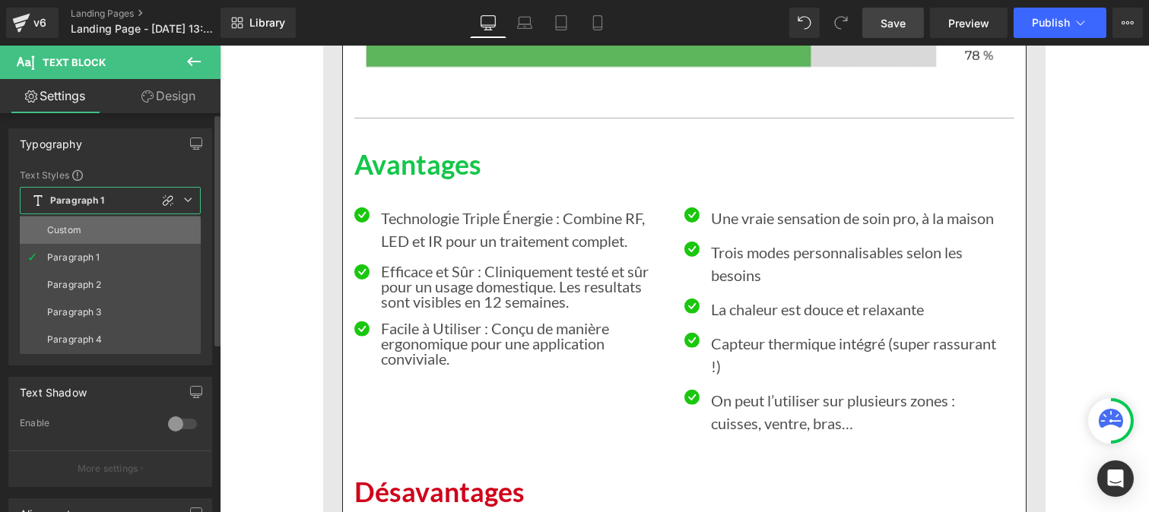
click at [94, 228] on li "Custom" at bounding box center [110, 230] width 181 height 27
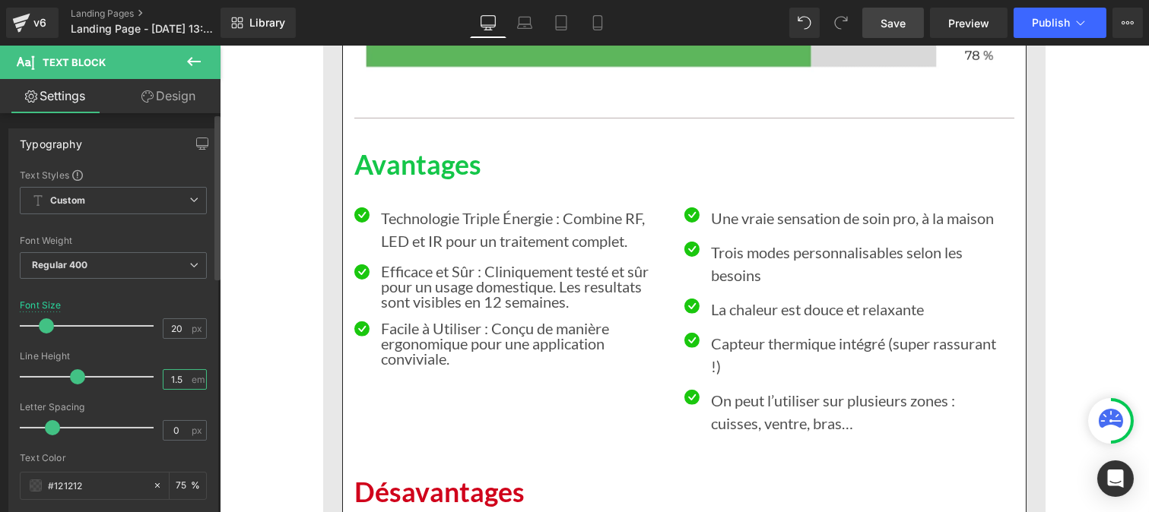
click at [179, 380] on input "1.5" at bounding box center [176, 379] width 27 height 19
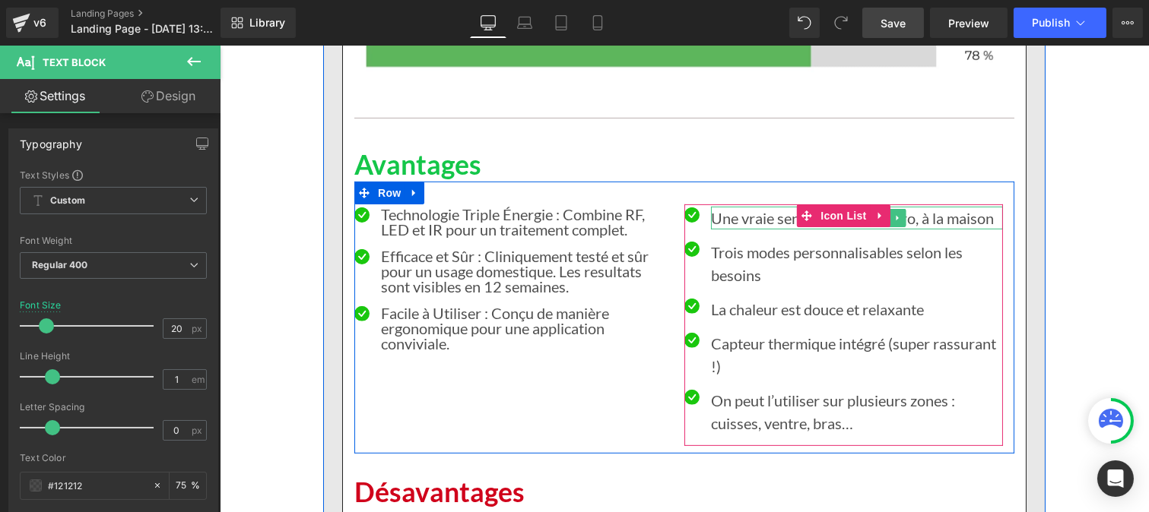
click at [721, 207] on p "Une vraie sensation de soin pro, à la maison" at bounding box center [856, 218] width 292 height 23
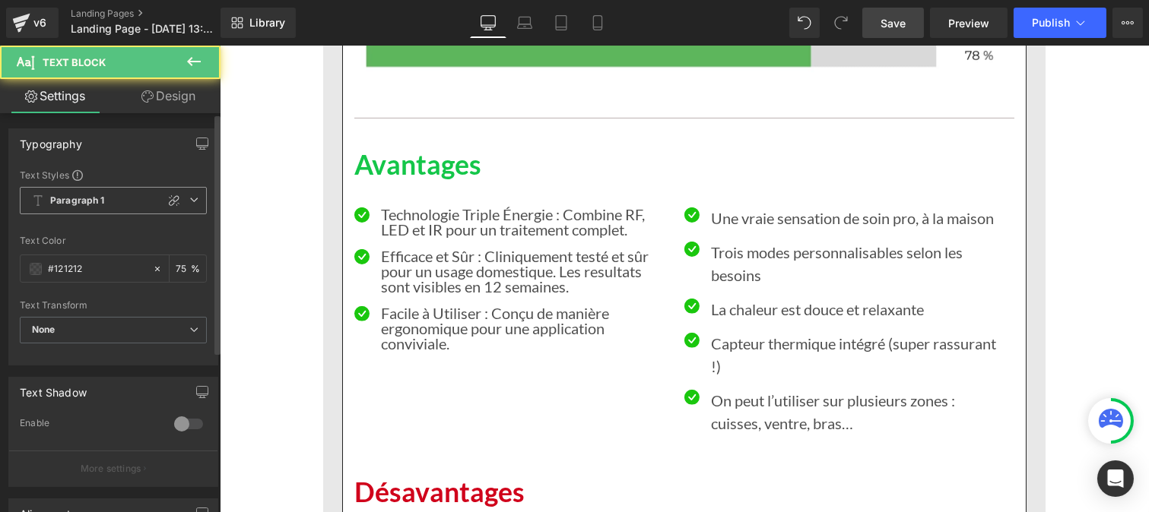
click at [97, 204] on b "Paragraph 1" at bounding box center [77, 201] width 55 height 13
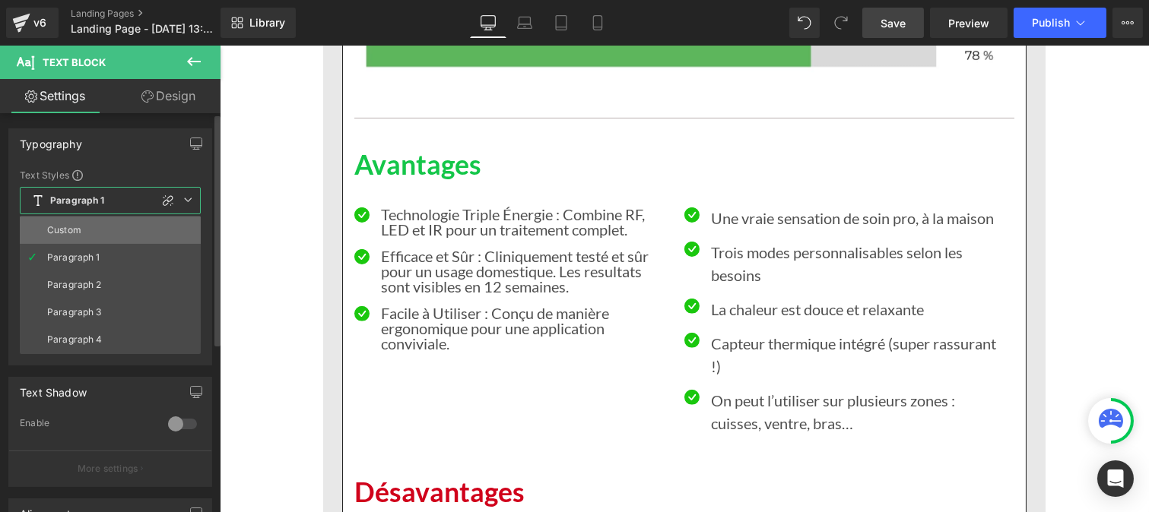
click at [97, 236] on li "Custom" at bounding box center [110, 230] width 181 height 27
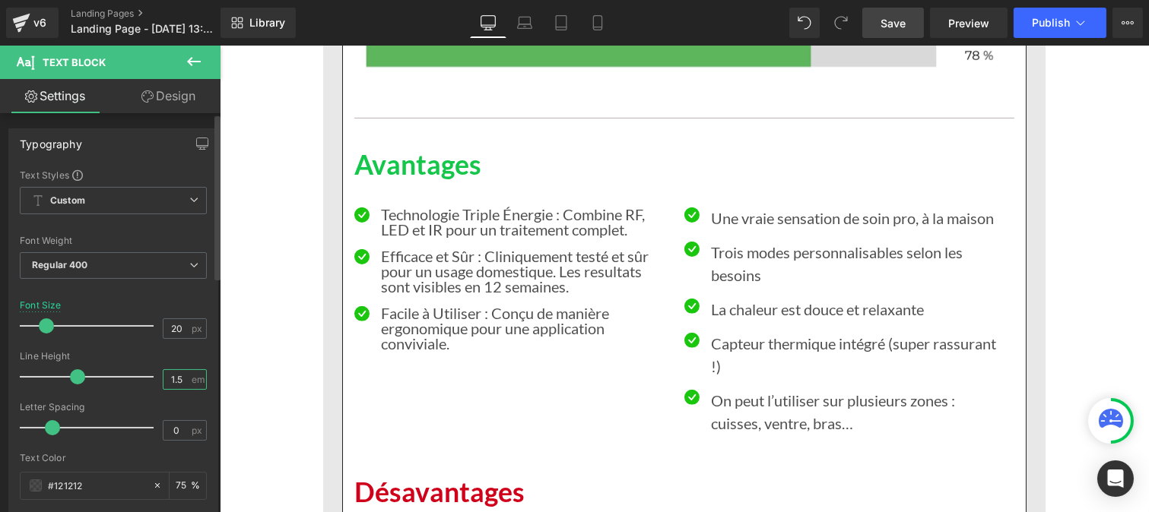
click at [173, 380] on input "1.5" at bounding box center [176, 379] width 27 height 19
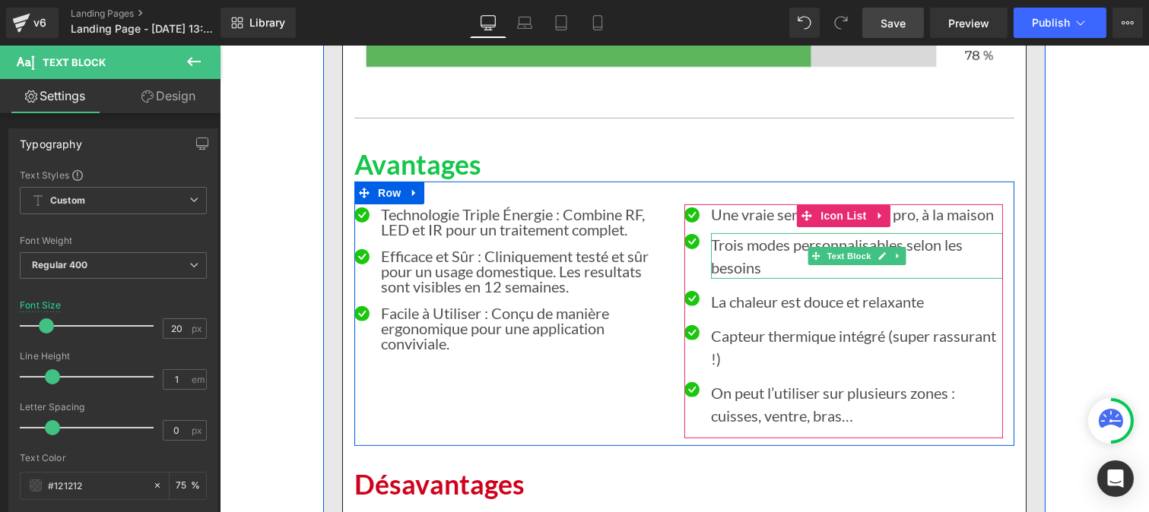
click at [737, 233] on p "Trois modes personnalisables selon les besoins" at bounding box center [856, 256] width 292 height 46
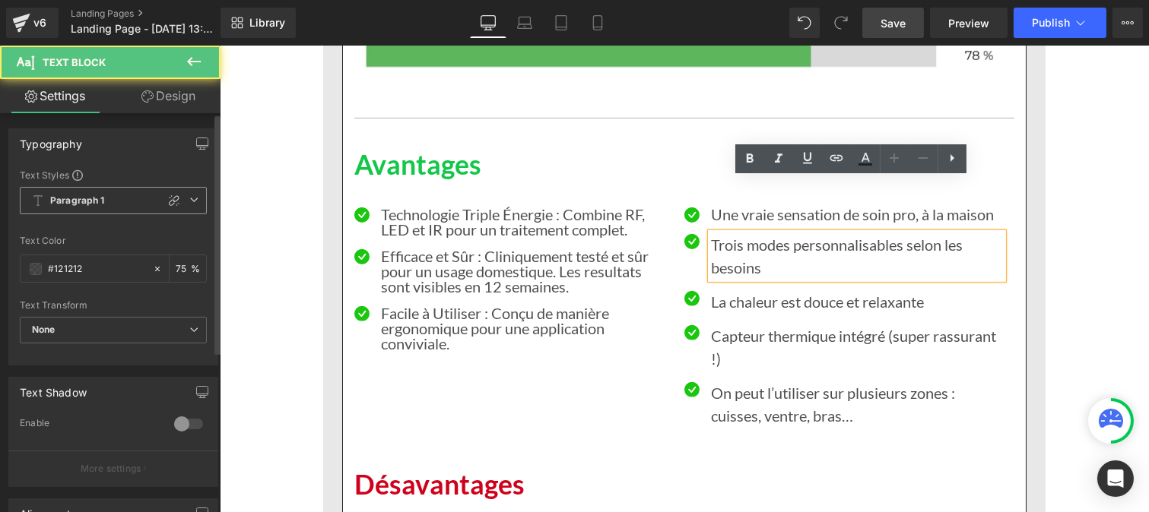
click at [91, 204] on b "Paragraph 1" at bounding box center [77, 201] width 55 height 13
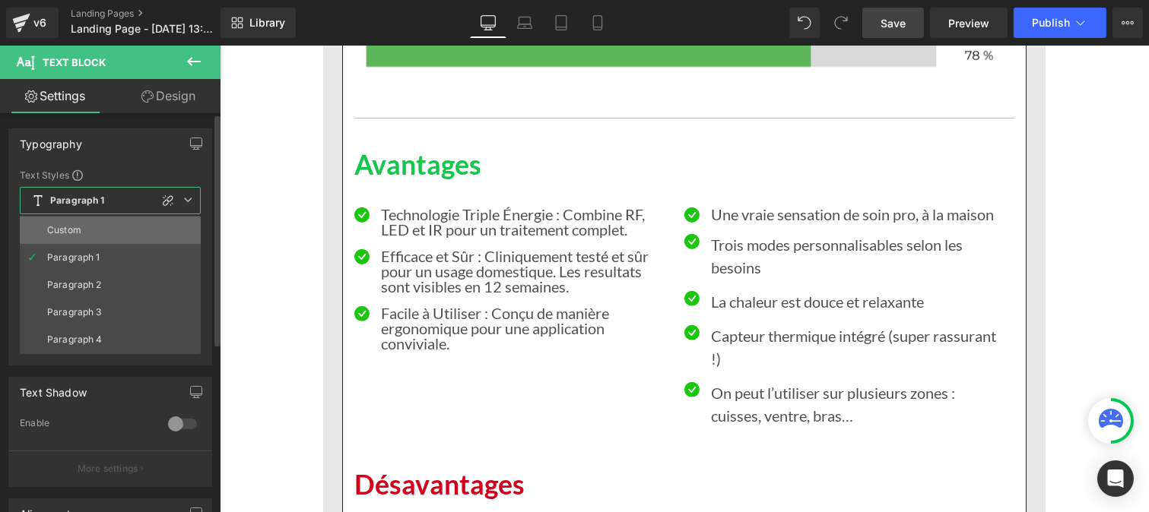
click at [91, 224] on li "Custom" at bounding box center [110, 230] width 181 height 27
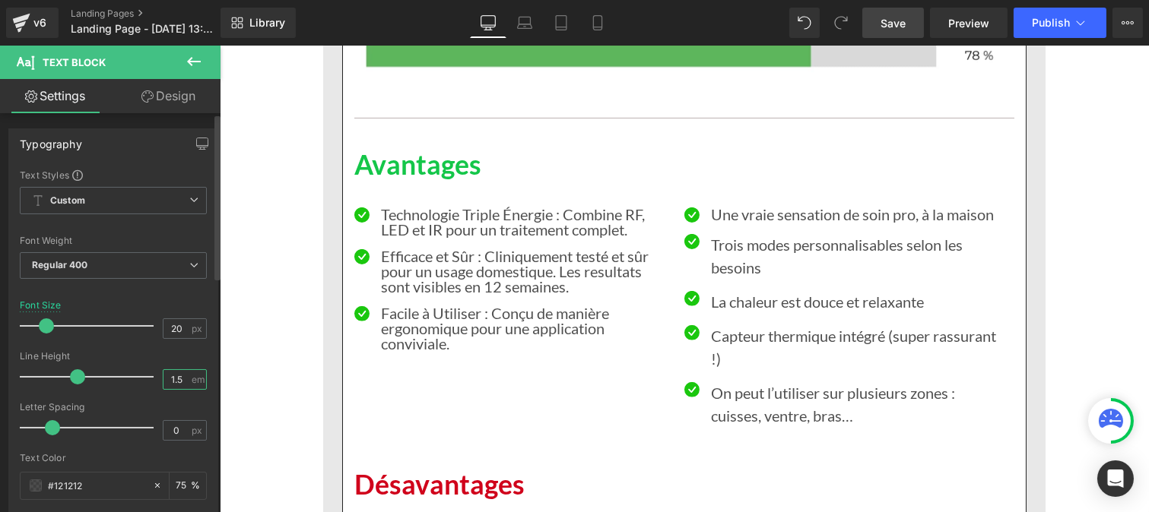
click at [181, 382] on input "1.5" at bounding box center [176, 379] width 27 height 19
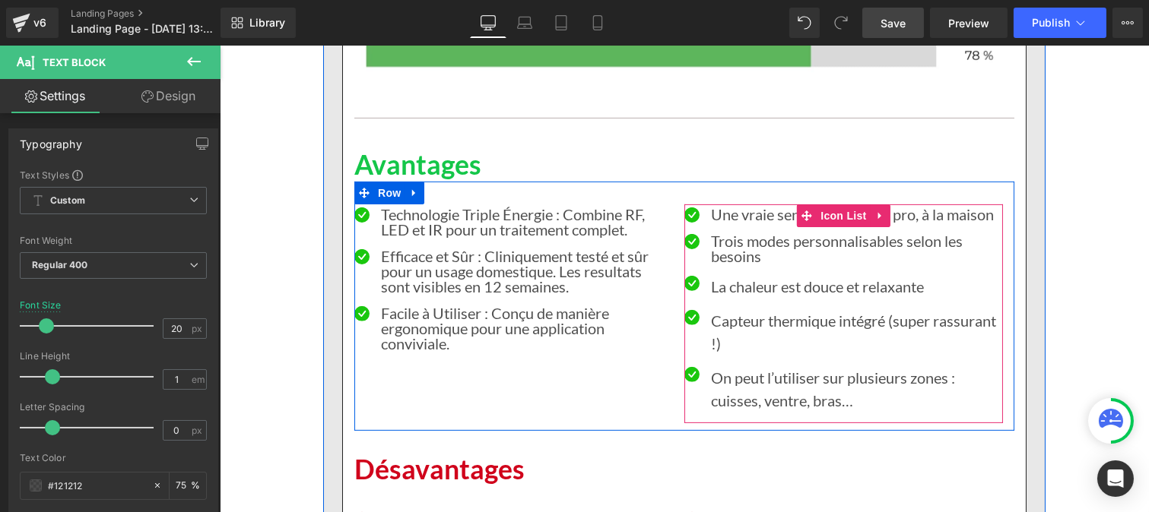
click at [219, 46] on div at bounding box center [219, 46] width 0 height 0
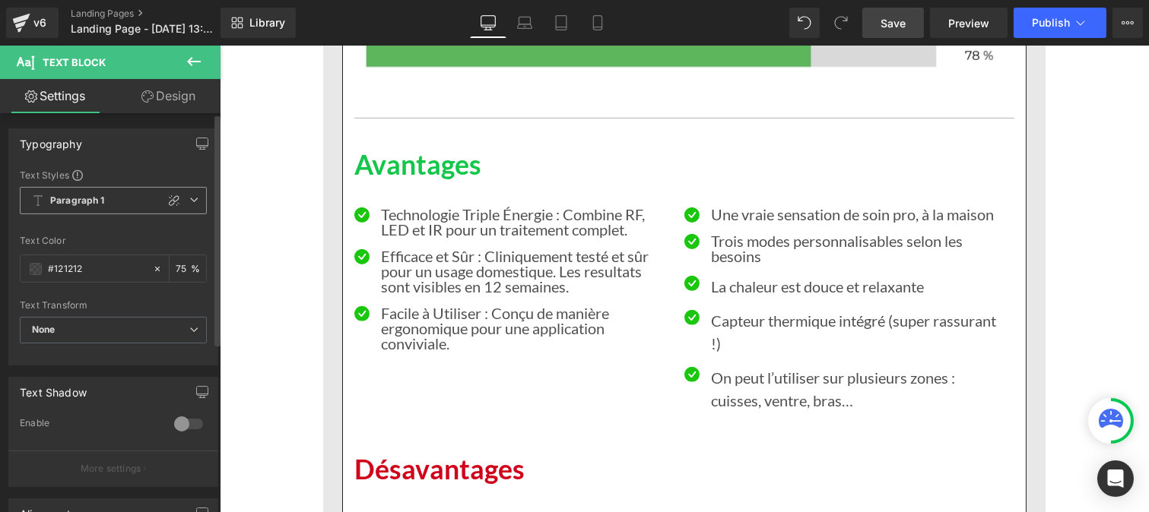
click at [122, 195] on span "Paragraph 1" at bounding box center [113, 200] width 187 height 27
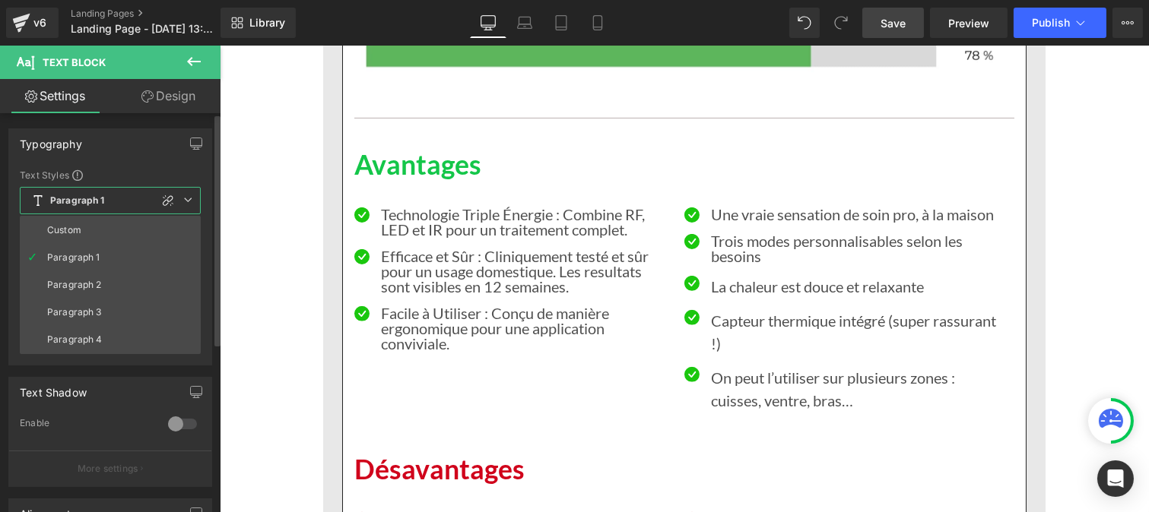
click at [87, 220] on li "Custom" at bounding box center [110, 230] width 181 height 27
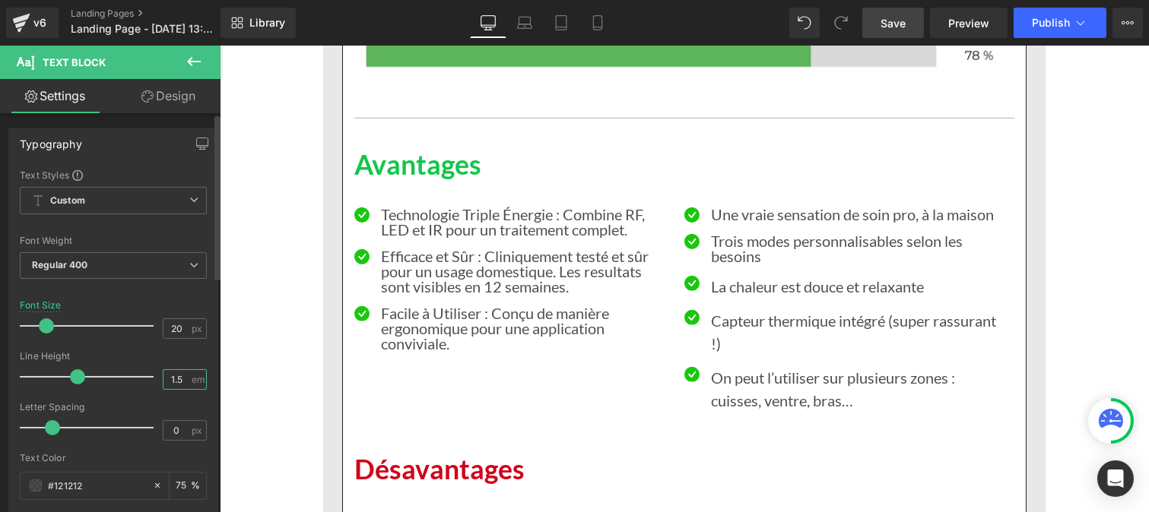
click at [183, 381] on input "1.5" at bounding box center [176, 379] width 27 height 19
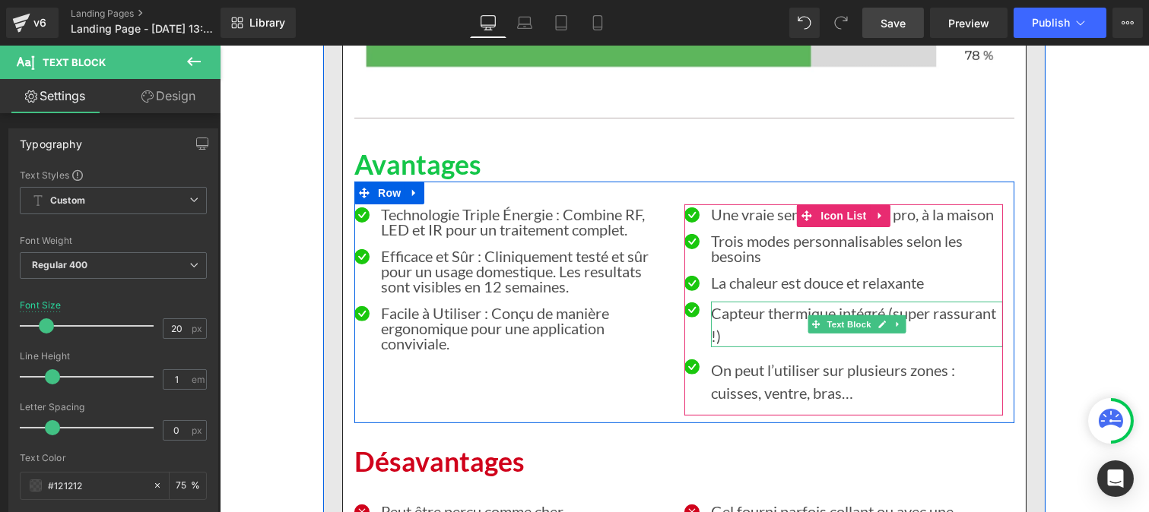
click at [726, 302] on p "Capteur thermique intégré (super rassurant !)" at bounding box center [856, 325] width 292 height 46
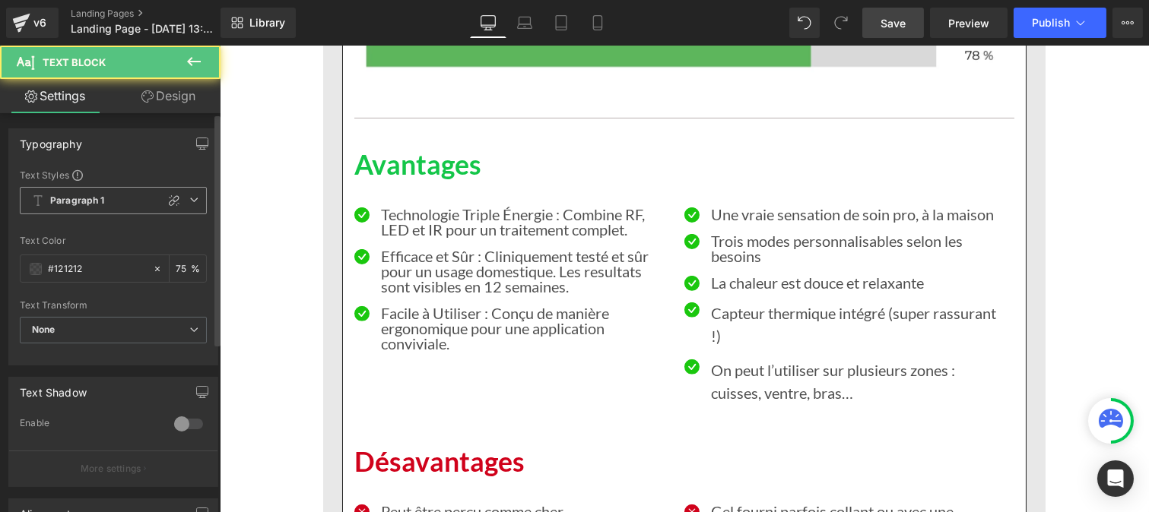
click at [93, 199] on b "Paragraph 1" at bounding box center [77, 201] width 55 height 13
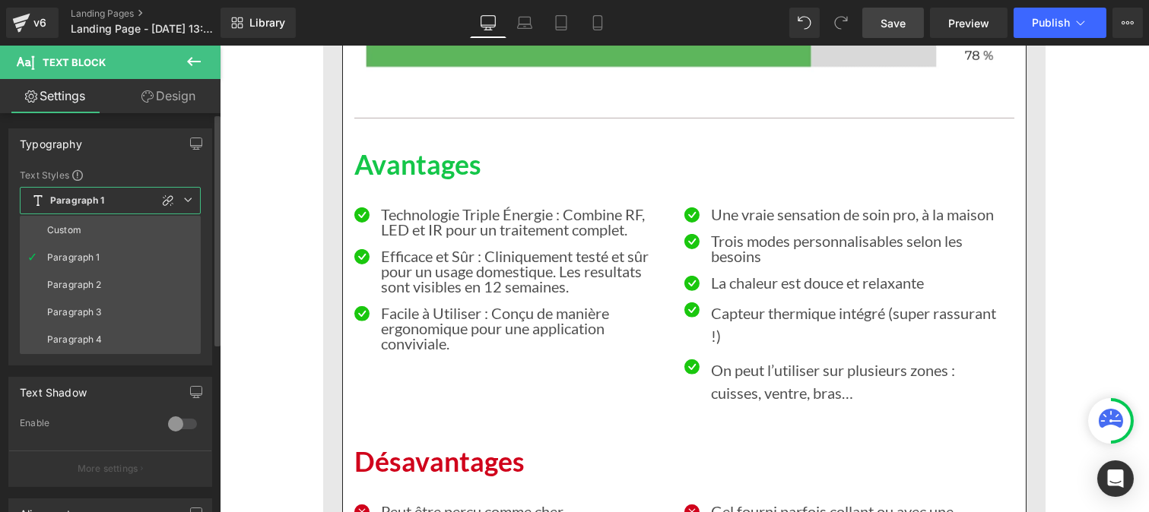
click at [70, 230] on div "Custom" at bounding box center [64, 230] width 34 height 11
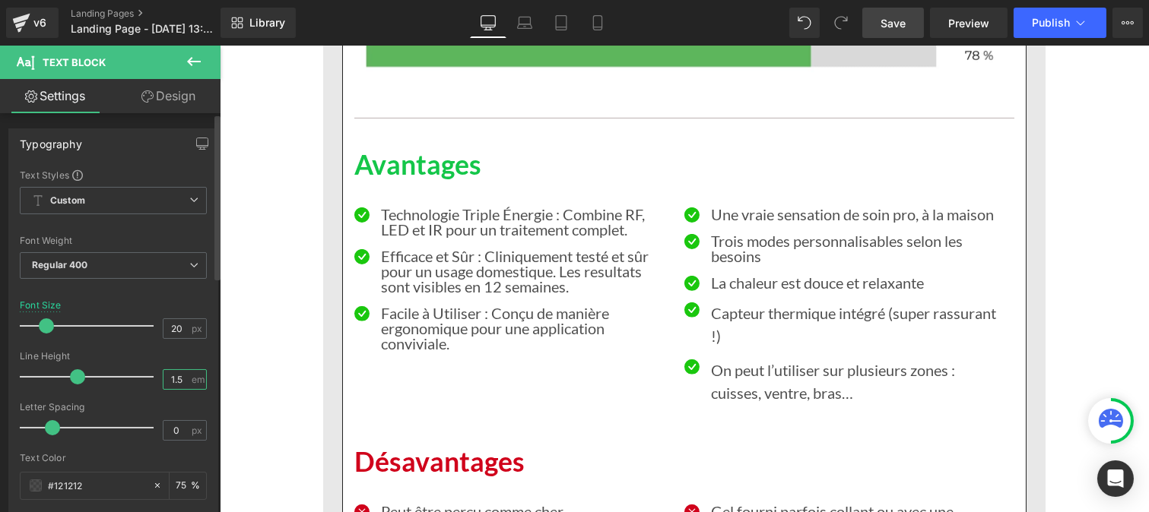
click at [180, 385] on input "1.5" at bounding box center [176, 379] width 27 height 19
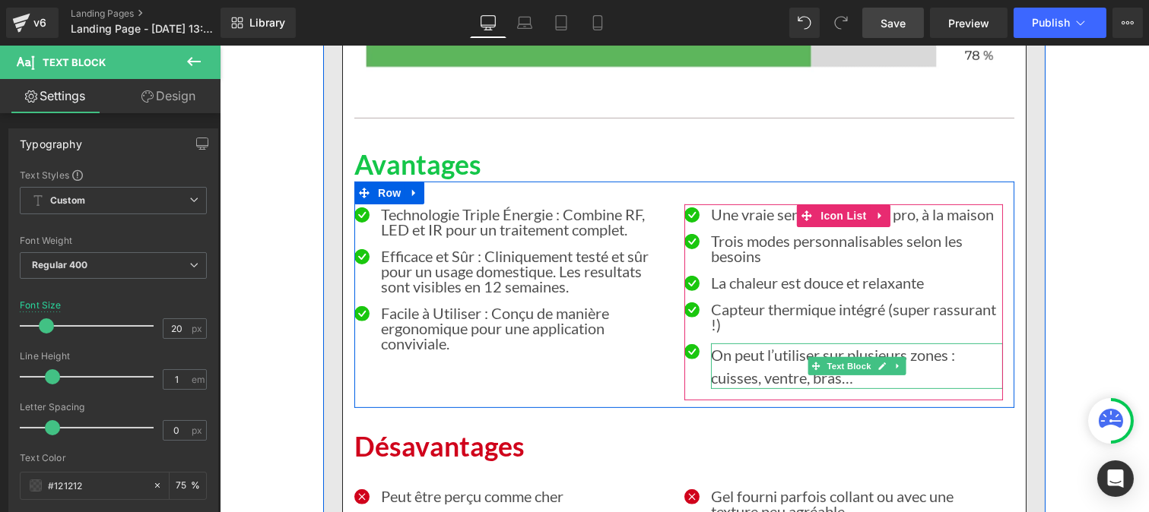
click at [735, 344] on p "On peut l’utiliser sur plusieurs zones : cuisses, ventre, bras…" at bounding box center [856, 367] width 292 height 46
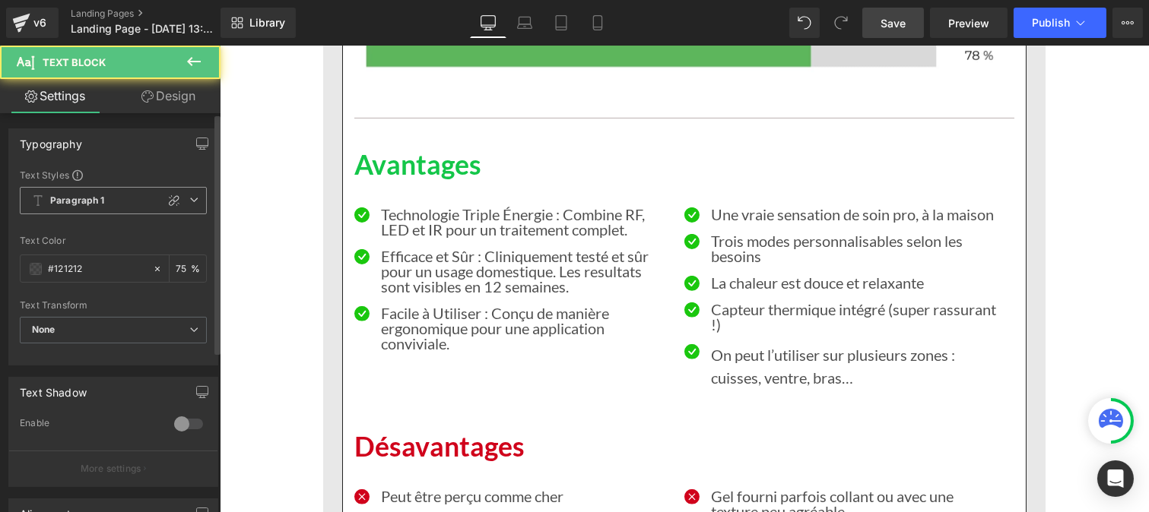
click at [99, 206] on b "Paragraph 1" at bounding box center [77, 201] width 55 height 13
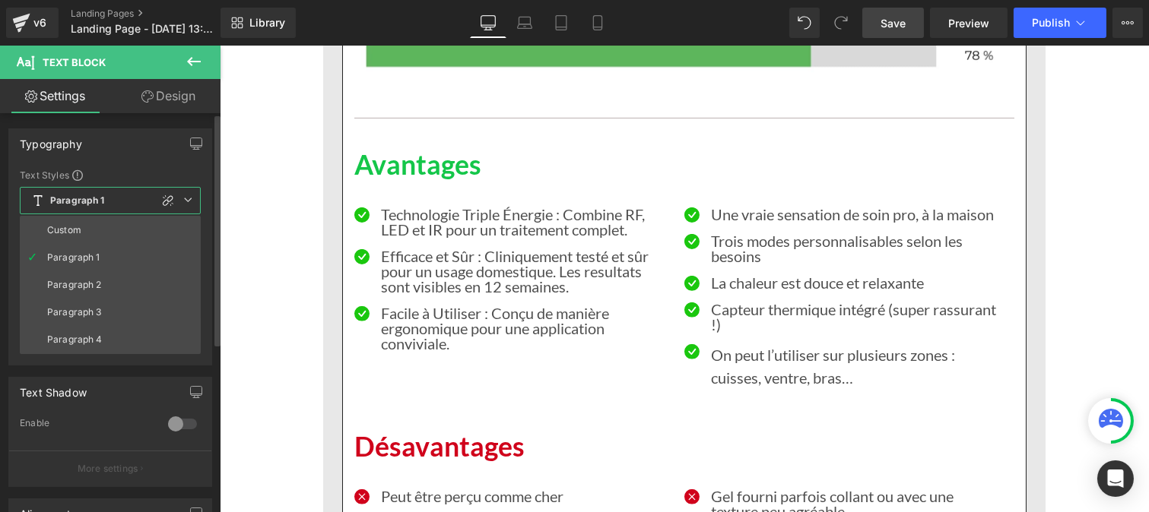
click at [82, 234] on li "Custom" at bounding box center [110, 230] width 181 height 27
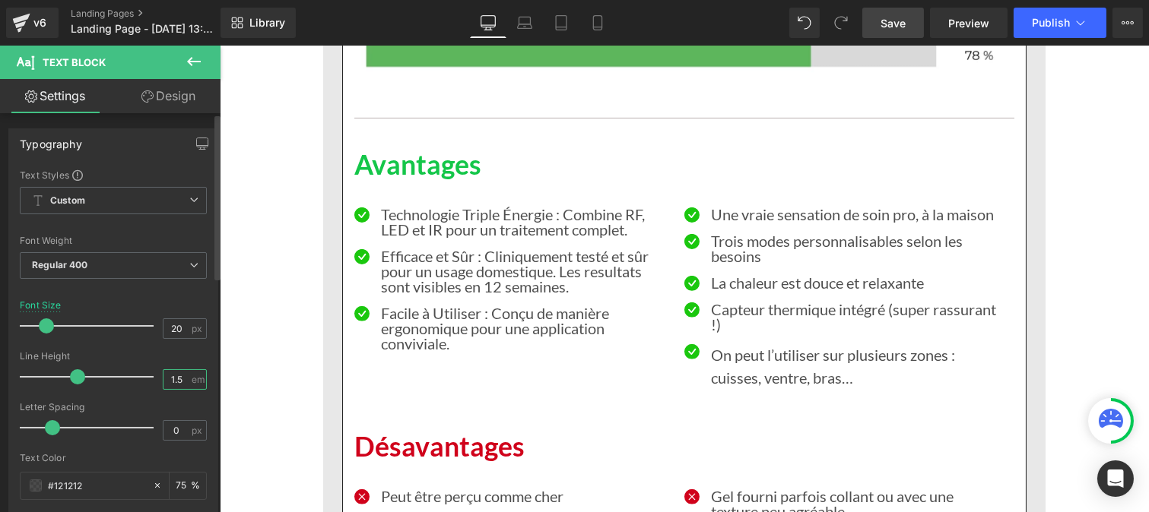
click at [183, 382] on input "1.5" at bounding box center [176, 379] width 27 height 19
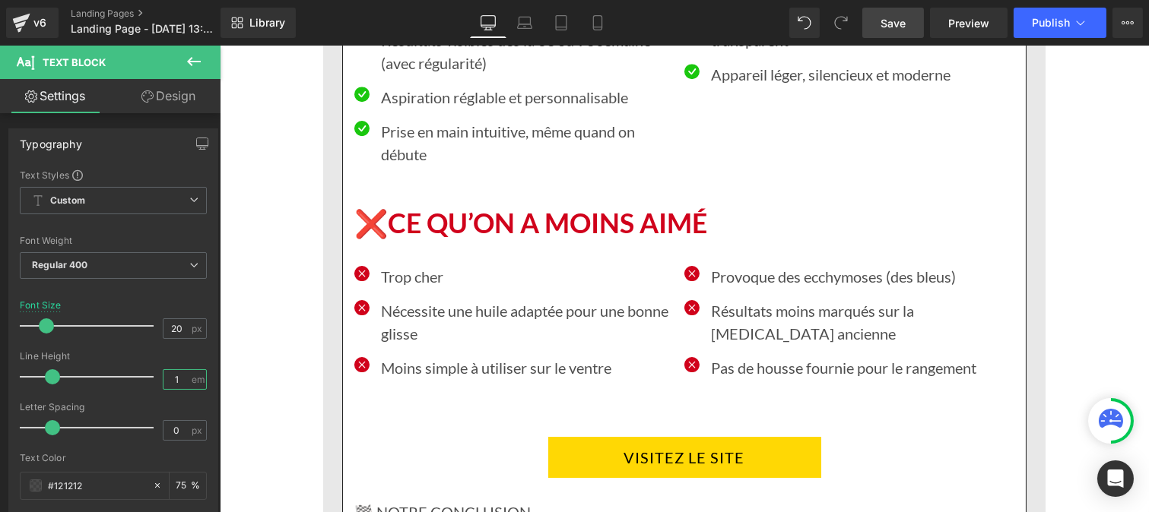
scroll to position [8974, 0]
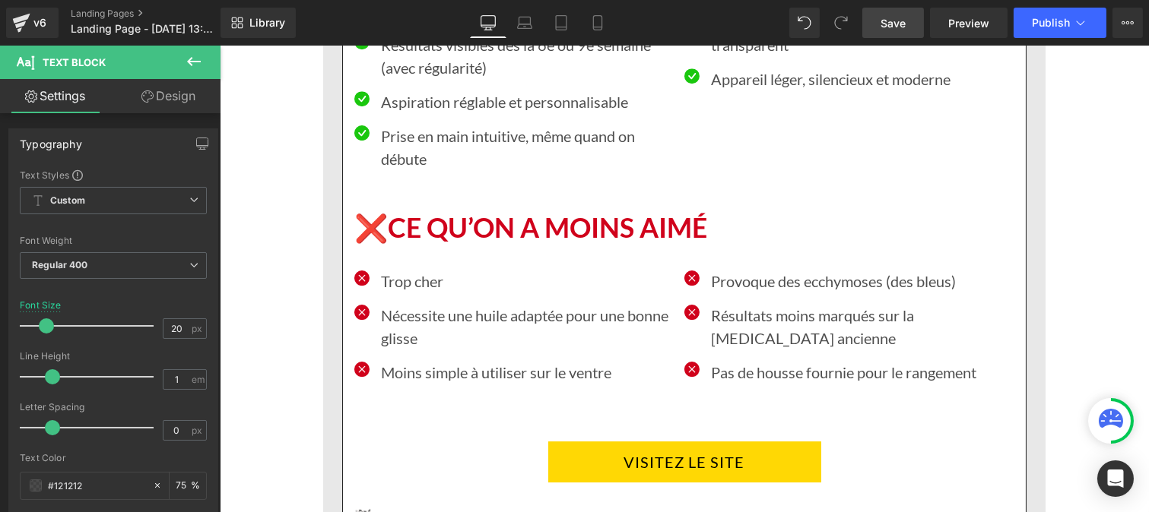
click at [442, 361] on p "Moins simple à utiliser sur le ventre" at bounding box center [526, 372] width 292 height 23
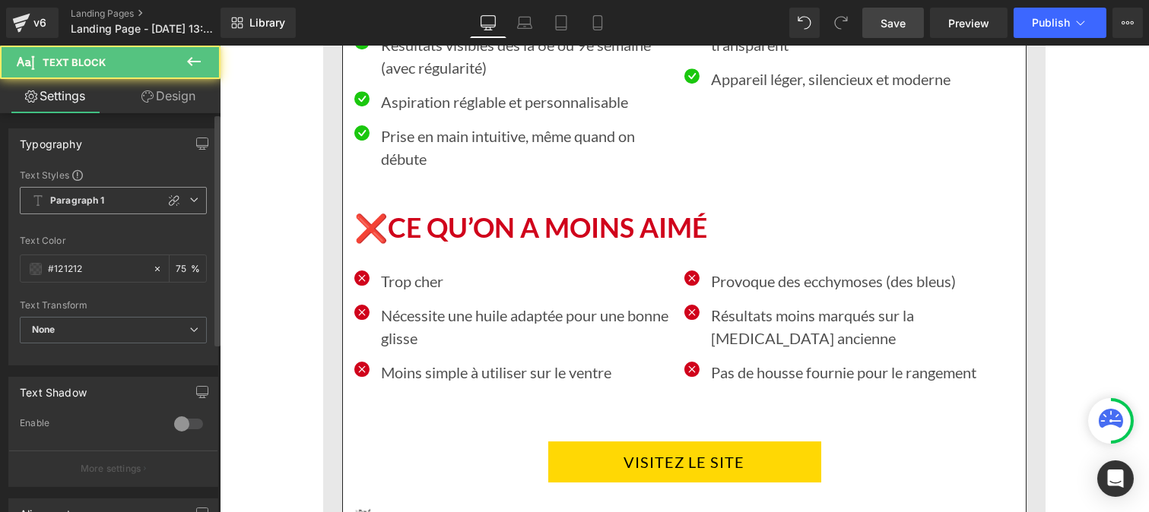
click at [76, 207] on b "Paragraph 1" at bounding box center [77, 201] width 55 height 13
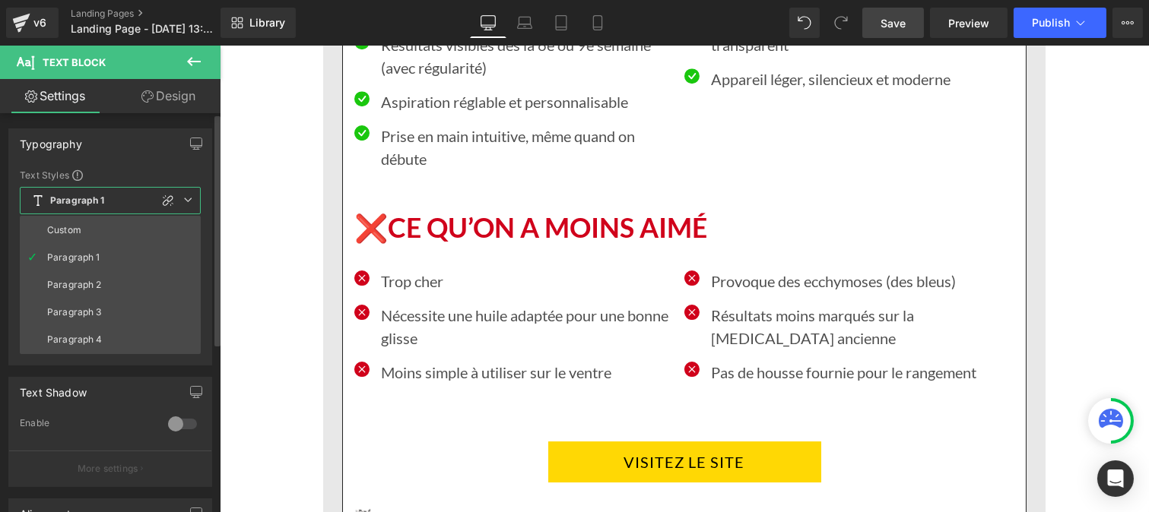
click at [74, 225] on div "Custom" at bounding box center [64, 230] width 34 height 11
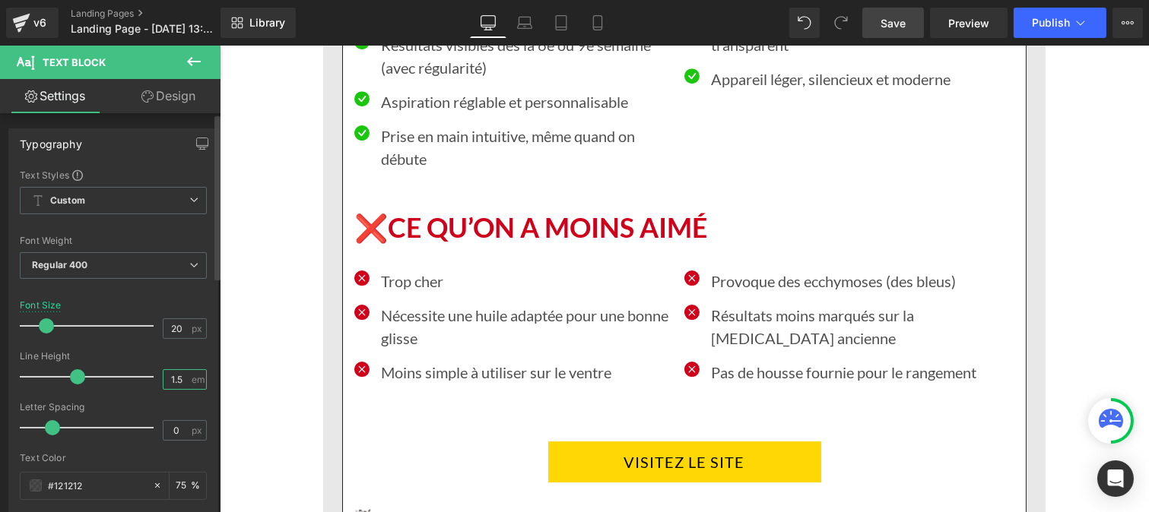
click at [179, 380] on input "1.5" at bounding box center [176, 379] width 27 height 19
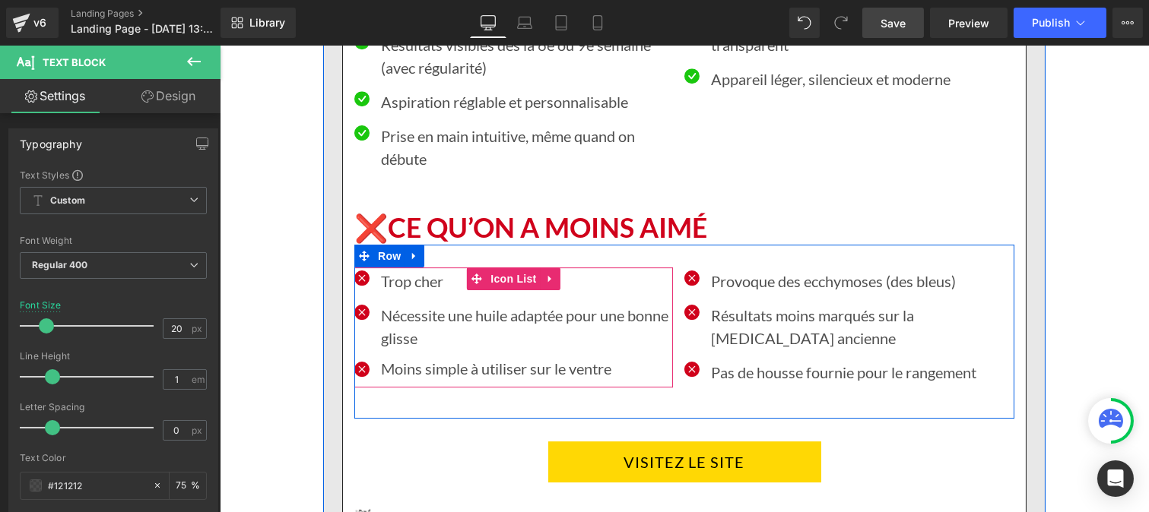
click at [423, 304] on p "Nécessite une huile adaptée pour une bonne glisse" at bounding box center [526, 327] width 292 height 46
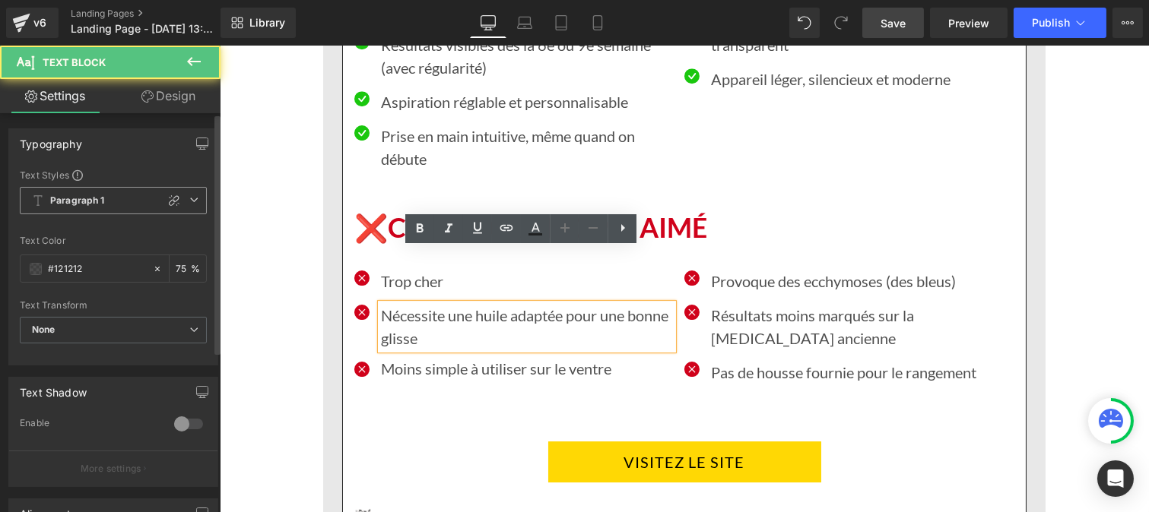
click at [57, 208] on span "Paragraph 1" at bounding box center [113, 200] width 187 height 27
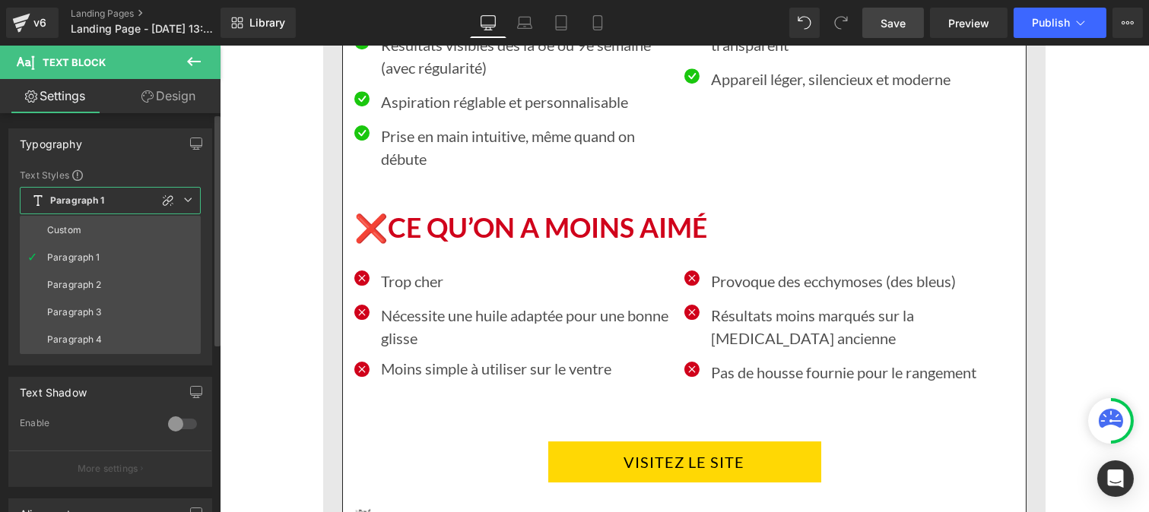
click at [68, 236] on div "Custom" at bounding box center [64, 230] width 34 height 11
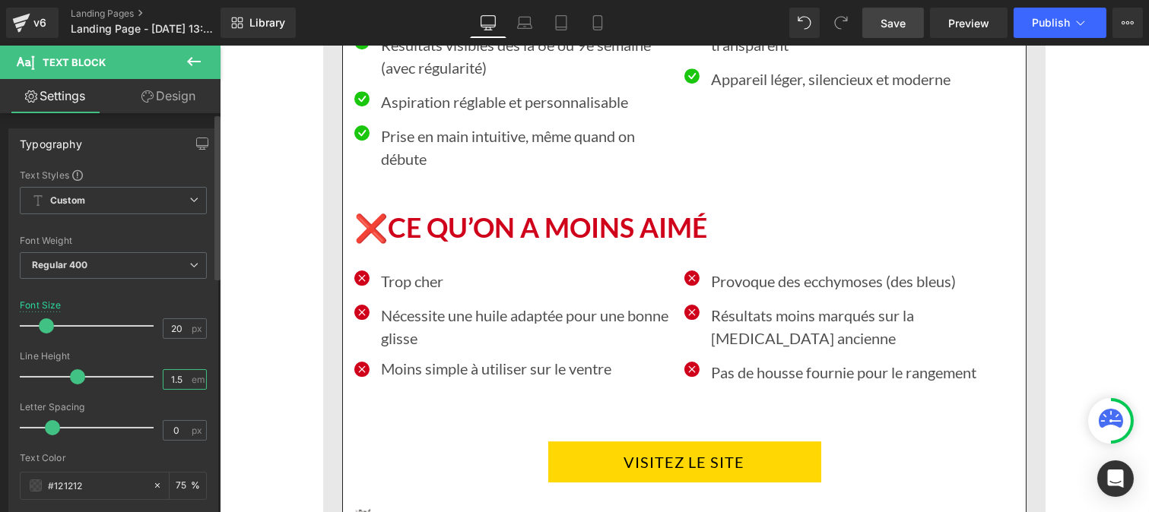
click at [175, 384] on input "1.5" at bounding box center [176, 379] width 27 height 19
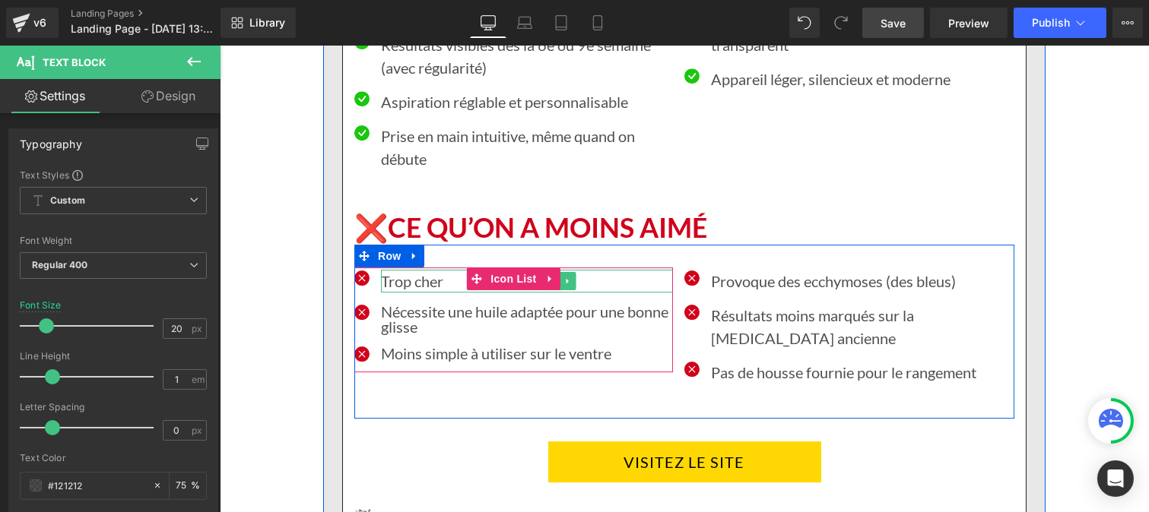
click at [406, 270] on p "Trop cher" at bounding box center [526, 281] width 292 height 23
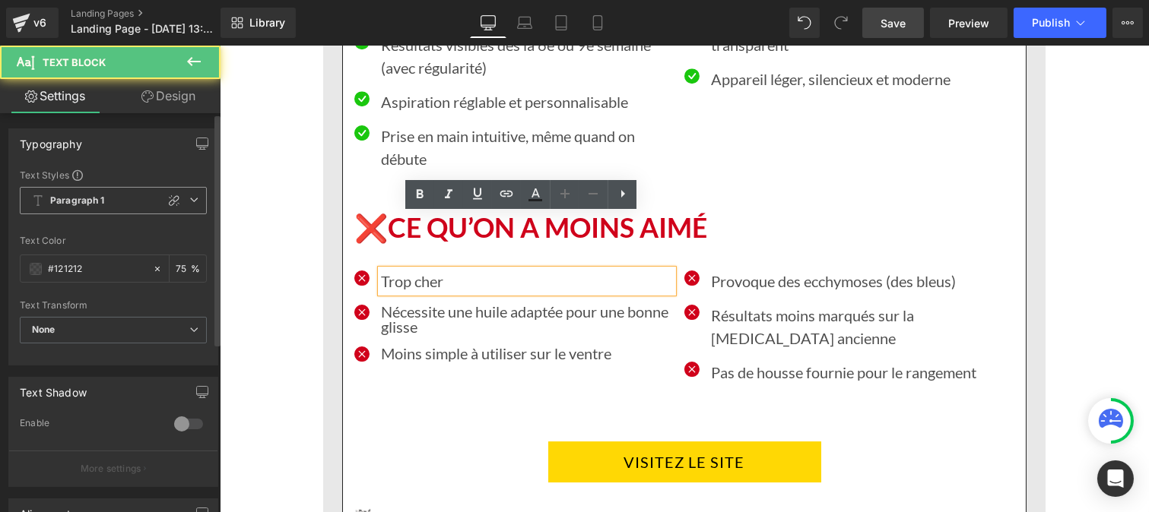
click at [110, 195] on span "Paragraph 1" at bounding box center [113, 200] width 187 height 27
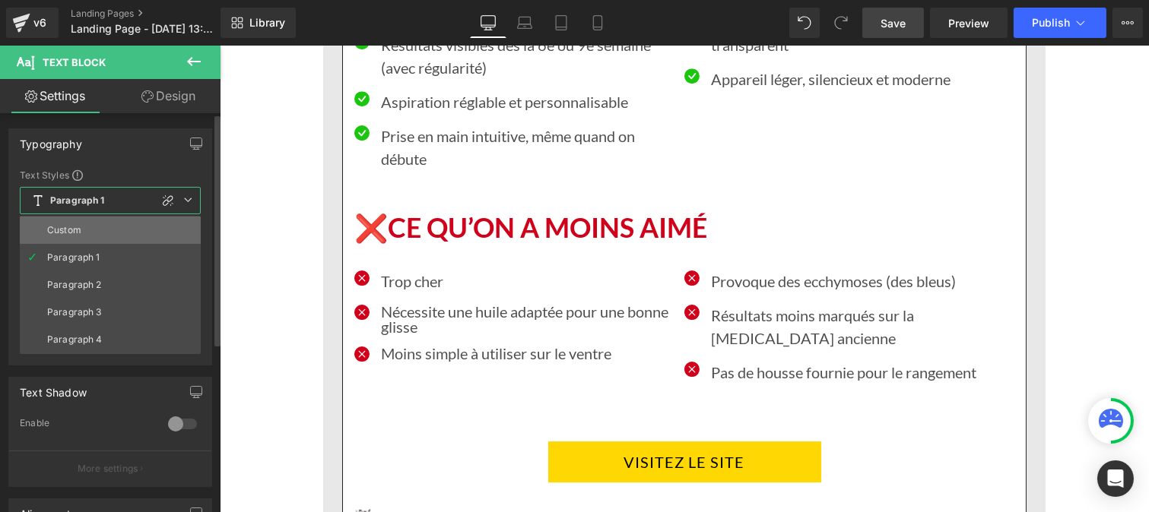
click at [103, 228] on li "Custom" at bounding box center [110, 230] width 181 height 27
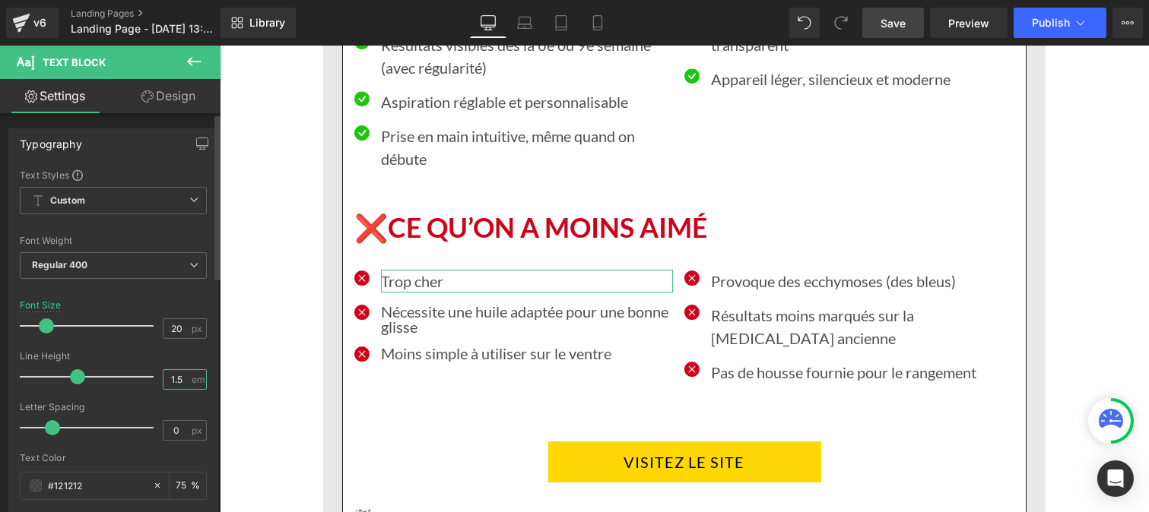
click at [184, 377] on input "1.5" at bounding box center [176, 379] width 27 height 19
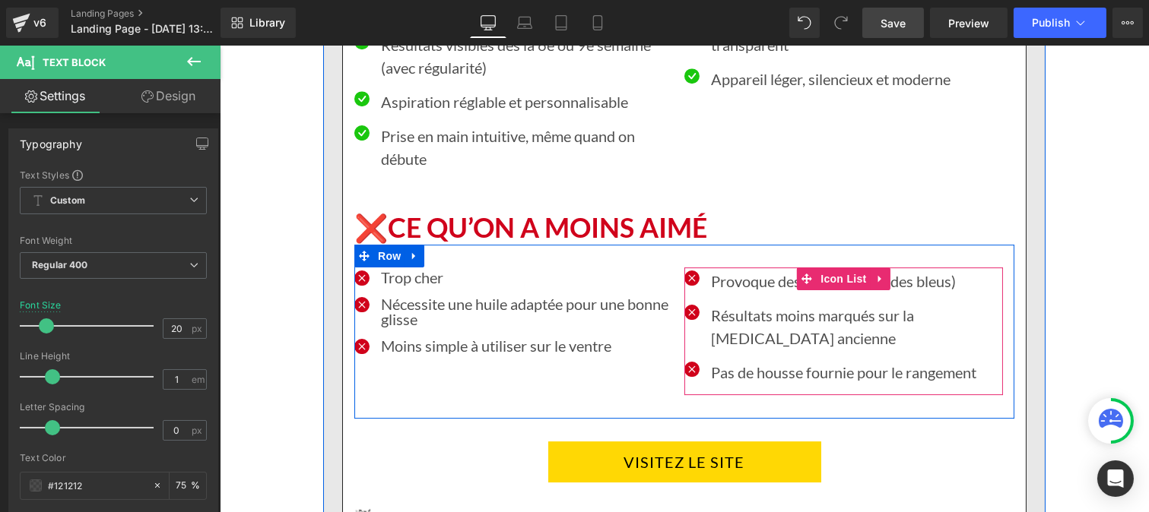
click at [712, 270] on p "Provoque des ecchymoses (des bleus)" at bounding box center [856, 281] width 292 height 23
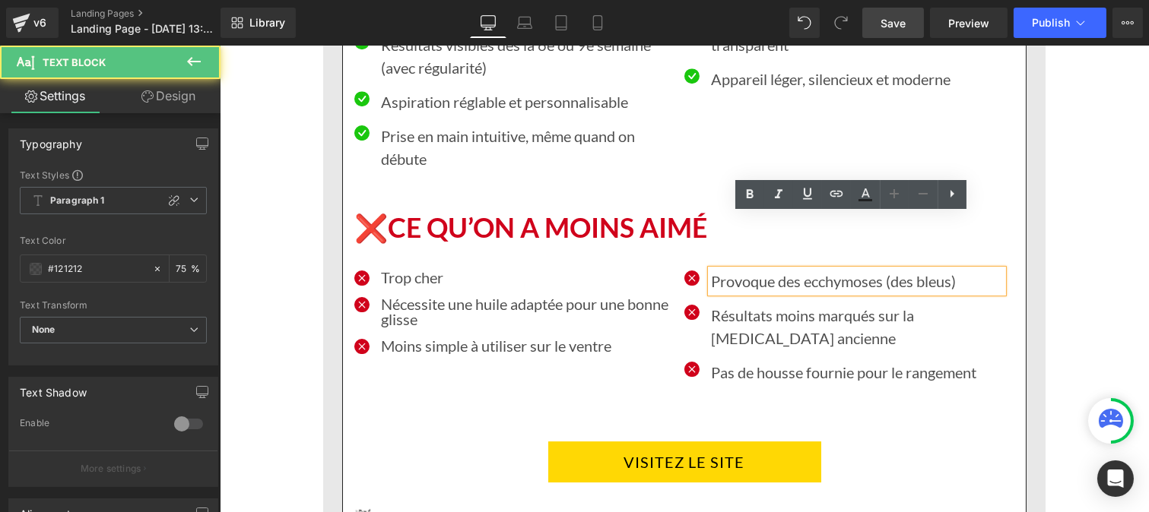
click at [92, 203] on b "Paragraph 1" at bounding box center [77, 201] width 55 height 13
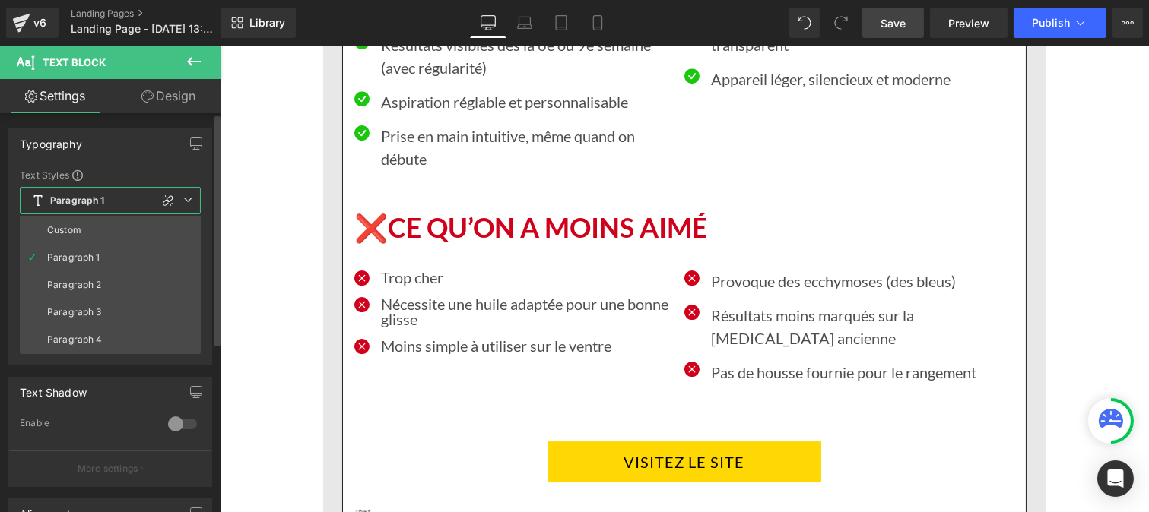
click at [89, 230] on li "Custom" at bounding box center [110, 230] width 181 height 27
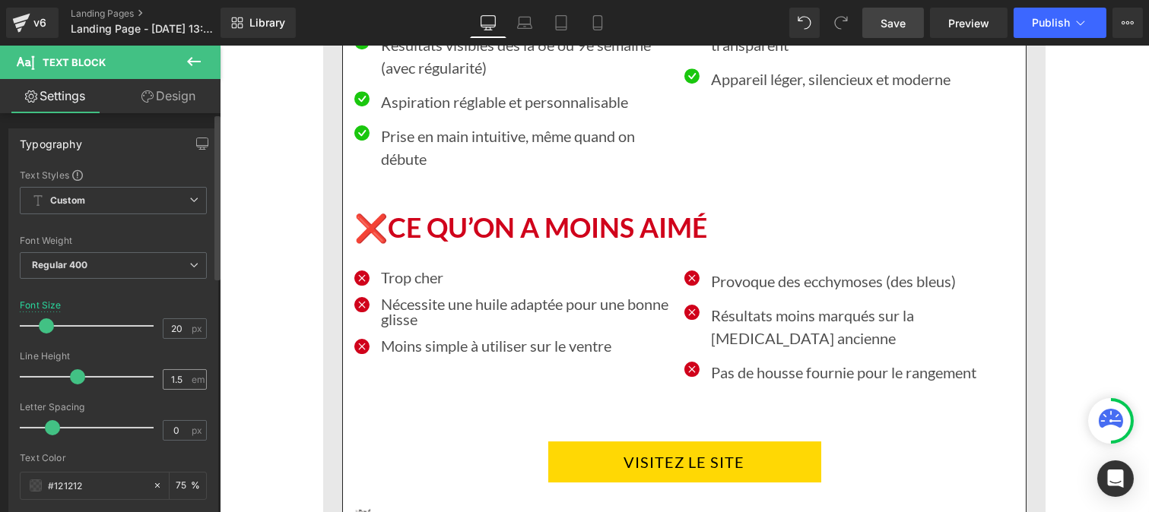
click at [186, 382] on div "1.5 em" at bounding box center [185, 379] width 44 height 21
click at [177, 377] on input "1.5" at bounding box center [176, 379] width 27 height 19
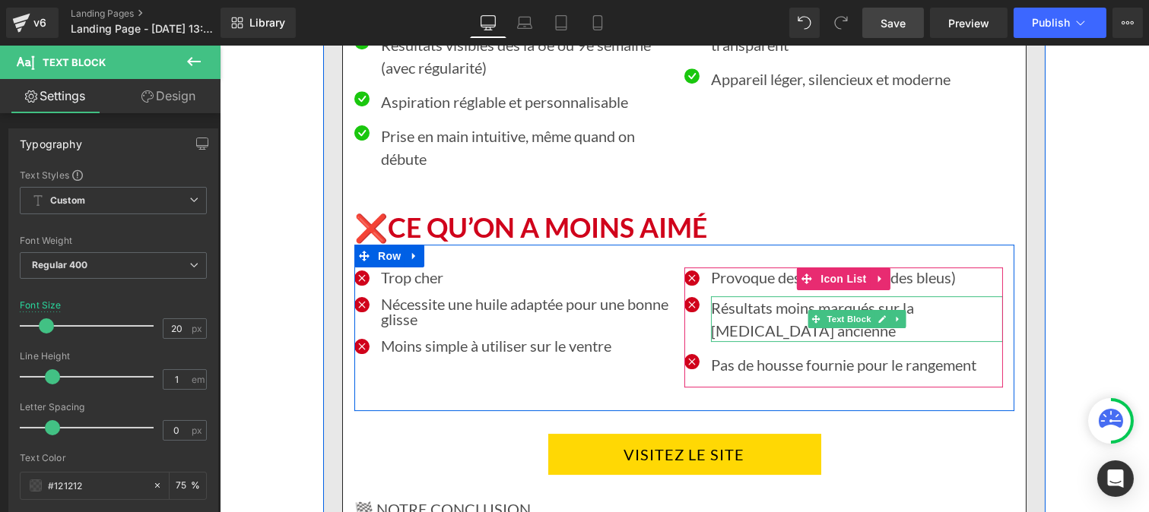
click at [733, 297] on p "Résultats moins marqués sur la [MEDICAL_DATA] ancienne" at bounding box center [856, 320] width 292 height 46
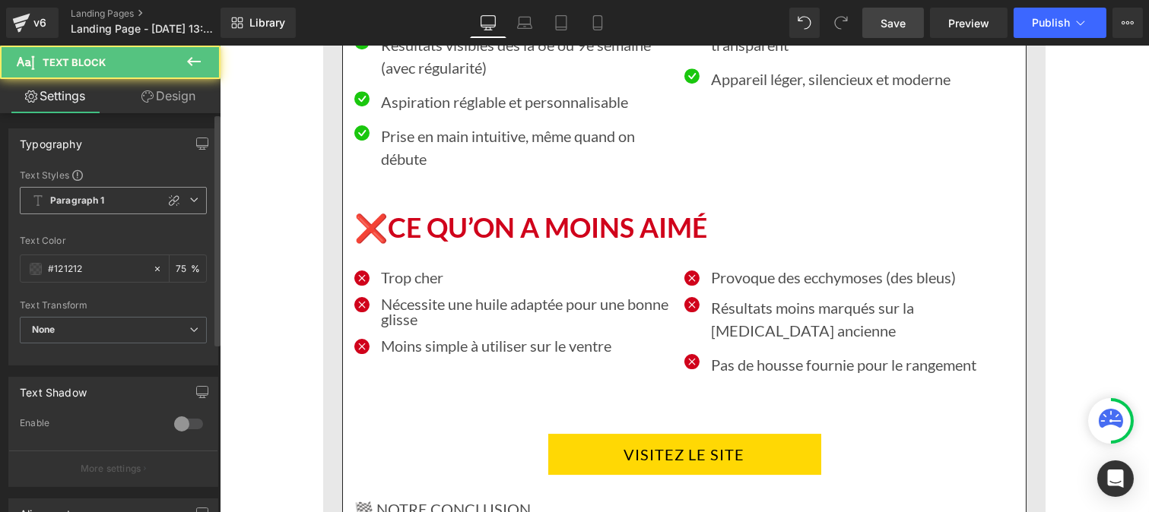
click at [69, 205] on b "Paragraph 1" at bounding box center [77, 201] width 55 height 13
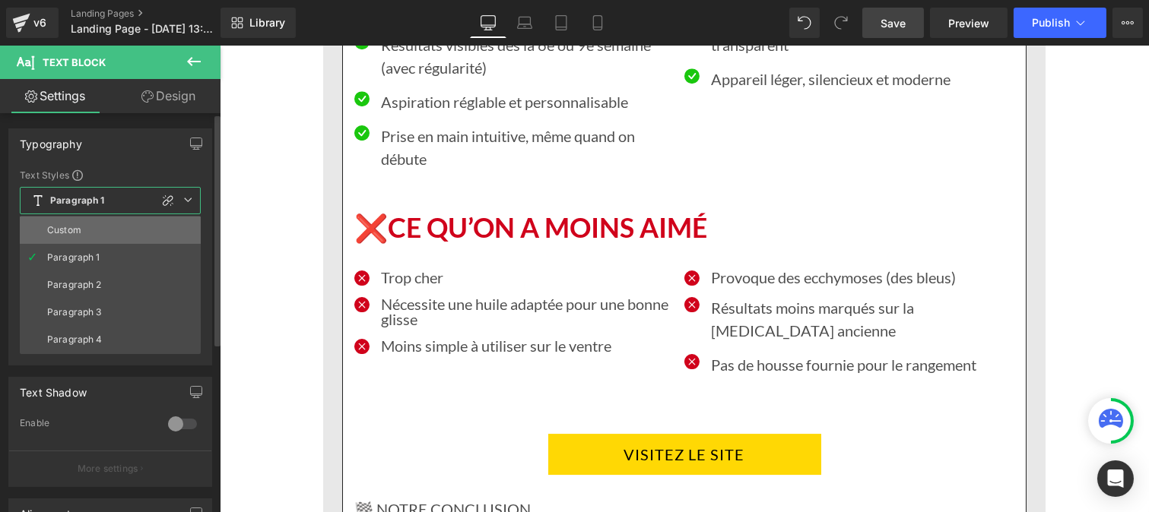
click at [70, 229] on div "Custom" at bounding box center [64, 230] width 34 height 11
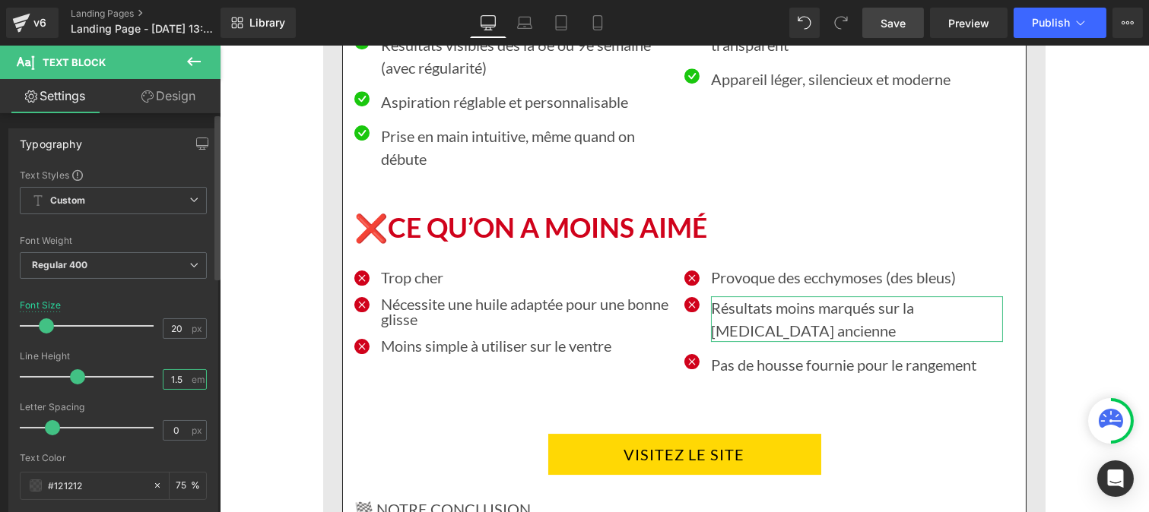
click at [181, 378] on input "1.5" at bounding box center [176, 379] width 27 height 19
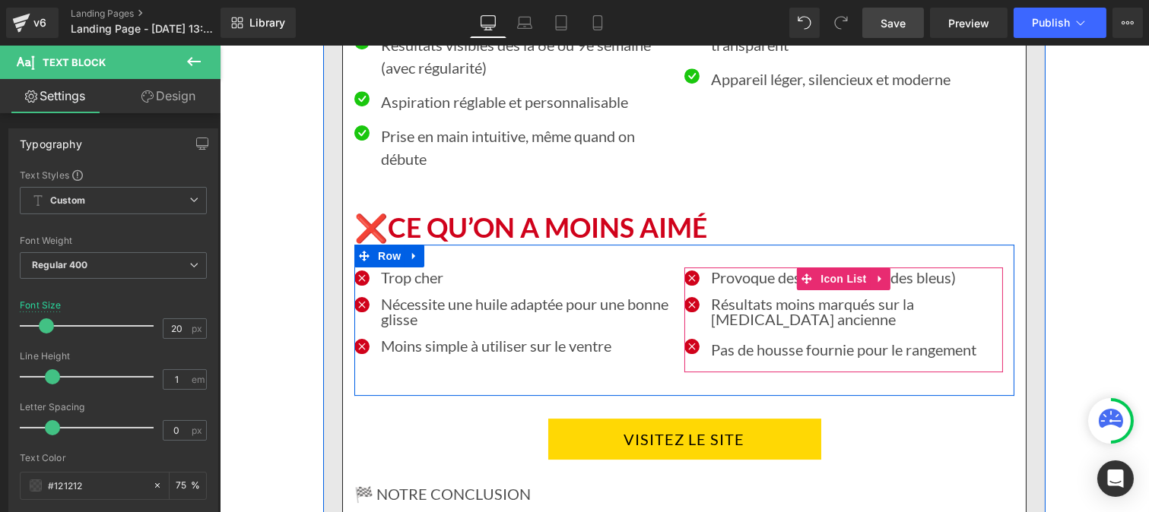
click at [219, 46] on div at bounding box center [219, 46] width 0 height 0
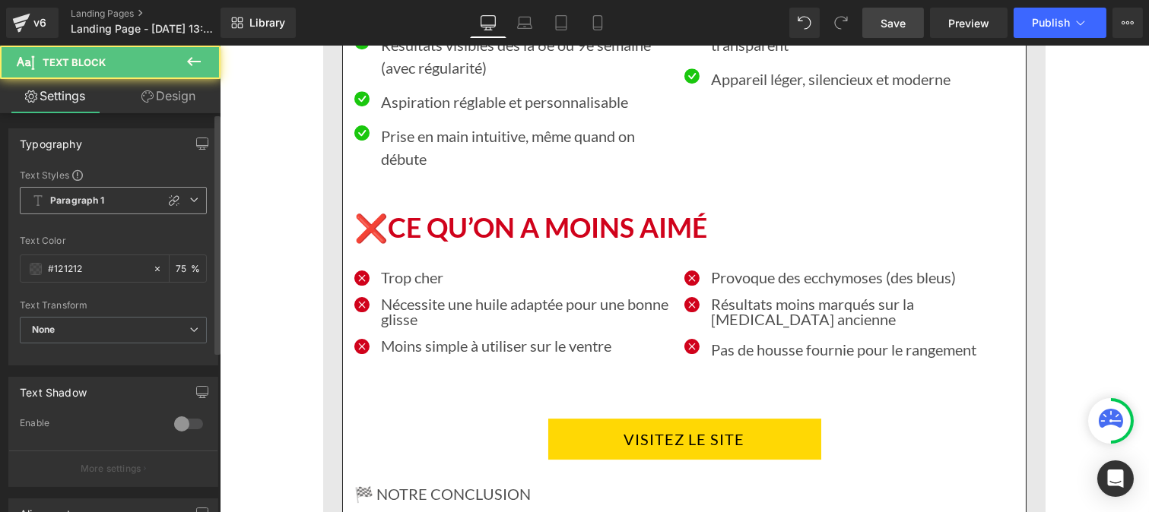
click at [87, 204] on b "Paragraph 1" at bounding box center [77, 201] width 55 height 13
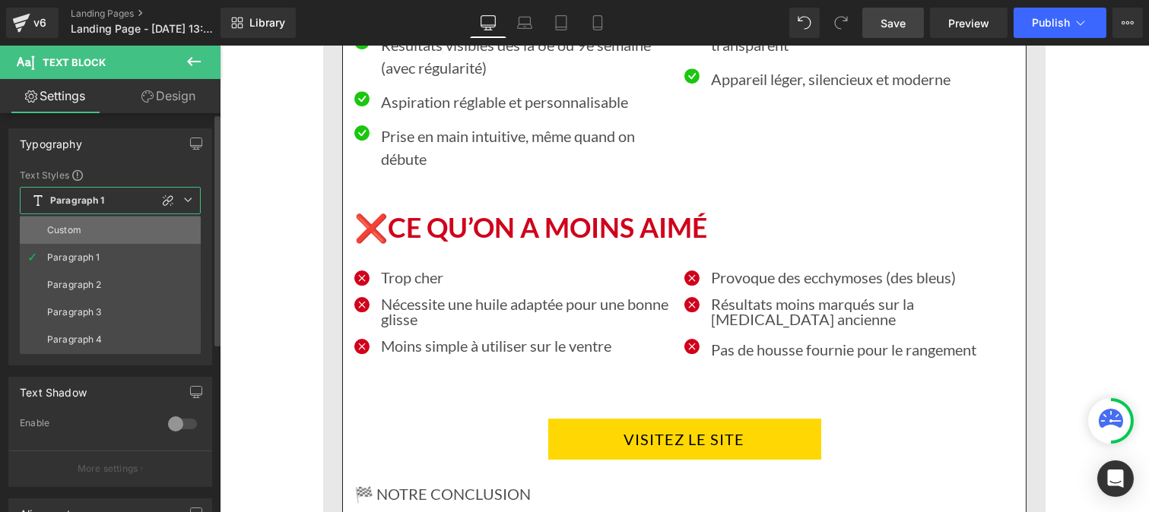
click at [84, 229] on li "Custom" at bounding box center [110, 230] width 181 height 27
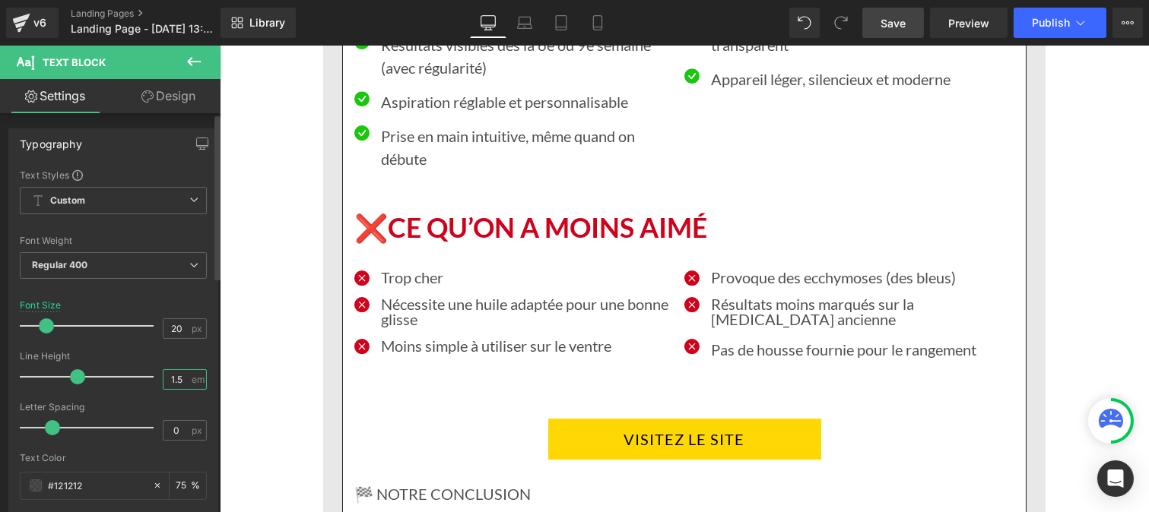
click at [179, 382] on input "1.5" at bounding box center [176, 379] width 27 height 19
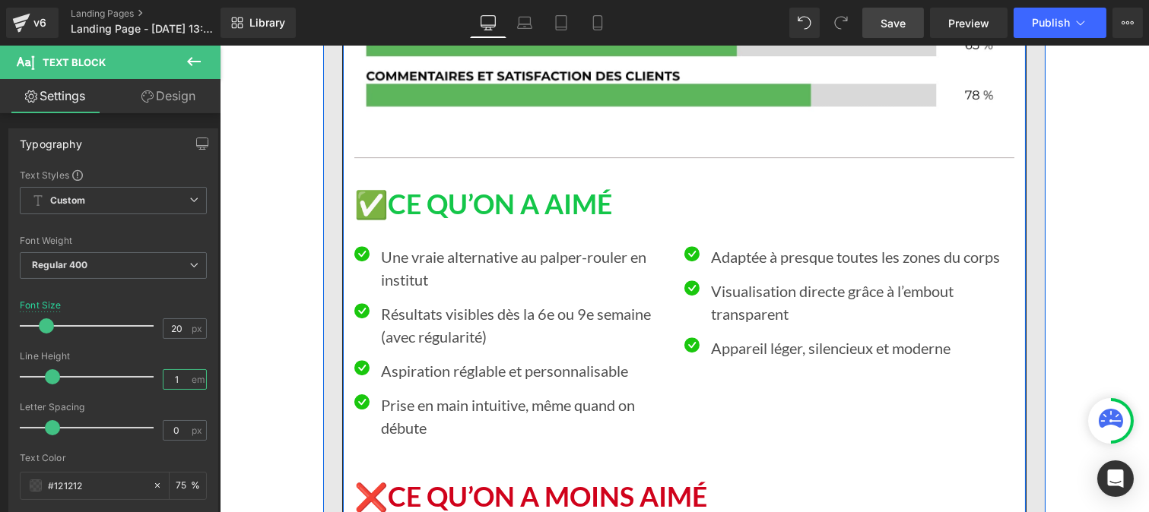
scroll to position [8704, 0]
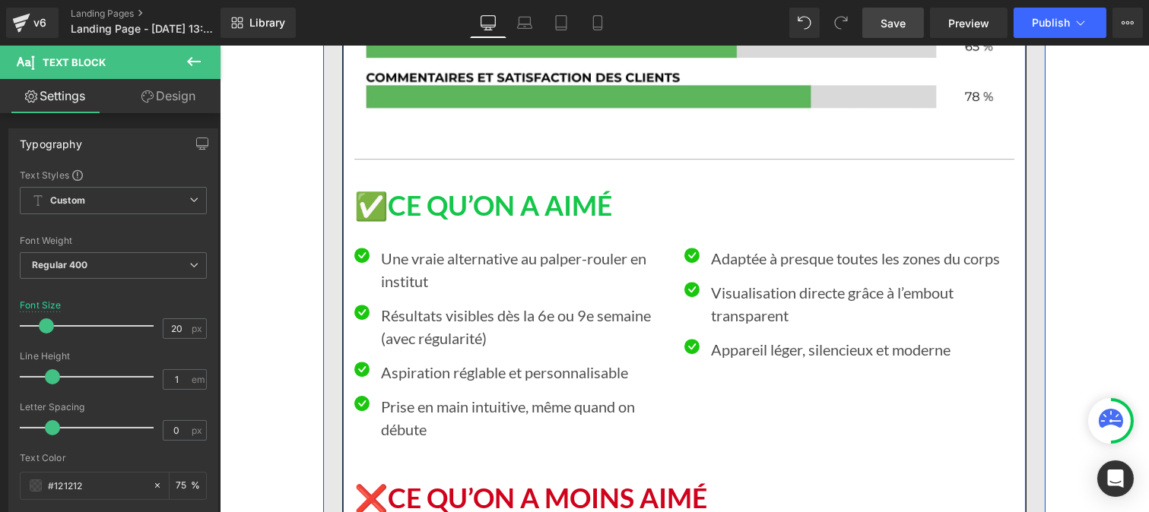
click at [390, 395] on p "Prise en main intuitive, même quand on débute" at bounding box center [526, 418] width 292 height 46
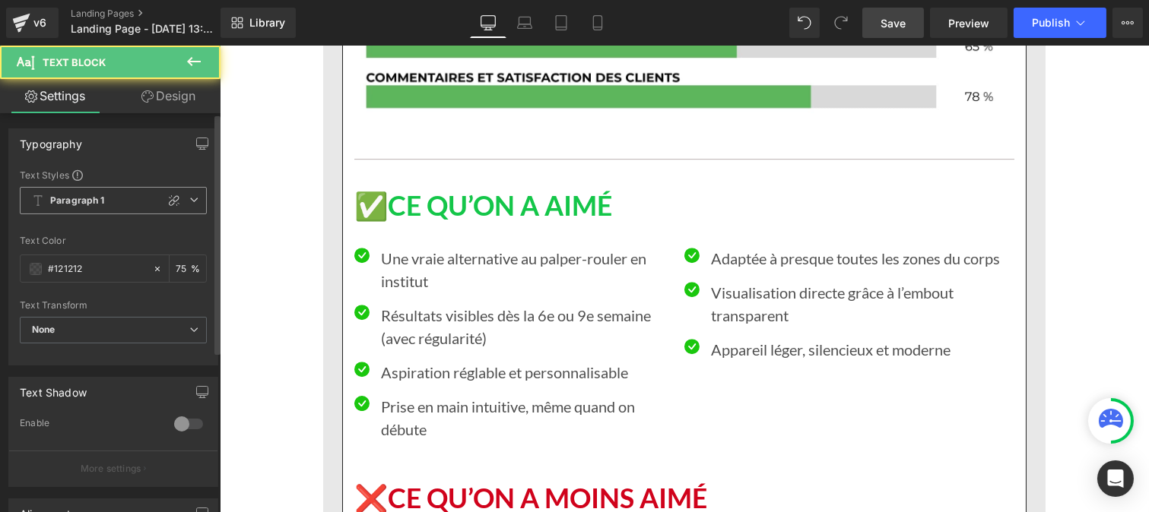
click at [94, 201] on b "Paragraph 1" at bounding box center [77, 201] width 55 height 13
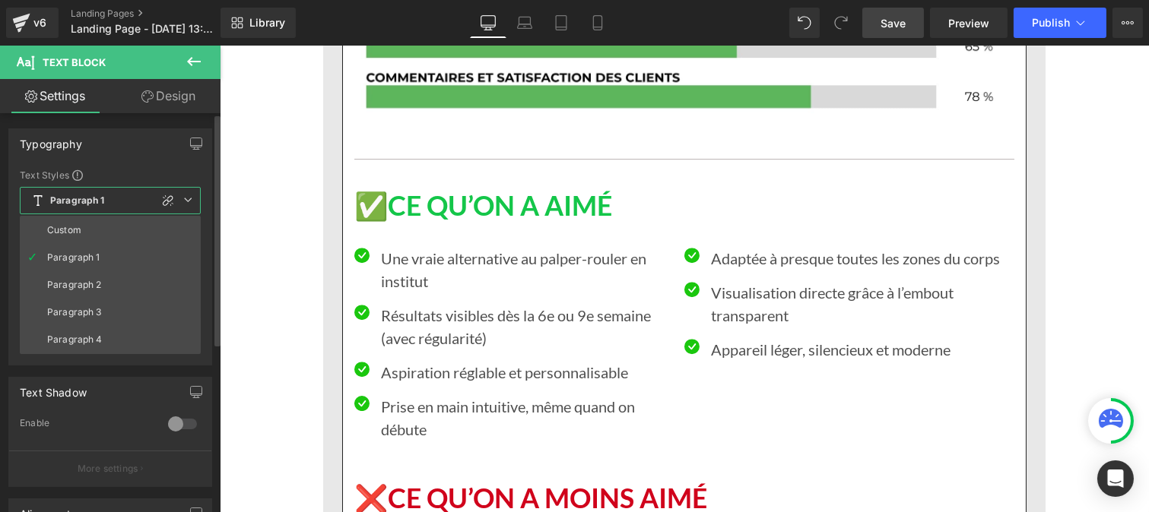
click at [93, 222] on li "Custom" at bounding box center [110, 230] width 181 height 27
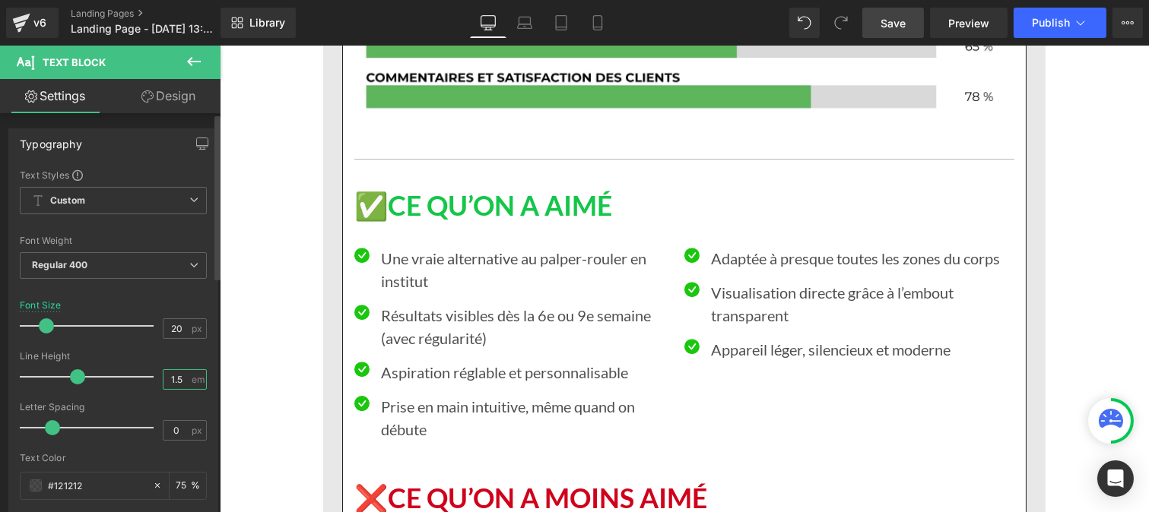
click at [183, 383] on input "1.5" at bounding box center [176, 379] width 27 height 19
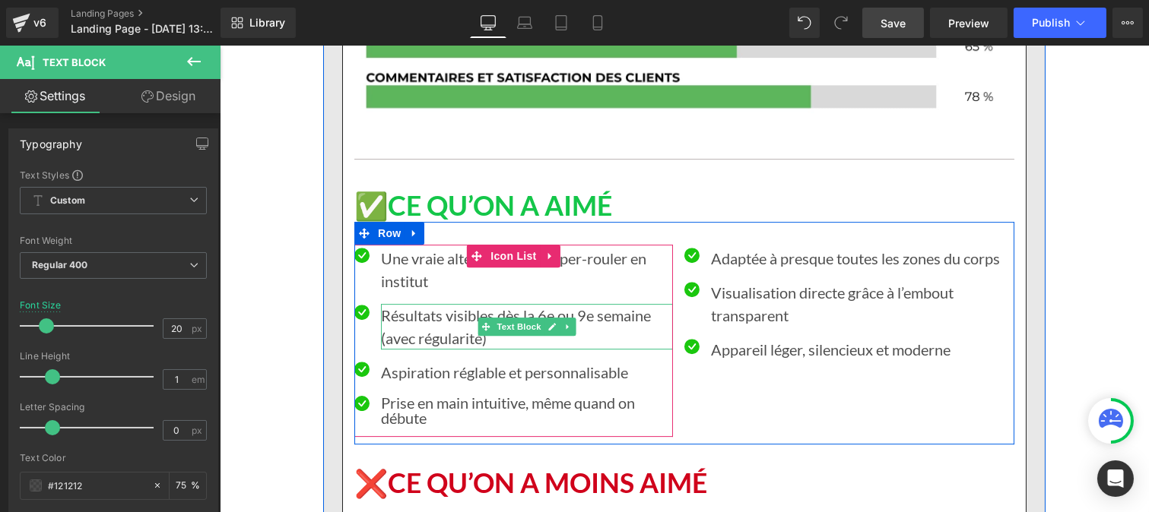
click at [408, 304] on p "Résultats visibles dès la 6e ou 9e semaine (avec régularité)" at bounding box center [526, 327] width 292 height 46
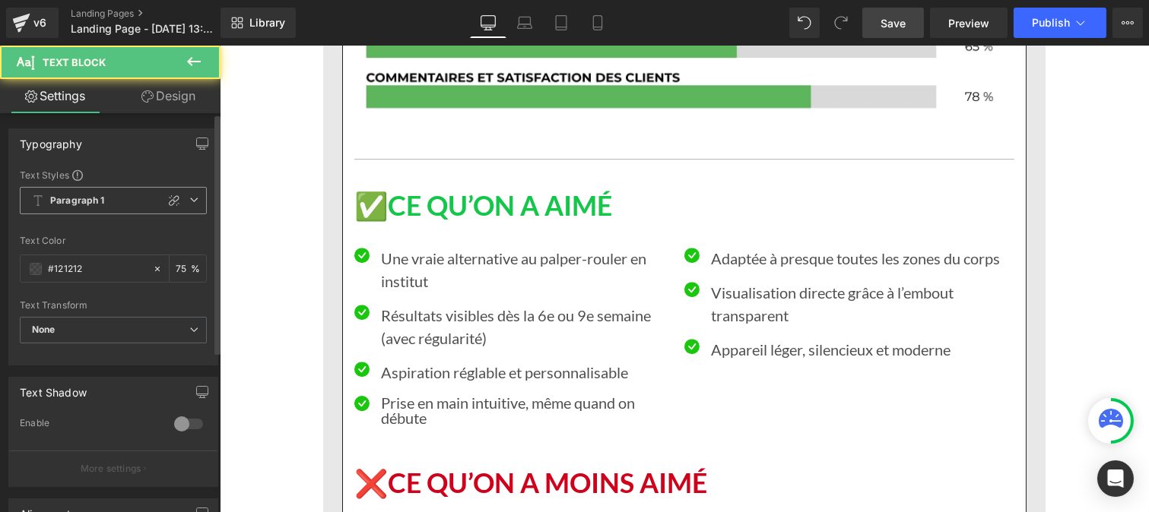
click at [114, 203] on span "Paragraph 1" at bounding box center [113, 200] width 187 height 27
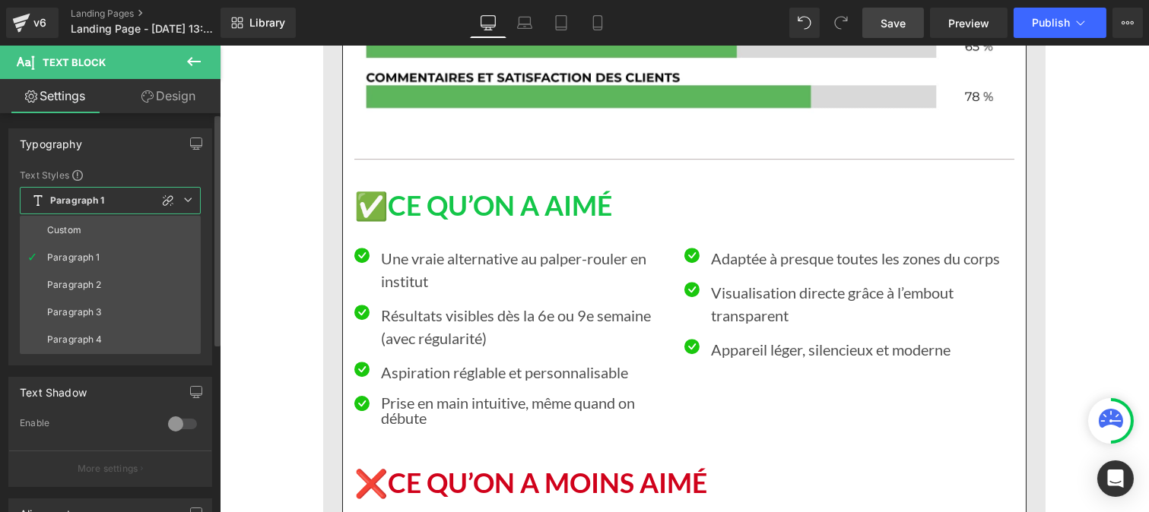
click at [94, 233] on li "Custom" at bounding box center [110, 230] width 181 height 27
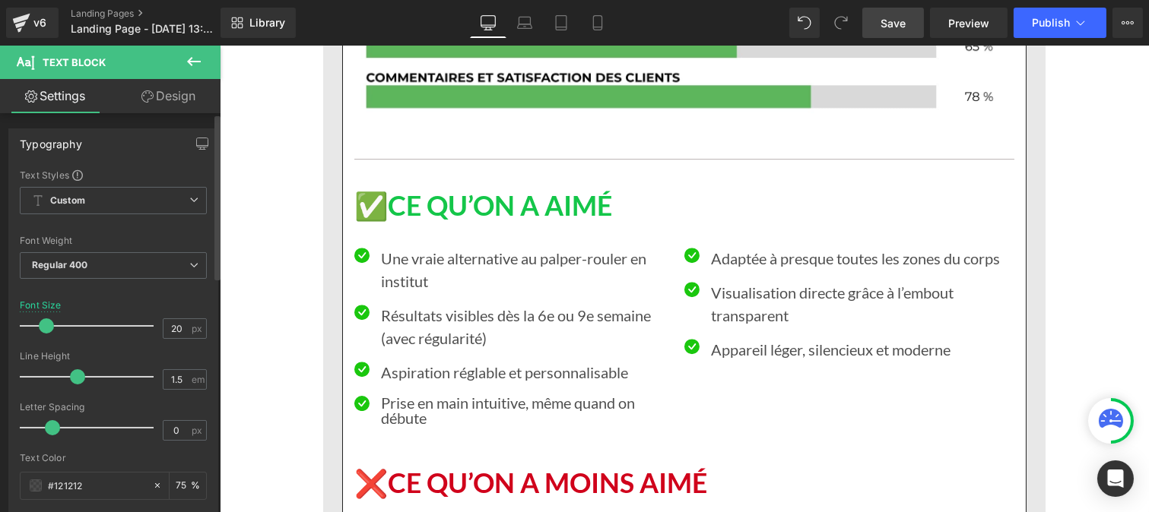
click at [181, 394] on div at bounding box center [113, 397] width 187 height 10
click at [180, 382] on input "1.5" at bounding box center [176, 379] width 27 height 19
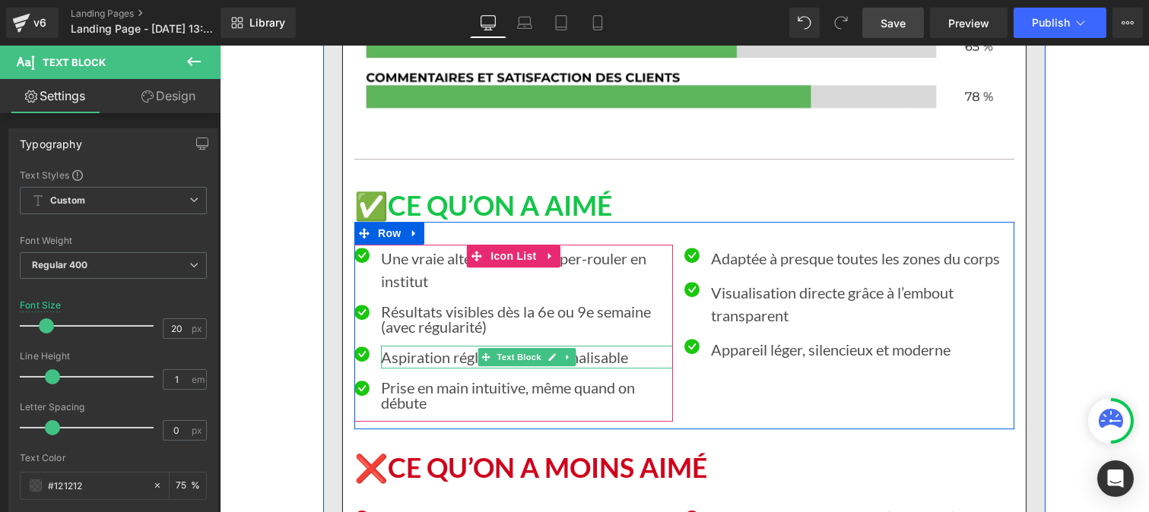
click at [405, 346] on p "Aspiration réglable et personnalisable" at bounding box center [526, 357] width 292 height 23
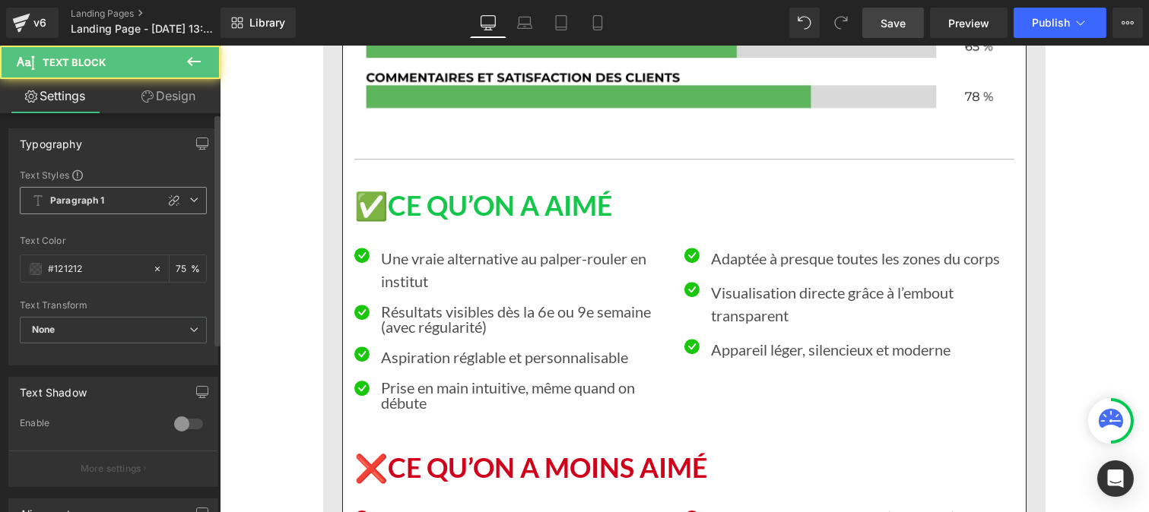
click at [85, 206] on b "Paragraph 1" at bounding box center [77, 201] width 55 height 13
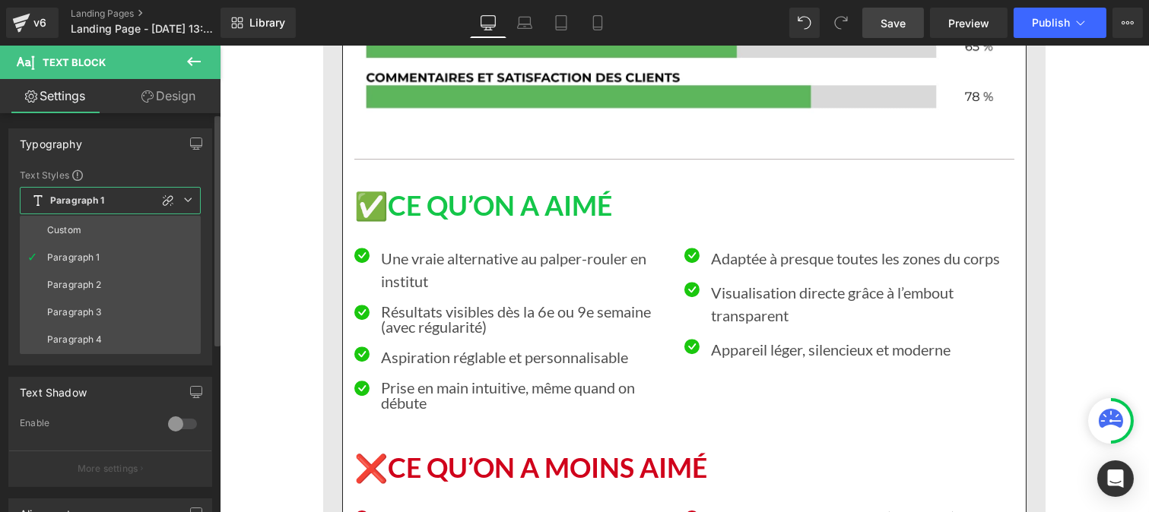
click at [84, 229] on li "Custom" at bounding box center [110, 230] width 181 height 27
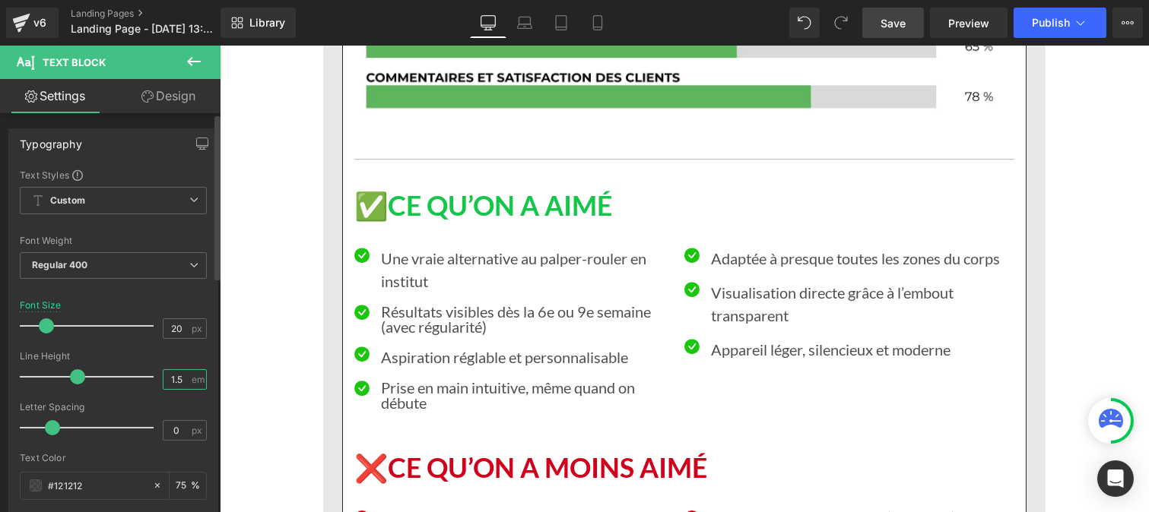
click at [179, 382] on input "1.5" at bounding box center [176, 379] width 27 height 19
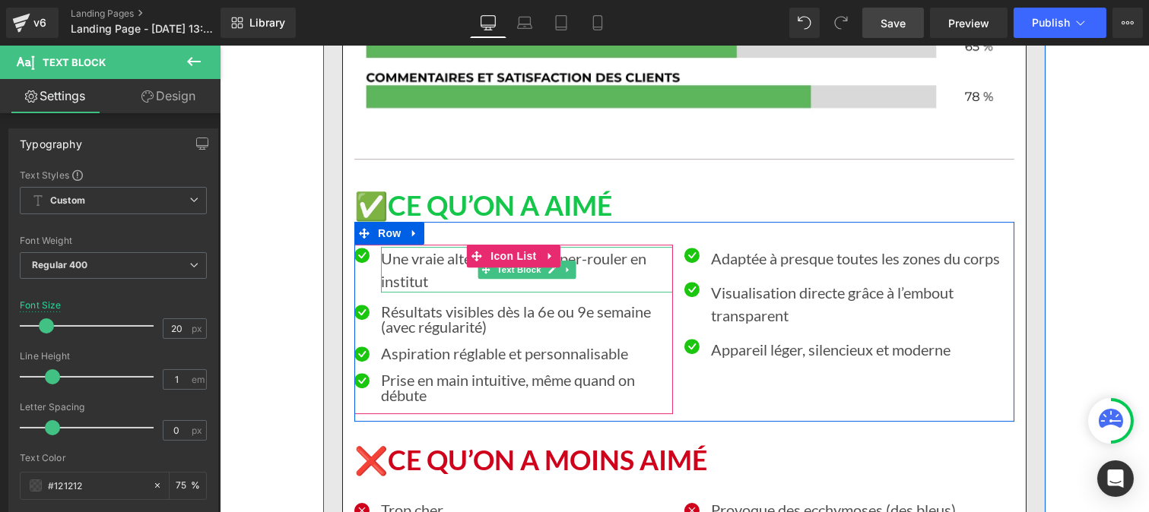
click at [417, 247] on p "Une vraie alternative au palper-rouler en institut" at bounding box center [526, 270] width 292 height 46
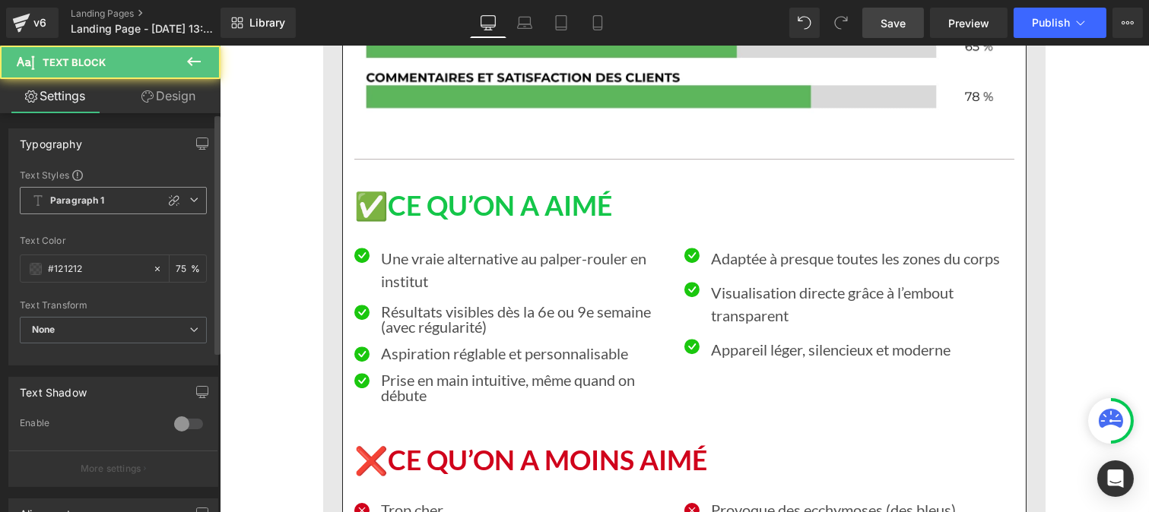
click at [104, 198] on span "Paragraph 1" at bounding box center [113, 200] width 187 height 27
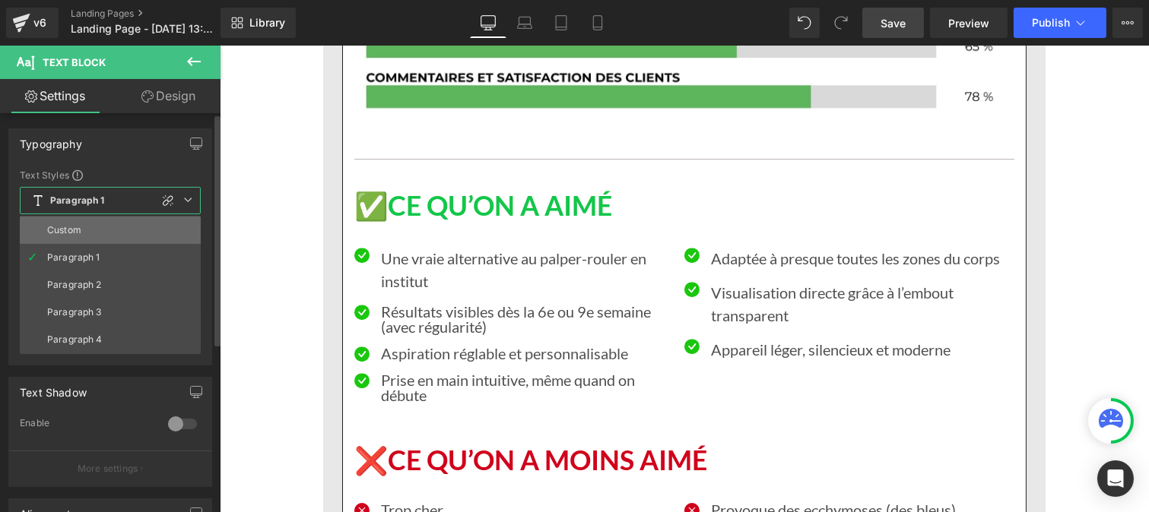
click at [84, 239] on li "Custom" at bounding box center [110, 230] width 181 height 27
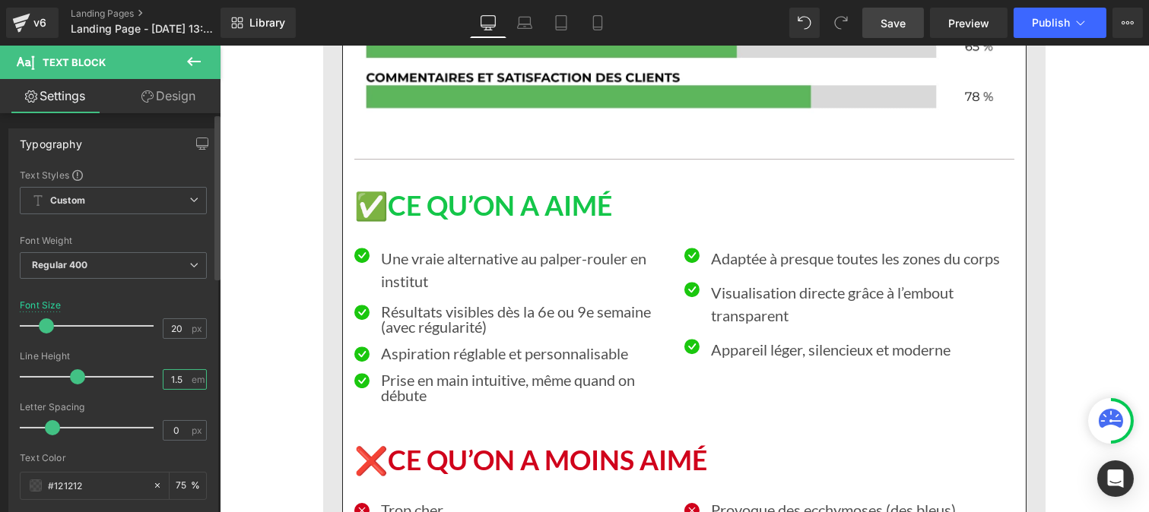
click at [179, 383] on input "1.5" at bounding box center [176, 379] width 27 height 19
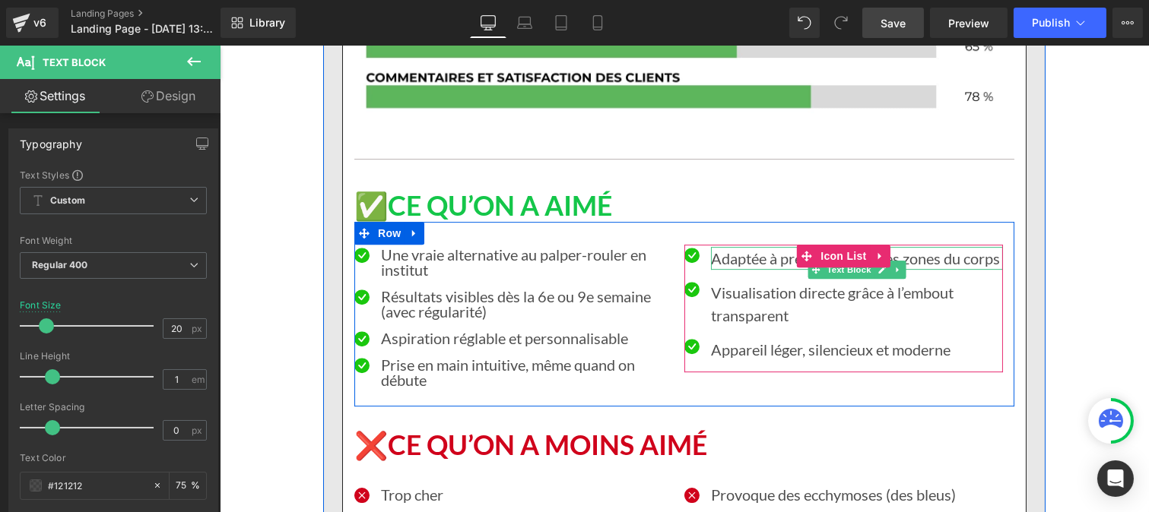
click at [723, 247] on p "Adaptée à presque toutes les zones du corps" at bounding box center [856, 258] width 292 height 23
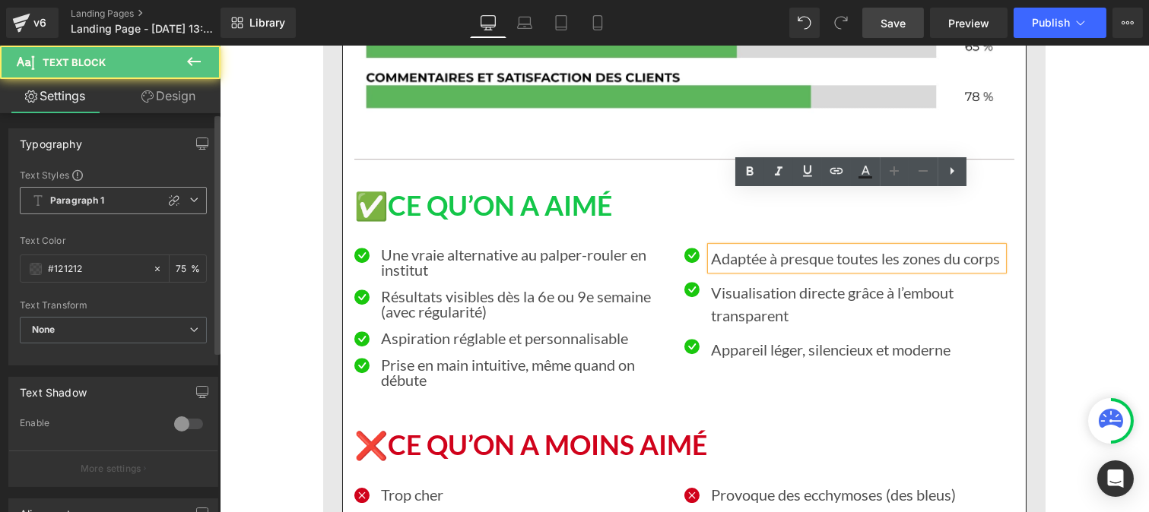
click at [108, 193] on span "Paragraph 1" at bounding box center [113, 200] width 187 height 27
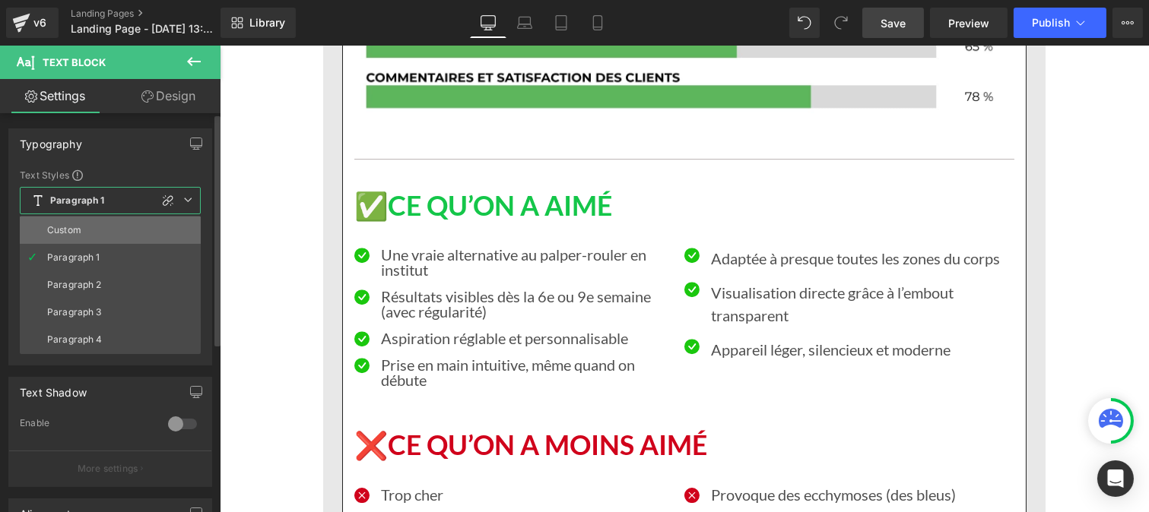
click at [87, 239] on li "Custom" at bounding box center [110, 230] width 181 height 27
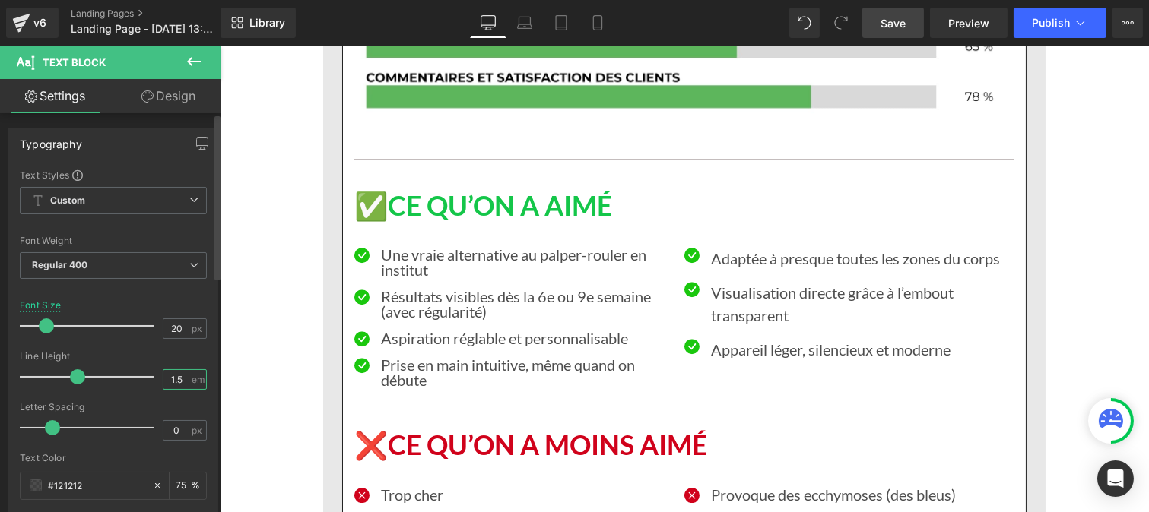
click at [181, 385] on input "1.5" at bounding box center [176, 379] width 27 height 19
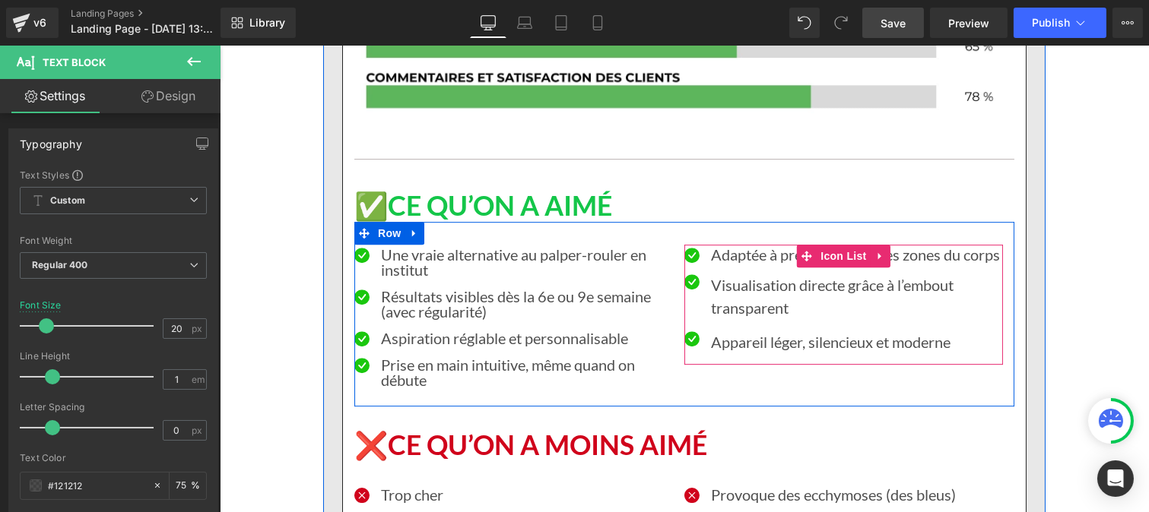
click at [731, 274] on p "Visualisation directe grâce à l’embout transparent" at bounding box center [856, 297] width 292 height 46
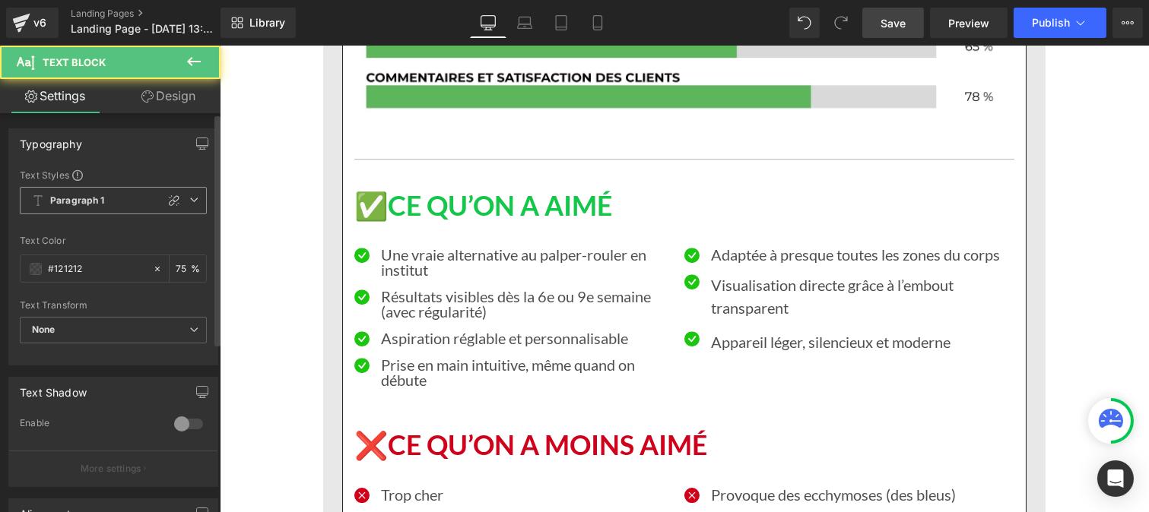
click at [61, 198] on b "Paragraph 1" at bounding box center [77, 201] width 55 height 13
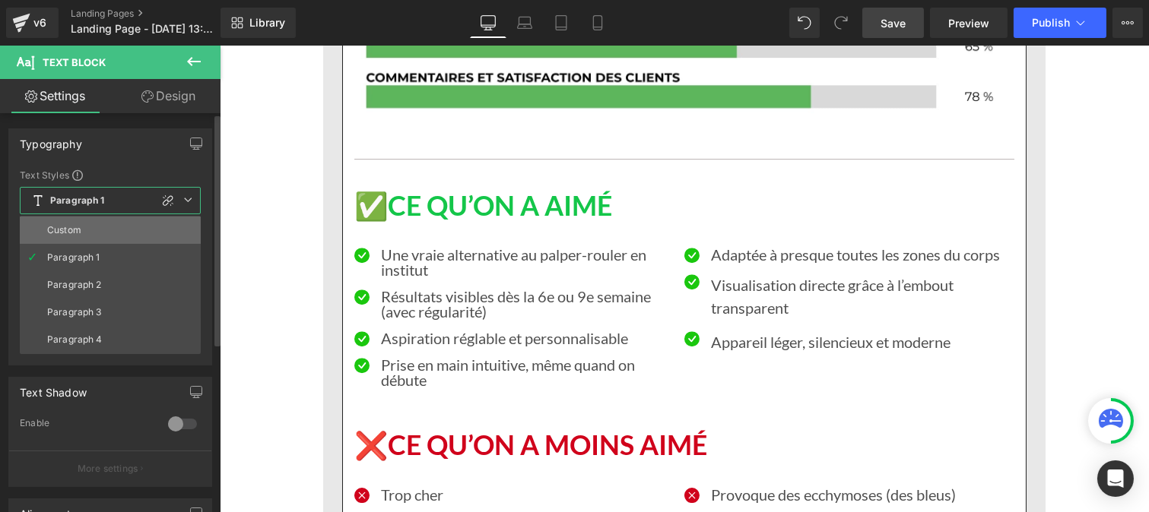
drag, startPoint x: 66, startPoint y: 224, endPoint x: 1, endPoint y: 293, distance: 95.2
click at [66, 224] on li "Custom" at bounding box center [110, 230] width 181 height 27
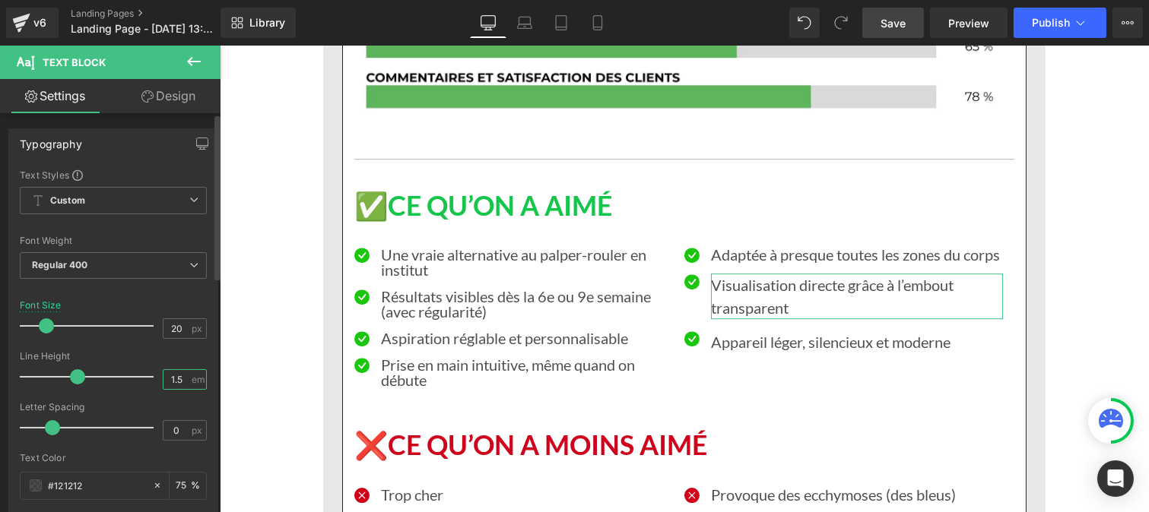
click at [183, 385] on input "1.5" at bounding box center [176, 379] width 27 height 19
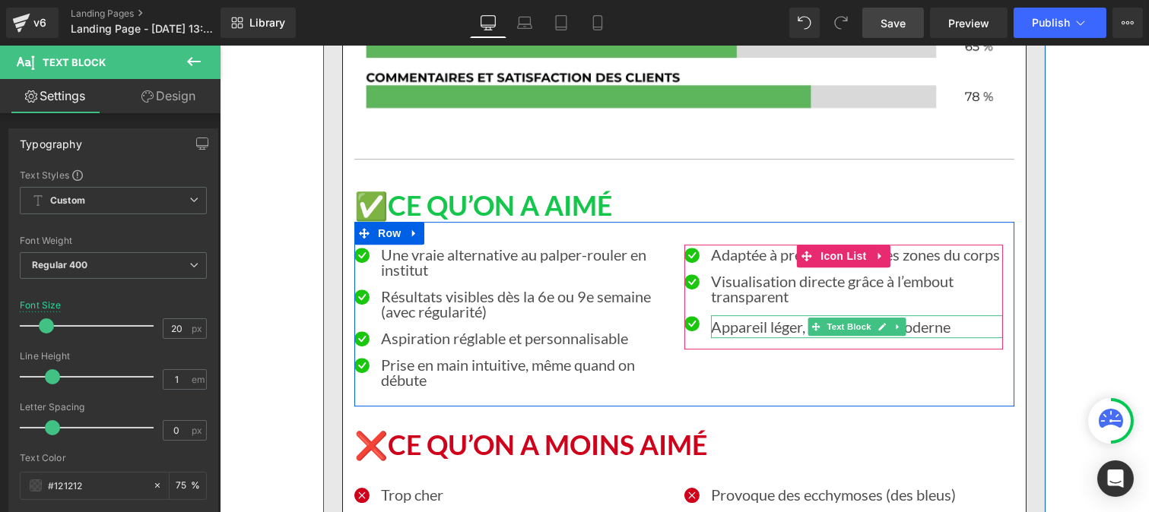
click at [726, 316] on div at bounding box center [856, 318] width 292 height 4
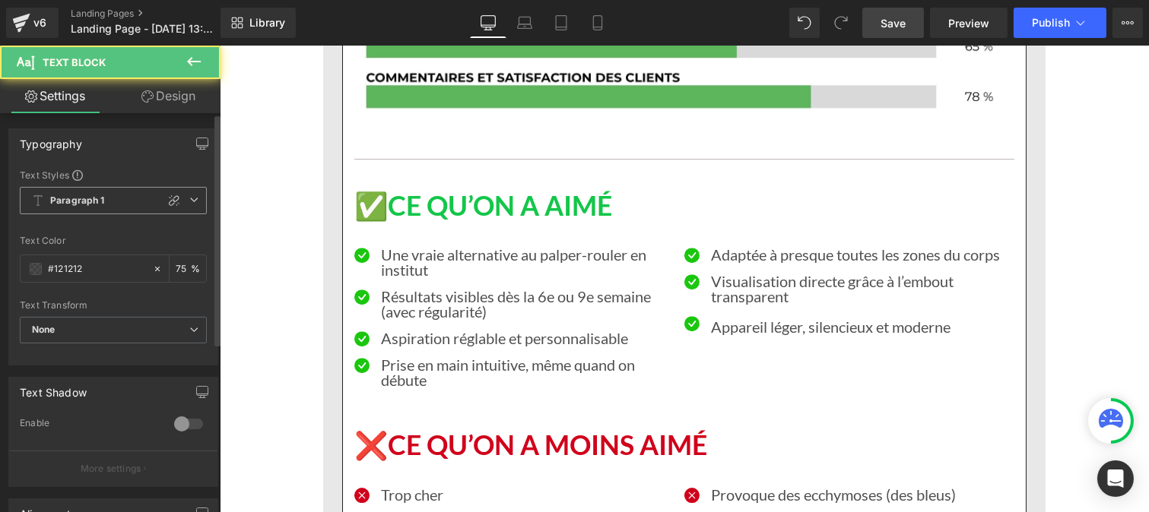
click at [103, 201] on b "Paragraph 1" at bounding box center [77, 201] width 55 height 13
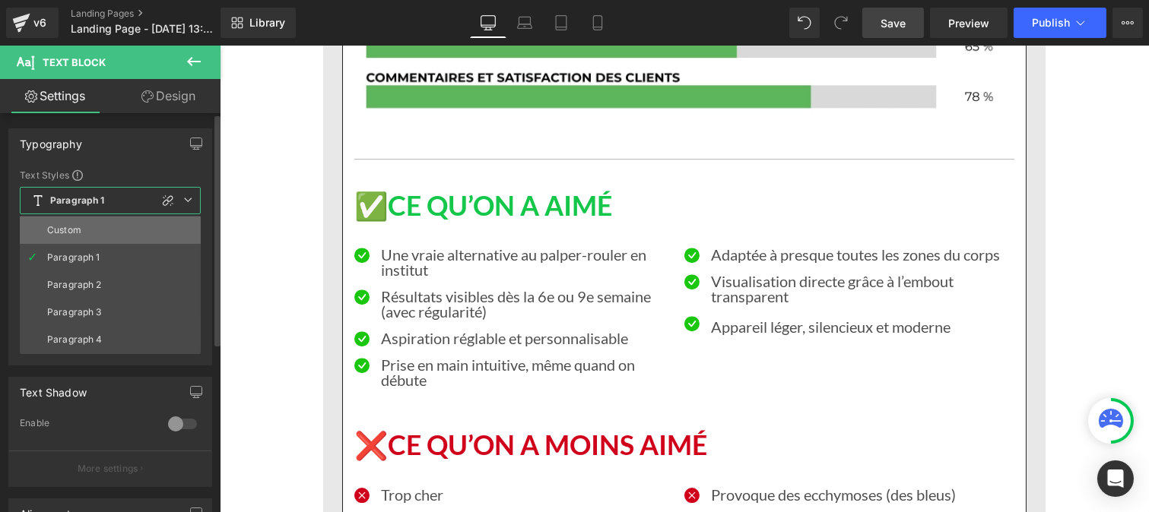
click at [68, 226] on div "Custom" at bounding box center [64, 230] width 34 height 11
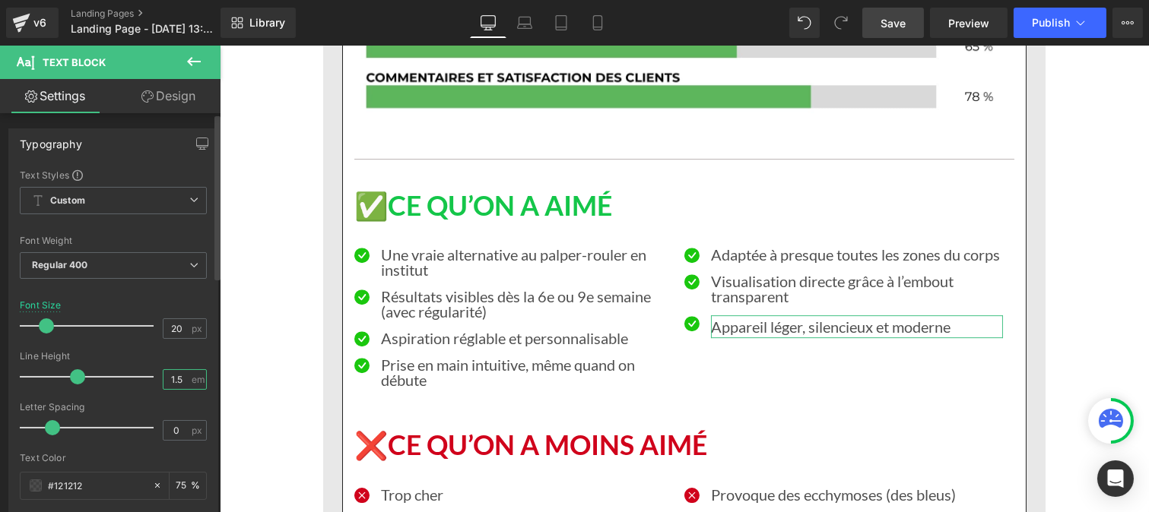
click at [181, 381] on input "1.5" at bounding box center [176, 379] width 27 height 19
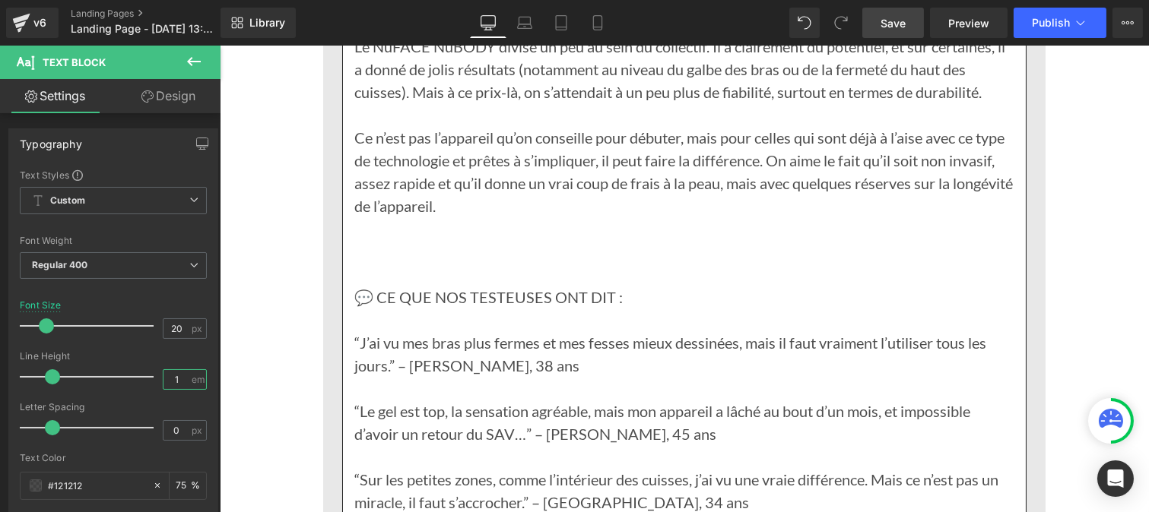
scroll to position [6777, 0]
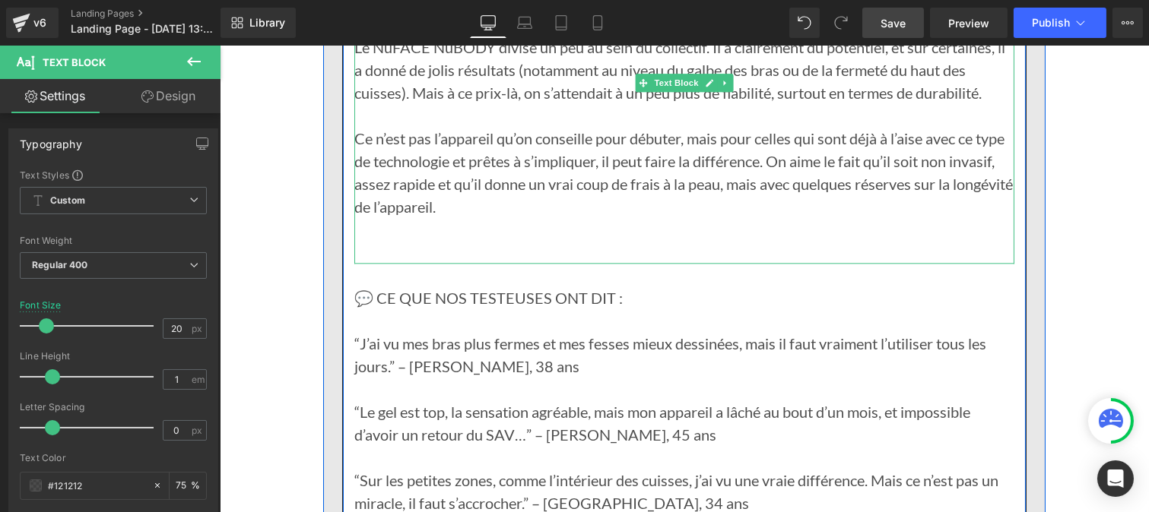
click at [409, 241] on p at bounding box center [684, 252] width 660 height 23
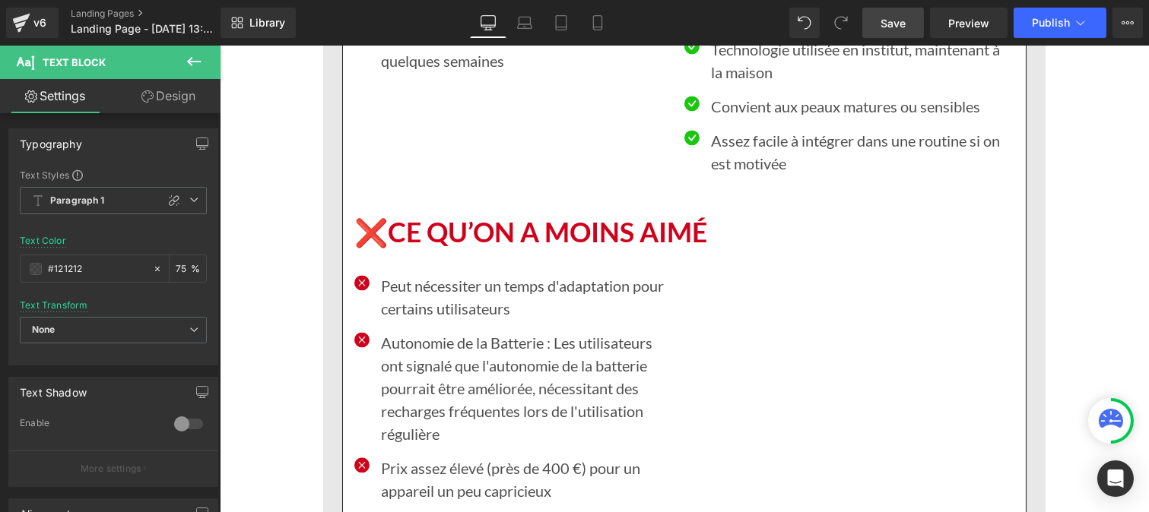
scroll to position [6257, 0]
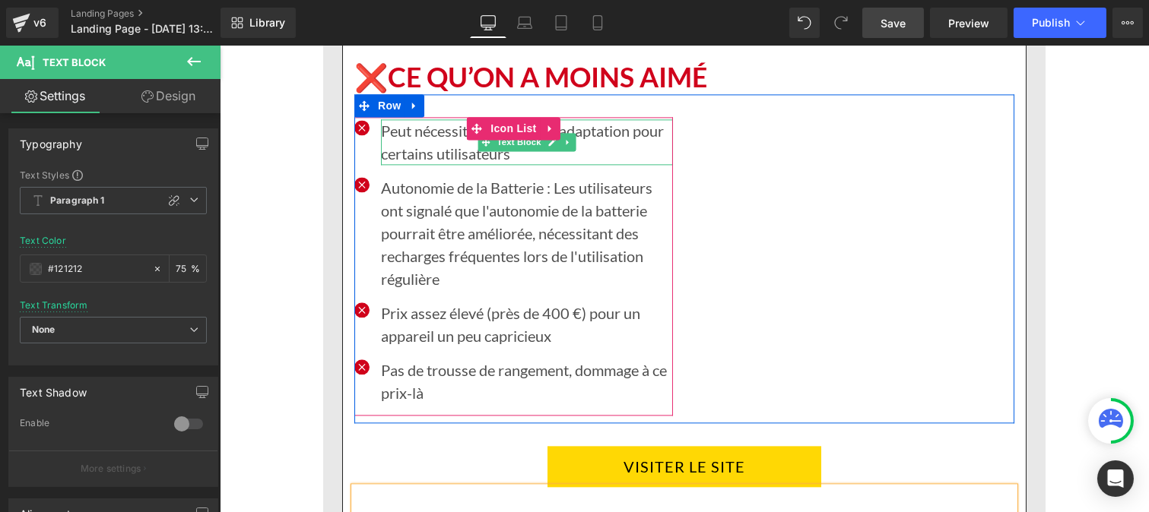
click at [387, 125] on p "Peut nécessiter un temps d'adaptation pour certains utilisateurs" at bounding box center [526, 142] width 292 height 46
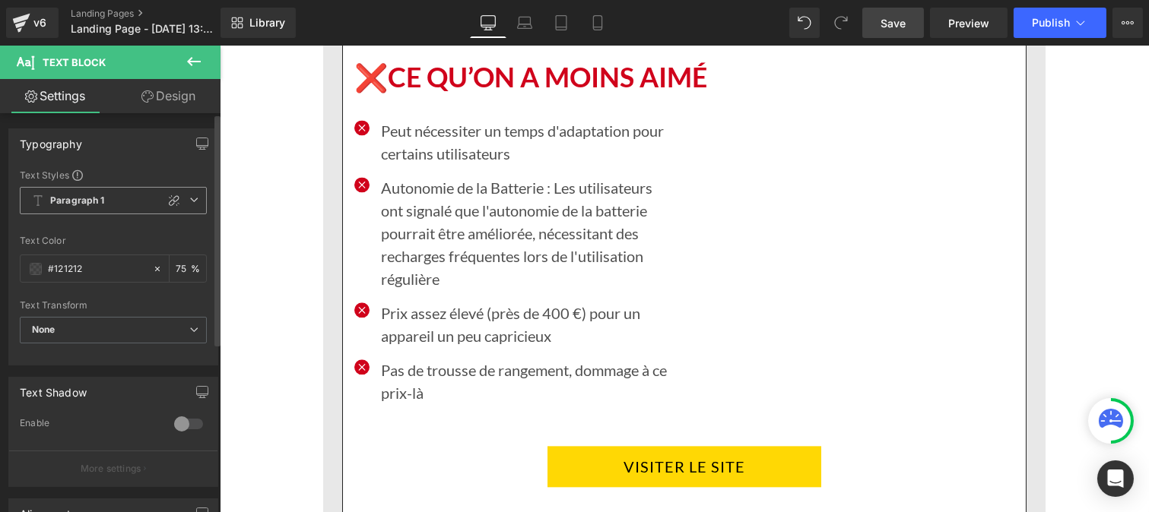
click at [81, 201] on b "Paragraph 1" at bounding box center [77, 201] width 55 height 13
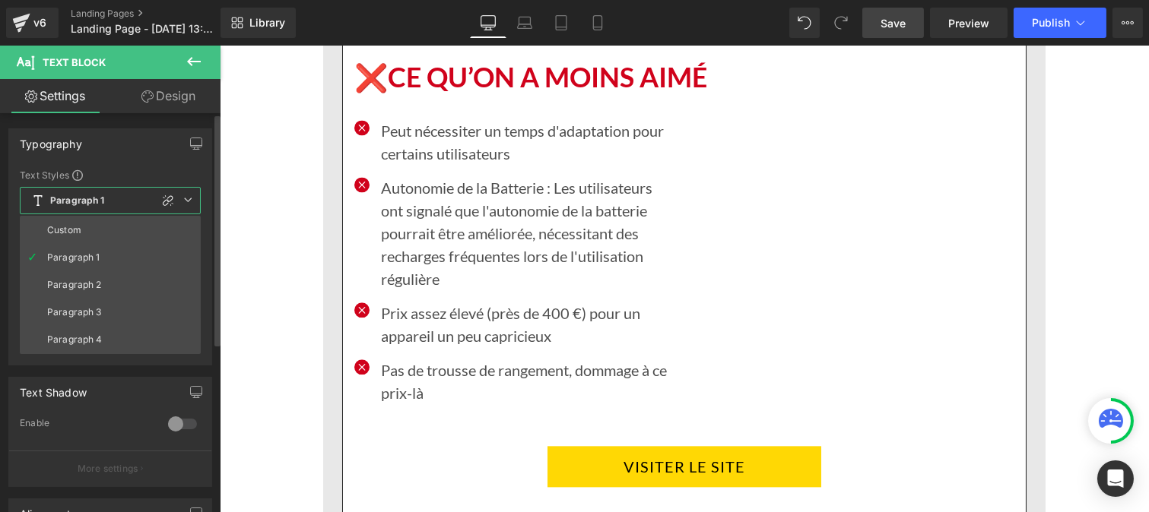
click at [80, 233] on div "Custom" at bounding box center [64, 230] width 34 height 11
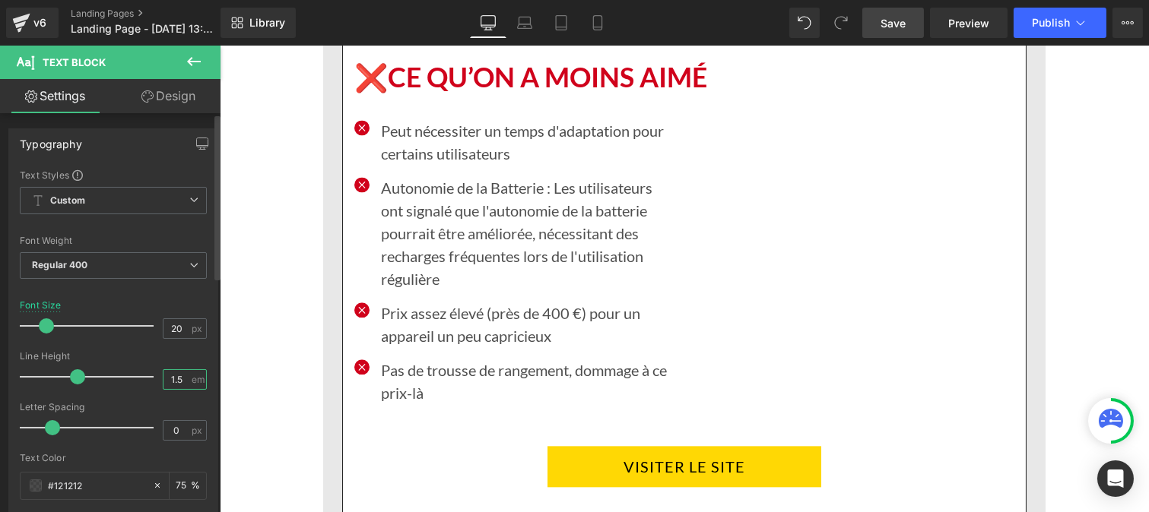
click at [181, 383] on input "1.5" at bounding box center [176, 379] width 27 height 19
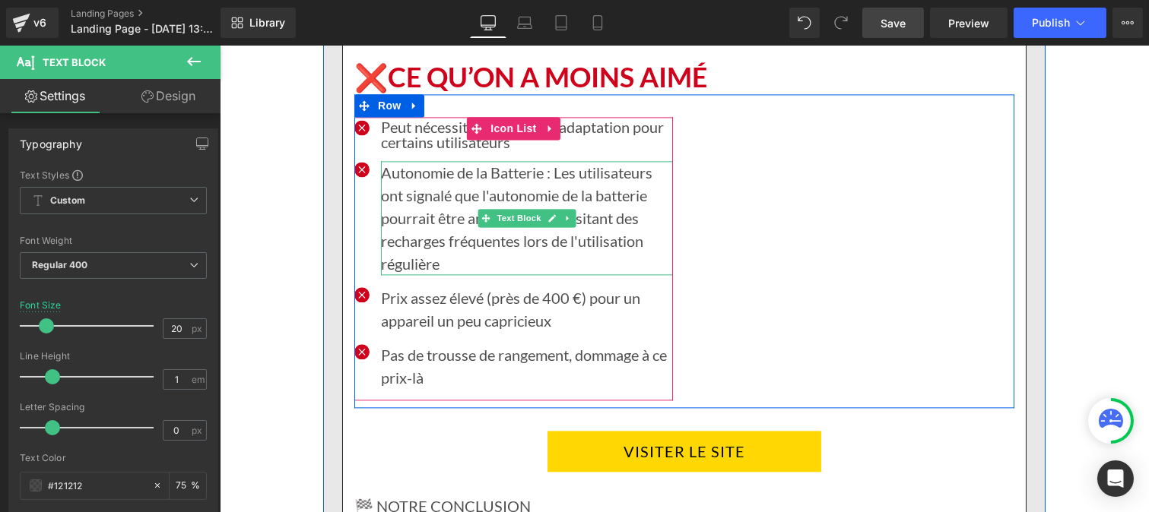
click at [417, 183] on p "Autonomie de la Batterie : Les utilisateurs ont signalé que l'autonomie de la b…" at bounding box center [526, 218] width 292 height 114
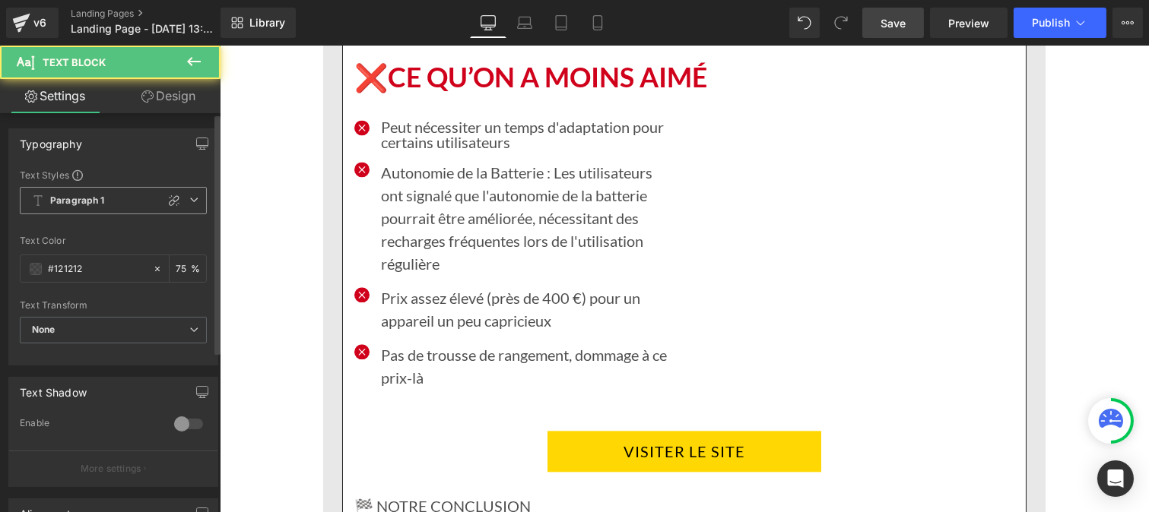
click at [81, 195] on b "Paragraph 1" at bounding box center [77, 201] width 55 height 13
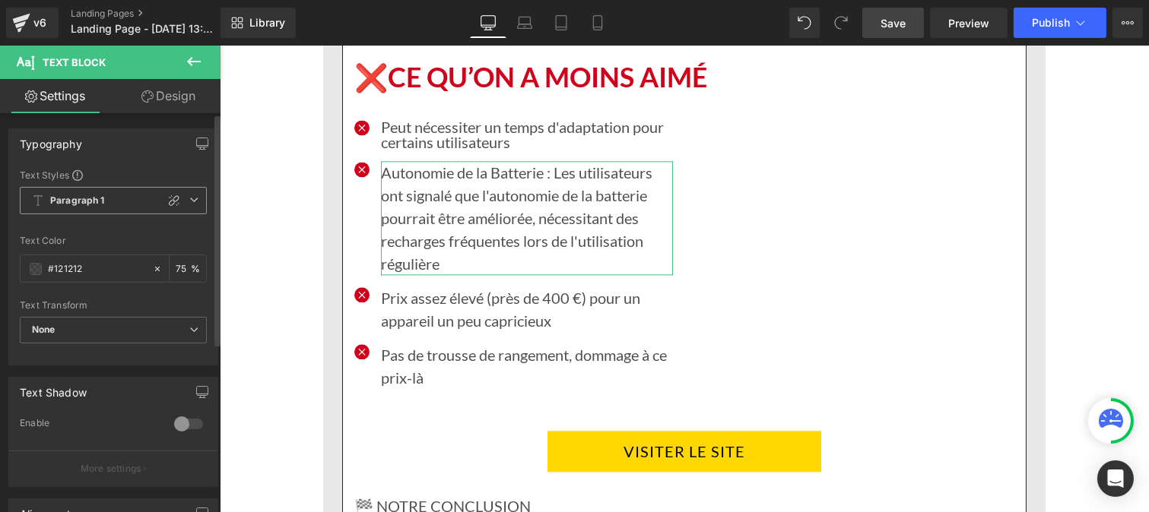
click at [95, 207] on b "Paragraph 1" at bounding box center [77, 201] width 55 height 13
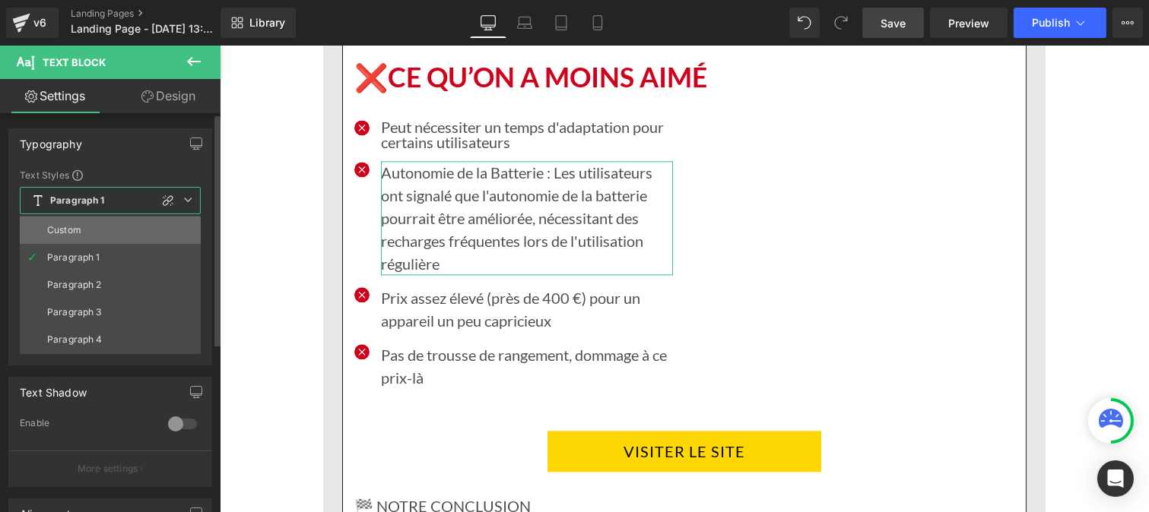
click at [79, 229] on div "Custom" at bounding box center [64, 230] width 34 height 11
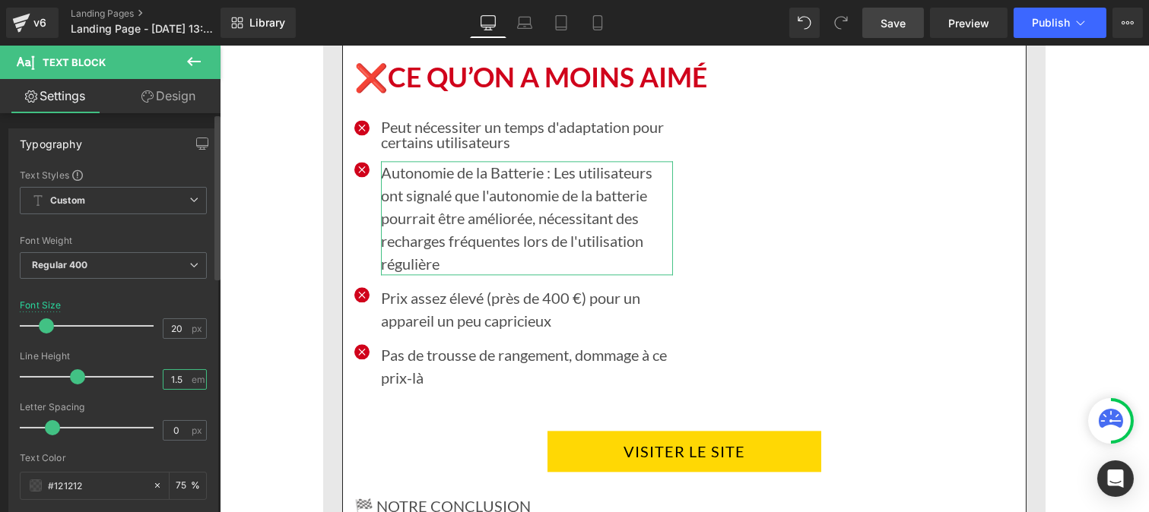
click at [177, 385] on input "1.5" at bounding box center [176, 379] width 27 height 19
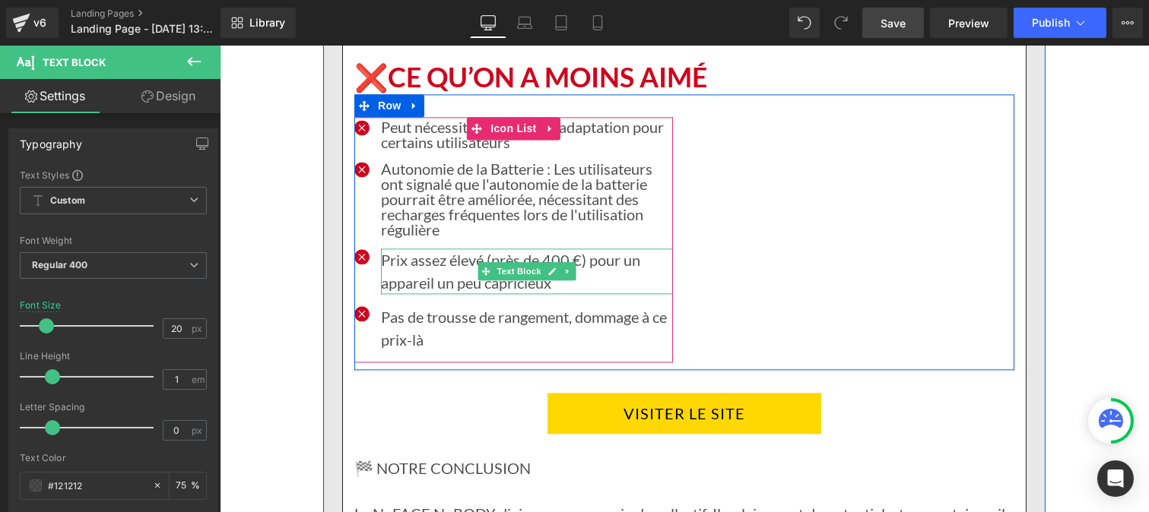
click at [396, 249] on p "Prix assez élevé (près de 400 €) pour un appareil un peu capricieux" at bounding box center [526, 272] width 292 height 46
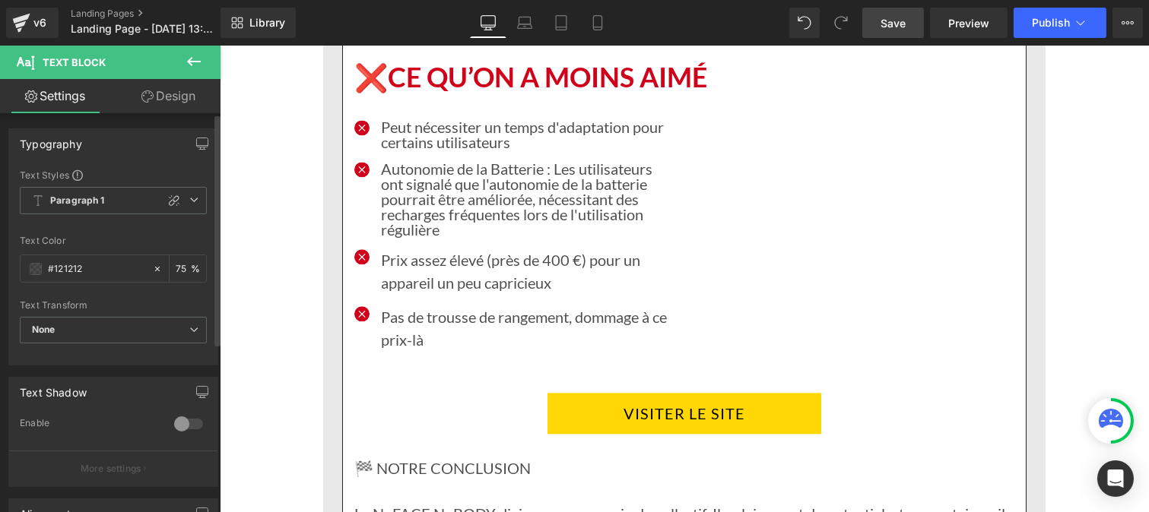
click at [84, 186] on div "Text Styles Custom Paragraph 1 Paragraph 2 Paragraph 3 Paragraph 4 Paragraph 1 …" at bounding box center [113, 267] width 208 height 196
click at [81, 211] on span "Paragraph 1" at bounding box center [113, 200] width 187 height 27
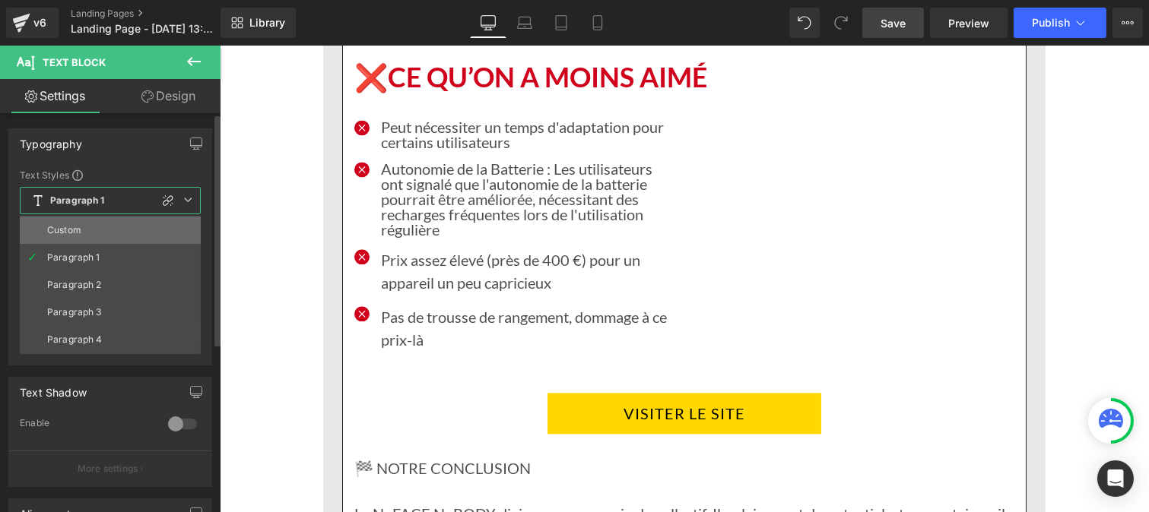
click at [74, 225] on div "Custom" at bounding box center [64, 230] width 34 height 11
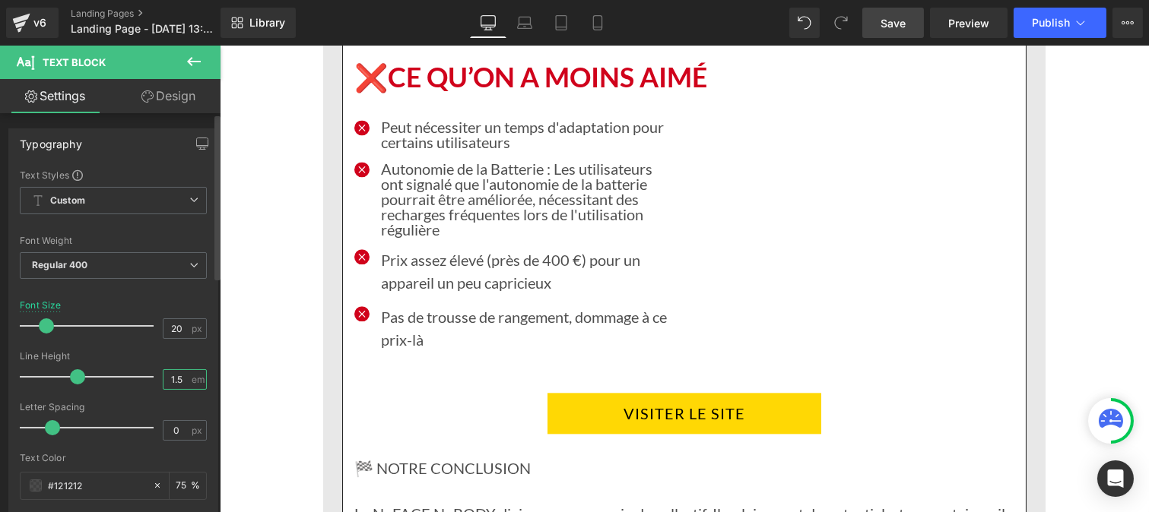
click at [183, 378] on input "1.5" at bounding box center [176, 379] width 27 height 19
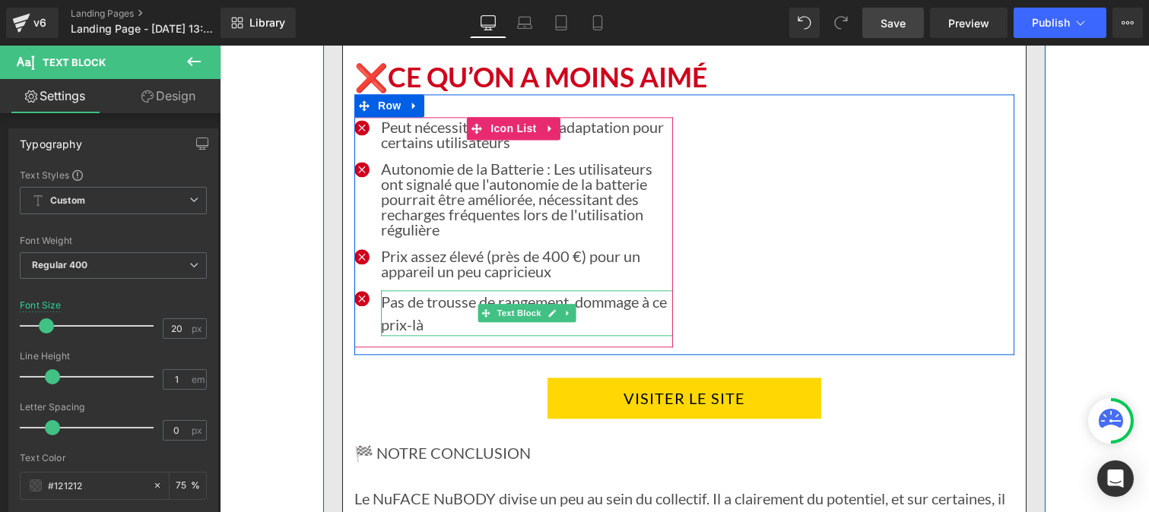
click at [417, 290] on p "Pas de trousse de rangement, dommage à ce prix-là" at bounding box center [526, 313] width 292 height 46
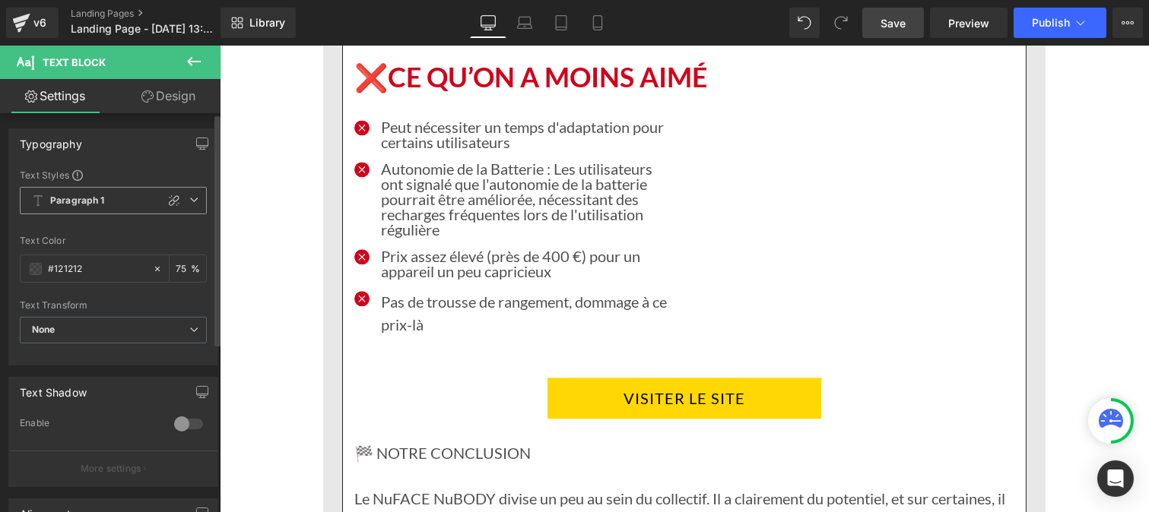
click at [85, 196] on b "Paragraph 1" at bounding box center [77, 201] width 55 height 13
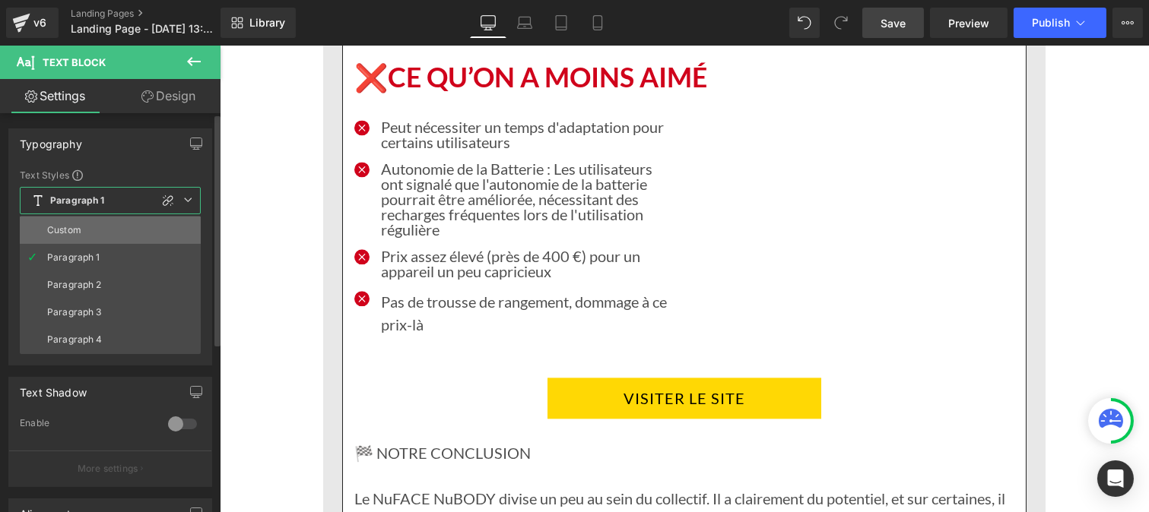
click at [65, 225] on div "Custom" at bounding box center [64, 230] width 34 height 11
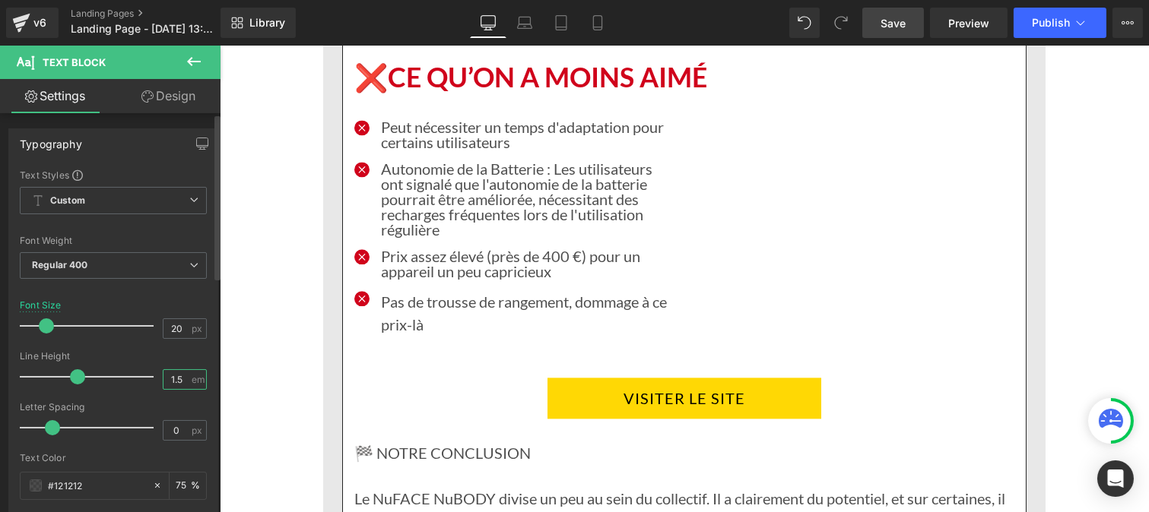
click at [180, 382] on input "1.5" at bounding box center [176, 379] width 27 height 19
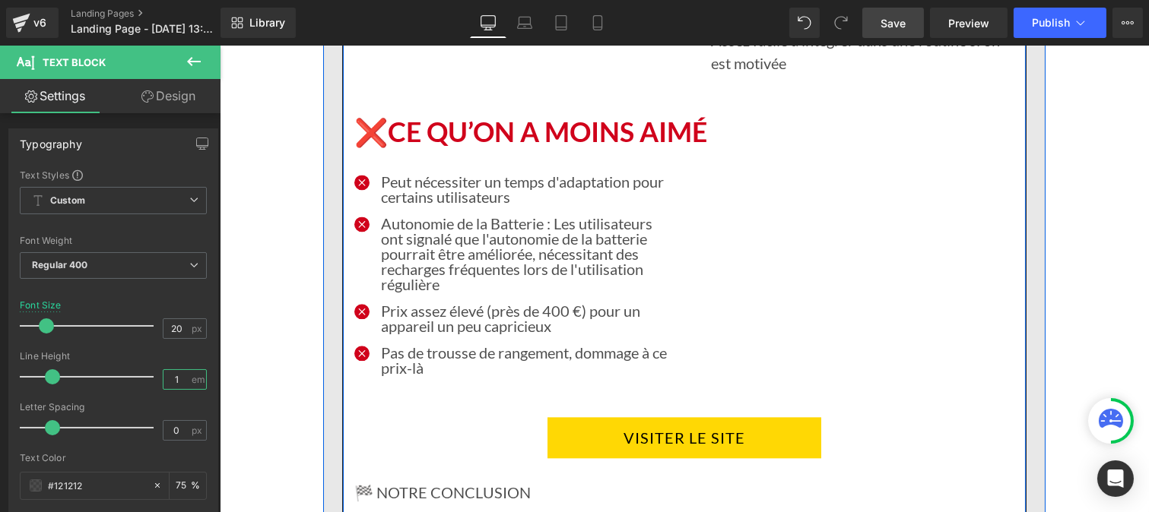
scroll to position [6204, 0]
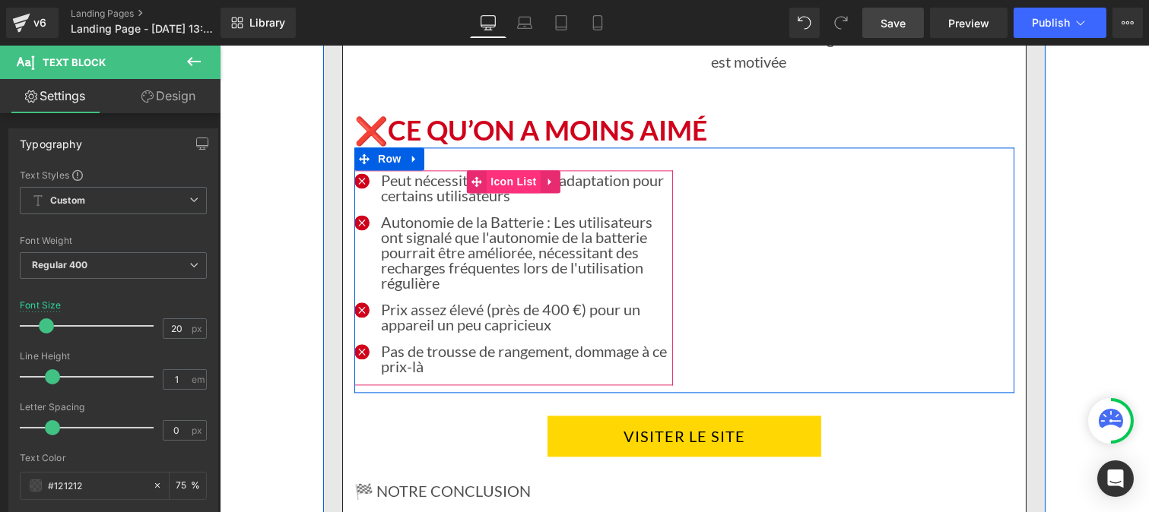
click at [500, 170] on span "Icon List" at bounding box center [512, 181] width 53 height 23
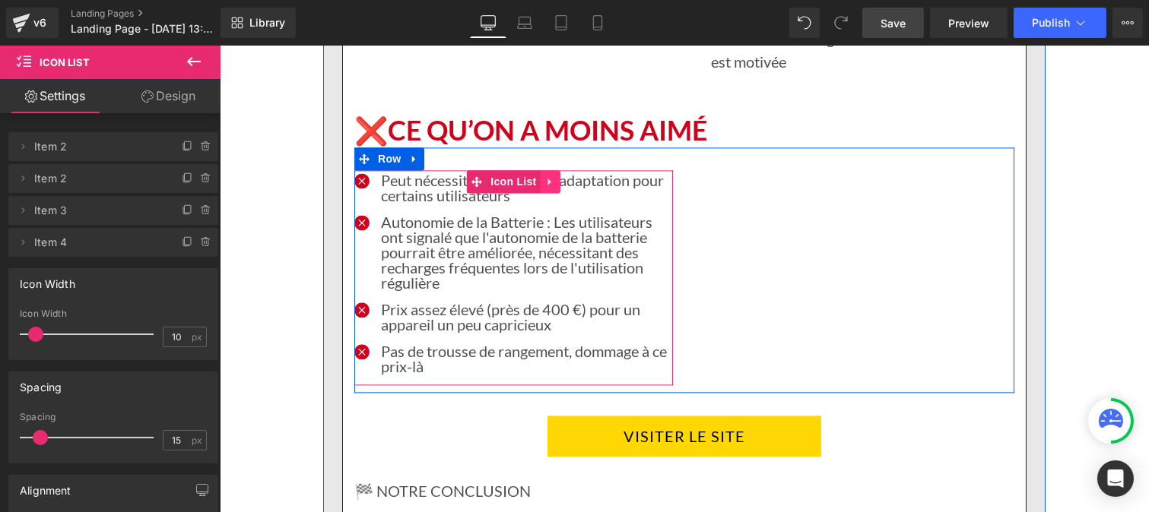
click at [545, 176] on icon at bounding box center [549, 181] width 11 height 11
click at [534, 176] on icon at bounding box center [539, 181] width 11 height 11
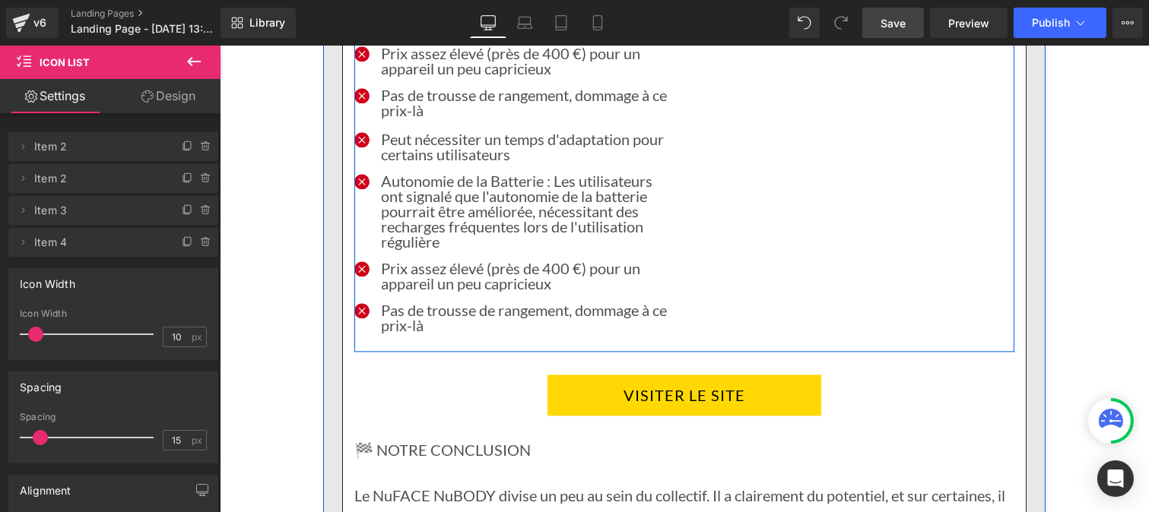
scroll to position [6323, 0]
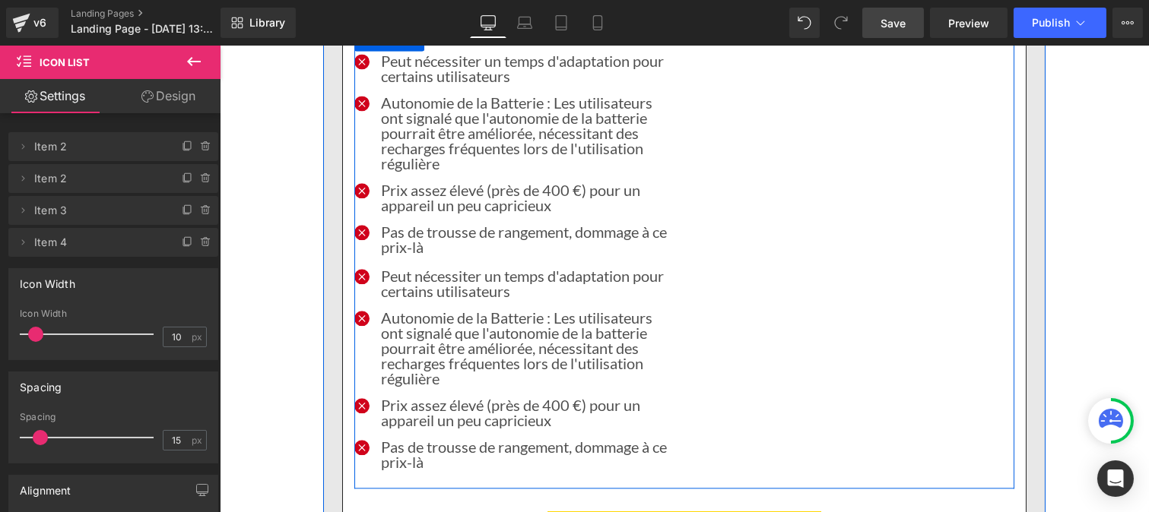
click at [514, 266] on div "Icon Peut nécessiter un temps d'adaptation pour certains utilisateurs Text Bloc…" at bounding box center [513, 373] width 319 height 215
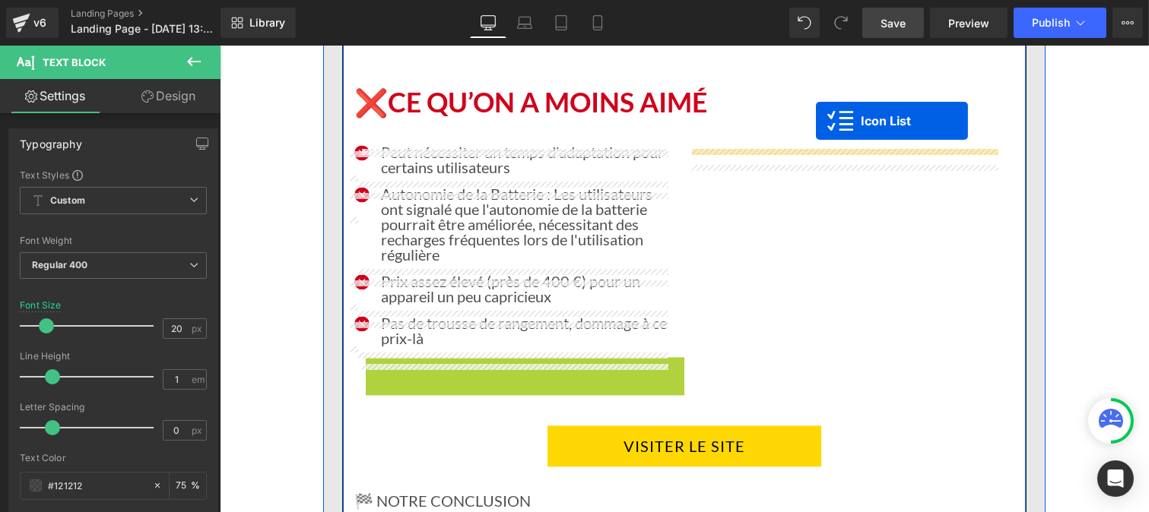
scroll to position [6202, 0]
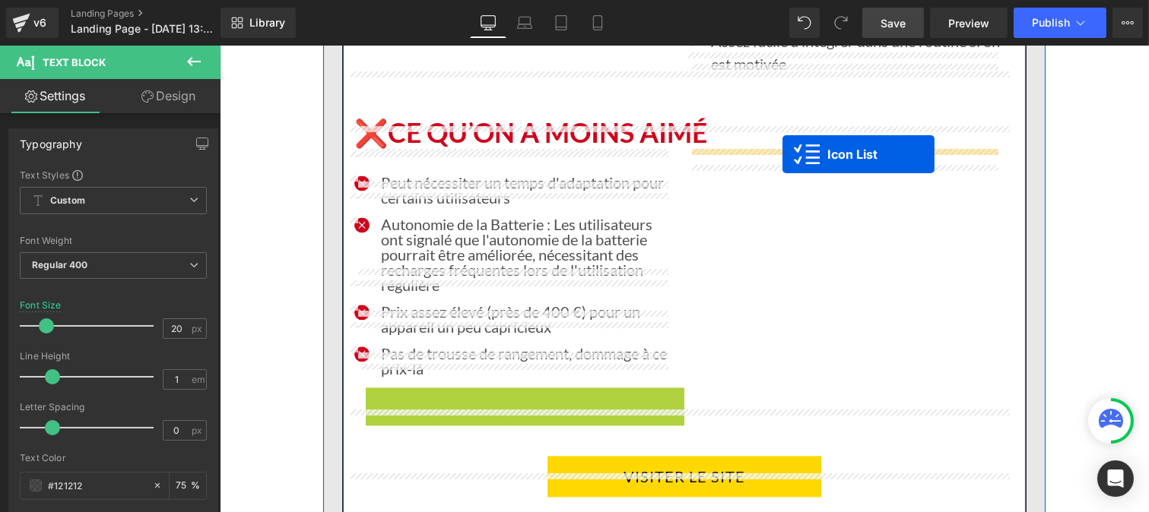
drag, startPoint x: 472, startPoint y: 255, endPoint x: 782, endPoint y: 155, distance: 325.3
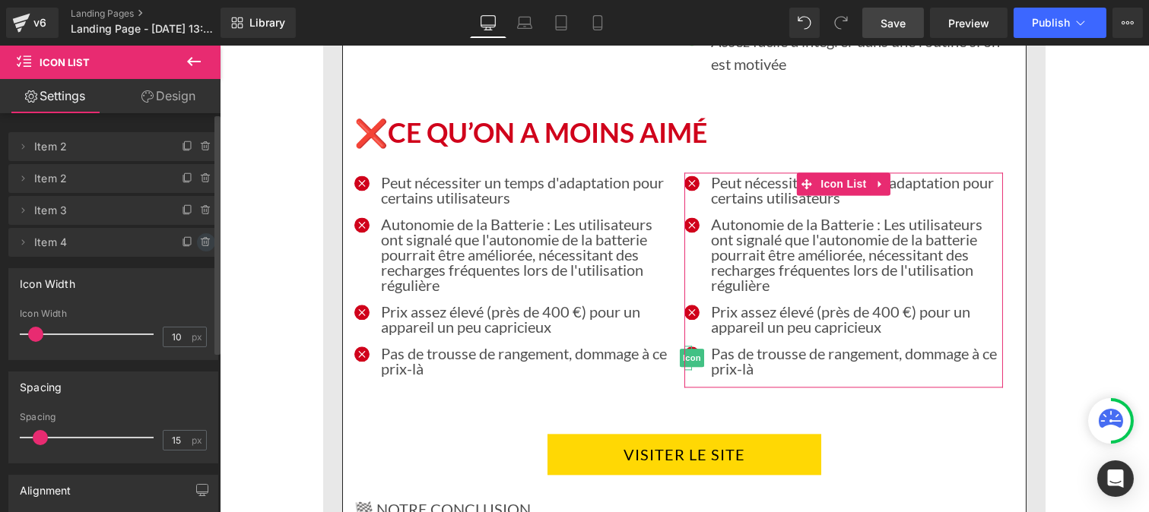
click at [200, 238] on icon at bounding box center [206, 242] width 12 height 12
click at [184, 238] on button "Delete" at bounding box center [190, 243] width 48 height 20
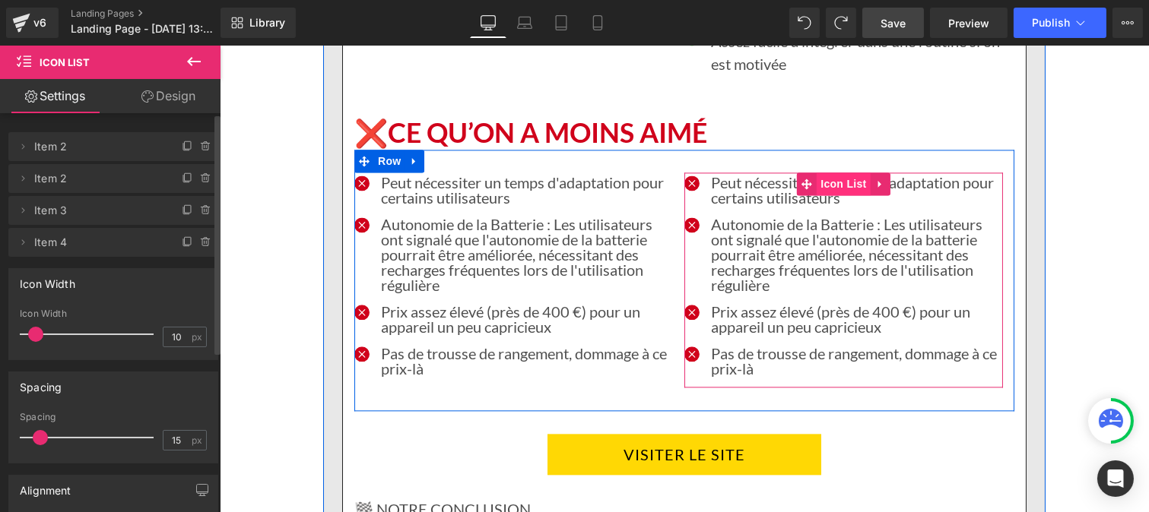
click at [830, 173] on span "Icon List" at bounding box center [842, 184] width 53 height 23
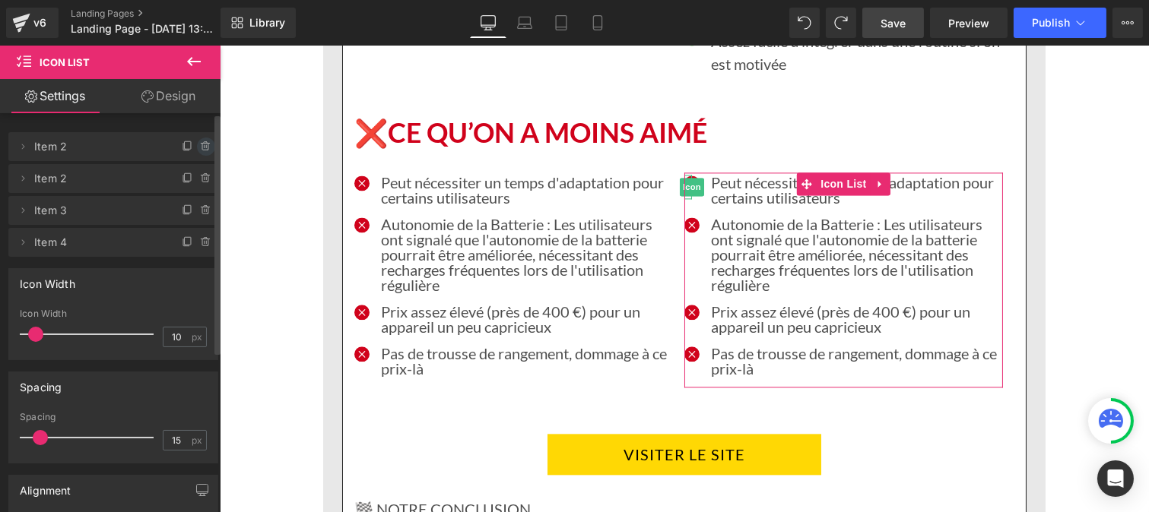
click at [200, 147] on icon at bounding box center [206, 147] width 12 height 12
click at [189, 141] on button "Delete" at bounding box center [190, 148] width 48 height 20
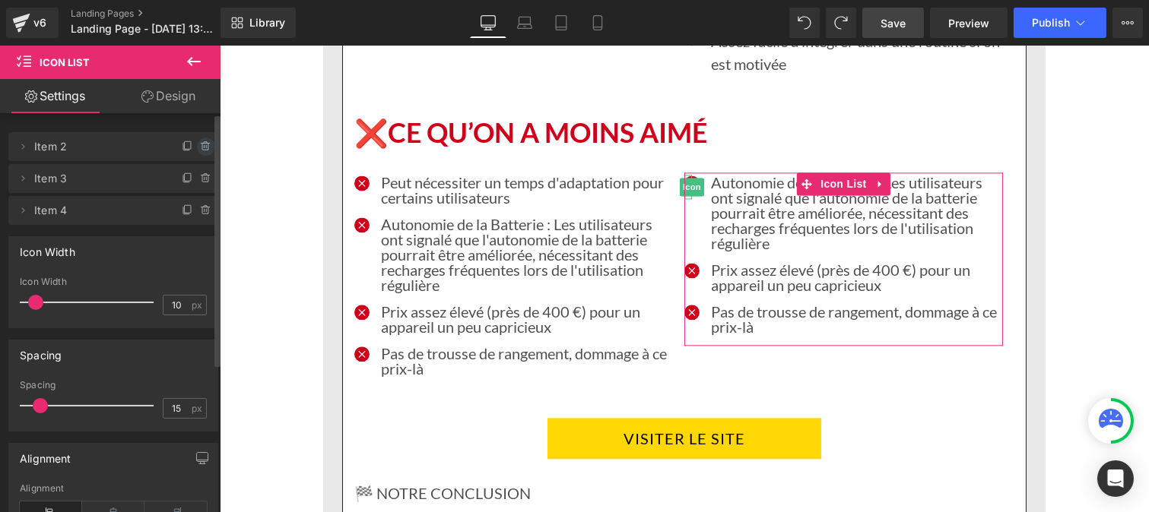
click at [200, 145] on icon at bounding box center [206, 147] width 12 height 12
click at [193, 146] on button "Delete" at bounding box center [190, 148] width 48 height 20
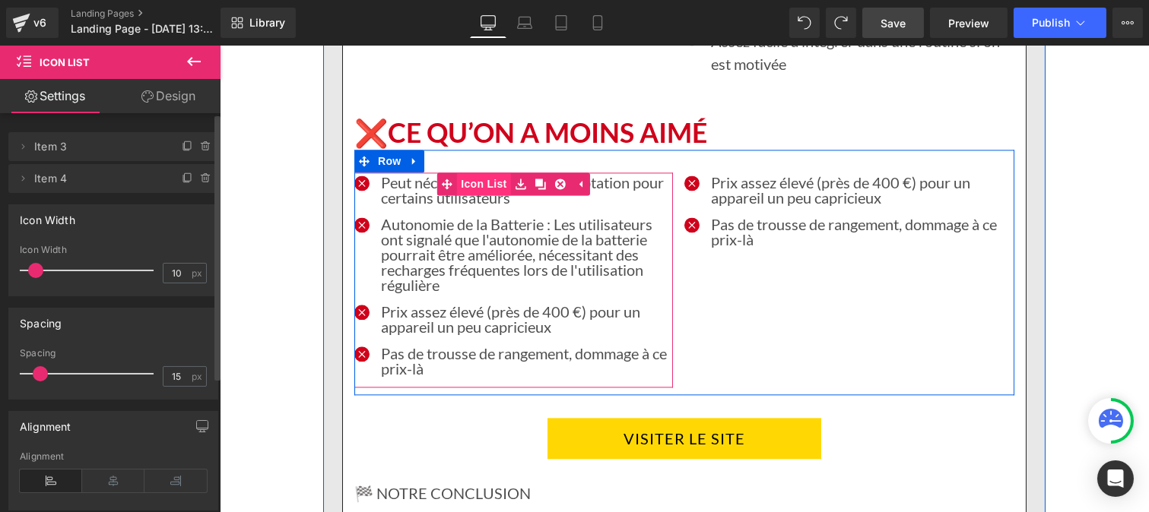
click at [469, 173] on link "Icon List" at bounding box center [472, 184] width 73 height 23
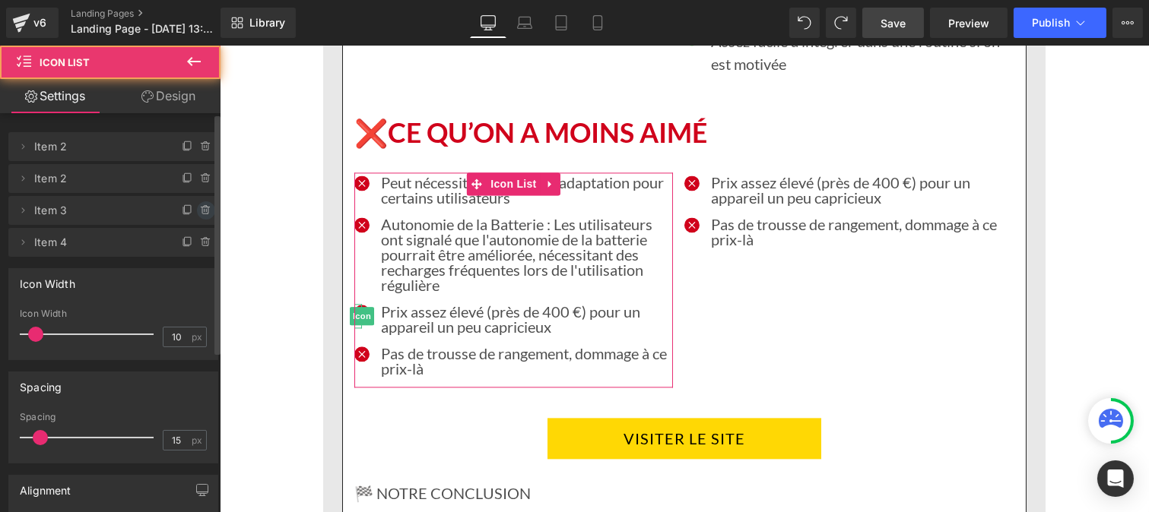
click at [197, 211] on span at bounding box center [206, 210] width 18 height 18
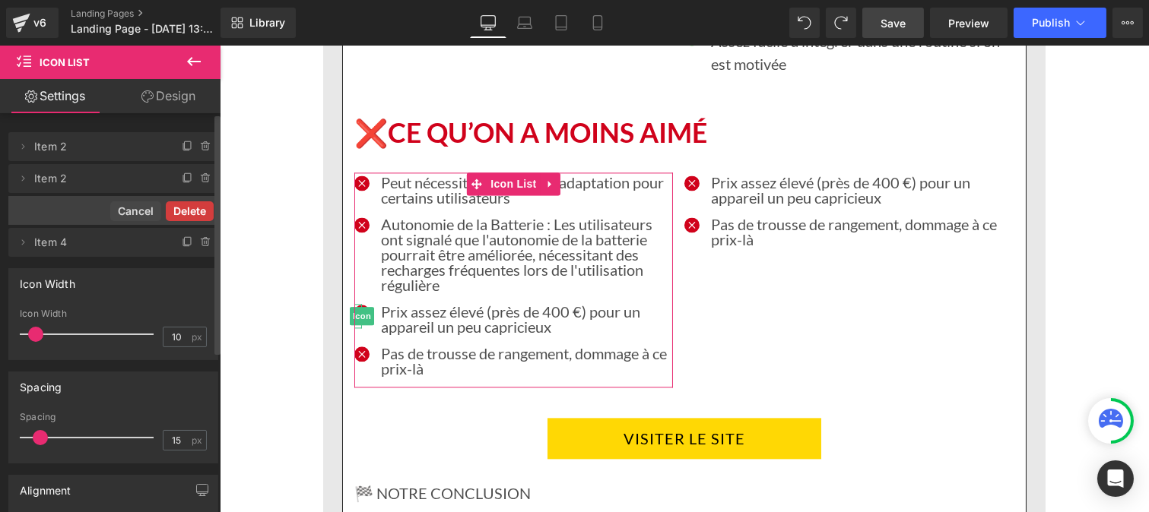
click at [191, 214] on button "Delete" at bounding box center [190, 211] width 48 height 20
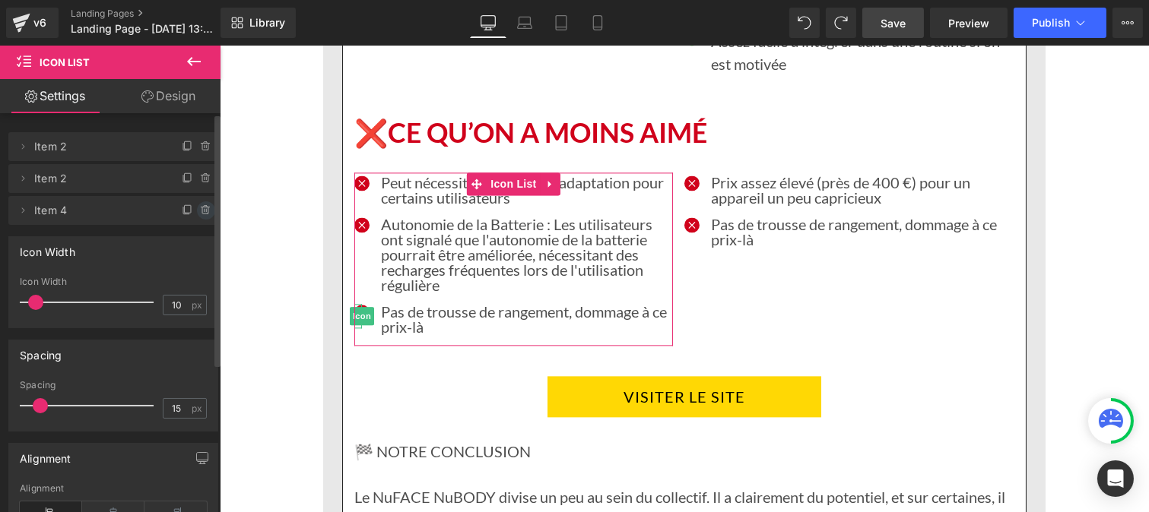
click at [206, 211] on icon at bounding box center [206, 210] width 0 height 3
drag, startPoint x: 192, startPoint y: 213, endPoint x: 327, endPoint y: 266, distance: 144.7
click at [192, 213] on button "Delete" at bounding box center [190, 211] width 48 height 20
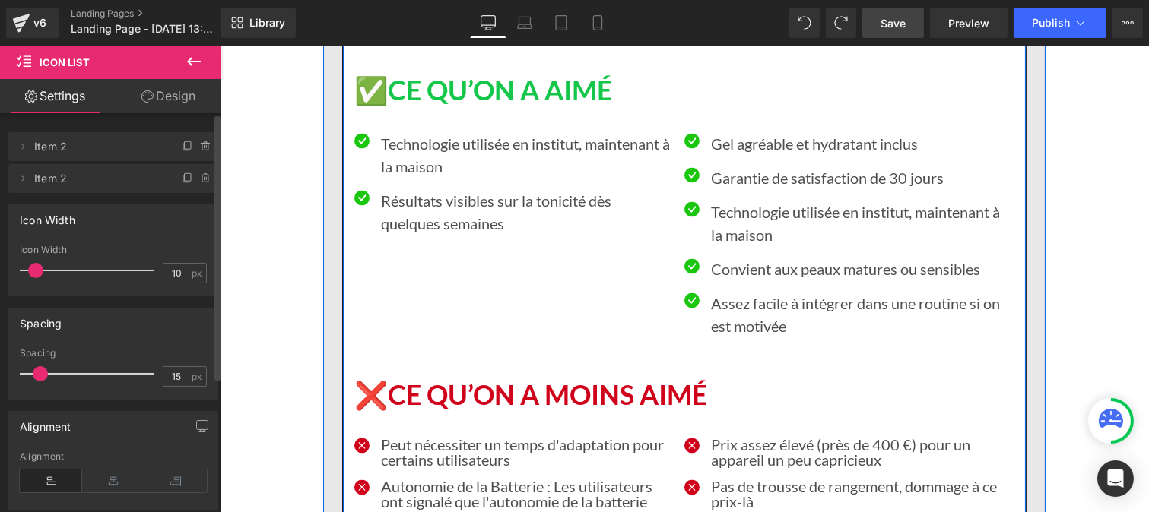
scroll to position [5938, 0]
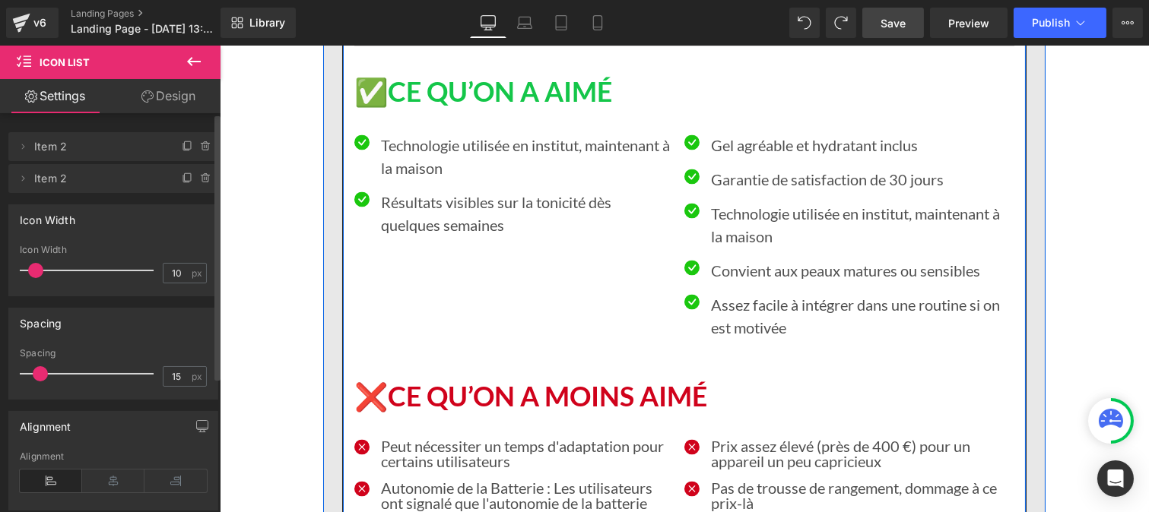
click at [407, 137] on p "Technologie utilisée en institut, maintenant à la maison" at bounding box center [526, 157] width 292 height 46
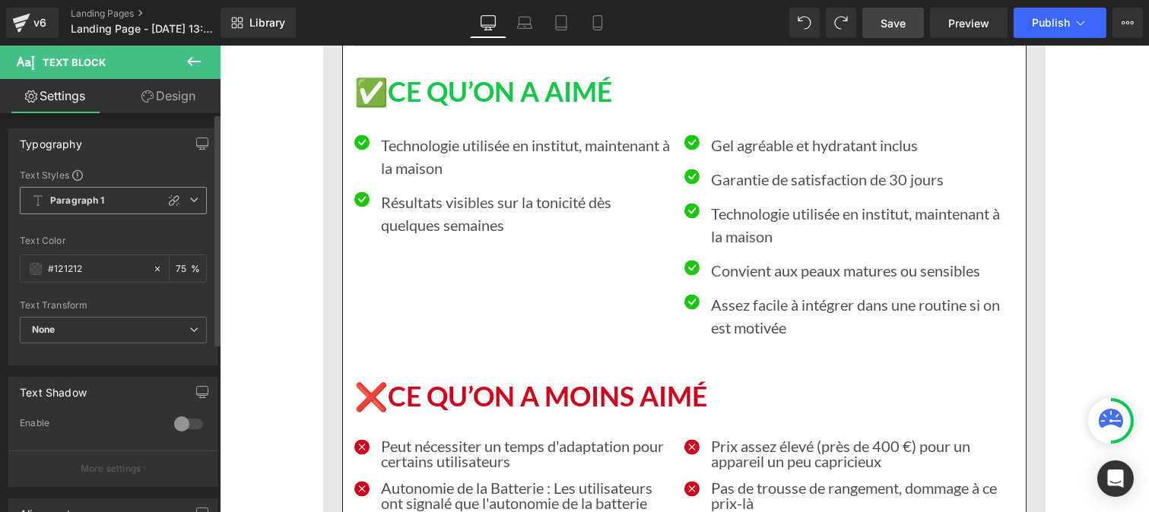
click at [115, 198] on span "Paragraph 1" at bounding box center [113, 200] width 187 height 27
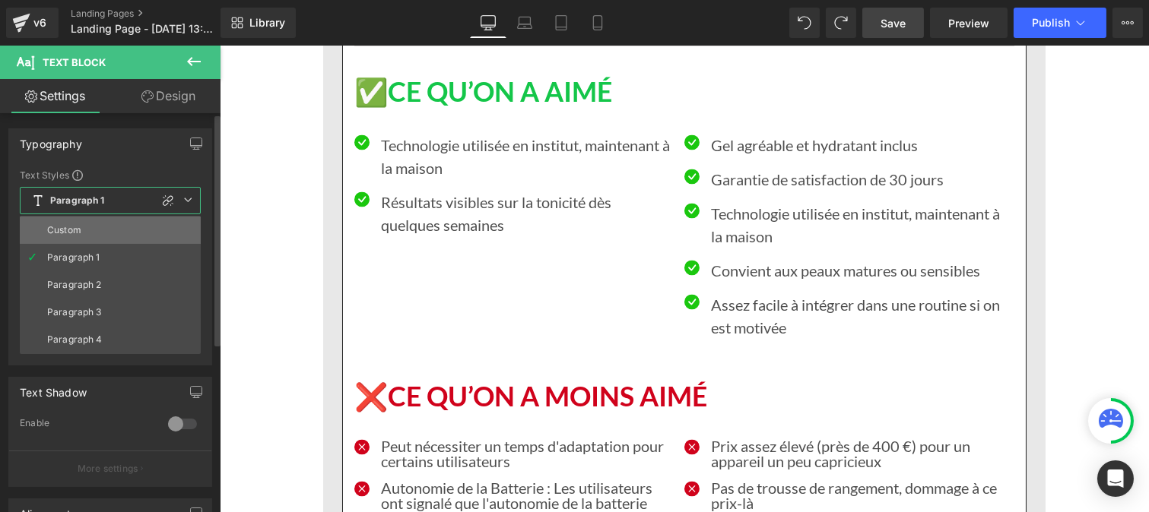
click at [97, 224] on li "Custom" at bounding box center [110, 230] width 181 height 27
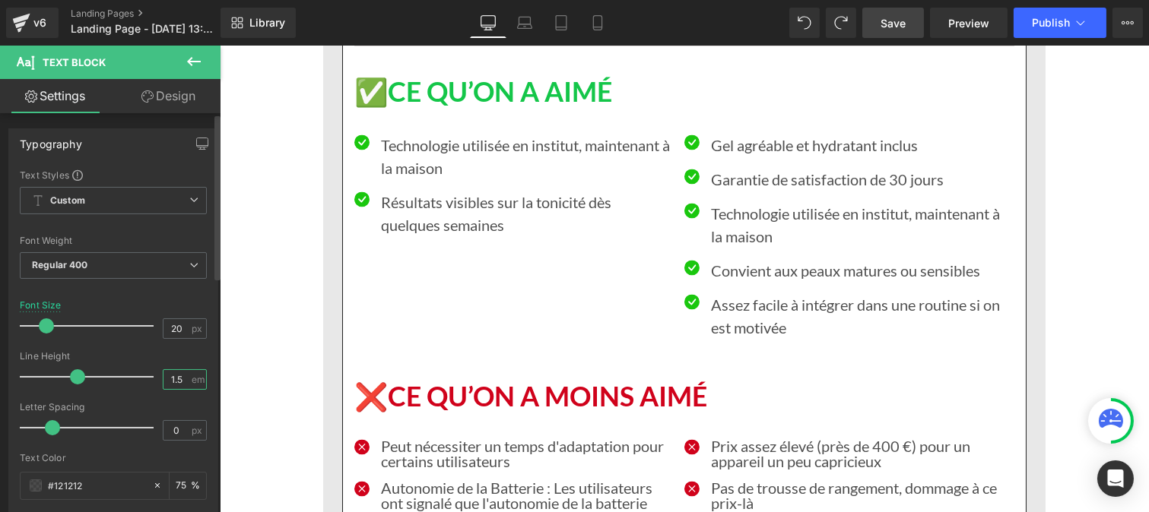
click at [182, 384] on input "1.5" at bounding box center [176, 379] width 27 height 19
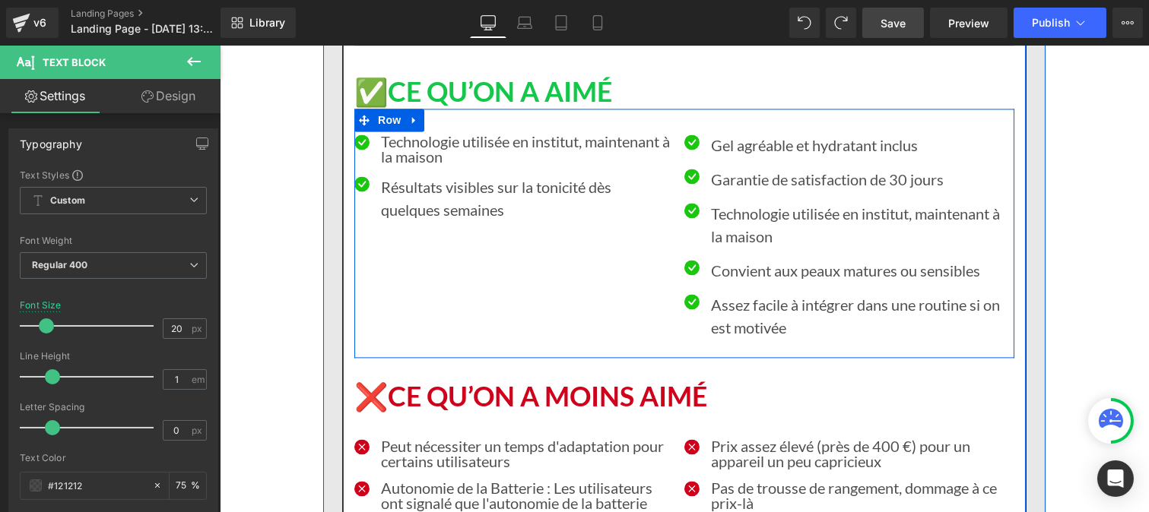
click at [430, 182] on p "Résultats visibles sur la tonicité dès quelques semaines" at bounding box center [526, 199] width 292 height 46
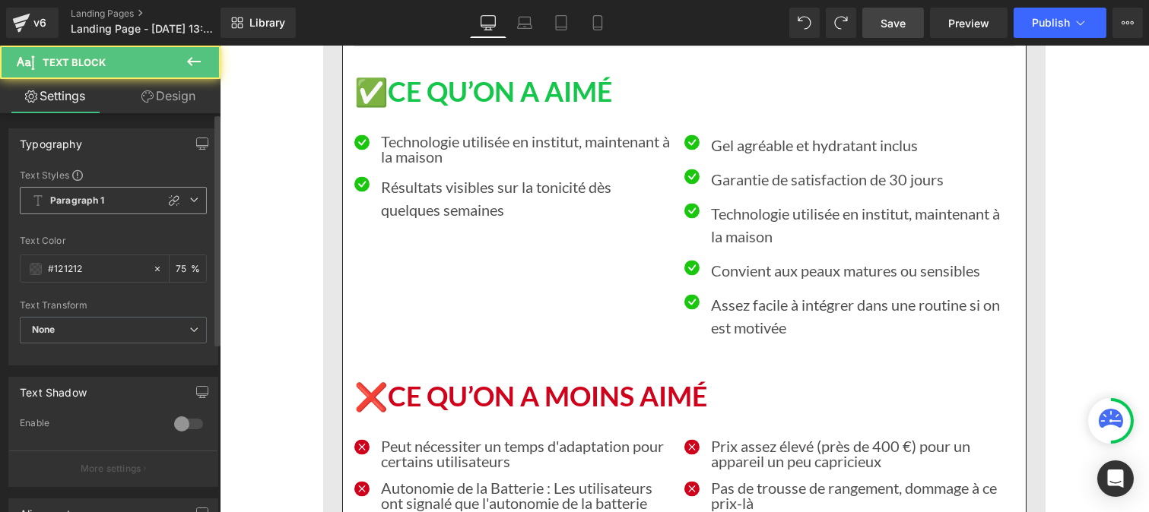
click at [72, 198] on b "Paragraph 1" at bounding box center [77, 201] width 55 height 13
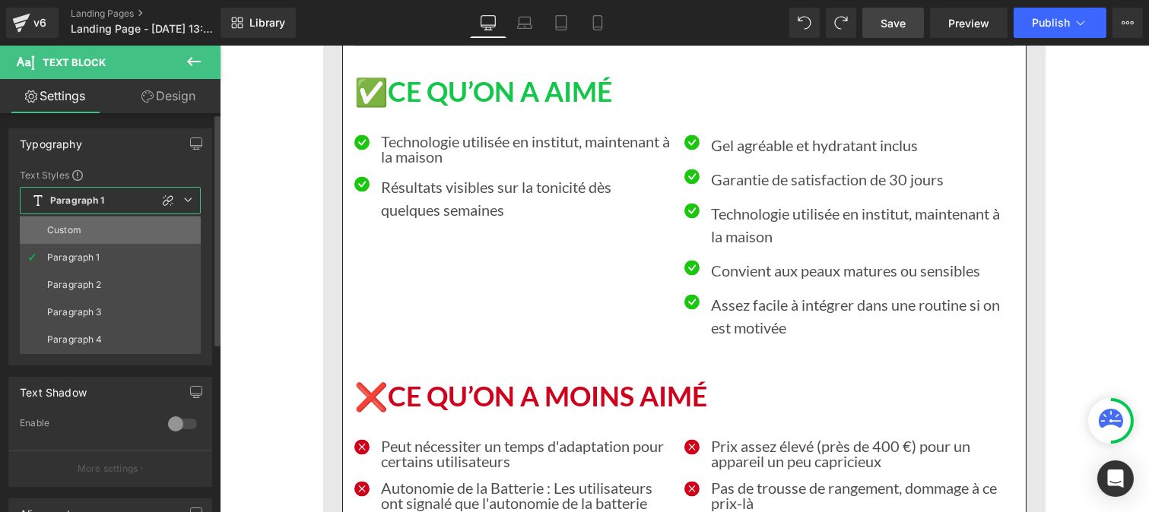
click at [82, 227] on li "Custom" at bounding box center [110, 230] width 181 height 27
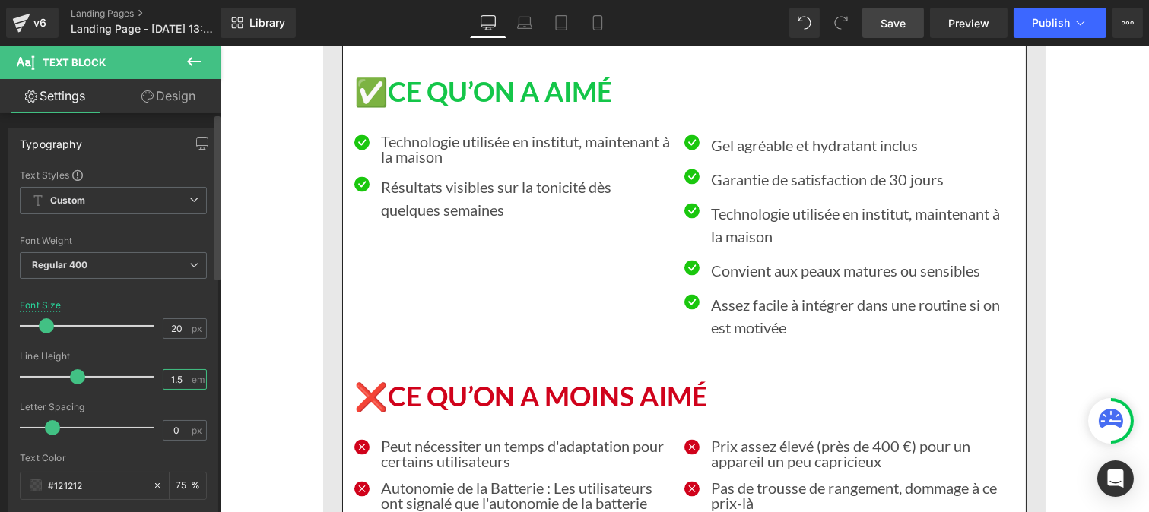
click at [182, 376] on input "1.5" at bounding box center [176, 379] width 27 height 19
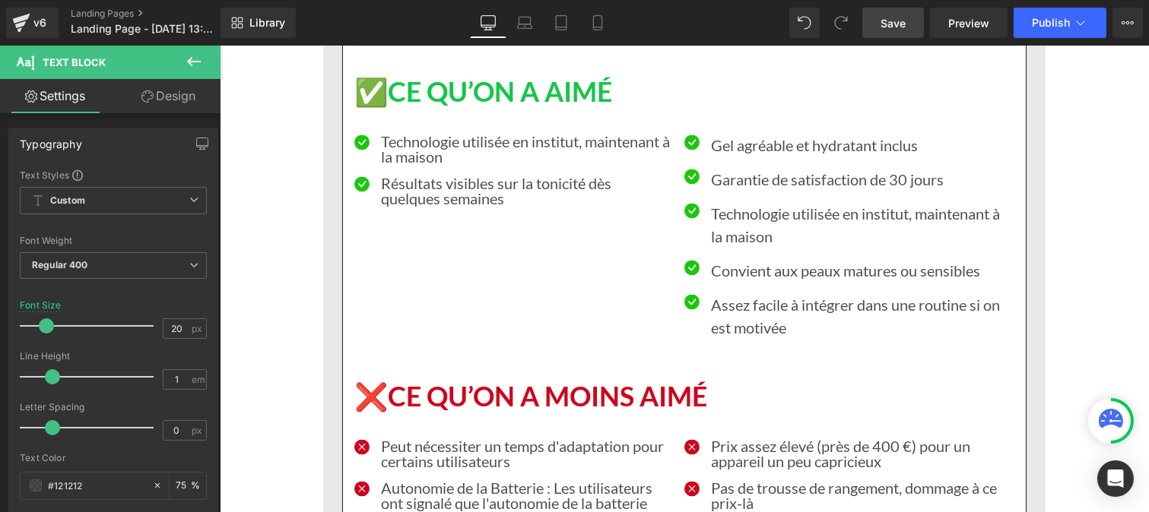
click at [739, 134] on p "Gel agréable et hydratant inclus" at bounding box center [856, 145] width 292 height 23
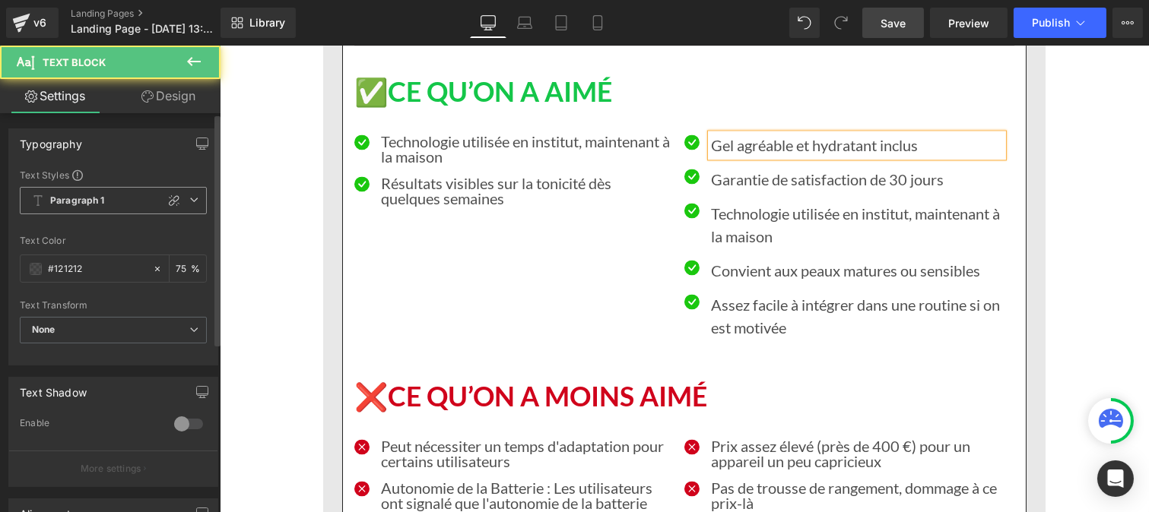
click at [123, 199] on span "Paragraph 1" at bounding box center [113, 200] width 187 height 27
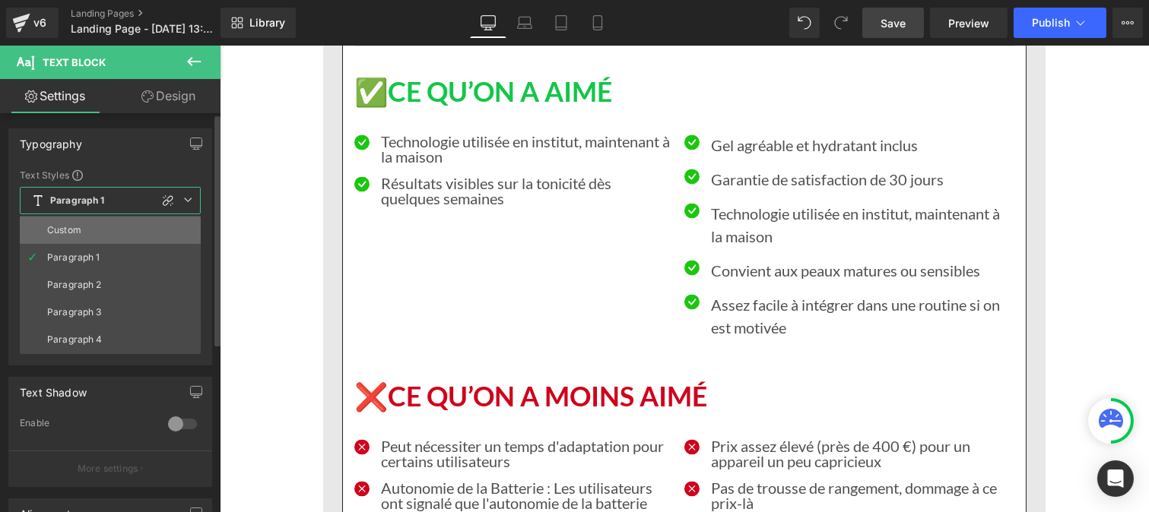
click at [82, 224] on li "Custom" at bounding box center [110, 230] width 181 height 27
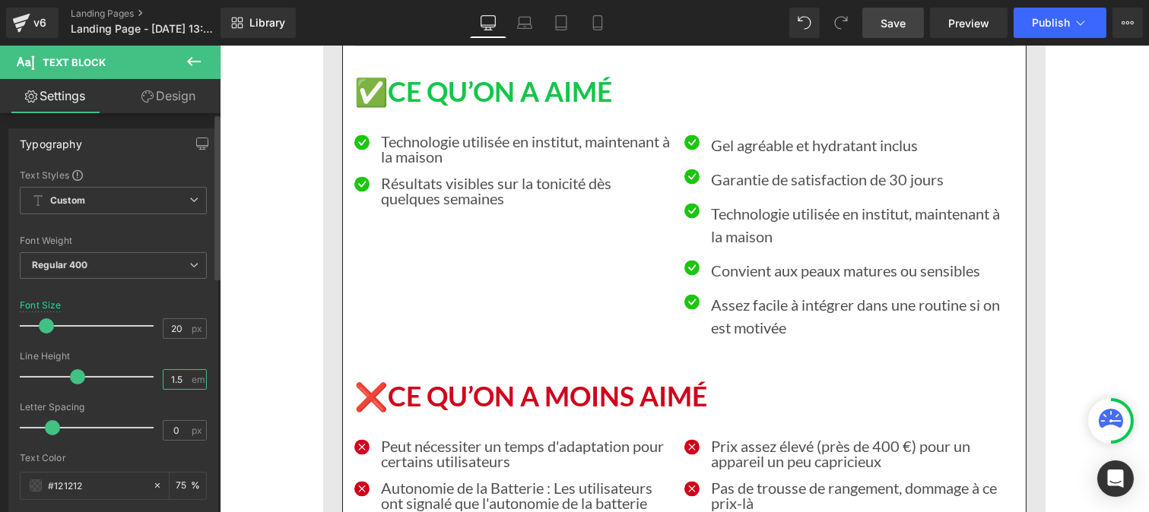
click at [182, 380] on input "1.5" at bounding box center [176, 379] width 27 height 19
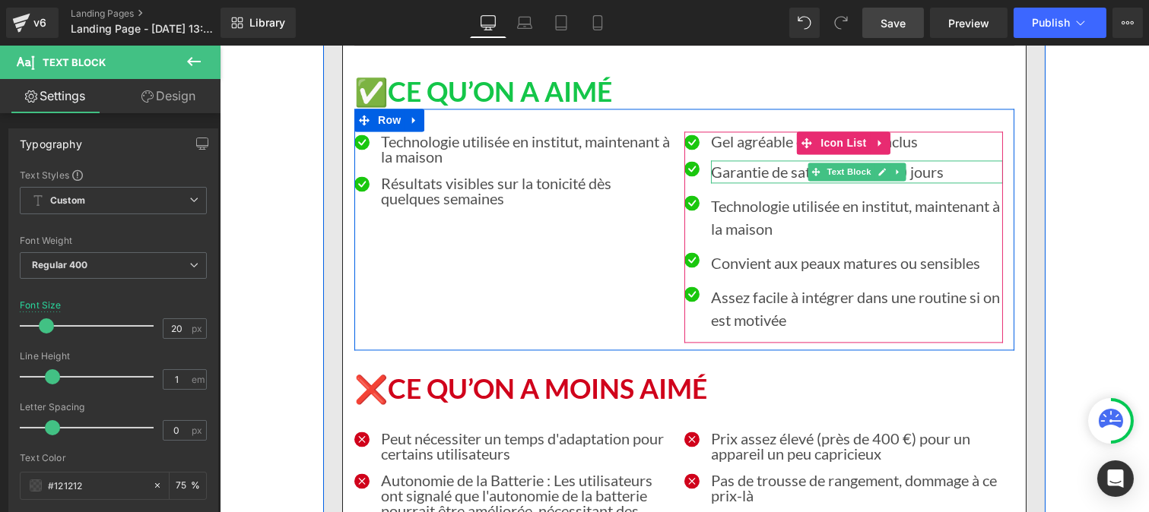
click at [733, 160] on p "Garantie de satisfaction de 30 jours" at bounding box center [856, 171] width 292 height 23
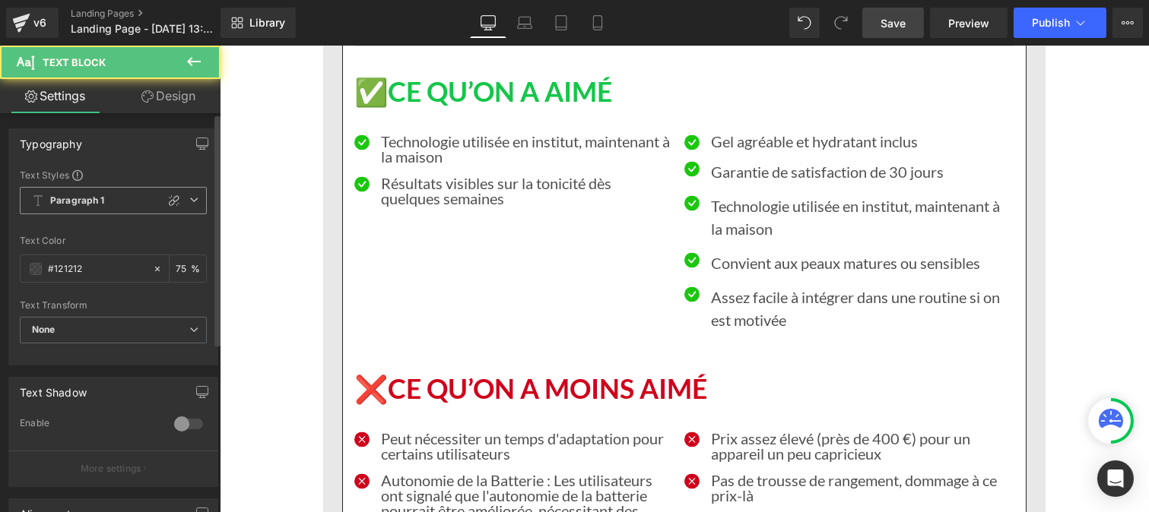
click at [80, 204] on b "Paragraph 1" at bounding box center [77, 201] width 55 height 13
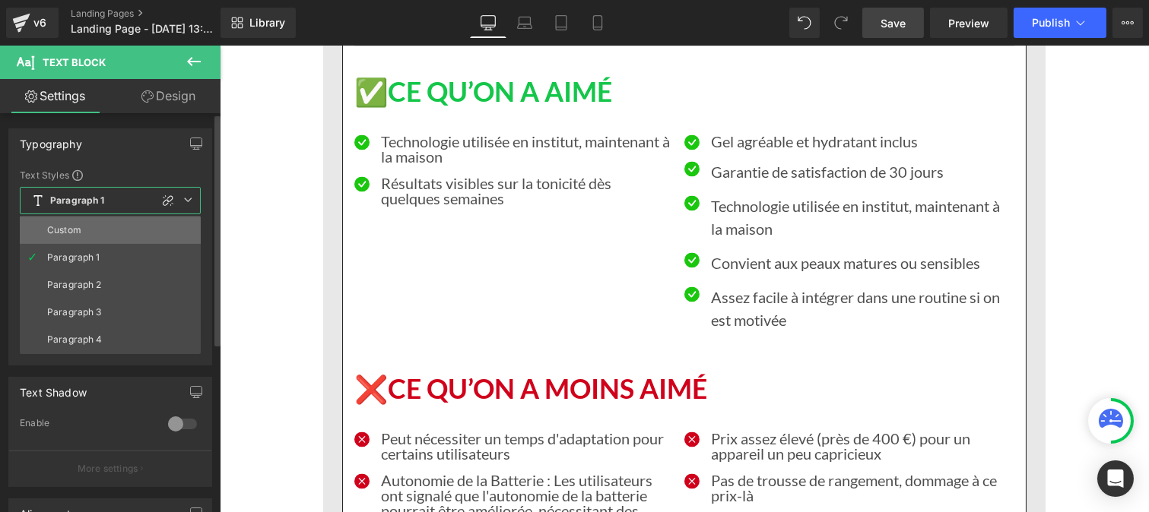
click at [80, 225] on div "Custom" at bounding box center [64, 230] width 34 height 11
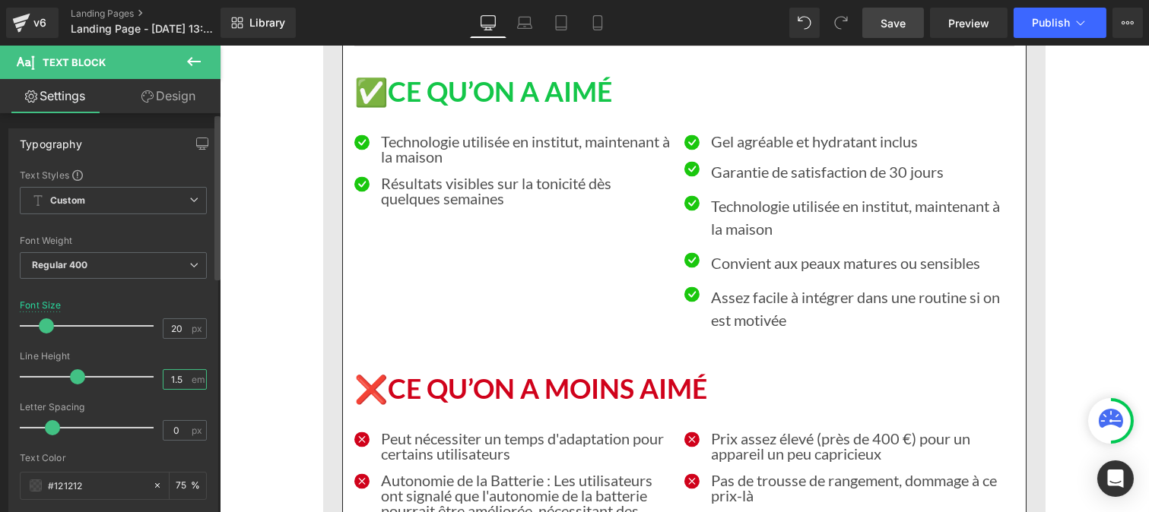
click at [178, 384] on input "1.5" at bounding box center [176, 379] width 27 height 19
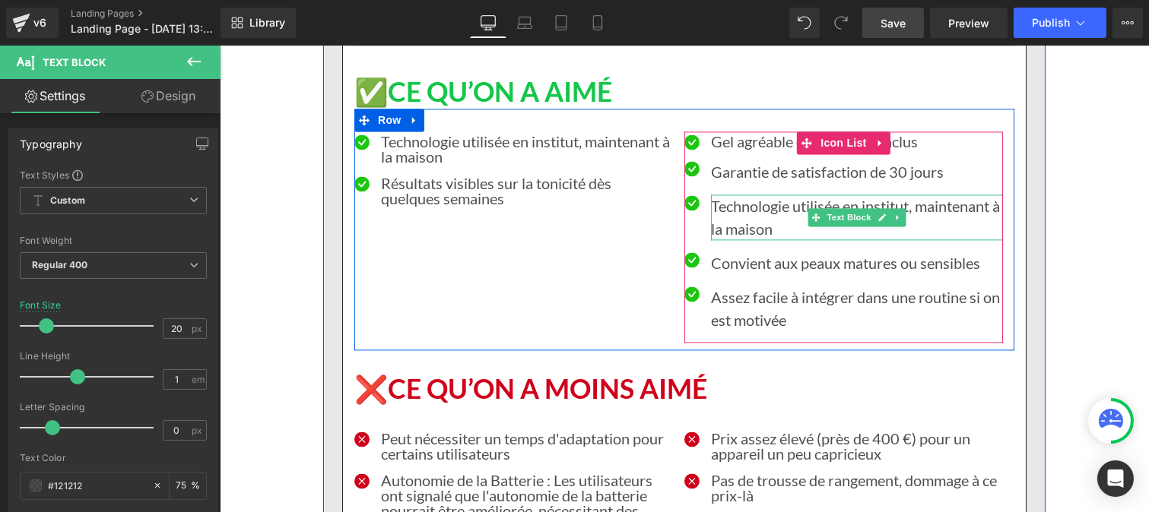
click at [733, 195] on p "Technologie utilisée en institut, maintenant à la maison" at bounding box center [856, 218] width 292 height 46
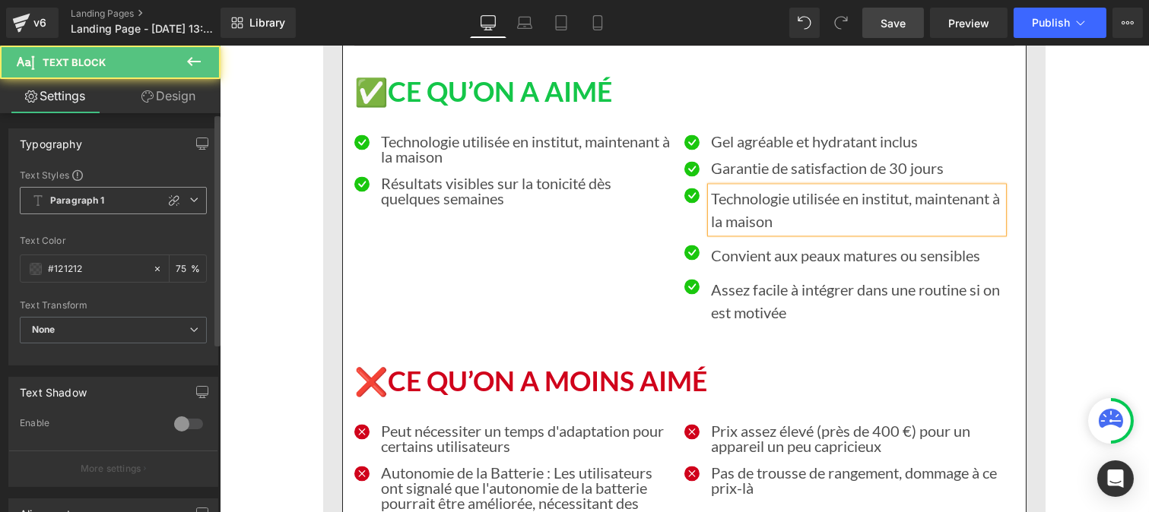
click at [55, 208] on span "Paragraph 1" at bounding box center [113, 200] width 187 height 27
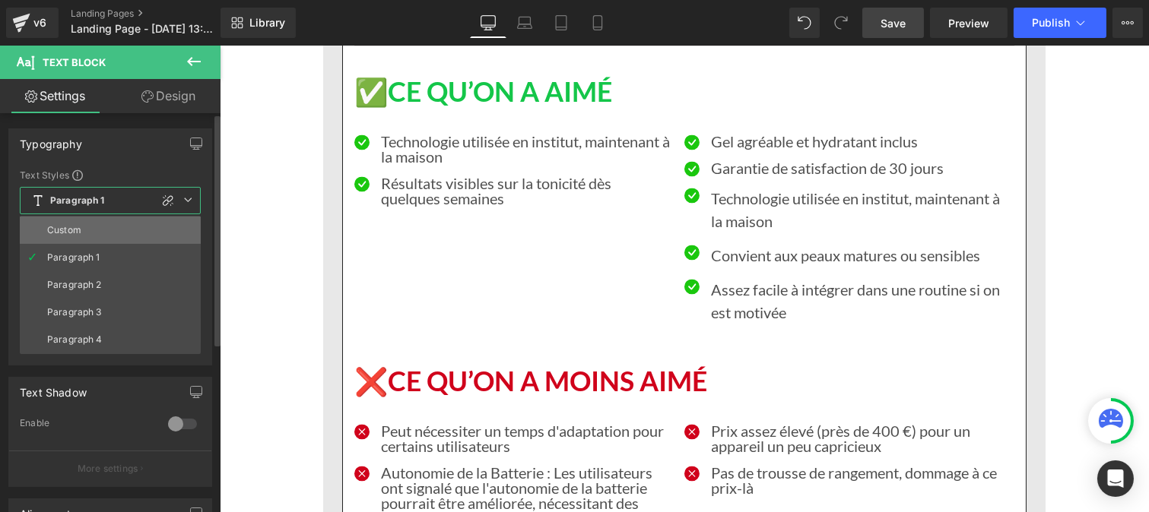
click at [72, 234] on div "Custom" at bounding box center [64, 230] width 34 height 11
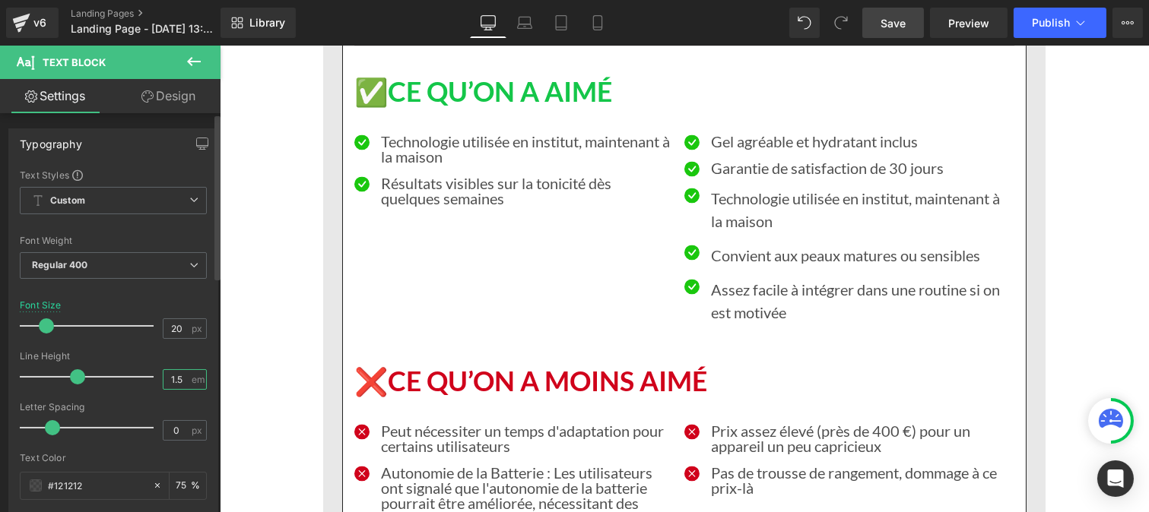
click at [179, 386] on input "1.5" at bounding box center [176, 379] width 27 height 19
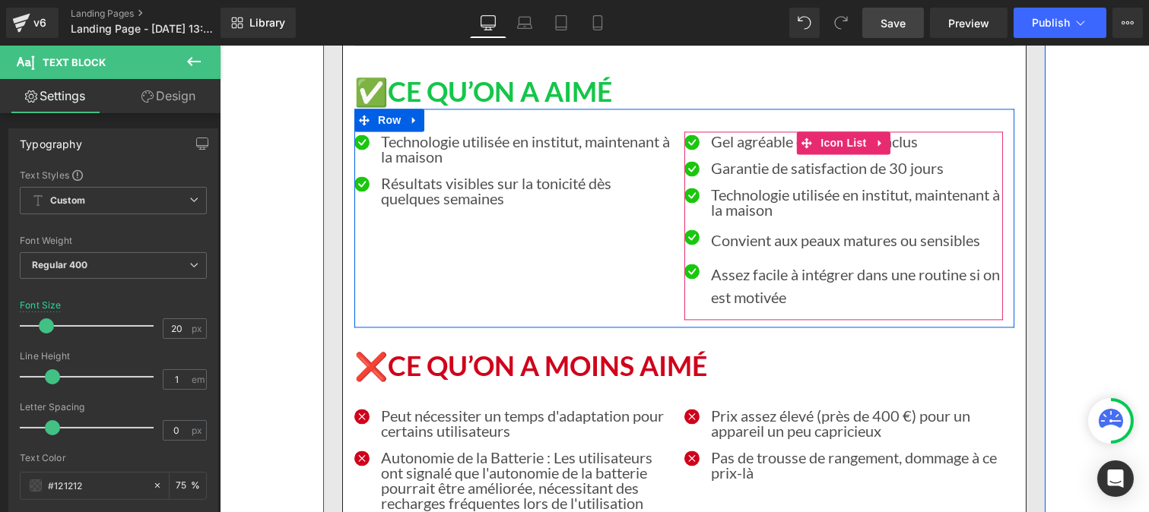
click at [219, 46] on div at bounding box center [219, 46] width 0 height 0
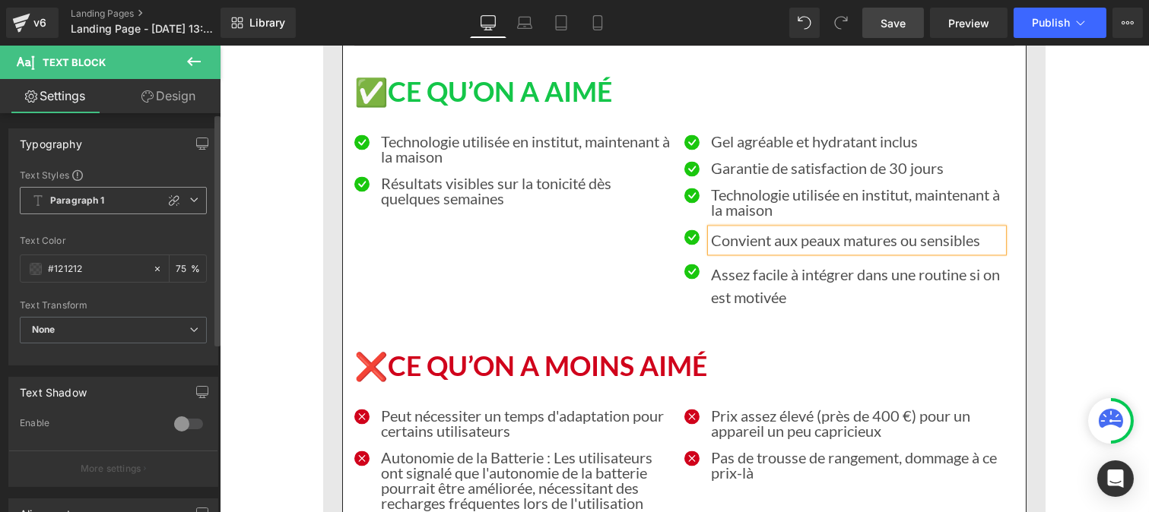
click at [85, 198] on b "Paragraph 1" at bounding box center [77, 201] width 55 height 13
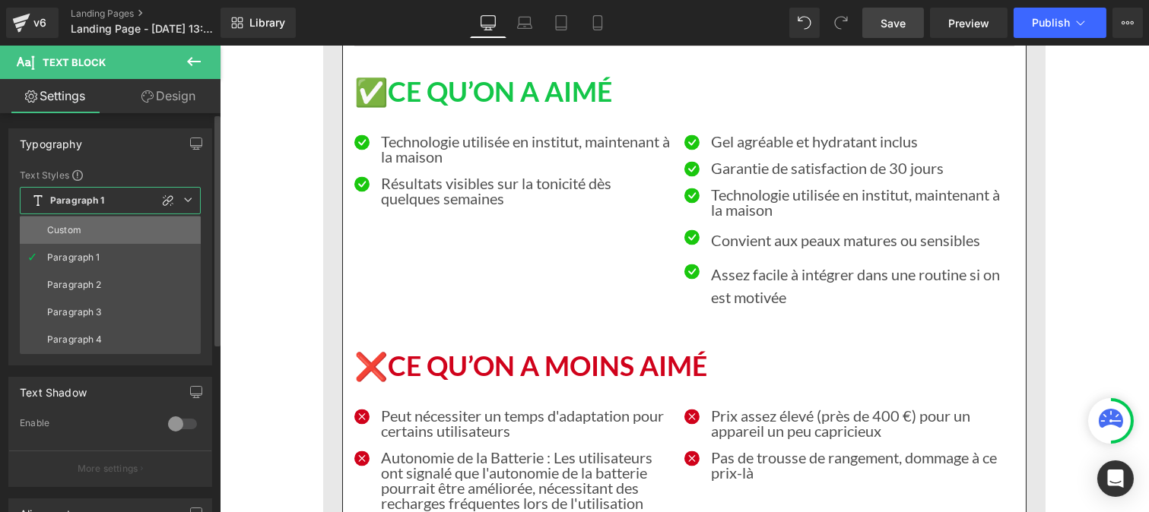
click at [84, 224] on li "Custom" at bounding box center [110, 230] width 181 height 27
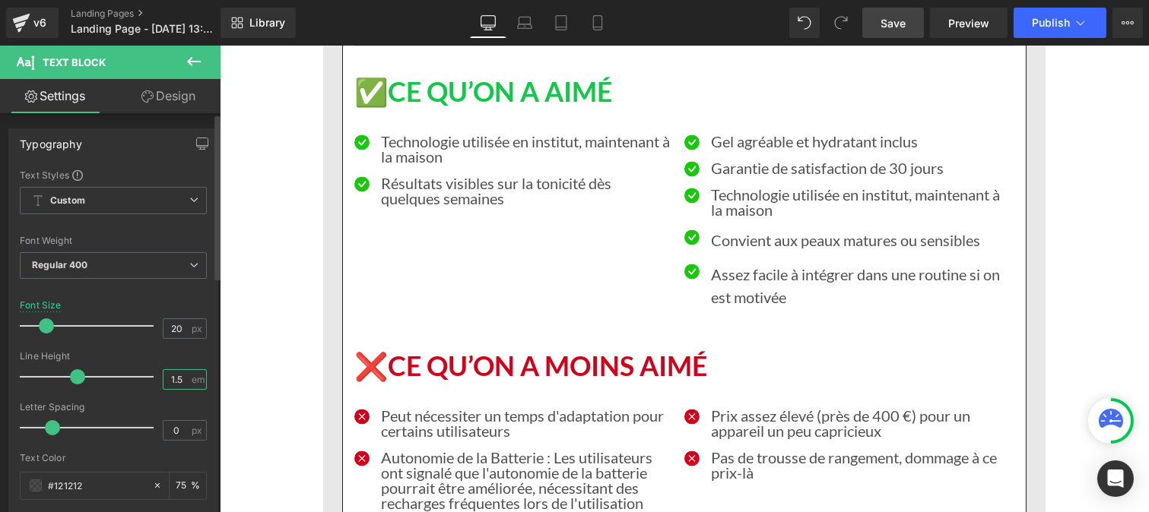
click at [180, 381] on input "1.5" at bounding box center [176, 379] width 27 height 19
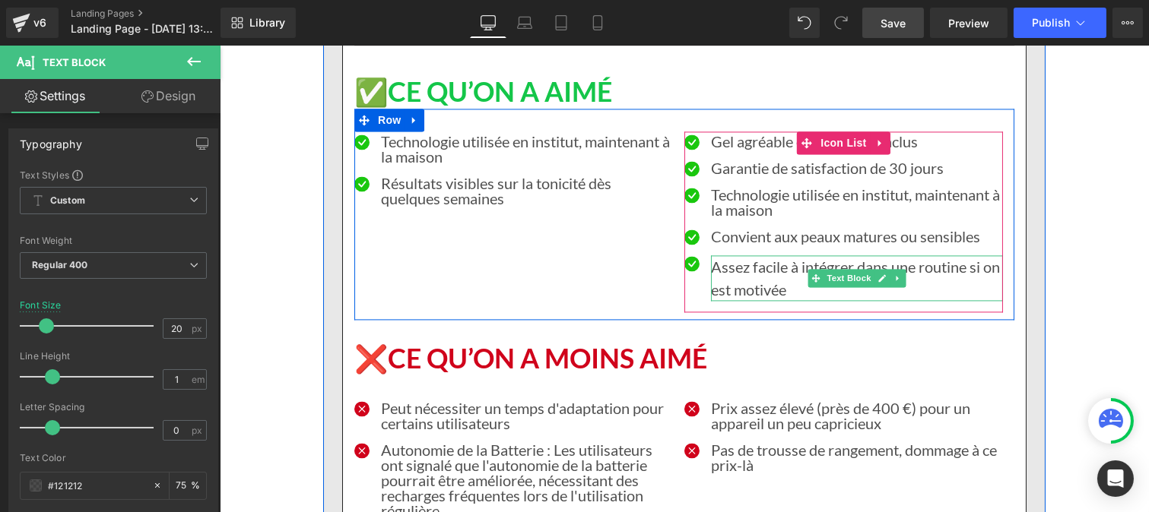
click at [741, 255] on p "Assez facile à intégrer dans une routine si on est motivée" at bounding box center [856, 278] width 292 height 46
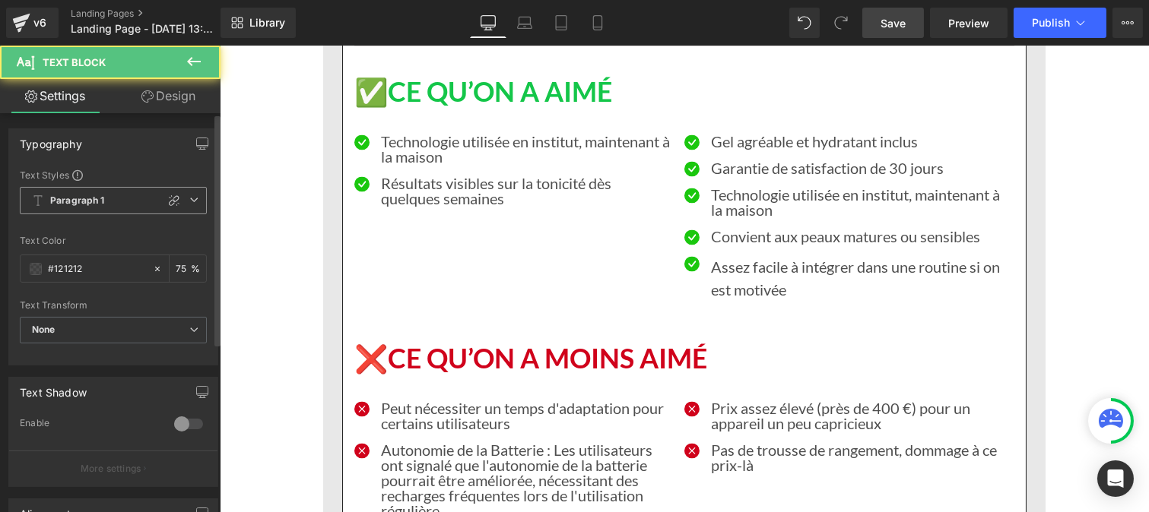
click at [65, 201] on b "Paragraph 1" at bounding box center [77, 201] width 55 height 13
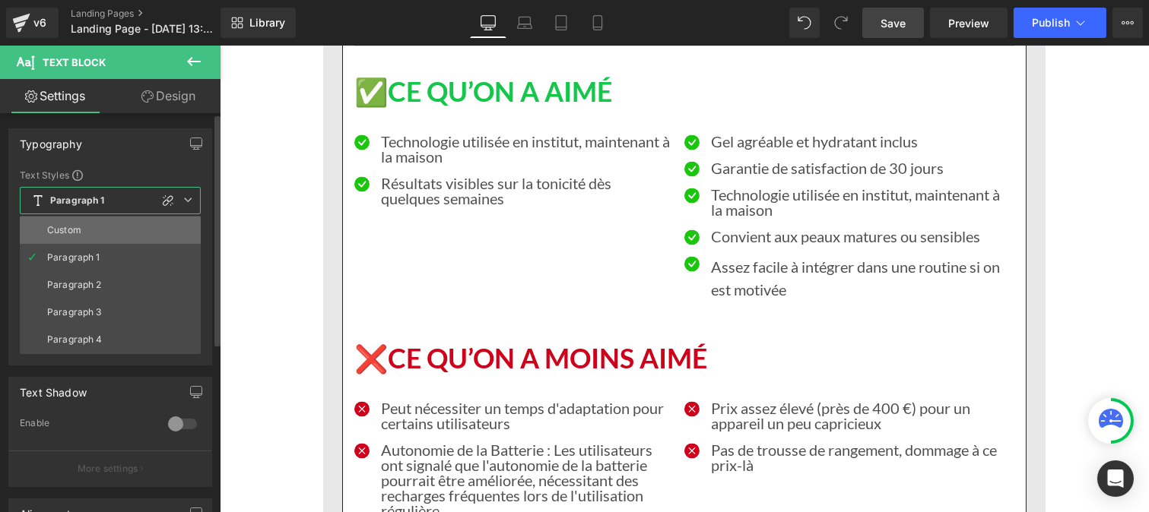
click at [73, 230] on div "Custom" at bounding box center [64, 230] width 34 height 11
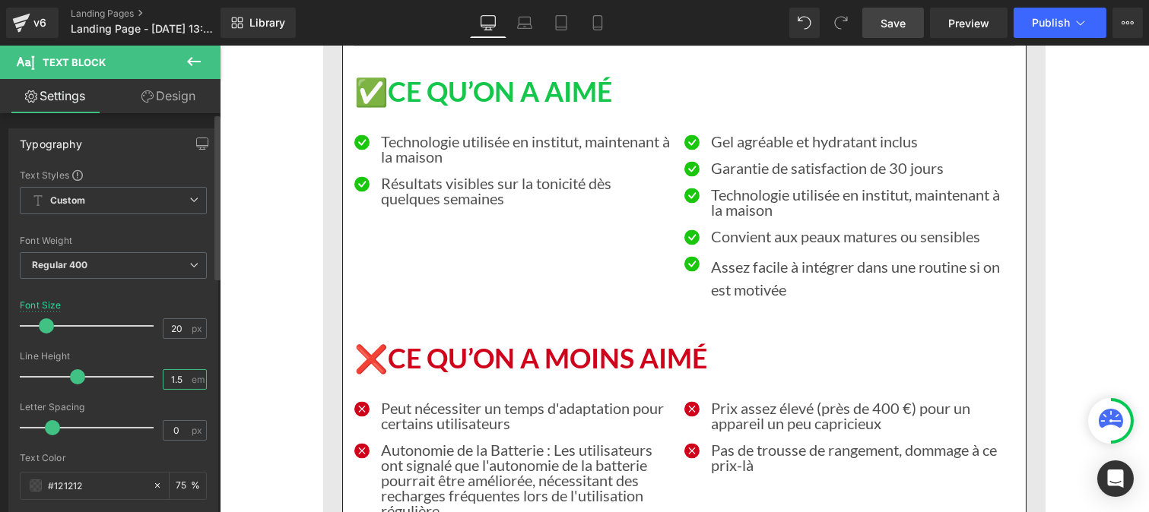
click at [179, 385] on input "1.5" at bounding box center [176, 379] width 27 height 19
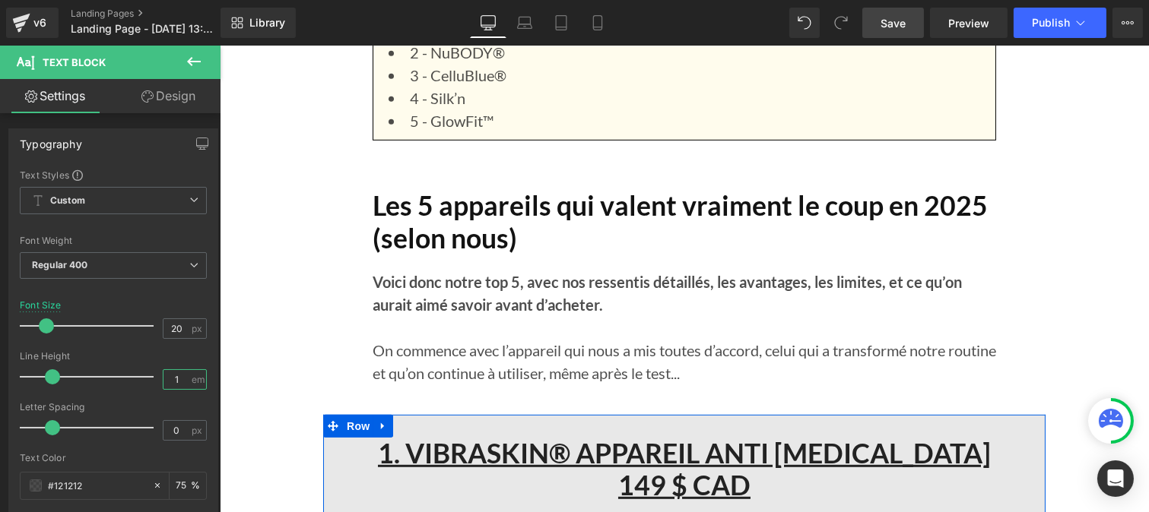
scroll to position [1559, 0]
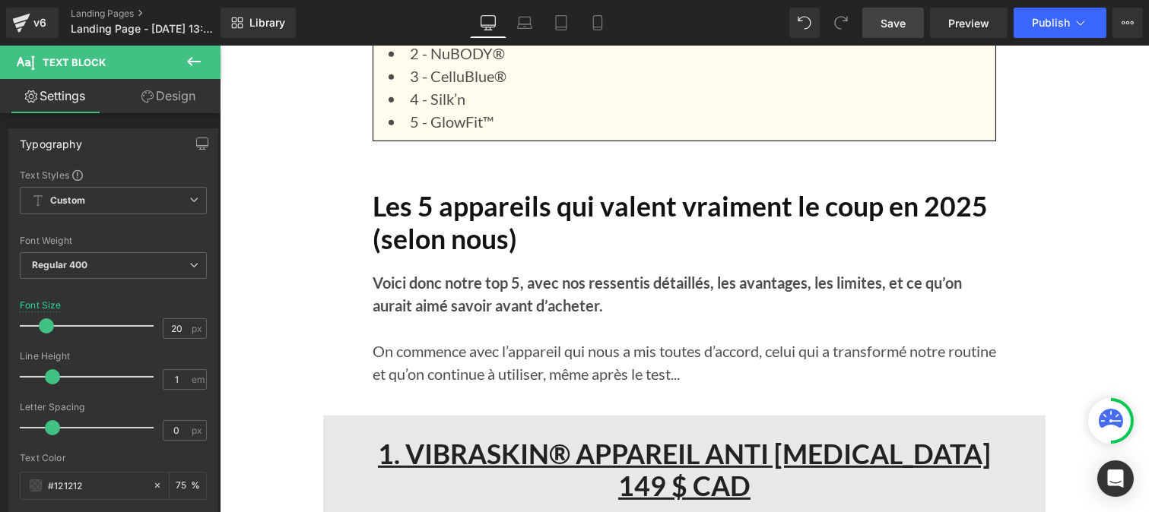
click at [888, 24] on span "Save" at bounding box center [892, 23] width 25 height 16
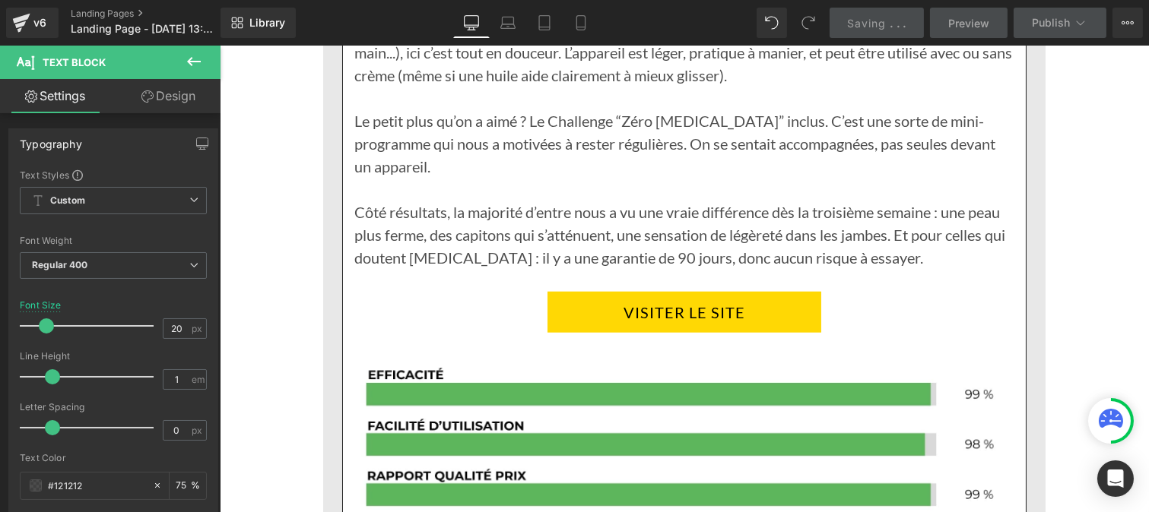
scroll to position [2773, 0]
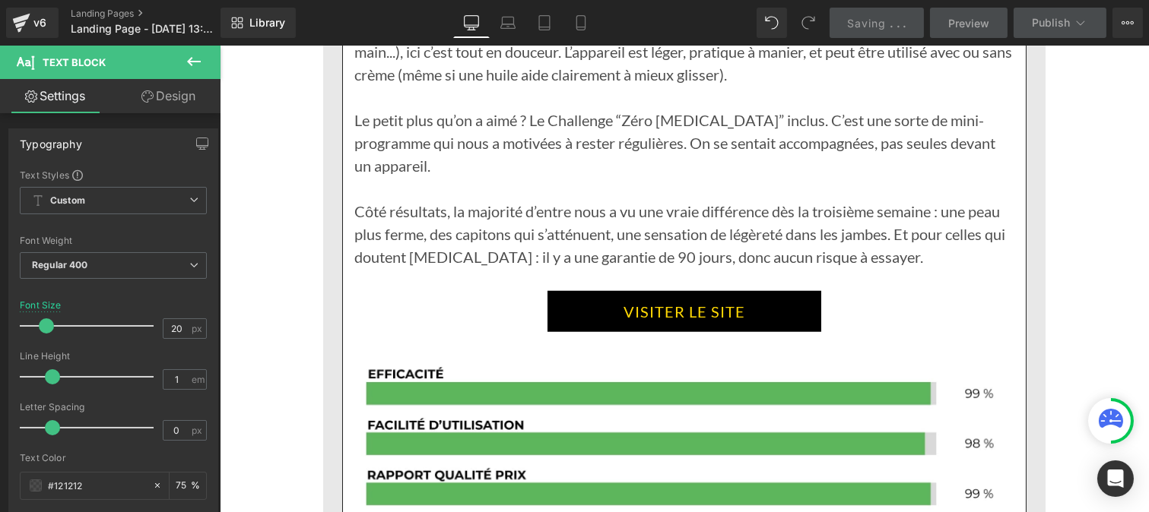
click at [594, 300] on link "VISITER LE SITE" at bounding box center [684, 311] width 274 height 41
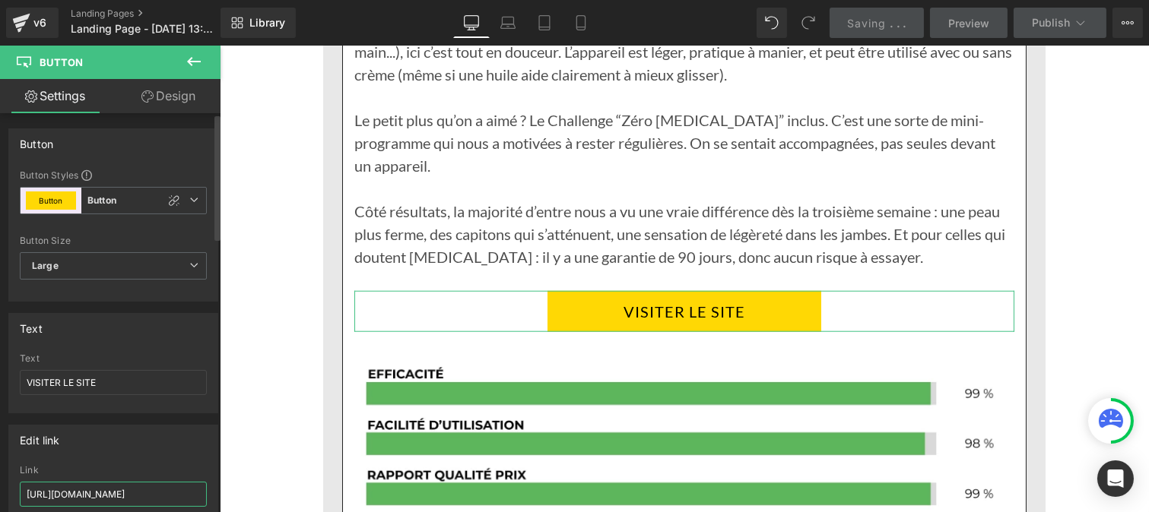
click at [116, 497] on input "https://vibraskin.co/pages/vibraskin-new" at bounding box center [113, 494] width 187 height 25
click at [179, 491] on input "https://vibraskin.co/pages/vibraskin-new" at bounding box center [113, 494] width 187 height 25
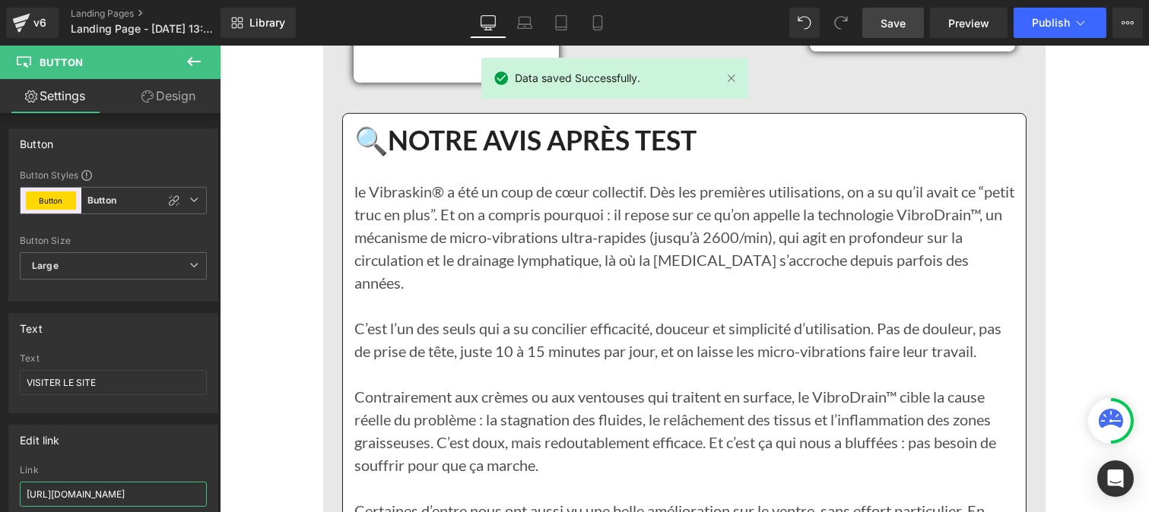
scroll to position [2223, 0]
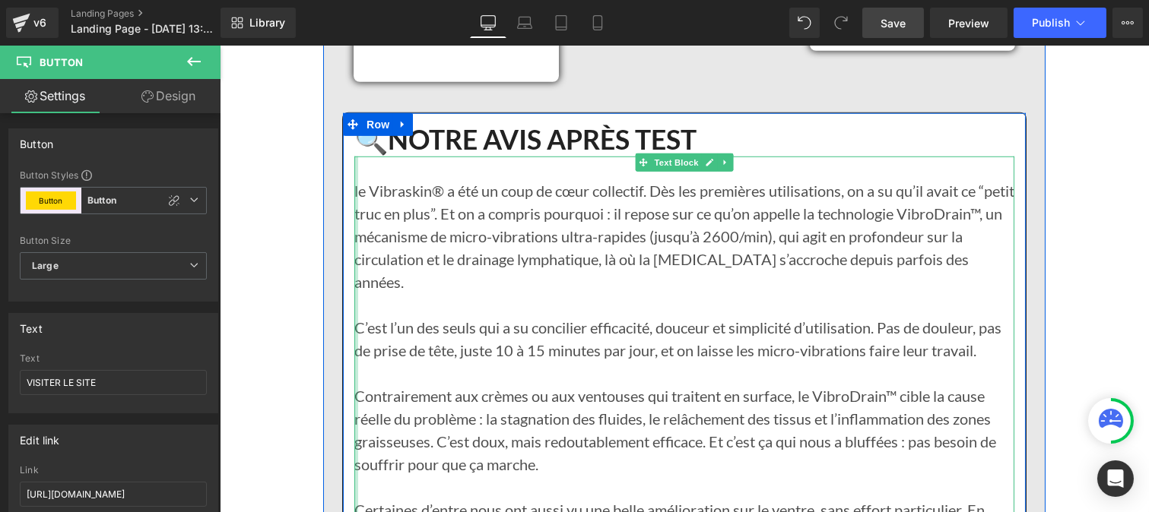
click at [354, 190] on div at bounding box center [356, 487] width 4 height 661
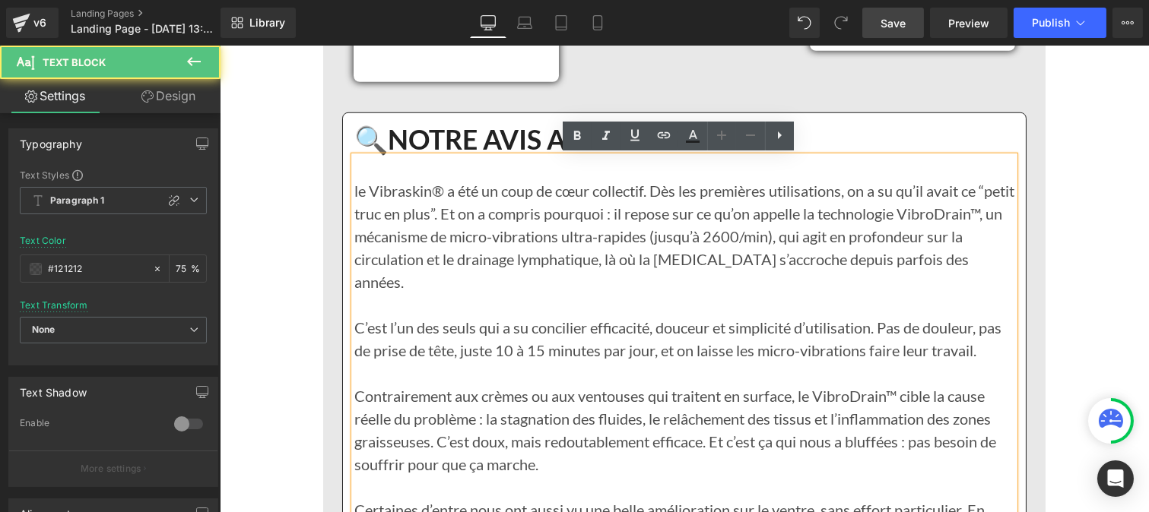
click at [354, 192] on p "le Vibraskin® a été un coup de cœur collectif. Dès les premières utilisations, …" at bounding box center [684, 236] width 660 height 114
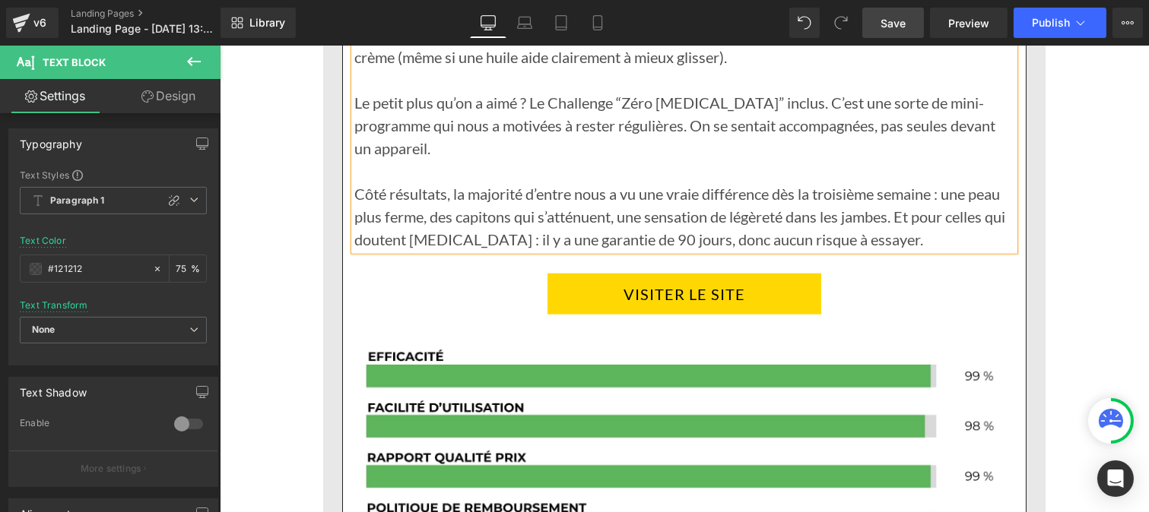
scroll to position [2792, 0]
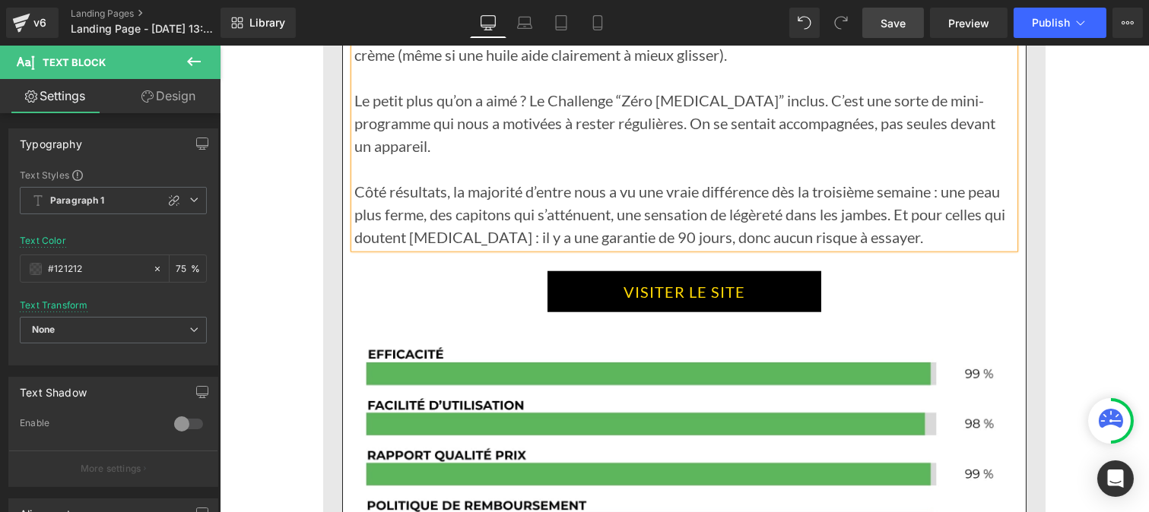
click at [582, 277] on link "VISITER LE SITE" at bounding box center [684, 291] width 274 height 41
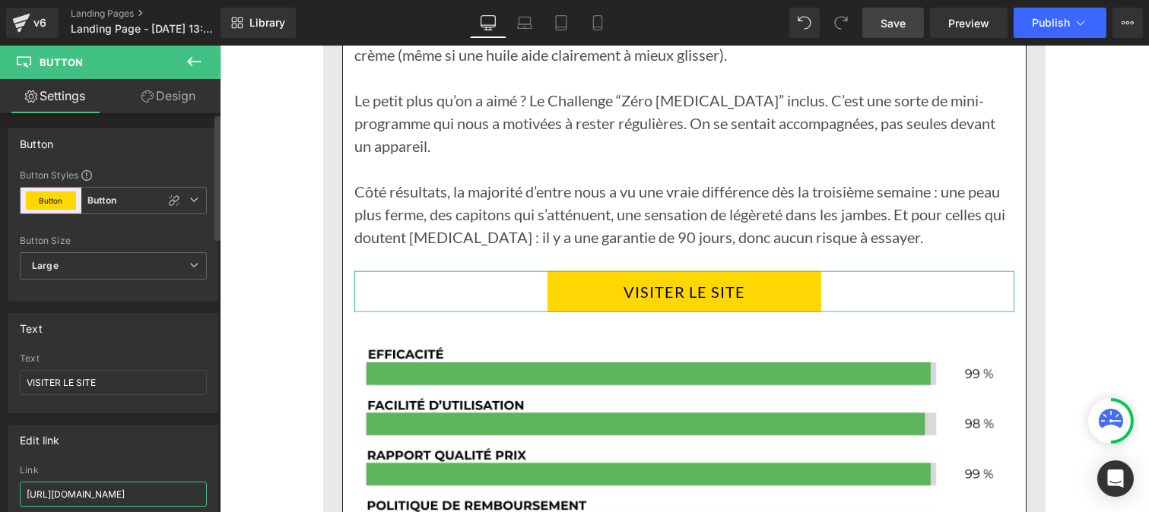
click at [82, 495] on input "https://vibraskin.co/pages/vibraskin-new" at bounding box center [113, 494] width 187 height 25
paste input "roducts/vibraskin%C2%AE-ameliore-lapparence-de-la-peau"
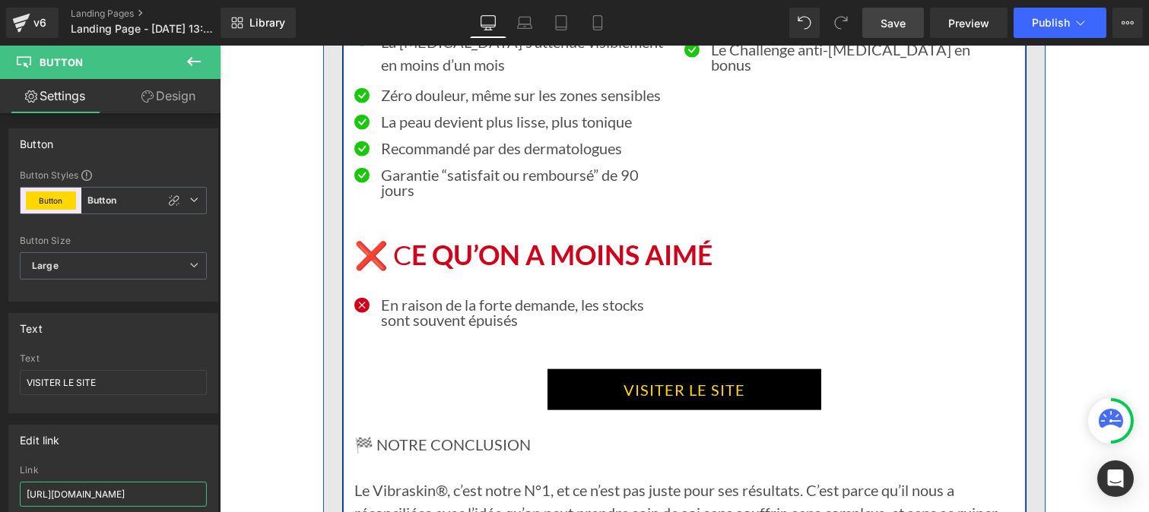
scroll to position [3531, 0]
click at [591, 369] on link "VISITER LE SITE" at bounding box center [684, 389] width 274 height 41
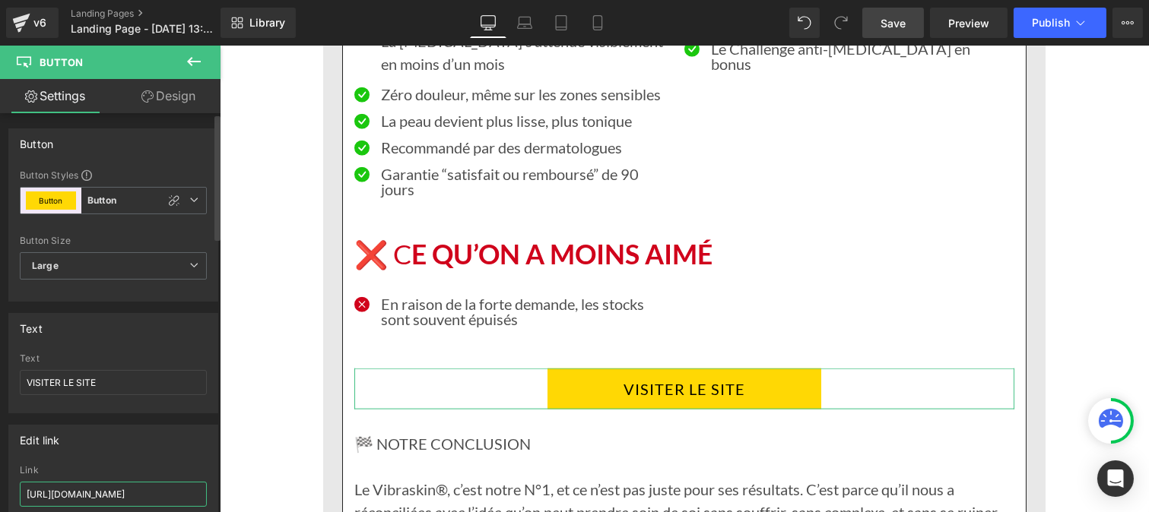
click at [137, 496] on input "https://vibraskin.co/pages/vibraskin-new?_gl=1*11f2toj*_gcl_au*MTU2OTg1MTE2MS4x…" at bounding box center [113, 494] width 187 height 25
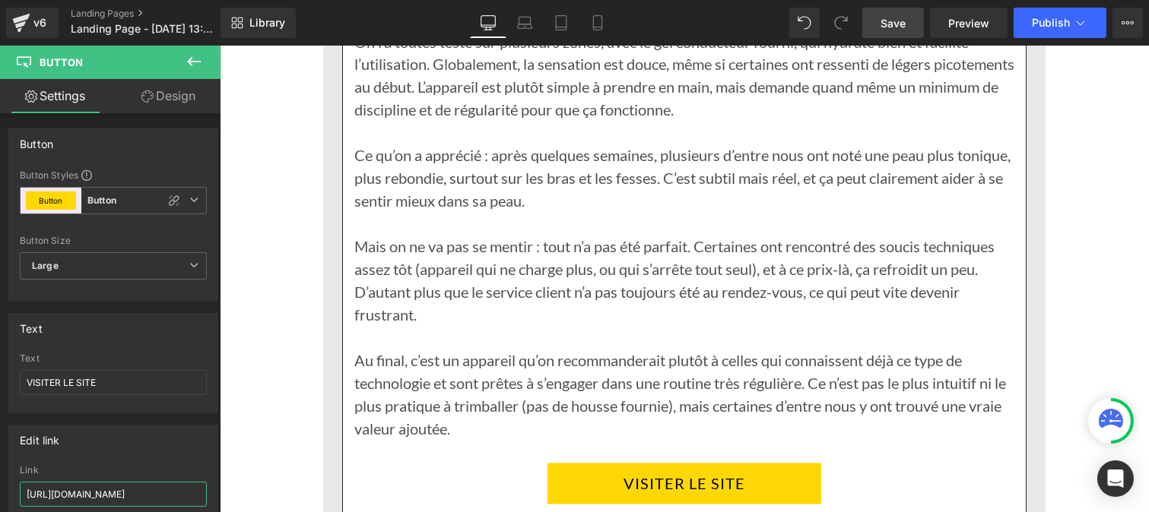
scroll to position [5165, 0]
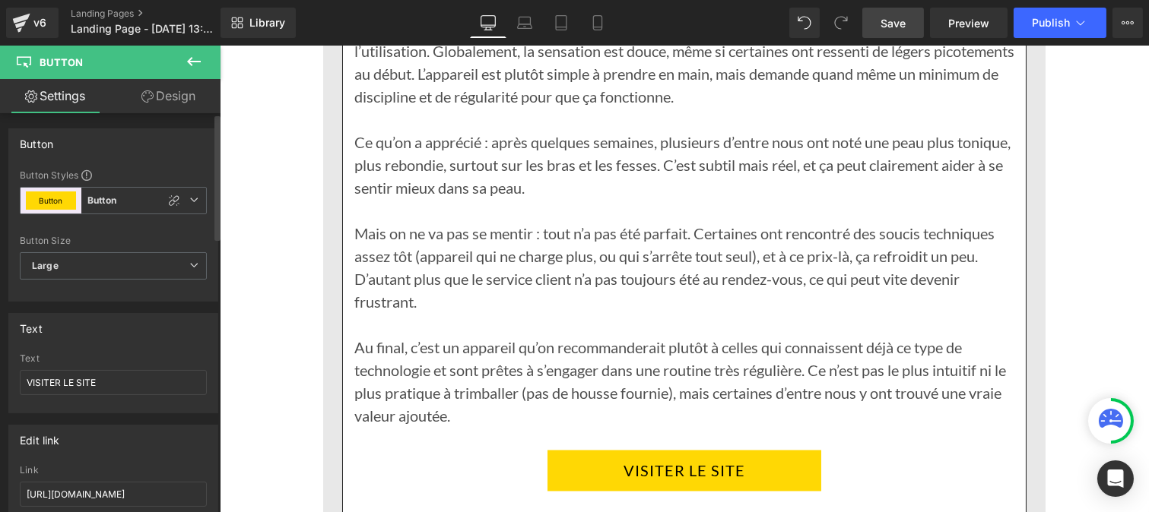
click at [621, 449] on div "Rendering Content" at bounding box center [575, 452] width 94 height 17
click at [134, 496] on input "https://vibraskin.co/products/vibraskin%C2%AE-ameliore-lapparence-de-la-peau" at bounding box center [113, 494] width 187 height 25
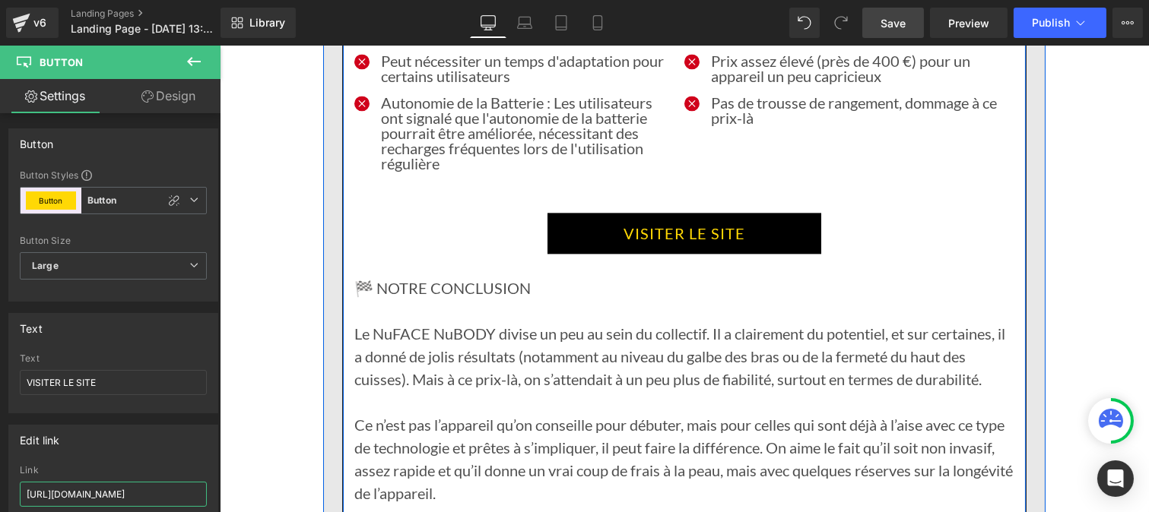
scroll to position [6271, 0]
click at [628, 227] on div "VISITER LE SITE Button" at bounding box center [684, 232] width 660 height 41
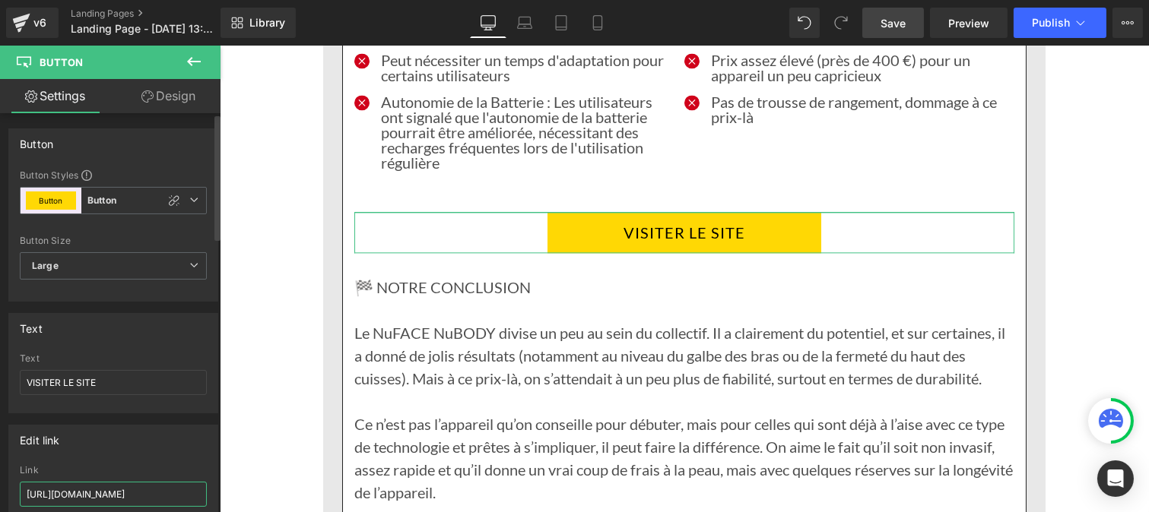
click at [119, 491] on input "https://vibraskin.co/pages/vibraskin-new" at bounding box center [113, 494] width 187 height 25
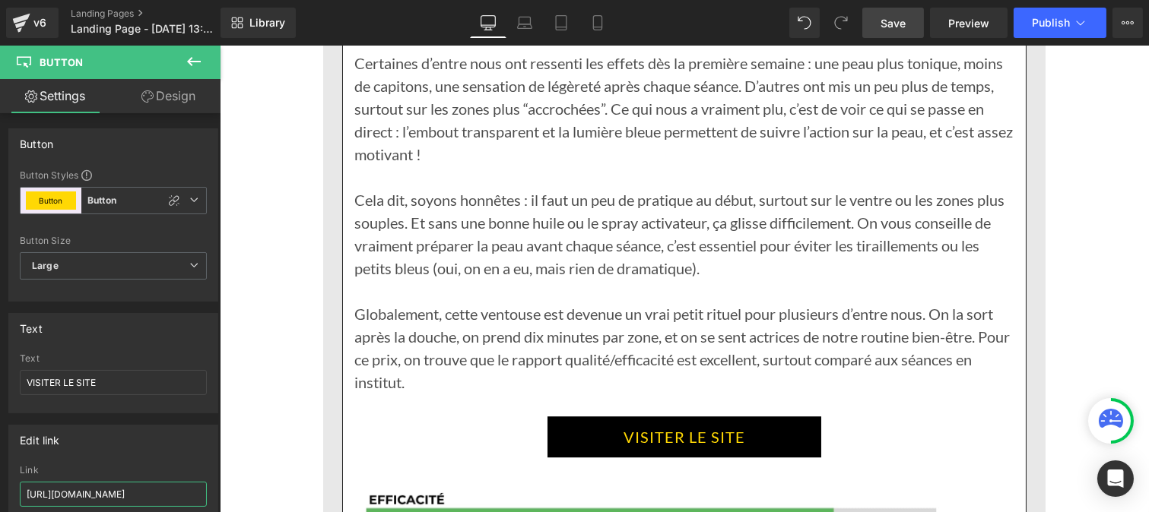
scroll to position [7814, 0]
click at [618, 416] on link "VISITER LE SITE" at bounding box center [684, 436] width 274 height 41
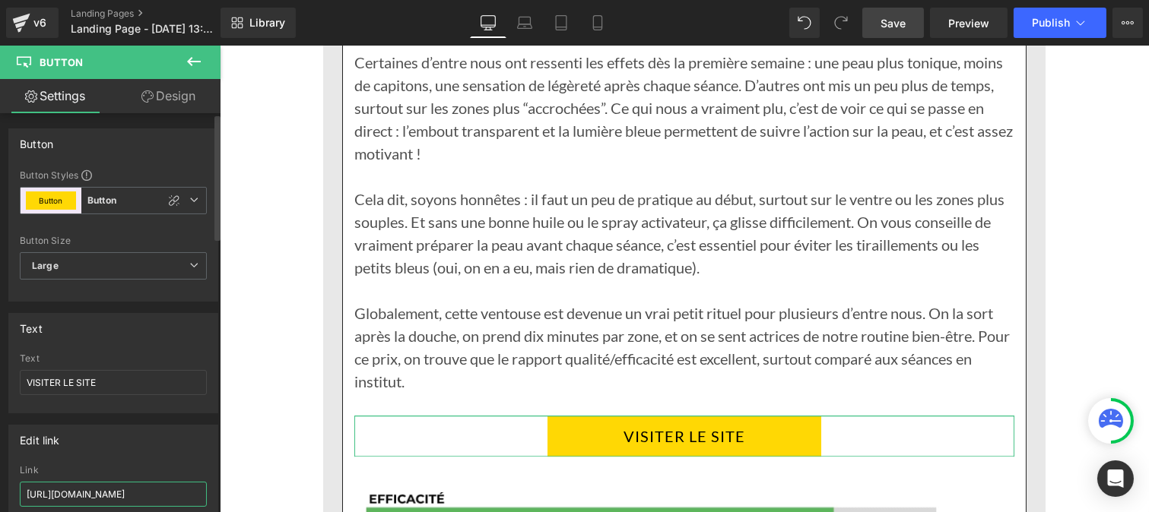
click at [147, 492] on input "https://vibraskin.co/pages/vibraskin-new" at bounding box center [113, 494] width 187 height 25
paste input "roducts/vibraskin%C2%AE-ameliore-lapparence-de-la-peau"
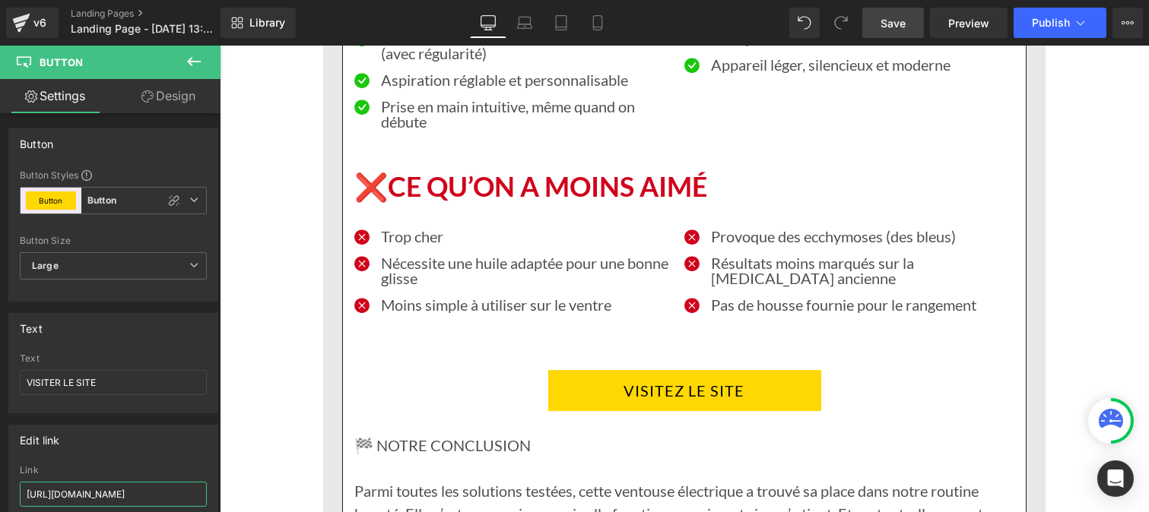
scroll to position [8701, 0]
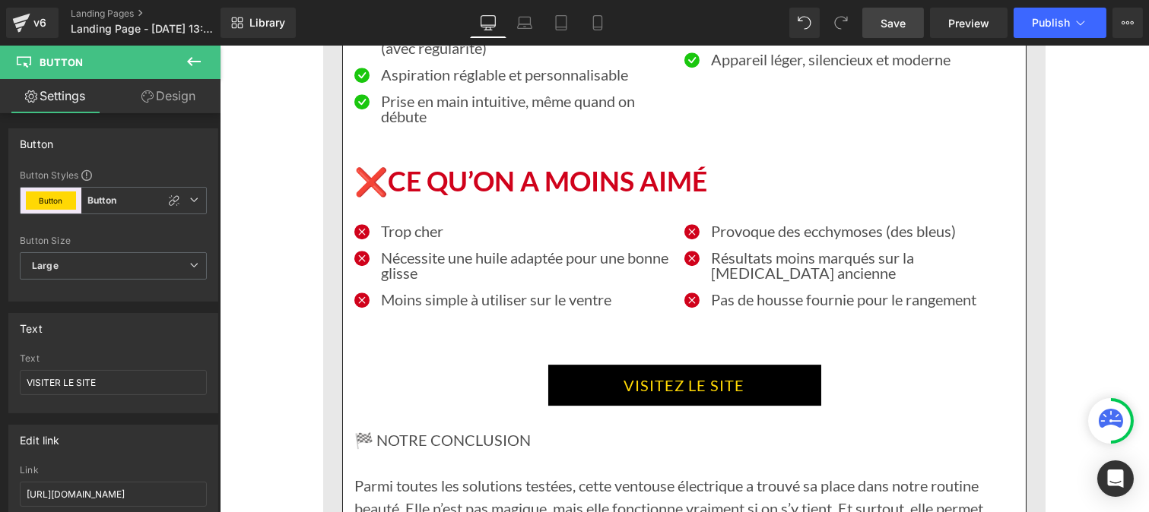
click at [601, 365] on link "VISITEZ LE SITE" at bounding box center [683, 385] width 273 height 41
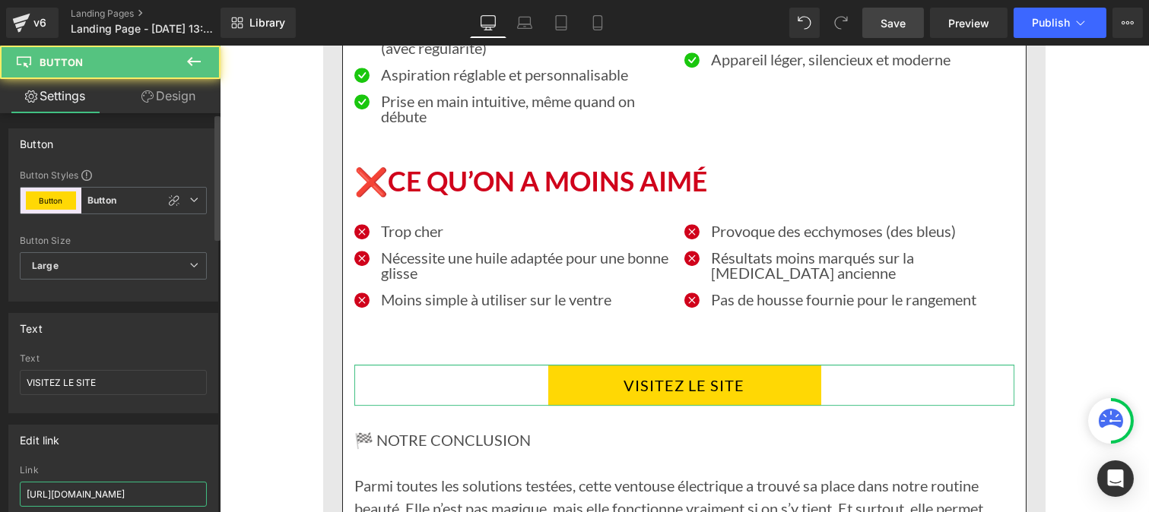
click at [144, 493] on input "https://vibraskin.co/pages/vibraskin-new" at bounding box center [113, 494] width 187 height 25
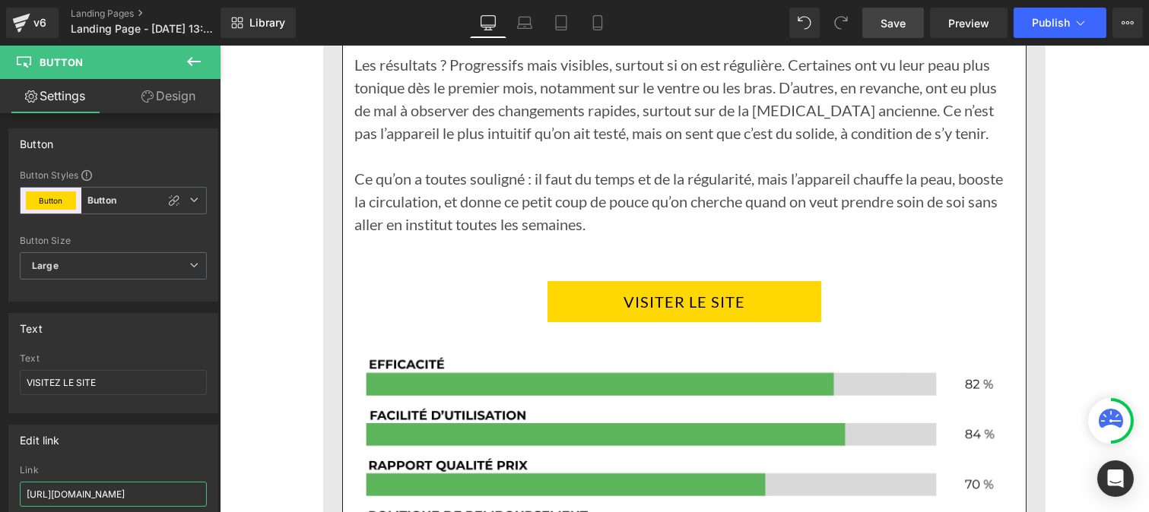
scroll to position [10487, 0]
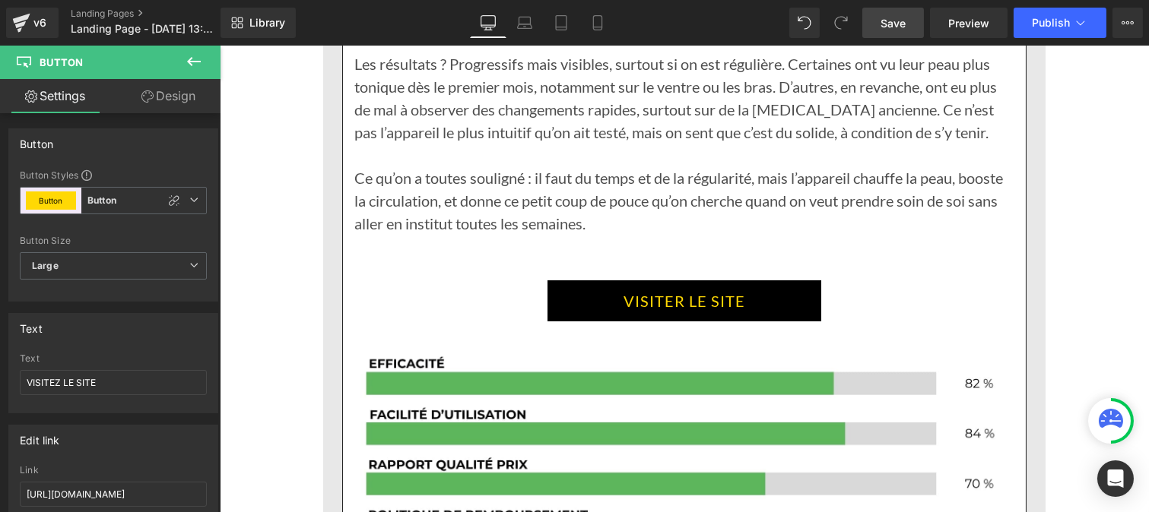
click at [576, 281] on link "VISITER LE SITE" at bounding box center [684, 301] width 274 height 41
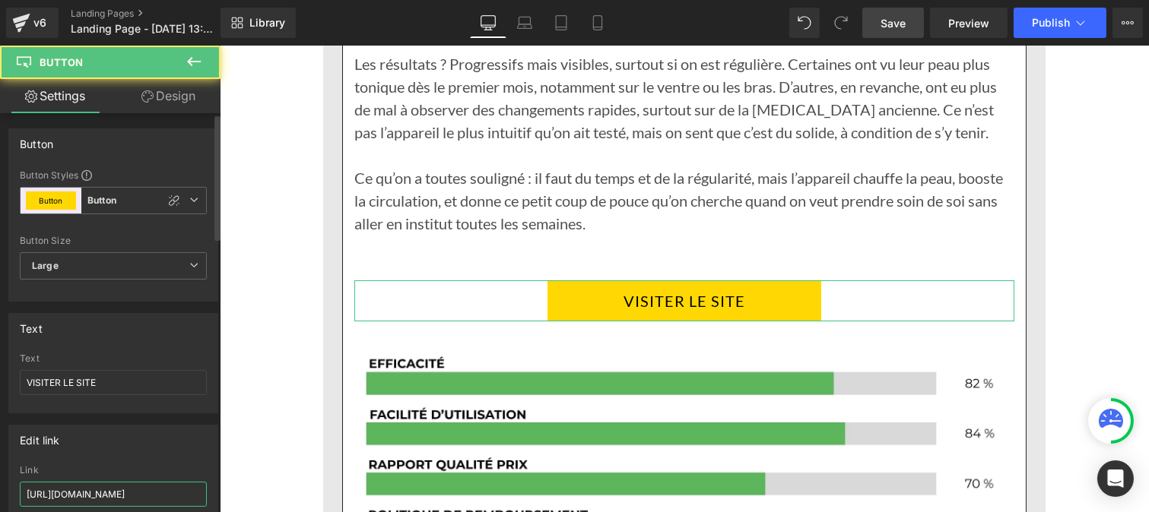
click at [119, 495] on input "https://vibraskin.co/pages/vibraskin-new" at bounding box center [113, 494] width 187 height 25
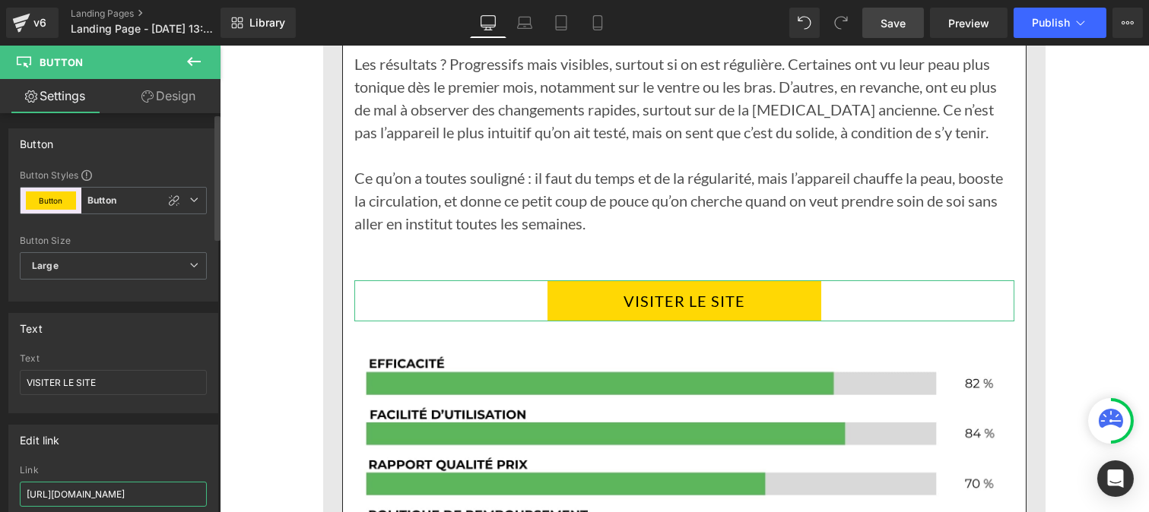
paste input "roducts/vibraskin%C2%AE-ameliore-lapparence-de-la-peau"
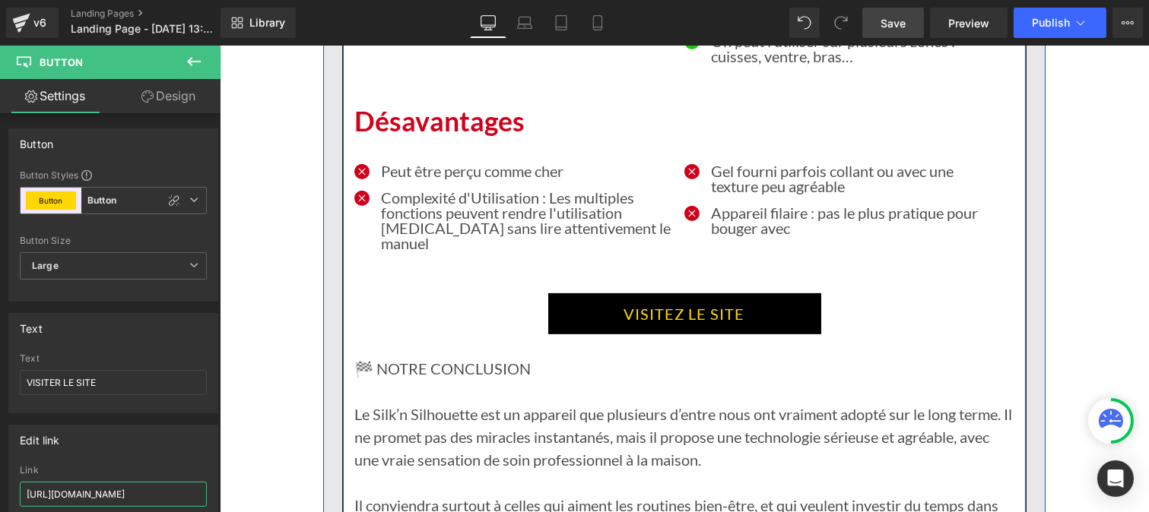
scroll to position [11329, 0]
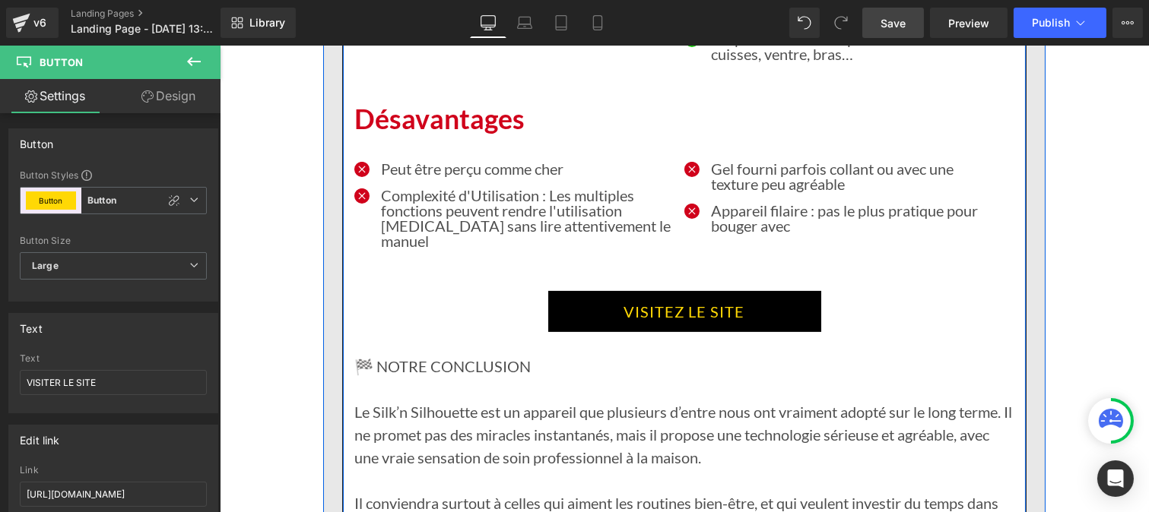
click at [597, 291] on link "VISITEZ LE SITE" at bounding box center [683, 311] width 273 height 41
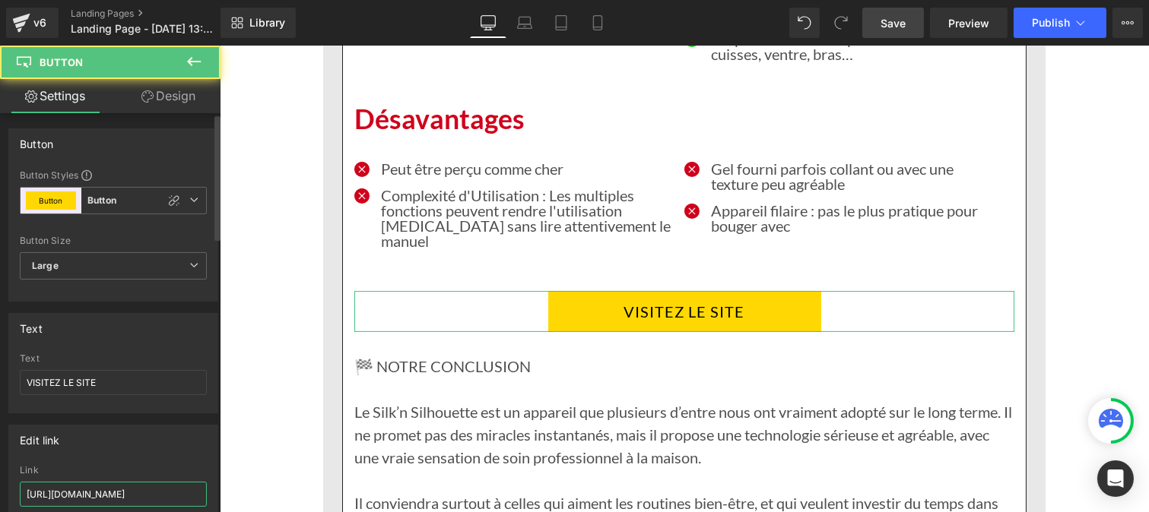
click at [114, 491] on input "https://vibraskin.co/pages/vibraskin-new" at bounding box center [113, 494] width 187 height 25
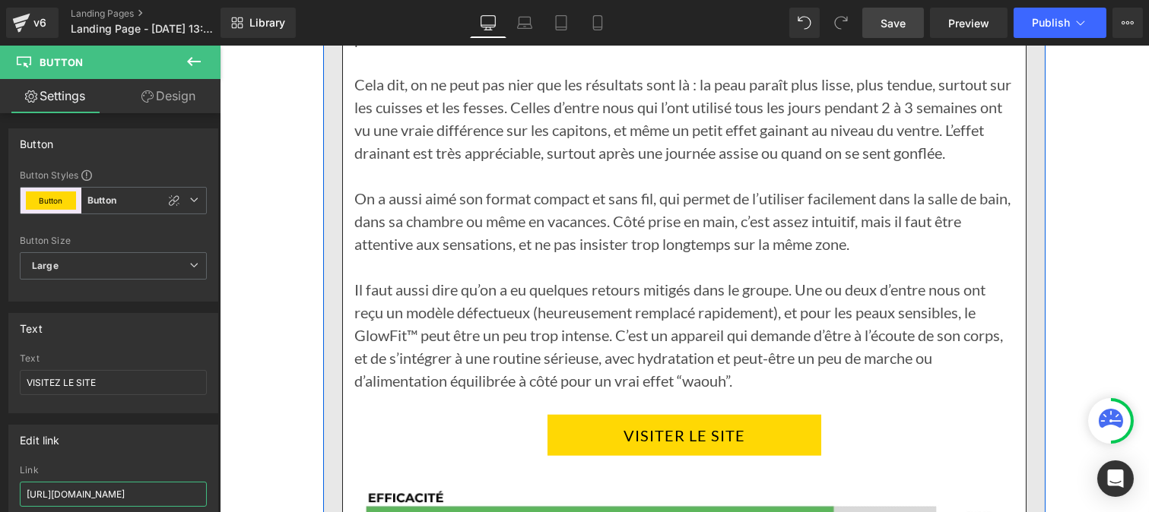
scroll to position [12916, 0]
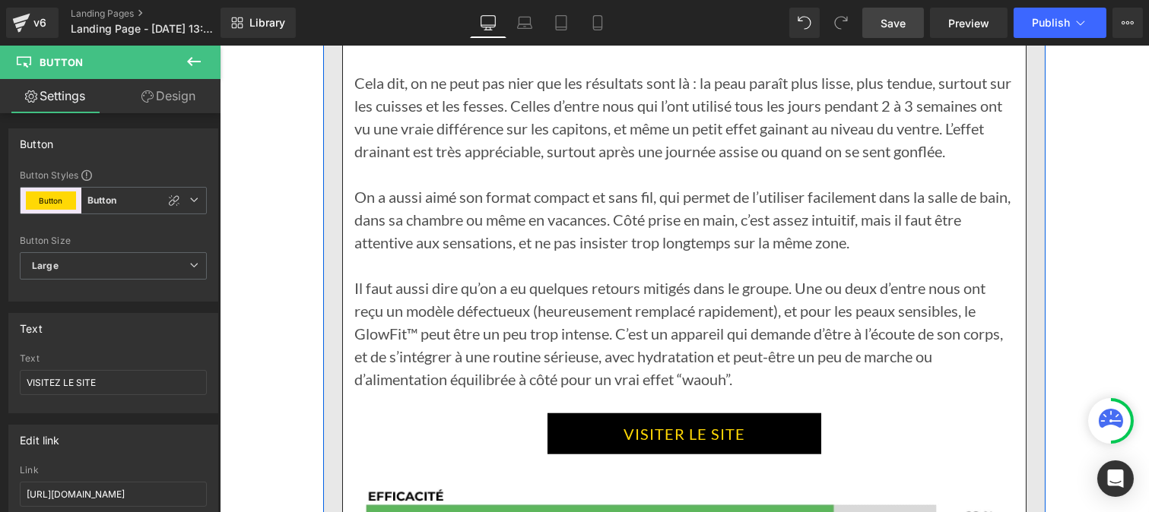
click at [630, 414] on link "VISITER LE SITE" at bounding box center [684, 434] width 274 height 41
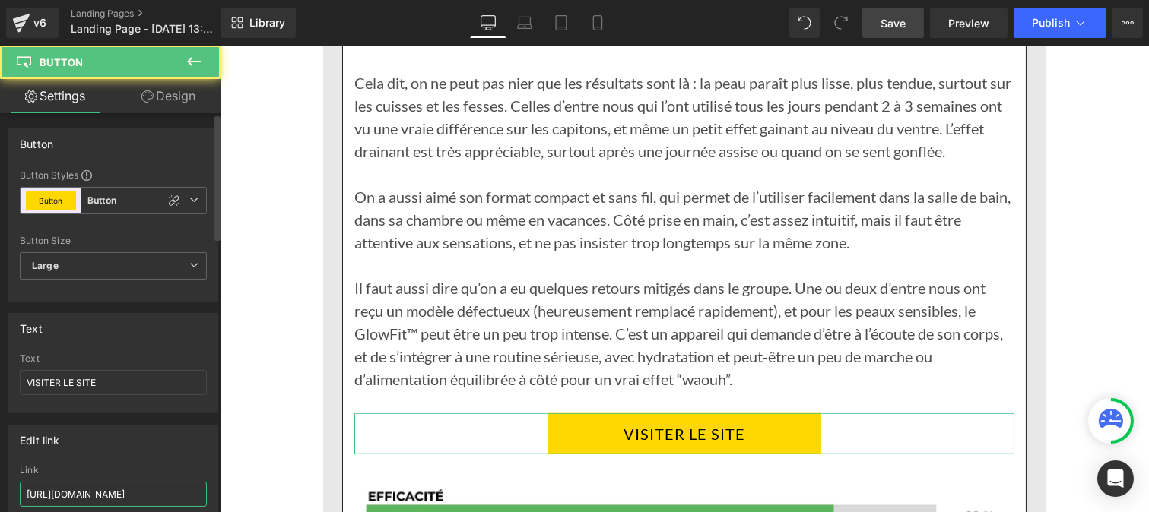
click at [151, 499] on input "https://vibraskin.co/pages/vibraskin-new" at bounding box center [113, 494] width 187 height 25
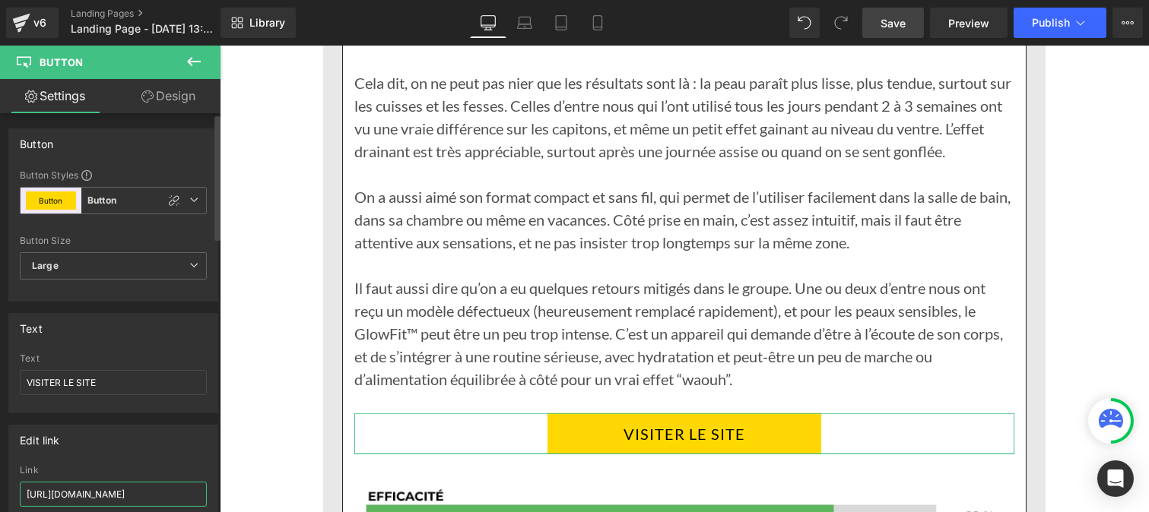
paste input "roducts/vibraskin%C2%AE-ameliore-lapparence-de-la-peau"
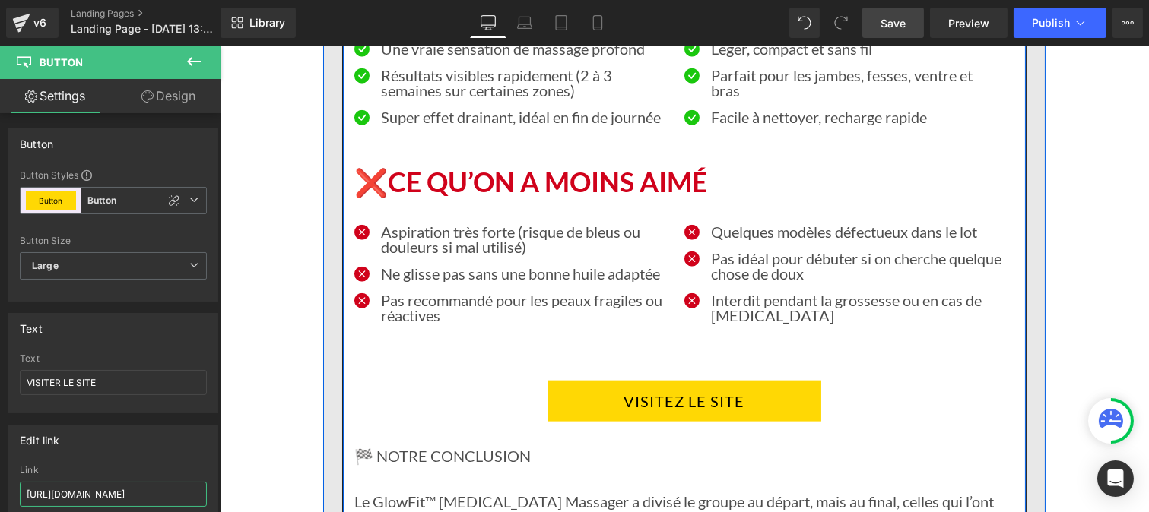
scroll to position [13743, 0]
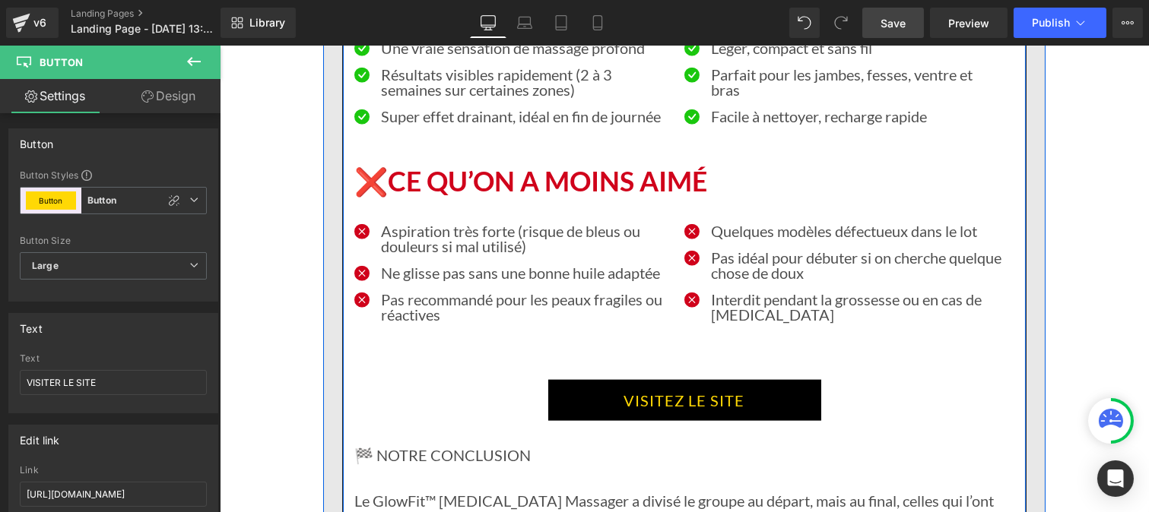
click at [606, 380] on link "VISITEZ LE SITE" at bounding box center [683, 400] width 273 height 41
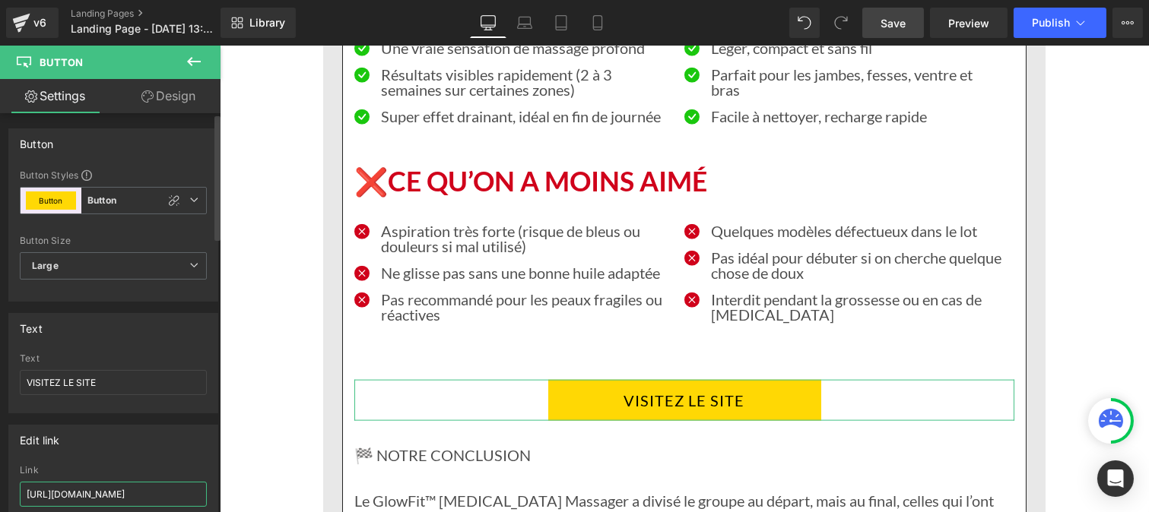
click at [138, 499] on input "https://vibraskin.co/pages/vibraskin-new" at bounding box center [113, 494] width 187 height 25
paste input "roducts/vibraskin%C2%AE-ameliore-lapparence-de-la-peau"
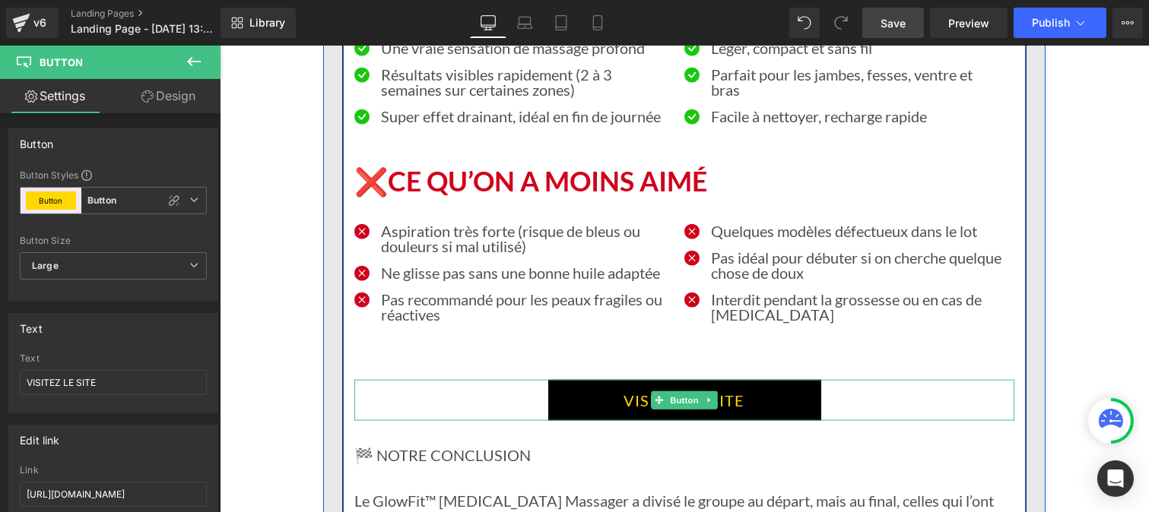
click at [627, 380] on link "VISITEZ LE SITE" at bounding box center [683, 400] width 273 height 41
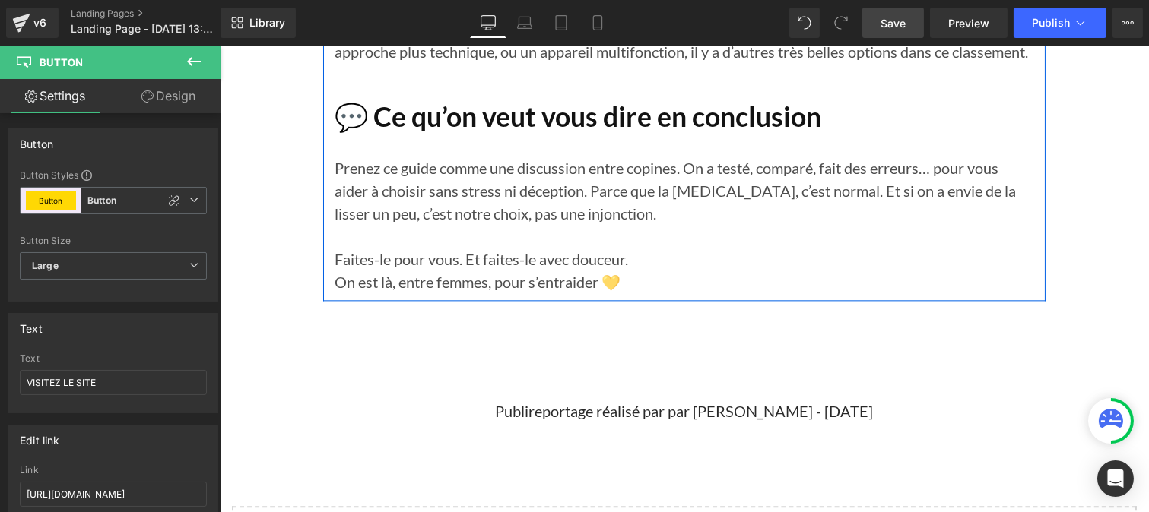
scroll to position [16693, 0]
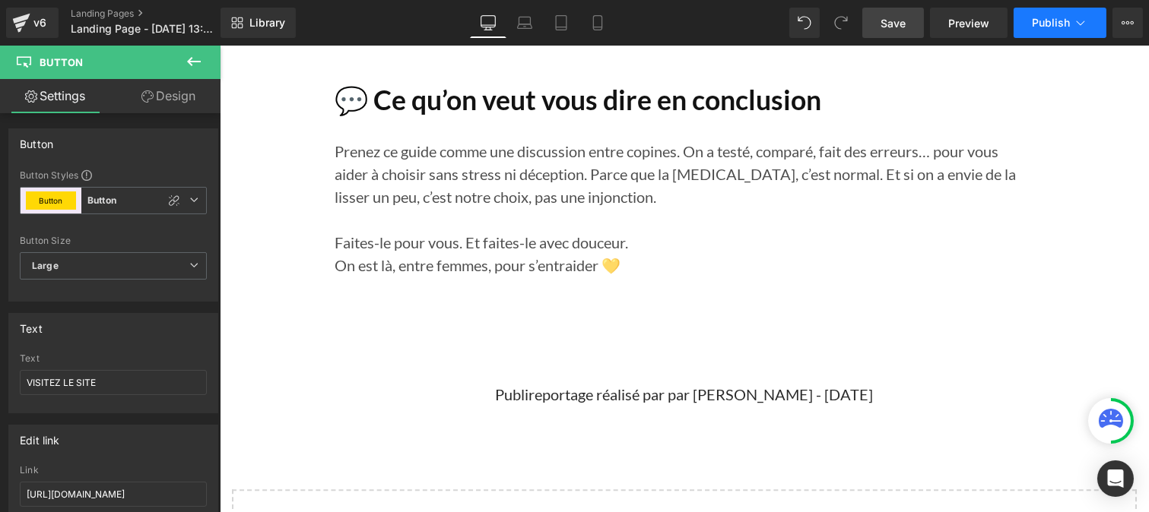
click at [1070, 24] on button "Publish" at bounding box center [1059, 23] width 93 height 30
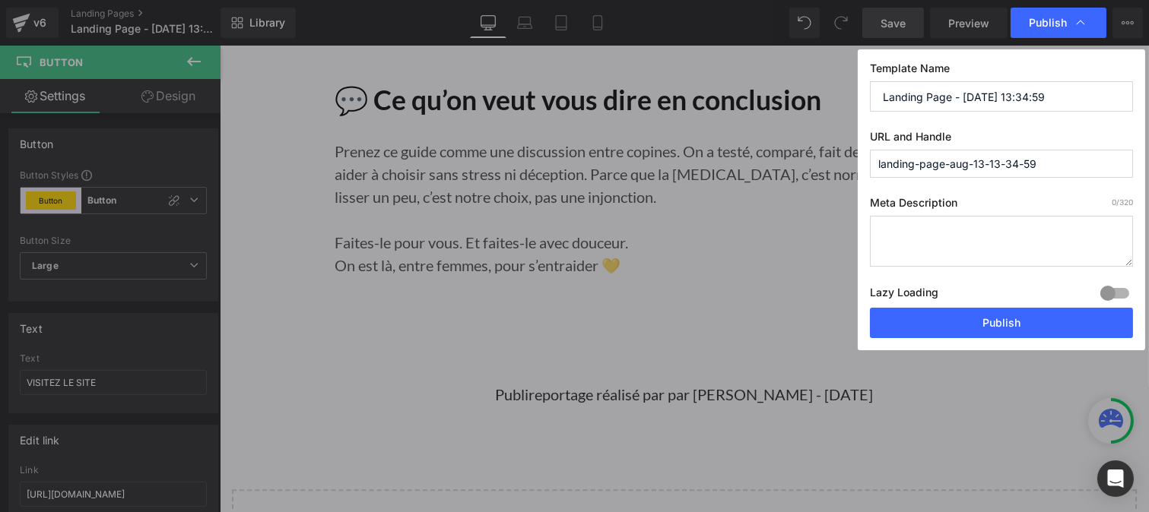
click at [914, 95] on input "Landing Page - Aug 13, 13:34:59" at bounding box center [1001, 96] width 263 height 30
paste input "Top 5 Vibraskin"
click at [922, 160] on input "landing-page-aug-13-13-34-59" at bounding box center [1001, 164] width 263 height 28
paste input "es-appareils-peau"
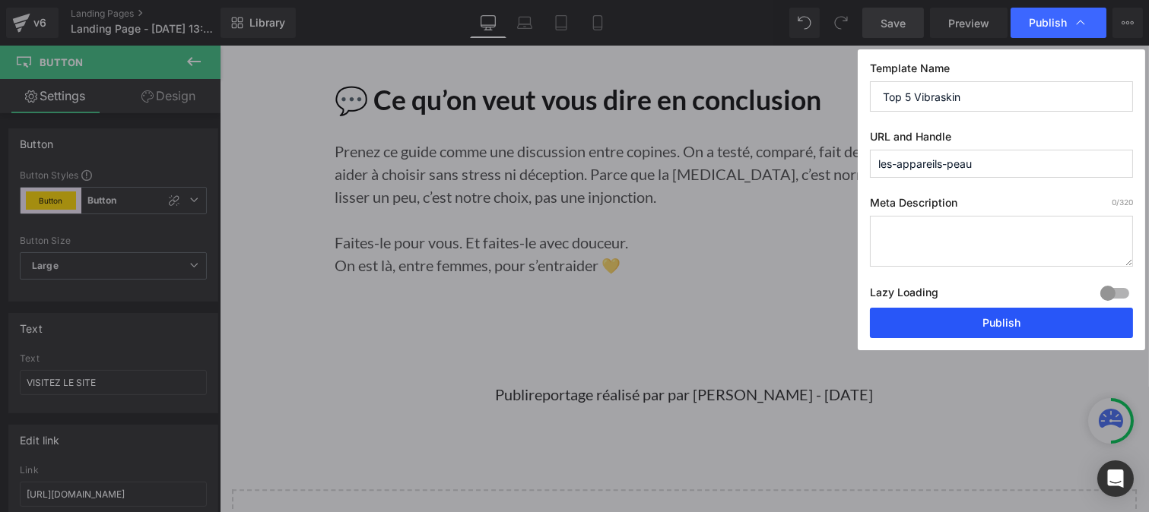
click at [973, 317] on button "Publish" at bounding box center [1001, 323] width 263 height 30
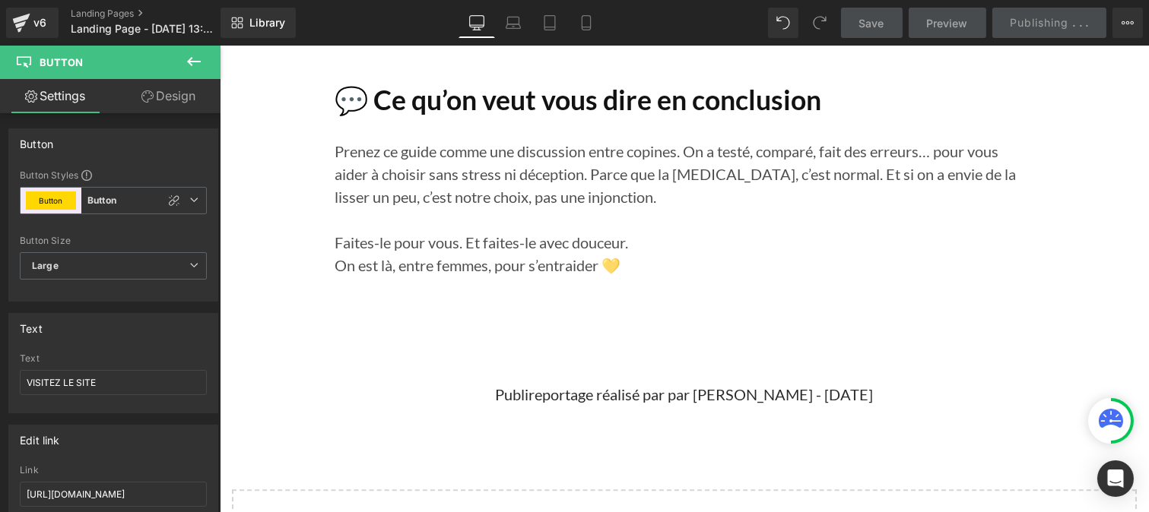
click at [1127, 20] on icon at bounding box center [1127, 23] width 12 height 12
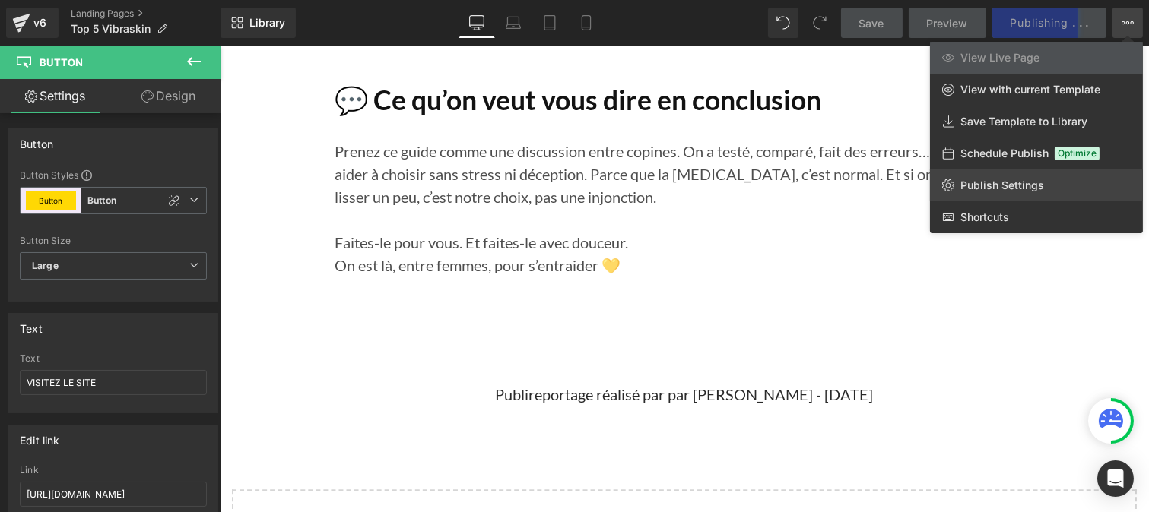
click at [991, 182] on span "Publish Settings" at bounding box center [1002, 186] width 84 height 14
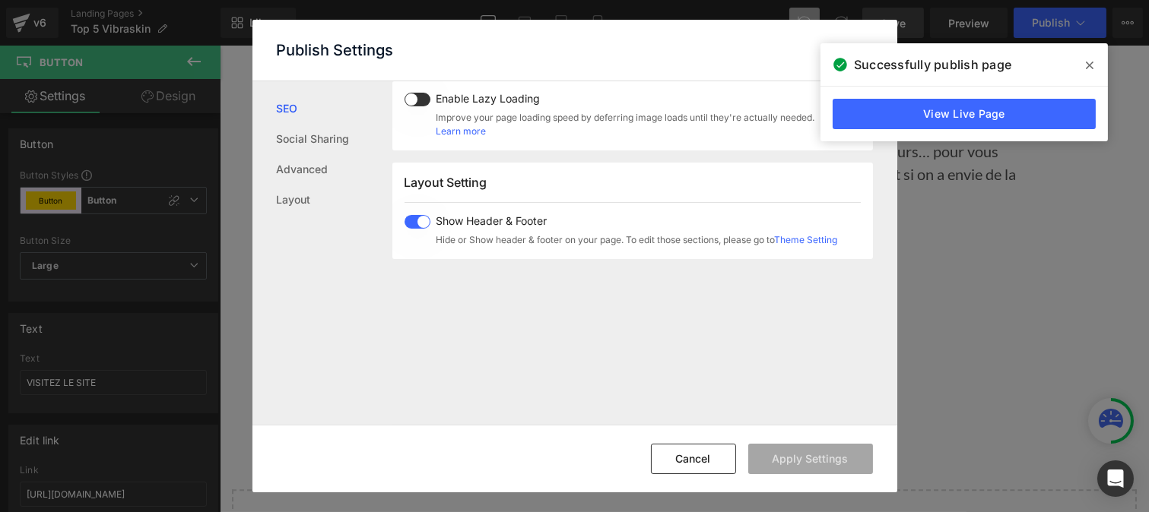
scroll to position [906, 0]
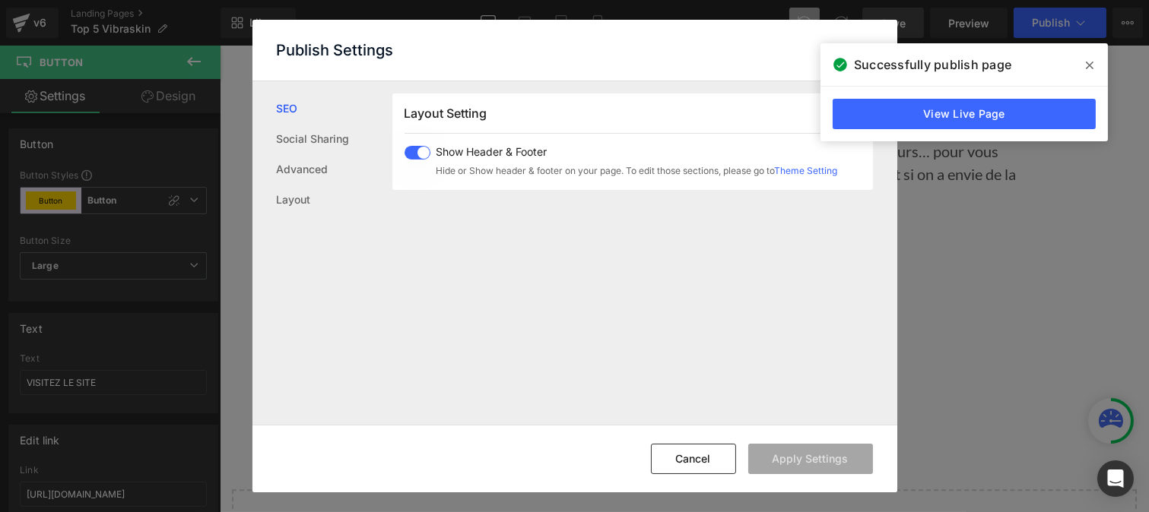
click at [413, 154] on span at bounding box center [417, 153] width 26 height 14
click at [803, 451] on button "Apply Settings" at bounding box center [810, 459] width 125 height 30
click at [1090, 63] on icon at bounding box center [1090, 65] width 8 height 12
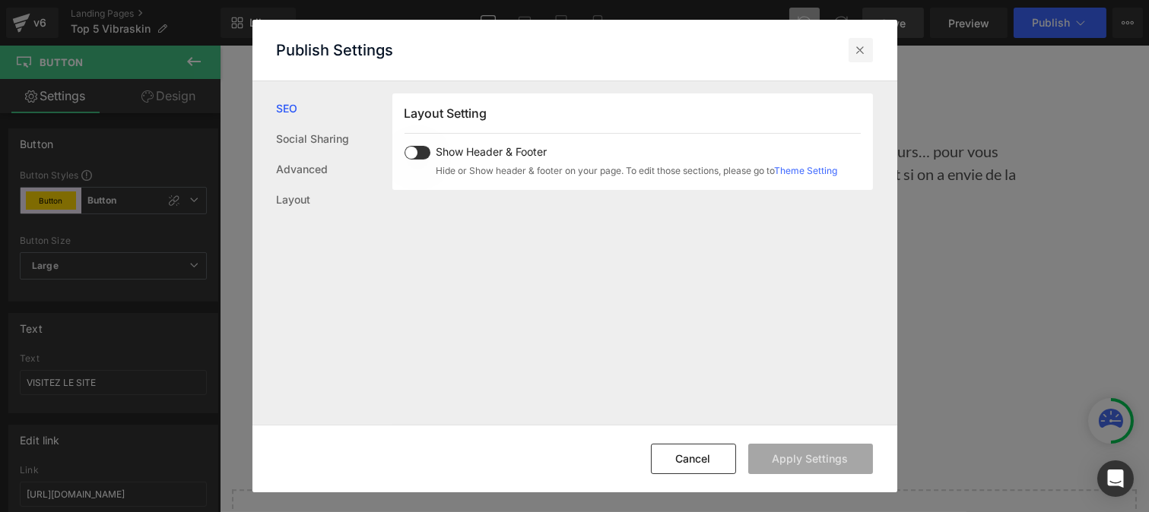
click at [859, 49] on icon at bounding box center [860, 50] width 15 height 15
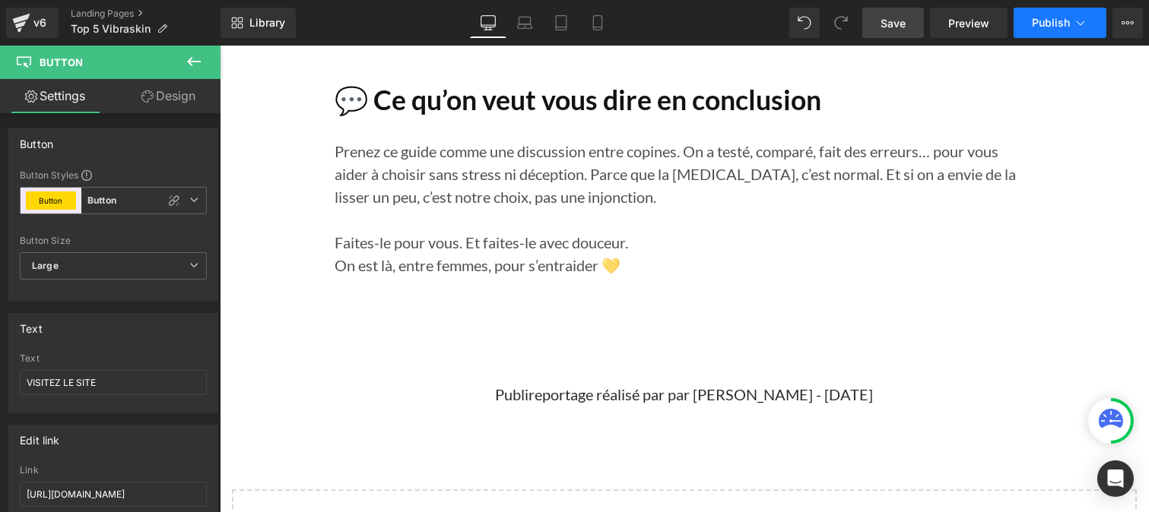
click at [1047, 25] on span "Publish" at bounding box center [1051, 23] width 38 height 12
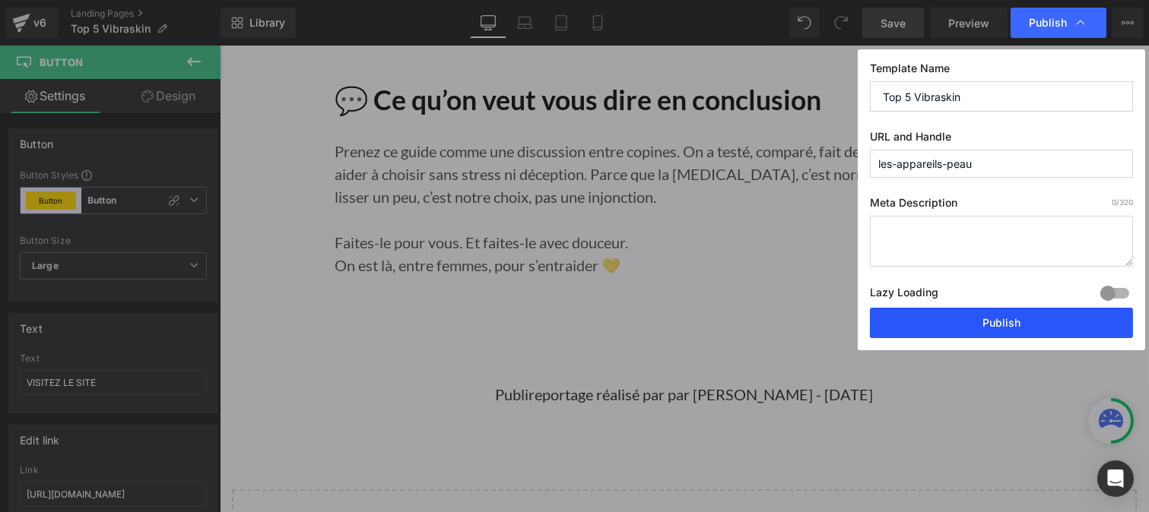
click at [964, 325] on button "Publish" at bounding box center [1001, 323] width 263 height 30
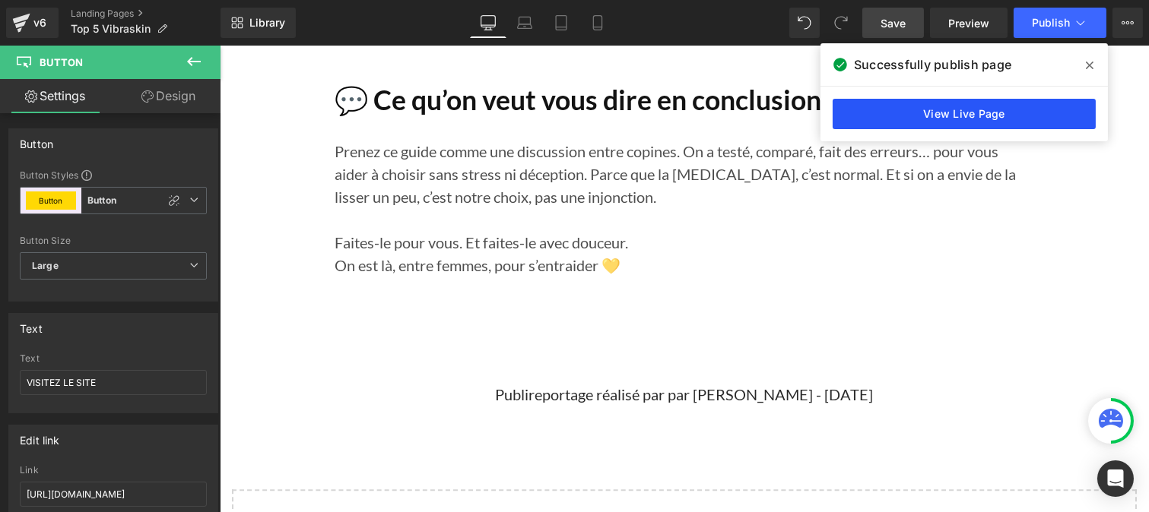
click at [940, 117] on link "View Live Page" at bounding box center [963, 114] width 263 height 30
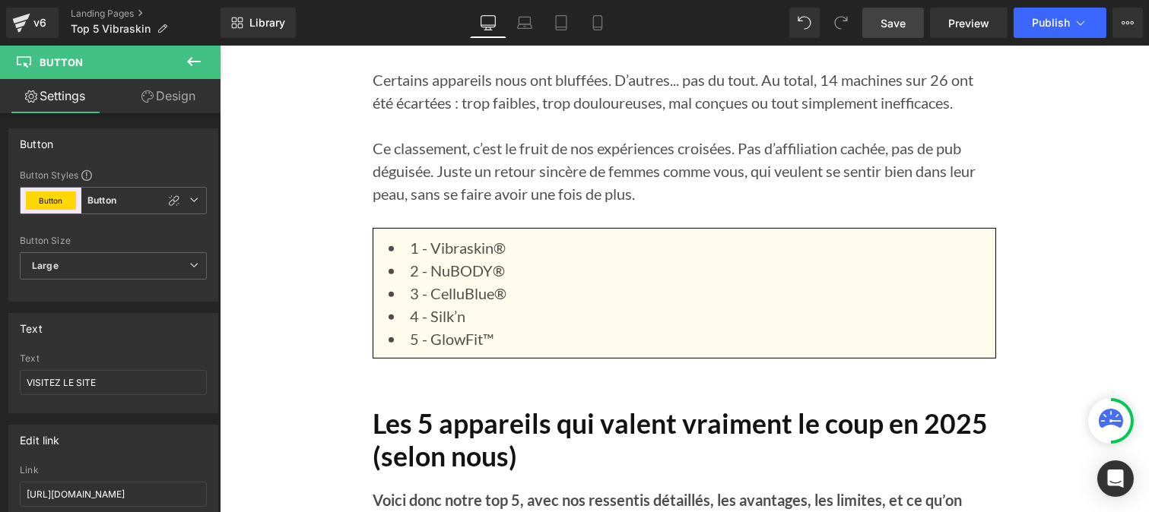
scroll to position [1308, 0]
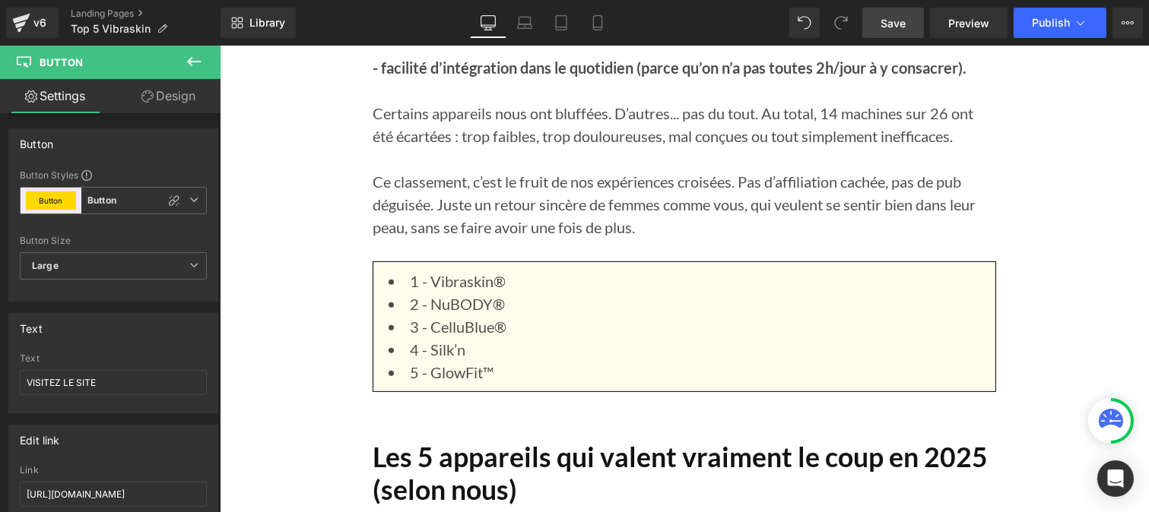
click at [450, 313] on li "2 - NuBODY®" at bounding box center [691, 304] width 607 height 23
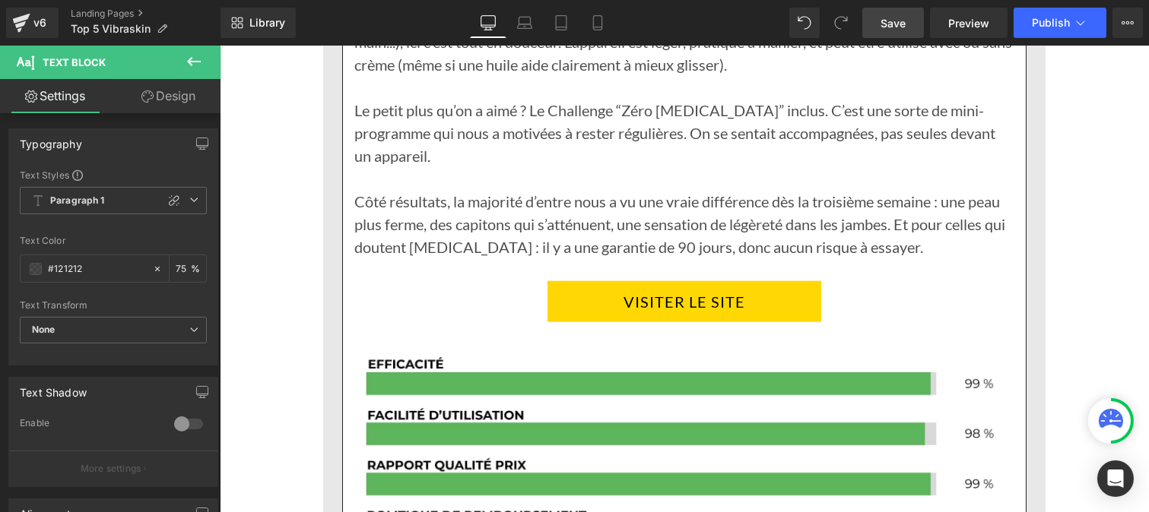
scroll to position [2784, 0]
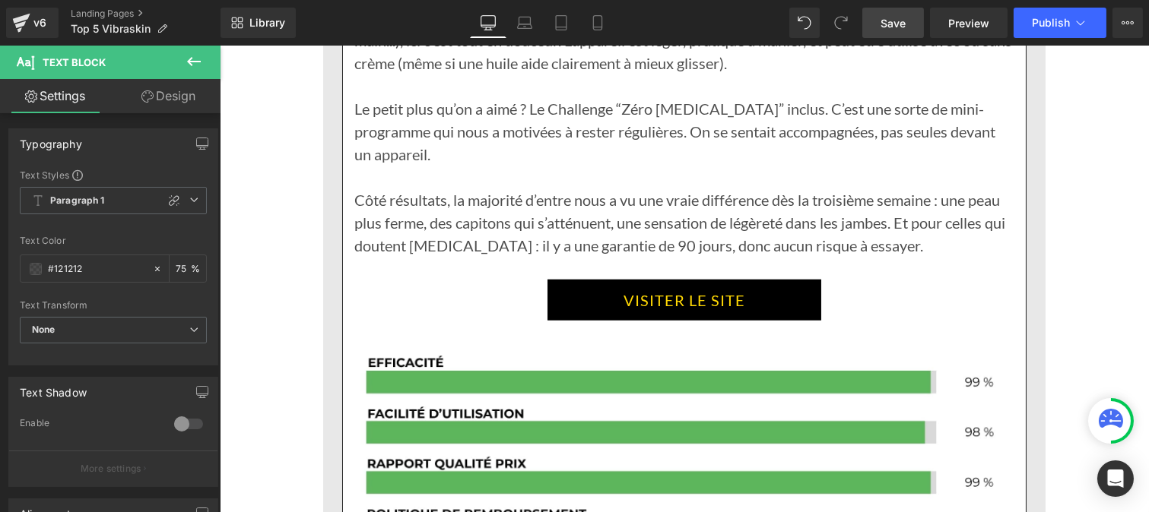
click at [589, 292] on link "VISITER LE SITE" at bounding box center [684, 300] width 274 height 41
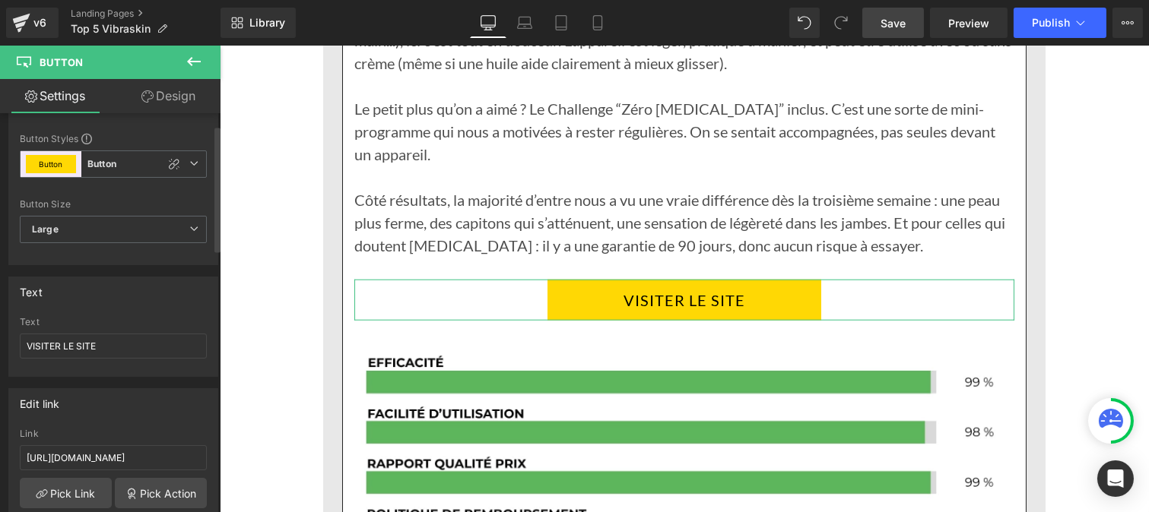
scroll to position [38, 0]
click at [172, 464] on input "https://vibraskin.co/products/vibraskin%C2%AE-ameliore-lapparence-de-la-peau" at bounding box center [113, 456] width 187 height 25
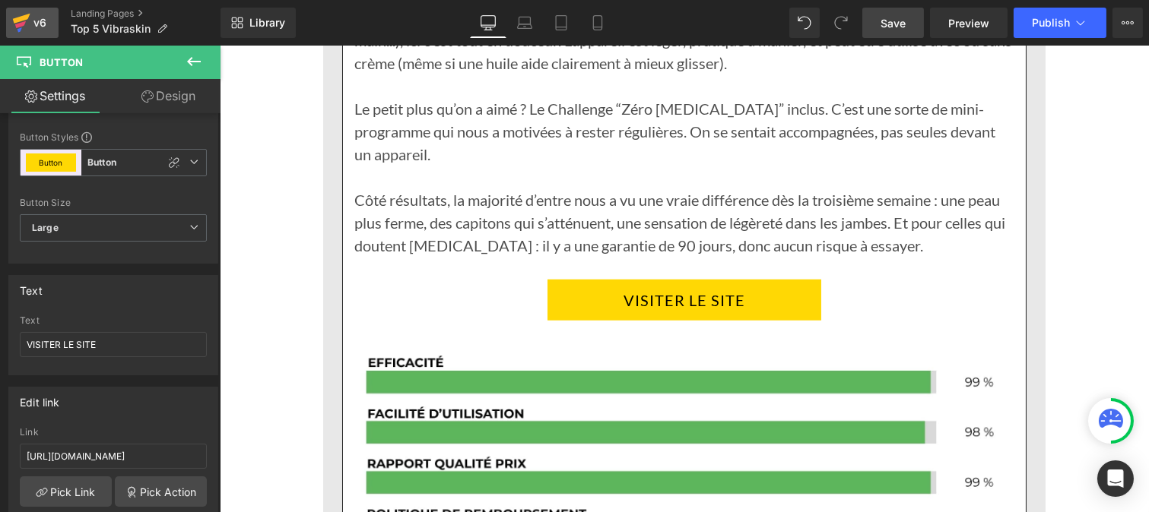
scroll to position [0, 0]
click at [35, 21] on div "v6" at bounding box center [39, 23] width 19 height 20
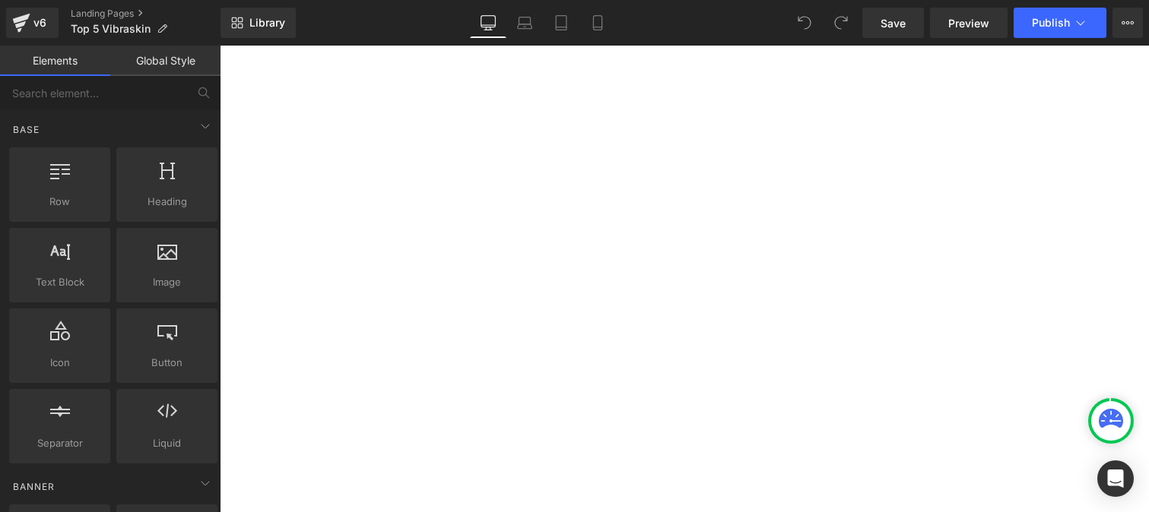
click at [1052, 26] on span "Publish" at bounding box center [1051, 23] width 38 height 12
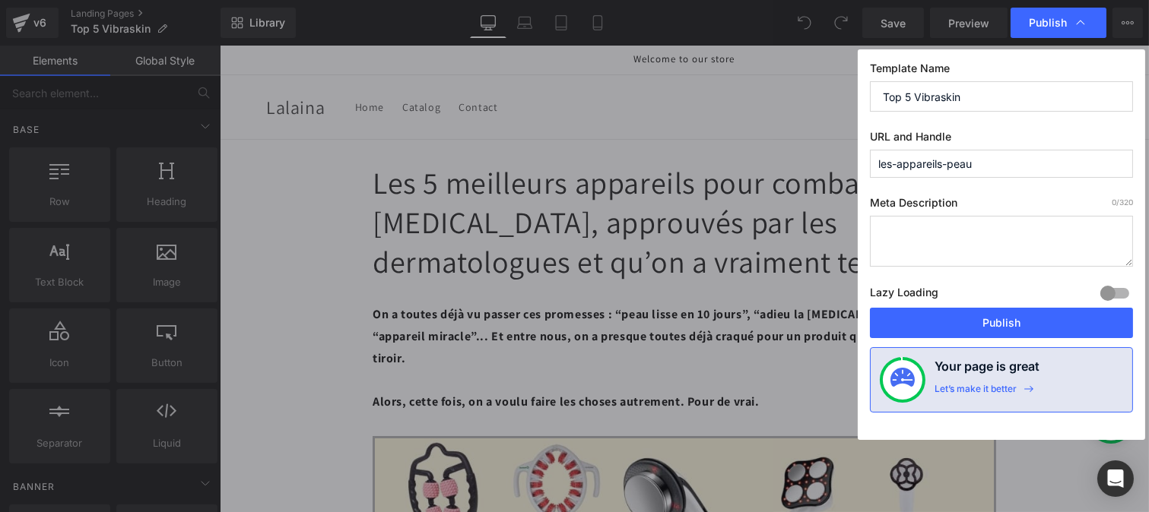
click at [982, 94] on input "Top 5 Vibraskin" at bounding box center [1001, 96] width 263 height 30
click at [903, 161] on input "les-appareils-peau" at bounding box center [1001, 164] width 263 height 28
